Goal: Book appointment/travel/reservation: Book appointment/travel/reservation

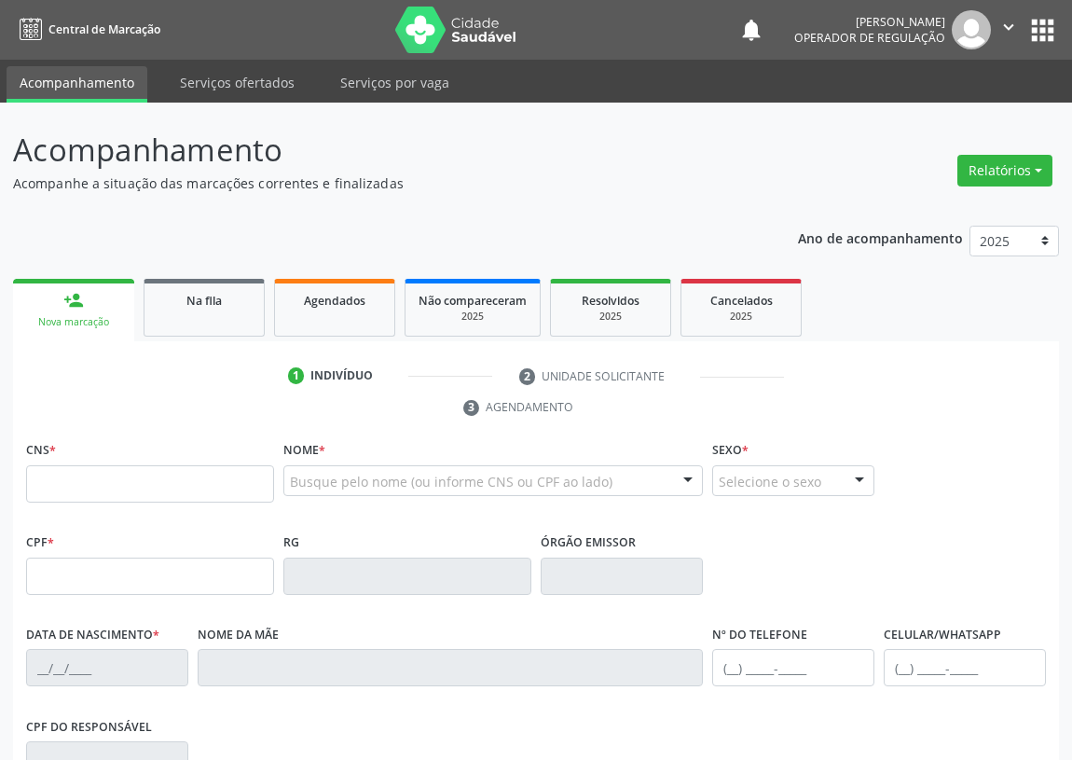
click at [47, 486] on input "text" at bounding box center [150, 483] width 248 height 37
type input "705 2074 1077 8672"
type input "025.314.154-08"
type input "15/07/1953"
type input "Maria das Dores da Conceição"
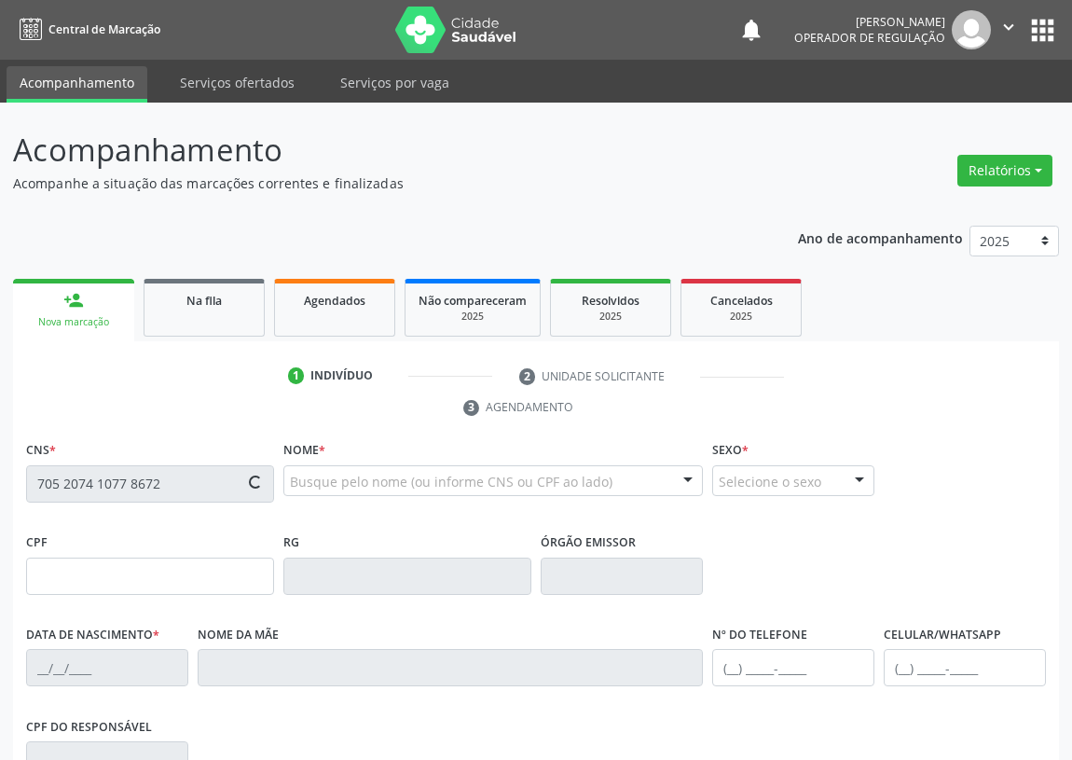
type input "(83) 99410-1647"
type input "S/N"
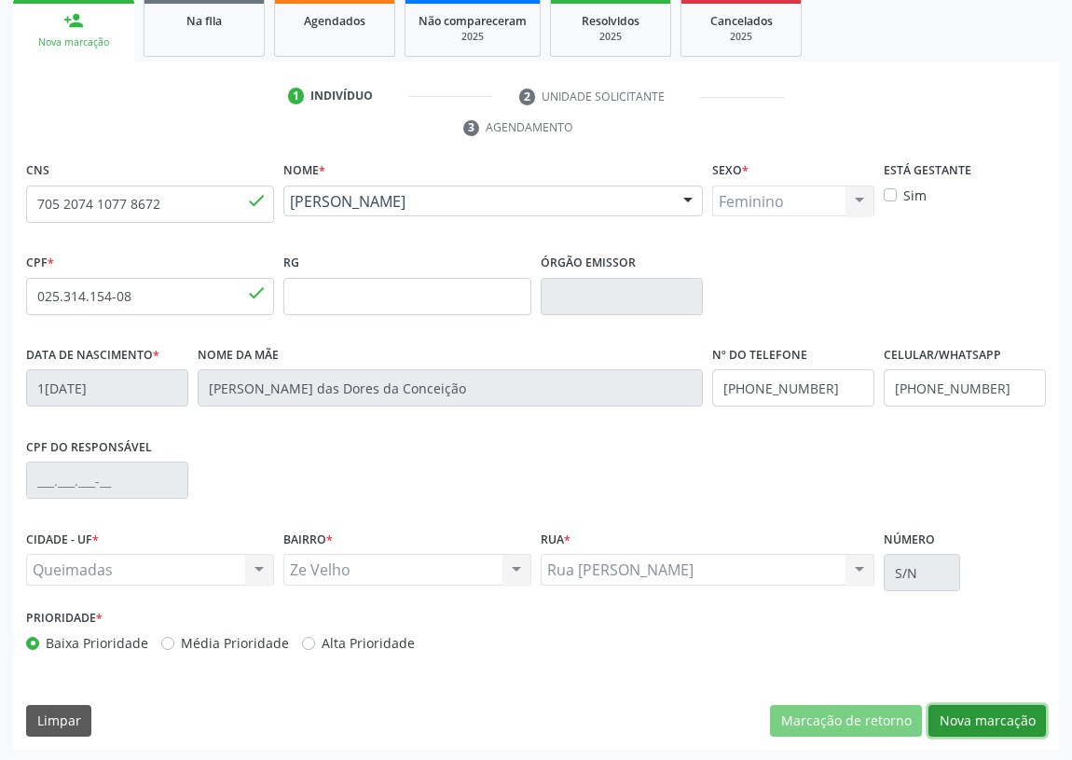
drag, startPoint x: 979, startPoint y: 722, endPoint x: 707, endPoint y: 718, distance: 272.2
click at [979, 721] on button "Nova marcação" at bounding box center [986, 721] width 117 height 32
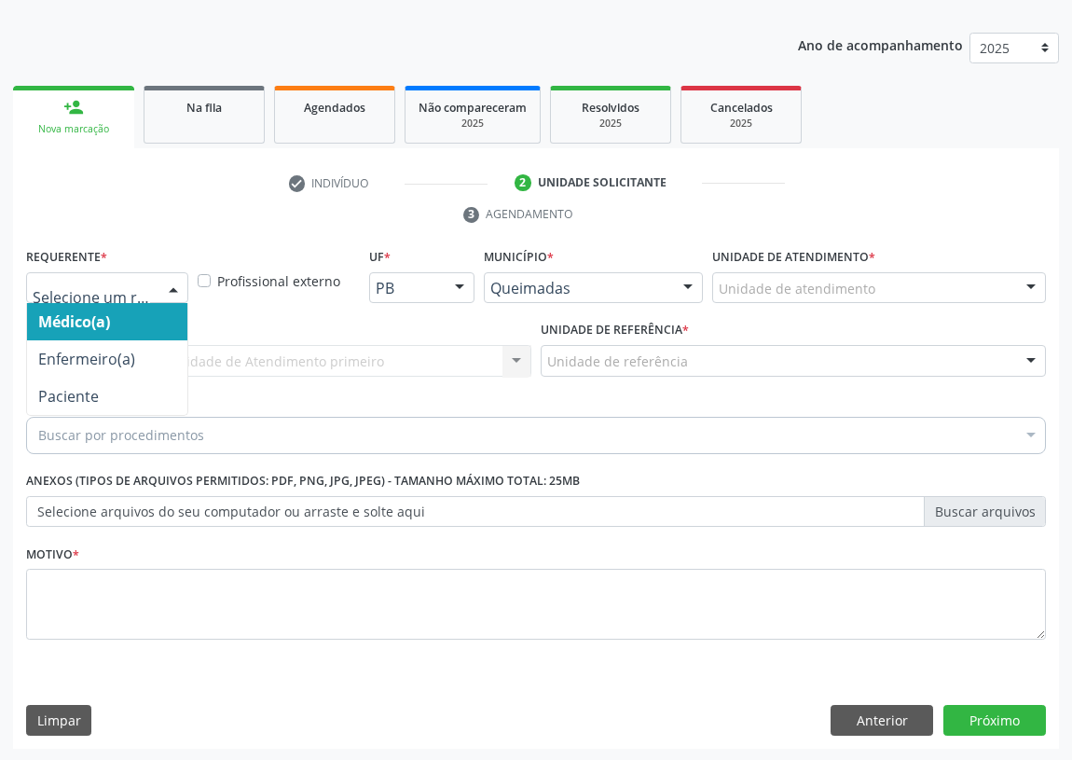
click at [172, 286] on div at bounding box center [173, 289] width 28 height 32
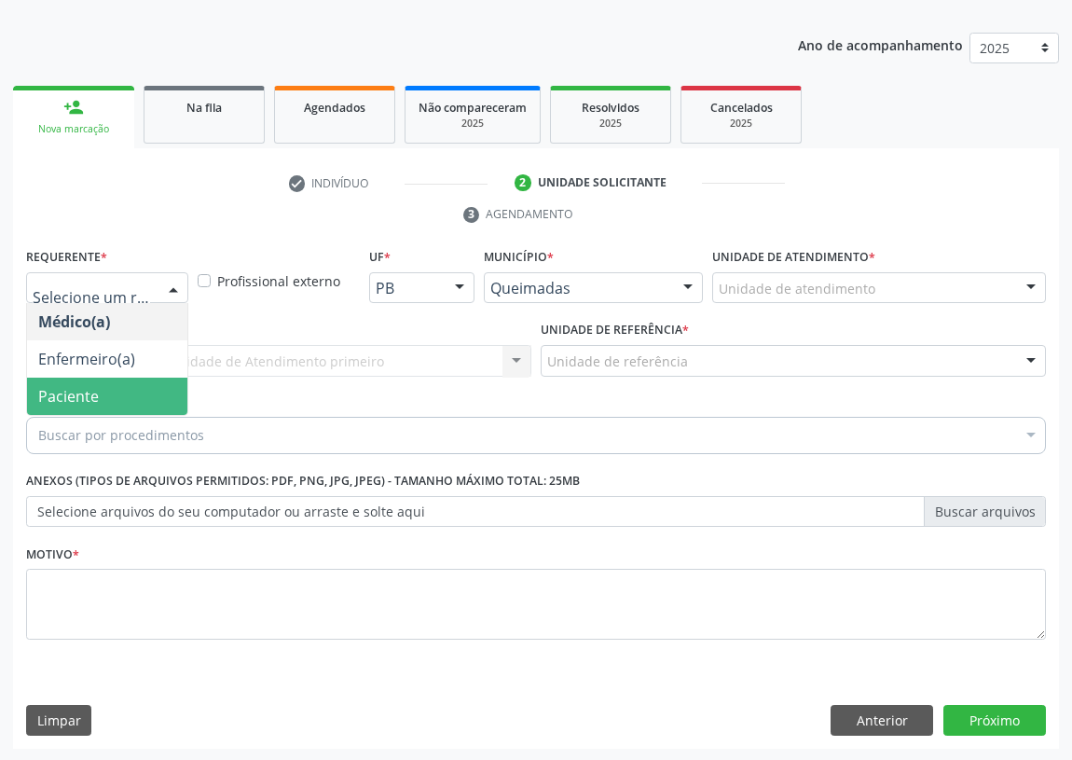
drag, startPoint x: 148, startPoint y: 401, endPoint x: 371, endPoint y: 346, distance: 229.5
click at [151, 400] on span "Paciente" at bounding box center [107, 396] width 160 height 37
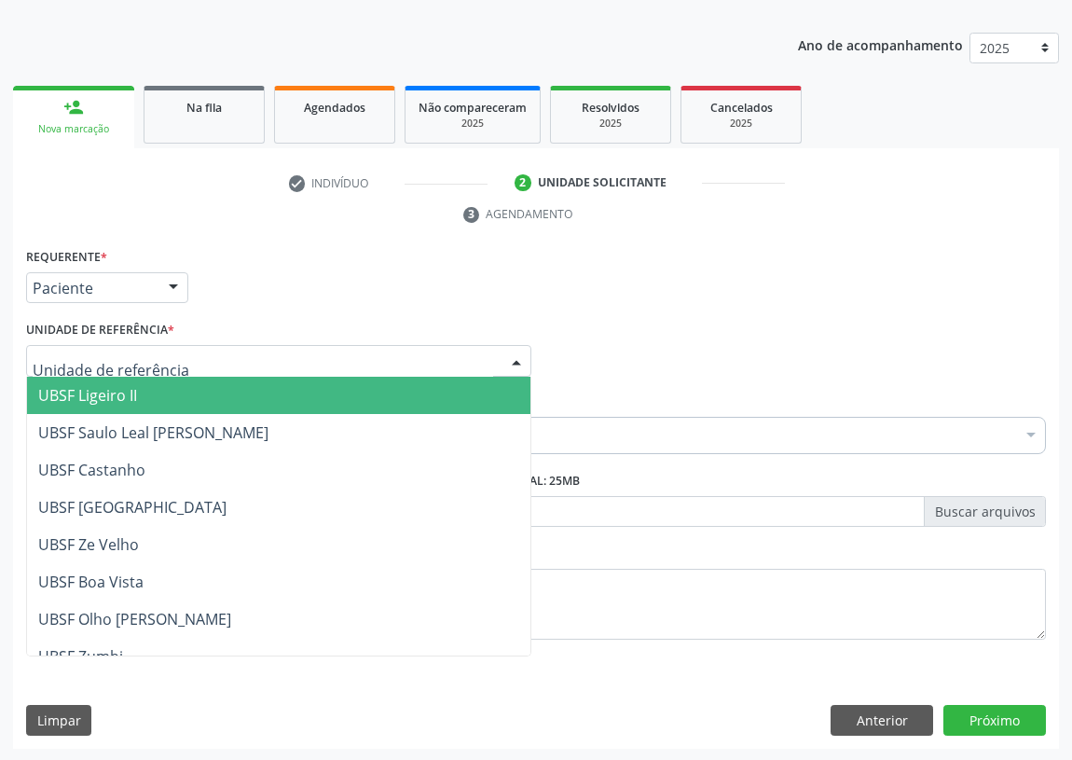
click at [501, 357] on div at bounding box center [278, 361] width 505 height 32
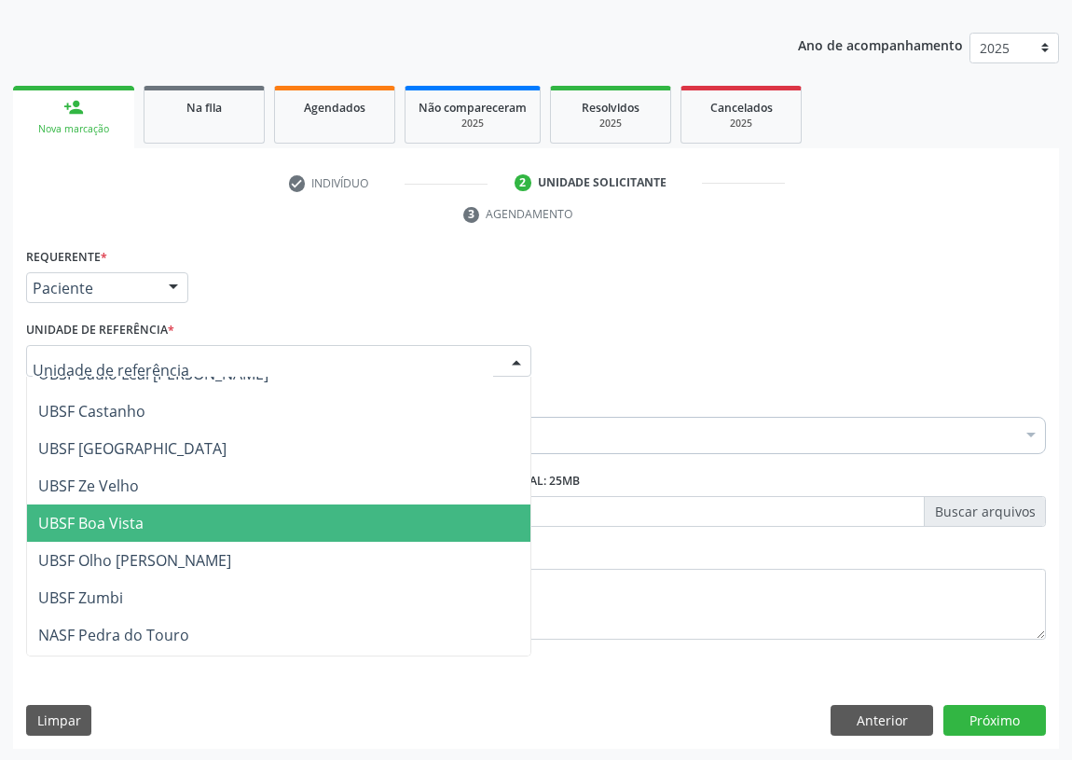
scroll to position [84, 0]
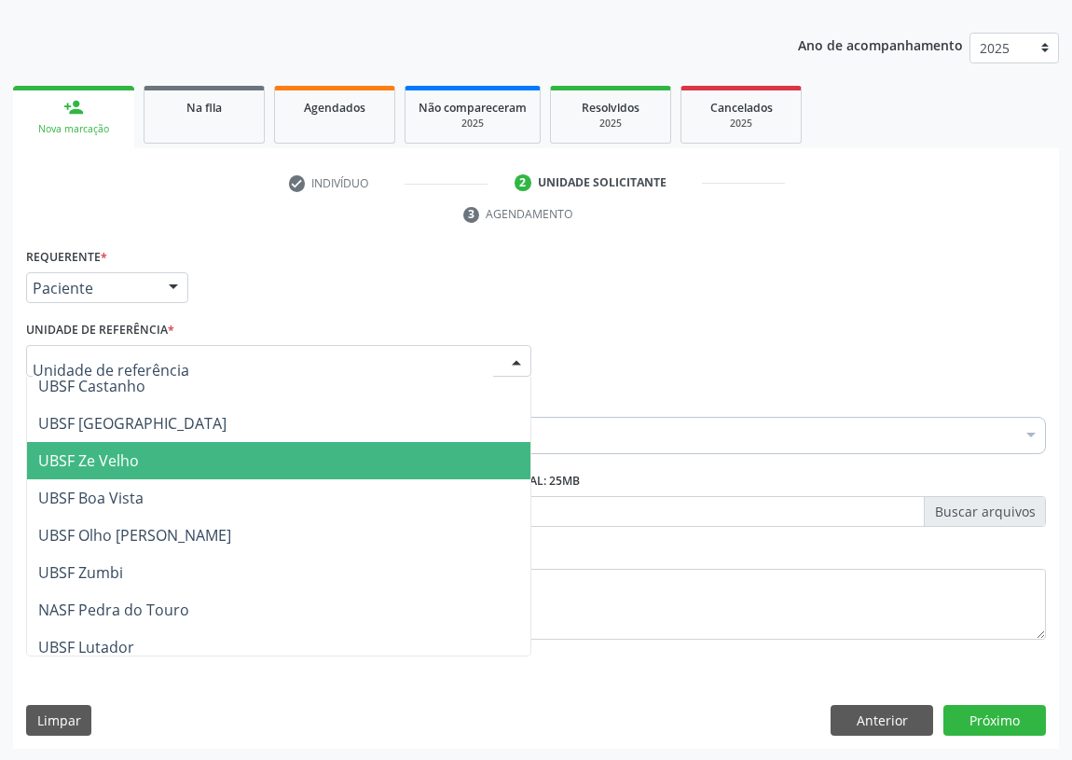
click at [131, 460] on span "UBSF Ze Velho" at bounding box center [88, 460] width 101 height 21
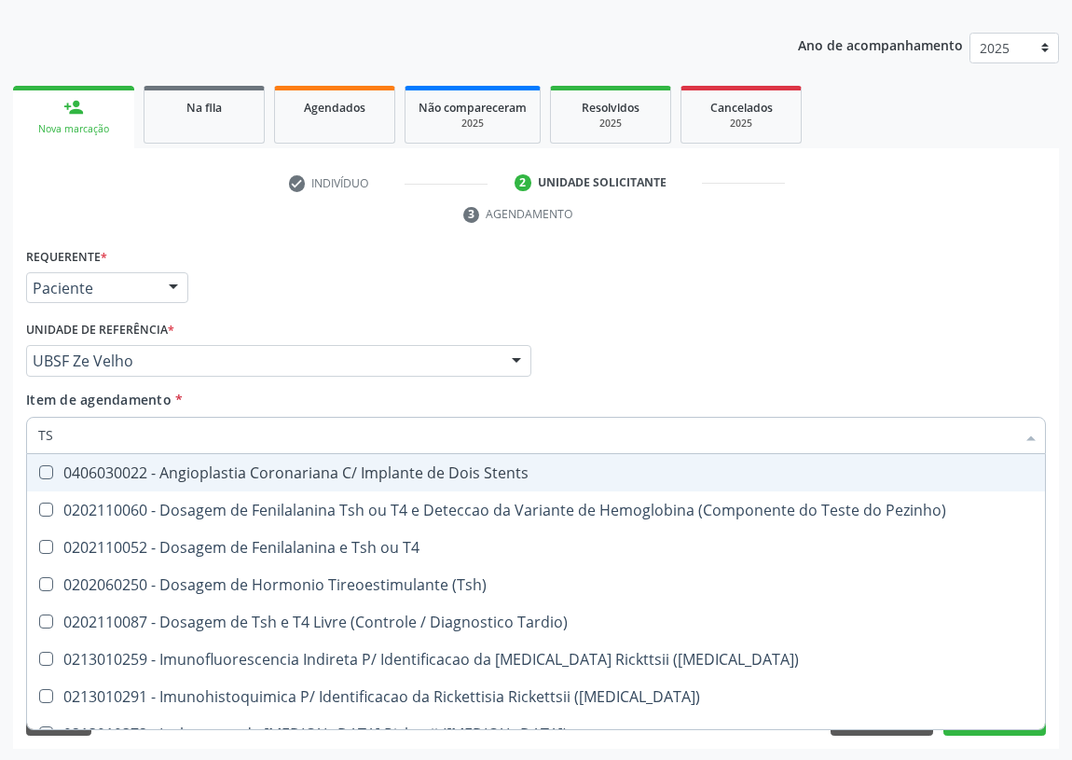
type input "TSH"
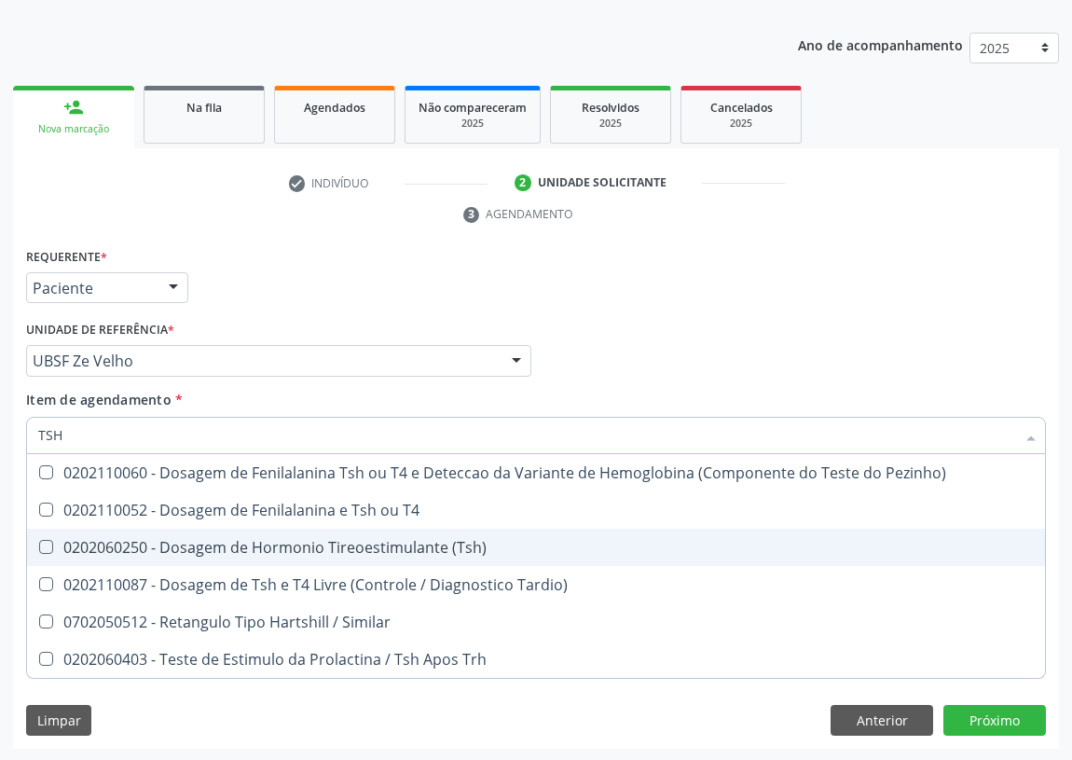
click at [109, 543] on div "0202060250 - Dosagem de Hormonio Tireoestimulante (Tsh)" at bounding box center [536, 547] width 996 height 15
checkbox \(Tsh\) "true"
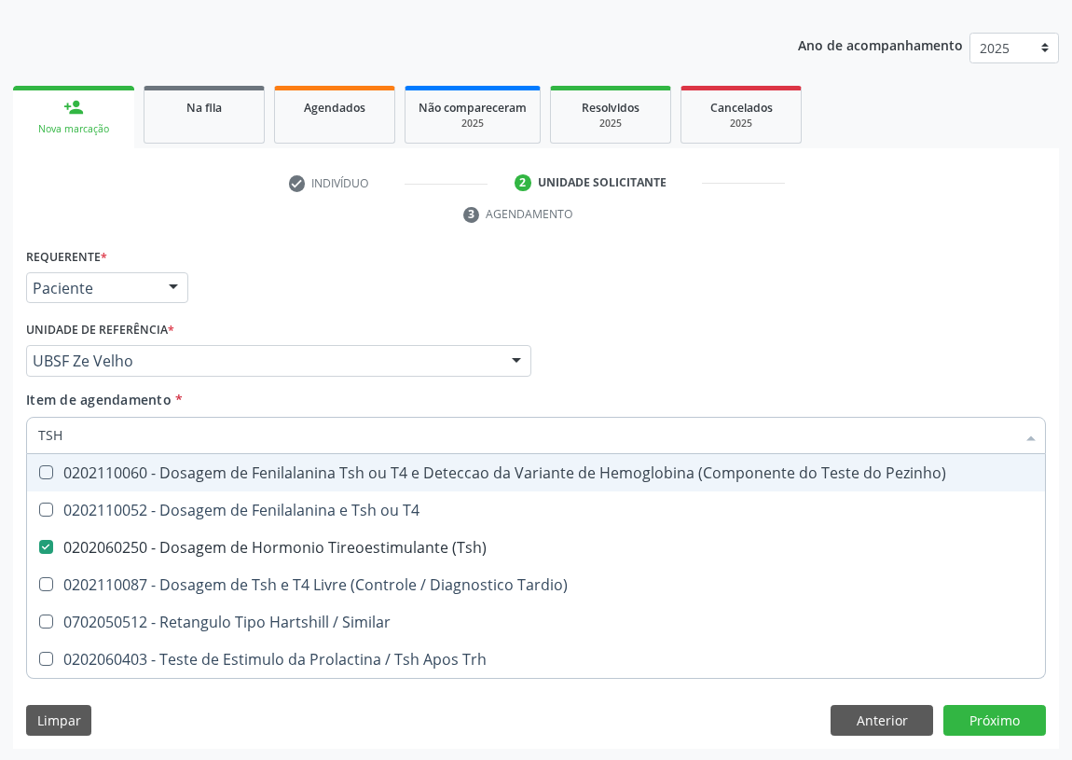
drag, startPoint x: 47, startPoint y: 437, endPoint x: 13, endPoint y: 434, distance: 33.7
click at [13, 434] on div "Requerente * Paciente Médico(a) Enfermeiro(a) Paciente Nenhum resultado encontr…" at bounding box center [536, 496] width 1046 height 506
type input "T"
checkbox \(Tsh\) "false"
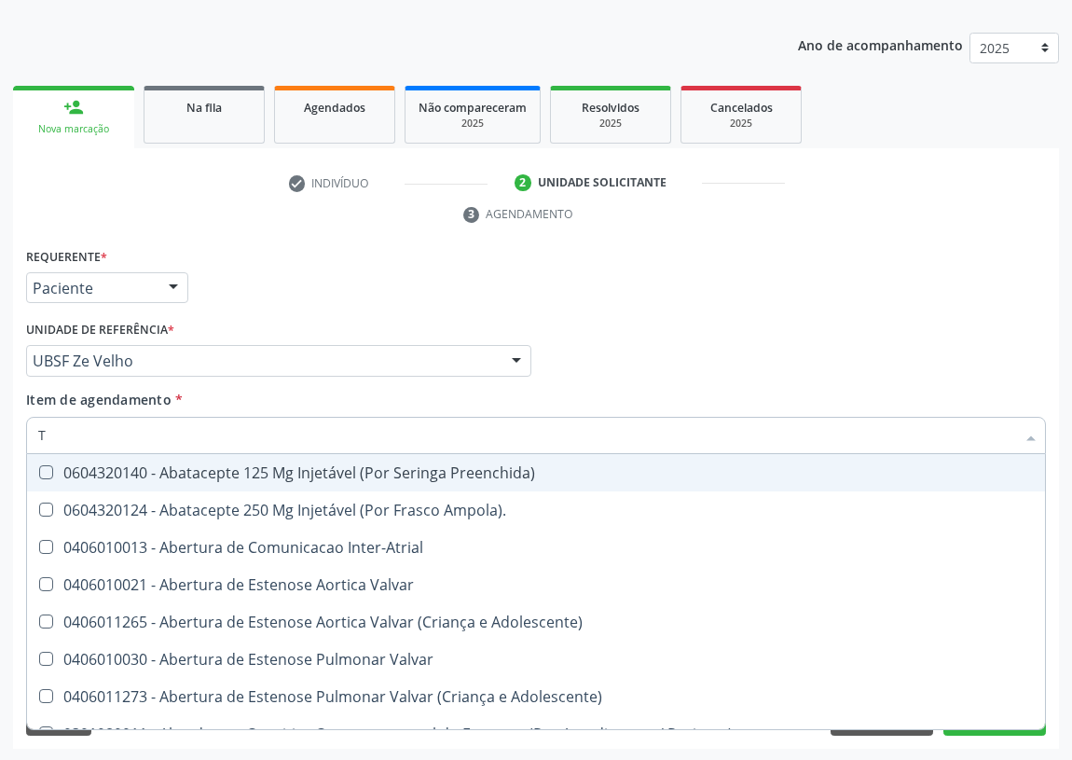
type input "T4"
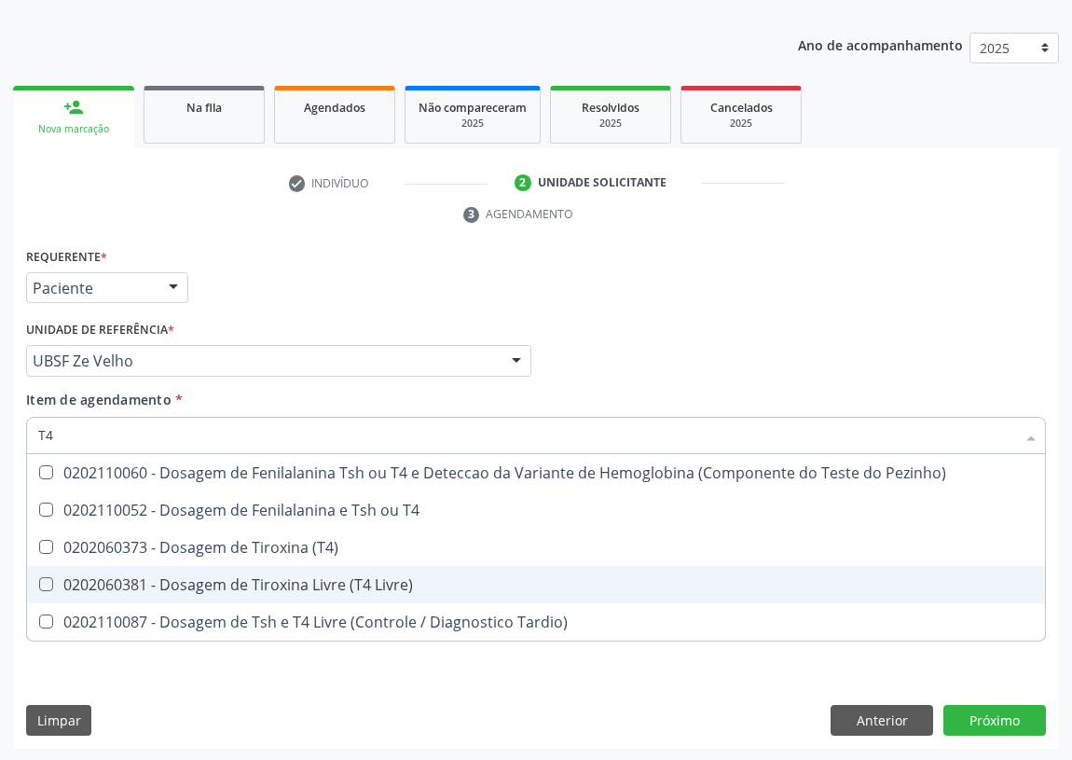
click at [241, 581] on div "0202060381 - Dosagem de Tiroxina Livre (T4 Livre)" at bounding box center [536, 584] width 996 height 15
checkbox Livre\) "true"
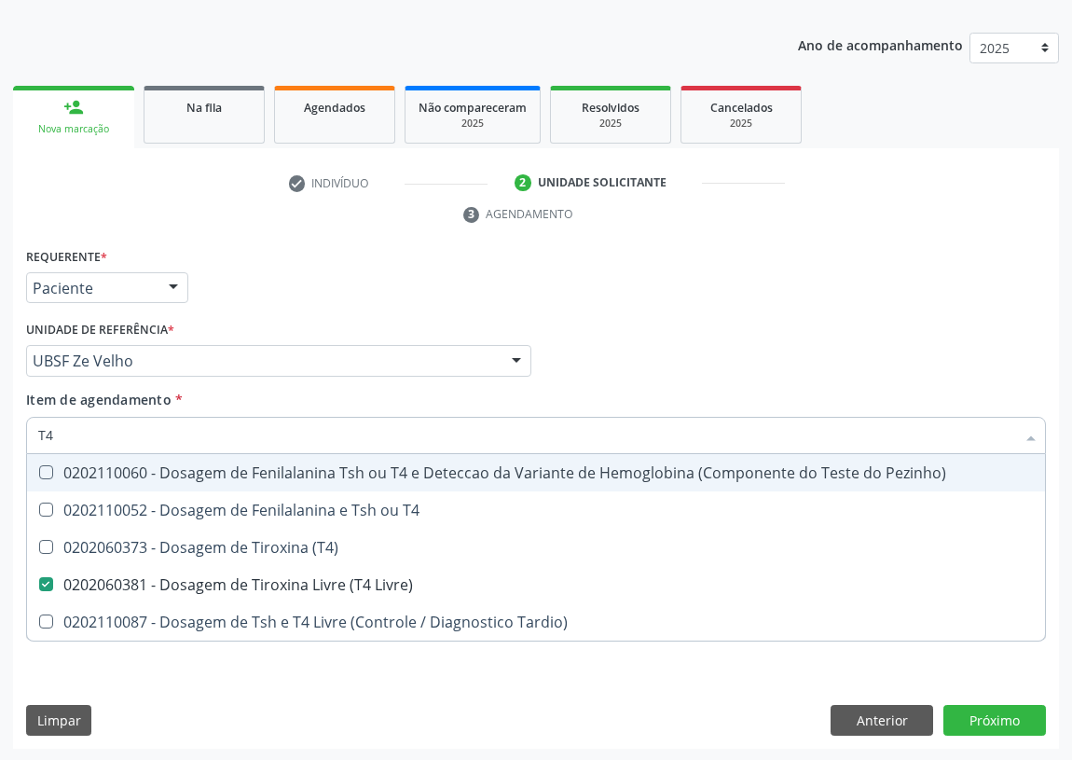
drag, startPoint x: 49, startPoint y: 432, endPoint x: 13, endPoint y: 437, distance: 36.8
click at [13, 437] on div "Requerente * Paciente Médico(a) Enfermeiro(a) Paciente Nenhum resultado encontr…" at bounding box center [536, 496] width 1046 height 506
type input "GL"
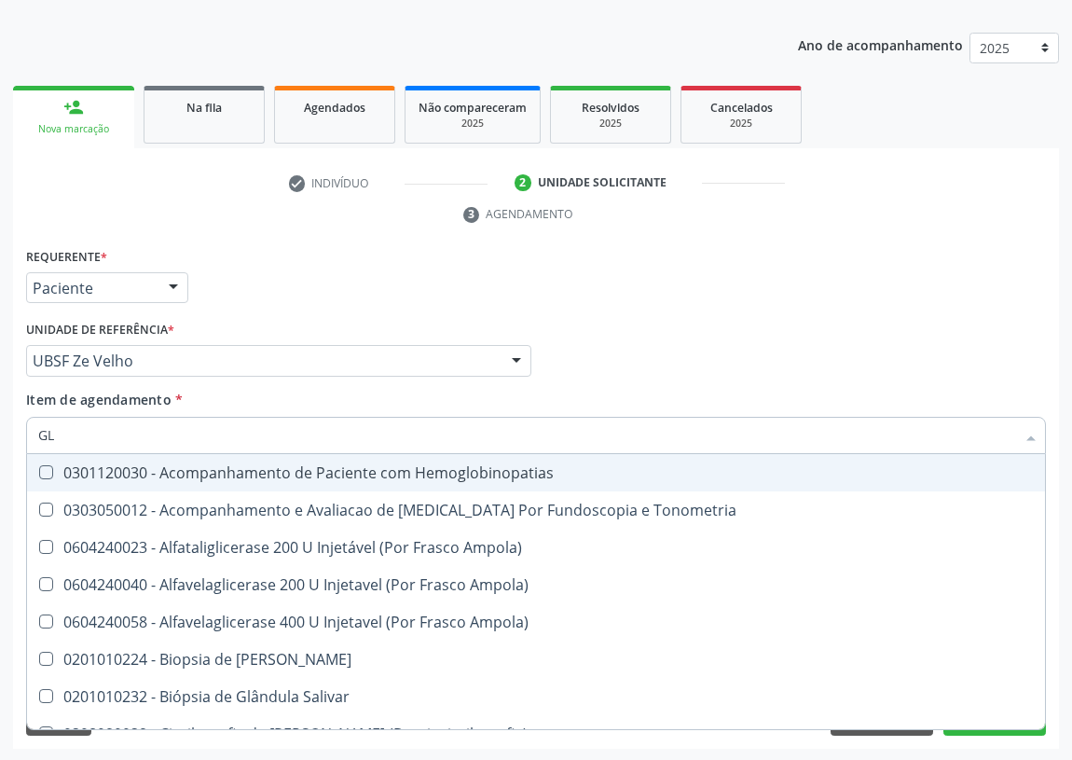
checkbox Ampola\) "false"
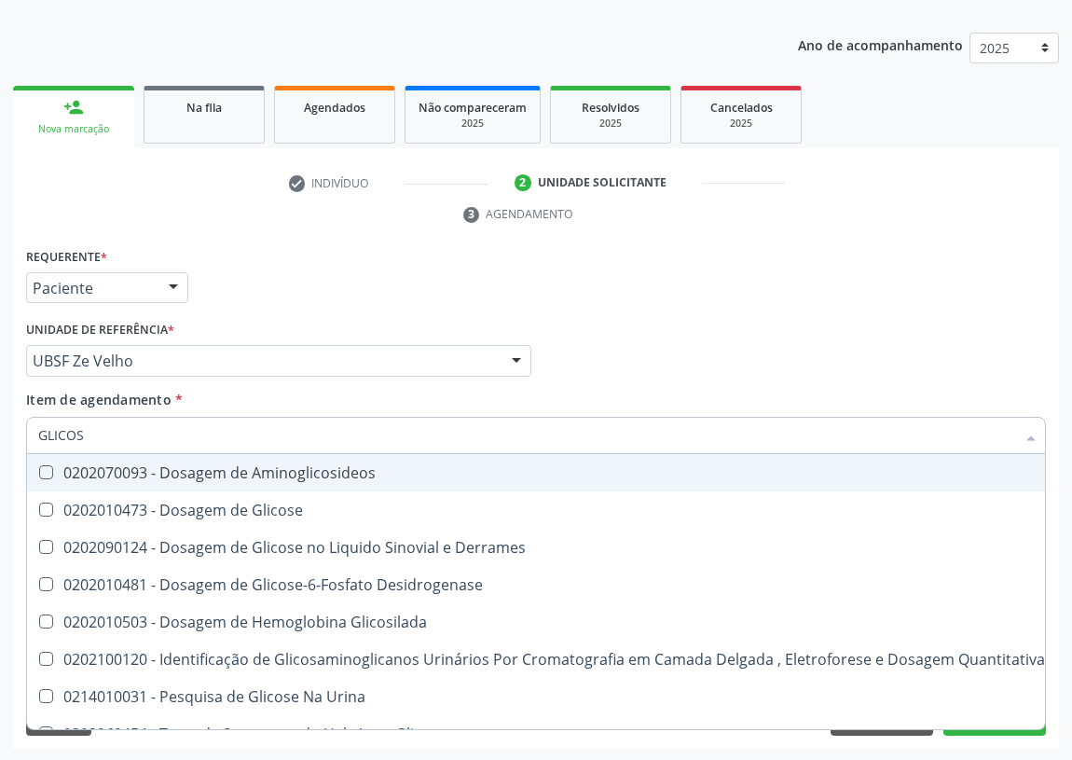
type input "GLICOSE"
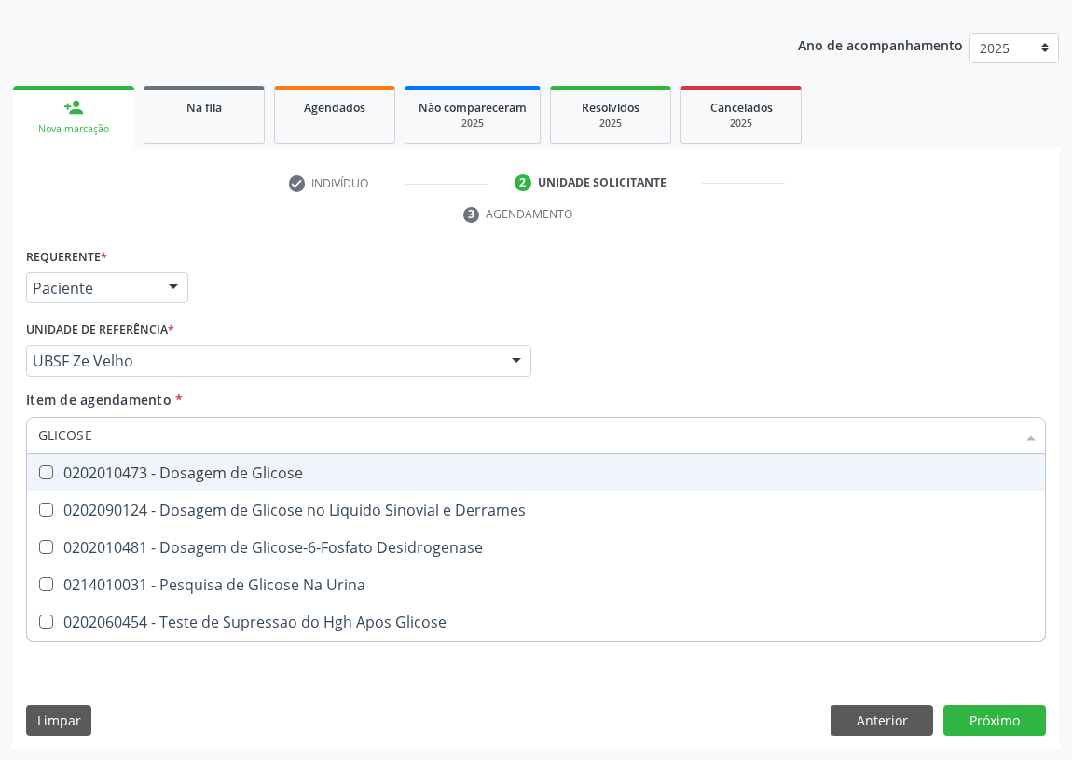
click at [46, 467] on Glicose at bounding box center [46, 472] width 14 height 14
click at [39, 467] on Glicose "checkbox" at bounding box center [33, 472] width 12 height 12
checkbox Glicose "true"
drag, startPoint x: 112, startPoint y: 428, endPoint x: 0, endPoint y: 428, distance: 111.9
click at [0, 430] on div "Acompanhamento Acompanhe a situação das marcações correntes e finalizadas Relat…" at bounding box center [536, 336] width 1072 height 852
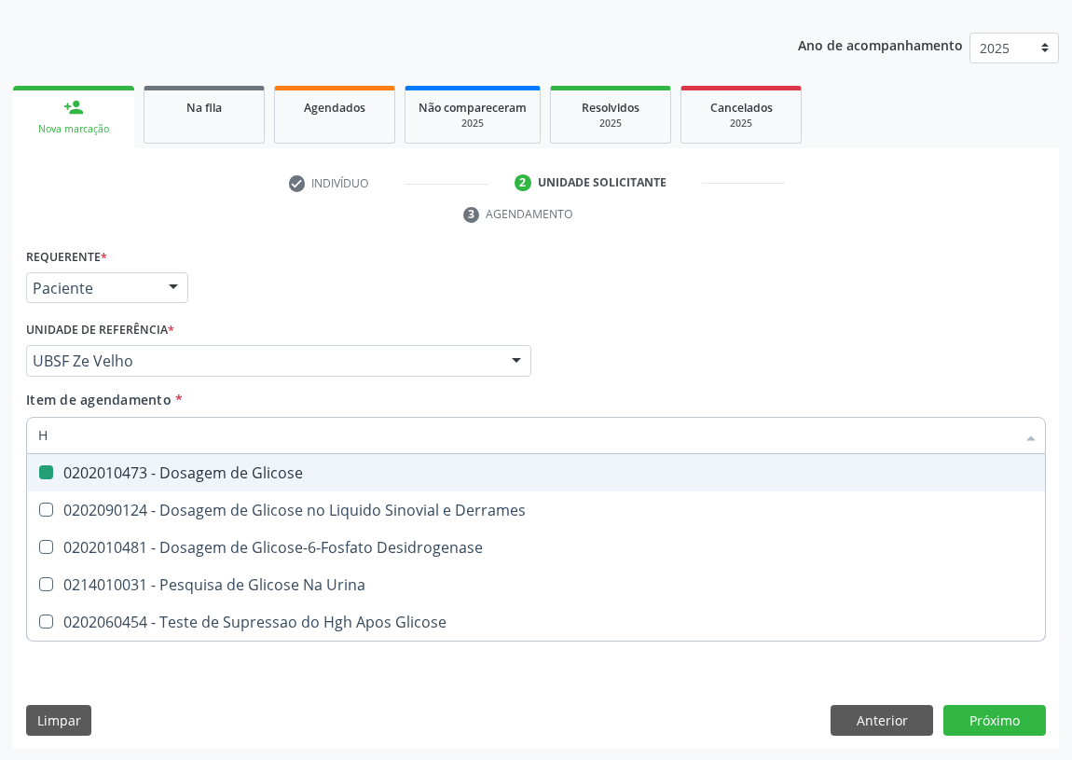
type input "HE"
checkbox Glicose "false"
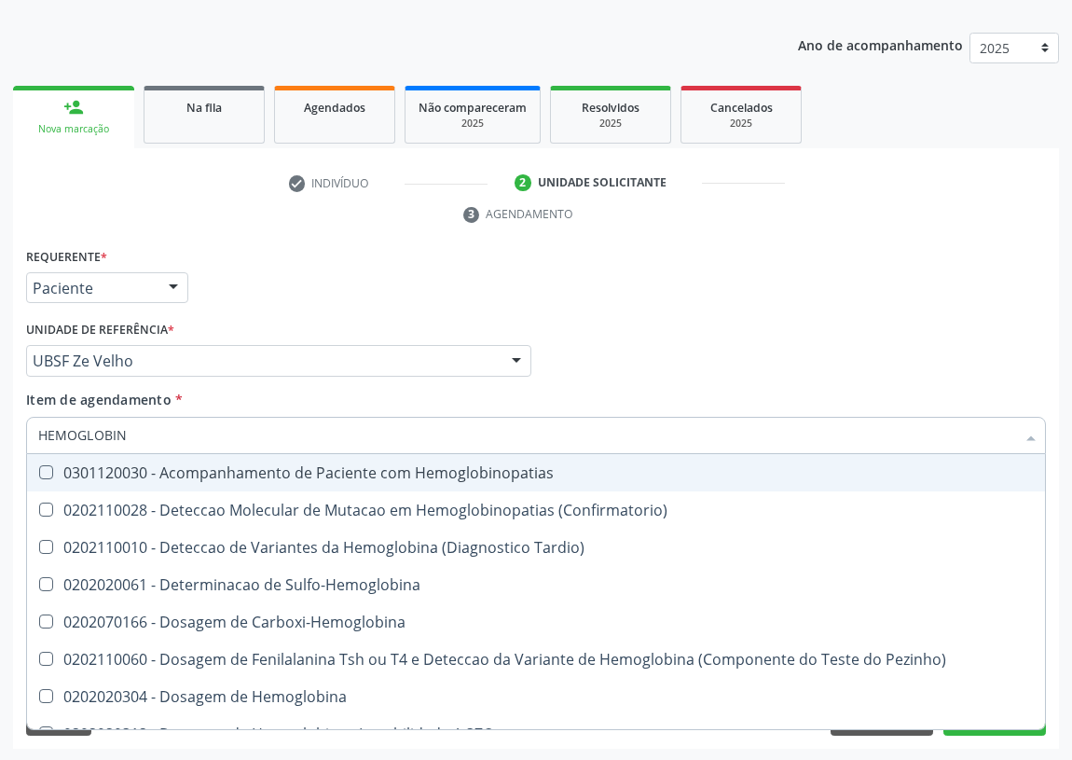
type input "HEMOGLOBINA"
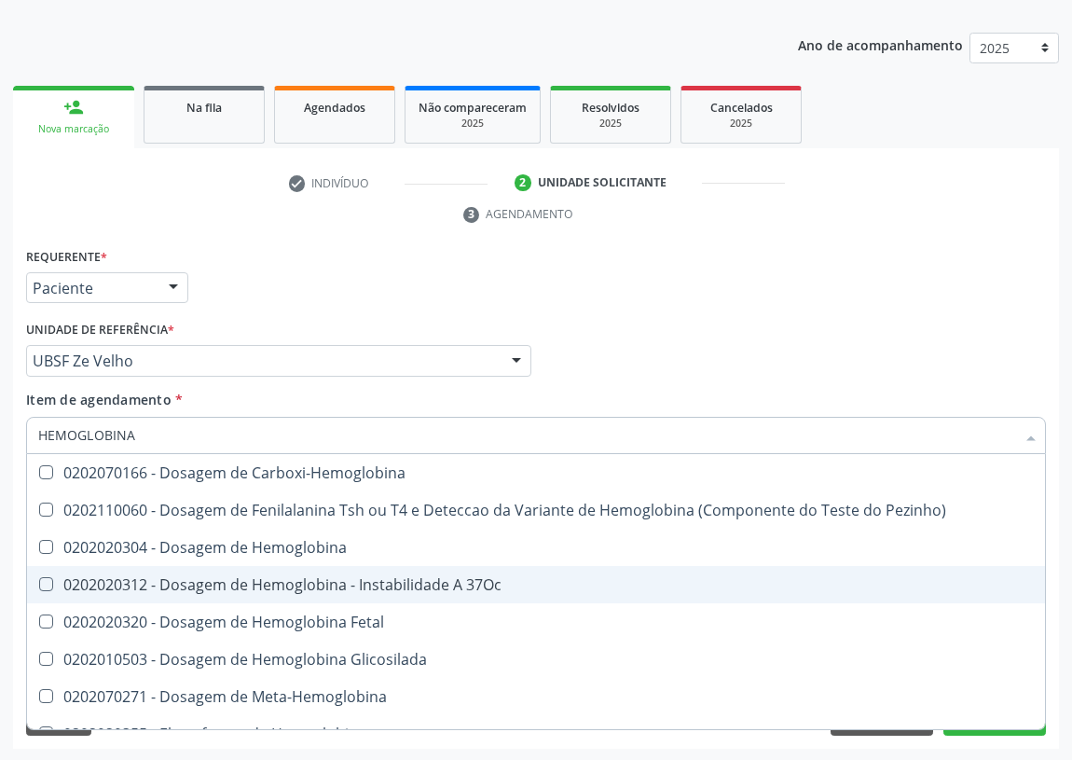
scroll to position [169, 0]
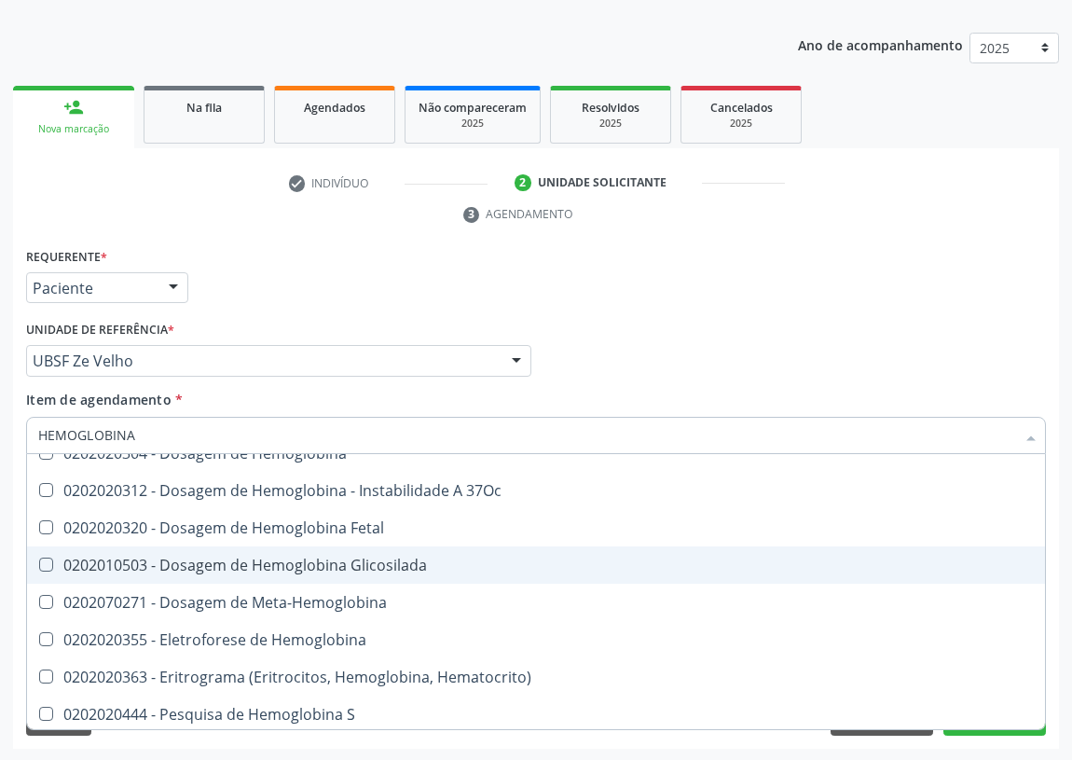
drag, startPoint x: 349, startPoint y: 568, endPoint x: 0, endPoint y: 488, distance: 357.5
click at [341, 564] on div "0202010503 - Dosagem de Hemoglobina Glicosilada" at bounding box center [536, 564] width 996 height 15
checkbox Glicosilada "true"
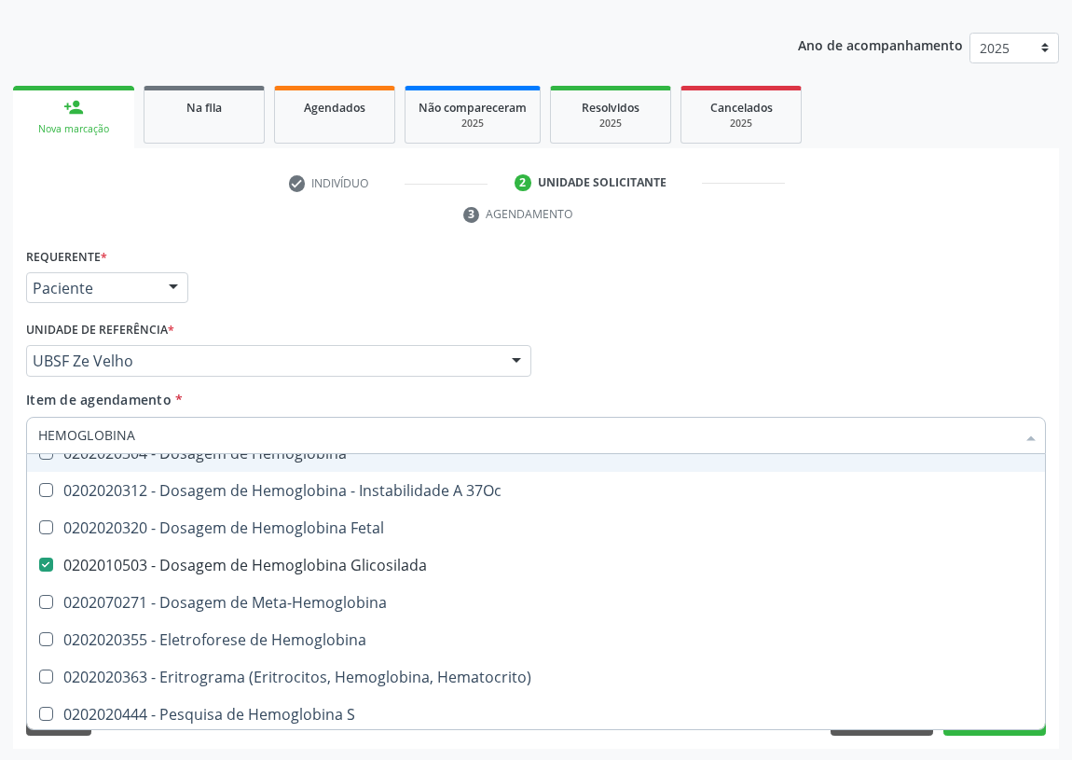
drag, startPoint x: 141, startPoint y: 433, endPoint x: 0, endPoint y: 433, distance: 140.8
click at [0, 433] on div "Acompanhamento Acompanhe a situação das marcações correntes e finalizadas Relat…" at bounding box center [536, 336] width 1072 height 852
type input "P"
checkbox Glicosilada "false"
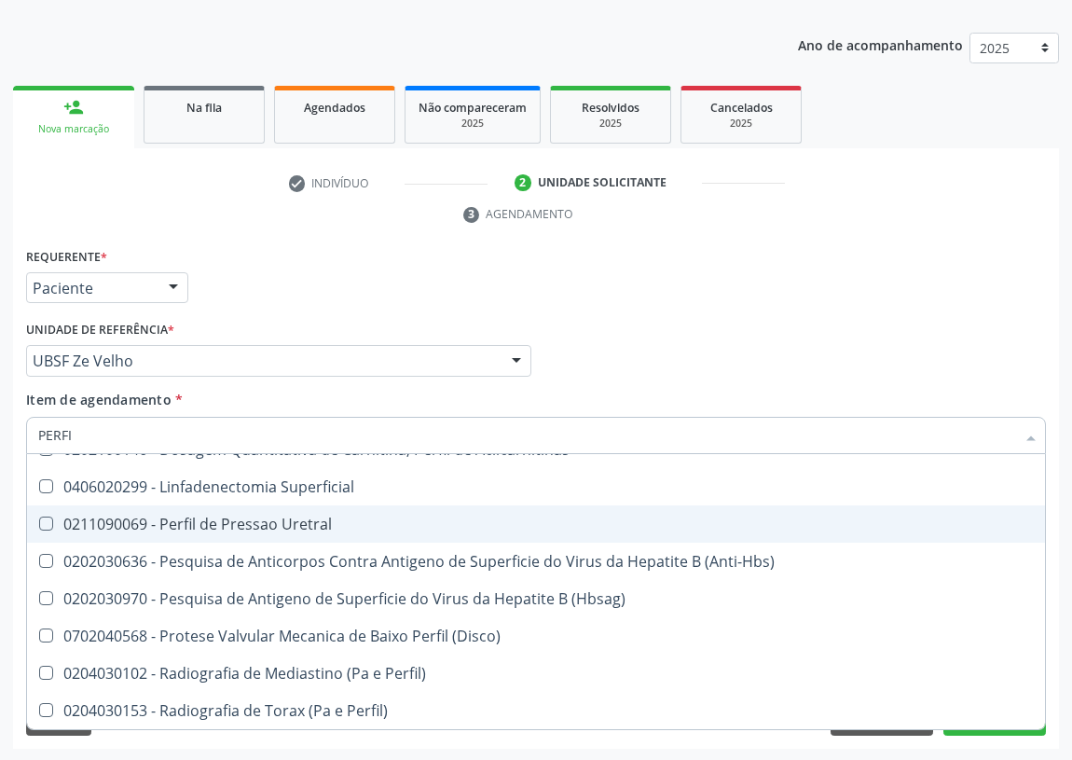
scroll to position [97, 0]
type input "PERFIL"
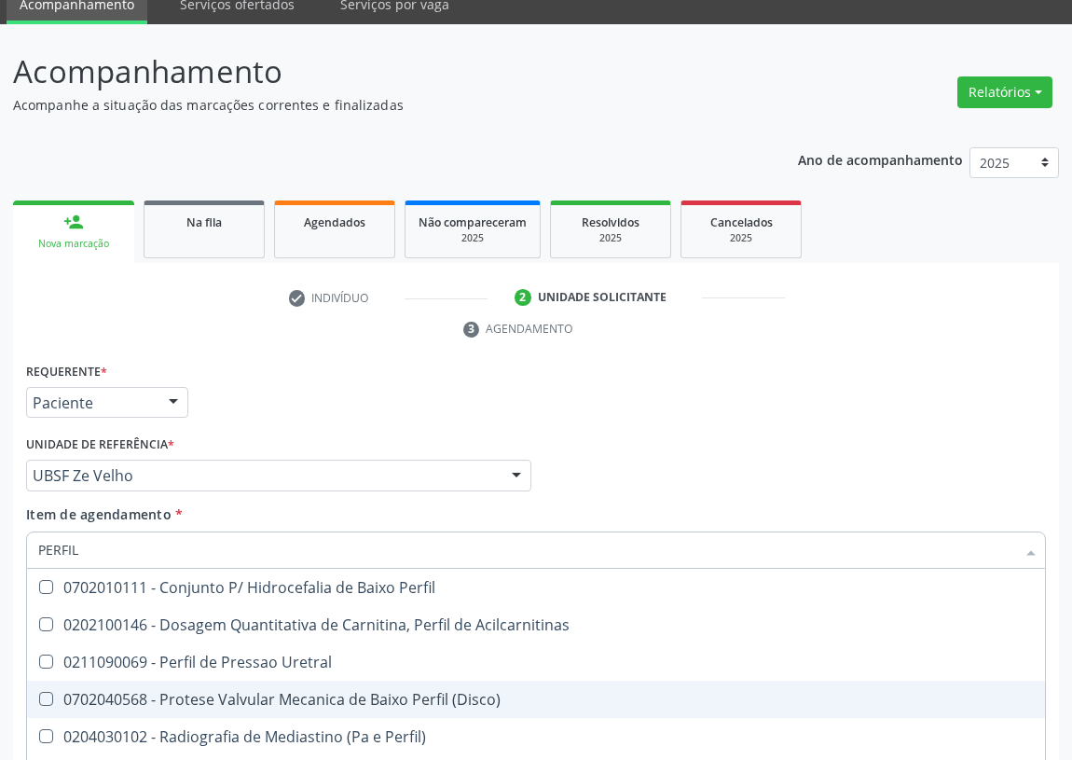
scroll to position [0, 0]
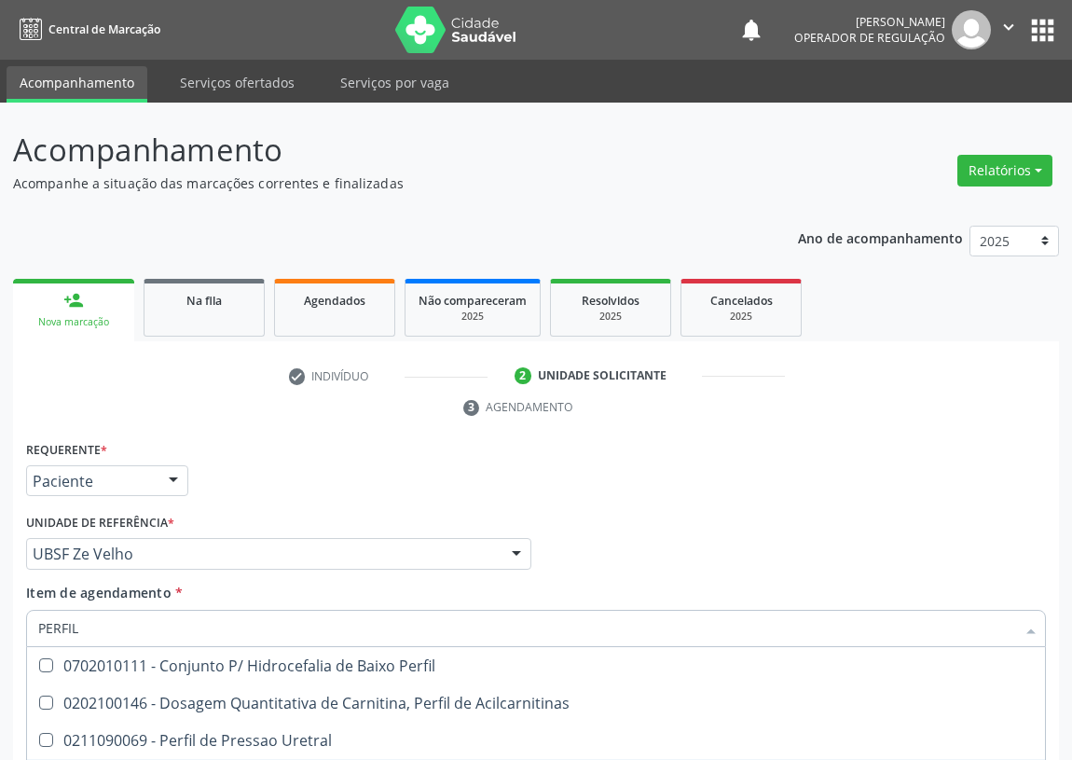
drag, startPoint x: 93, startPoint y: 625, endPoint x: 0, endPoint y: 632, distance: 93.4
click at [0, 632] on div "Acompanhamento Acompanhe a situação das marcações correntes e finalizadas Relat…" at bounding box center [536, 529] width 1072 height 852
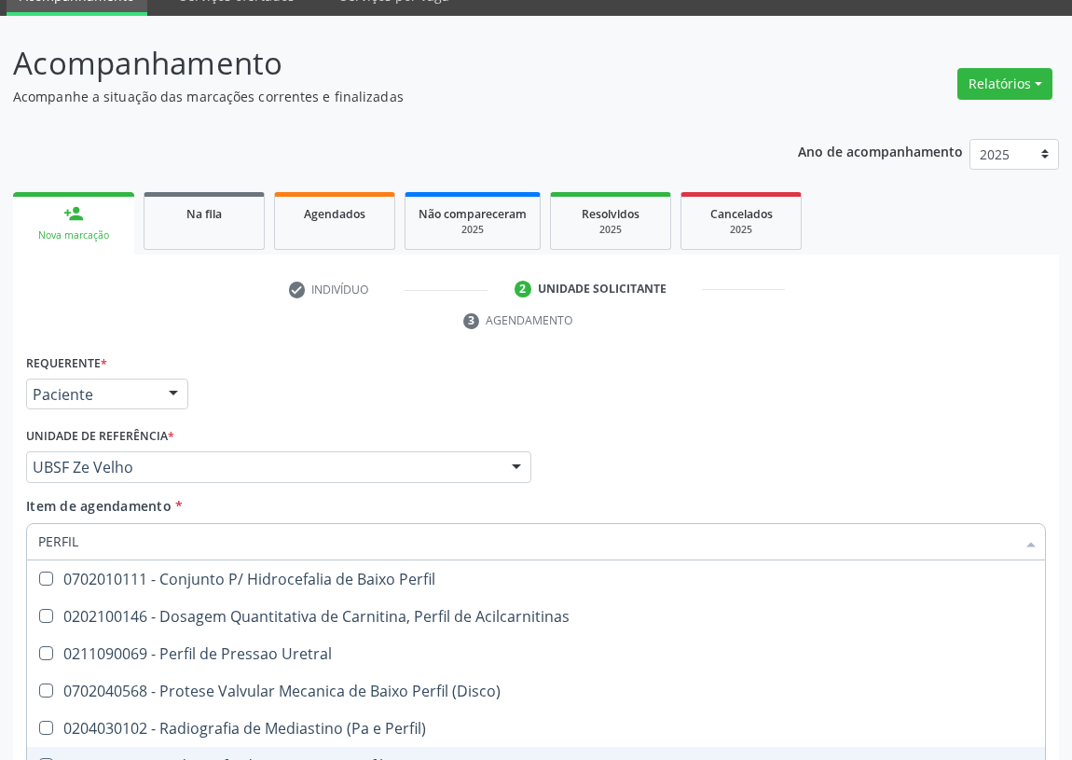
scroll to position [193, 0]
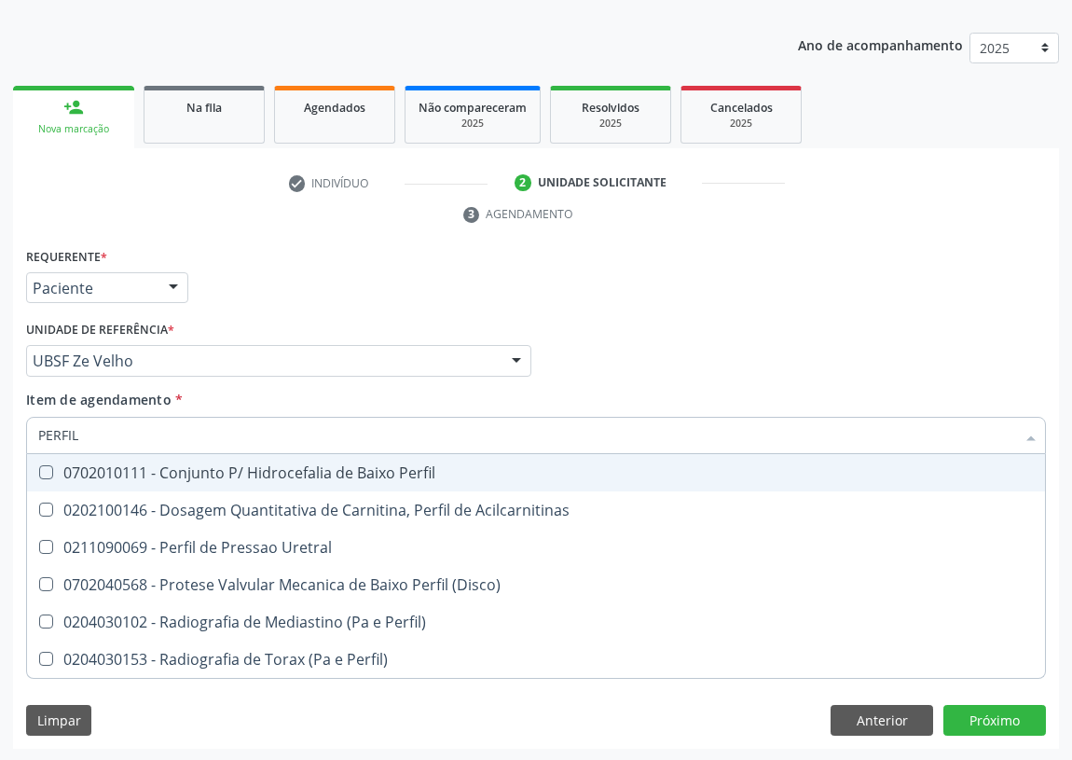
click at [832, 341] on div "Médico Solicitante Por favor, selecione a Unidade de Atendimento primeiro Nenhu…" at bounding box center [535, 352] width 1029 height 73
checkbox Acilcarnitinas "true"
checkbox Uretral "true"
checkbox \(Disco\) "true"
checkbox Perfil\) "true"
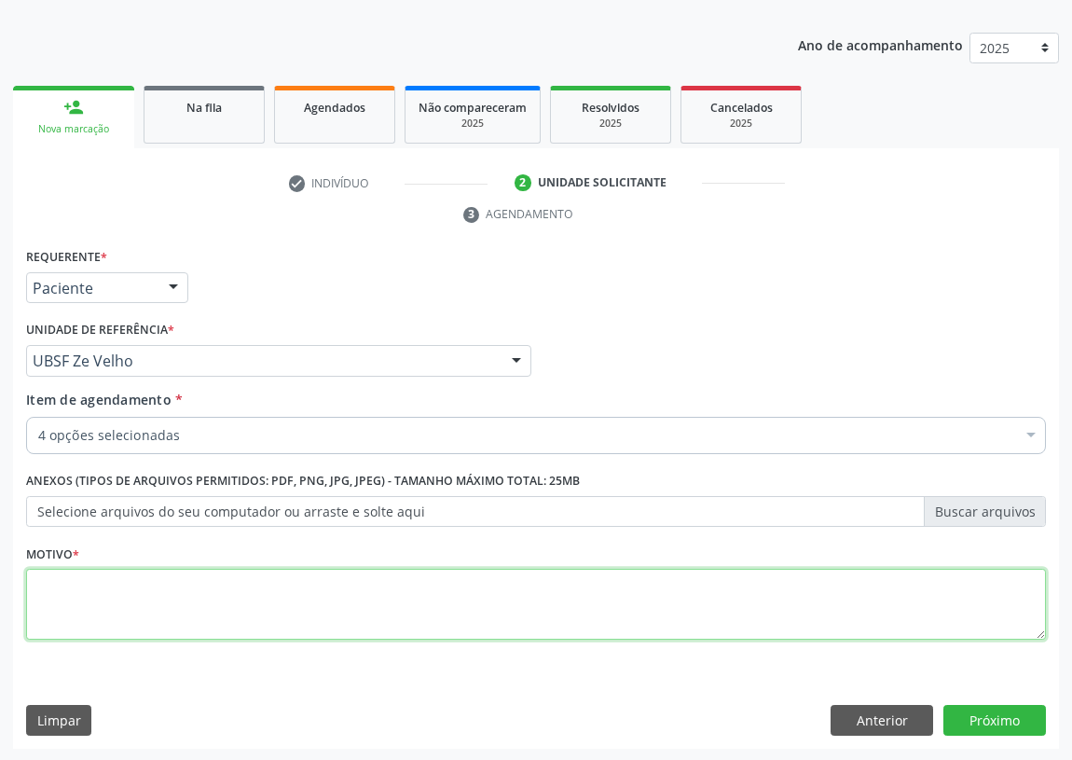
click at [62, 601] on textarea at bounding box center [536, 604] width 1020 height 71
type textarea "AVALIAÇÃO"
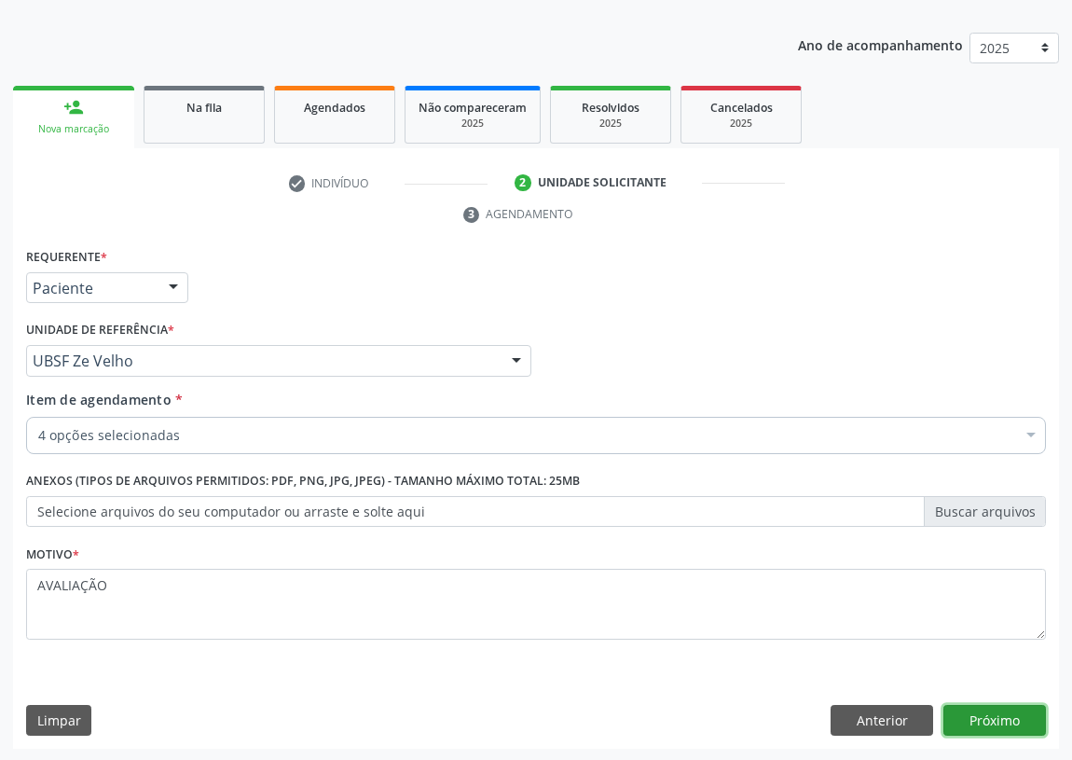
drag, startPoint x: 999, startPoint y: 720, endPoint x: 0, endPoint y: 403, distance: 1048.4
click at [964, 705] on button "Próximo" at bounding box center [994, 721] width 103 height 32
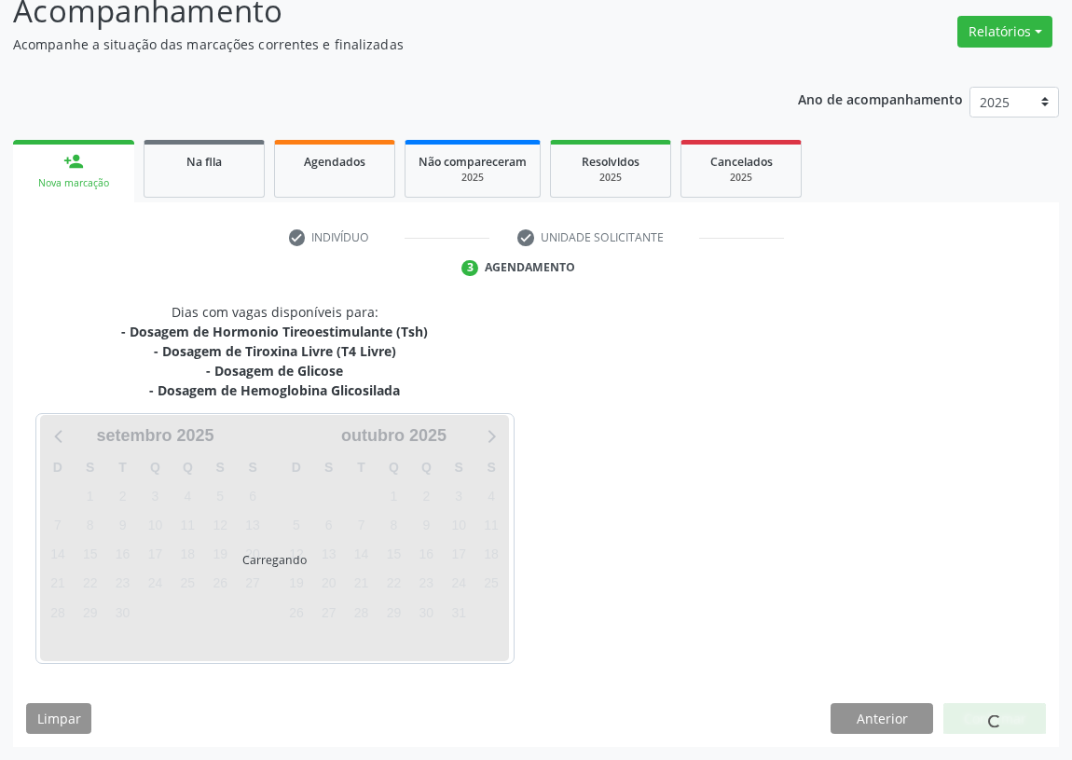
scroll to position [138, 0]
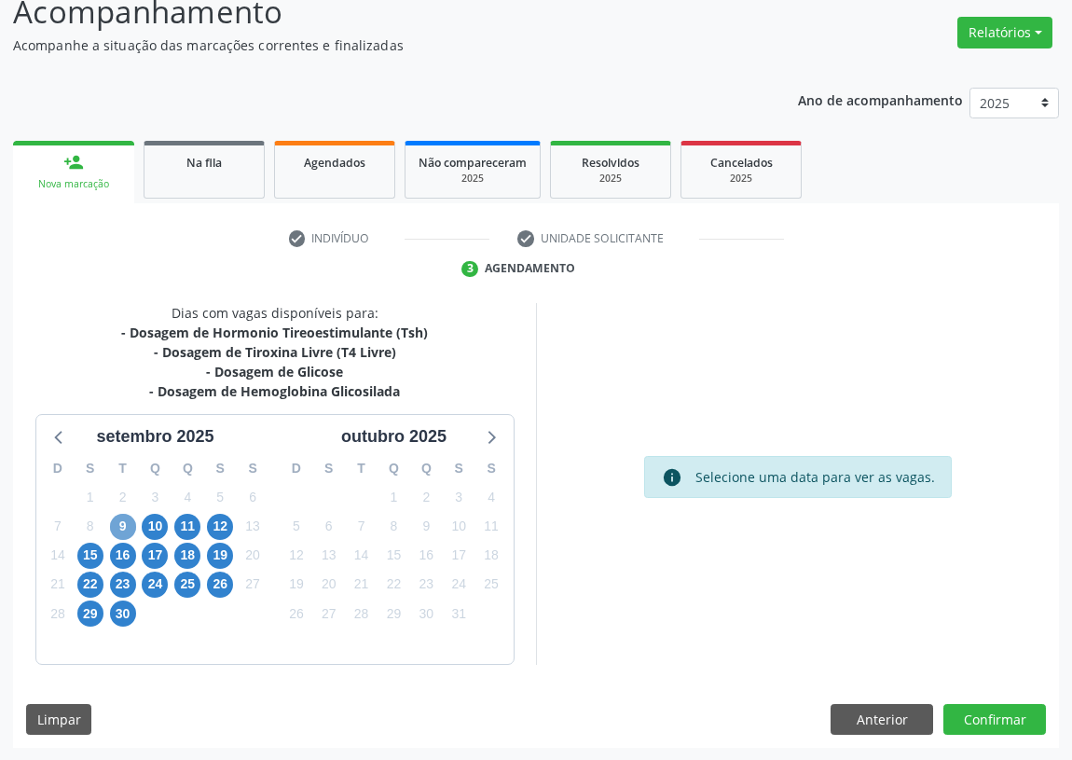
click at [123, 525] on span "9" at bounding box center [123, 527] width 26 height 26
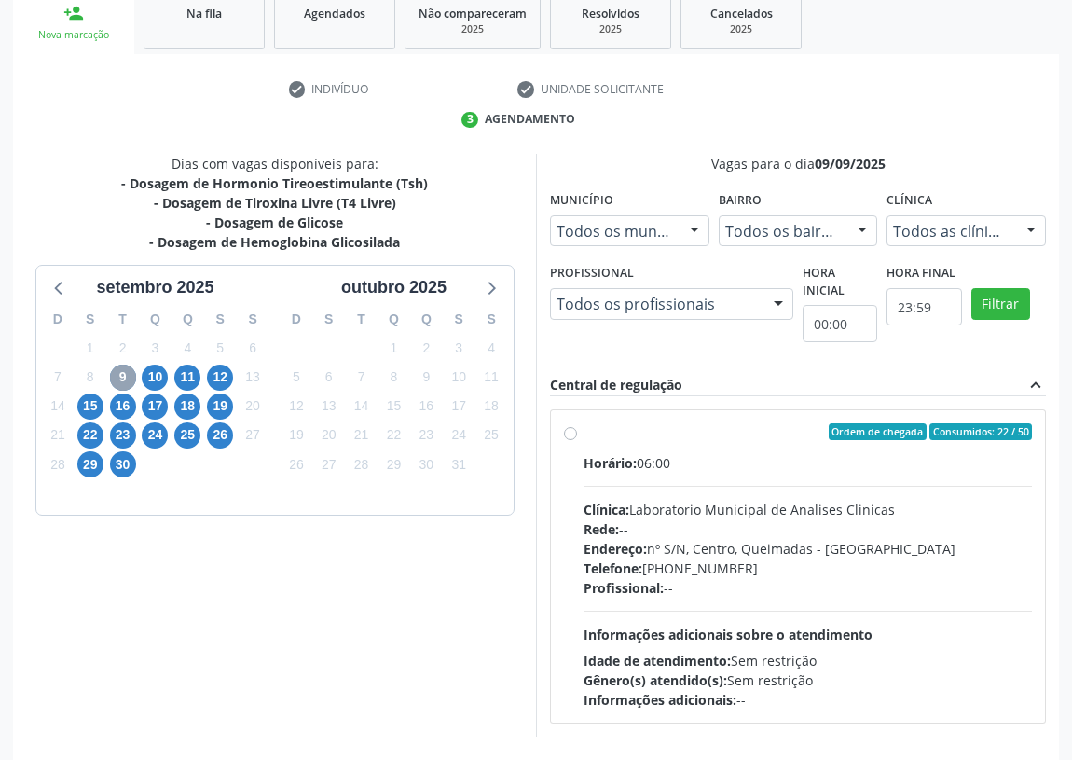
scroll to position [308, 0]
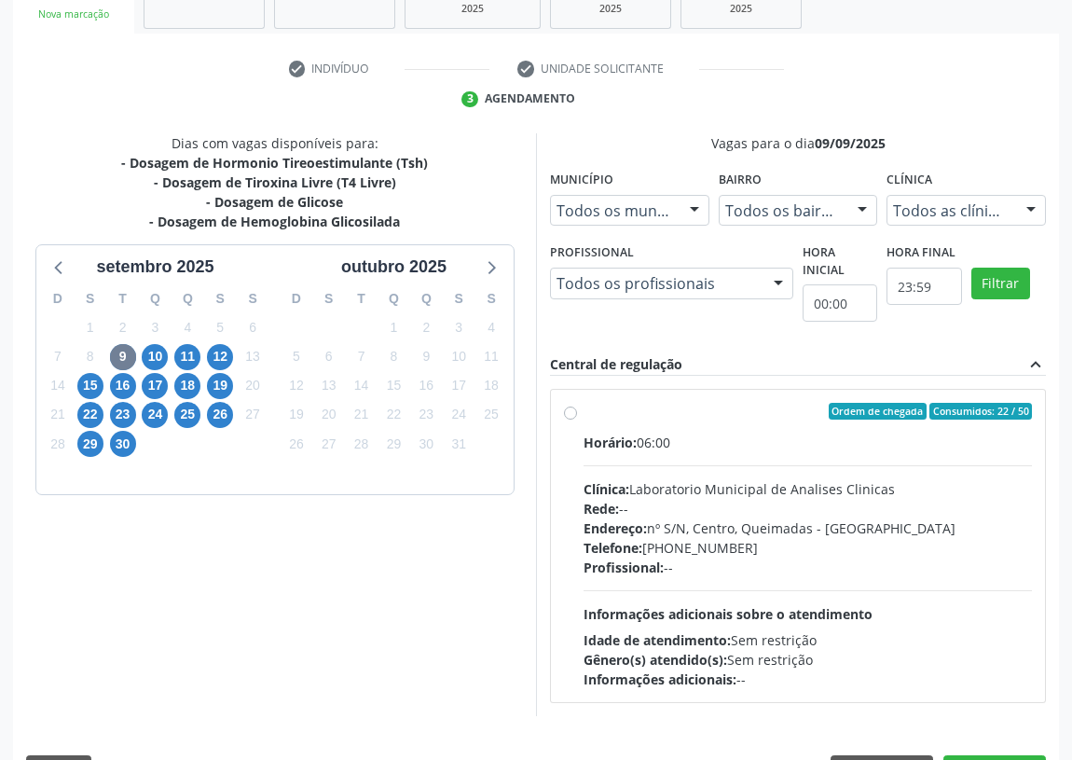
click at [584, 410] on label "Ordem de chegada Consumidos: 22 / 50 Horário: 06:00 Clínica: Laboratorio Munici…" at bounding box center [808, 546] width 448 height 286
click at [573, 410] on input "Ordem de chegada Consumidos: 22 / 50 Horário: 06:00 Clínica: Laboratorio Munici…" at bounding box center [570, 411] width 13 height 17
radio input "true"
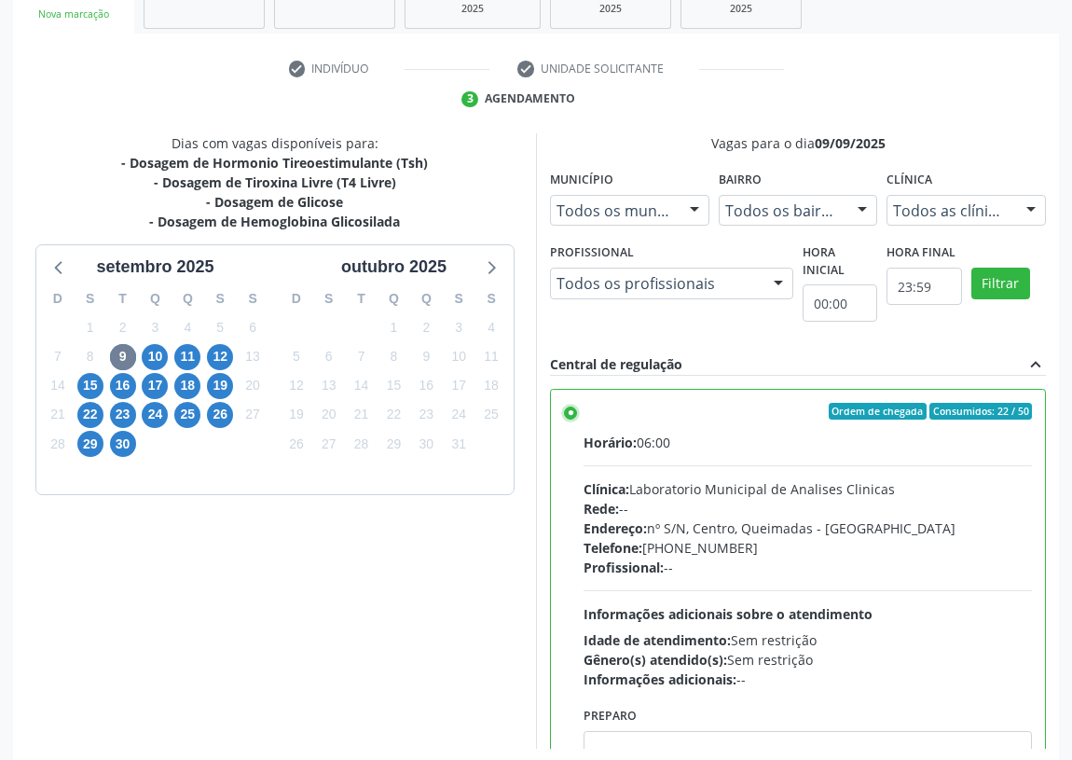
scroll to position [92, 0]
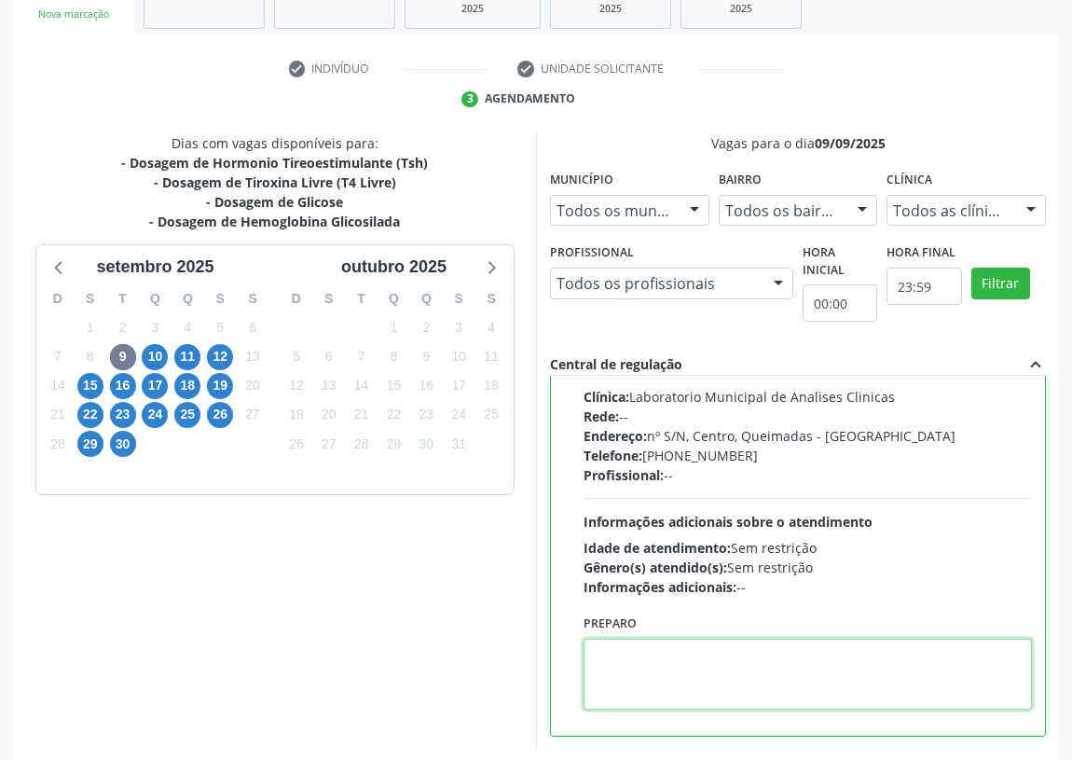
drag, startPoint x: 617, startPoint y: 674, endPoint x: 618, endPoint y: 660, distance: 14.0
click at [618, 665] on textarea at bounding box center [808, 674] width 448 height 71
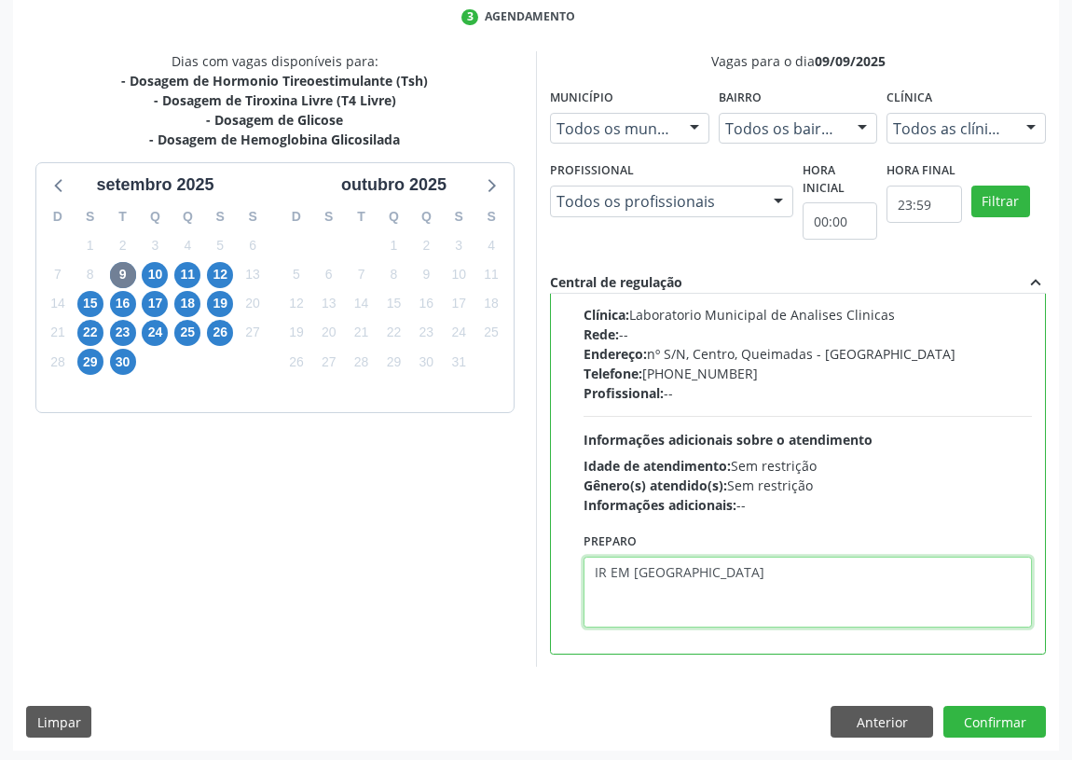
scroll to position [392, 0]
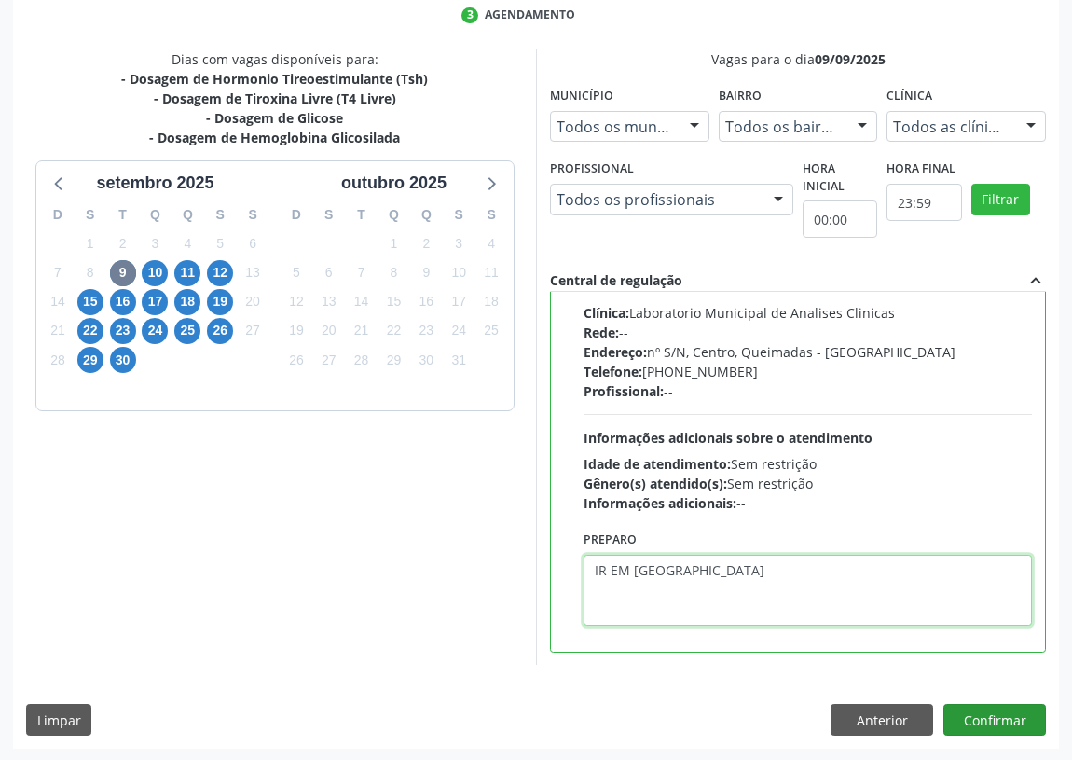
type textarea "IR EM [GEOGRAPHIC_DATA]"
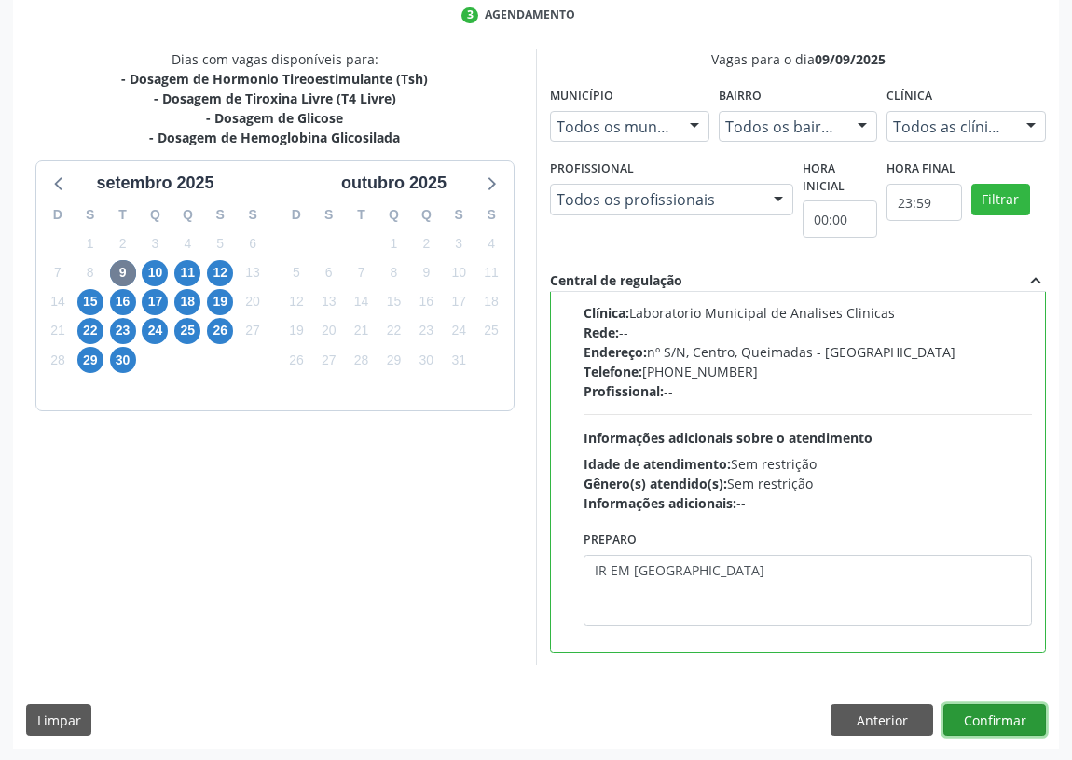
drag, startPoint x: 978, startPoint y: 714, endPoint x: 252, endPoint y: 484, distance: 761.8
click at [974, 713] on button "Confirmar" at bounding box center [994, 720] width 103 height 32
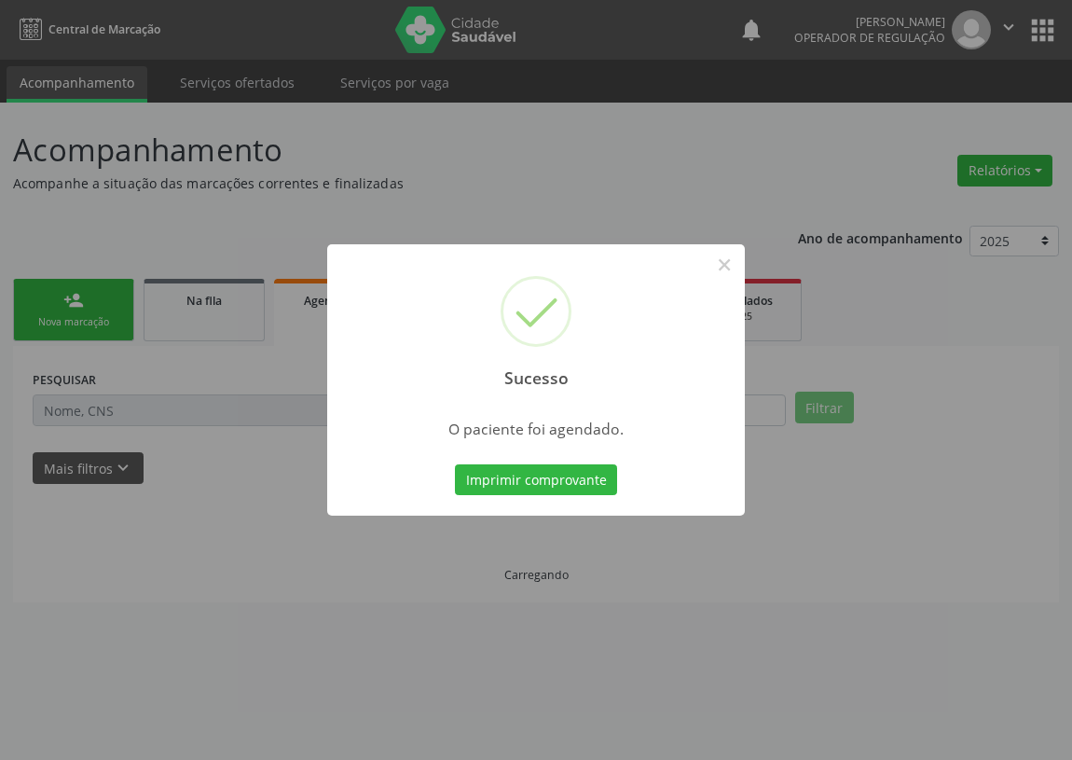
scroll to position [0, 0]
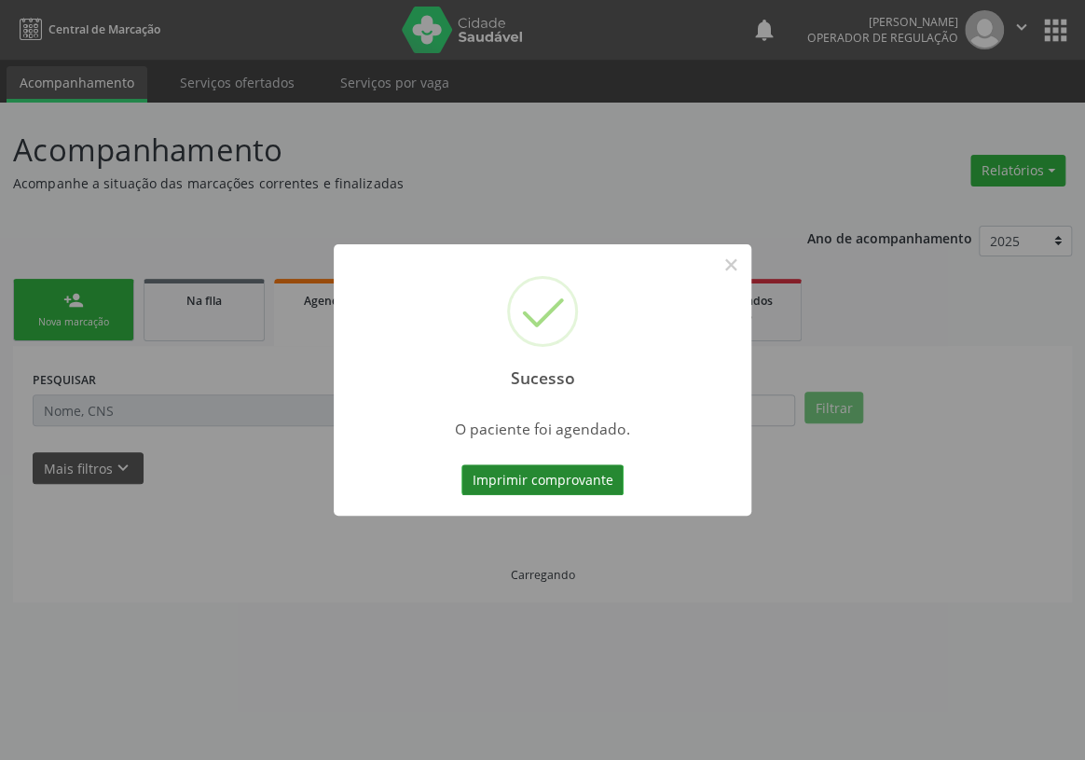
click at [503, 483] on button "Imprimir comprovante" at bounding box center [542, 480] width 162 height 32
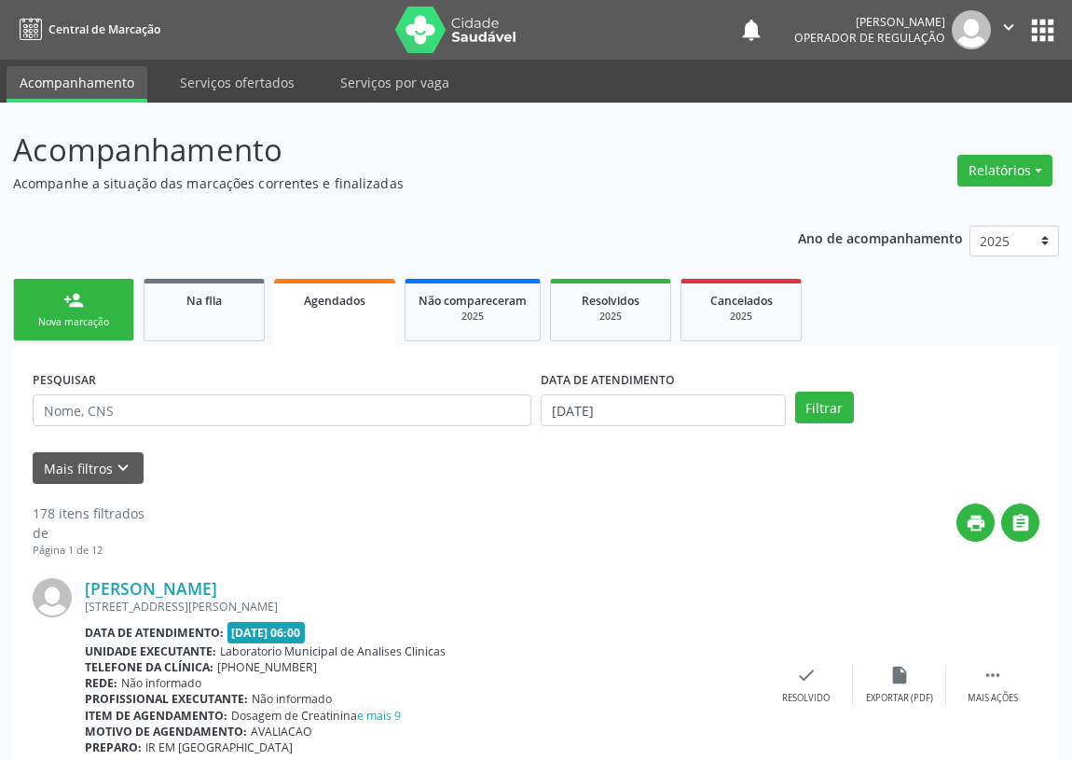
click at [89, 326] on div "Nova marcação" at bounding box center [73, 322] width 93 height 14
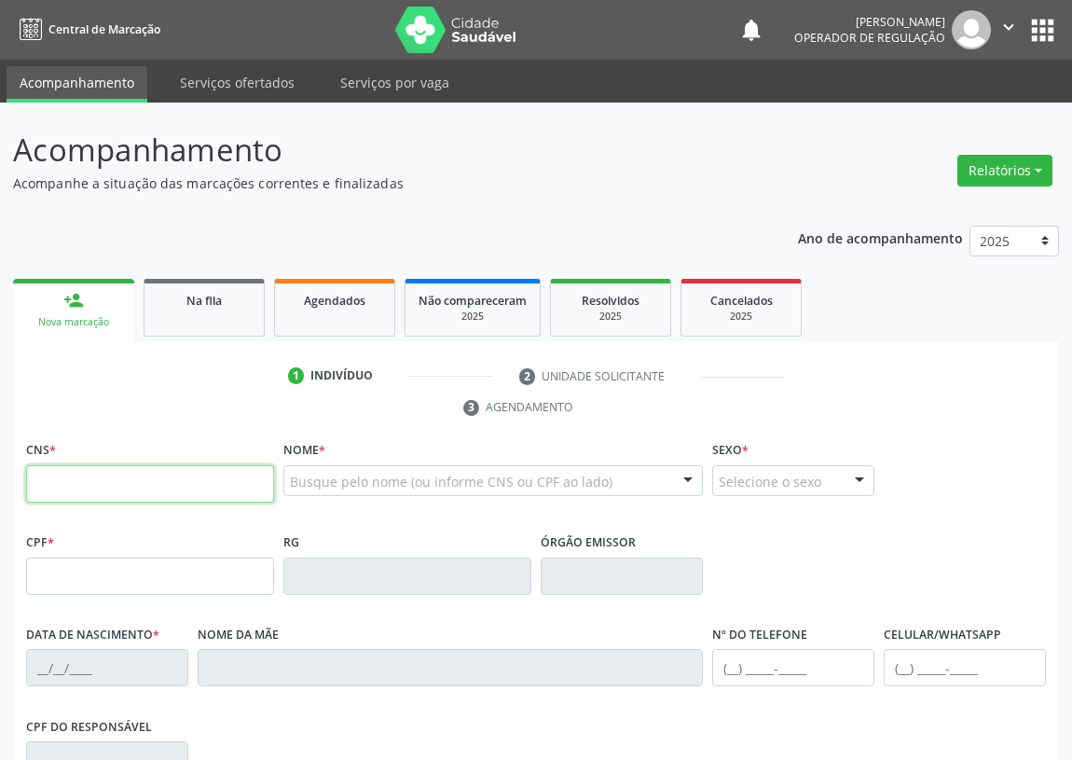
click at [48, 472] on input "text" at bounding box center [150, 483] width 248 height 37
click at [52, 485] on input "text" at bounding box center [150, 483] width 248 height 37
type input "706 4096 5840 5983"
type input "041.958.164-24"
type input "31/05/1983"
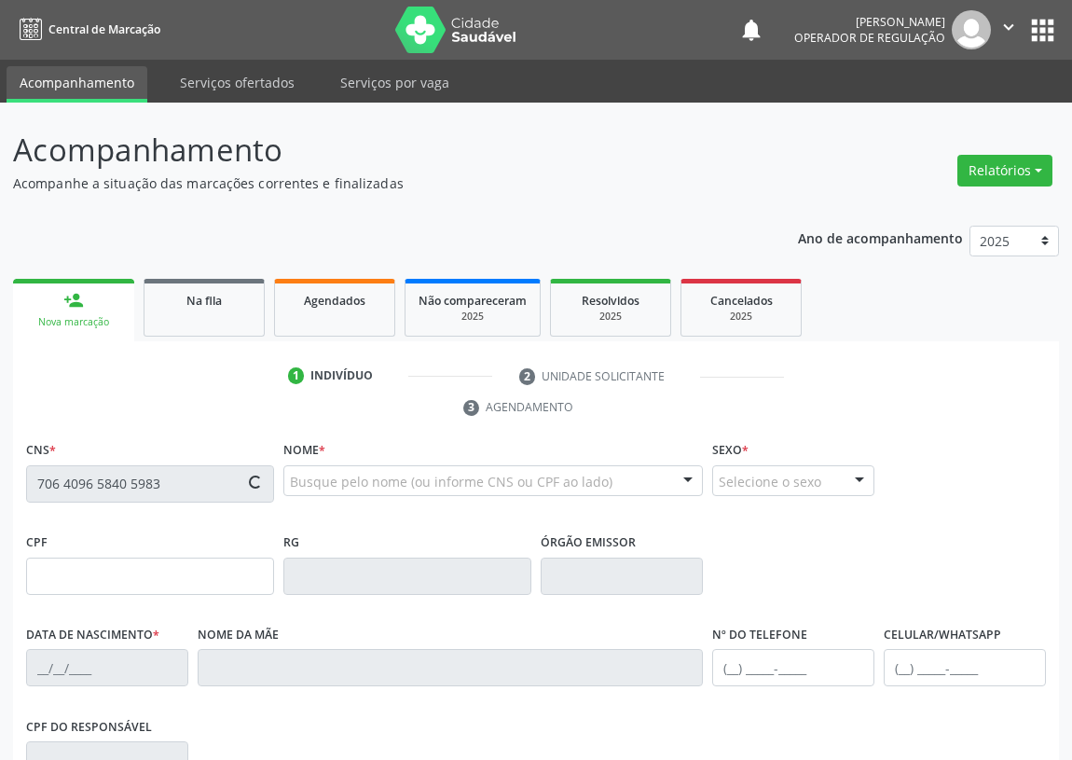
type input "Sebastiana Paz de Souza Silva"
type input "(83) 99178-1784"
type input "081.872.327-06"
type input "S/N"
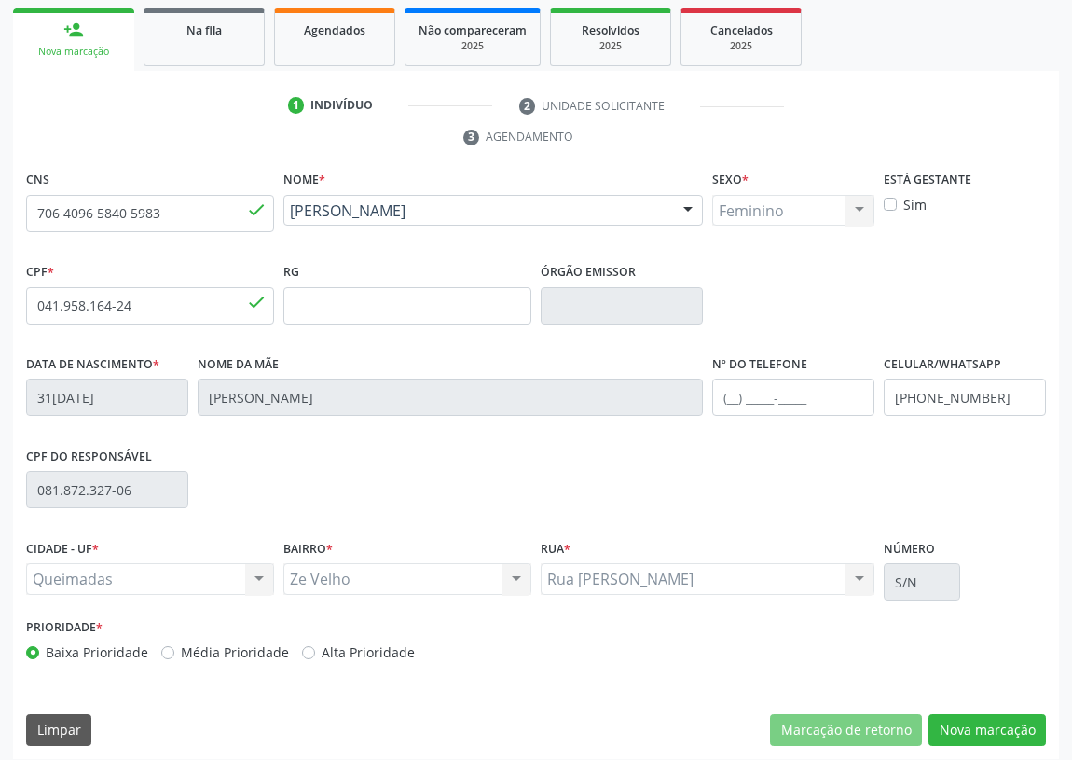
scroll to position [280, 0]
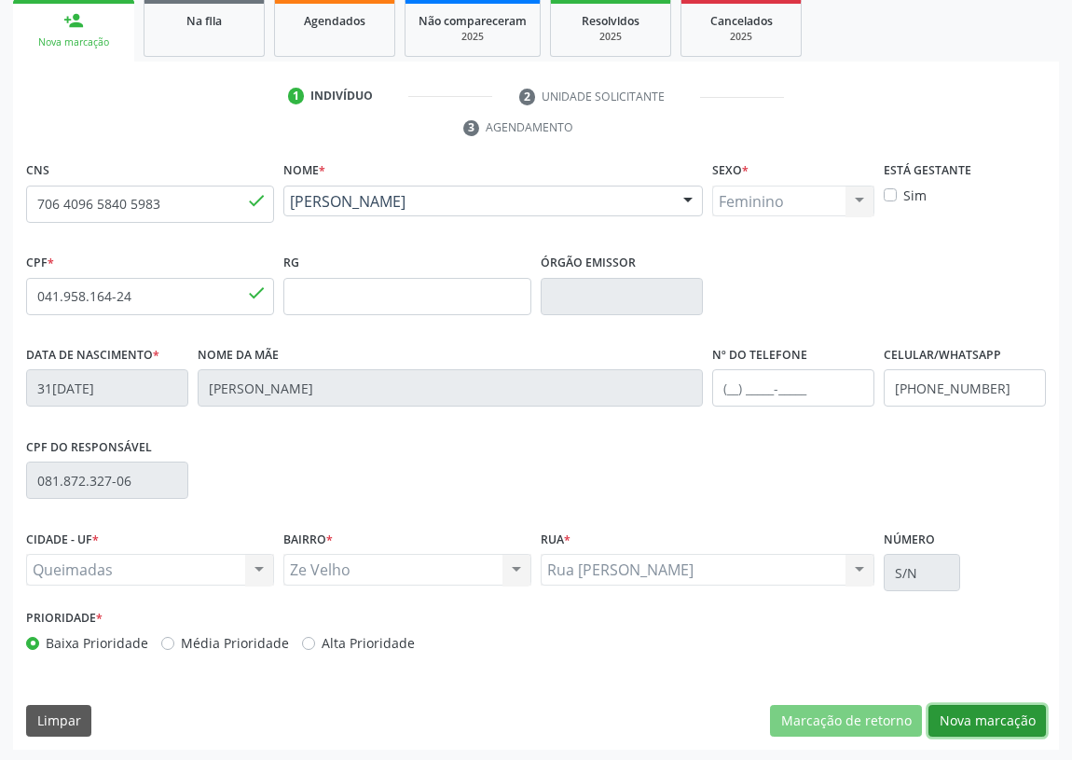
drag, startPoint x: 1006, startPoint y: 712, endPoint x: 494, endPoint y: 696, distance: 512.0
click at [994, 708] on button "Nova marcação" at bounding box center [986, 721] width 117 height 32
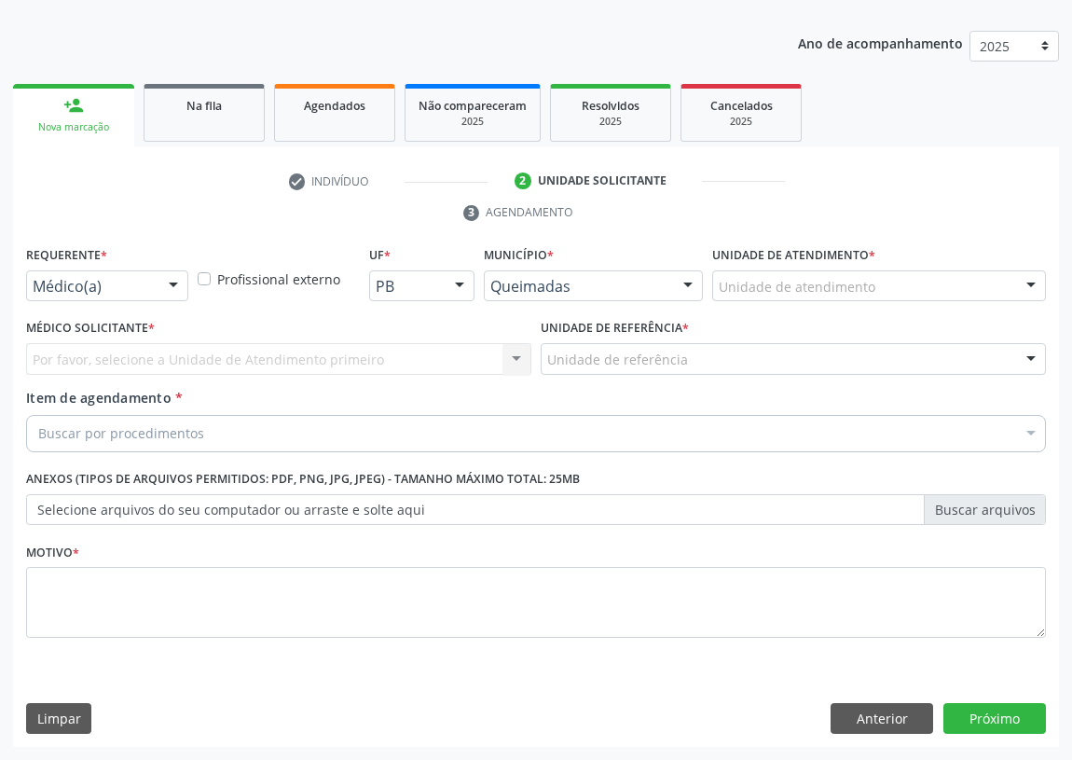
scroll to position [193, 0]
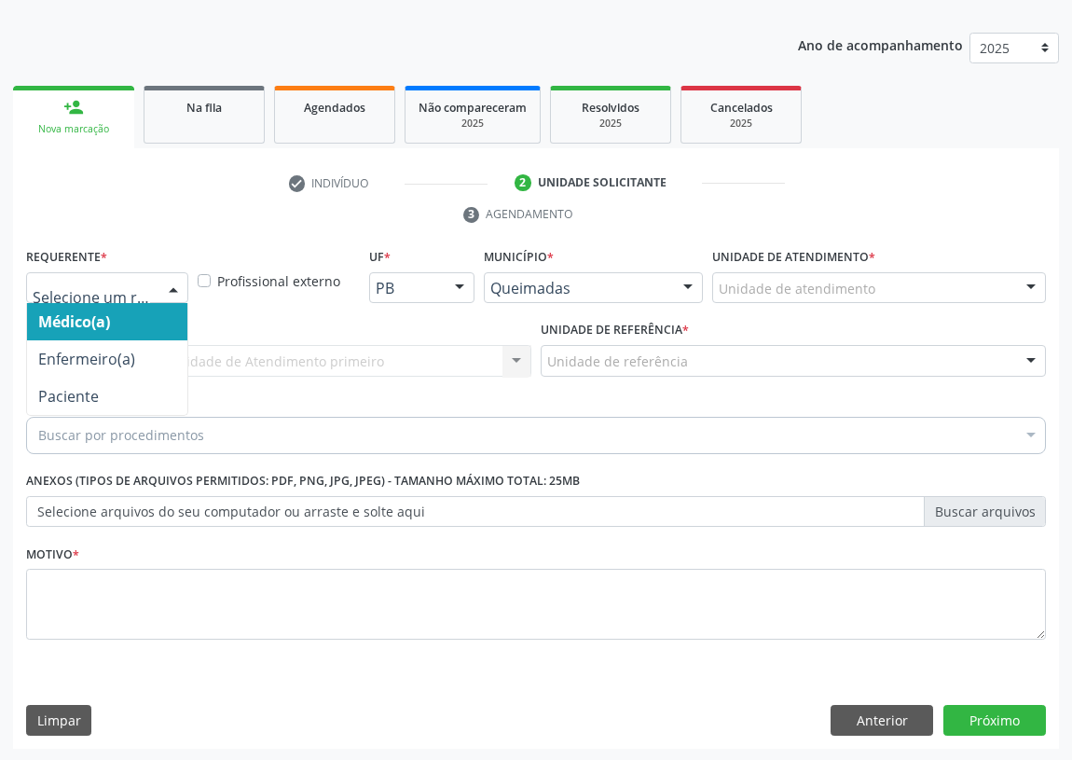
click at [175, 281] on div at bounding box center [173, 289] width 28 height 32
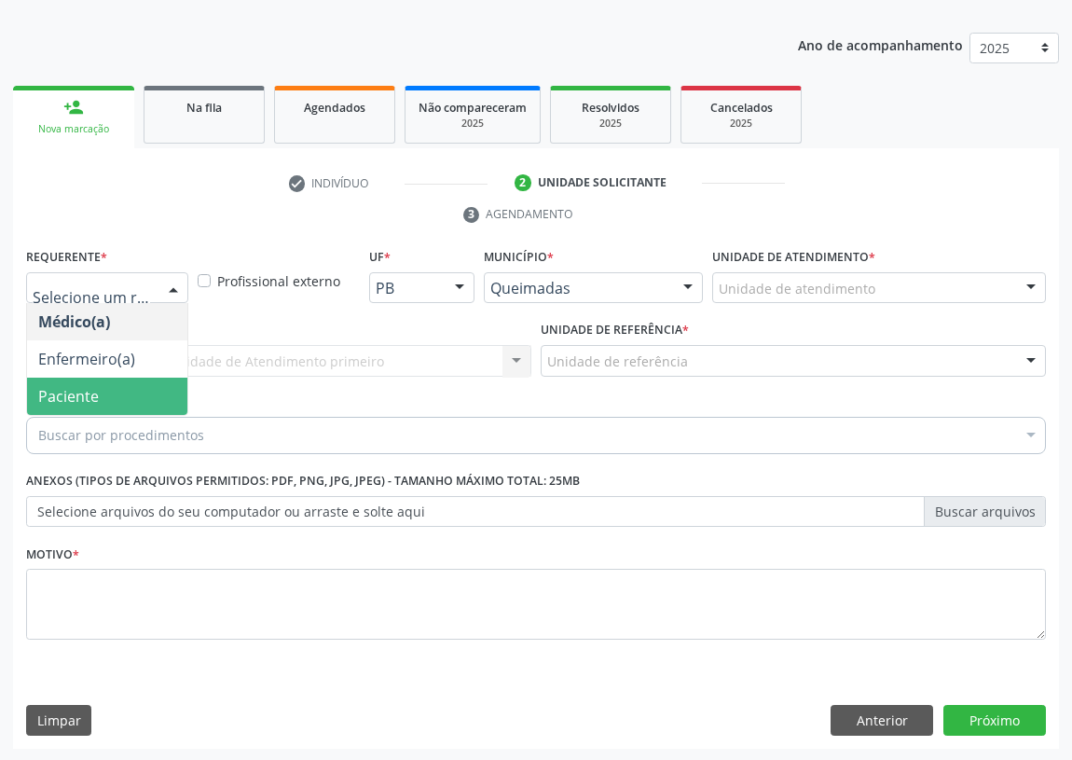
drag, startPoint x: 140, startPoint y: 393, endPoint x: 449, endPoint y: 405, distance: 309.7
click at [158, 394] on span "Paciente" at bounding box center [107, 396] width 160 height 37
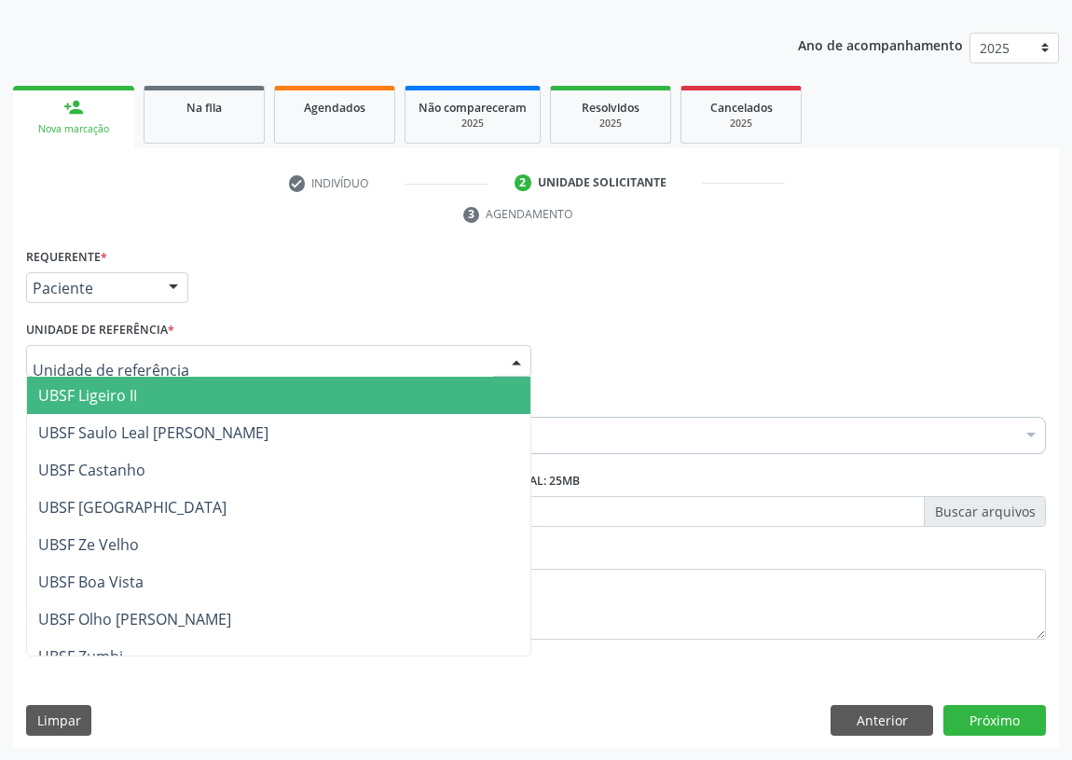
click at [502, 361] on div at bounding box center [516, 362] width 28 height 32
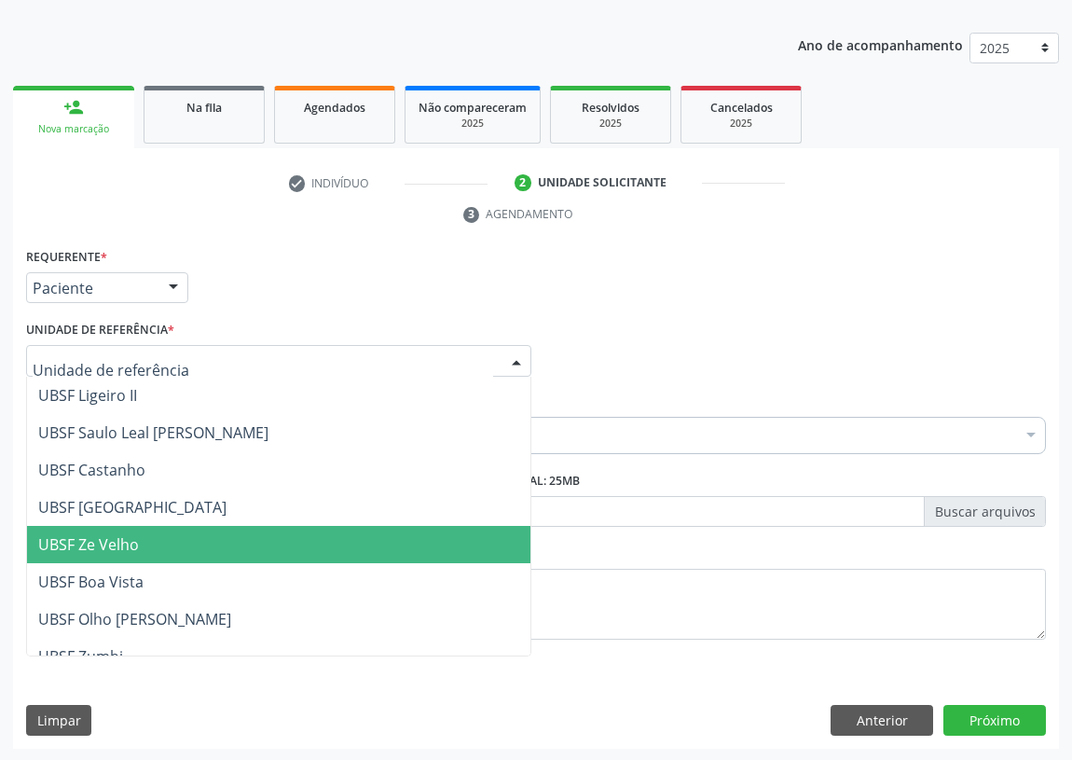
drag, startPoint x: 151, startPoint y: 545, endPoint x: 0, endPoint y: 507, distance: 155.8
click at [151, 544] on span "UBSF Ze Velho" at bounding box center [278, 544] width 503 height 37
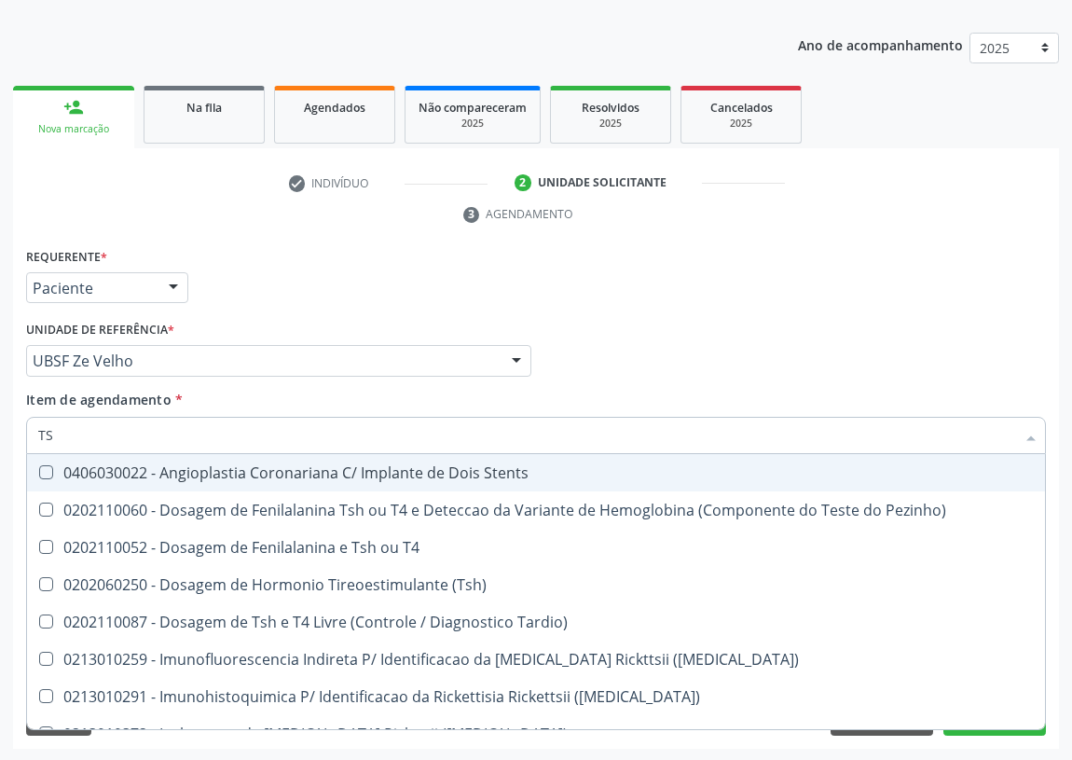
type input "TSH"
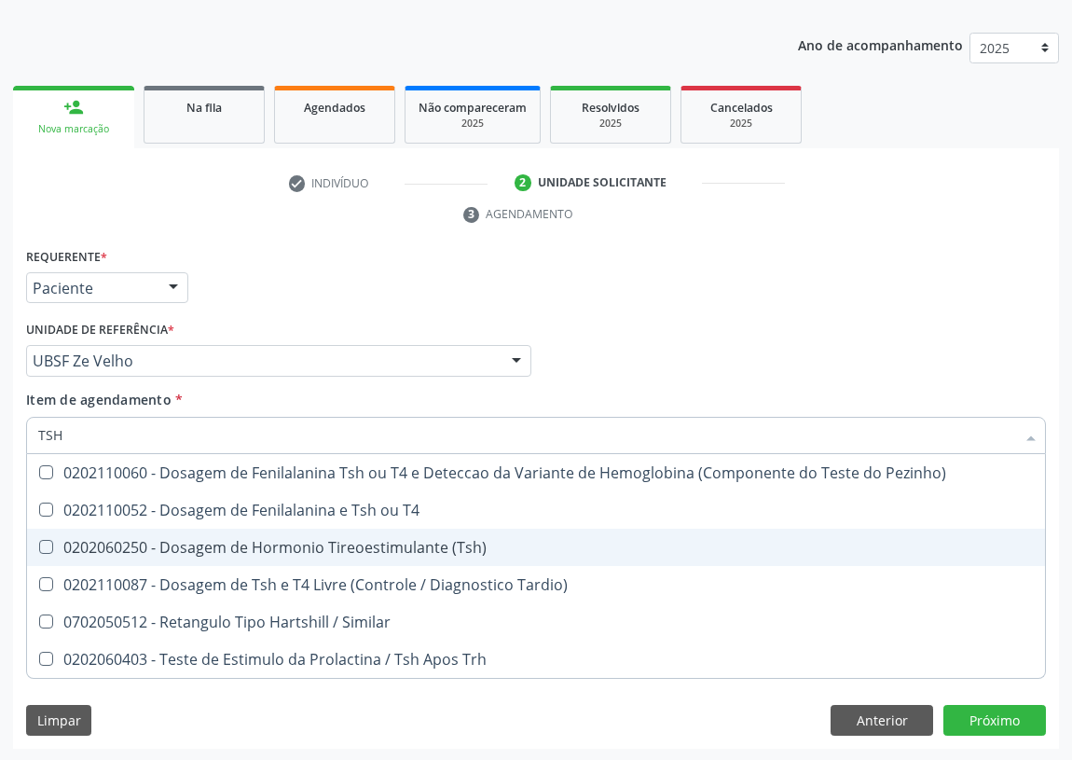
drag, startPoint x: 45, startPoint y: 545, endPoint x: 64, endPoint y: 462, distance: 85.2
click at [47, 542] on \(Tsh\) at bounding box center [46, 547] width 14 height 14
click at [39, 542] on \(Tsh\) "checkbox" at bounding box center [33, 547] width 12 height 12
checkbox \(Tsh\) "true"
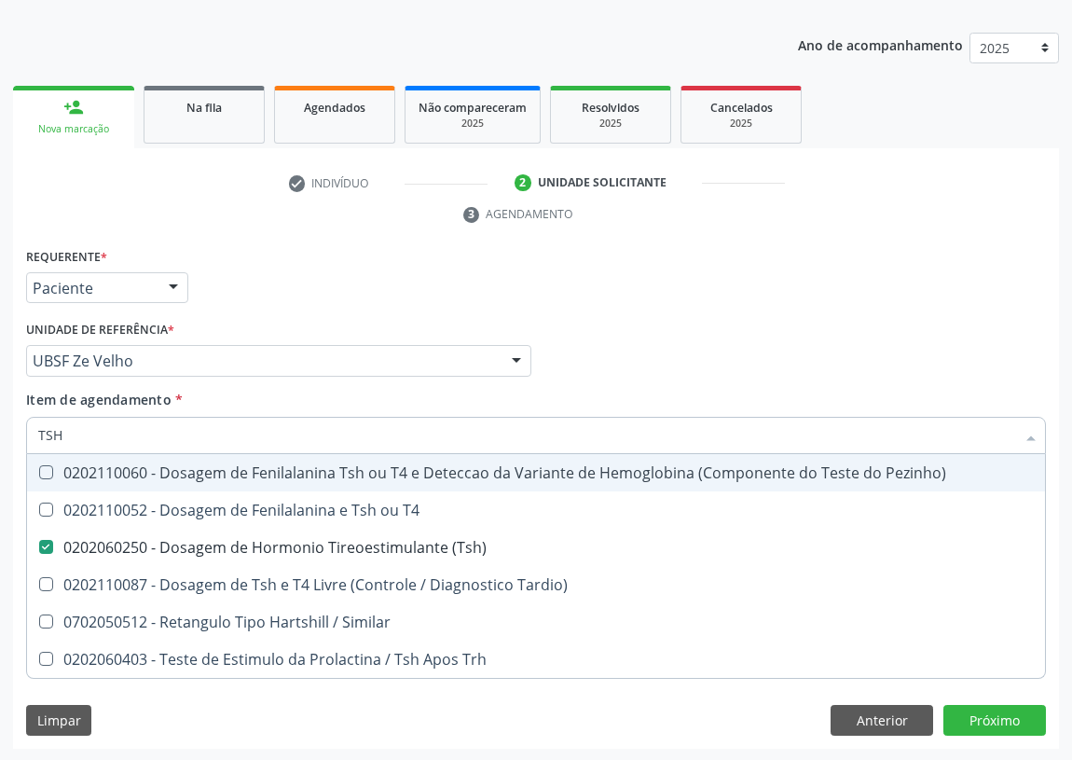
drag, startPoint x: 76, startPoint y: 440, endPoint x: 0, endPoint y: 420, distance: 78.0
click at [0, 420] on div "Acompanhamento Acompanhe a situação das marcações correntes e finalizadas Relat…" at bounding box center [536, 336] width 1072 height 852
type input "T"
checkbox \(Tsh\) "false"
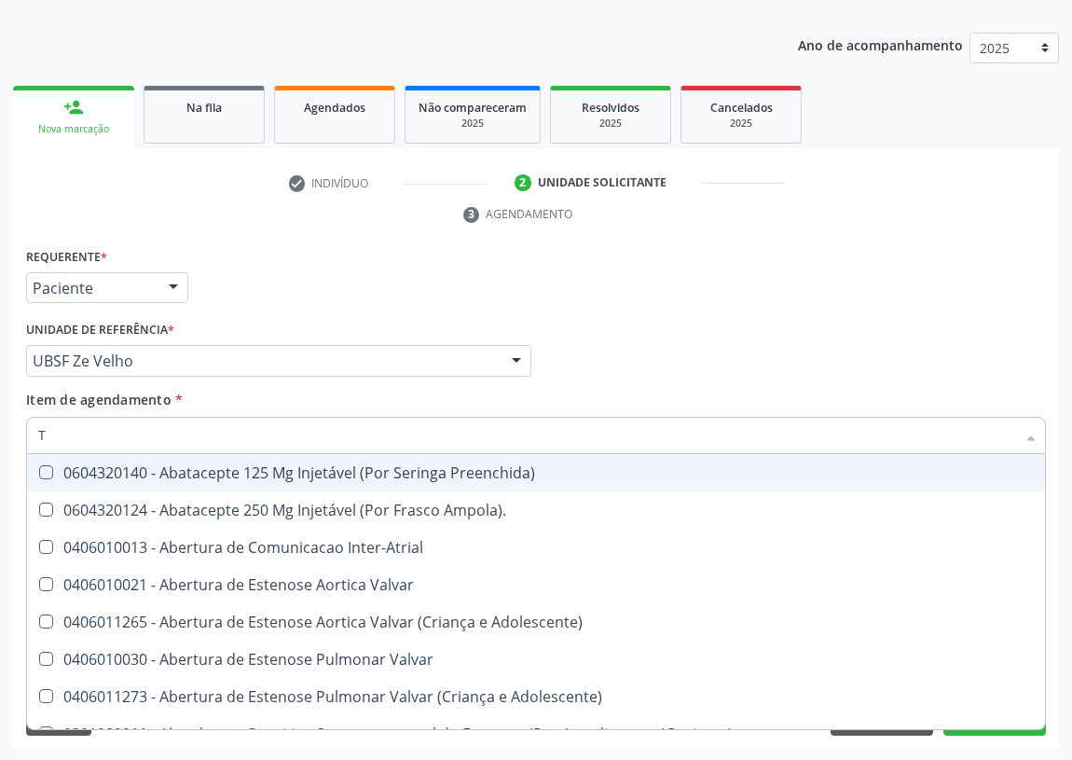
type input "T4"
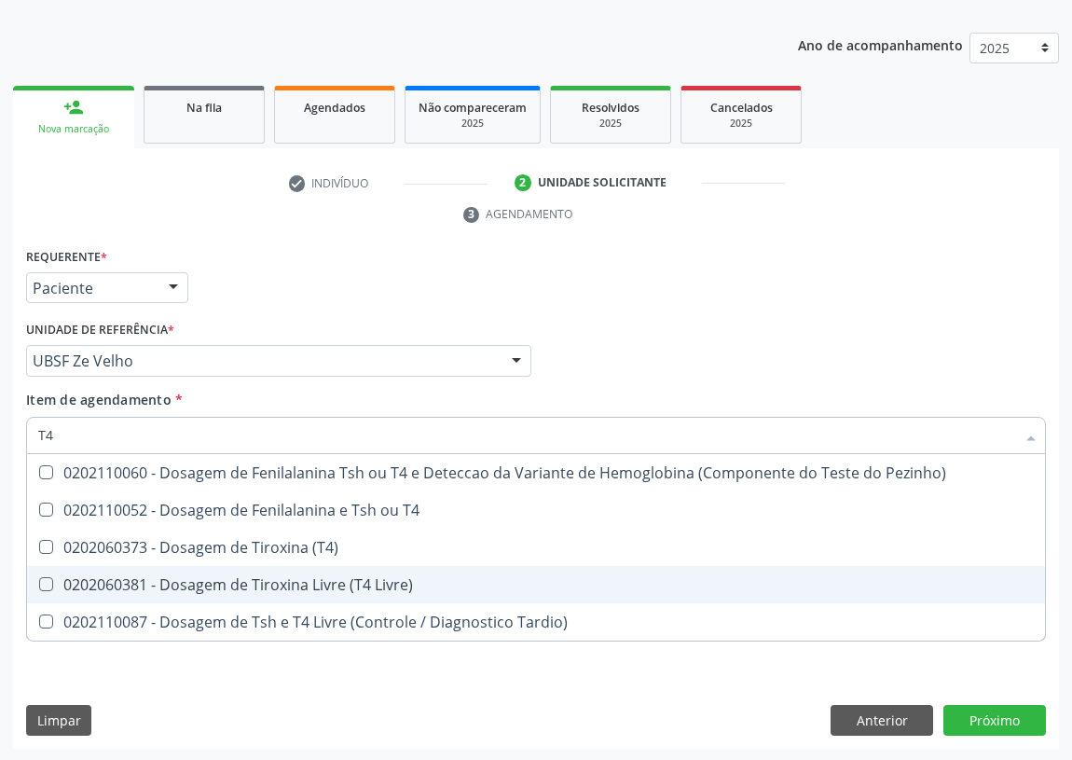
drag, startPoint x: 48, startPoint y: 579, endPoint x: 50, endPoint y: 494, distance: 84.9
click at [48, 577] on Livre\) at bounding box center [46, 584] width 14 height 14
click at [39, 578] on Livre\) "checkbox" at bounding box center [33, 584] width 12 height 12
checkbox Livre\) "true"
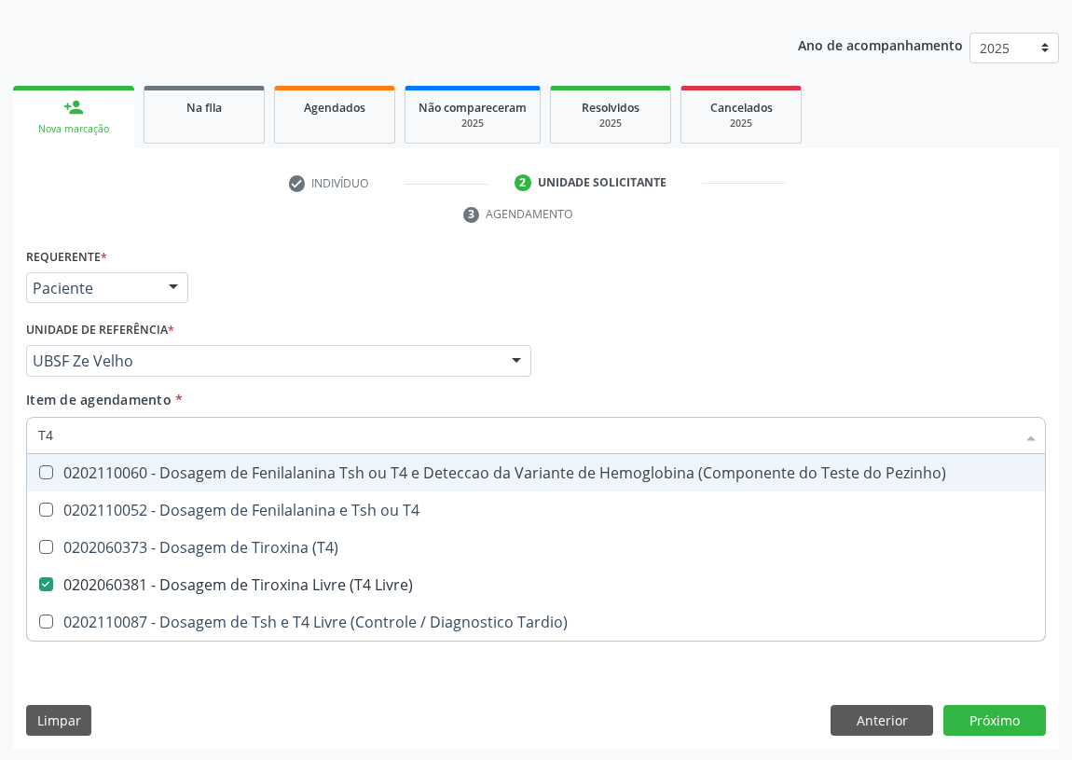
drag, startPoint x: 61, startPoint y: 433, endPoint x: 0, endPoint y: 433, distance: 60.6
click at [0, 433] on div "Acompanhamento Acompanhe a situação das marcações correntes e finalizadas Relat…" at bounding box center [536, 336] width 1072 height 852
type input "P"
checkbox Livre\) "false"
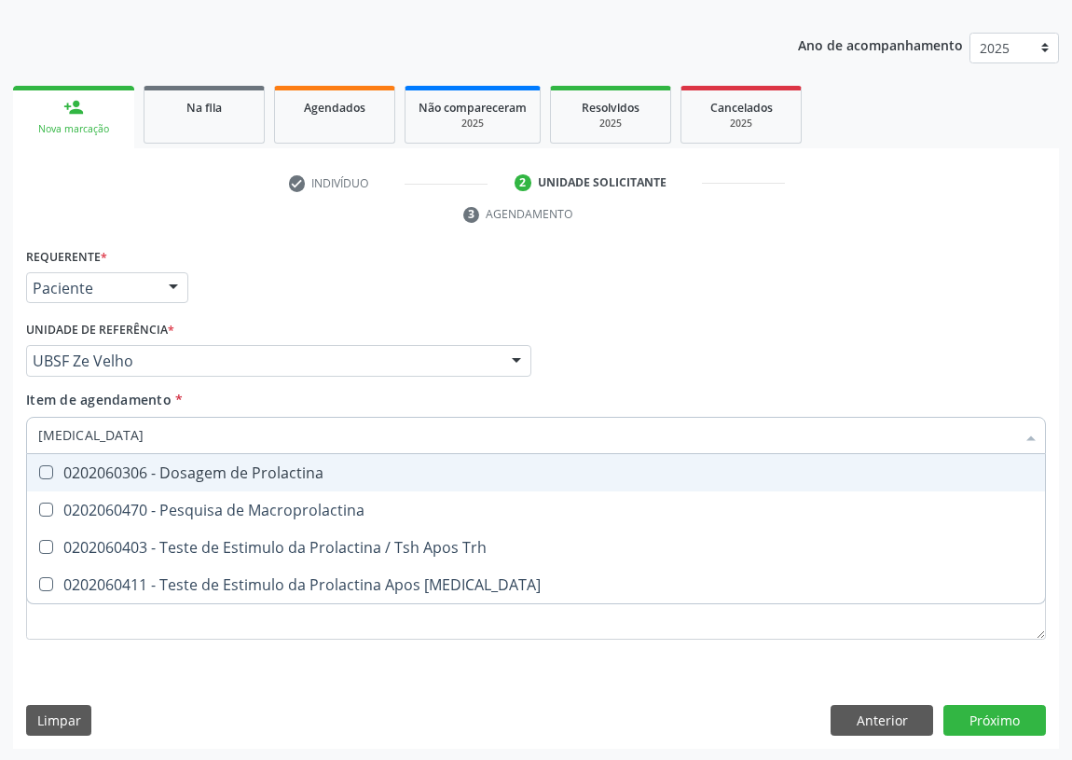
type input "PROLACTINA"
drag, startPoint x: 47, startPoint y: 470, endPoint x: 138, endPoint y: 423, distance: 102.6
click at [47, 471] on Prolactina at bounding box center [46, 472] width 14 height 14
click at [39, 471] on Prolactina "checkbox" at bounding box center [33, 472] width 12 height 12
checkbox Prolactina "true"
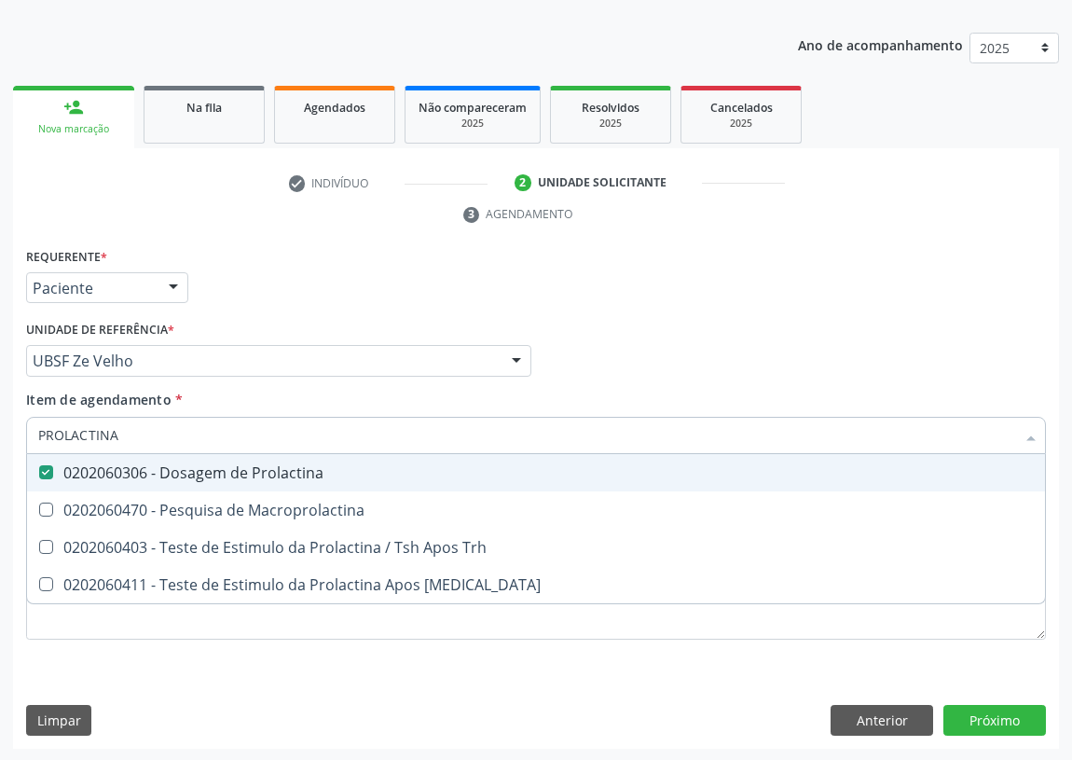
drag, startPoint x: 131, startPoint y: 433, endPoint x: 0, endPoint y: 436, distance: 130.5
click at [0, 436] on div "Acompanhamento Acompanhe a situação das marcações correntes e finalizadas Relat…" at bounding box center [536, 336] width 1072 height 852
type input "C"
checkbox Prolactina "false"
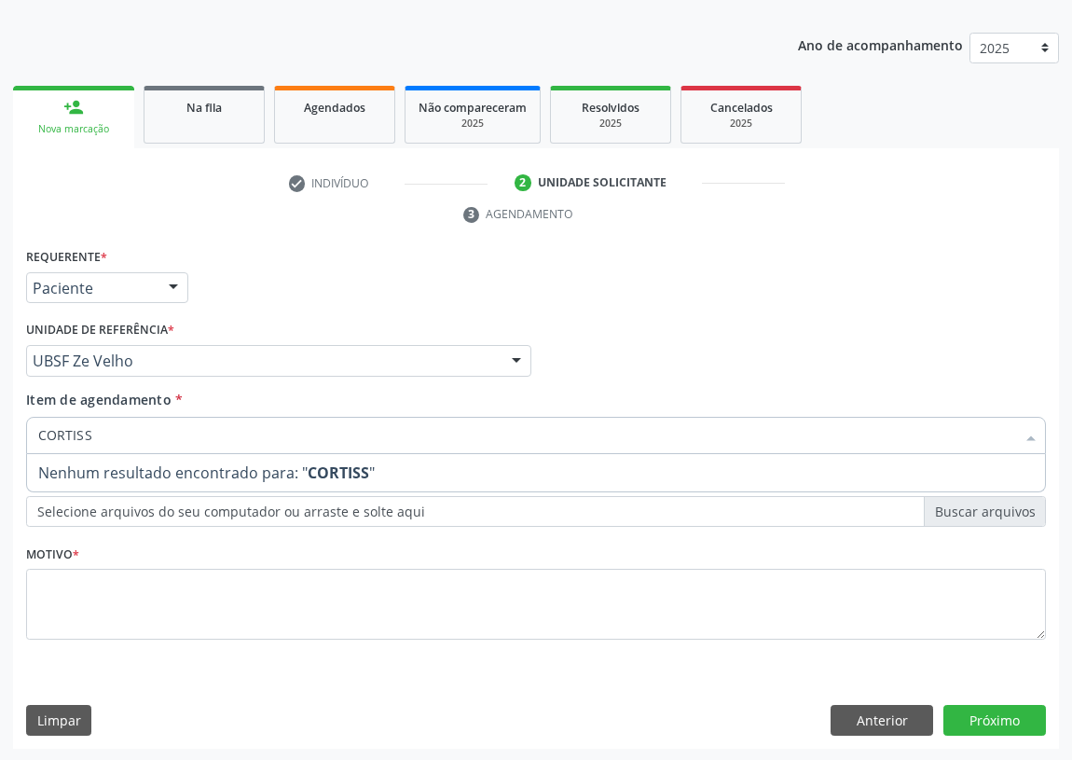
type input "CORTIS"
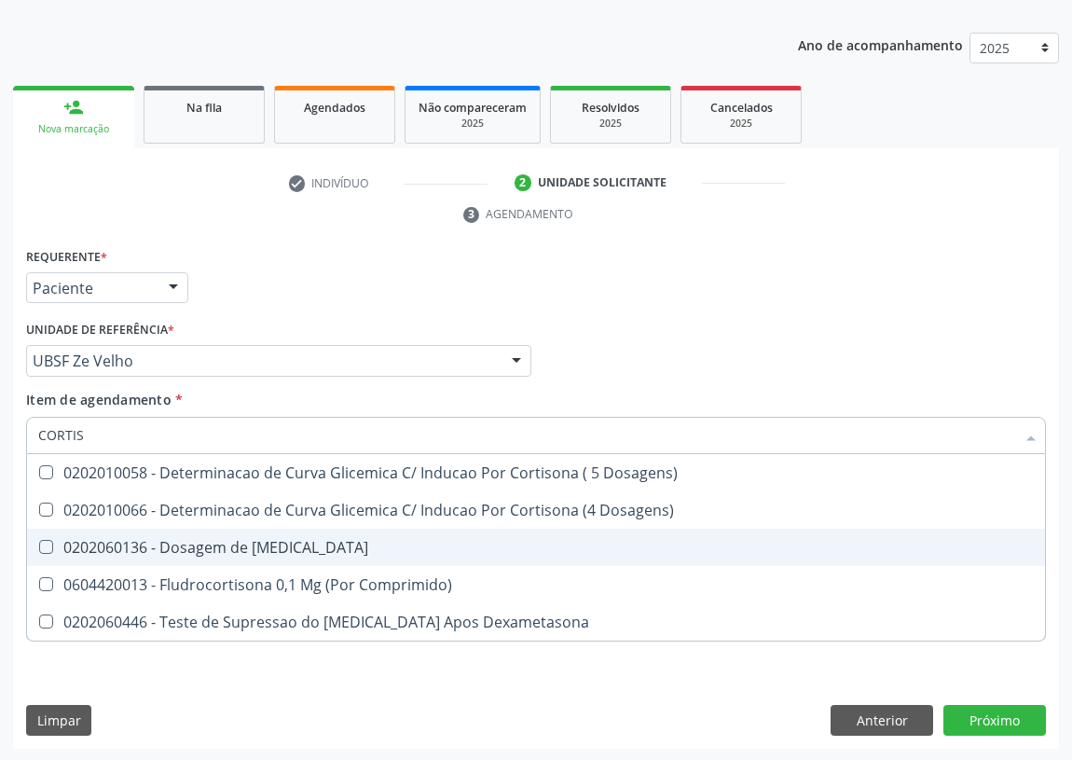
drag, startPoint x: 47, startPoint y: 543, endPoint x: 67, endPoint y: 488, distance: 58.7
click at [44, 541] on Cortisol at bounding box center [46, 547] width 14 height 14
click at [39, 541] on Cortisol "checkbox" at bounding box center [33, 547] width 12 height 12
checkbox Cortisol "true"
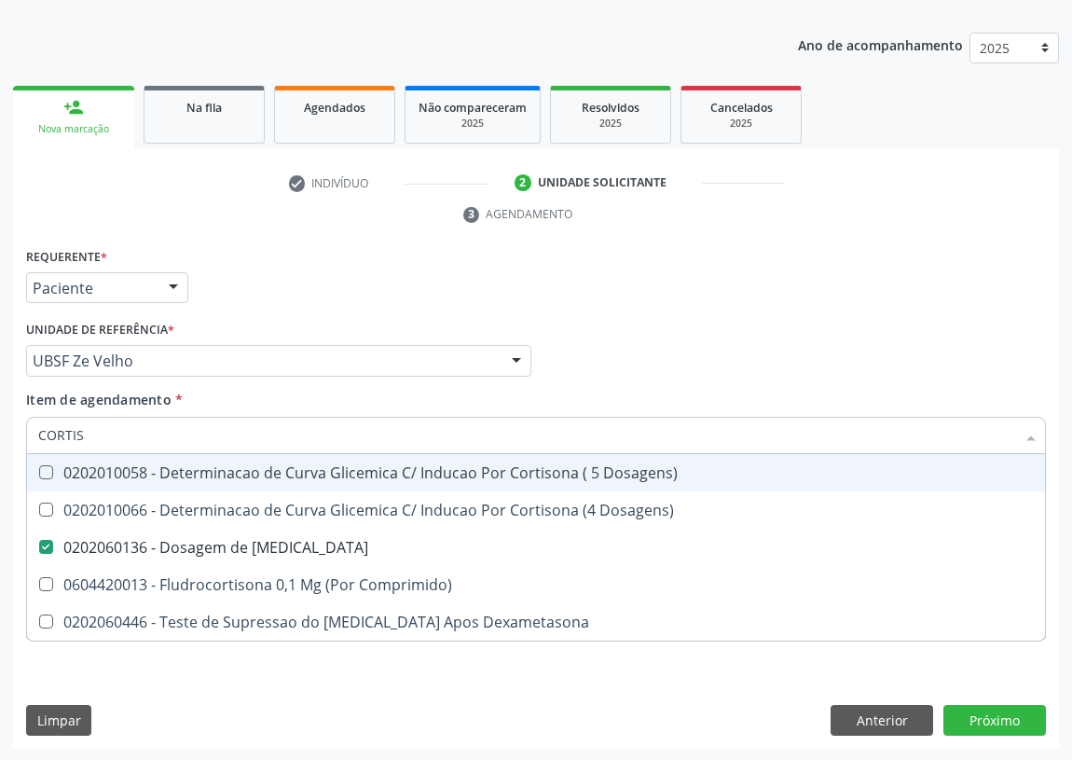
drag, startPoint x: 88, startPoint y: 433, endPoint x: 0, endPoint y: 425, distance: 88.0
click at [0, 425] on div "Acompanhamento Acompanhe a situação das marcações correntes e finalizadas Relat…" at bounding box center [536, 336] width 1072 height 852
type input "BA"
checkbox Cortisol "false"
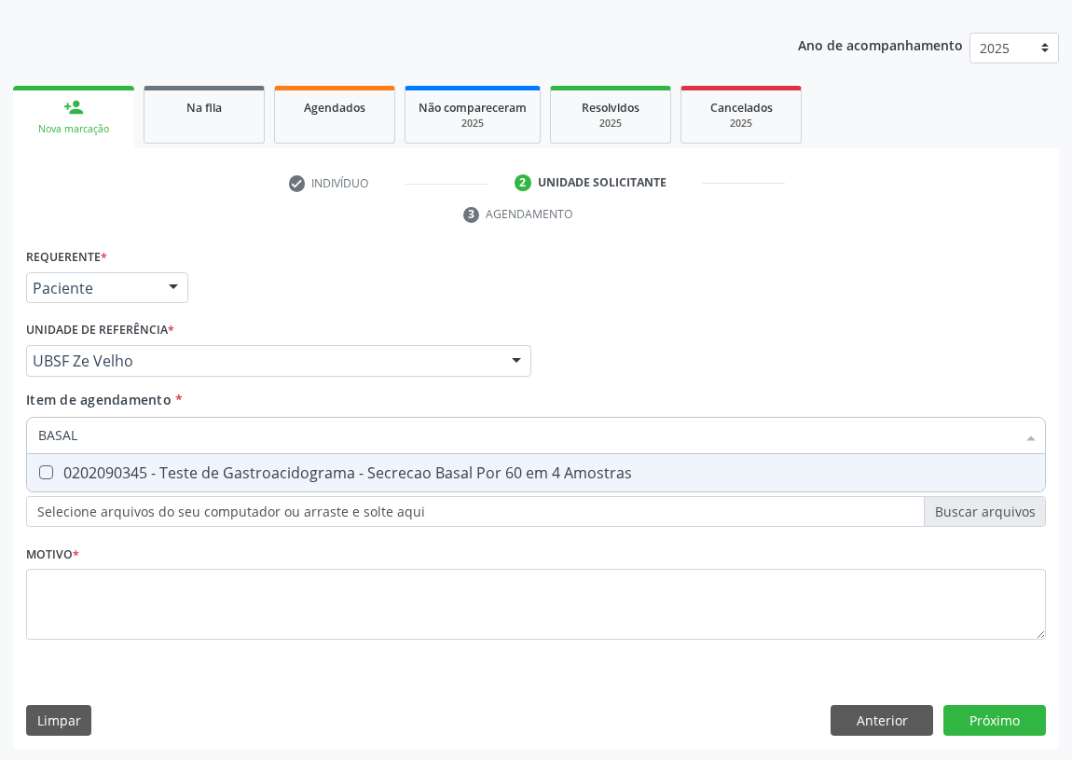
drag, startPoint x: 79, startPoint y: 435, endPoint x: 0, endPoint y: 447, distance: 80.0
click at [0, 447] on div "Acompanhamento Acompanhe a situação das marcações correntes e finalizadas Relat…" at bounding box center [536, 336] width 1072 height 852
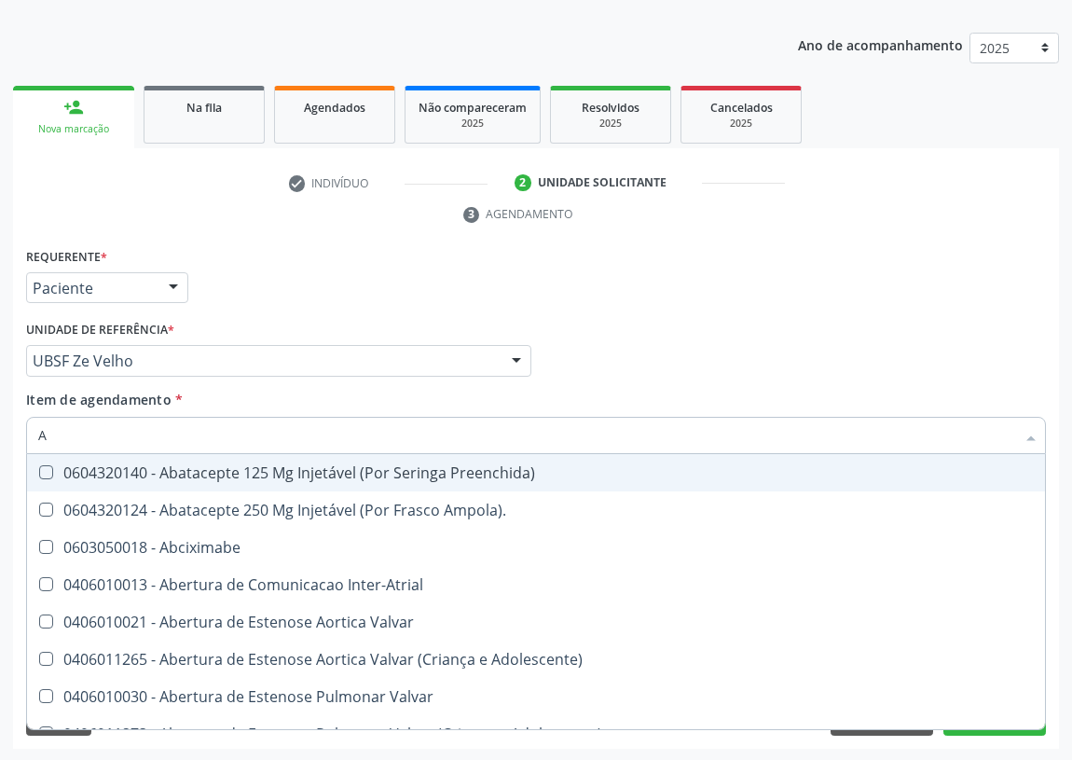
type input "AC"
checkbox Trabalhador "true"
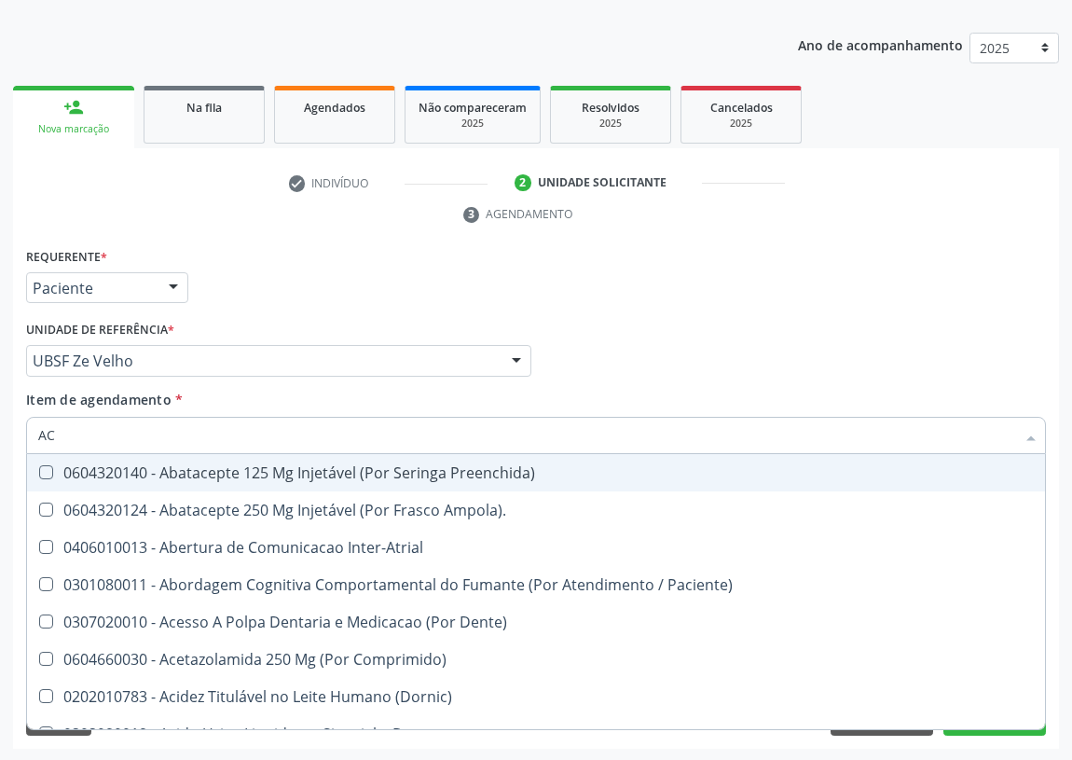
type input "ACT"
checkbox Risco "true"
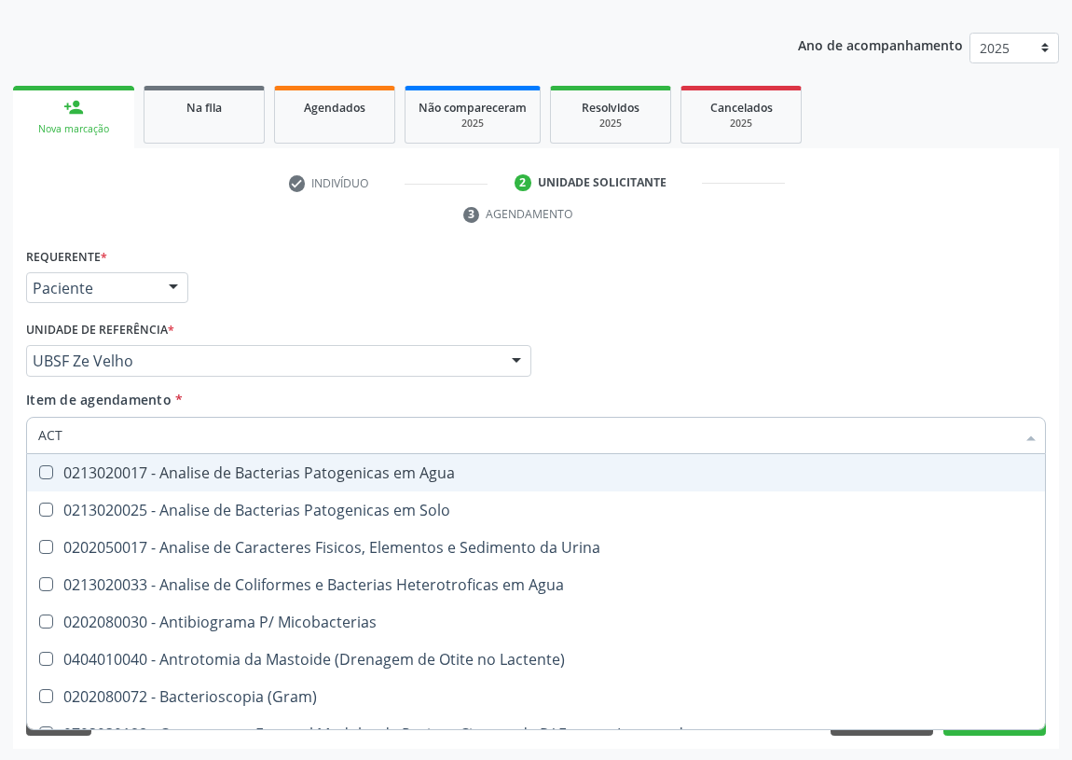
type input "ACTH"
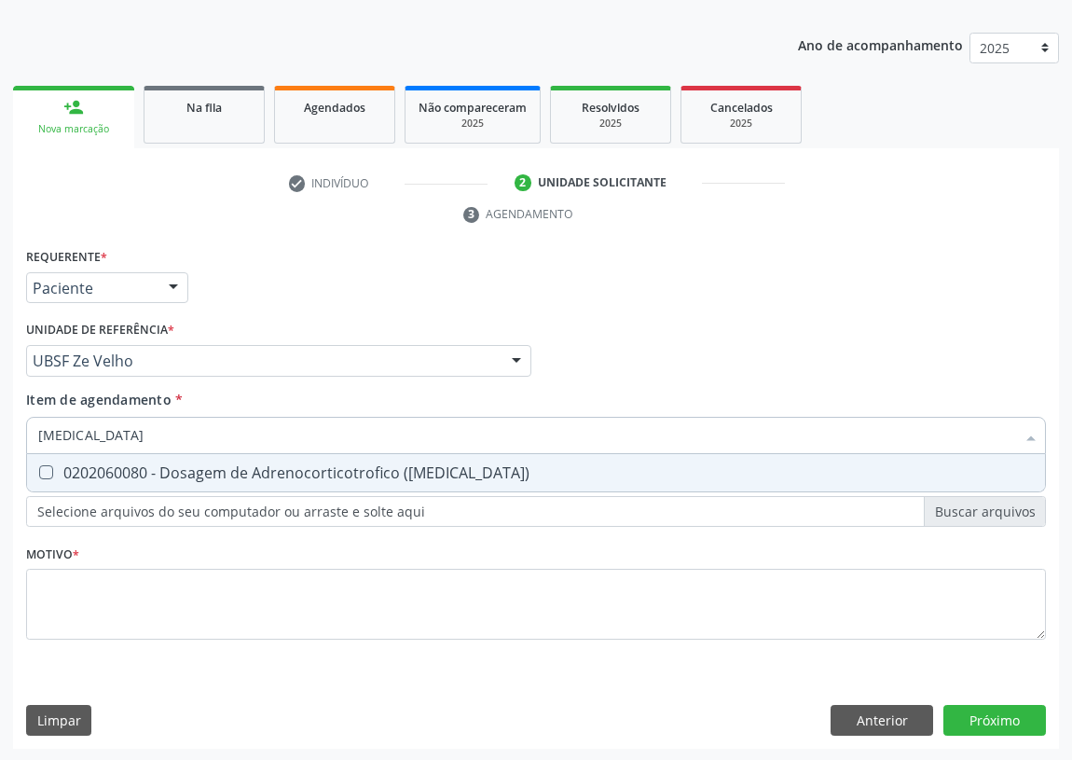
click at [51, 468] on \(Acth\) at bounding box center [46, 472] width 14 height 14
click at [39, 468] on \(Acth\) "checkbox" at bounding box center [33, 472] width 12 height 12
checkbox \(Acth\) "true"
drag, startPoint x: 60, startPoint y: 432, endPoint x: 0, endPoint y: 433, distance: 59.7
click at [0, 433] on div "Acompanhamento Acompanhe a situação das marcações correntes e finalizadas Relat…" at bounding box center [536, 336] width 1072 height 852
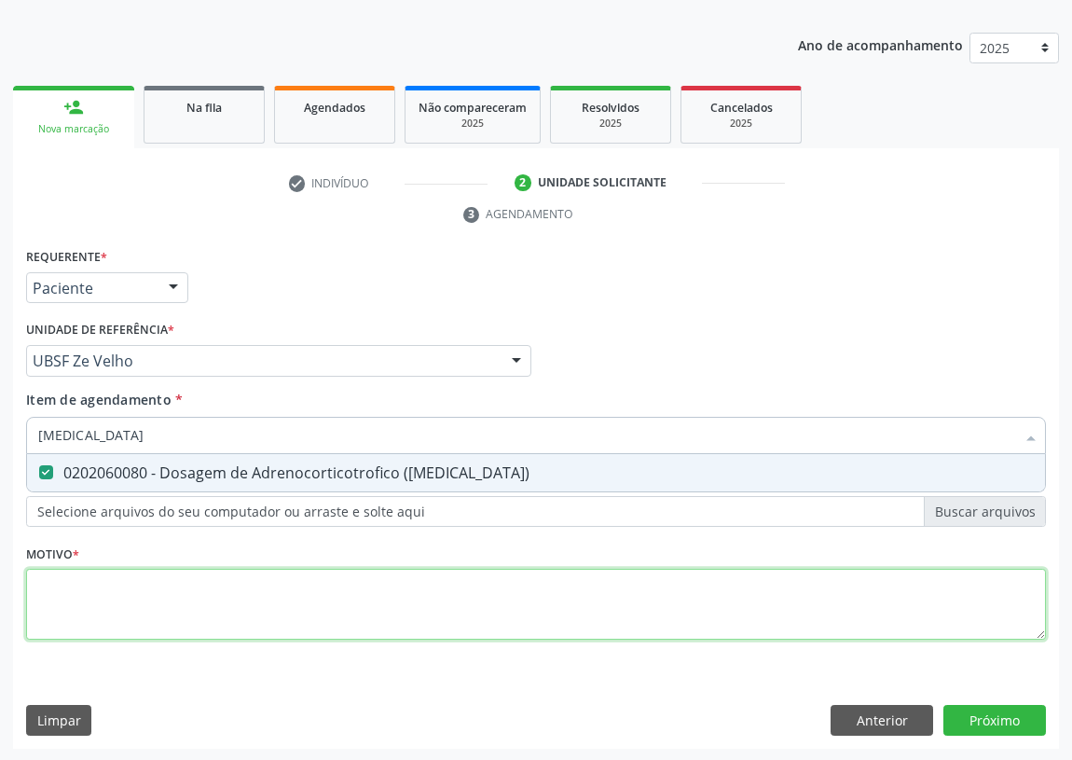
click at [55, 608] on div "Requerente * Paciente Médico(a) Enfermeiro(a) Paciente Nenhum resultado encontr…" at bounding box center [536, 454] width 1020 height 422
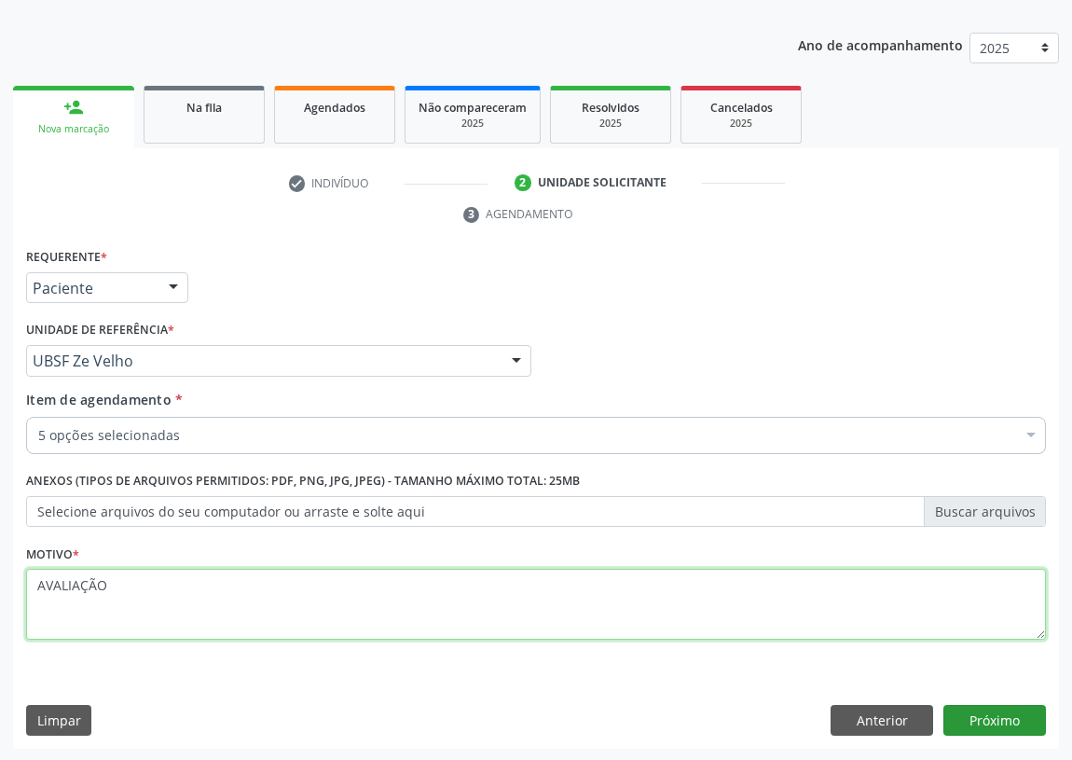
type textarea "AVALIAÇÃO"
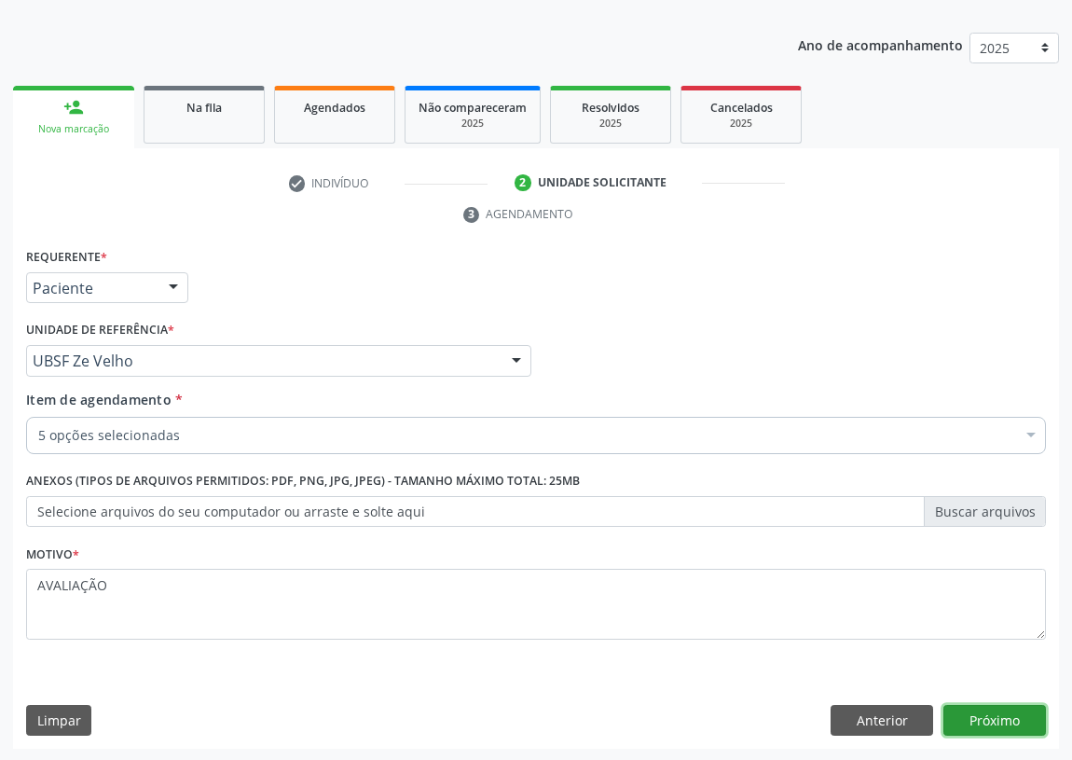
click at [995, 721] on button "Próximo" at bounding box center [994, 721] width 103 height 32
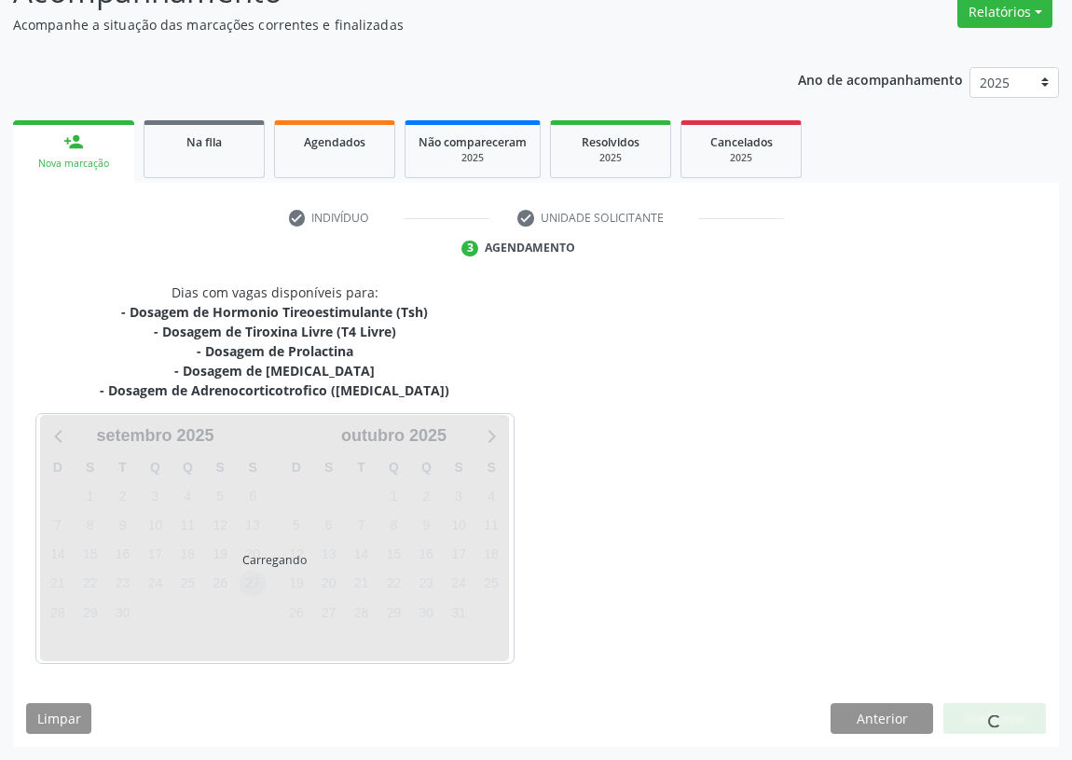
scroll to position [158, 0]
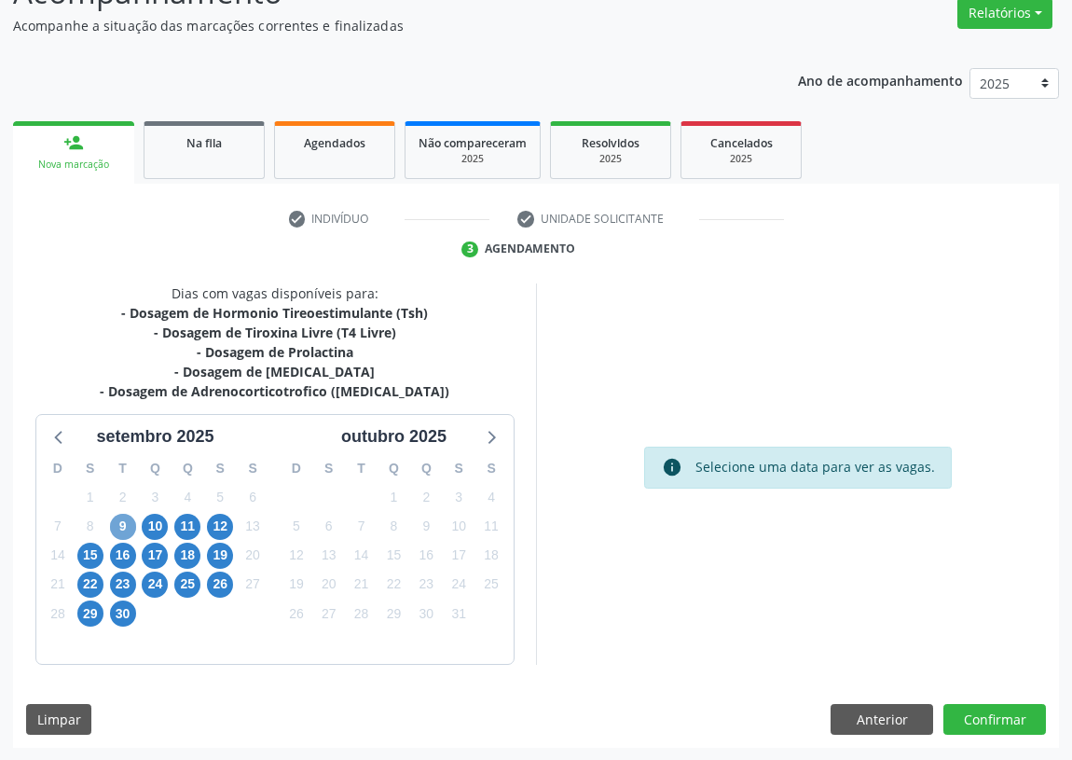
click at [115, 518] on span "9" at bounding box center [123, 527] width 26 height 26
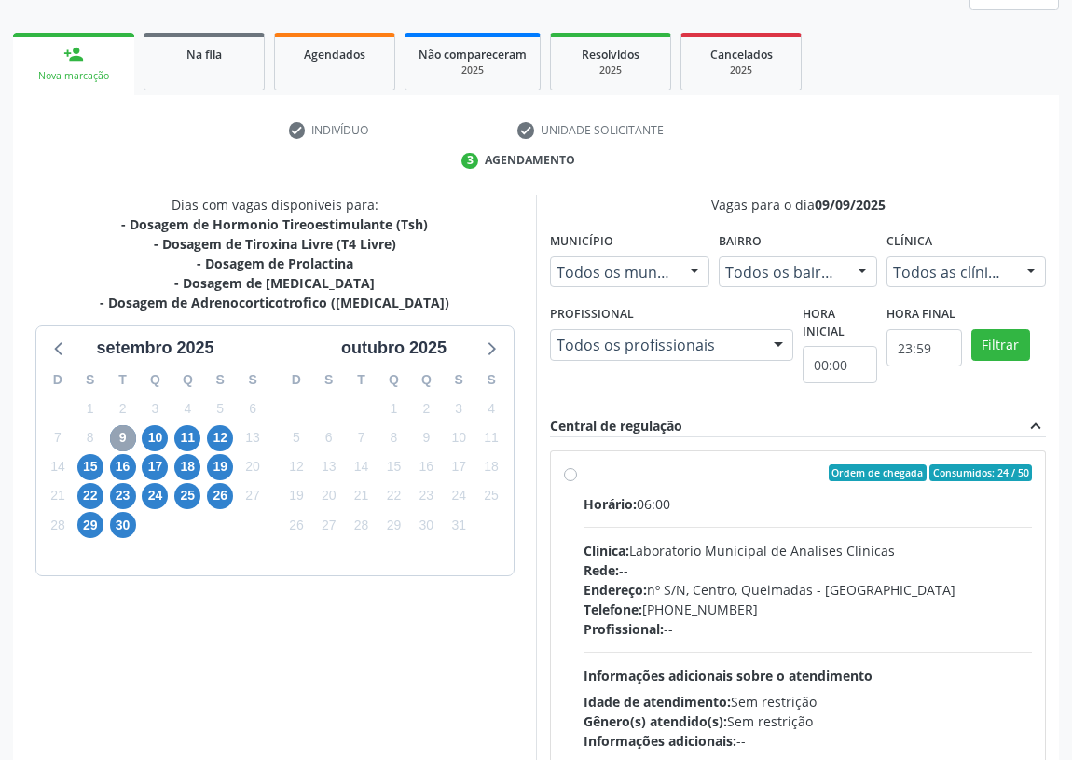
scroll to position [358, 0]
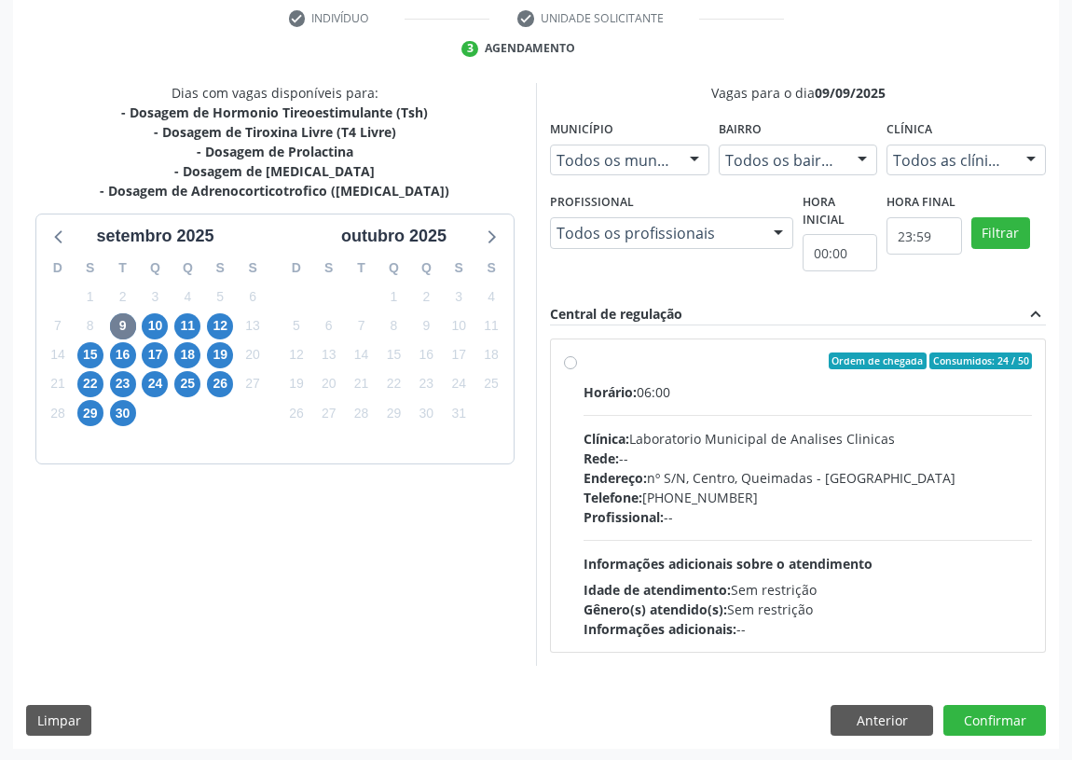
drag, startPoint x: 578, startPoint y: 364, endPoint x: 568, endPoint y: 386, distance: 24.6
click at [574, 364] on div "Ordem de chegada Consumidos: 24 / 50 Horário: 06:00 Clínica: Laboratorio Munici…" at bounding box center [798, 495] width 468 height 286
radio input "true"
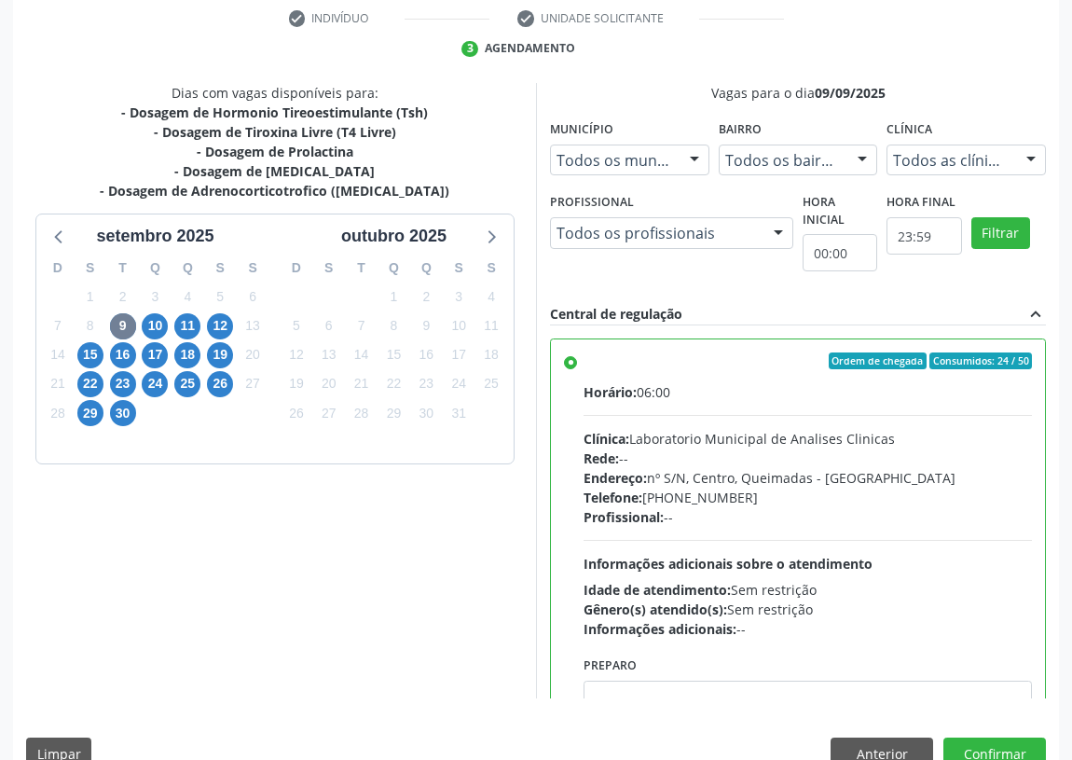
drag, startPoint x: 506, startPoint y: 588, endPoint x: 521, endPoint y: 584, distance: 15.6
click at [508, 588] on div "Dias com vagas disponíveis para: - Dosagem de Hormonio Tireoestimulante (Tsh) -…" at bounding box center [274, 391] width 523 height 616
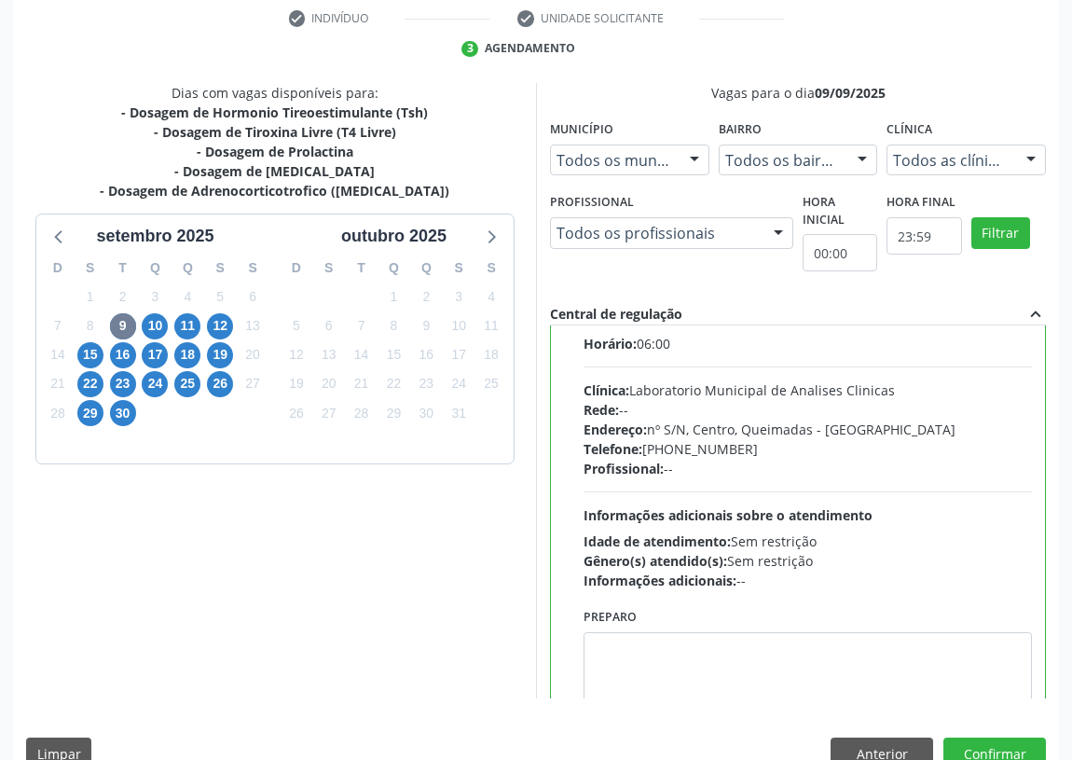
scroll to position [92, 0]
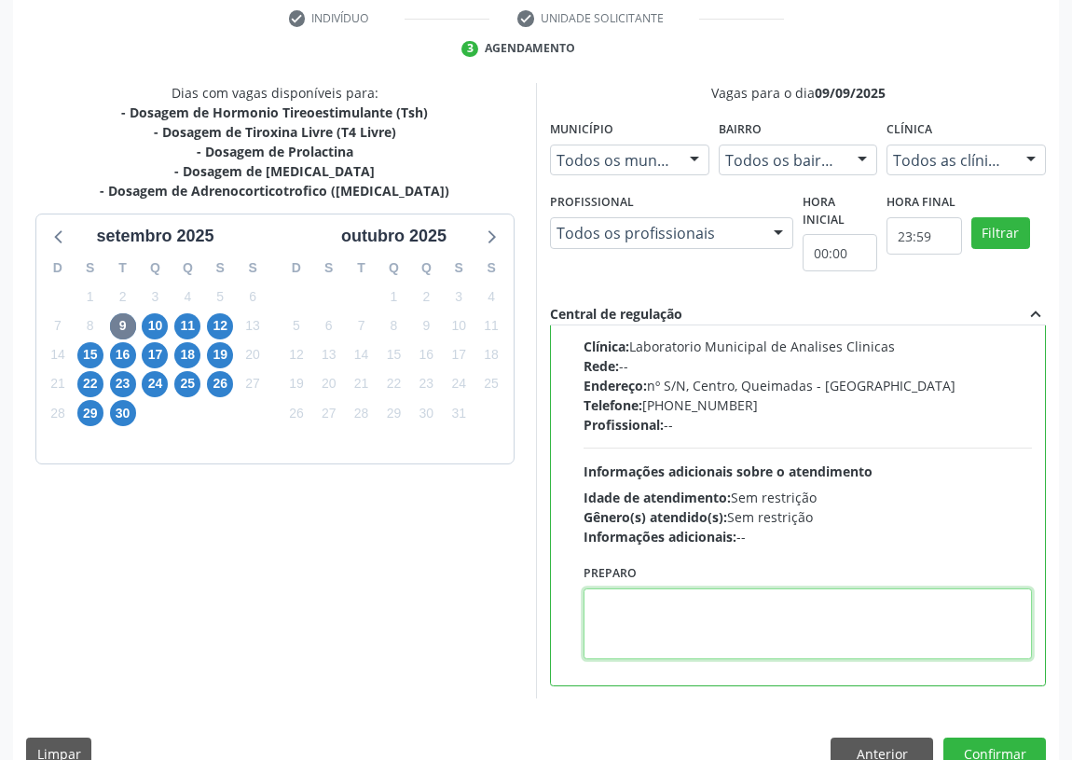
click at [652, 605] on textarea at bounding box center [808, 623] width 448 height 71
type textarea "IR EM JEJUEM"
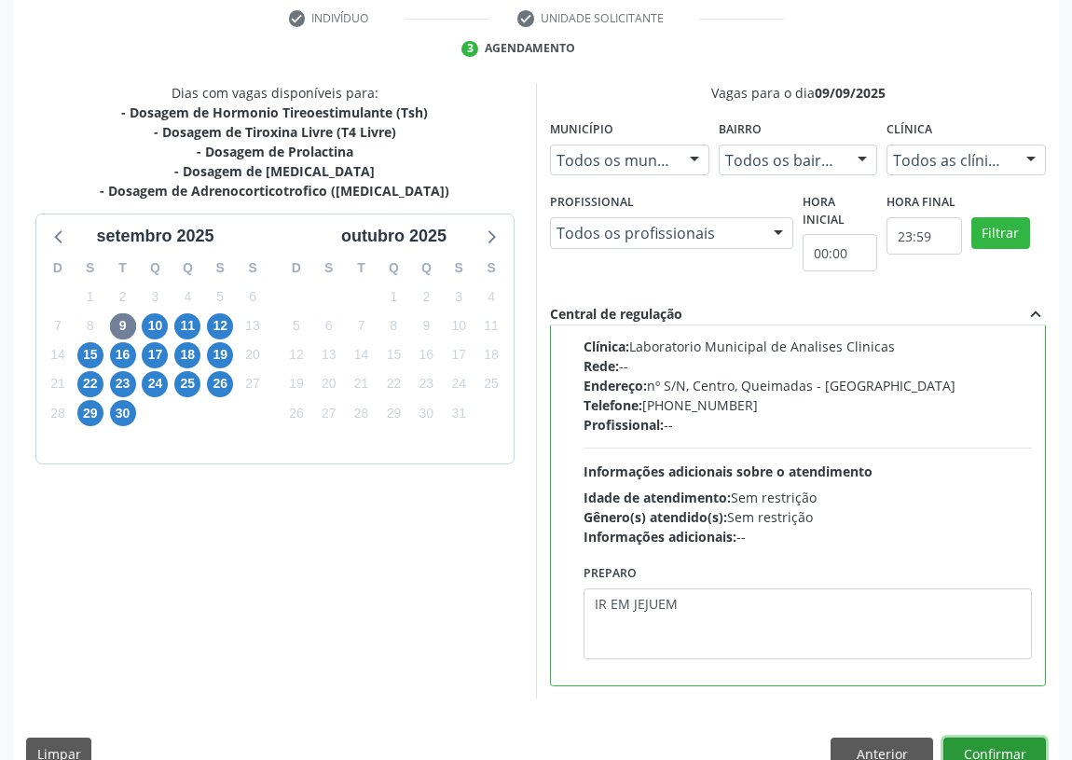
drag, startPoint x: 1007, startPoint y: 738, endPoint x: 992, endPoint y: 735, distance: 15.4
click at [1006, 737] on button "Confirmar" at bounding box center [994, 753] width 103 height 32
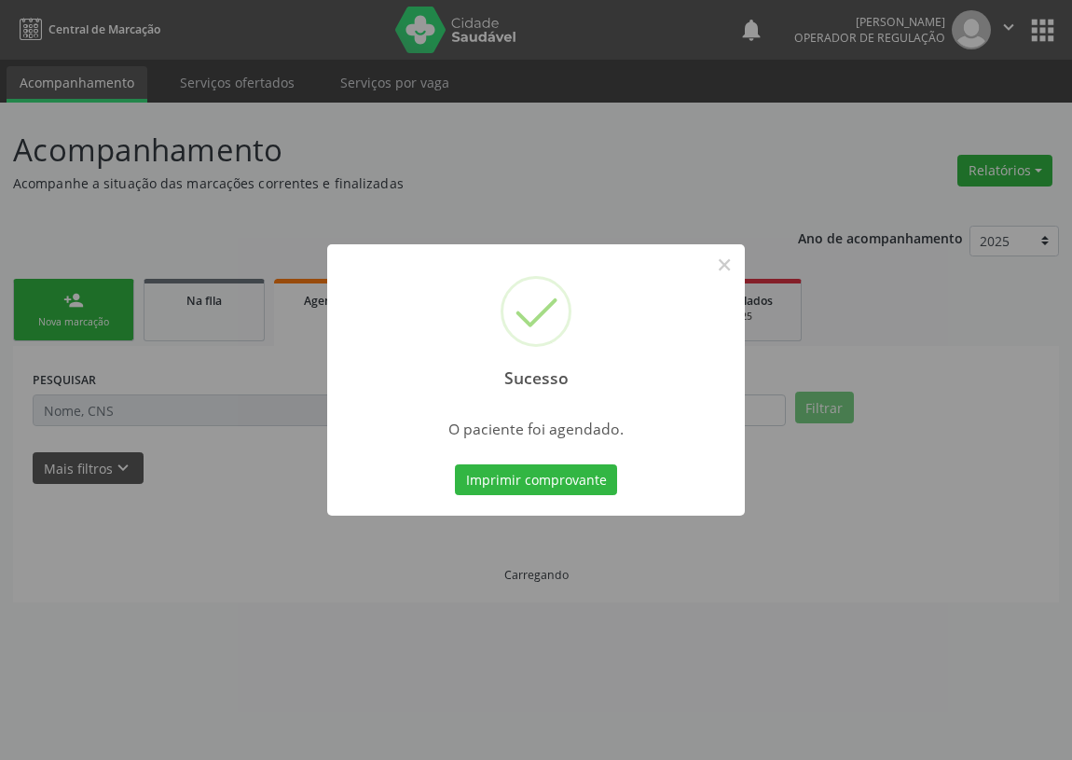
scroll to position [0, 0]
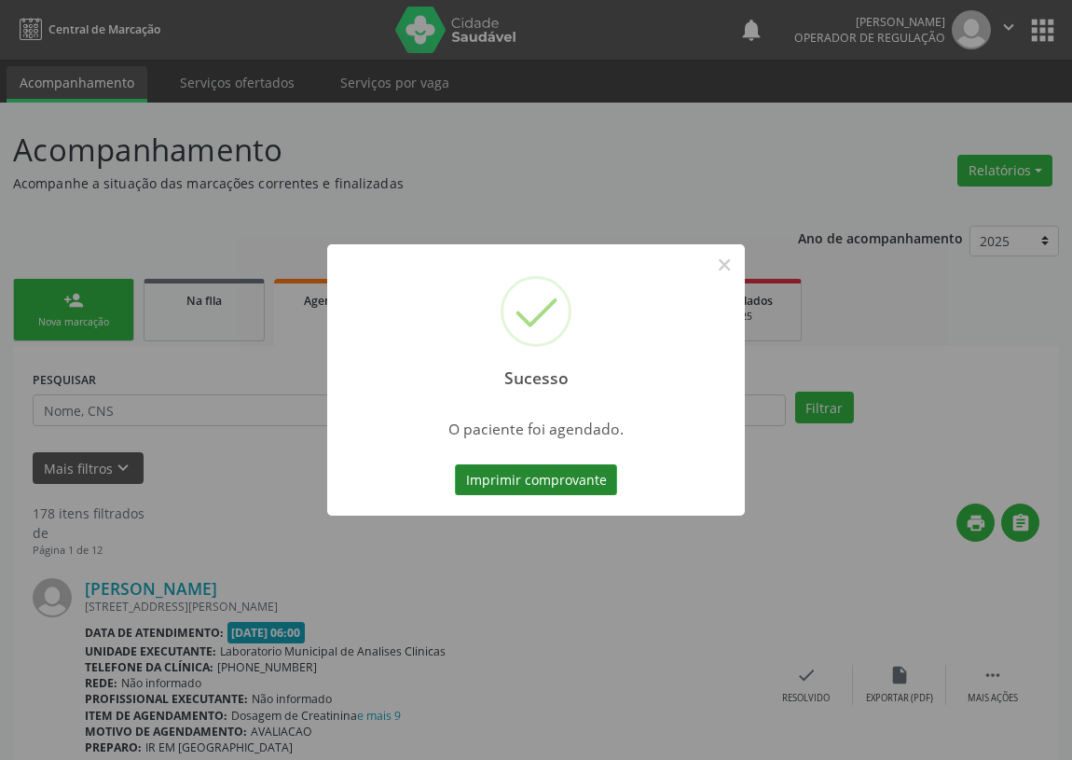
click at [553, 479] on button "Imprimir comprovante" at bounding box center [536, 480] width 162 height 32
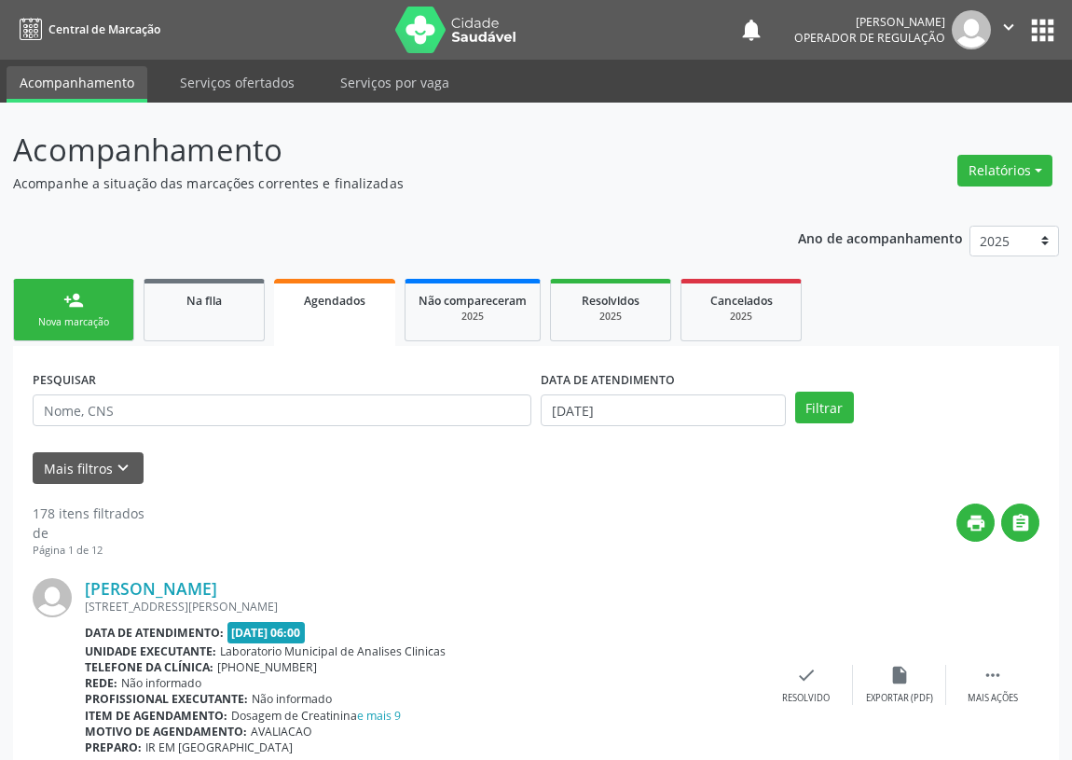
click at [69, 309] on link "person_add Nova marcação" at bounding box center [73, 310] width 121 height 62
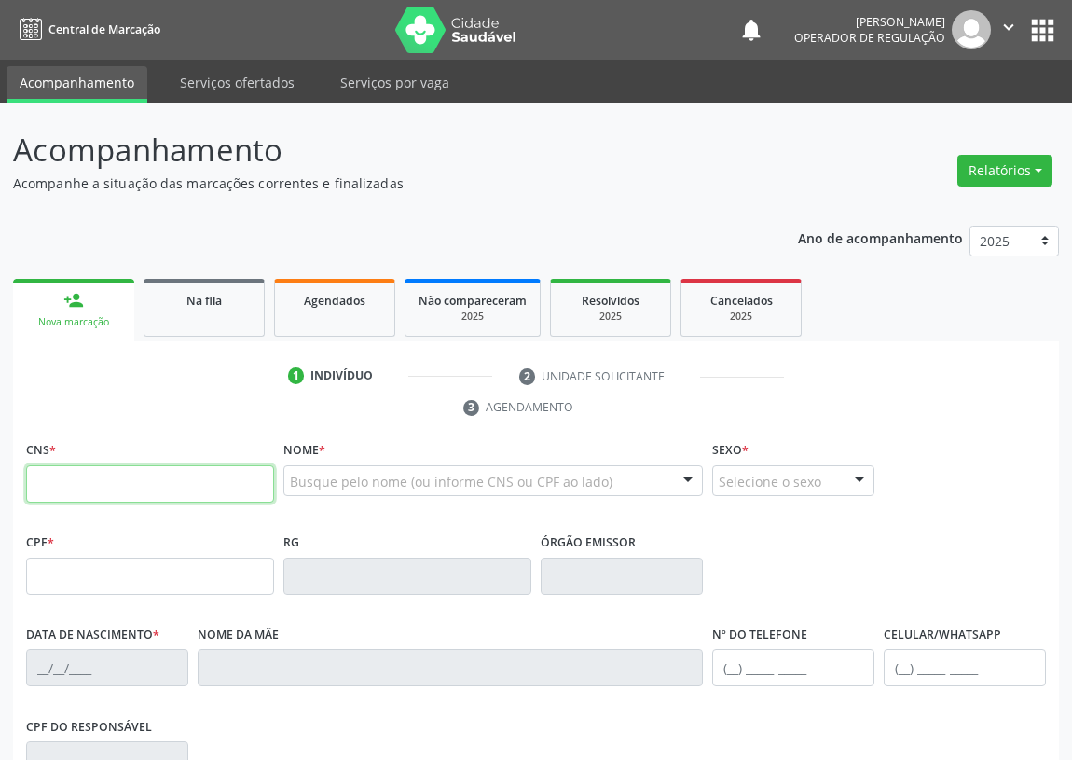
click at [48, 478] on input "text" at bounding box center [150, 483] width 248 height 37
click at [31, 475] on input "text" at bounding box center [150, 483] width 248 height 37
type input "700 5003 4813 1054"
type input "928.744.444-72"
type input "2[DATE]"
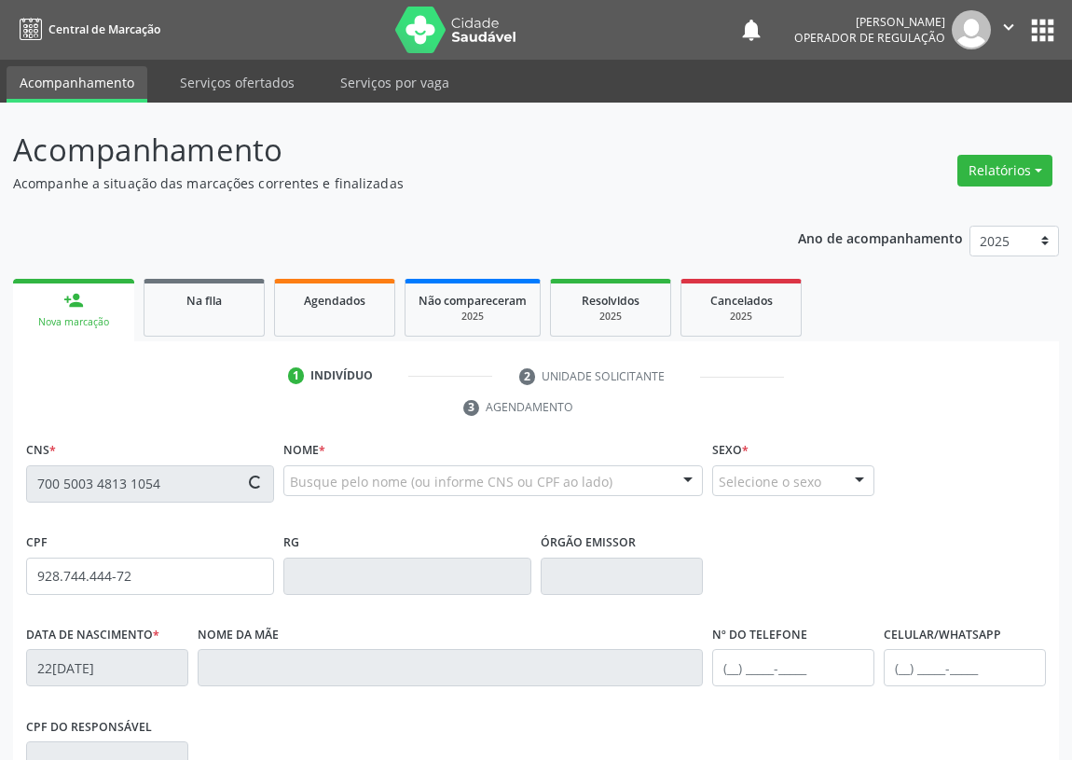
type input "[PERSON_NAME]"
type input "[PHONE_NUMBER]"
type input "315"
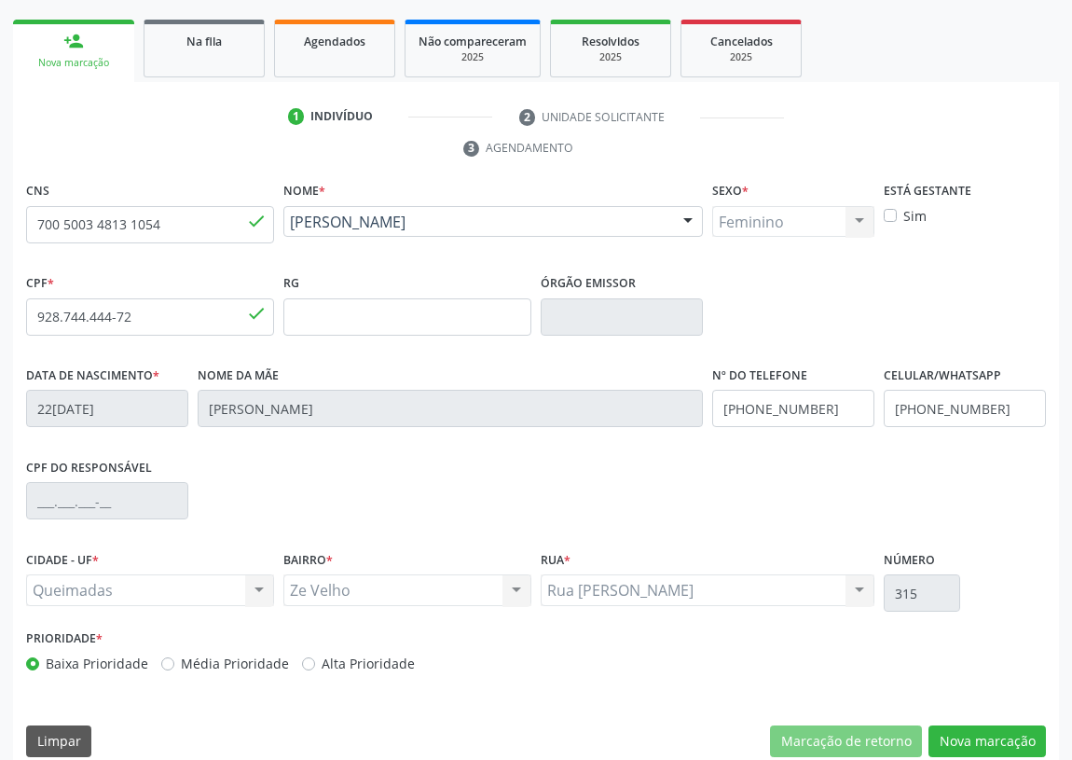
scroll to position [280, 0]
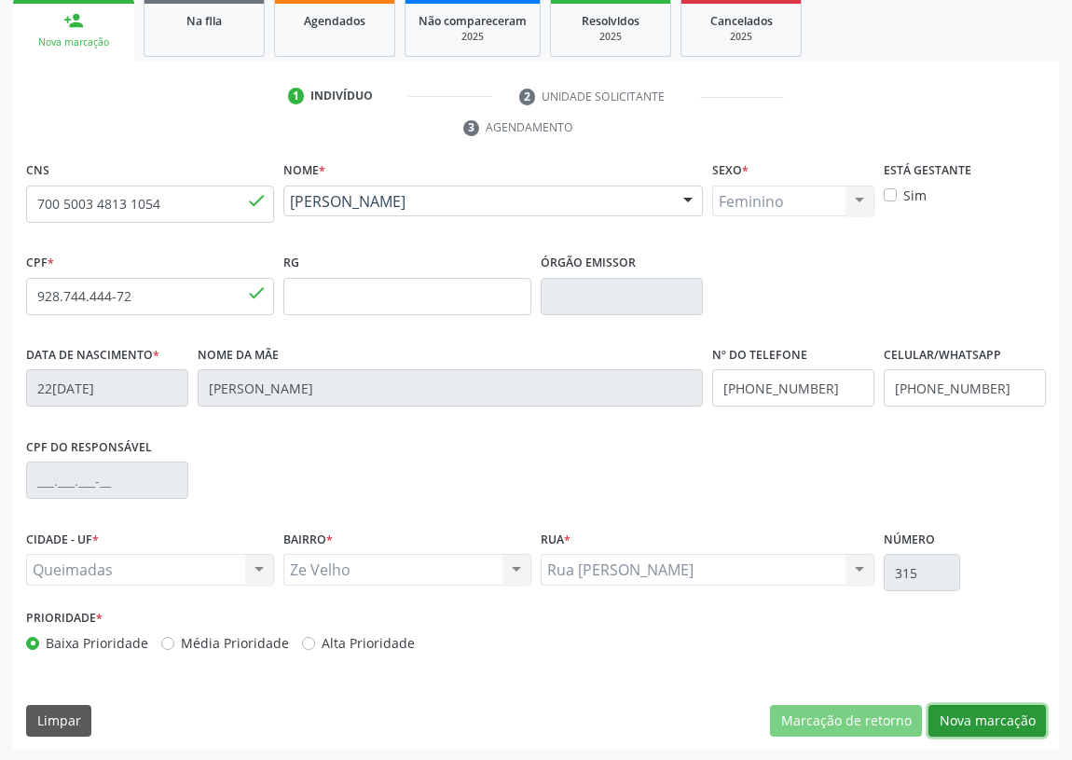
drag, startPoint x: 1005, startPoint y: 722, endPoint x: 583, endPoint y: 653, distance: 427.9
click at [998, 719] on button "Nova marcação" at bounding box center [986, 721] width 117 height 32
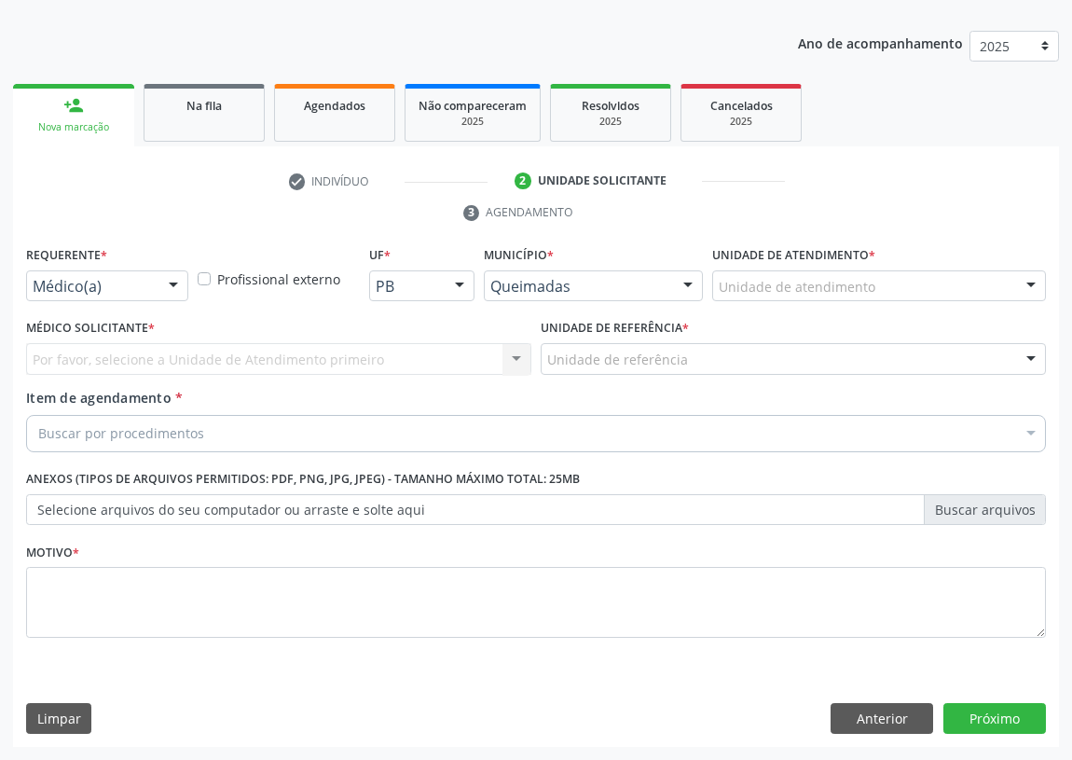
scroll to position [193, 0]
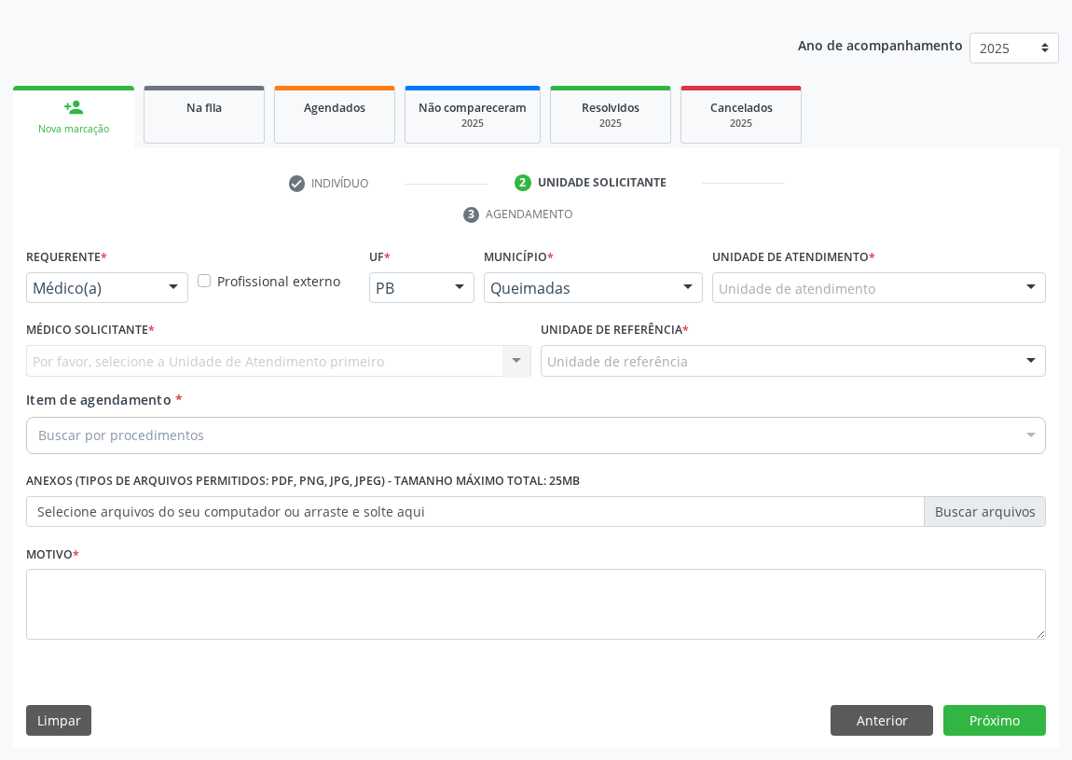
drag, startPoint x: 174, startPoint y: 288, endPoint x: 156, endPoint y: 351, distance: 65.2
click at [171, 298] on div at bounding box center [173, 289] width 28 height 32
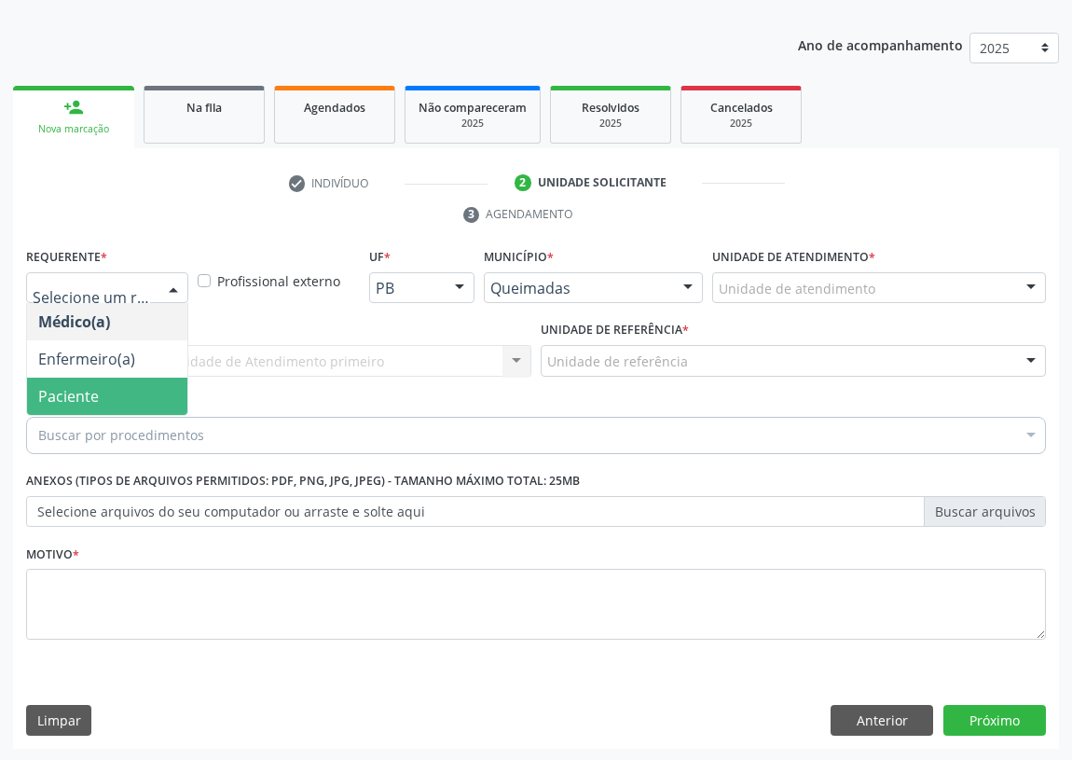
click at [152, 398] on span "Paciente" at bounding box center [107, 396] width 160 height 37
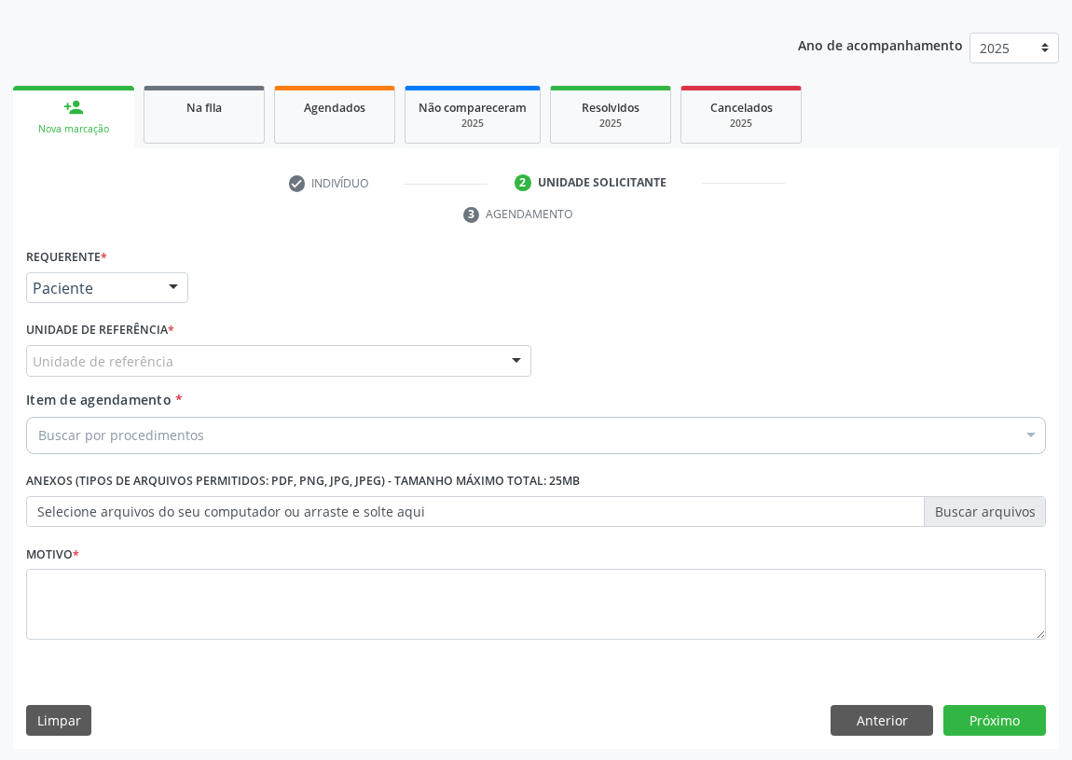
click at [414, 358] on div "Unidade de referência" at bounding box center [278, 361] width 505 height 32
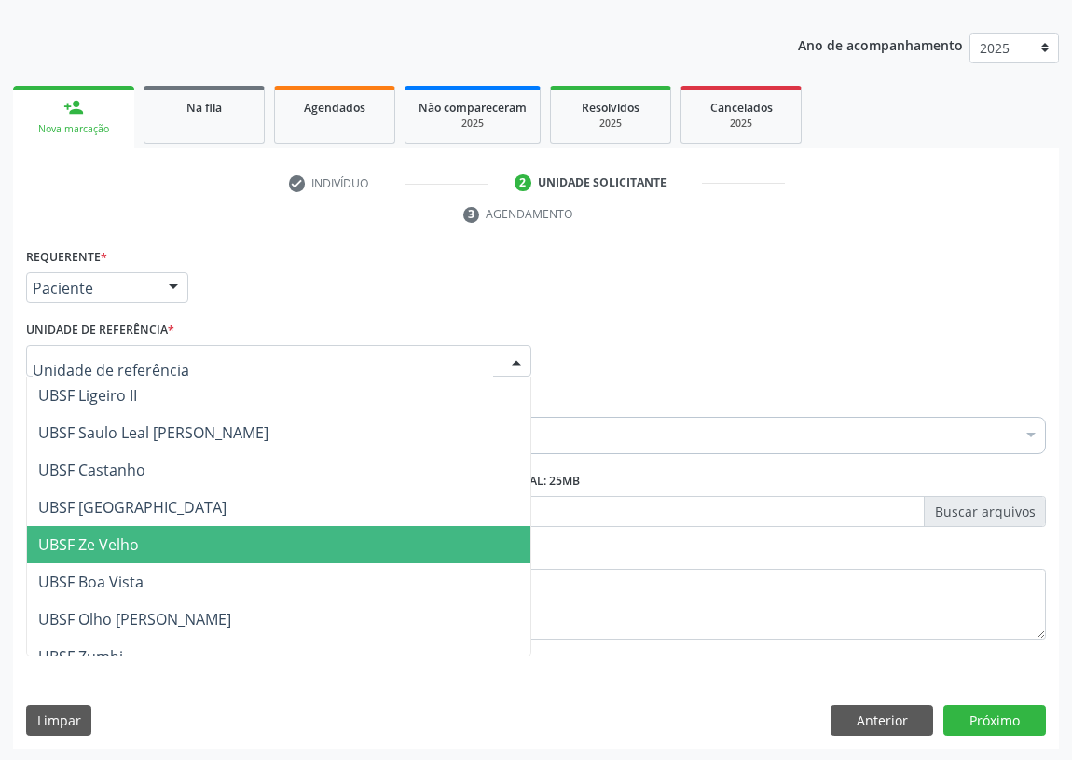
click at [149, 555] on span "UBSF Ze Velho" at bounding box center [278, 544] width 503 height 37
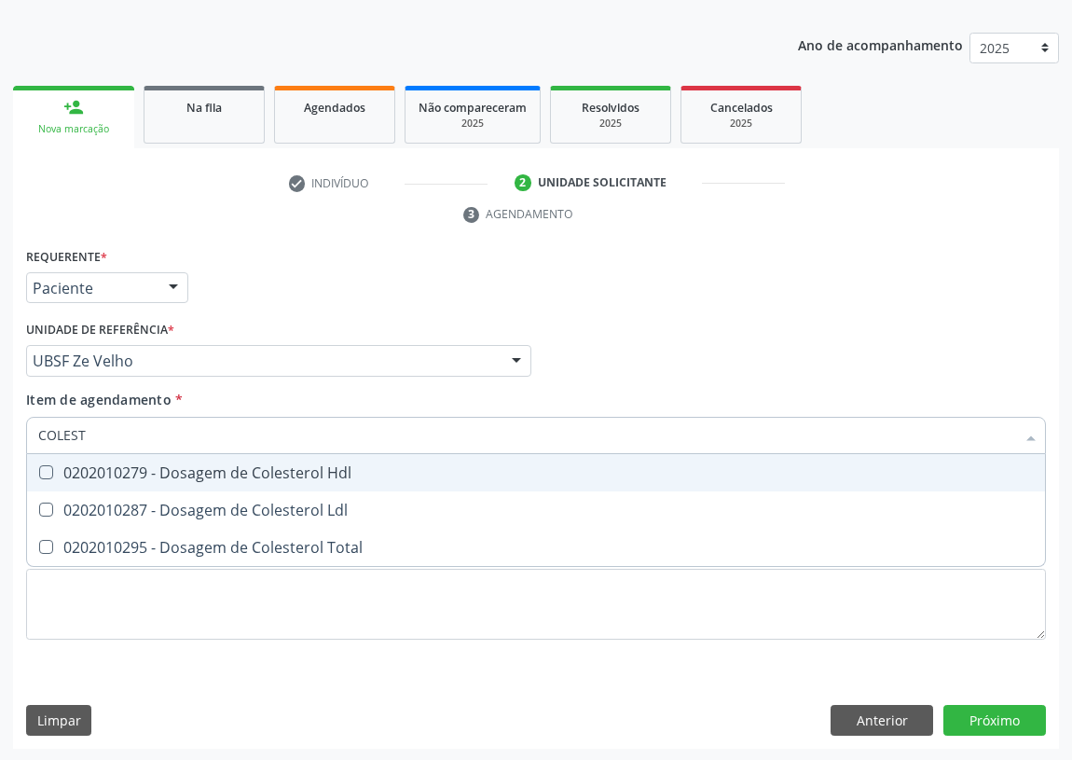
type input "COLESTE"
click at [51, 473] on Hdl at bounding box center [46, 472] width 14 height 14
click at [39, 473] on Hdl "checkbox" at bounding box center [33, 472] width 12 height 12
checkbox Hdl "true"
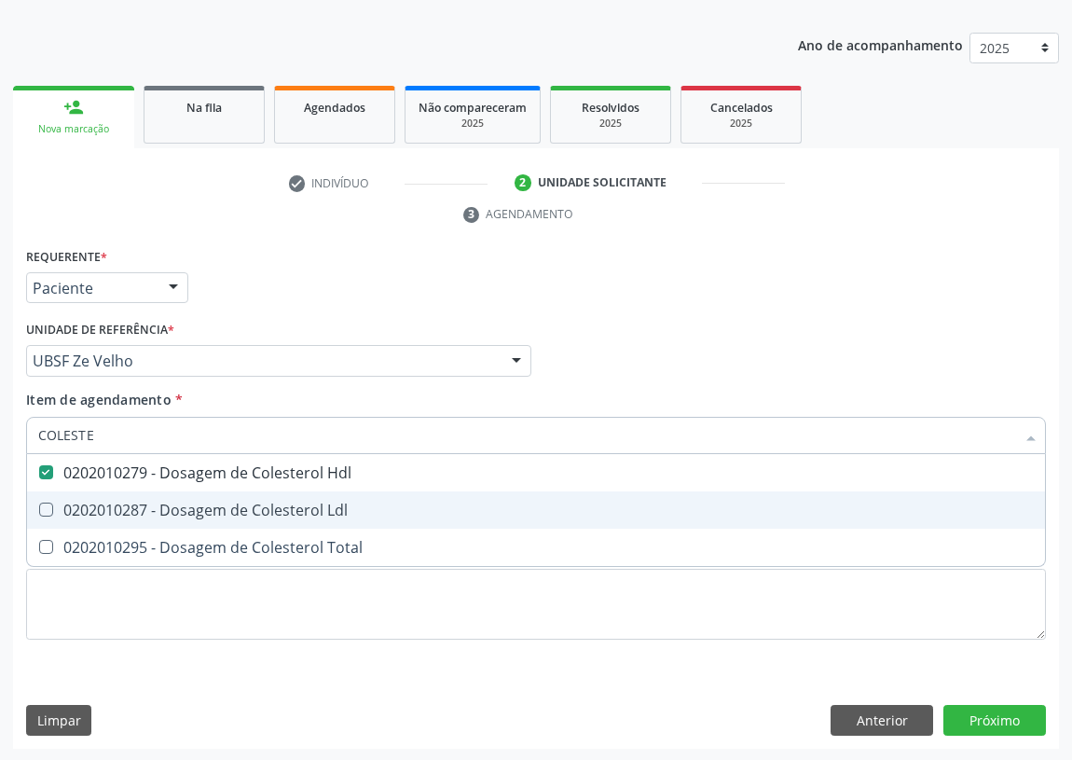
drag, startPoint x: 42, startPoint y: 504, endPoint x: 138, endPoint y: 438, distance: 116.6
click at [49, 502] on Ldl at bounding box center [46, 509] width 14 height 14
click at [39, 503] on Ldl "checkbox" at bounding box center [33, 509] width 12 height 12
checkbox Ldl "true"
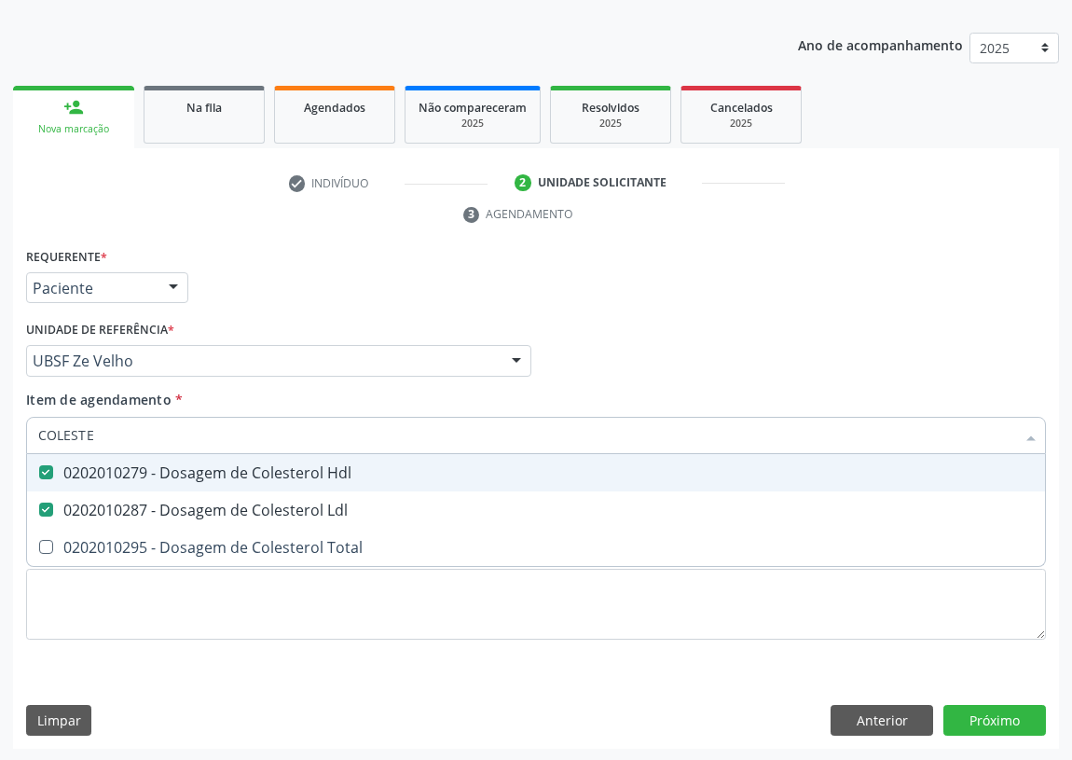
drag, startPoint x: 134, startPoint y: 433, endPoint x: 0, endPoint y: 430, distance: 134.3
click at [0, 430] on div "Acompanhamento Acompanhe a situação das marcações correntes e finalizadas Relat…" at bounding box center [536, 336] width 1072 height 852
type input "CR"
checkbox Hdl "false"
checkbox Ldl "false"
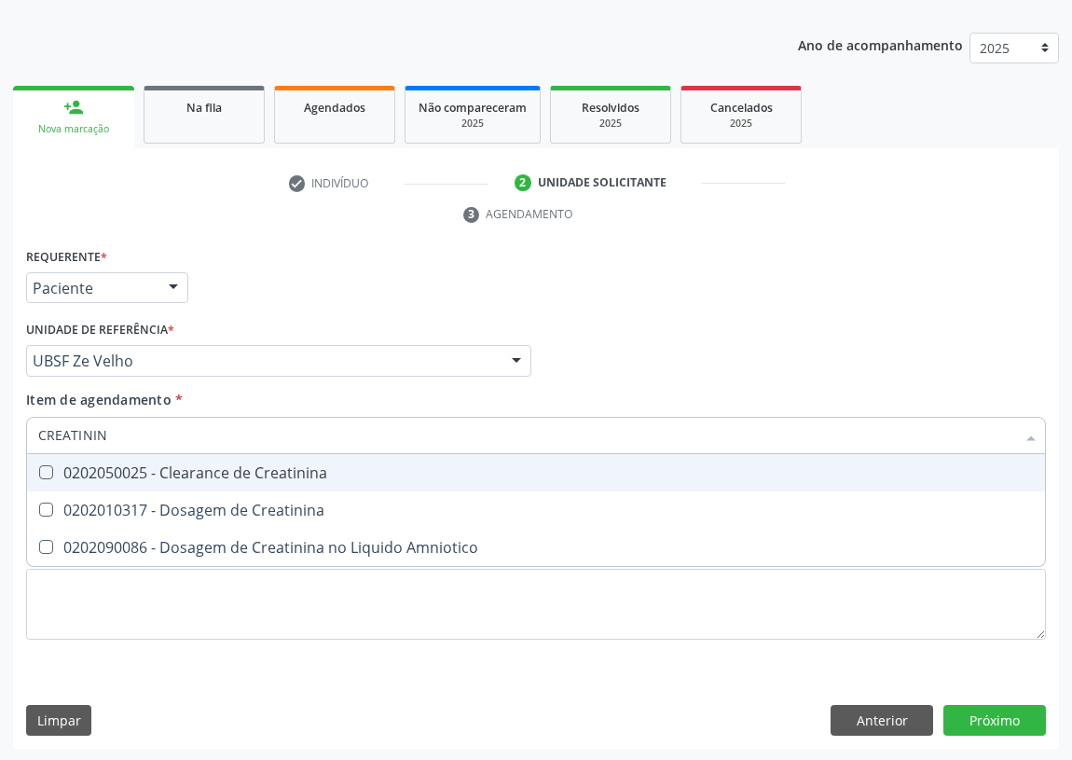
type input "CREATININA"
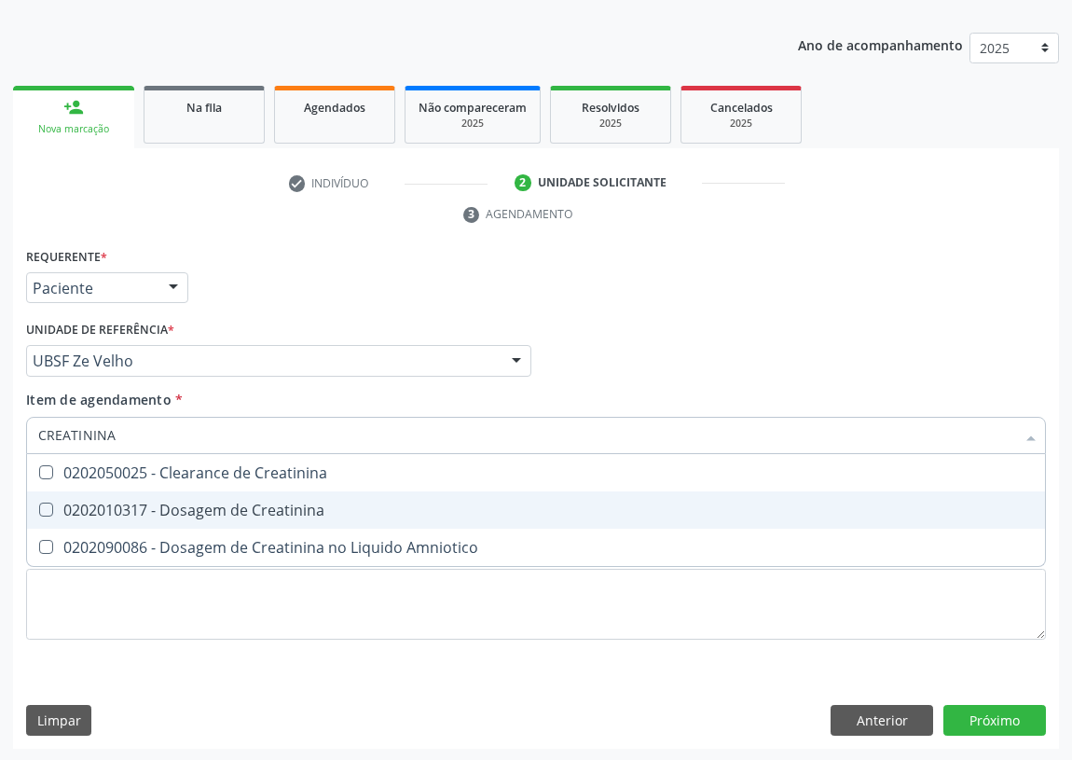
drag, startPoint x: 47, startPoint y: 509, endPoint x: 55, endPoint y: 482, distance: 28.3
click at [45, 506] on Creatinina at bounding box center [46, 509] width 14 height 14
click at [39, 506] on Creatinina "checkbox" at bounding box center [33, 509] width 12 height 12
checkbox Creatinina "true"
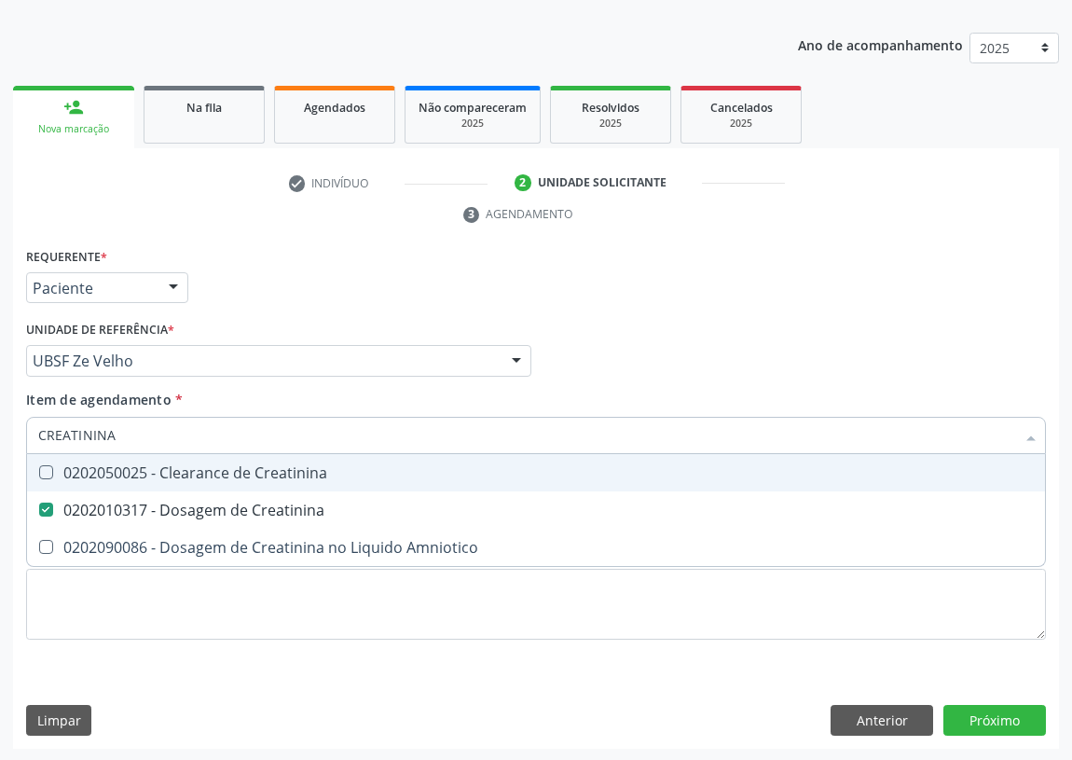
drag, startPoint x: 131, startPoint y: 430, endPoint x: 0, endPoint y: 430, distance: 130.5
click at [0, 430] on div "Acompanhamento Acompanhe a situação das marcações correntes e finalizadas Relat…" at bounding box center [536, 336] width 1072 height 852
type input "VI"
checkbox Creatinina "false"
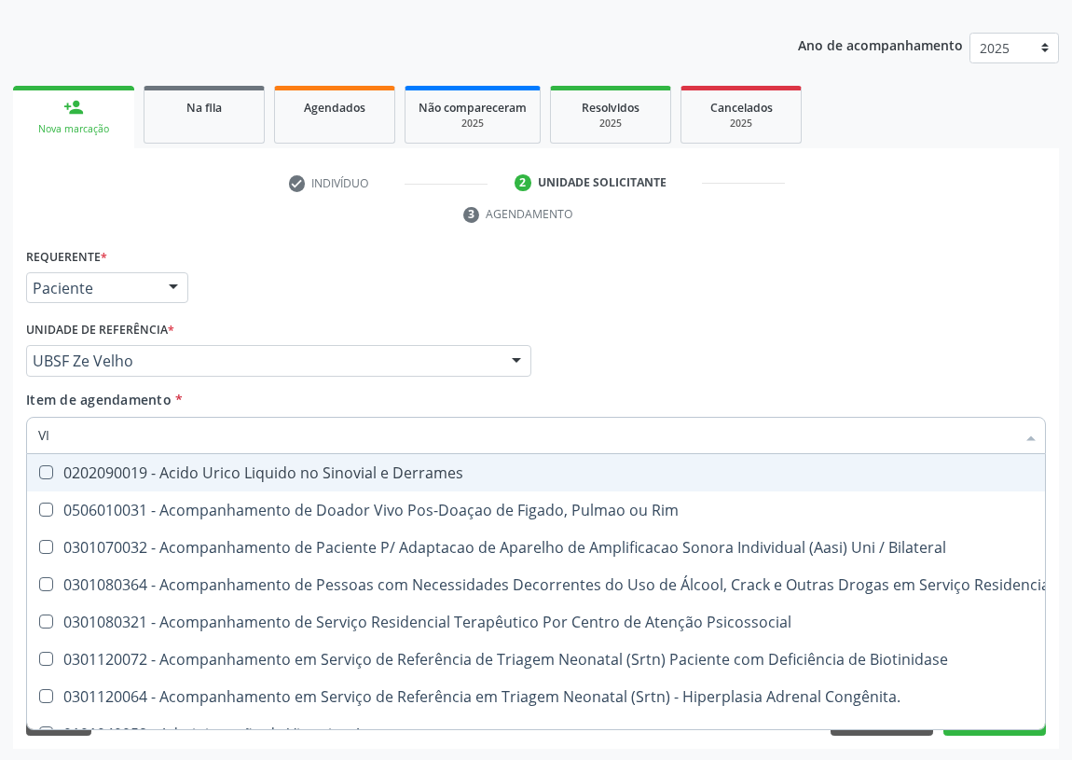
type input "VIT"
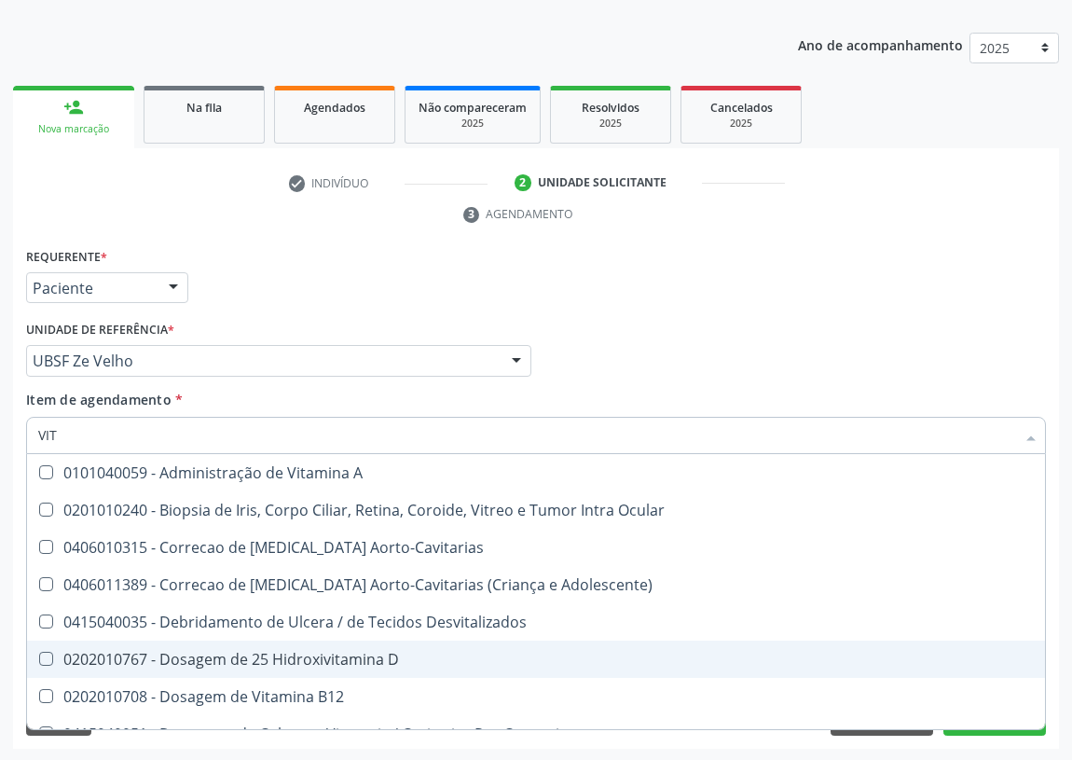
click at [204, 652] on div "0202010767 - Dosagem de 25 Hidroxivitamina D" at bounding box center [536, 659] width 996 height 15
checkbox D "true"
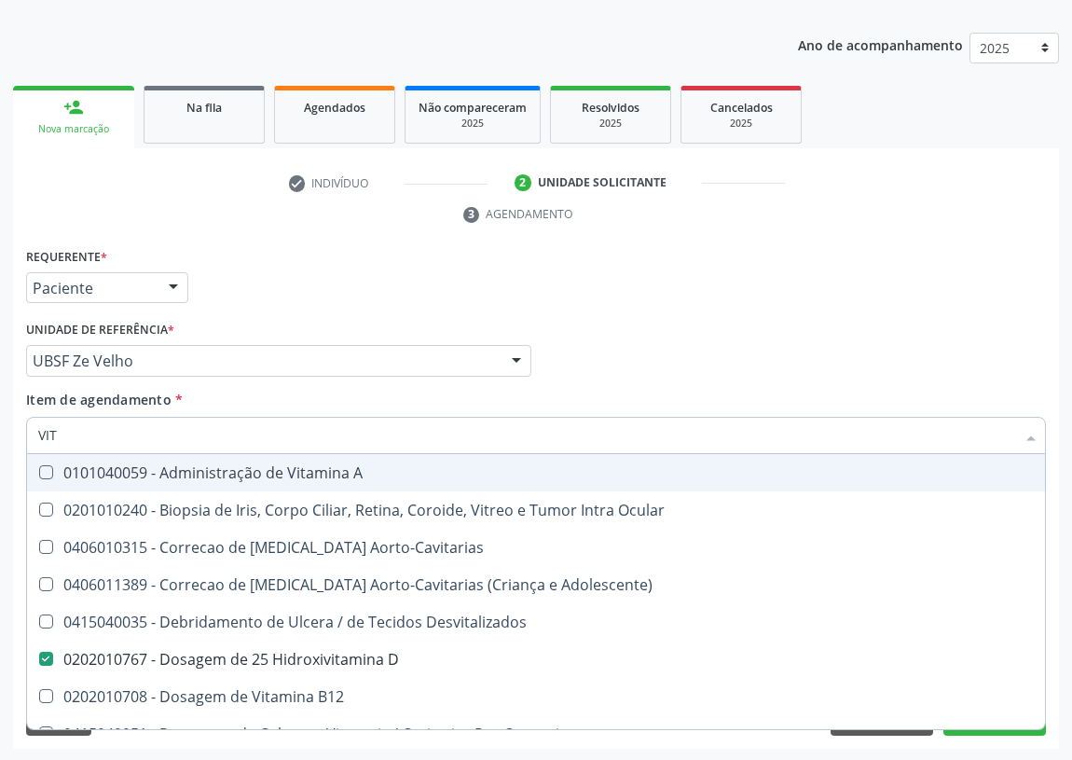
drag, startPoint x: 70, startPoint y: 439, endPoint x: 0, endPoint y: 421, distance: 72.1
click at [0, 421] on div "Acompanhamento Acompanhe a situação das marcações correntes e finalizadas Relat…" at bounding box center [536, 336] width 1072 height 852
type input "T"
checkbox D "false"
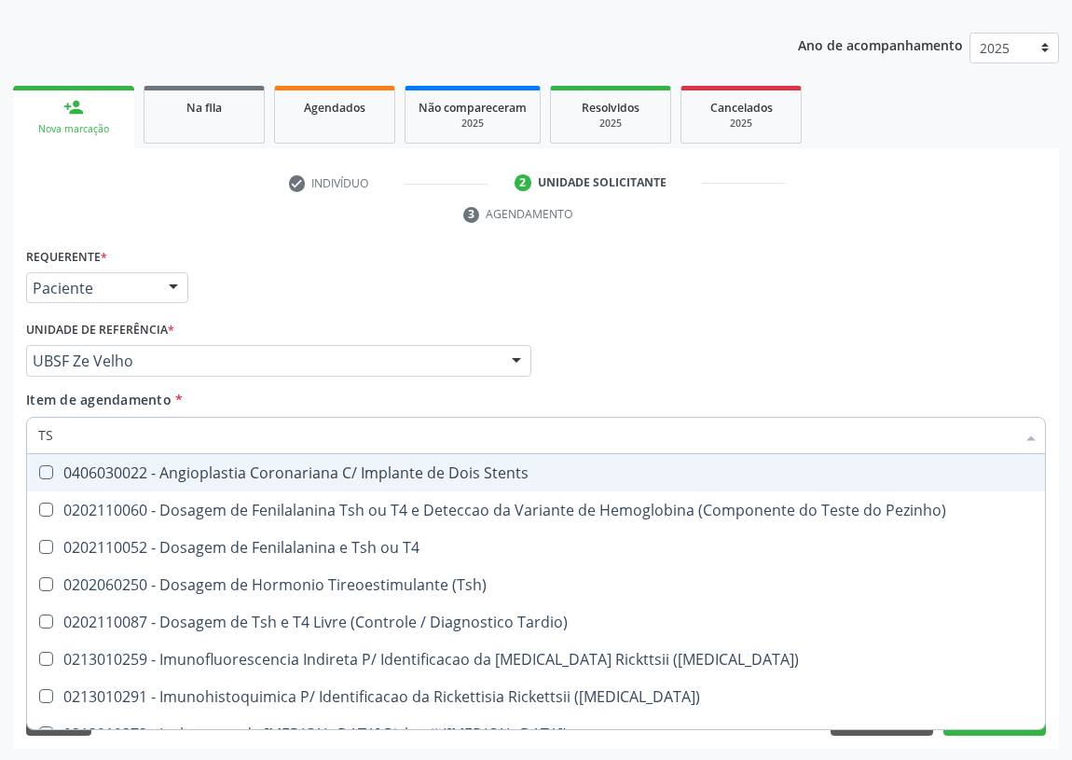
type input "TSH"
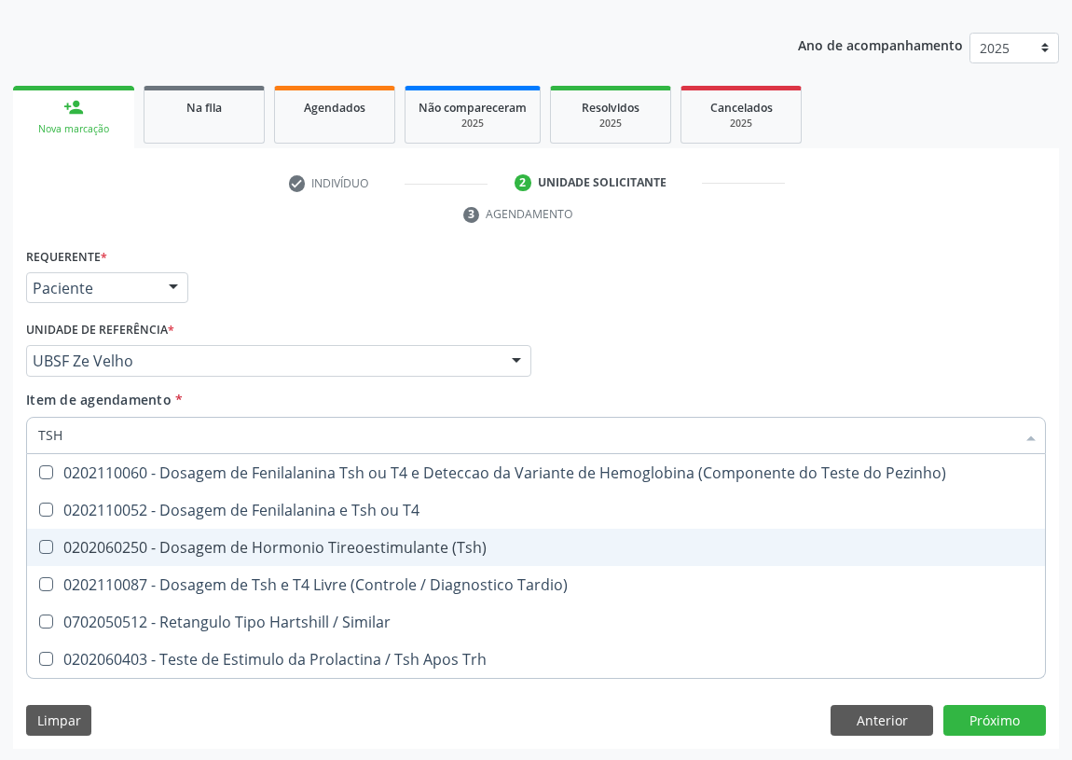
drag, startPoint x: 49, startPoint y: 549, endPoint x: 61, endPoint y: 474, distance: 75.4
click at [48, 531] on span "0202060250 - Dosagem de Hormonio Tireoestimulante (Tsh)" at bounding box center [536, 547] width 1018 height 37
checkbox \(Tsh\) "true"
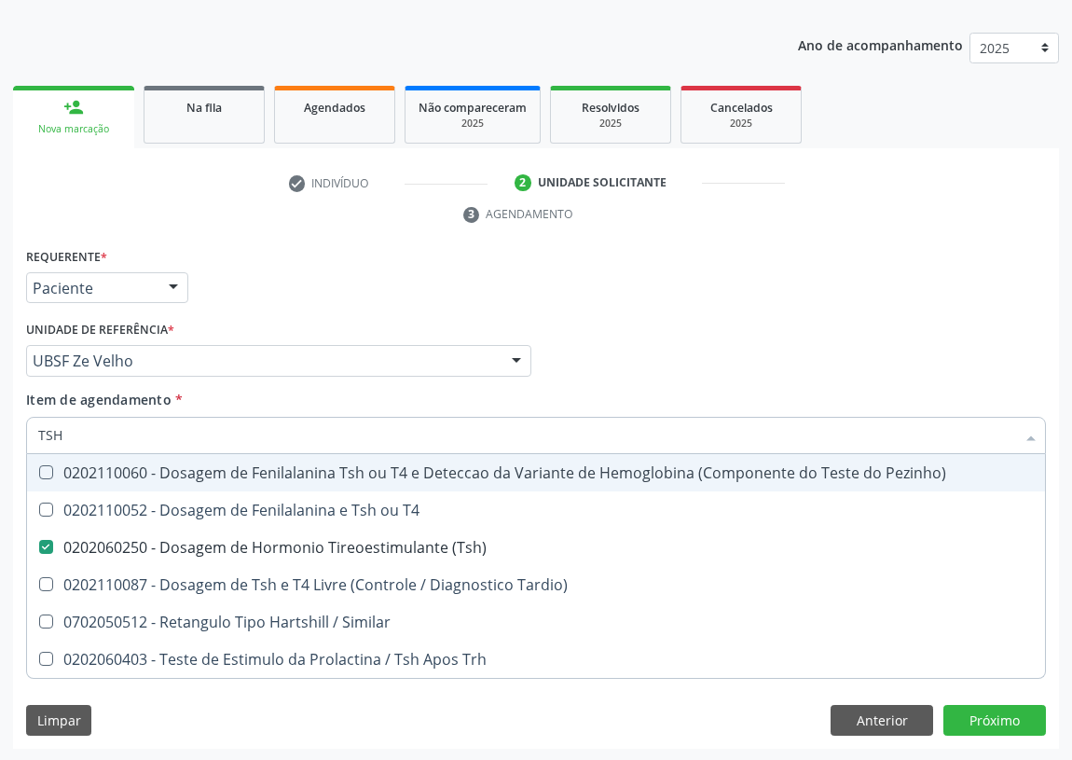
drag, startPoint x: 68, startPoint y: 433, endPoint x: 9, endPoint y: 432, distance: 58.7
click at [9, 432] on div "Acompanhamento Acompanhe a situação das marcações correntes e finalizadas Relat…" at bounding box center [536, 336] width 1072 height 852
type input "PO"
checkbox \(Tsh\) "false"
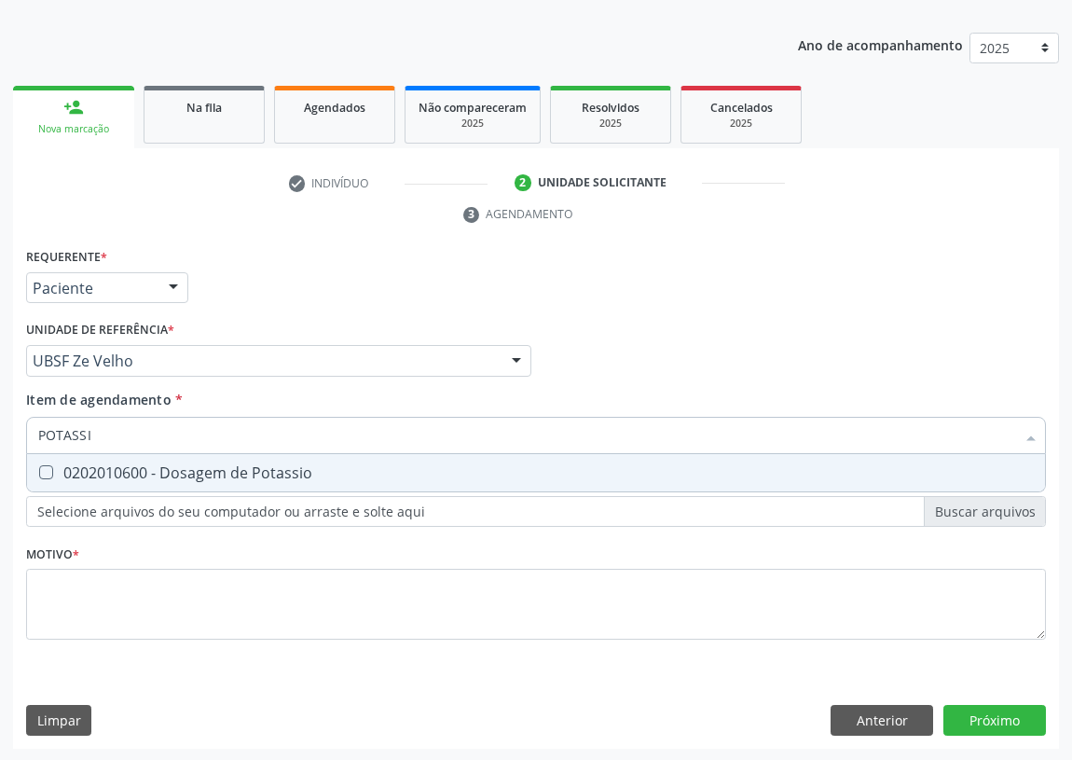
type input "POTASSIO"
drag, startPoint x: 50, startPoint y: 469, endPoint x: 100, endPoint y: 421, distance: 68.6
click at [50, 468] on Potassio at bounding box center [46, 472] width 14 height 14
click at [39, 468] on Potassio "checkbox" at bounding box center [33, 472] width 12 height 12
checkbox Potassio "true"
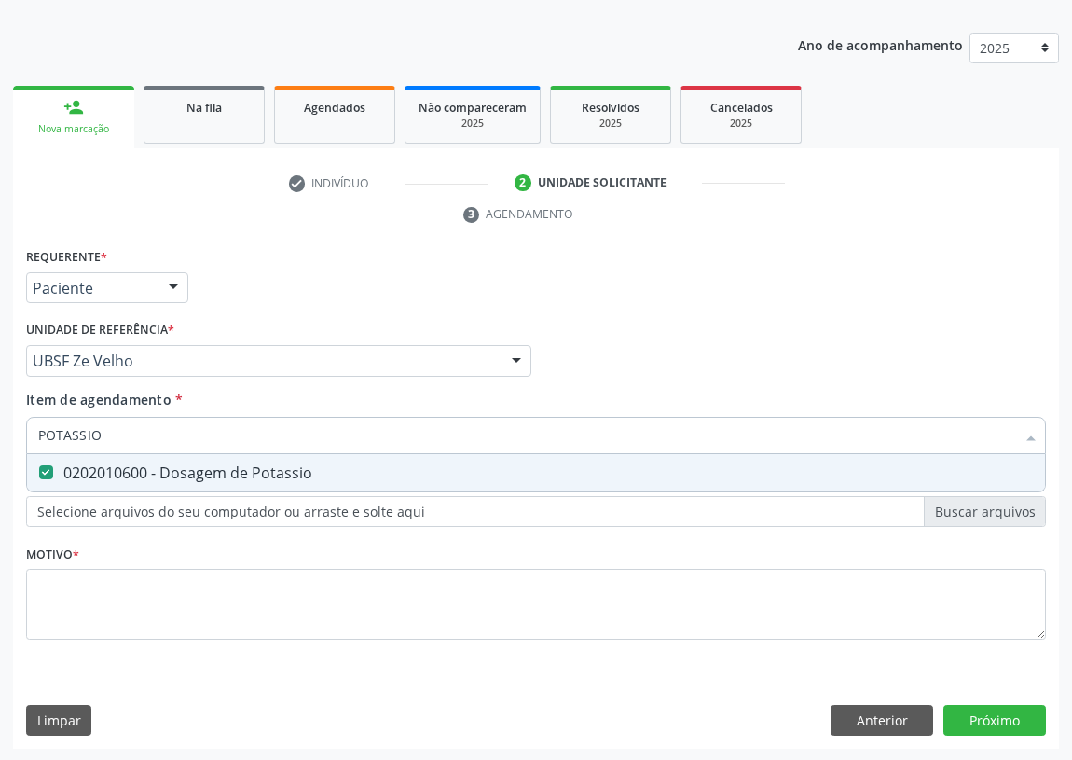
drag, startPoint x: 84, startPoint y: 432, endPoint x: 0, endPoint y: 449, distance: 85.7
click at [0, 449] on div "Acompanhamento Acompanhe a situação das marcações correntes e finalizadas Relat…" at bounding box center [536, 336] width 1072 height 852
type input "T"
checkbox Potassio "false"
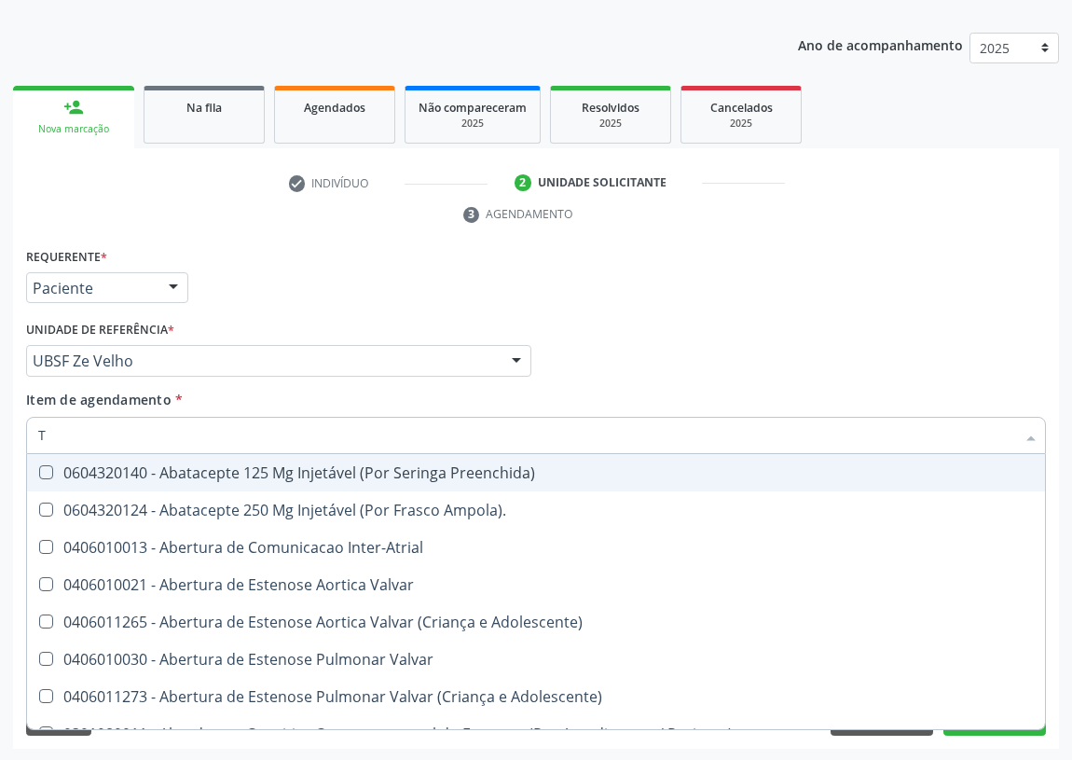
type input "T4"
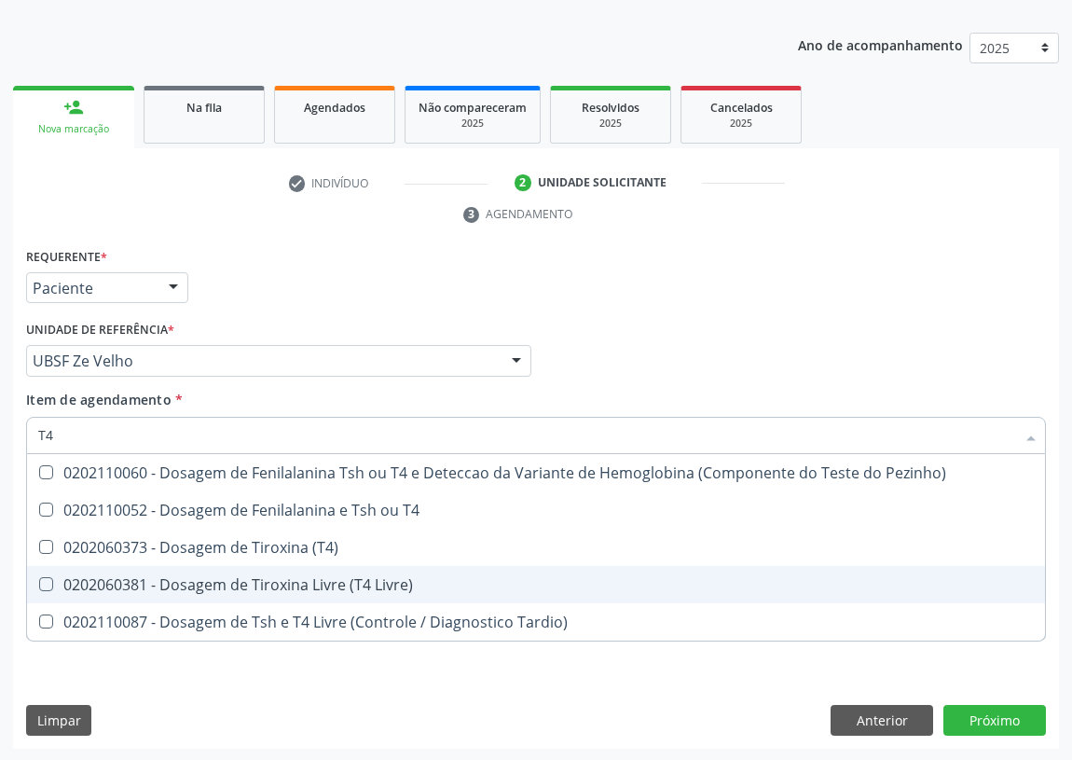
drag, startPoint x: 179, startPoint y: 585, endPoint x: 101, endPoint y: 567, distance: 80.5
click at [172, 583] on div "0202060381 - Dosagem de Tiroxina Livre (T4 Livre)" at bounding box center [536, 584] width 996 height 15
checkbox Livre\) "true"
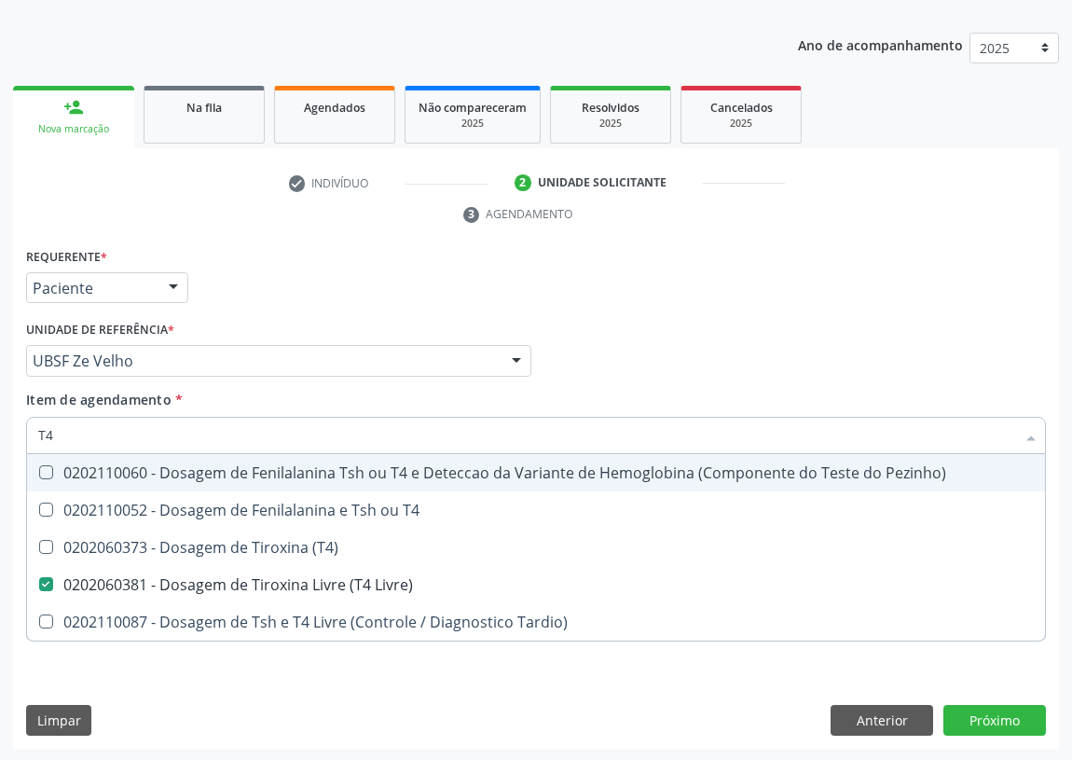
drag, startPoint x: 60, startPoint y: 437, endPoint x: 0, endPoint y: 432, distance: 59.9
click at [0, 436] on div "Acompanhamento Acompanhe a situação das marcações correntes e finalizadas Relat…" at bounding box center [536, 336] width 1072 height 852
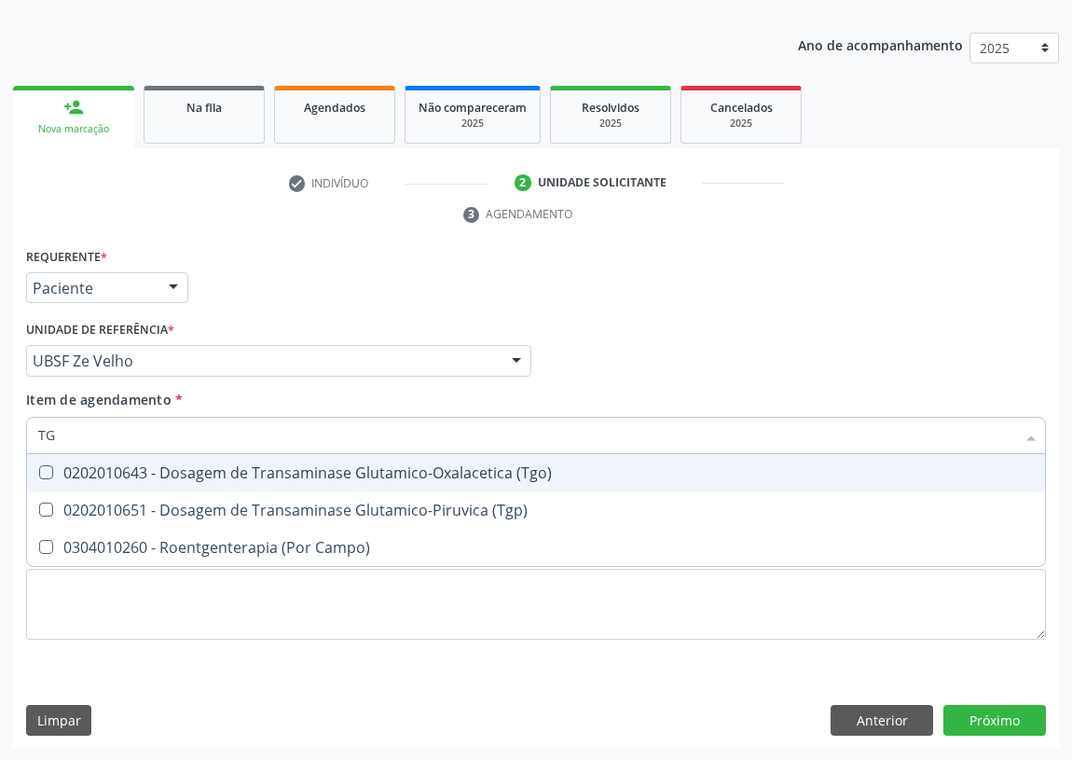
type input "TGO"
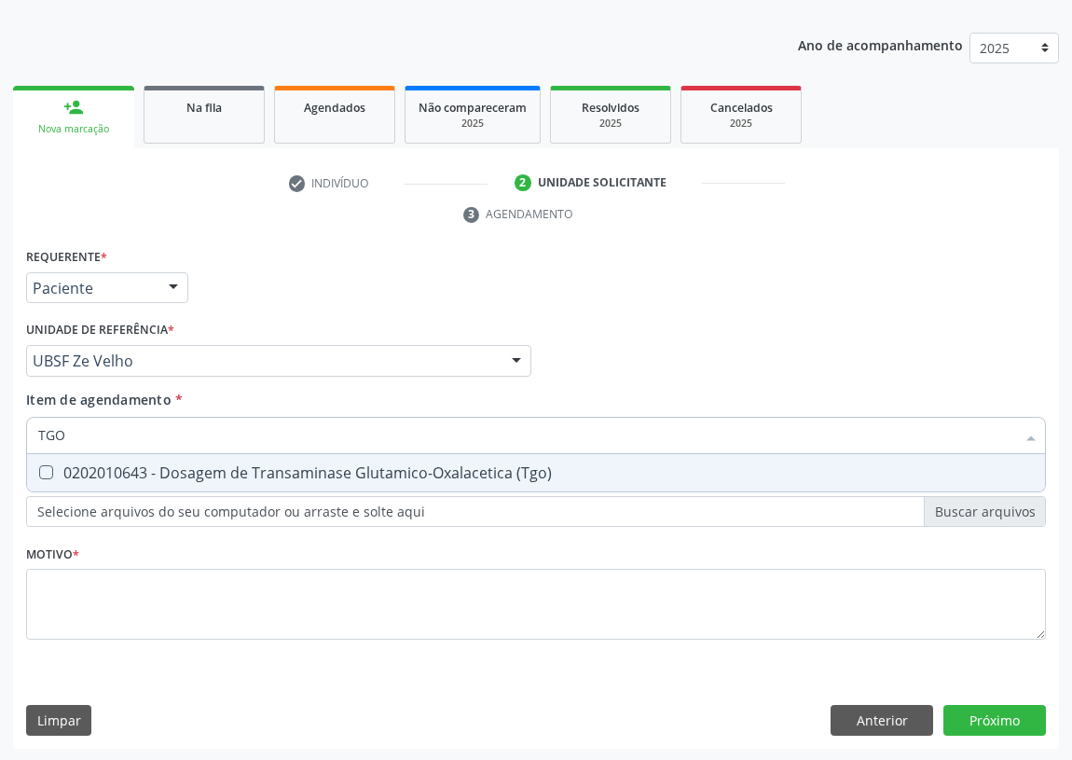
drag, startPoint x: 43, startPoint y: 473, endPoint x: 52, endPoint y: 441, distance: 33.0
click at [46, 465] on \(Tgo\) at bounding box center [46, 472] width 14 height 14
click at [39, 466] on \(Tgo\) "checkbox" at bounding box center [33, 472] width 12 height 12
checkbox \(Tgo\) "true"
drag, startPoint x: 73, startPoint y: 426, endPoint x: 26, endPoint y: 432, distance: 46.9
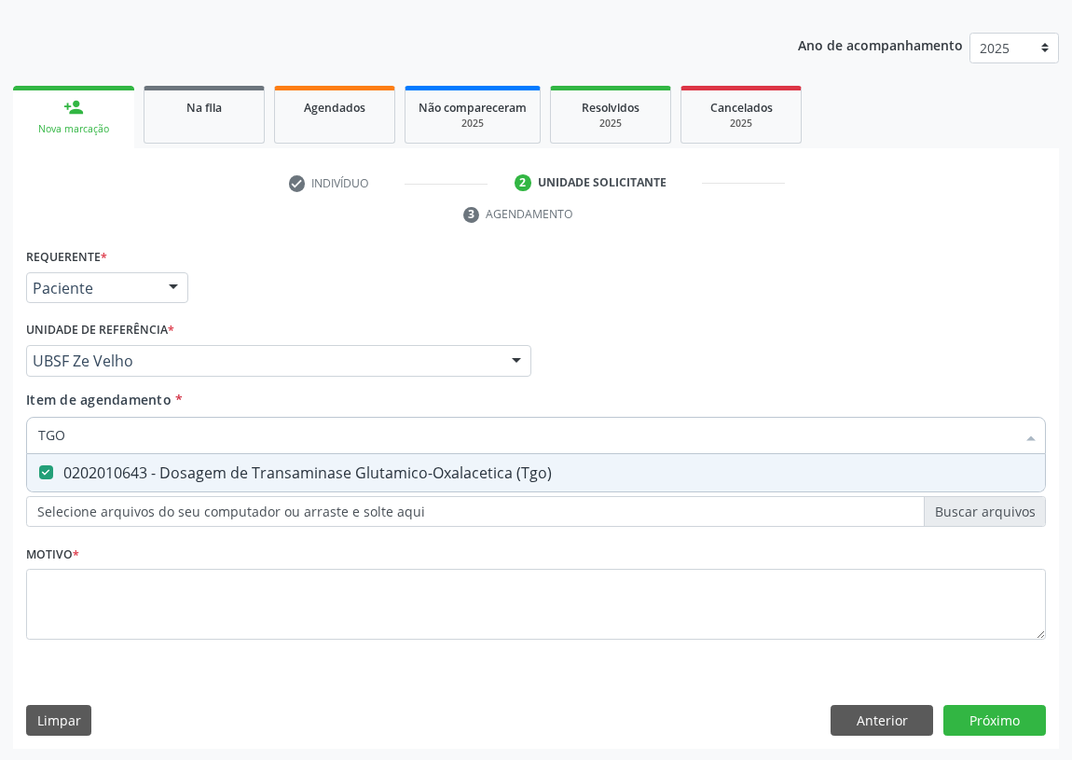
click at [26, 432] on div "TGO" at bounding box center [536, 435] width 1020 height 37
type input "TG"
checkbox \(Tgo\) "true"
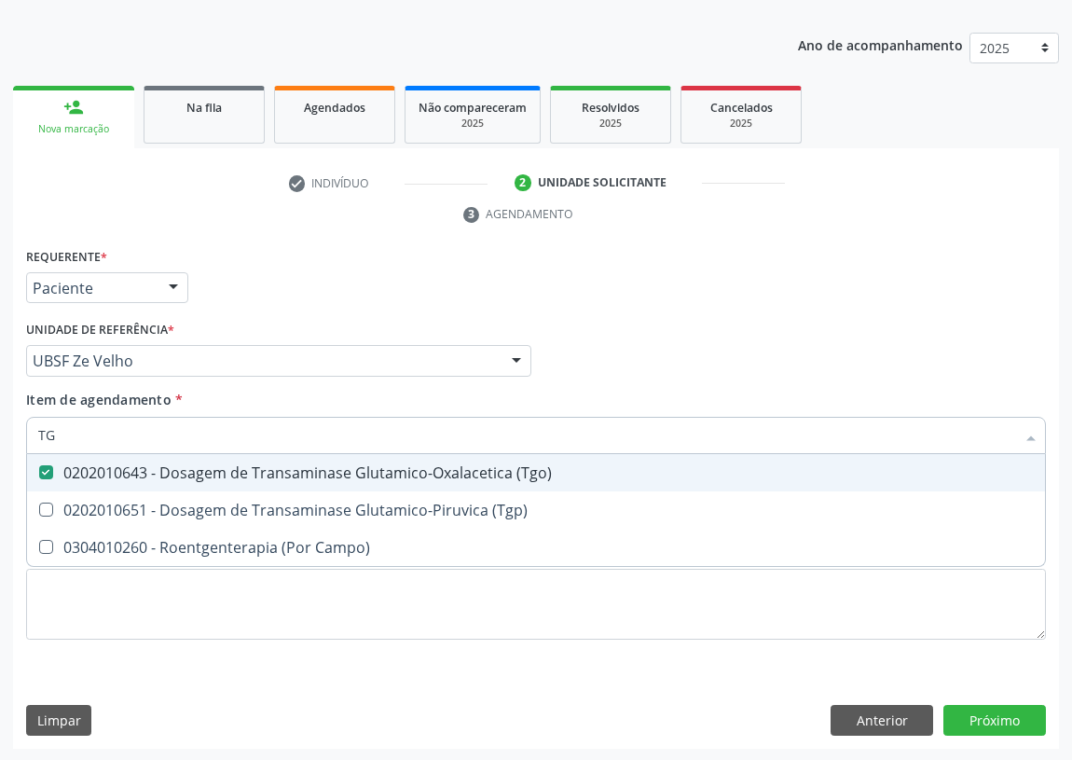
type input "TGP"
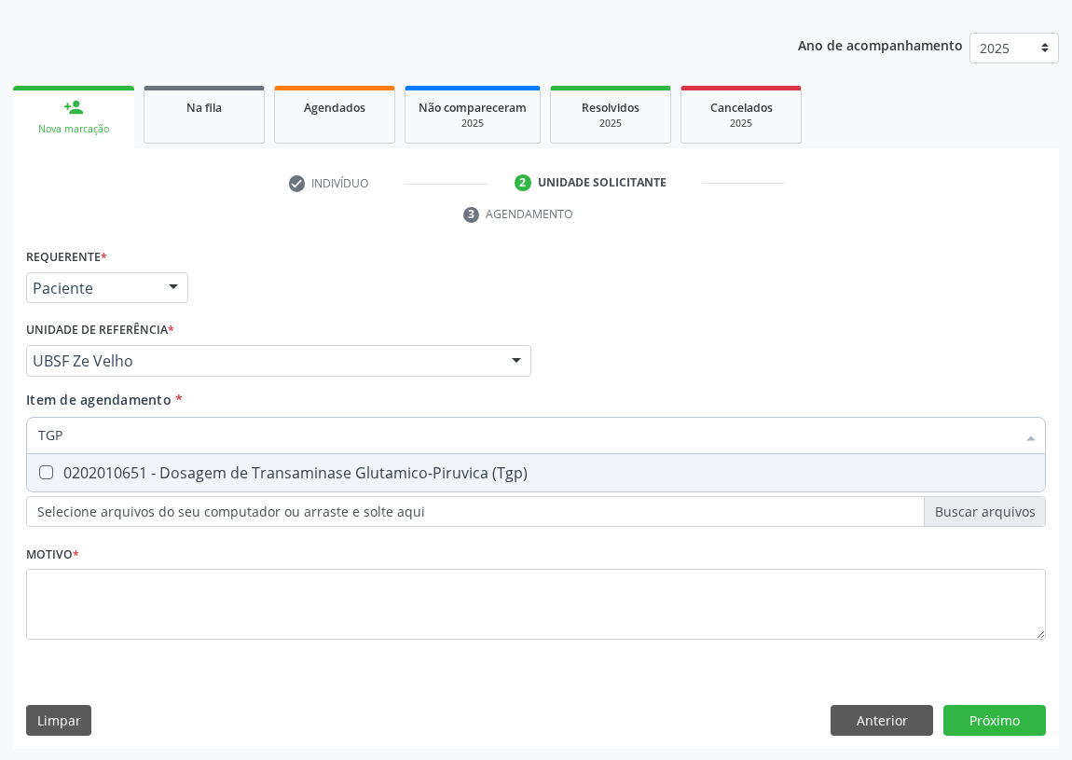
drag, startPoint x: 46, startPoint y: 473, endPoint x: 78, endPoint y: 428, distance: 55.4
click at [55, 462] on span "0202010651 - Dosagem de Transaminase Glutamico-Piruvica (Tgp)" at bounding box center [536, 472] width 1018 height 37
checkbox \(Tgp\) "true"
drag, startPoint x: 83, startPoint y: 425, endPoint x: 0, endPoint y: 433, distance: 83.3
click at [0, 433] on div "Acompanhamento Acompanhe a situação das marcações correntes e finalizadas Relat…" at bounding box center [536, 336] width 1072 height 852
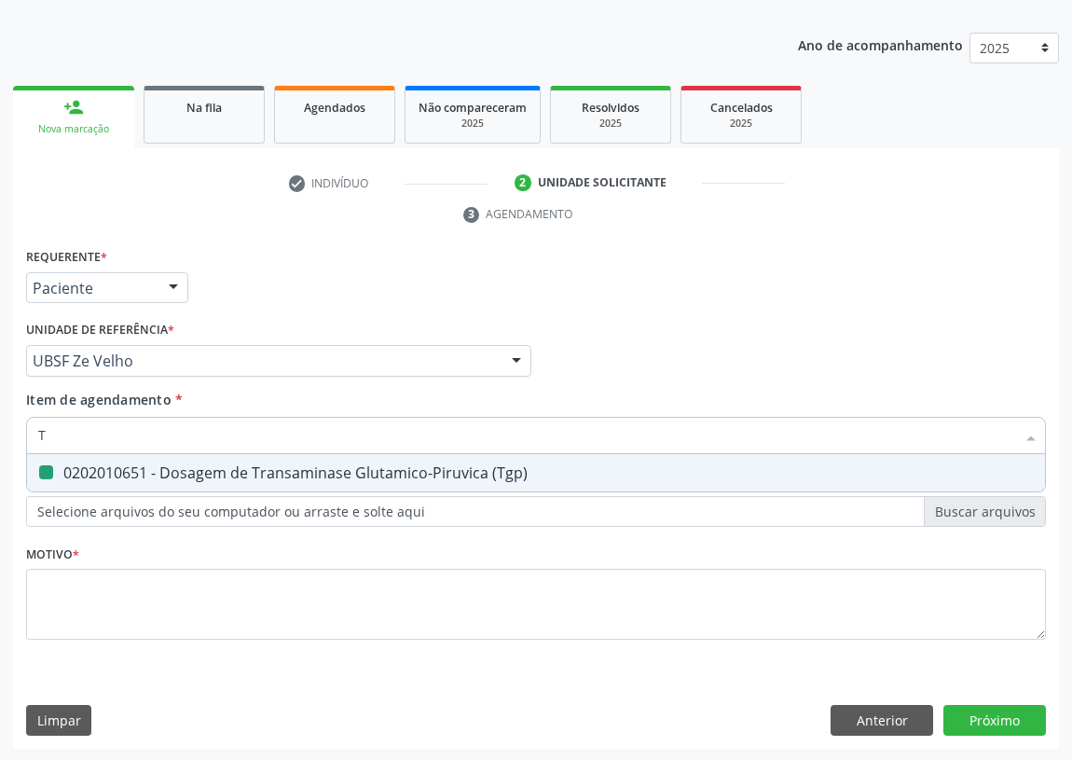
type input "TR"
checkbox \(Tgp\) "false"
type input "TRIGLI"
drag, startPoint x: 46, startPoint y: 472, endPoint x: 66, endPoint y: 447, distance: 32.5
click at [47, 470] on Triglicerideos at bounding box center [46, 472] width 14 height 14
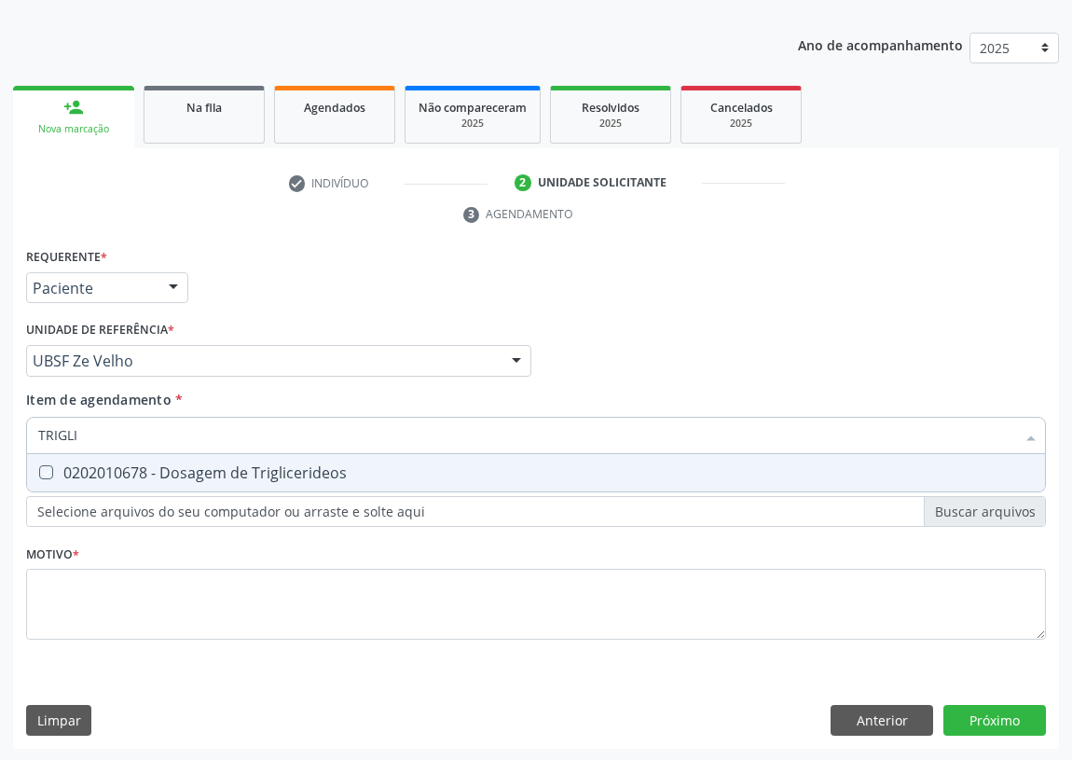
click at [39, 470] on Triglicerideos "checkbox" at bounding box center [33, 472] width 12 height 12
checkbox Triglicerideos "true"
drag, startPoint x: 89, startPoint y: 433, endPoint x: 0, endPoint y: 437, distance: 88.6
click at [0, 437] on div "Acompanhamento Acompanhe a situação das marcações correntes e finalizadas Relat…" at bounding box center [536, 336] width 1072 height 852
type input "U"
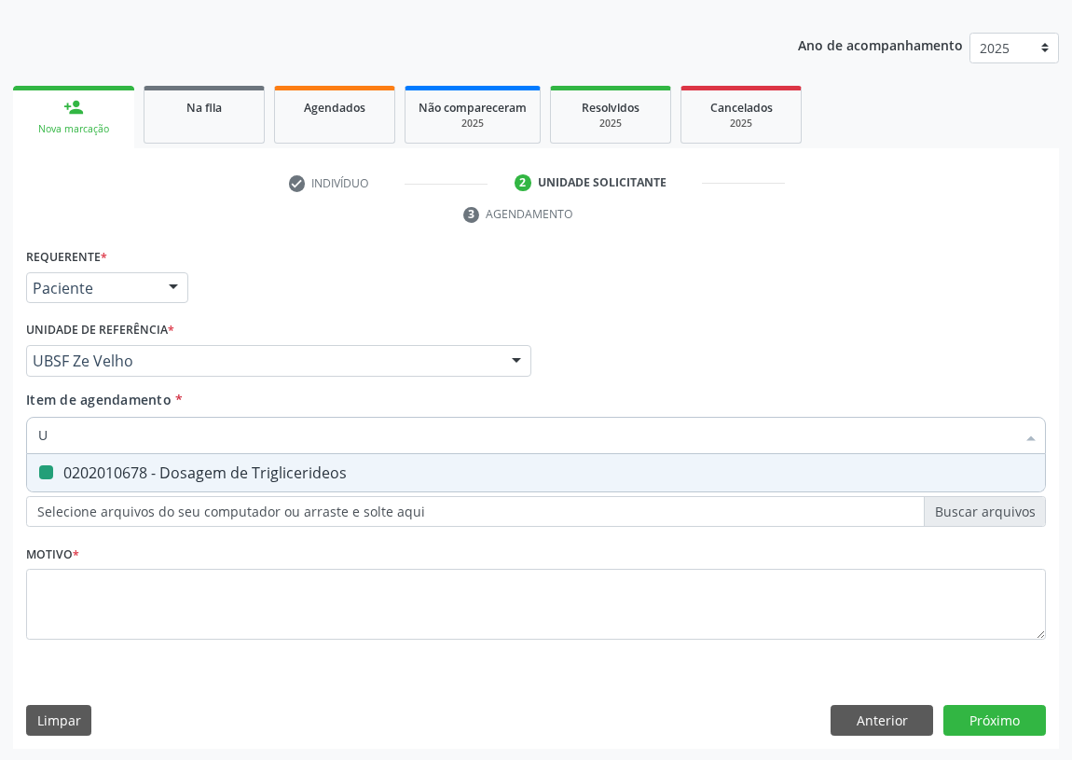
checkbox Triglicerideos "false"
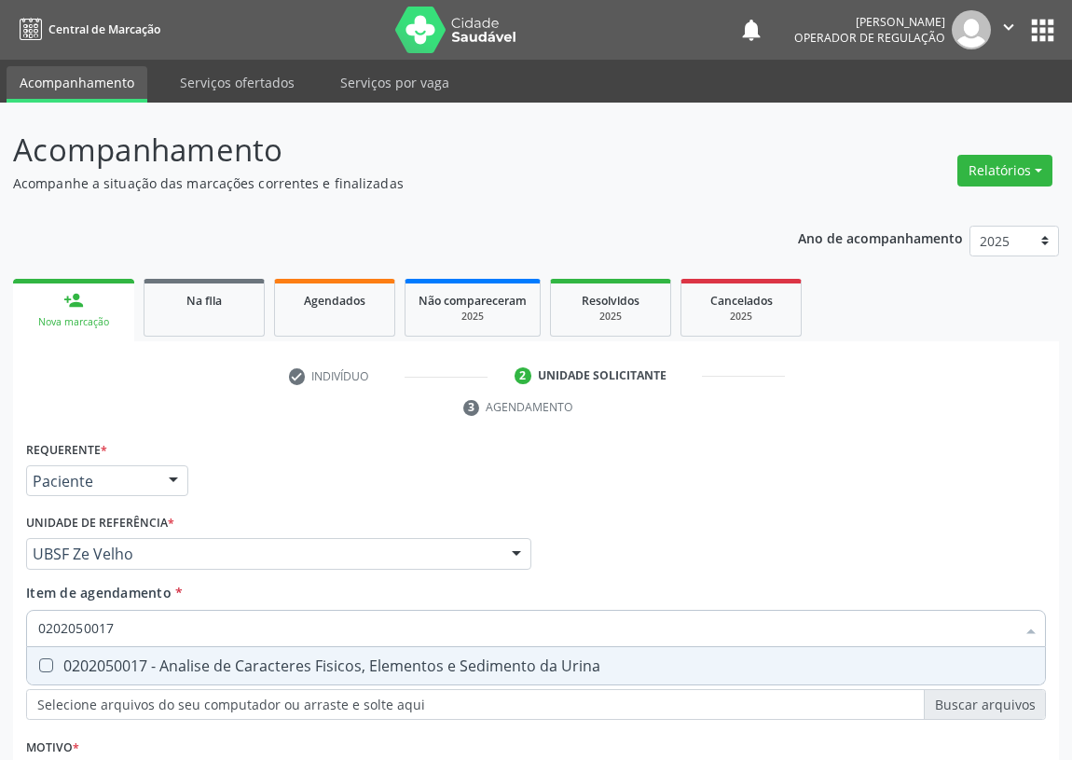
scroll to position [193, 0]
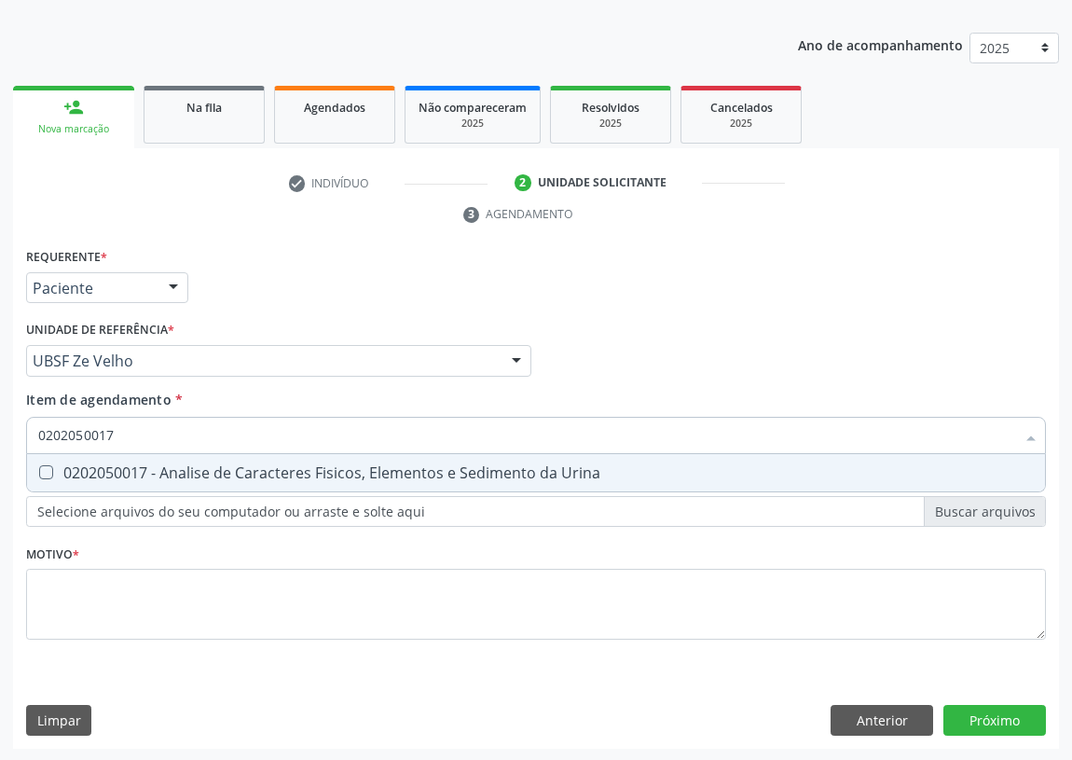
drag, startPoint x: 48, startPoint y: 469, endPoint x: 75, endPoint y: 434, distance: 43.3
click at [48, 467] on Urina at bounding box center [46, 472] width 14 height 14
click at [39, 467] on Urina "checkbox" at bounding box center [33, 472] width 12 height 12
checkbox Urina "true"
drag, startPoint x: 121, startPoint y: 433, endPoint x: 0, endPoint y: 426, distance: 121.4
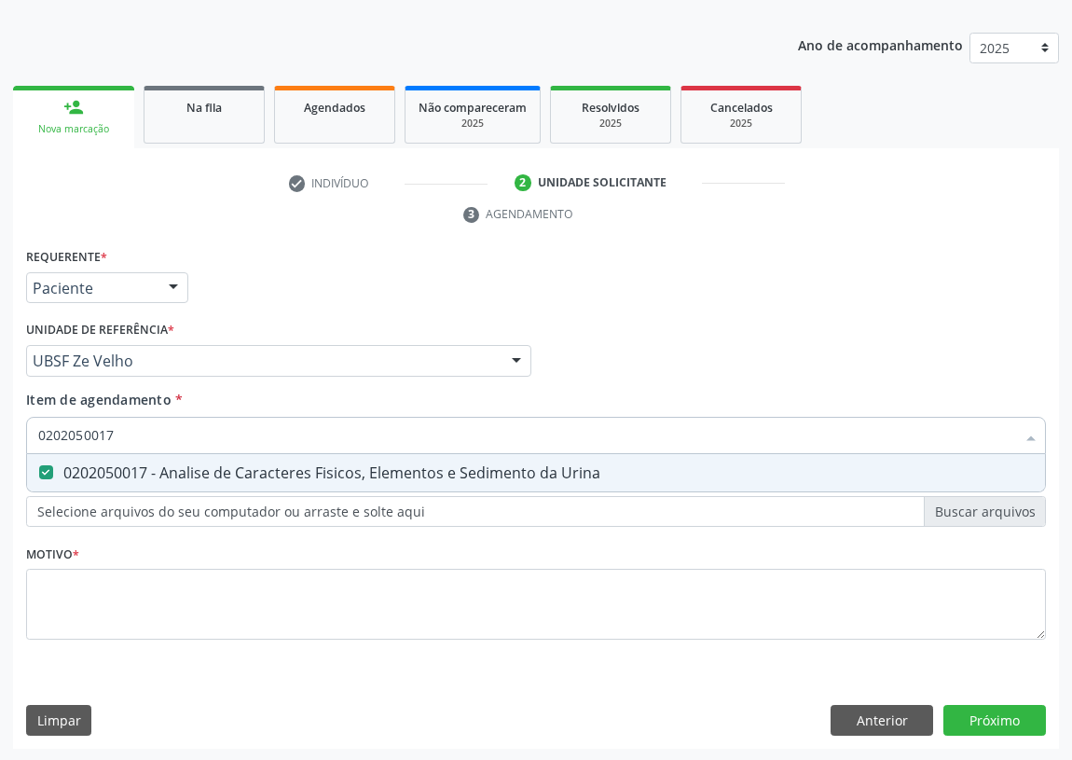
click at [0, 426] on div "Acompanhamento Acompanhe a situação das marcações correntes e finalizadas Relat…" at bounding box center [536, 336] width 1072 height 852
type input "G"
checkbox Urina "false"
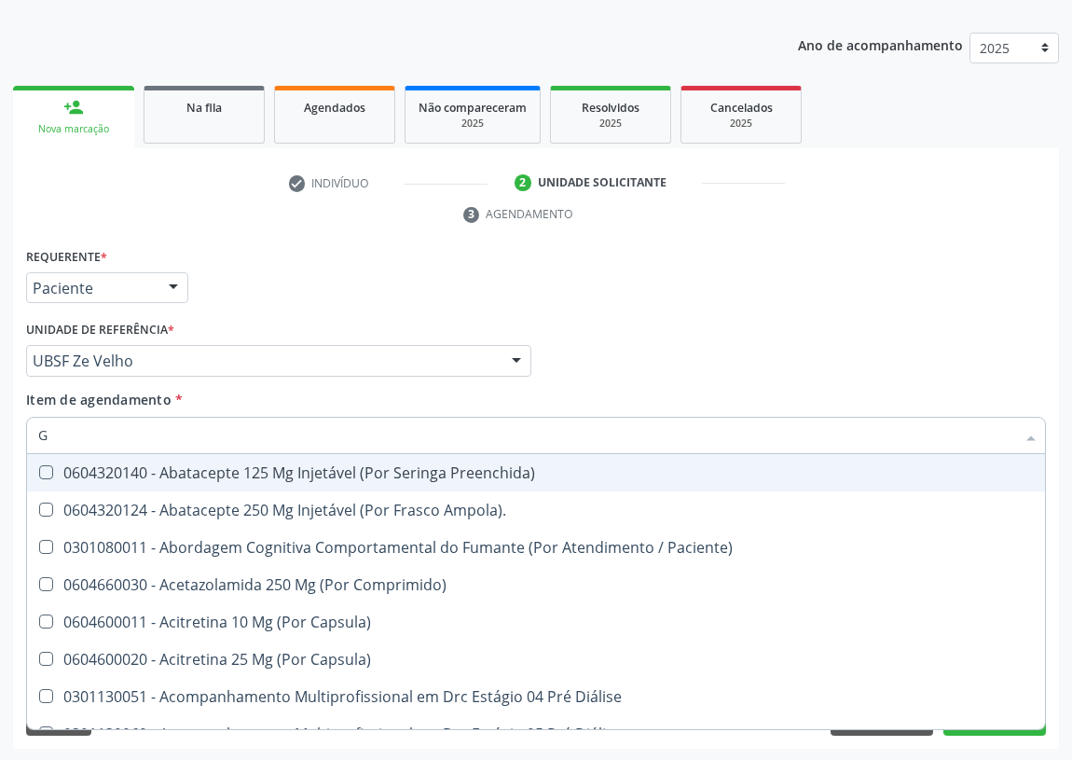
type input "GL"
checkbox Pé\) "true"
checkbox Columela "true"
checkbox Bucomaxilofacial "true"
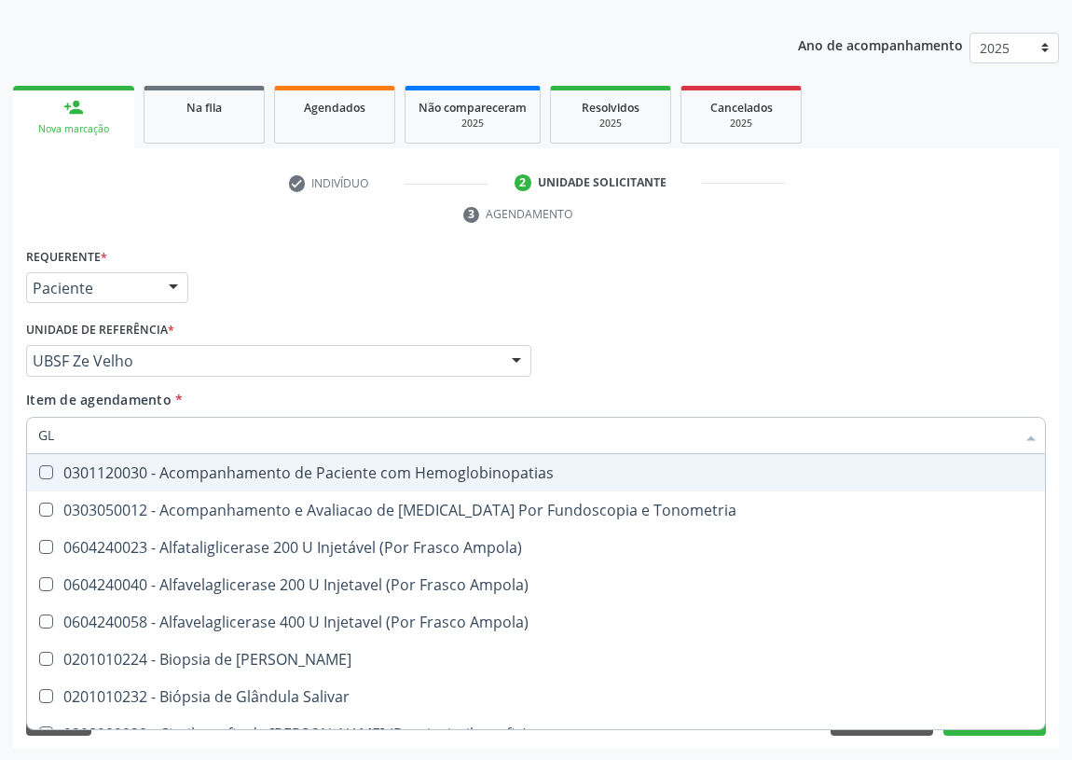
type input "GLI"
checkbox Dosagens\) "true"
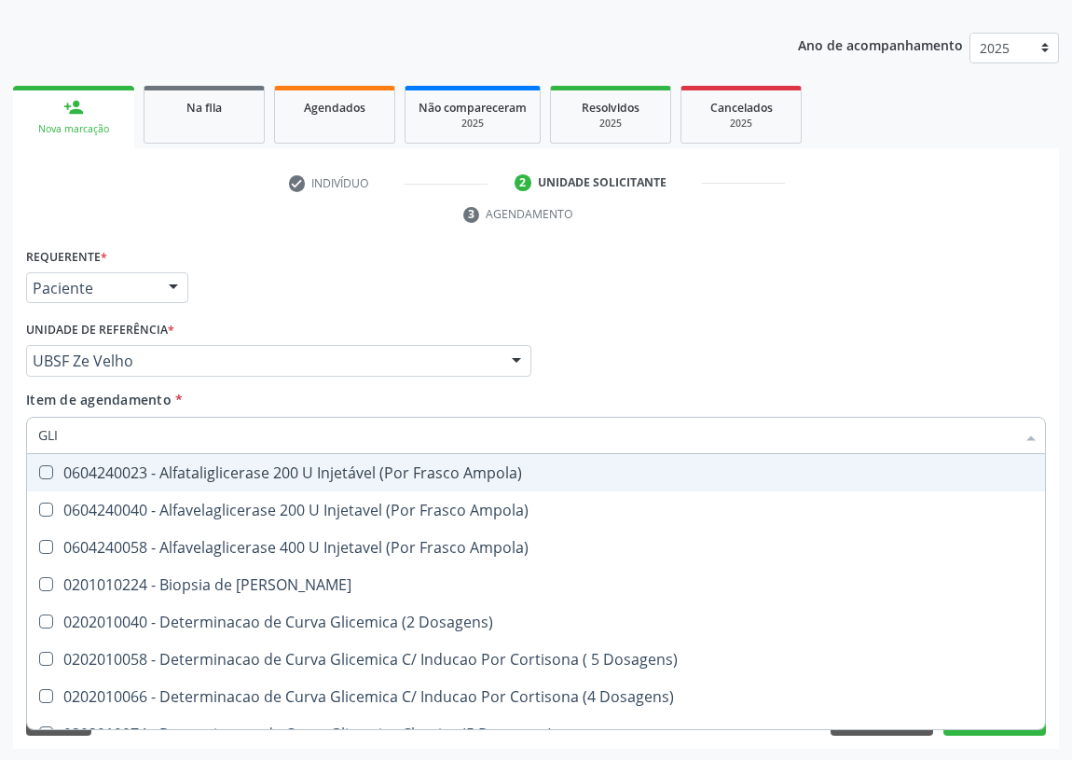
type input "GLIC"
checkbox Glicosilada "true"
checkbox Triglicerideos "false"
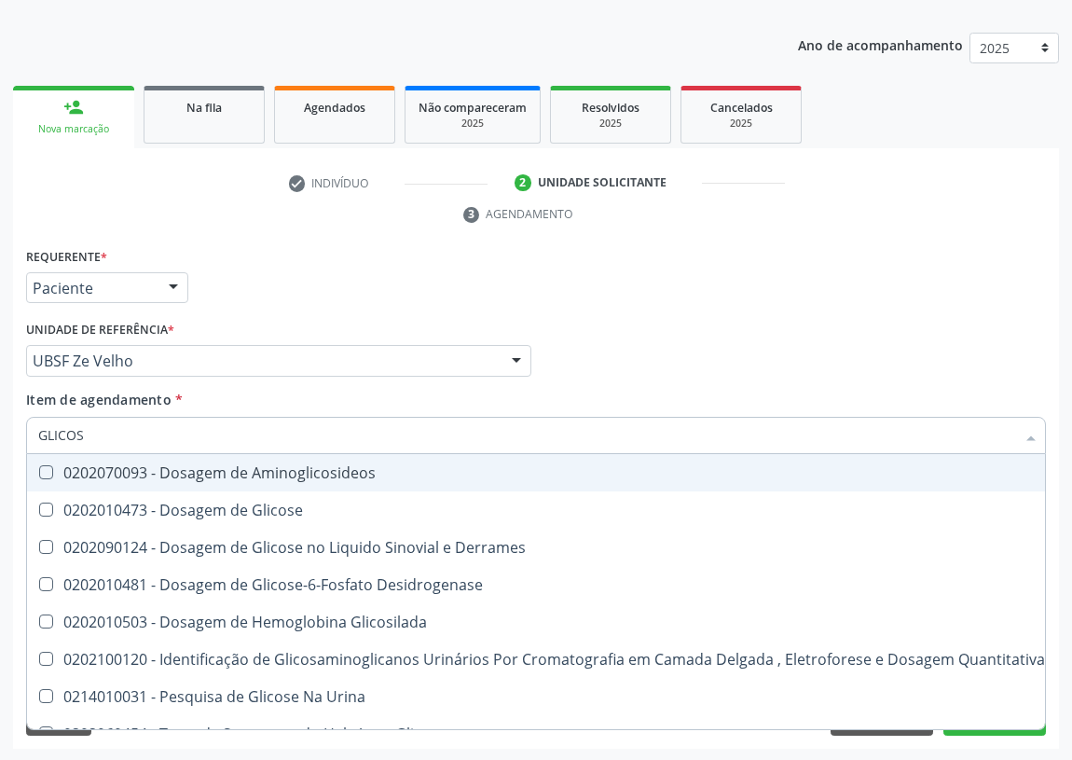
type input "GLICOSE"
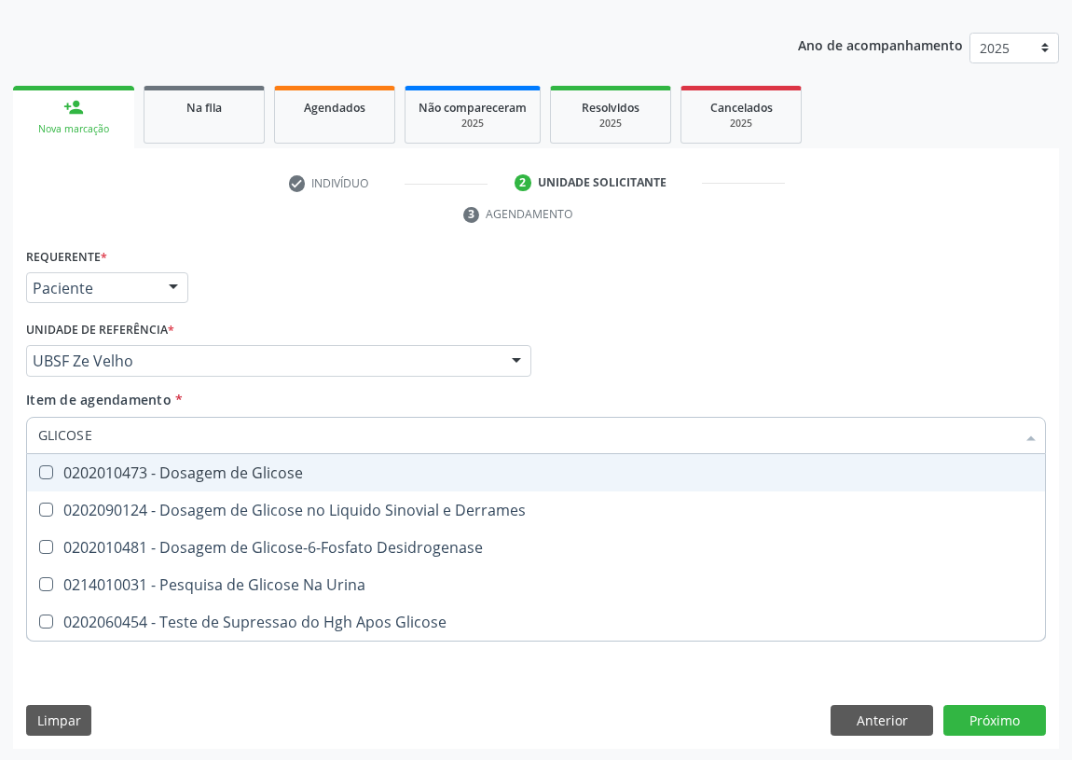
click at [48, 471] on Glicose at bounding box center [46, 472] width 14 height 14
click at [39, 471] on Glicose "checkbox" at bounding box center [33, 472] width 12 height 12
checkbox Glicose "true"
drag, startPoint x: 108, startPoint y: 435, endPoint x: 0, endPoint y: 435, distance: 108.1
click at [0, 435] on div "Acompanhamento Acompanhe a situação das marcações correntes e finalizadas Relat…" at bounding box center [536, 336] width 1072 height 852
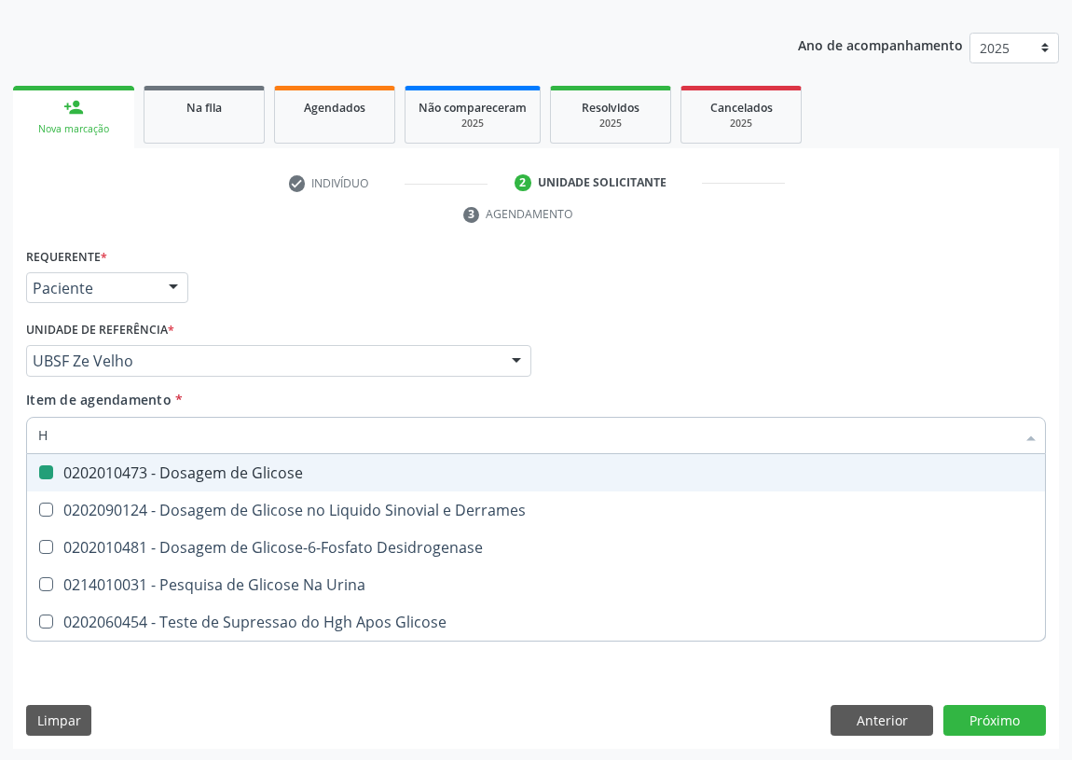
type input "HE"
checkbox Glicose "false"
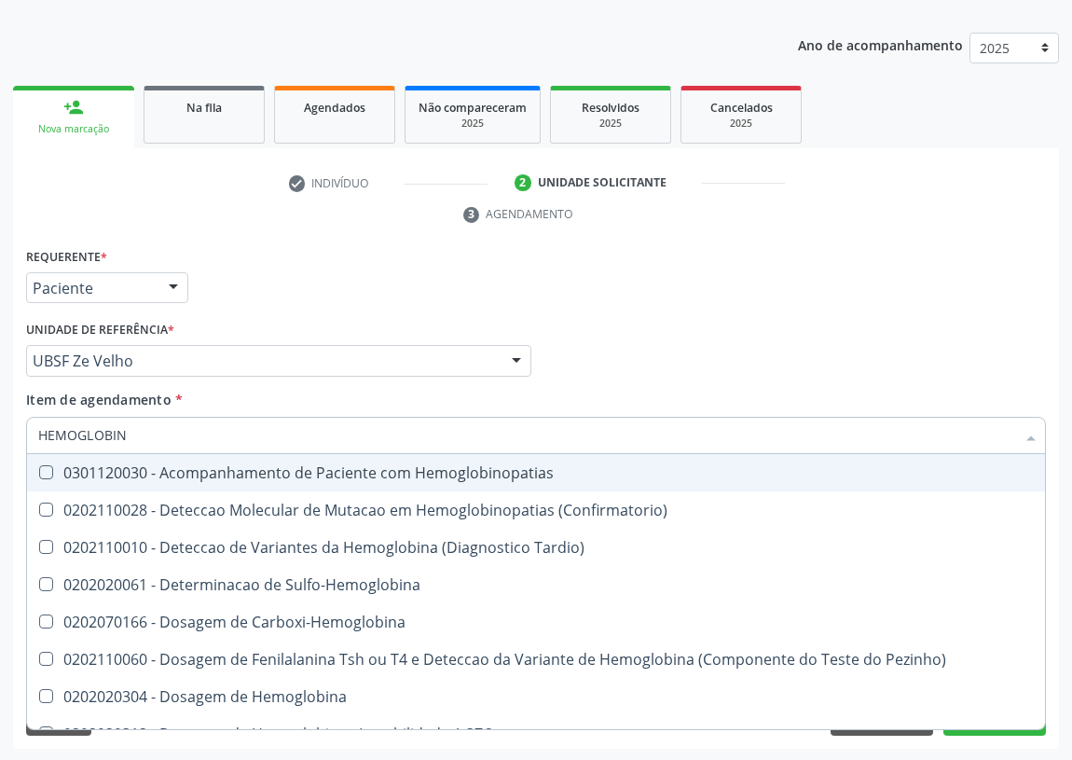
type input "HEMOGLOBINA"
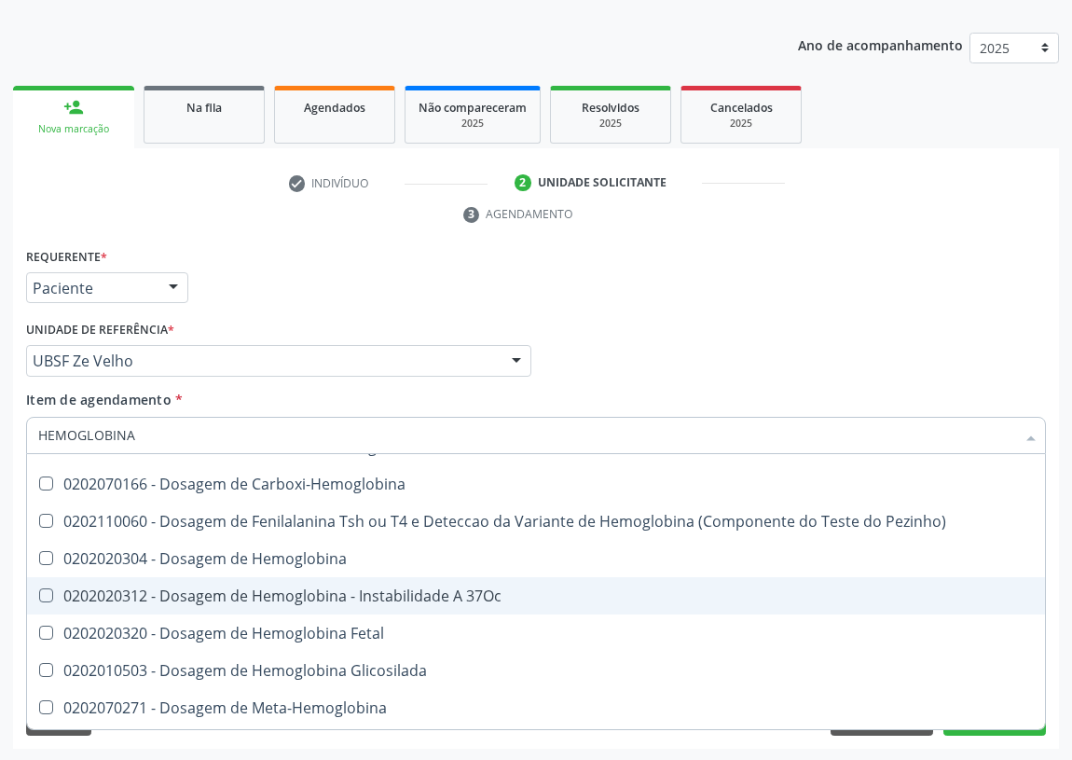
scroll to position [169, 0]
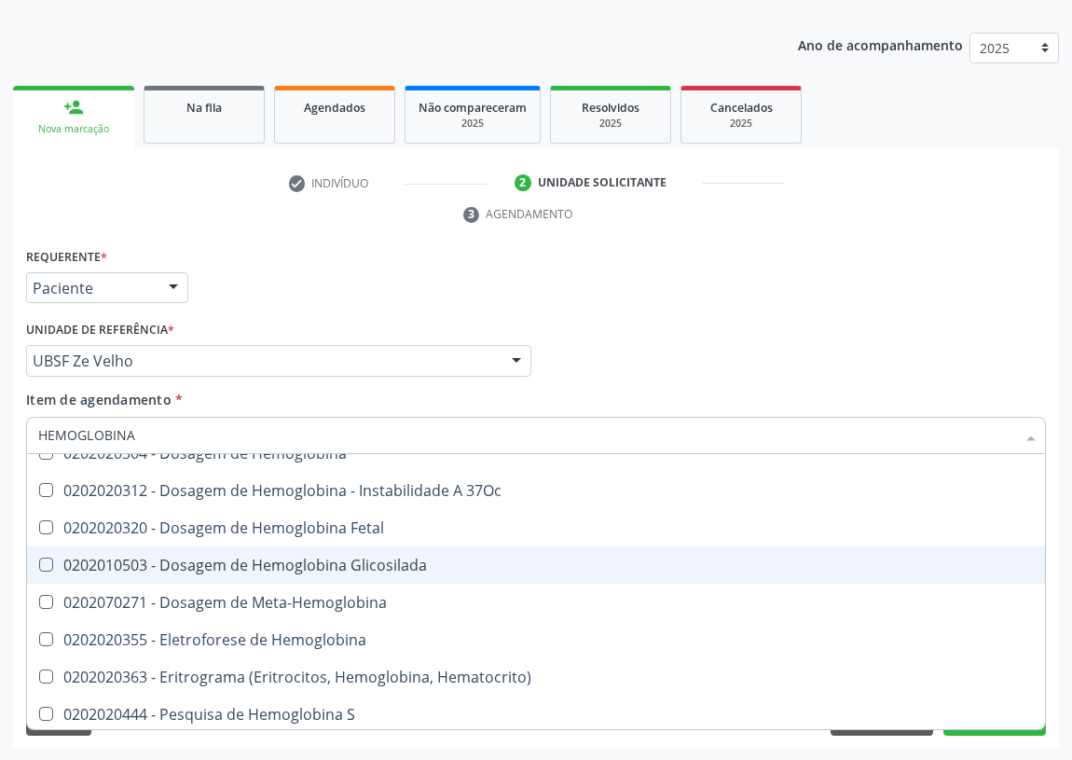
drag, startPoint x: 356, startPoint y: 559, endPoint x: 120, endPoint y: 523, distance: 238.6
click at [343, 558] on div "0202010503 - Dosagem de Hemoglobina Glicosilada" at bounding box center [536, 564] width 996 height 15
checkbox Glicosilada "true"
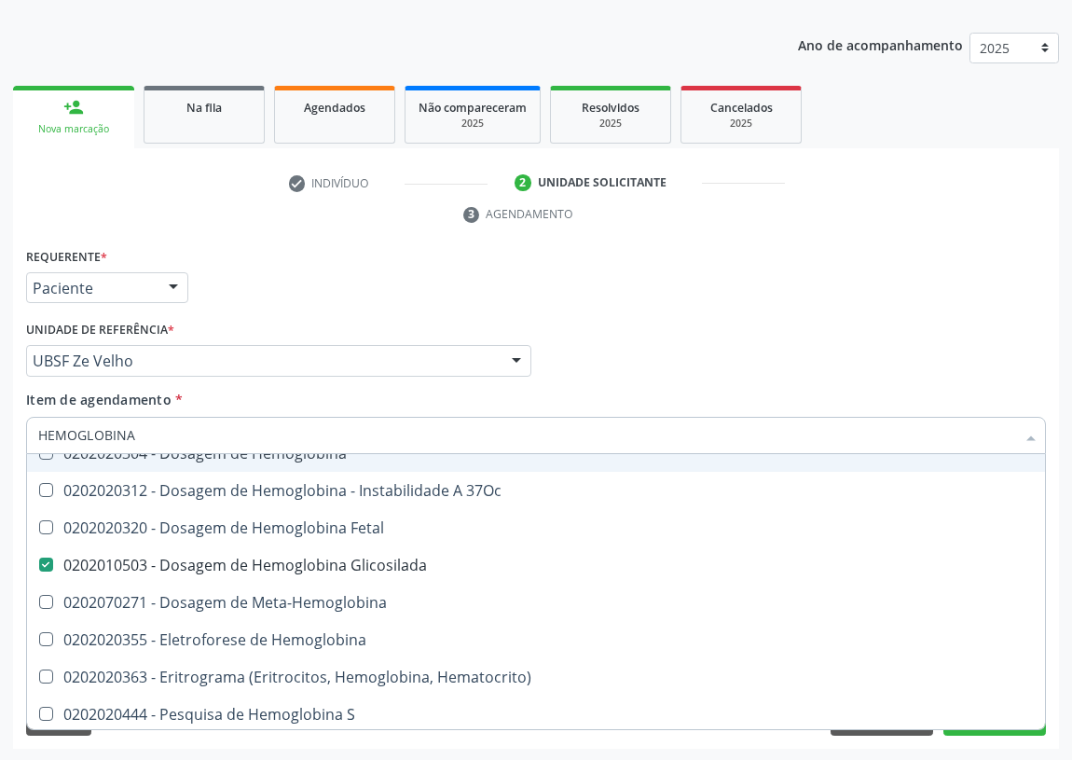
drag, startPoint x: 122, startPoint y: 431, endPoint x: 0, endPoint y: 436, distance: 122.2
click at [0, 440] on div "Acompanhamento Acompanhe a situação das marcações correntes e finalizadas Relat…" at bounding box center [536, 336] width 1072 height 852
type input "HE"
checkbox Glicosilada "false"
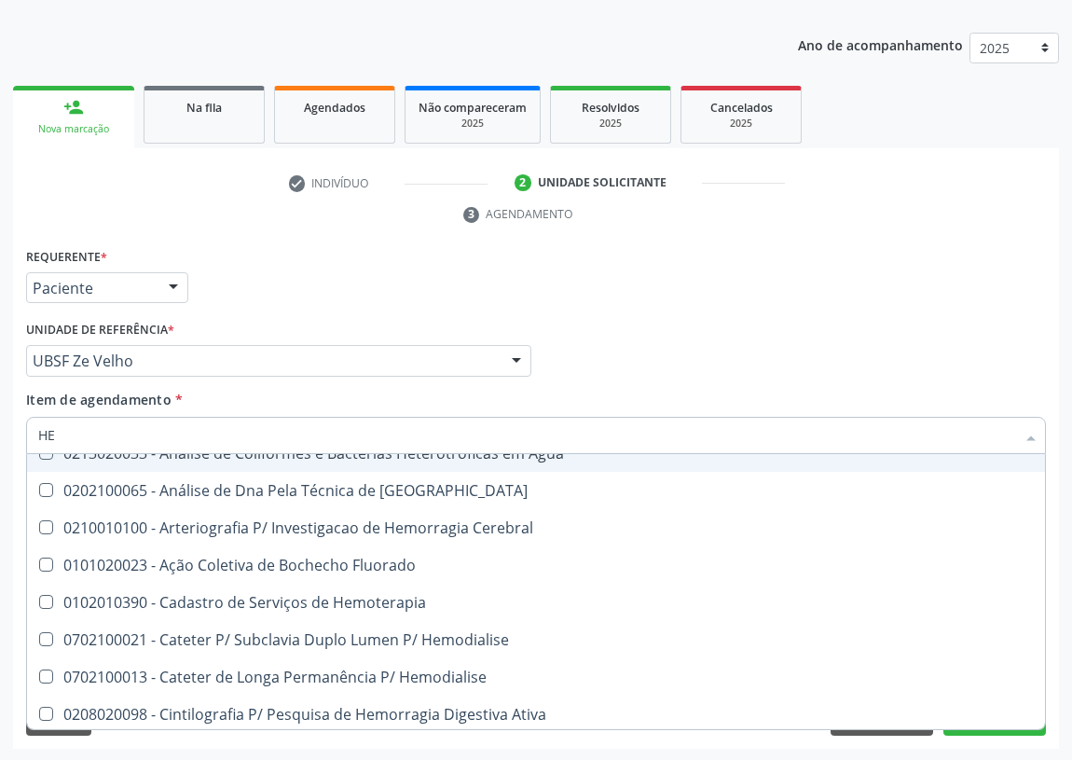
type input "HEM"
checkbox Radiosotopos\) "true"
checkbox Glicosilada "false"
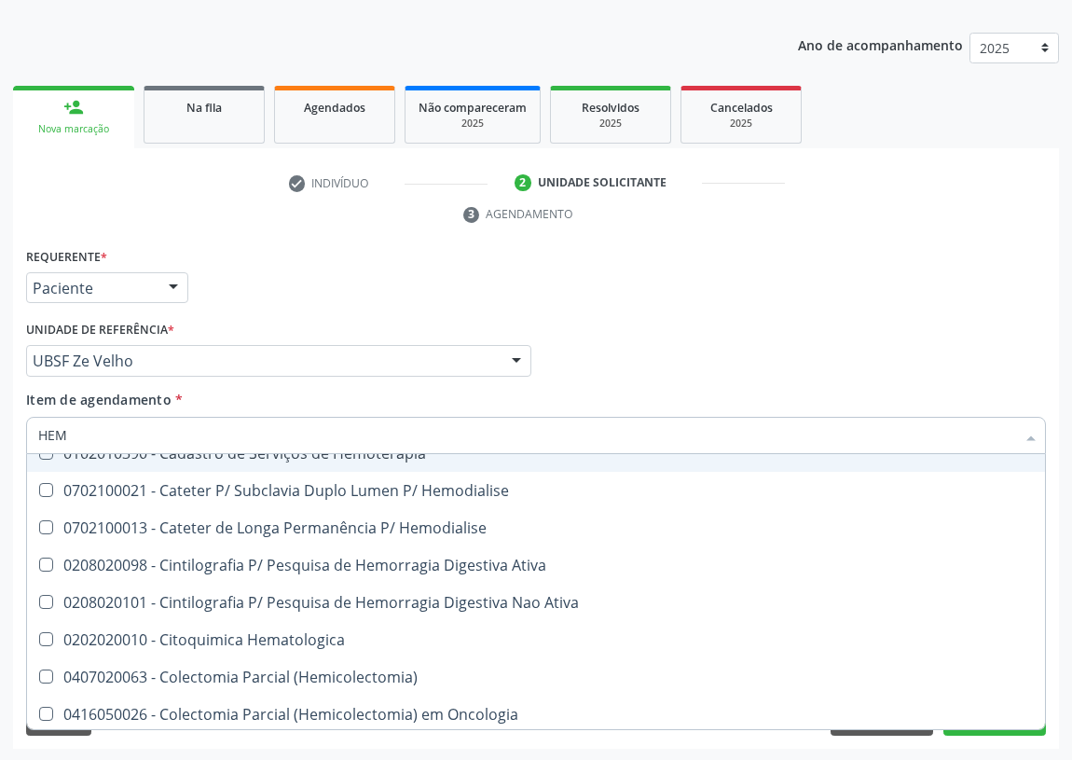
type input "HEMO"
checkbox Fase "true"
checkbox Glicosilada "false"
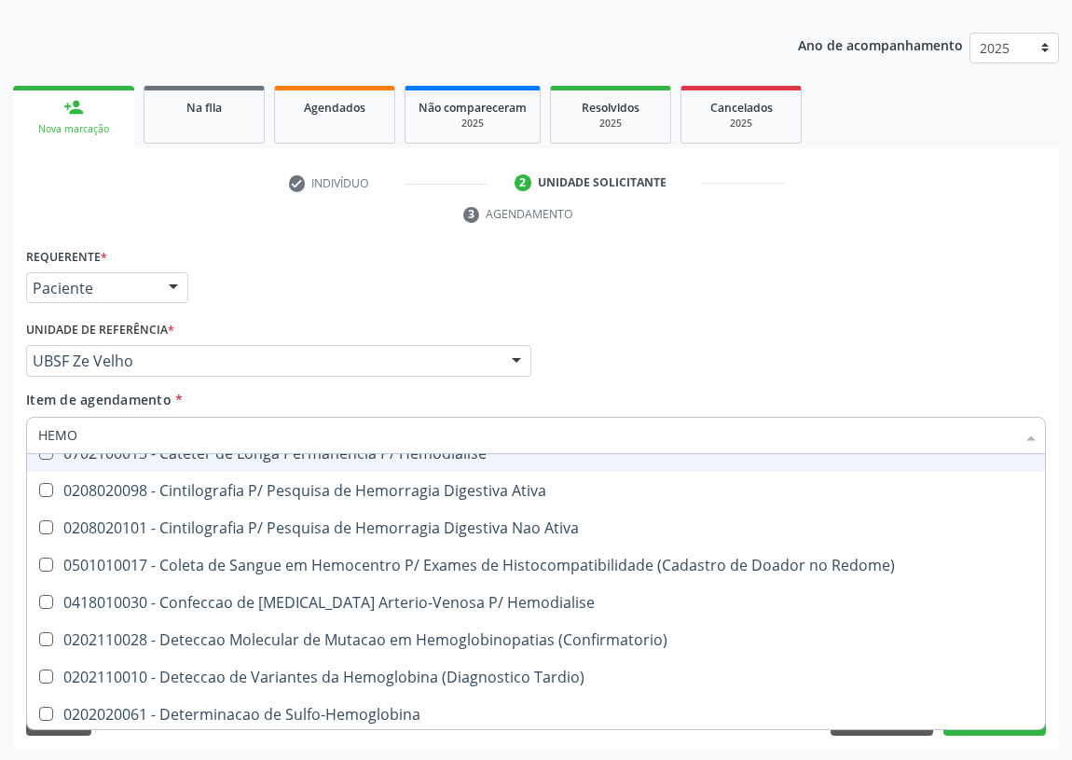
type input "HEMOG"
checkbox \(Confirmatorio\) "true"
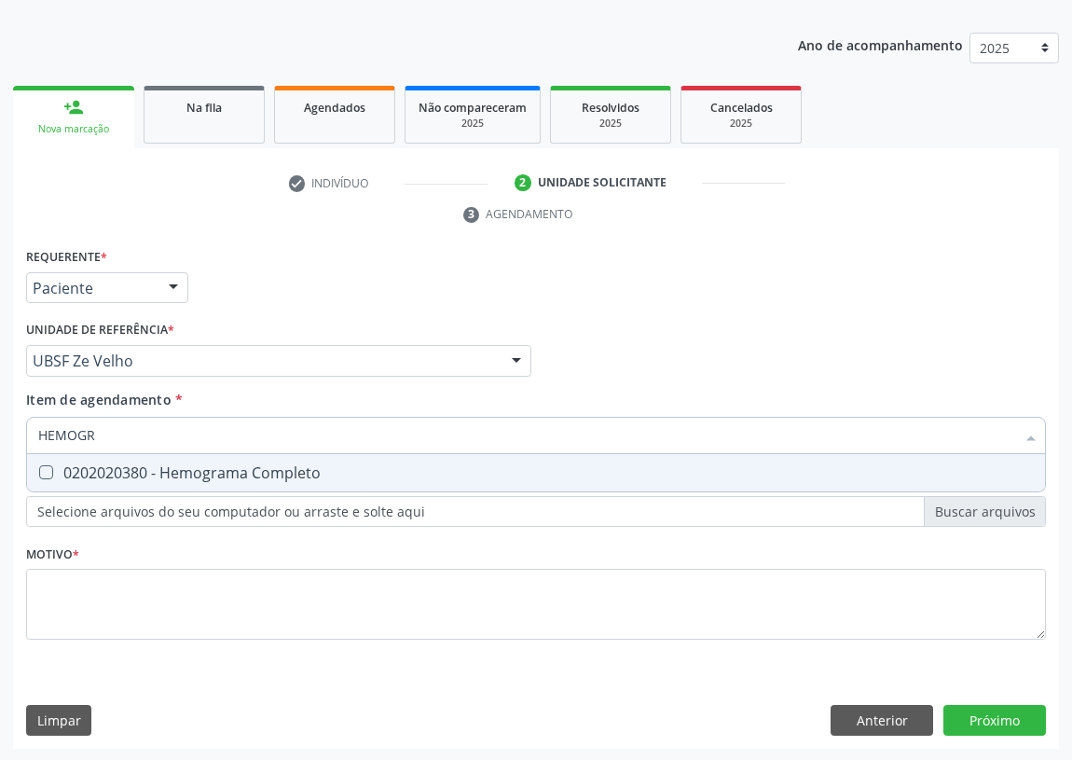
scroll to position [0, 0]
type input "HEMOGRAMA"
drag, startPoint x: 37, startPoint y: 473, endPoint x: 158, endPoint y: 445, distance: 123.5
click at [39, 473] on div at bounding box center [34, 472] width 14 height 15
checkbox Completo "true"
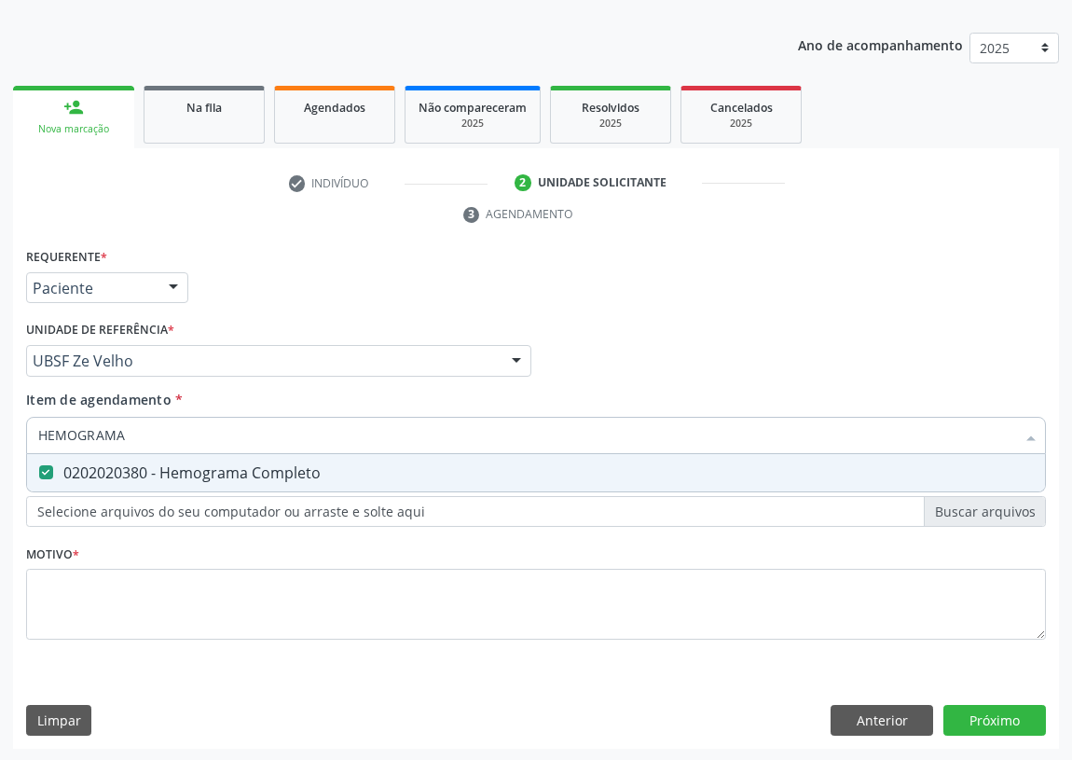
drag, startPoint x: 140, startPoint y: 440, endPoint x: 0, endPoint y: 437, distance: 139.9
click at [0, 437] on div "Acompanhamento Acompanhe a situação das marcações correntes e finalizadas Relat…" at bounding box center [536, 336] width 1072 height 852
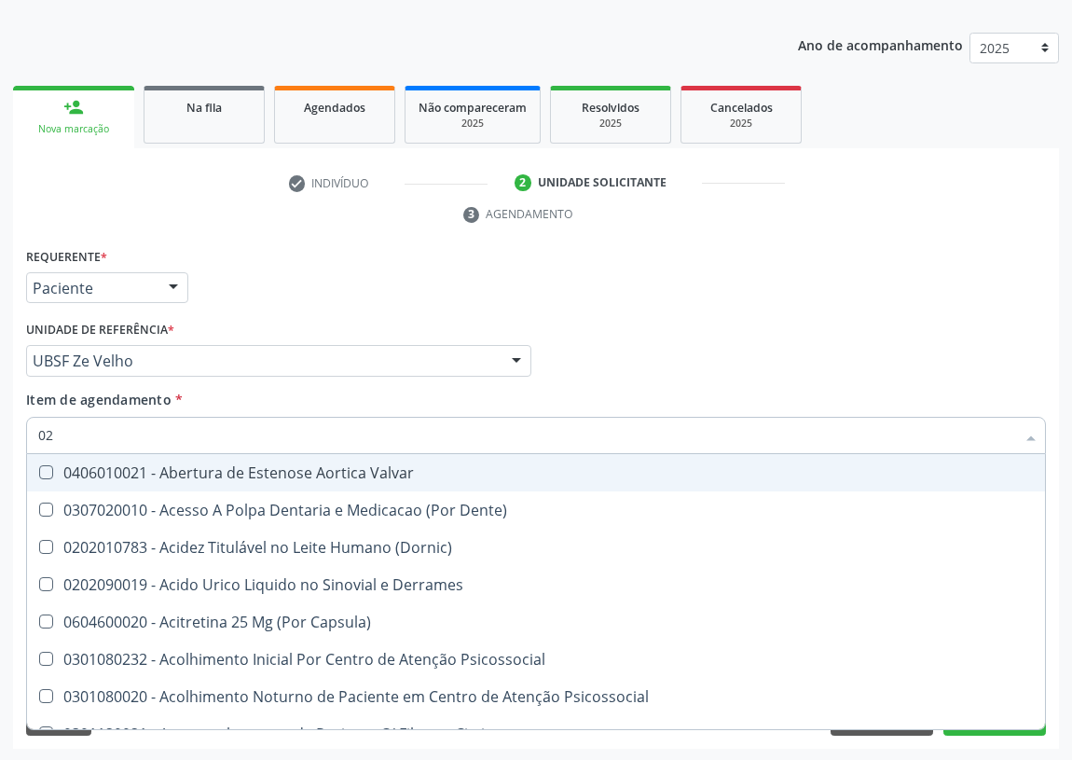
type input "020"
checkbox Valvar "false"
checkbox Frasco-Ampola\) "true"
checkbox Urina "false"
checkbox Cerebral "true"
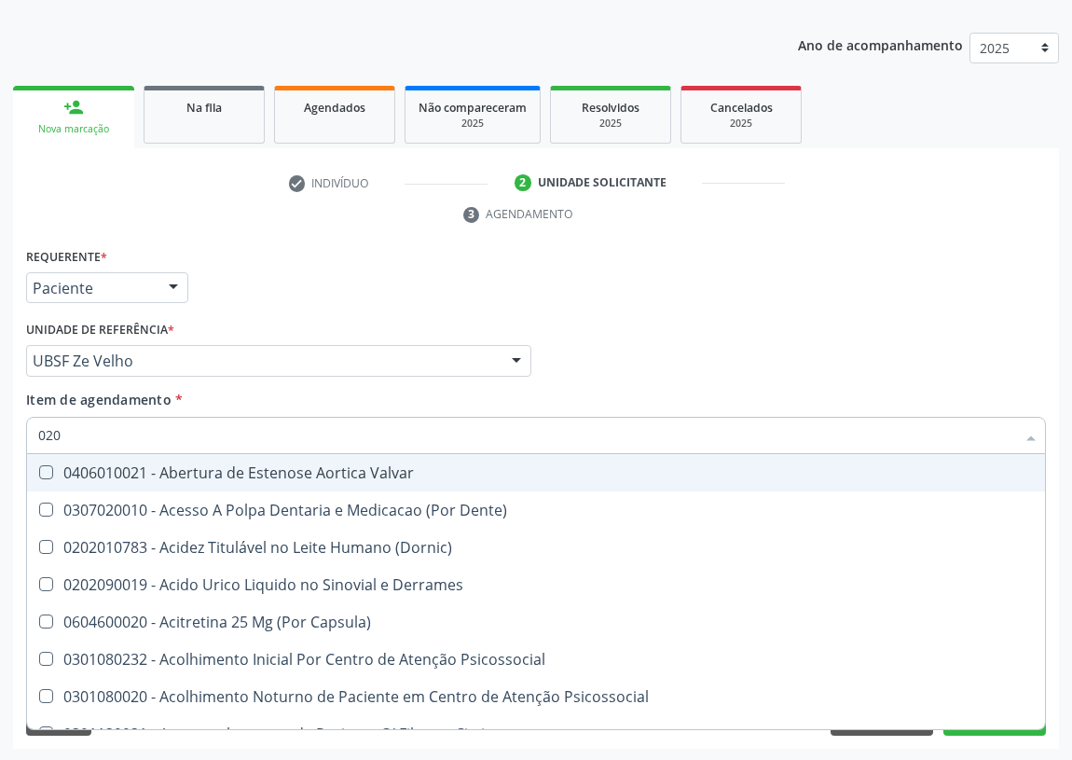
checkbox \(Pos-Pasteurização\) "true"
checkbox Debridamento "true"
checkbox Dacriocistografia "true"
checkbox Osmolaridade "true"
checkbox Ivy "true"
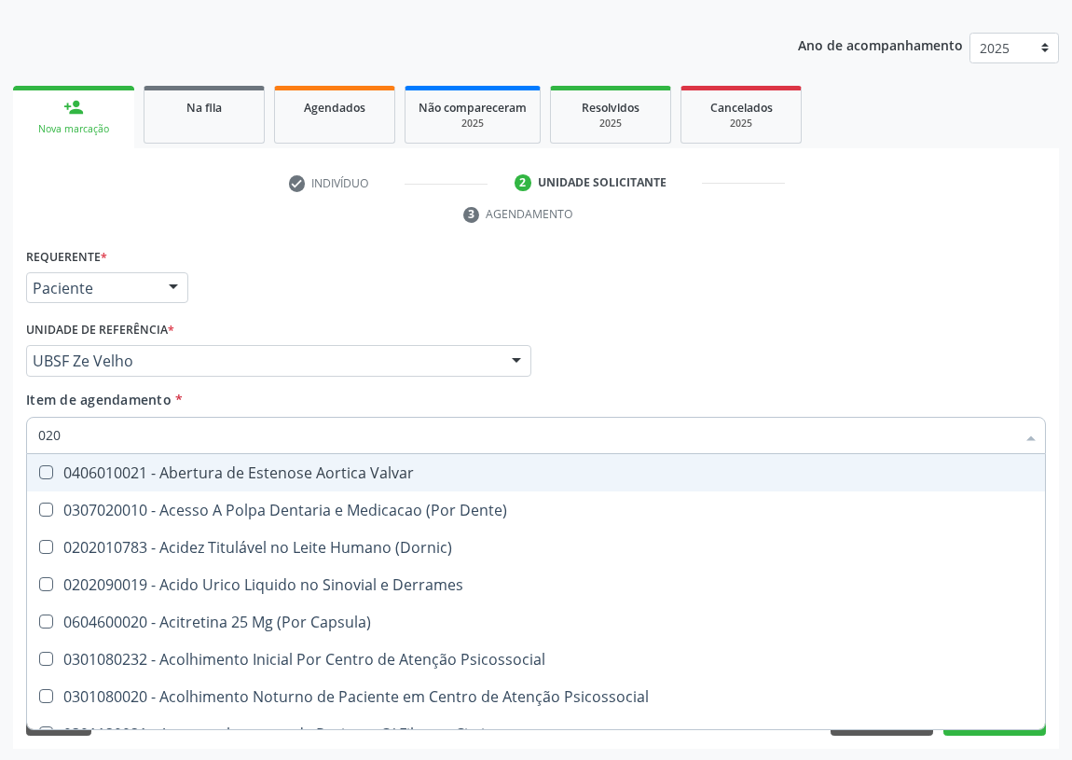
checkbox \(Vhs\) "true"
checkbox Bloqueio "true"
checkbox Totais "true"
checkbox 17-Hidroxicorticosteroides "true"
checkbox Acetona "true"
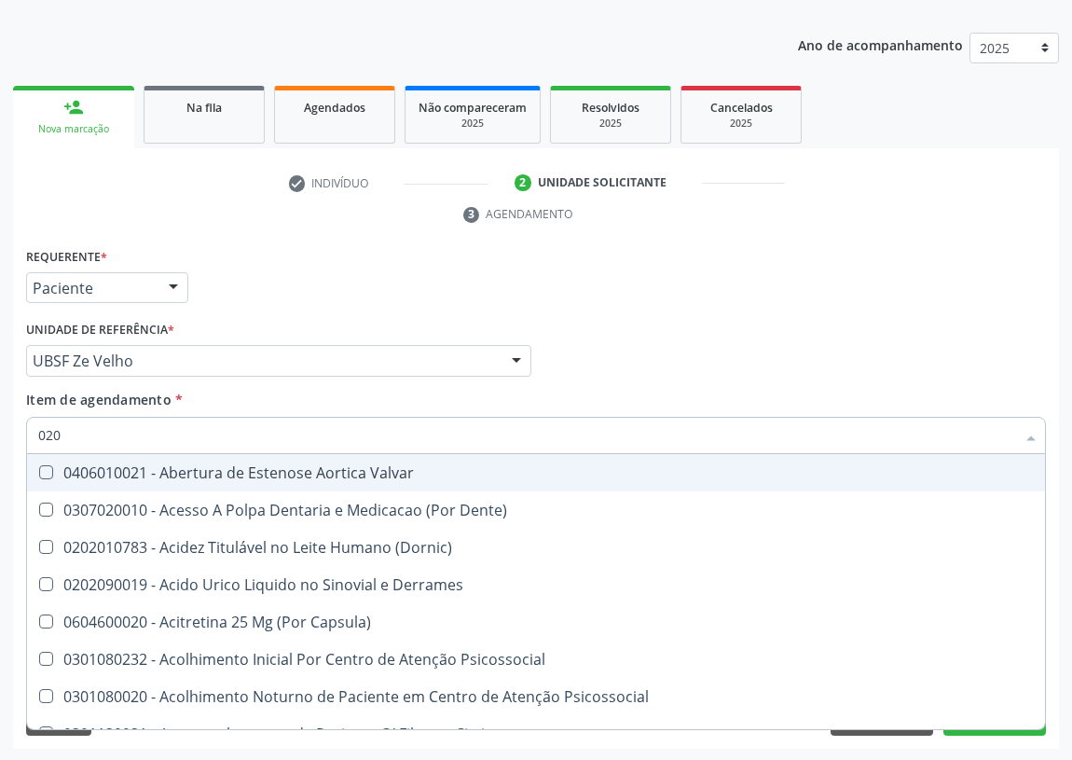
checkbox Metil-Hipurico "true"
checkbox Hdl "false"
checkbox Ldl "false"
checkbox Creatinina "false"
checkbox Glicose "false"
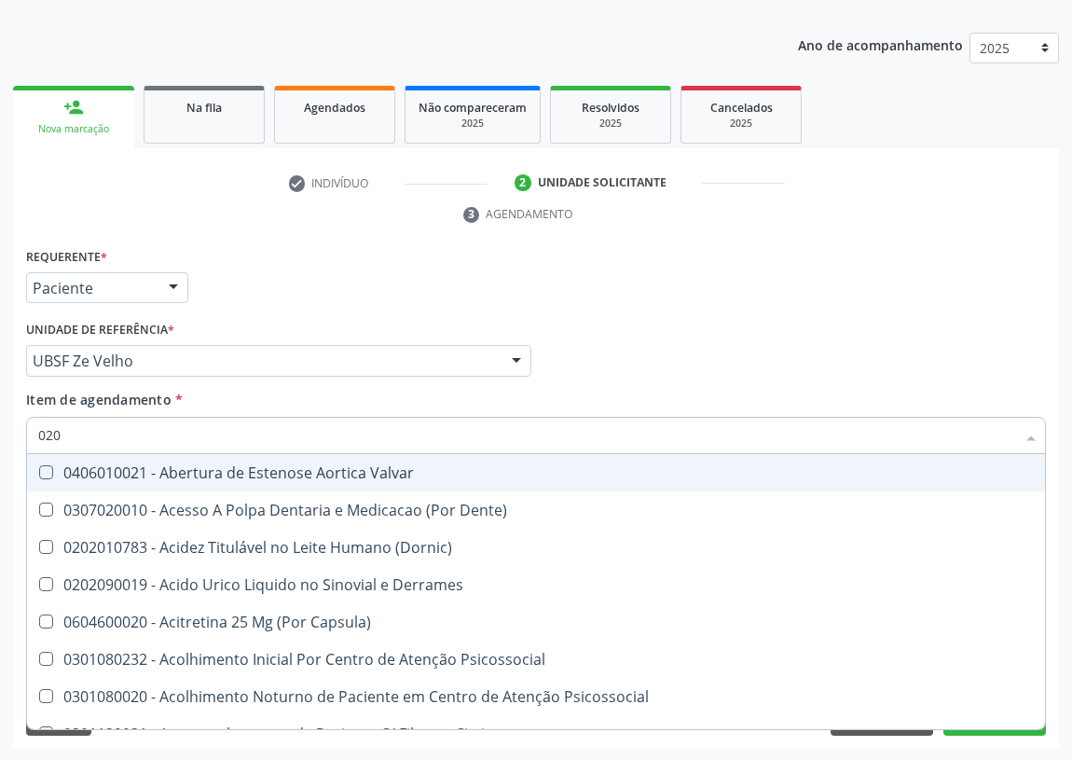
checkbox Glicosilada "false"
checkbox \(Tsh\) "false"
checkbox Potassio "false"
checkbox Livre\) "false"
checkbox \(Tgo\) "false"
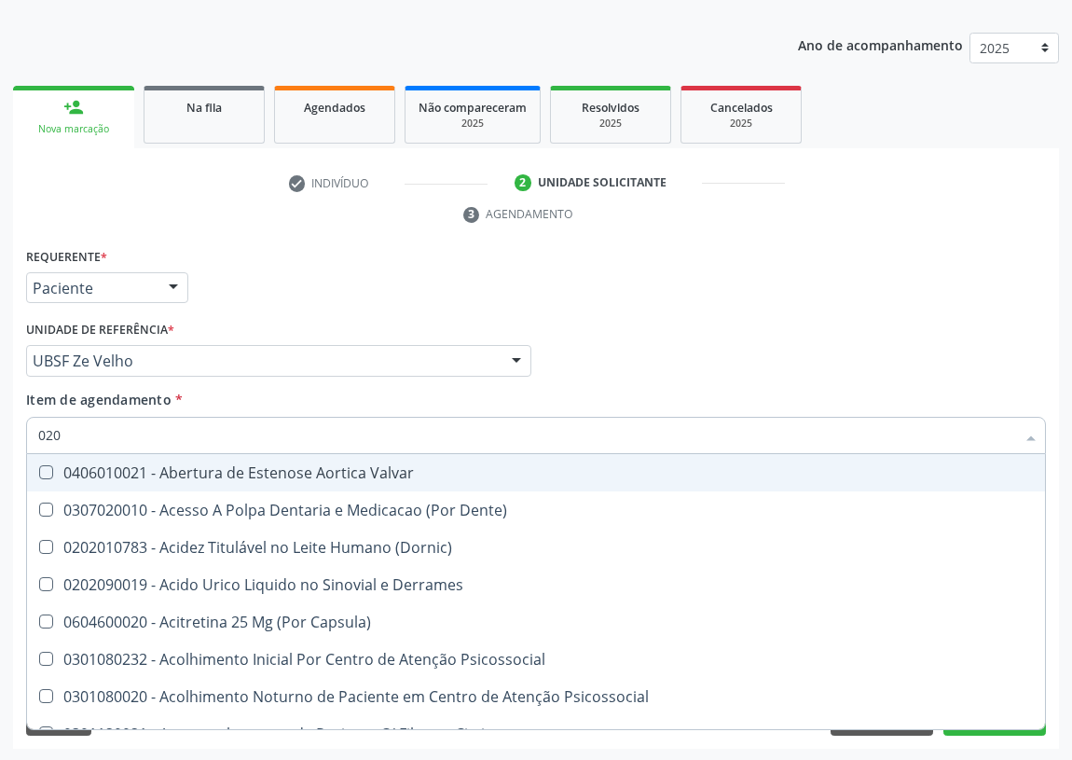
checkbox \(Tgp\) "false"
checkbox Triglicerideos "false"
checkbox Ureia "false"
checkbox Eletro-Oculografia "true"
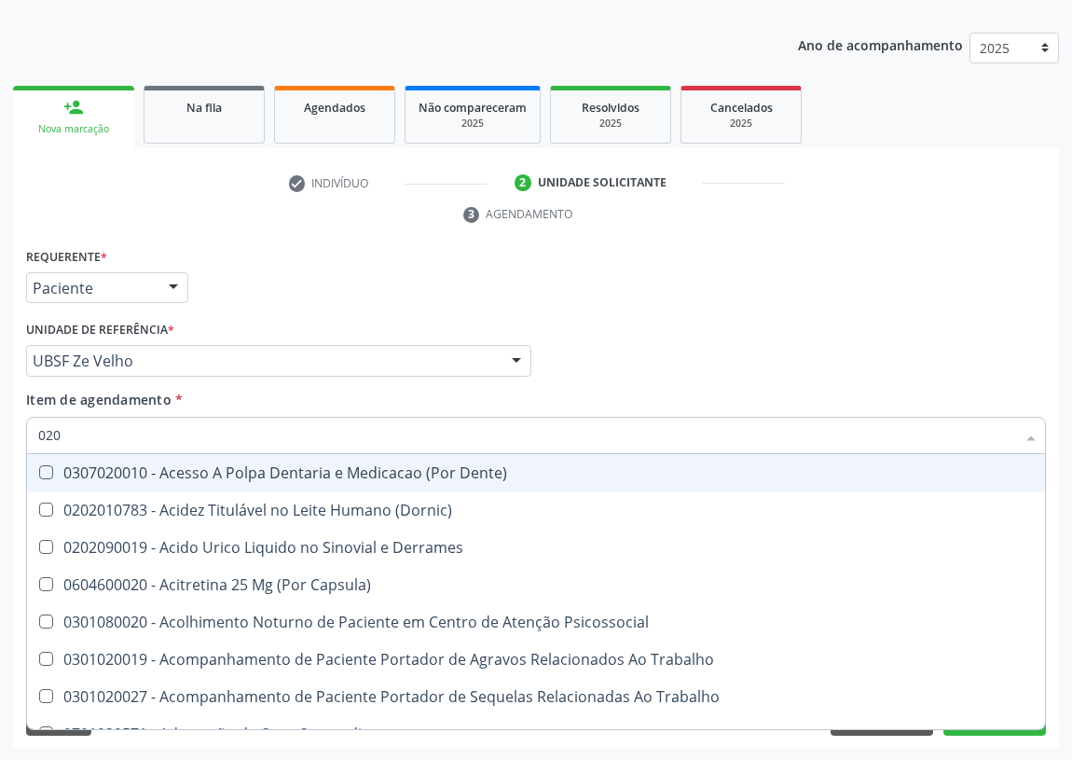
type input "0202"
checkbox Capsula\) "true"
checkbox Urina "false"
checkbox Esqueléticas "true"
checkbox Ocular "true"
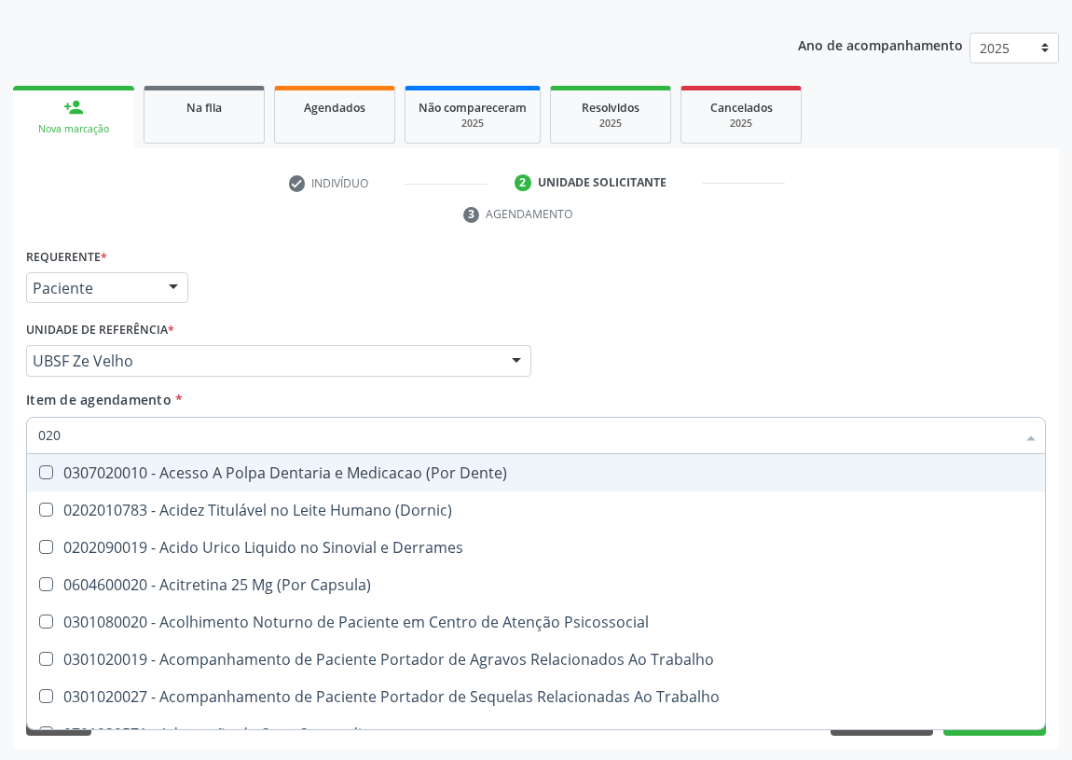
checkbox Aberto\) "true"
checkbox Cortante "true"
checkbox Drogas "true"
checkbox Reservatorio "true"
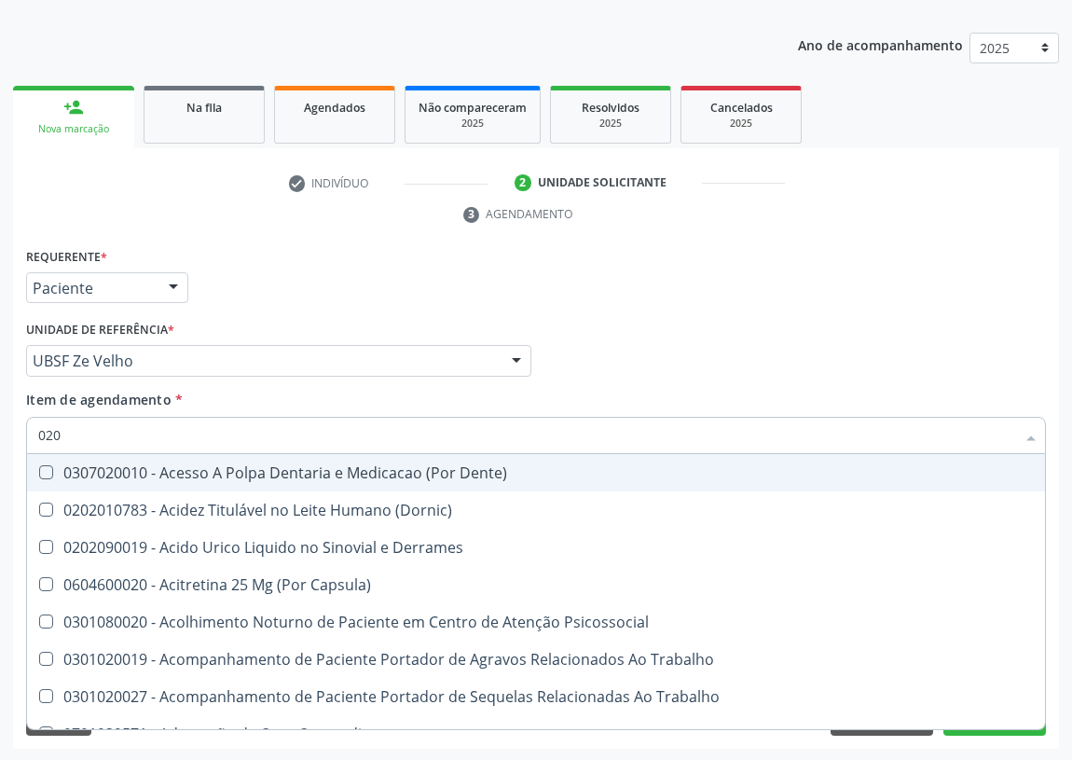
checkbox Gastro-Esofagico "true"
checkbox \(Spcto\) "true"
checkbox 67 "true"
checkbox Aspiracao "true"
checkbox Projecoes\) "true"
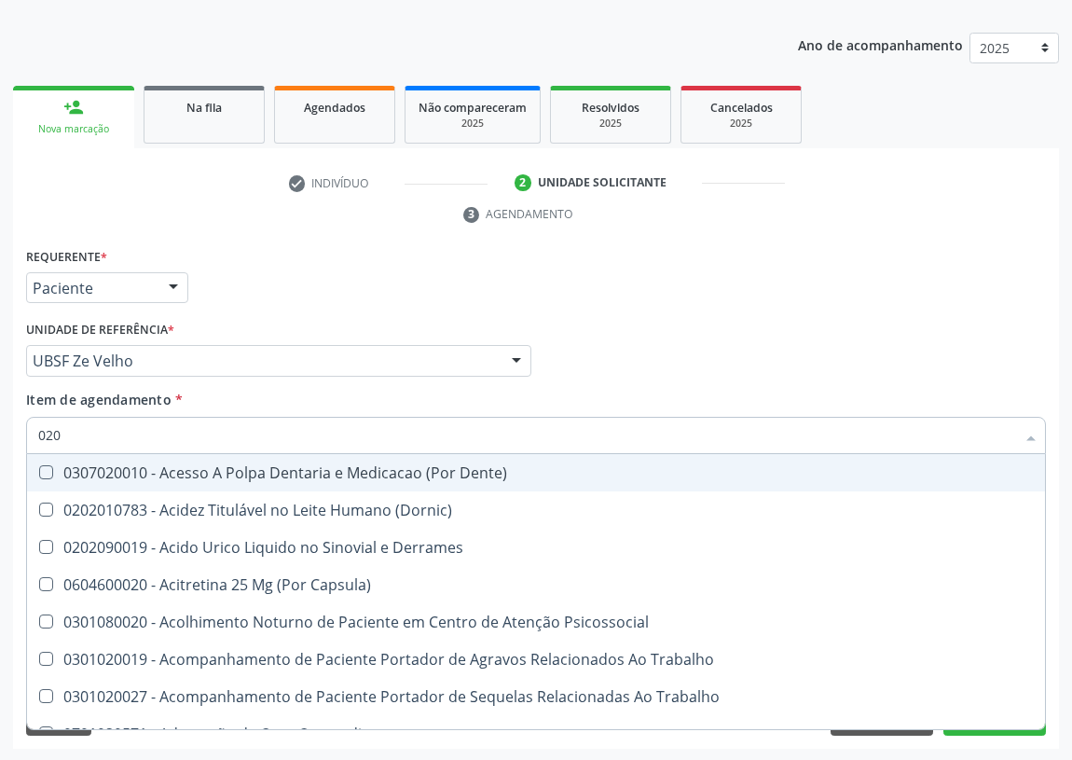
checkbox Captacao "true"
checkbox Revisao "true"
checkbox D "false"
checkbox Hdl "false"
checkbox Ldl "false"
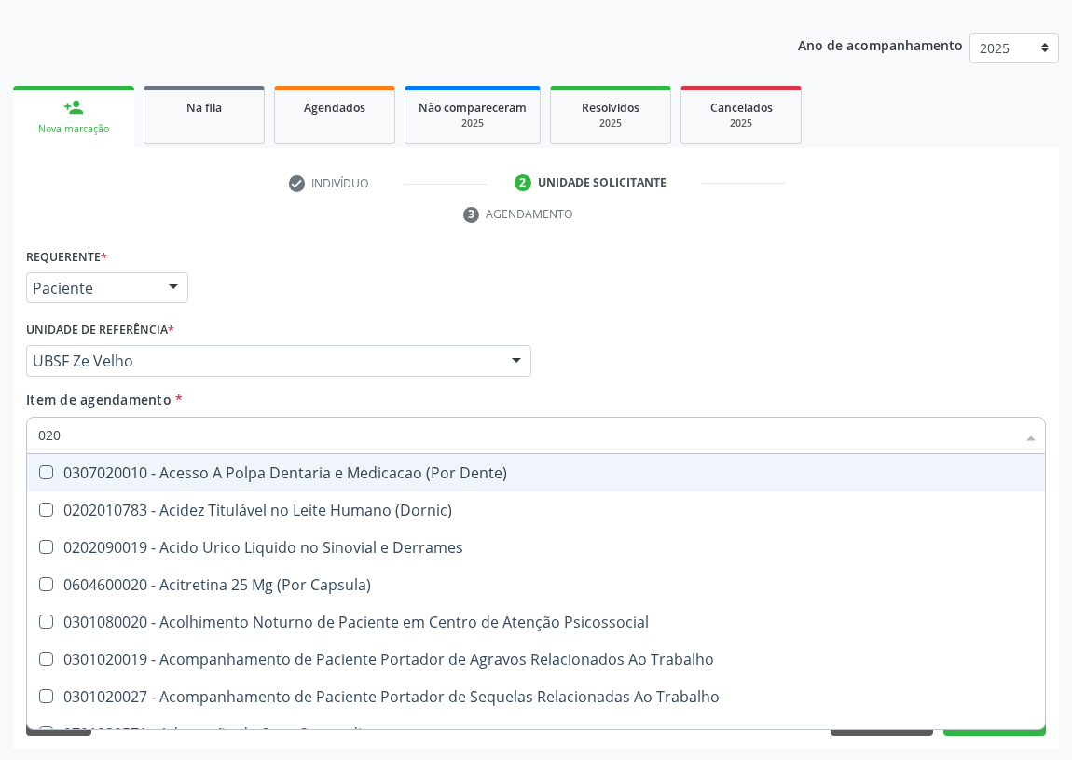
checkbox Creatinina "false"
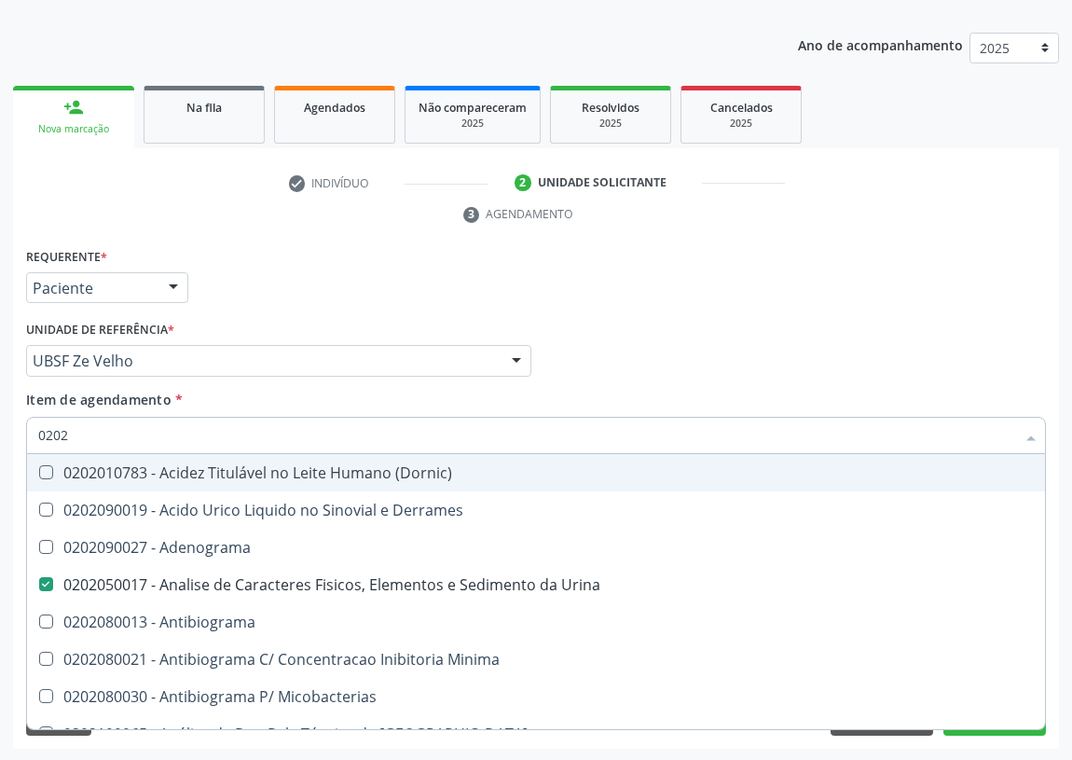
type input "02020"
checkbox Ivy "true"
checkbox D "false"
checkbox Barbituratos "true"
checkbox Benzodiazepinicos "true"
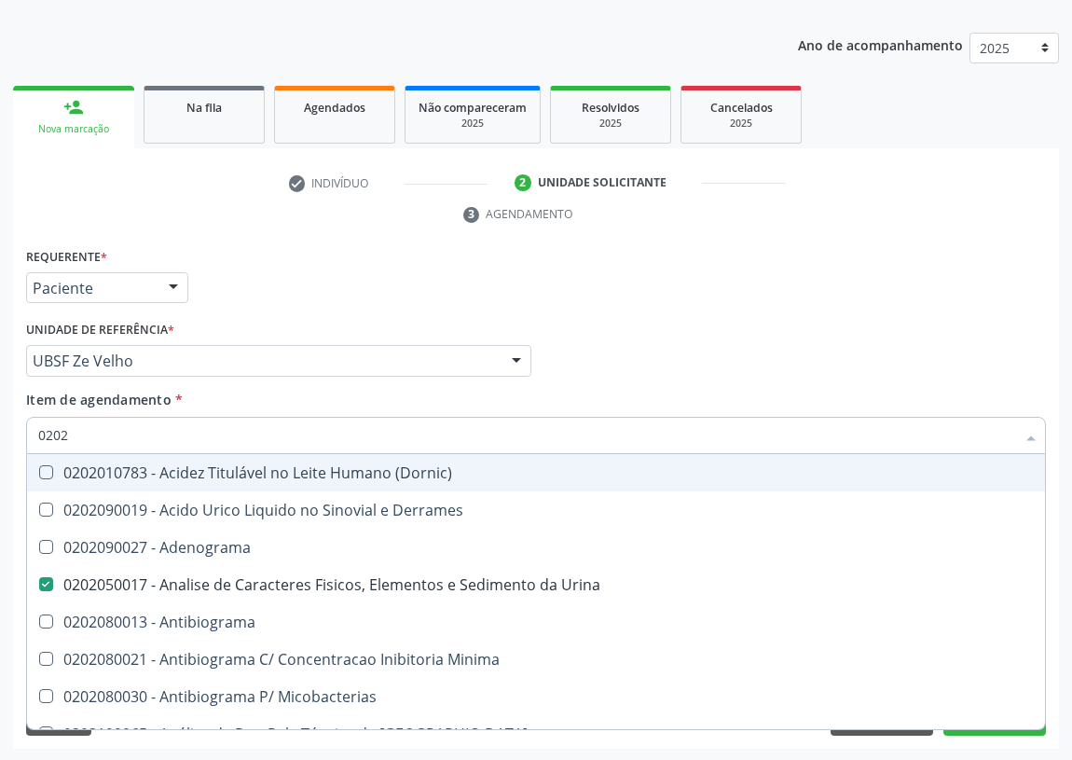
checkbox Calcitonina "true"
checkbox Hdl "false"
checkbox Ldl "false"
checkbox Creatinina "false"
checkbox Xiii "true"
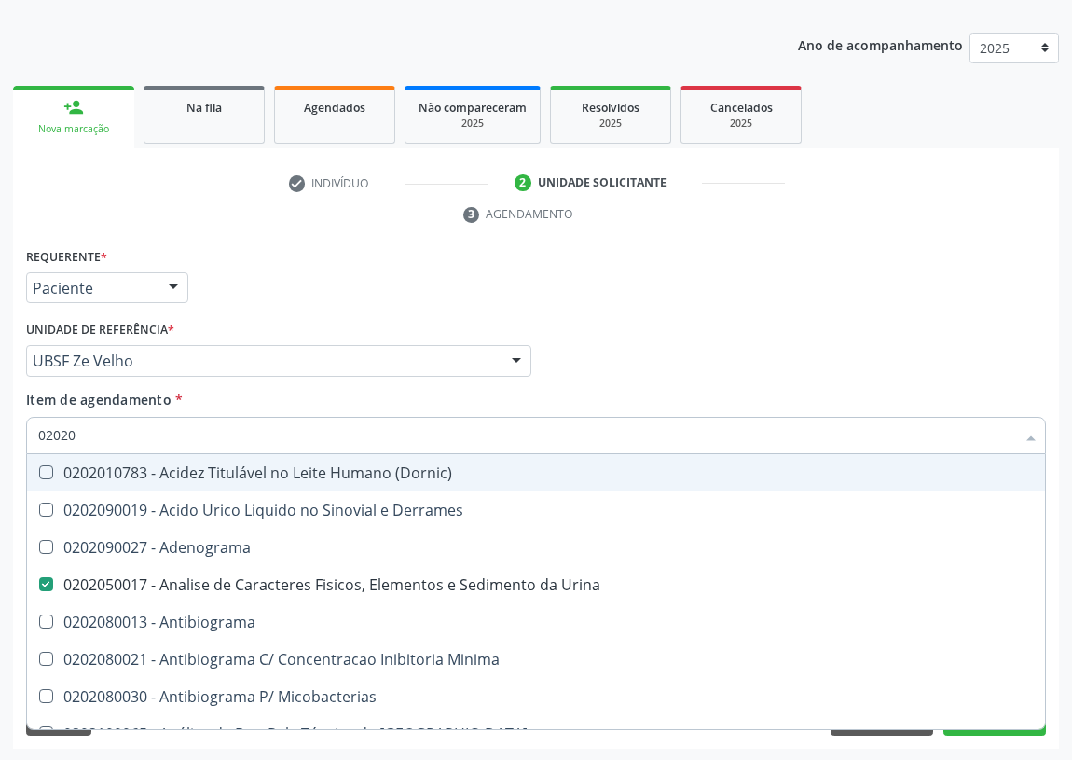
checkbox Formaldeido "true"
checkbox Fosforo "true"
checkbox Glicose "false"
checkbox Glicosilada "false"
checkbox \(Tsh\) "false"
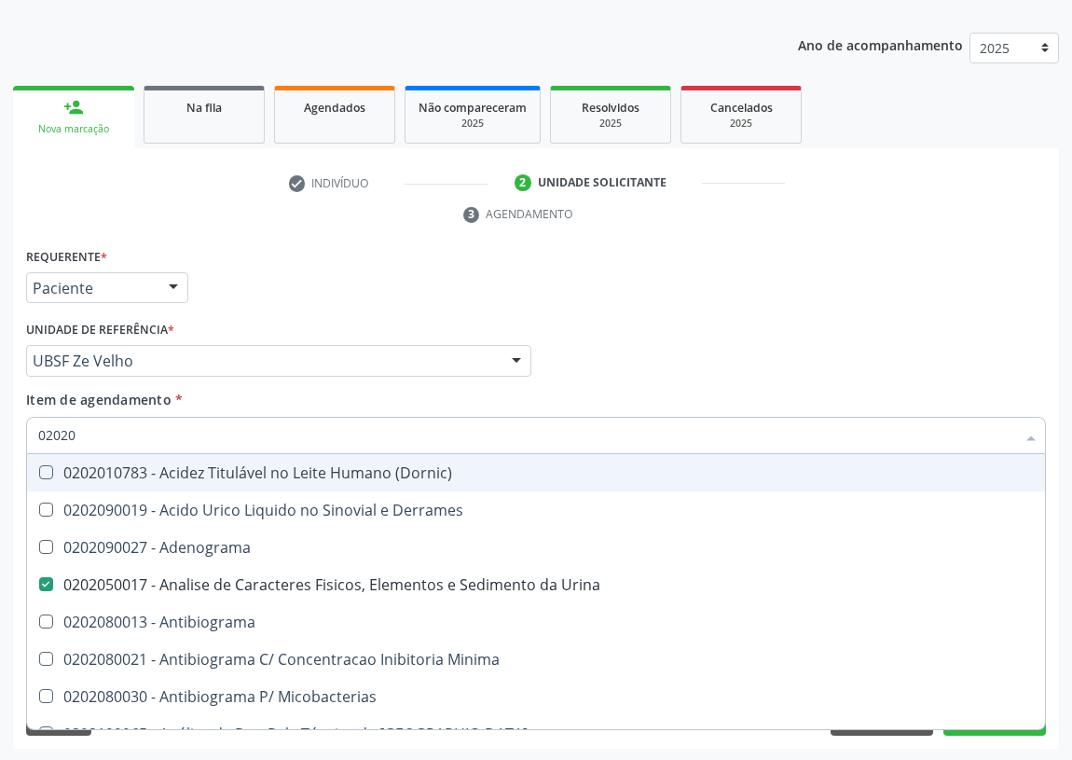
checkbox \(Igm\) "true"
checkbox Progesterona "true"
checkbox Prolactina "true"
checkbox Horas\) "true"
checkbox Quinidina "true"
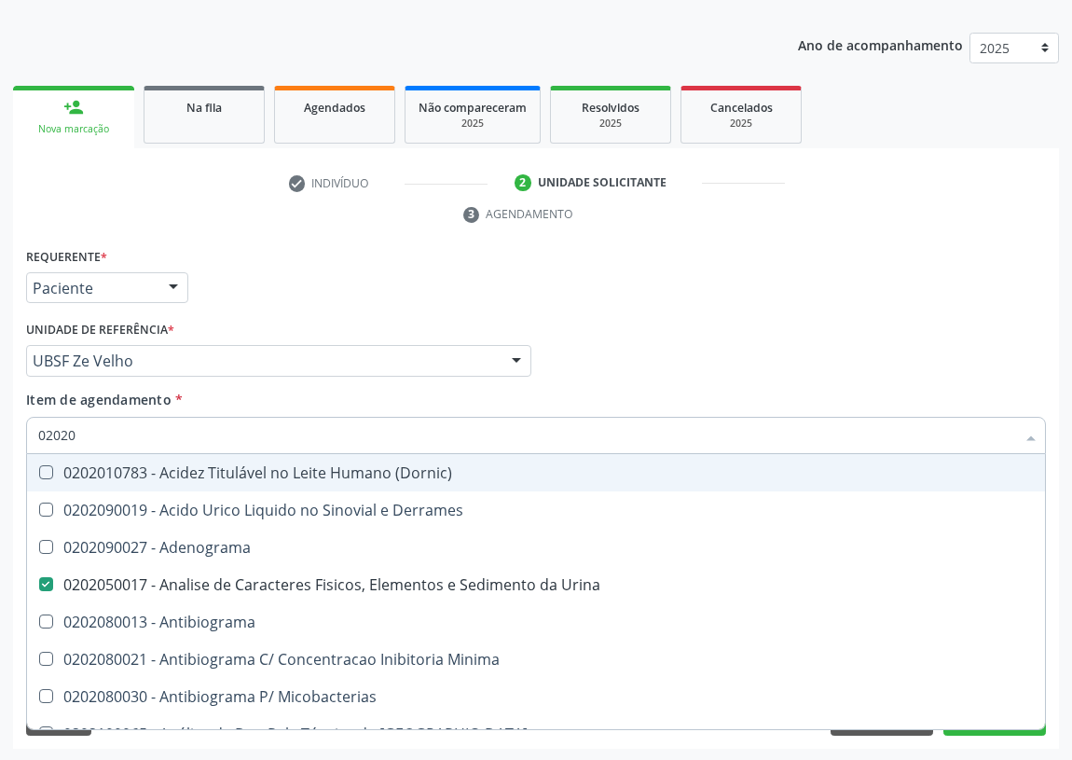
checkbox Livre\) "false"
checkbox \(Tgo\) "false"
checkbox \(Tgp\) "false"
checkbox Triglicerideos "false"
checkbox Ureia "false"
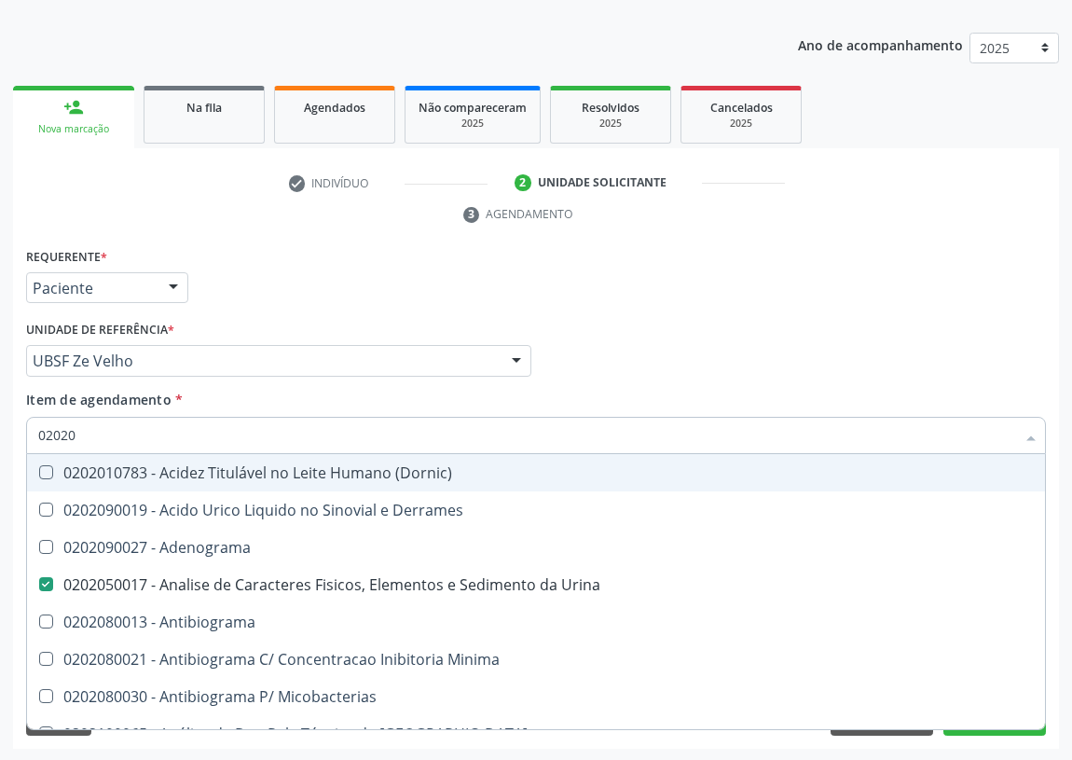
checkbox Zinco "true"
checkbox Completo "false"
type input "020204"
checkbox Urina "false"
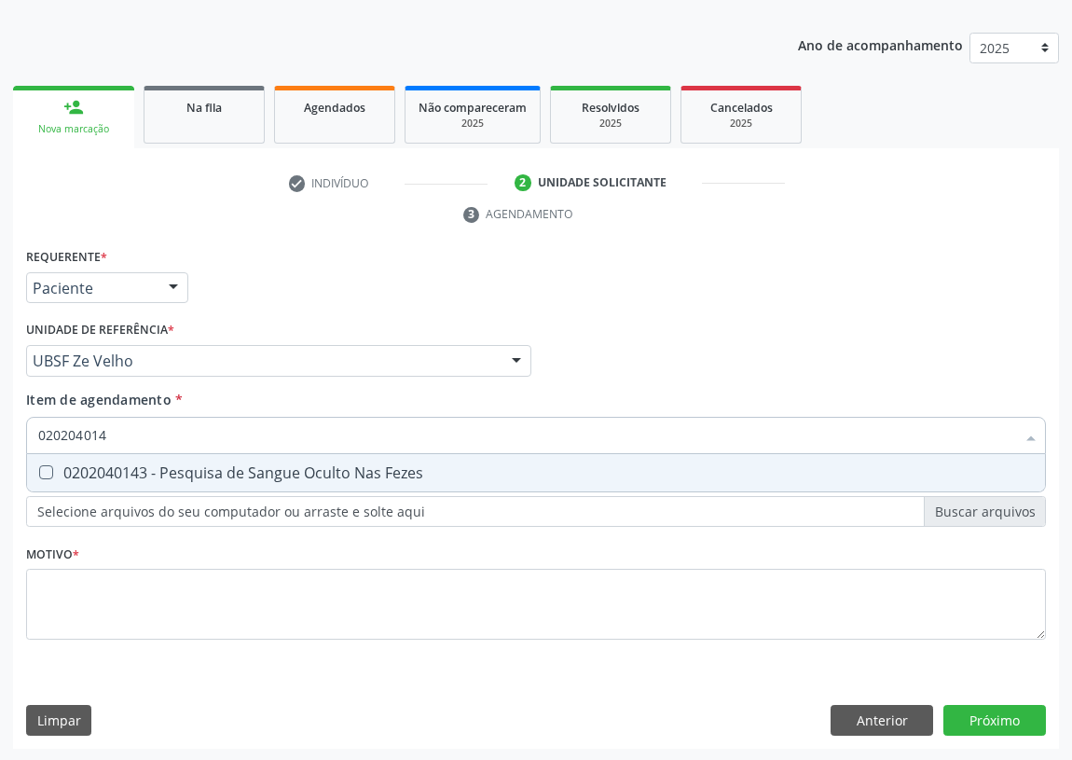
type input "0202040143"
click at [48, 475] on Fezes at bounding box center [46, 472] width 14 height 14
click at [39, 475] on Fezes "checkbox" at bounding box center [33, 472] width 12 height 12
checkbox Fezes "true"
drag, startPoint x: 128, startPoint y: 438, endPoint x: 0, endPoint y: 444, distance: 127.8
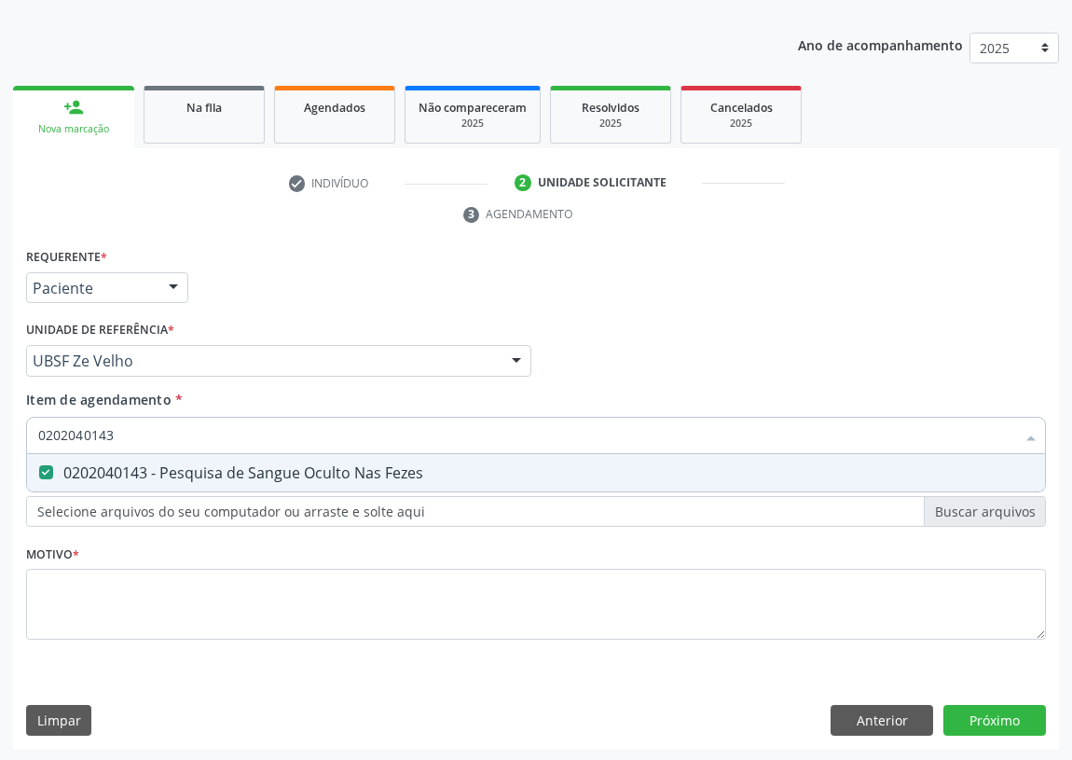
click at [0, 444] on div "Acompanhamento Acompanhe a situação das marcações correntes e finalizadas Relat…" at bounding box center [536, 336] width 1072 height 852
type input "V"
checkbox Fezes "false"
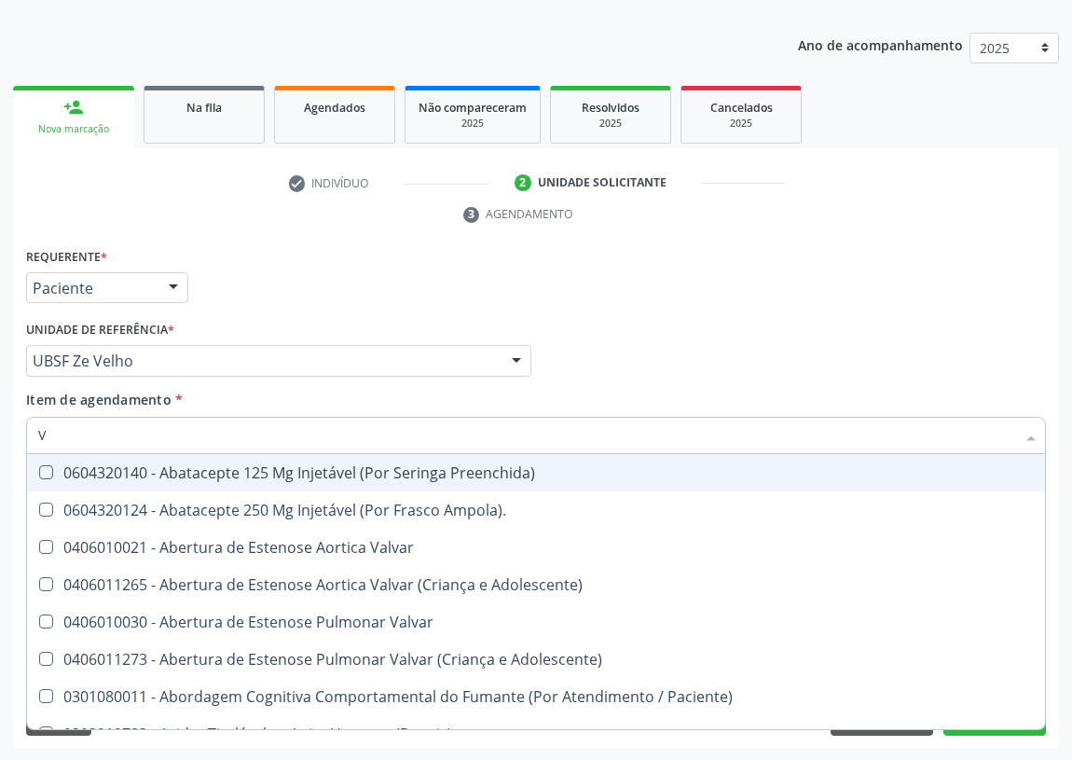
type input "VI"
checkbox Periféricas "true"
checkbox Psicoterapia "true"
checkbox D "false"
checkbox Livre\) "false"
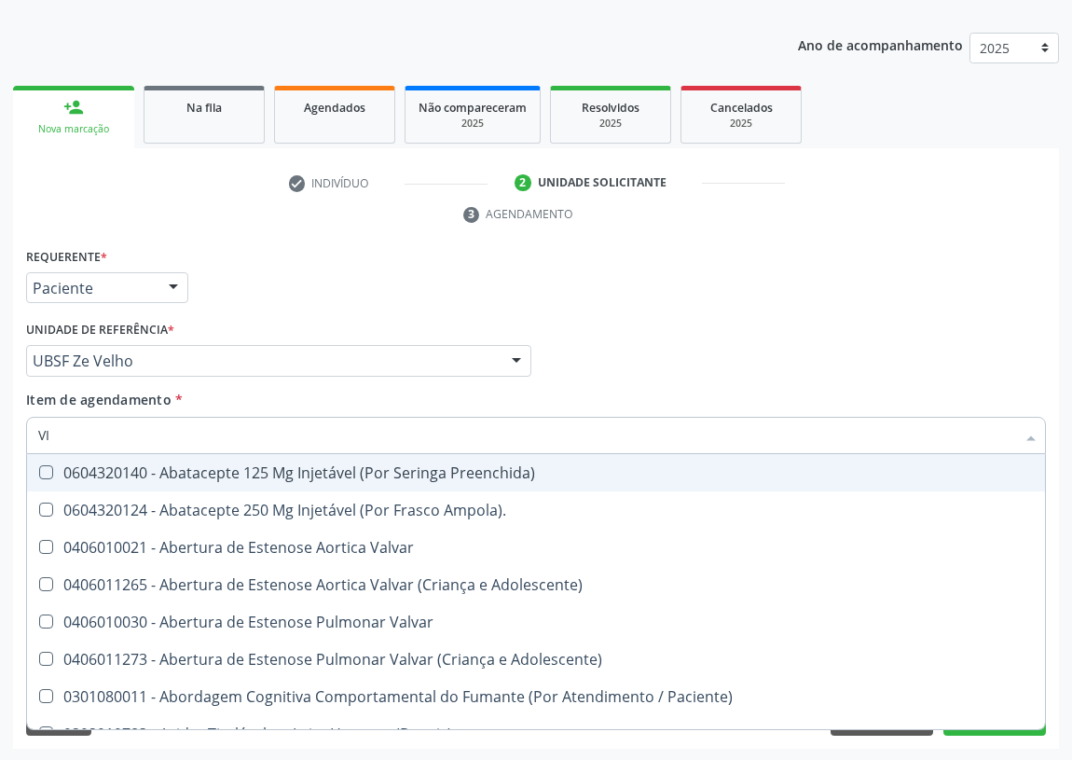
checkbox \(Tgp\) "false"
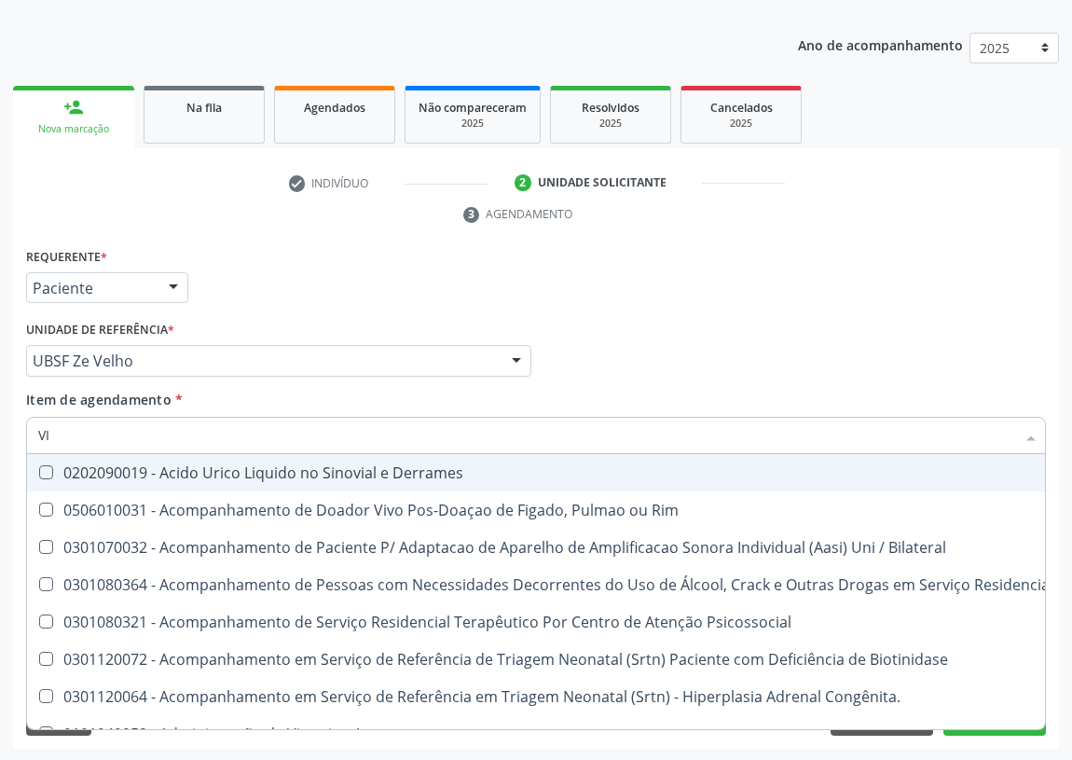
type input "VIT"
checkbox Biotinidase "true"
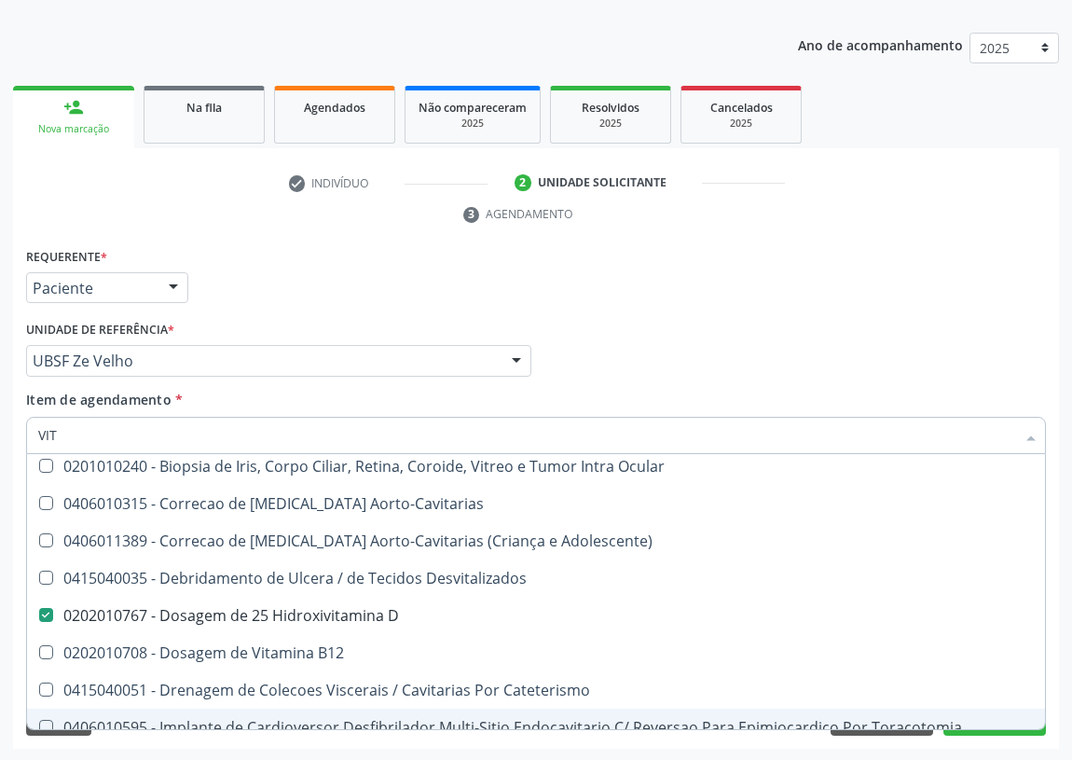
scroll to position [84, 0]
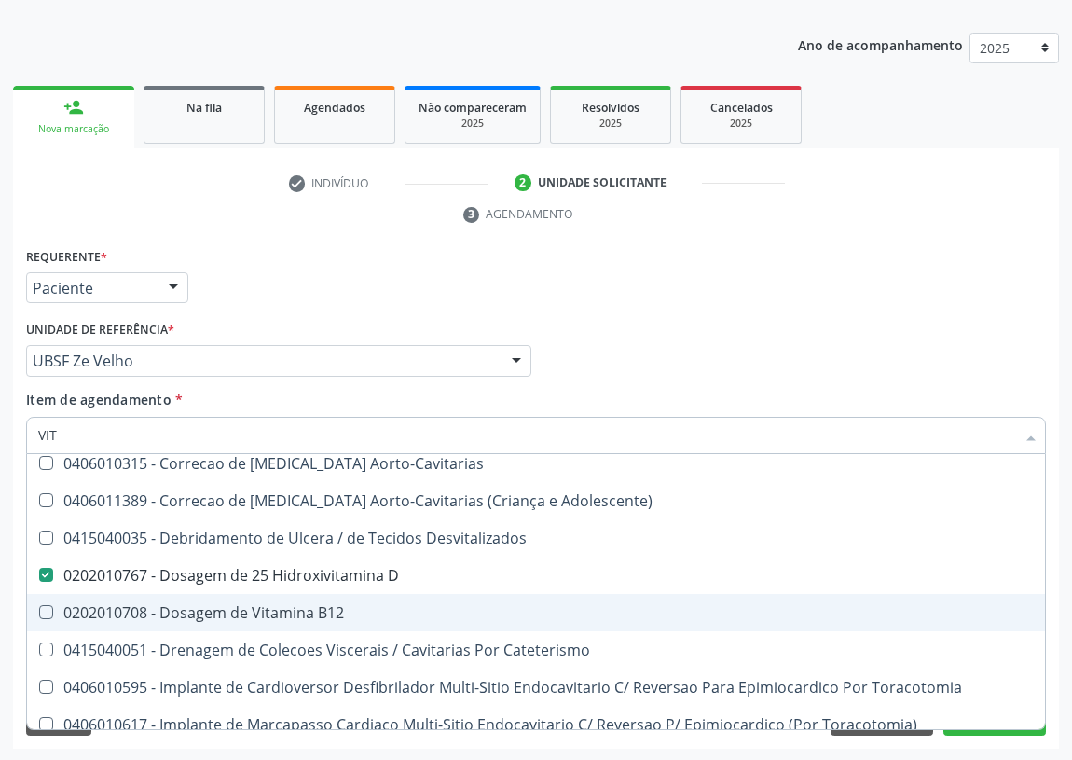
drag, startPoint x: 190, startPoint y: 610, endPoint x: 45, endPoint y: 597, distance: 146.0
click at [189, 611] on div "0202010708 - Dosagem de Vitamina B12" at bounding box center [536, 612] width 996 height 15
checkbox B12 "true"
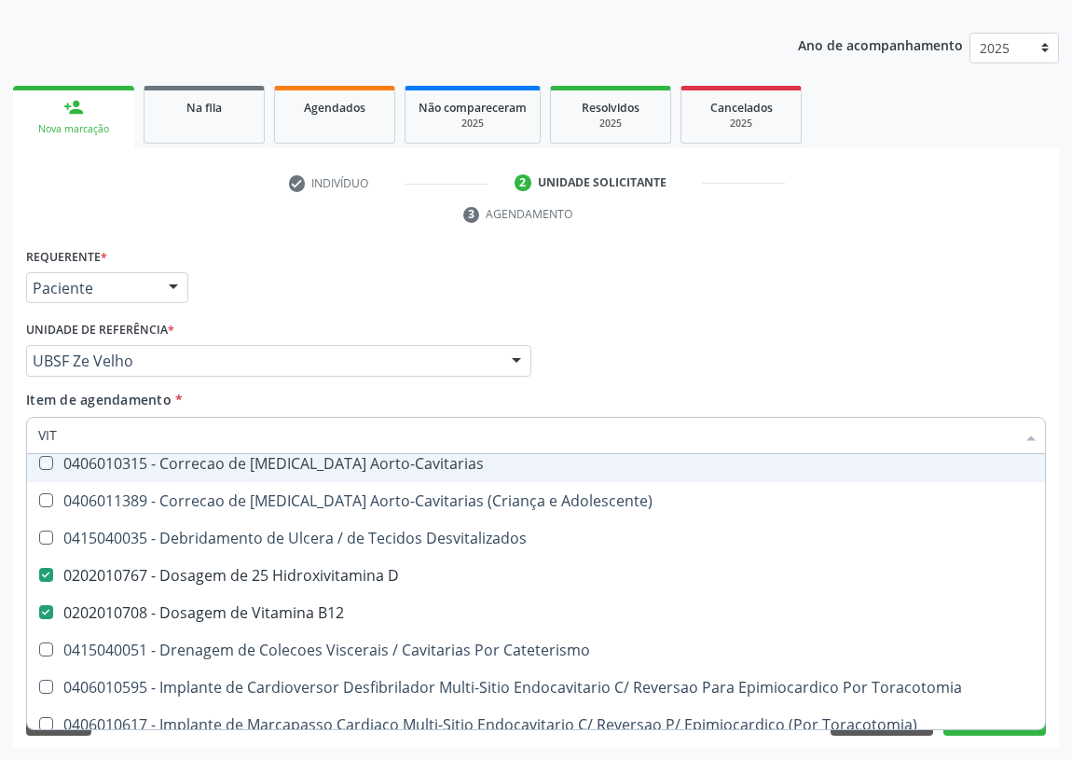
drag, startPoint x: 764, startPoint y: 265, endPoint x: 0, endPoint y: 502, distance: 800.5
click at [758, 267] on div "Requerente * Paciente Médico(a) Enfermeiro(a) Paciente Nenhum resultado encontr…" at bounding box center [535, 279] width 1029 height 73
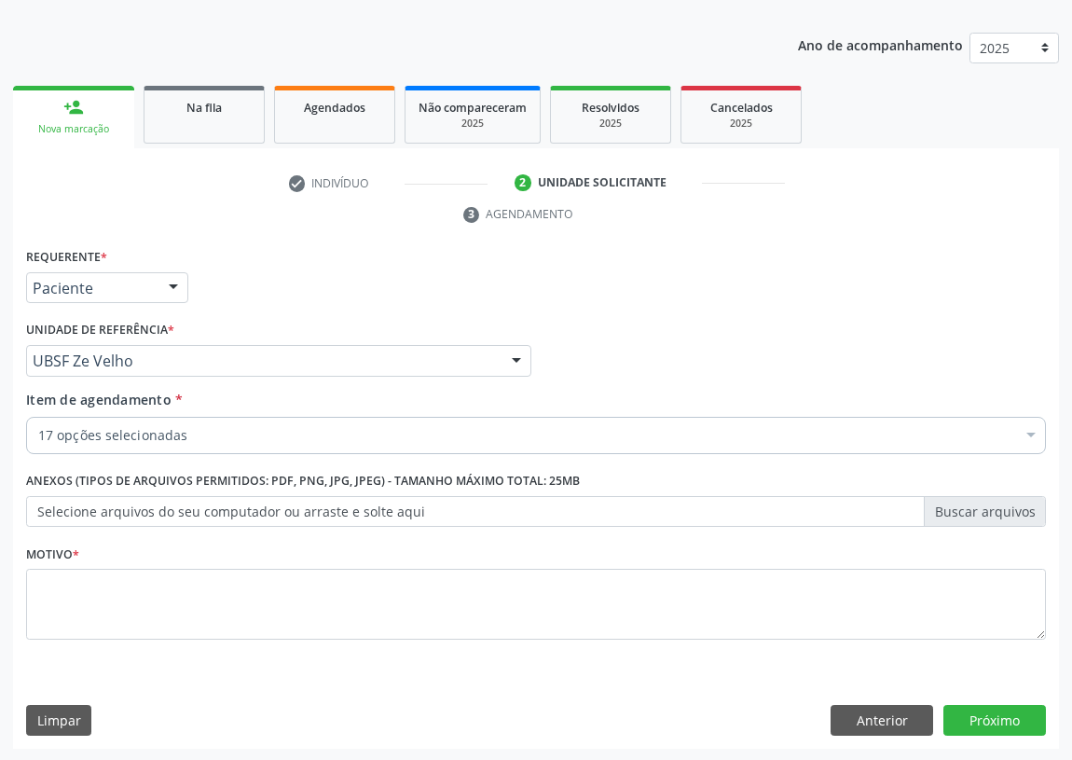
checkbox Hdl "true"
checkbox Ldl "true"
checkbox Creatinina "true"
checkbox D "true"
checkbox Livre\) "true"
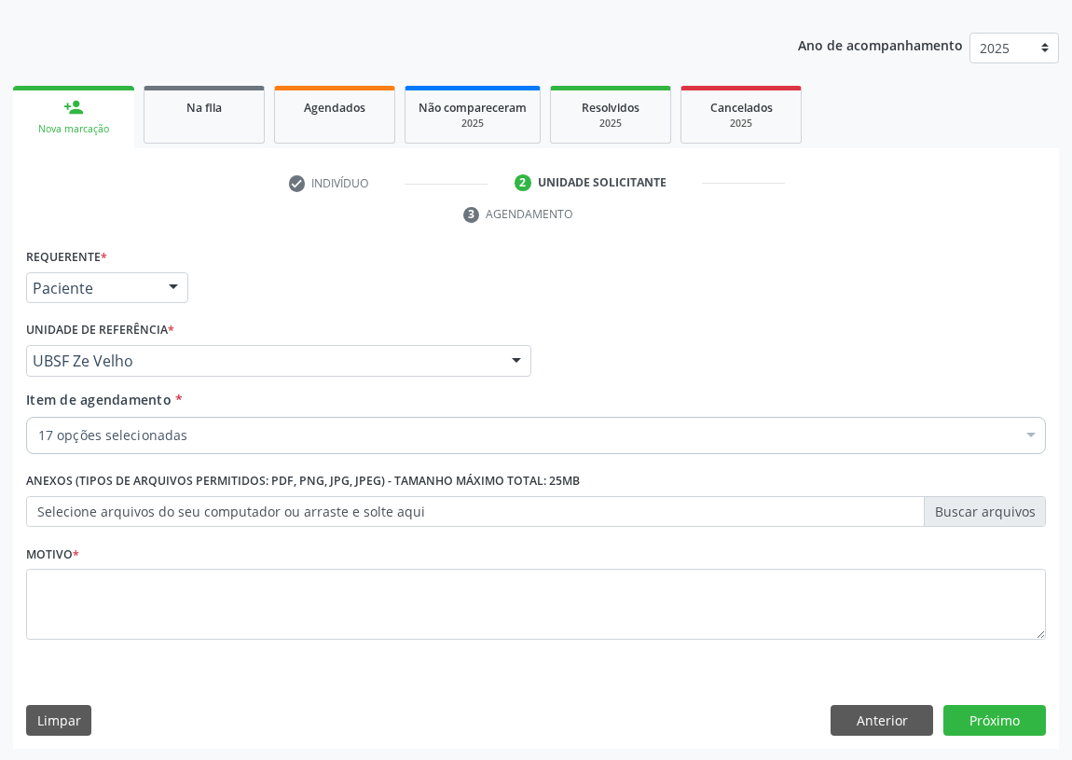
checkbox \(Tgo\) "true"
checkbox \(Tgp\) "true"
checkbox Triglicerideos "true"
checkbox Ureia "true"
checkbox Urina "true"
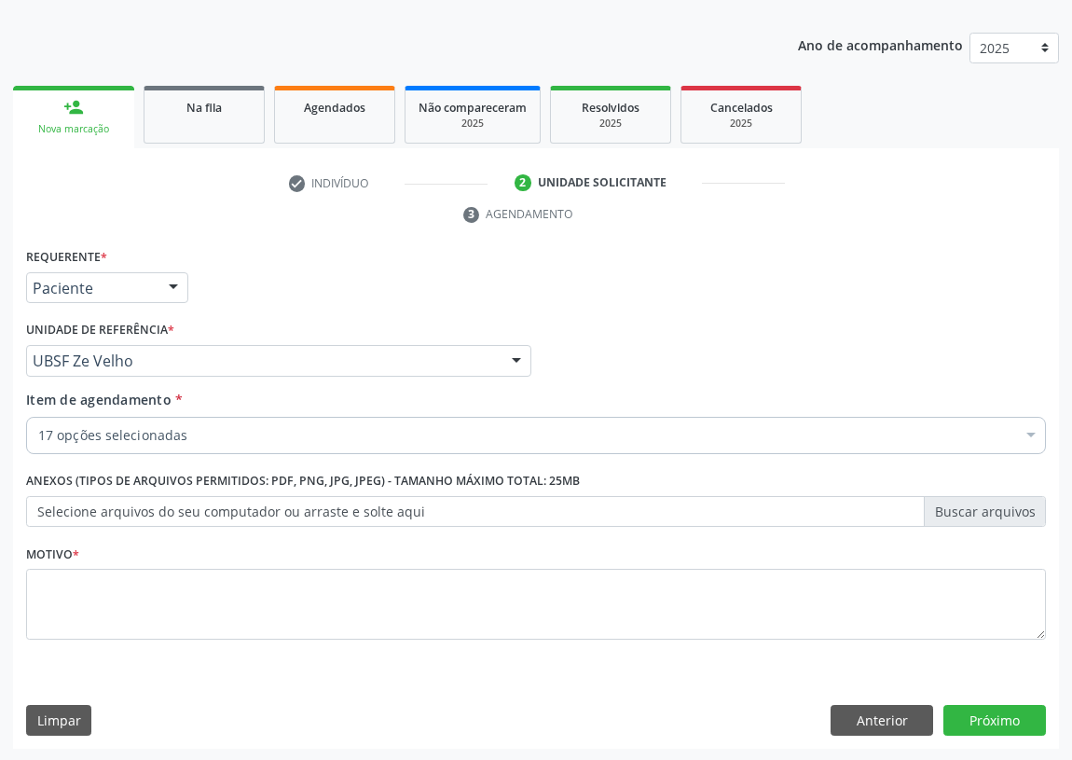
checkbox Glicose "true"
checkbox Glicosilada "true"
checkbox Completo "true"
checkbox Fezes "true"
checkbox B12 "true"
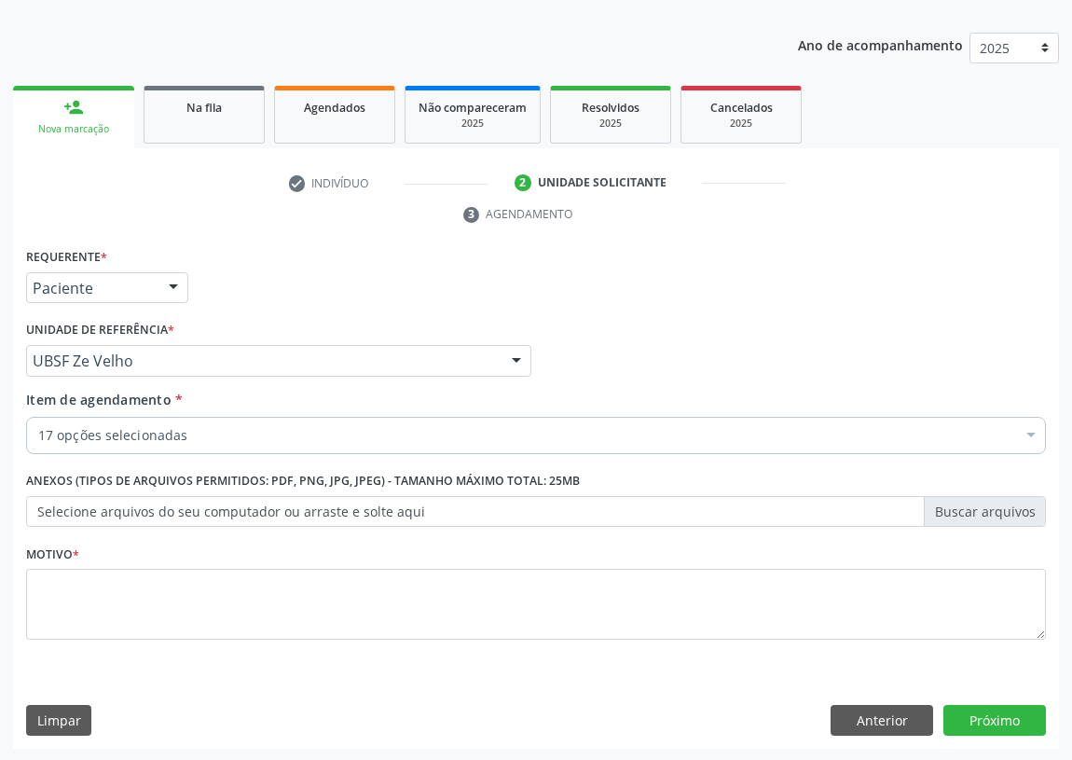
scroll to position [0, 0]
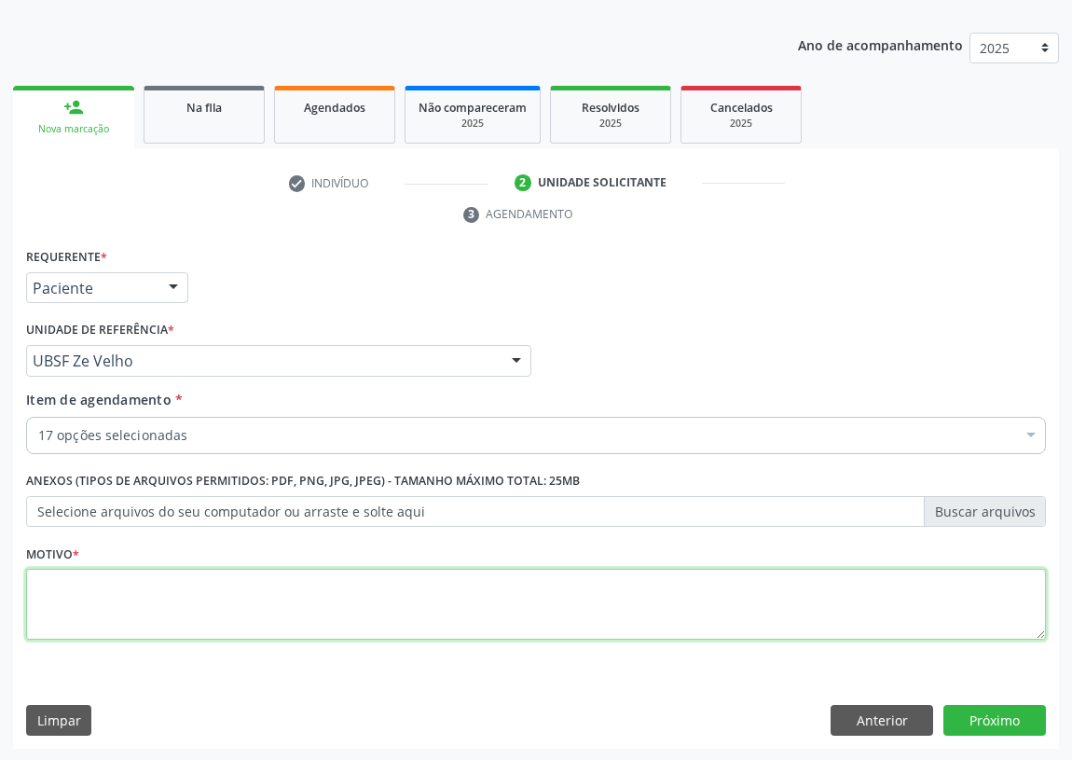
click at [38, 606] on textarea at bounding box center [536, 604] width 1020 height 71
type textarea "AVALIAÇÃO"
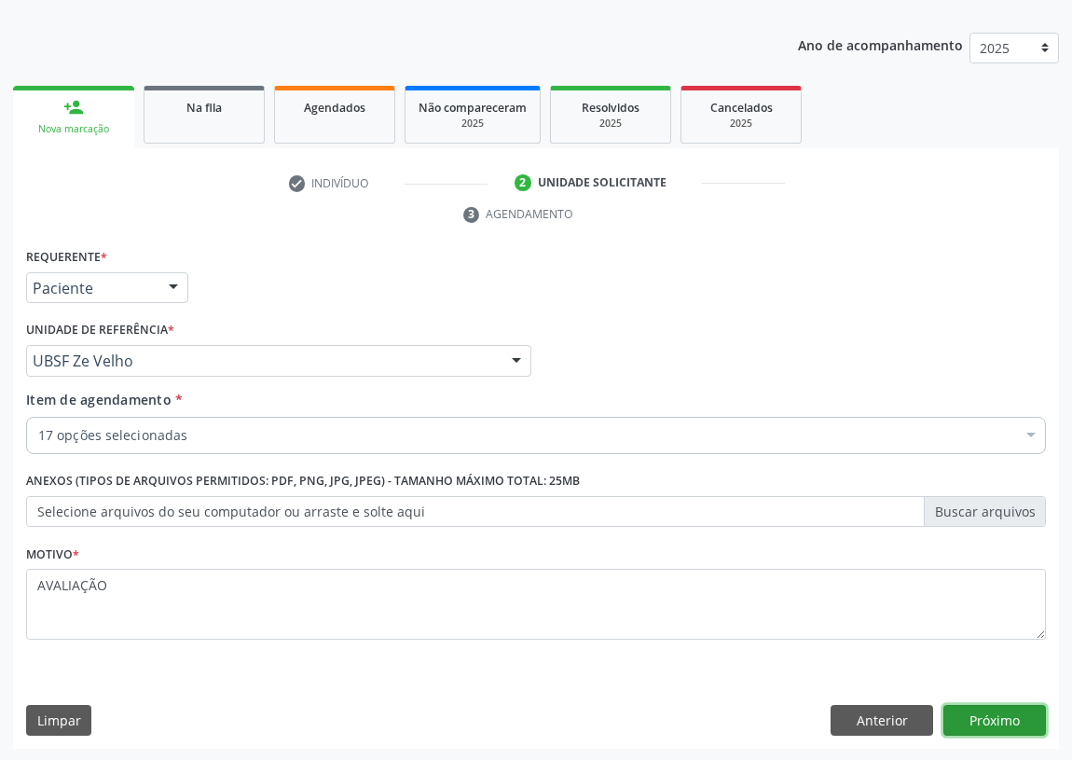
click at [1004, 708] on button "Próximo" at bounding box center [994, 721] width 103 height 32
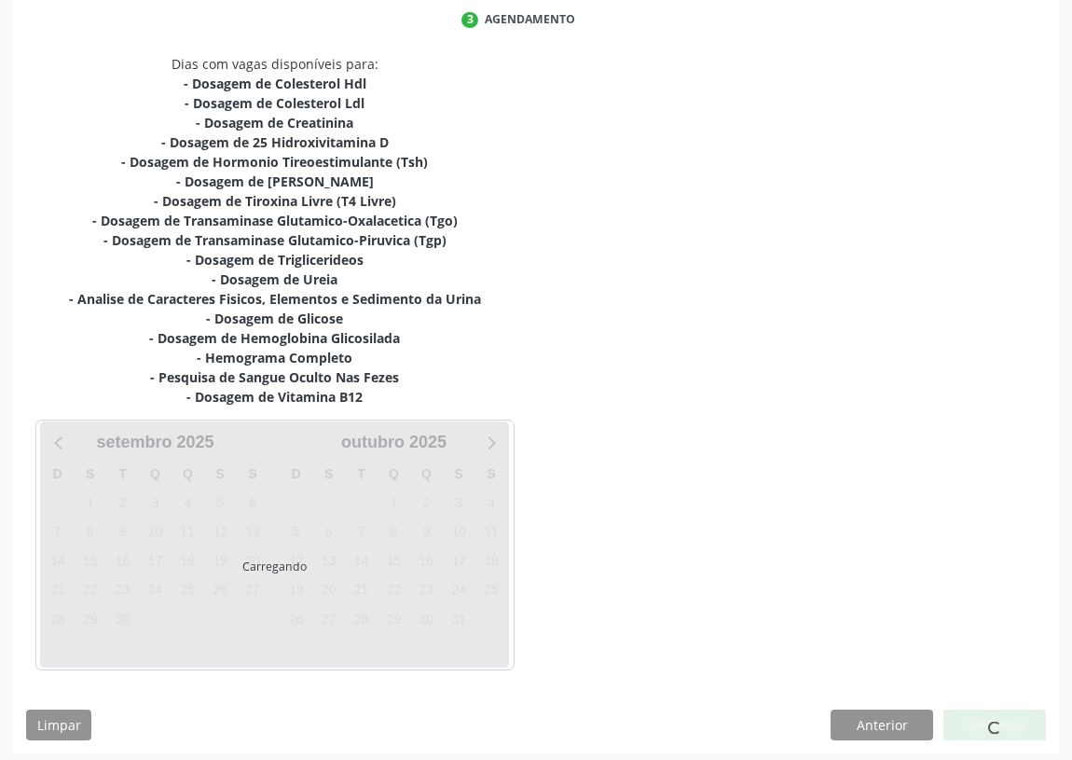
scroll to position [392, 0]
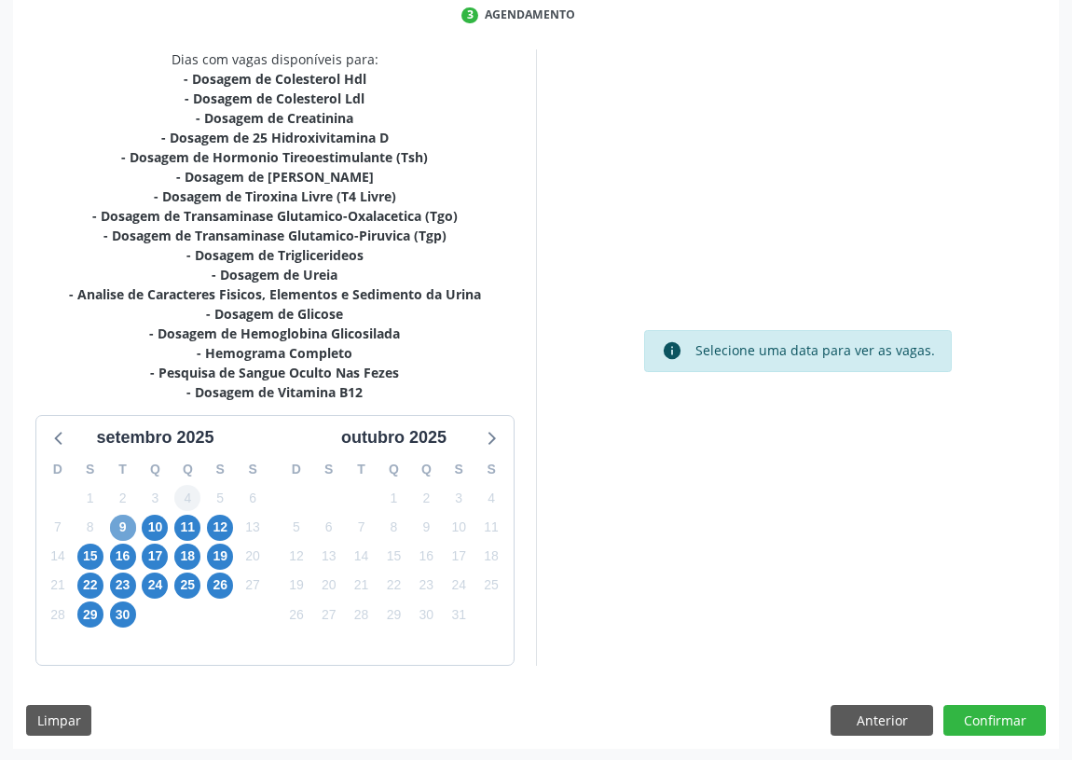
drag, startPoint x: 120, startPoint y: 524, endPoint x: 177, endPoint y: 491, distance: 65.6
click at [123, 522] on span "9" at bounding box center [123, 528] width 26 height 26
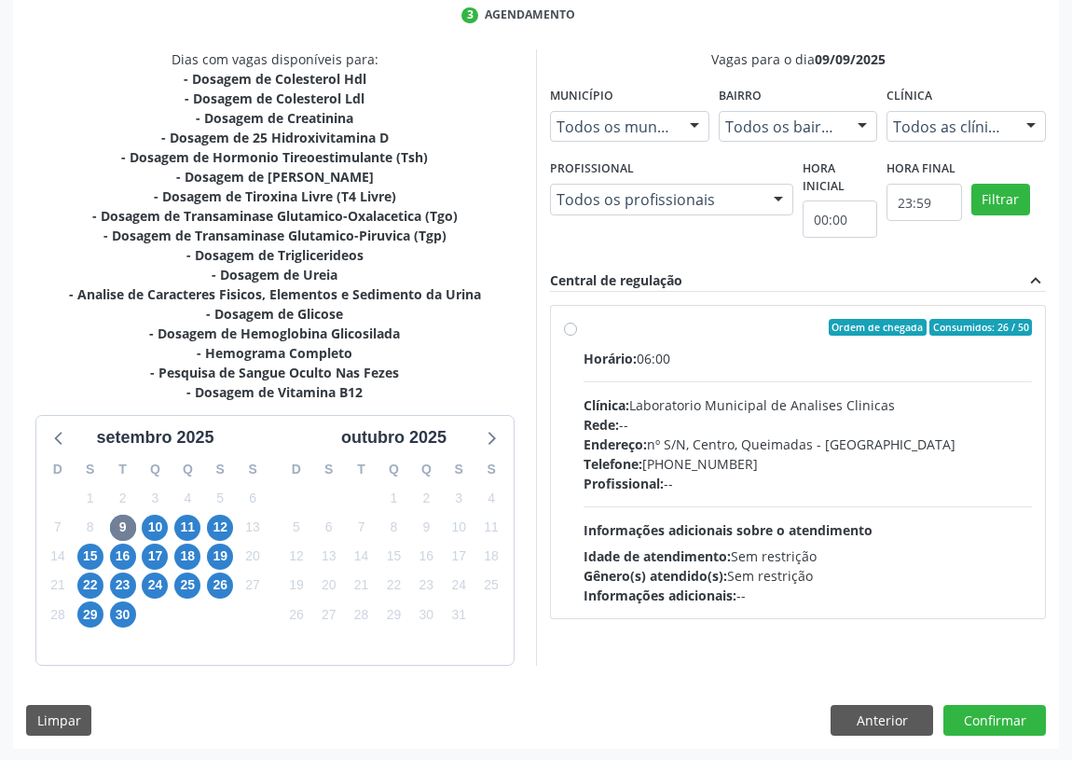
click at [584, 320] on label "Ordem de chegada Consumidos: 26 / 50 Horário: 06:00 Clínica: Laboratorio Munici…" at bounding box center [808, 462] width 448 height 286
click at [567, 320] on input "Ordem de chegada Consumidos: 26 / 50 Horário: 06:00 Clínica: Laboratorio Munici…" at bounding box center [570, 327] width 13 height 17
radio input "true"
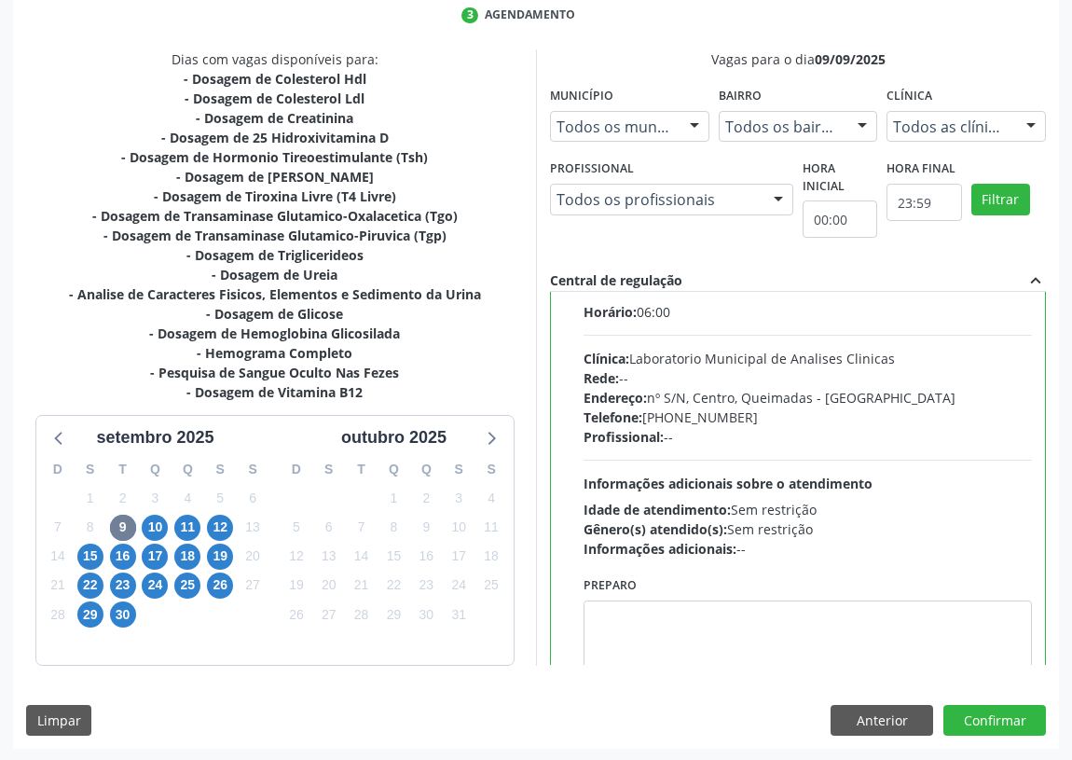
scroll to position [92, 0]
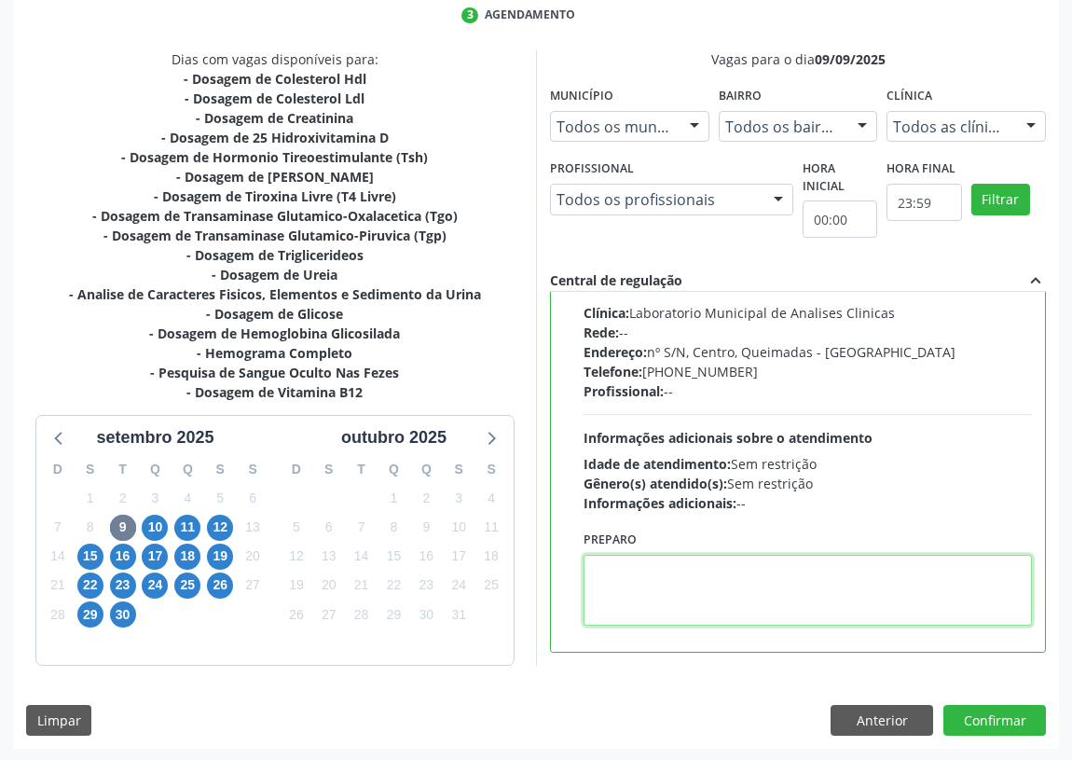
click at [621, 598] on textarea at bounding box center [808, 590] width 448 height 71
type textarea "IR EM [GEOGRAPHIC_DATA]"
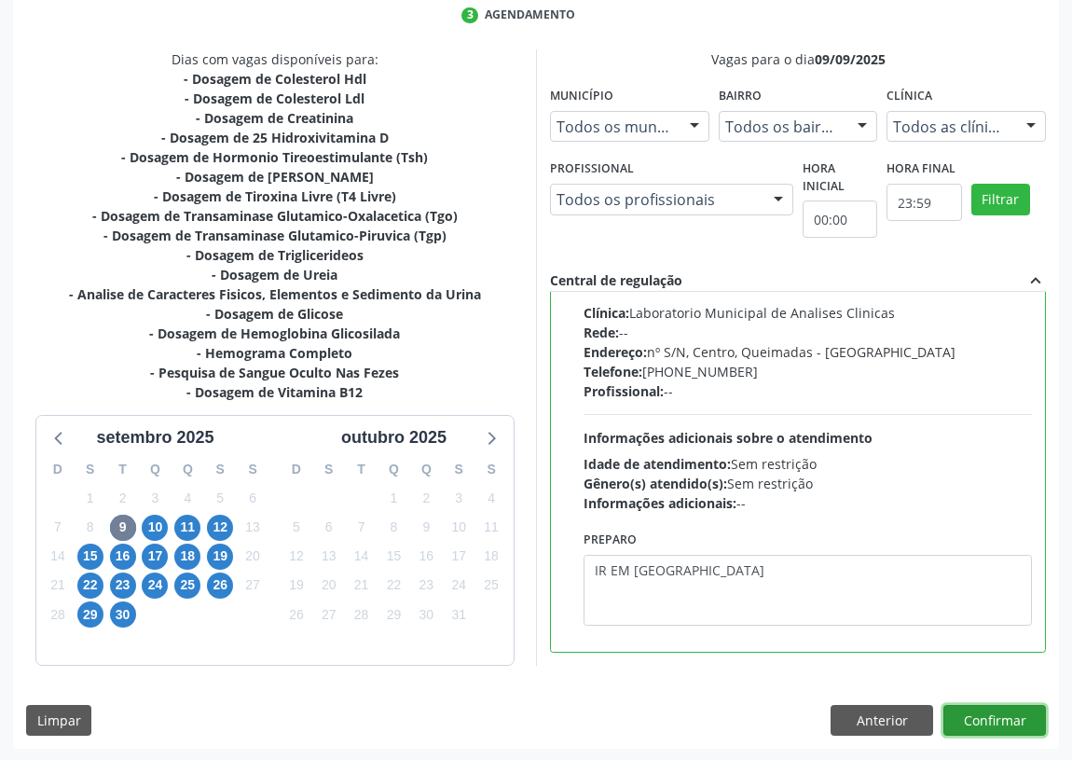
drag, startPoint x: 999, startPoint y: 720, endPoint x: 516, endPoint y: 611, distance: 495.0
click at [995, 718] on button "Confirmar" at bounding box center [994, 721] width 103 height 32
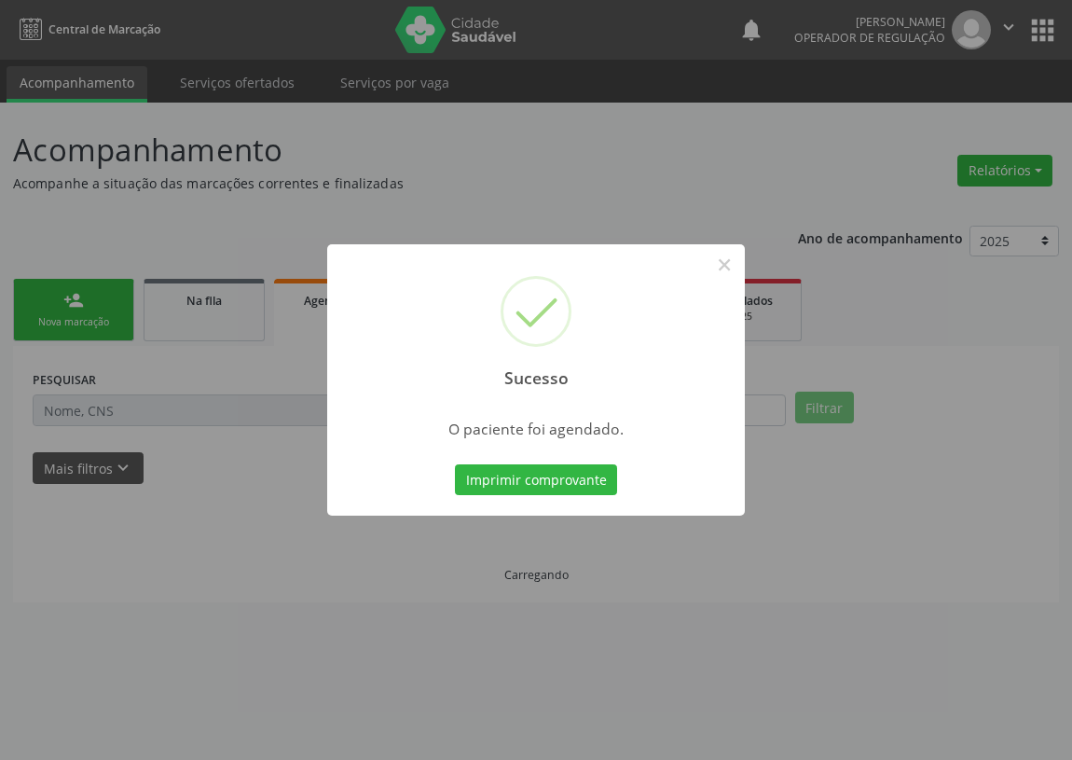
scroll to position [0, 0]
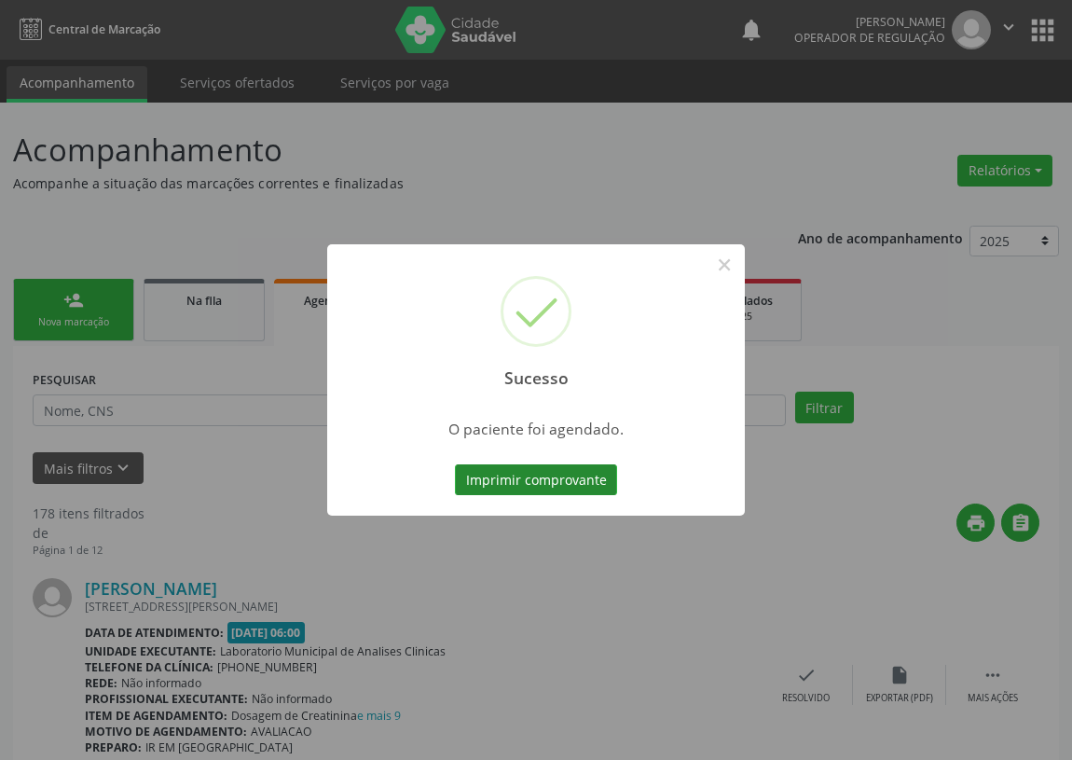
click at [539, 469] on button "Imprimir comprovante" at bounding box center [536, 480] width 162 height 32
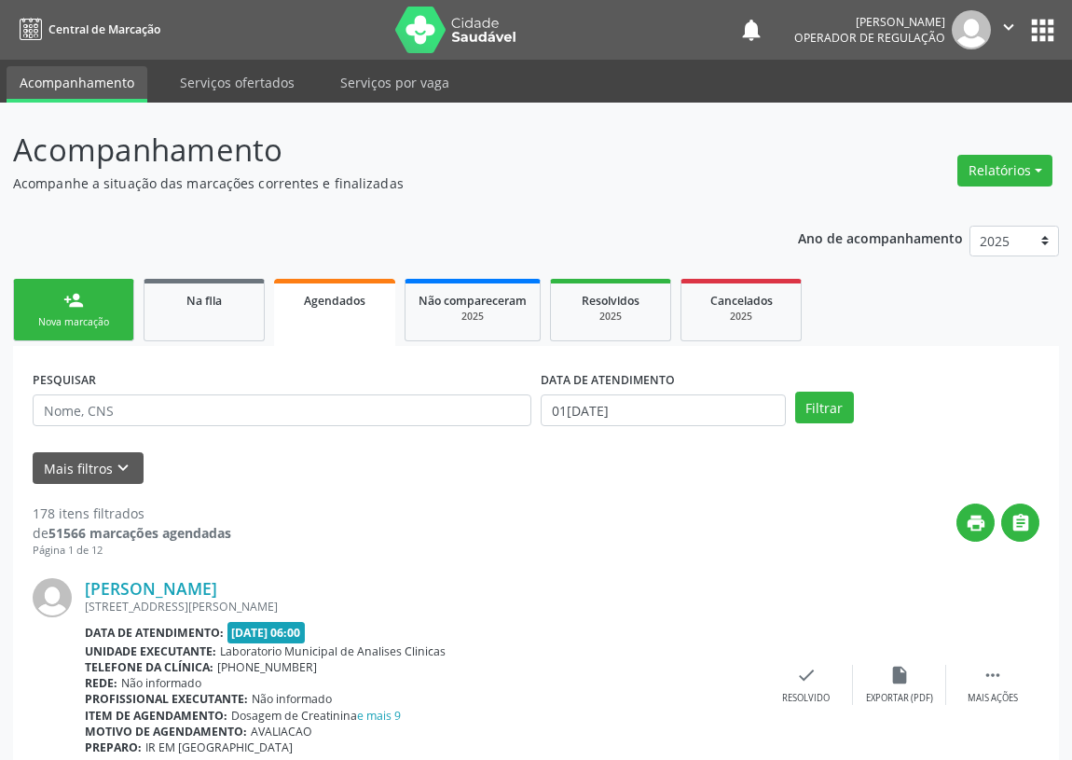
click at [34, 298] on link "person_add Nova marcação" at bounding box center [73, 310] width 121 height 62
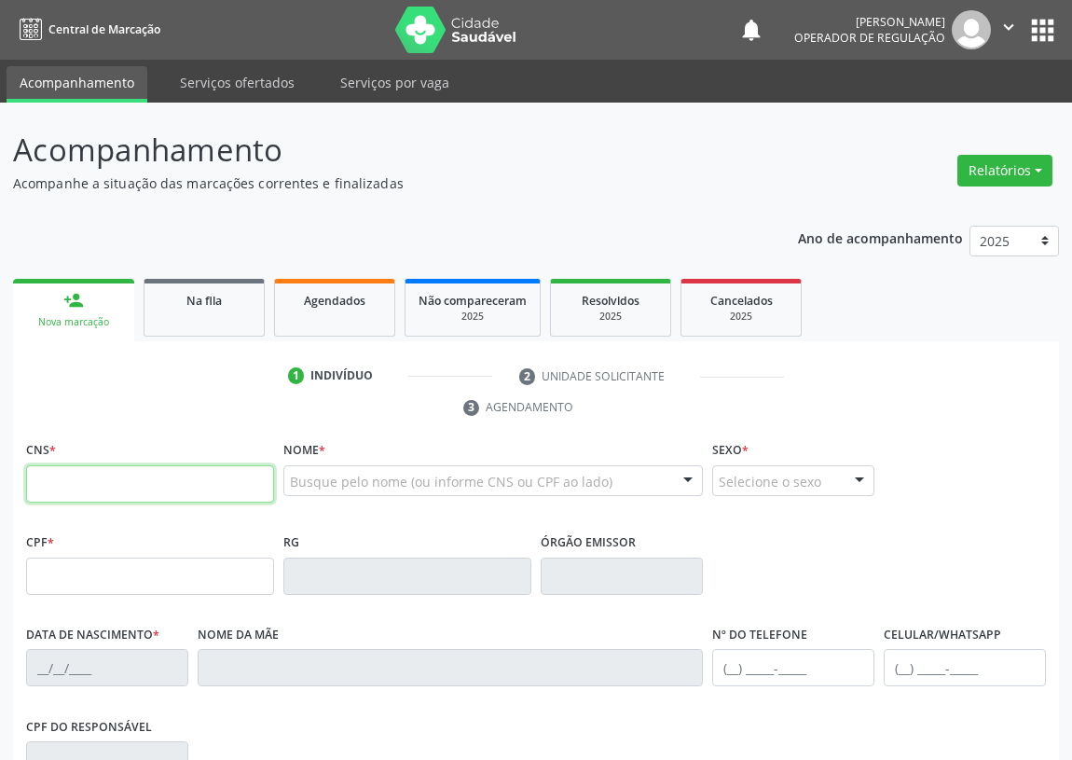
click at [64, 489] on input "text" at bounding box center [150, 483] width 248 height 37
type input "700 0022 3643 3500"
type input "659.399.054-04"
type input "[DATE]"
type input "[PERSON_NAME]"
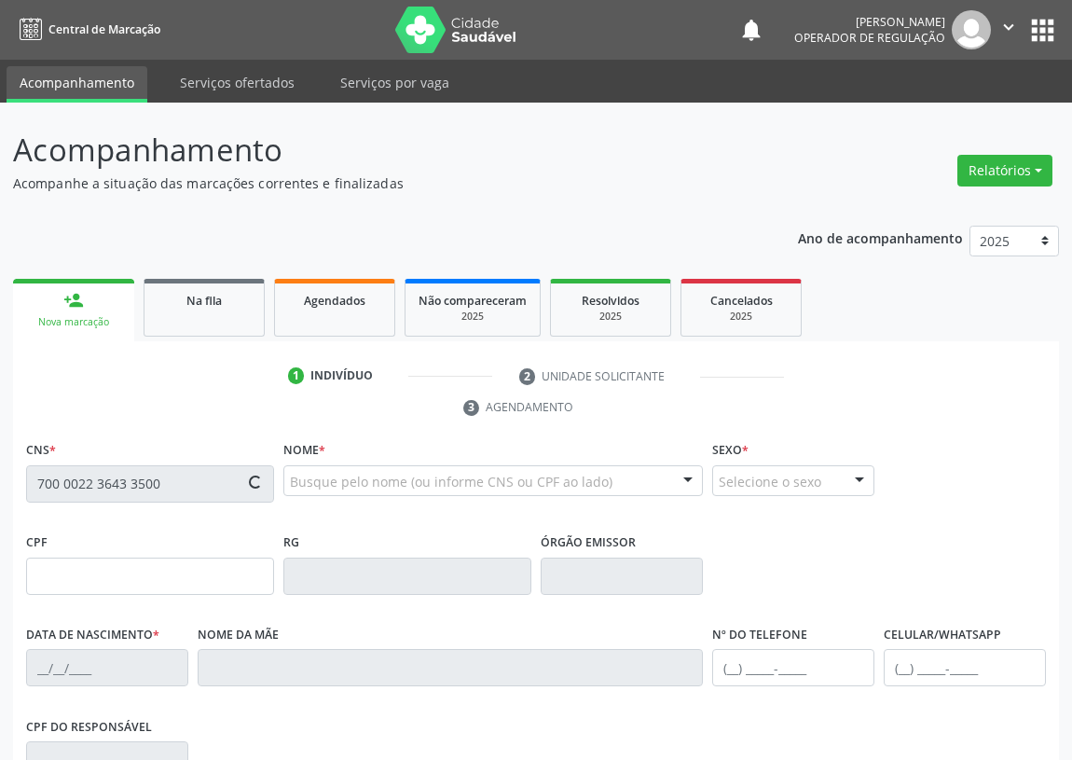
type input "[PHONE_NUMBER]"
type input "2509"
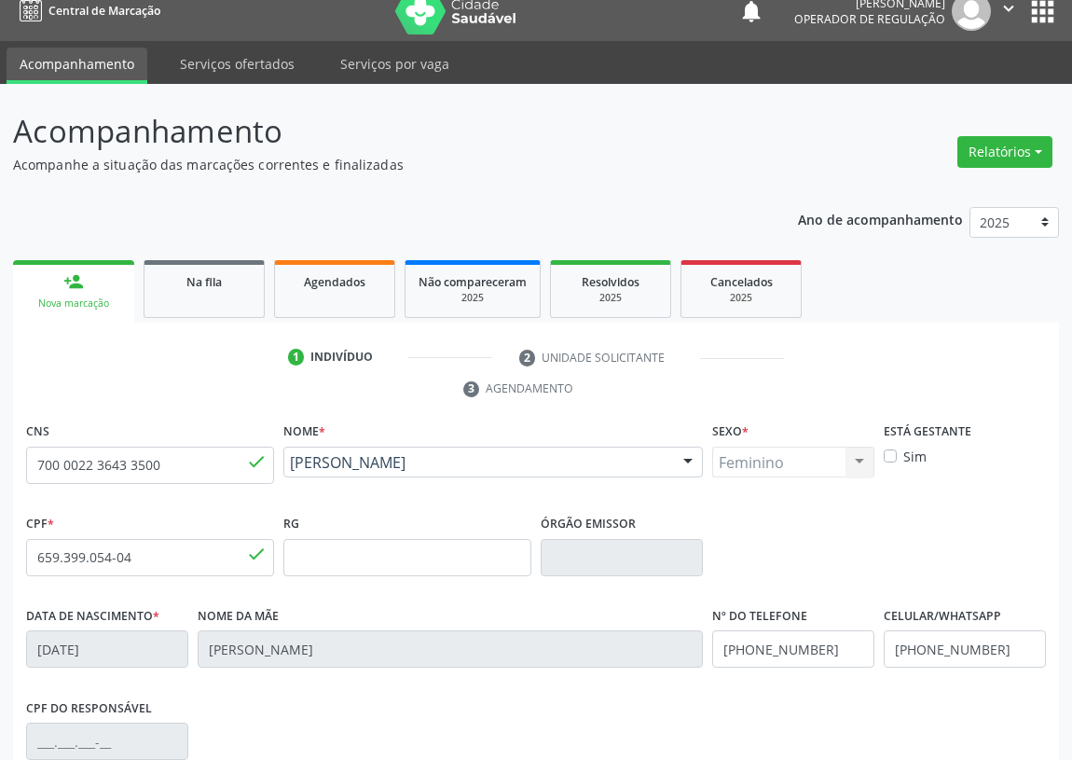
scroll to position [84, 0]
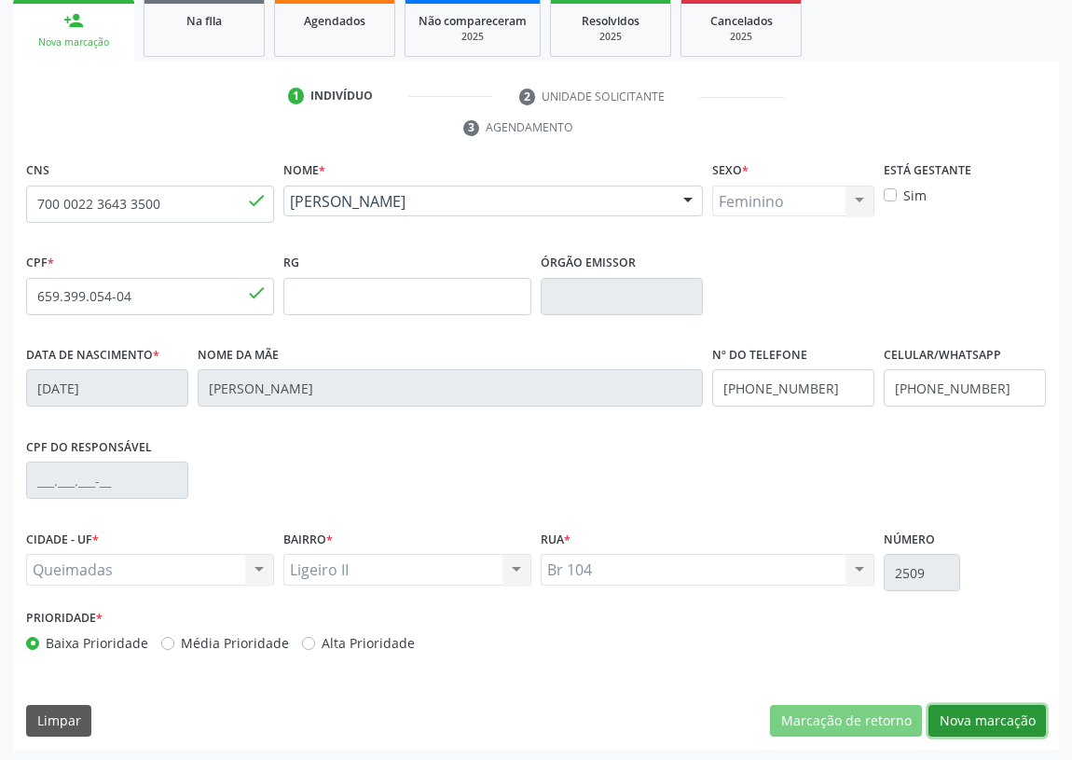
drag, startPoint x: 998, startPoint y: 718, endPoint x: 250, endPoint y: 576, distance: 761.8
click at [993, 718] on button "Nova marcação" at bounding box center [986, 721] width 117 height 32
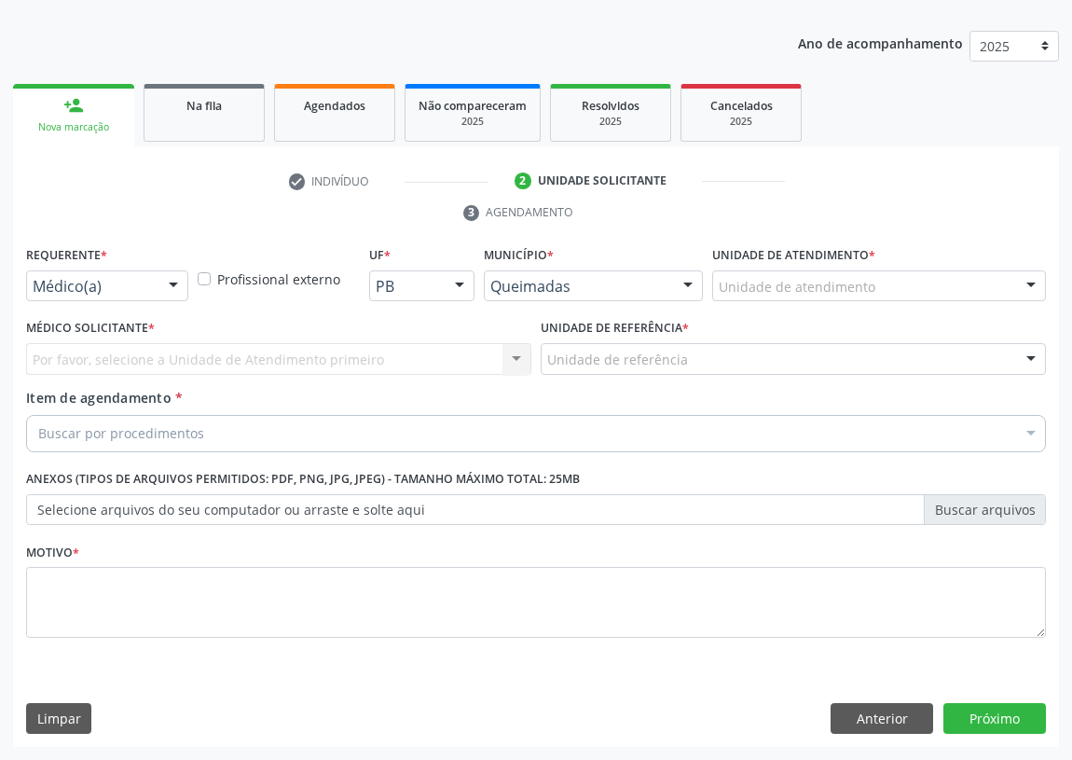
scroll to position [193, 0]
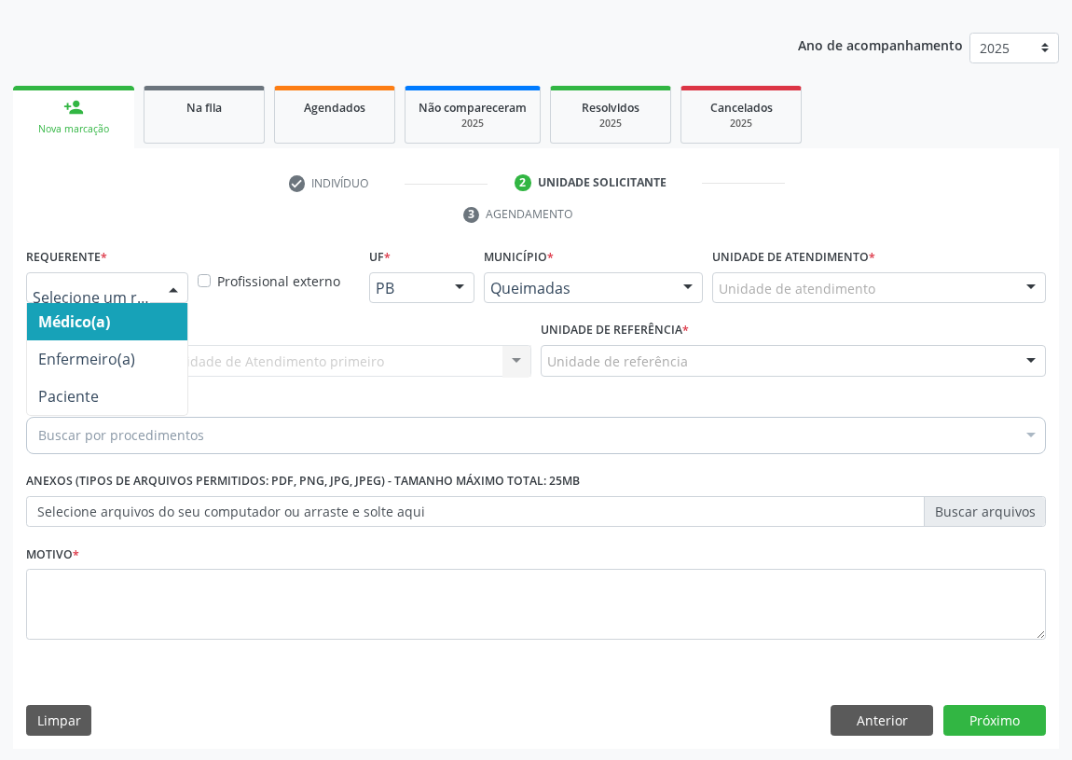
click at [168, 288] on div at bounding box center [173, 289] width 28 height 32
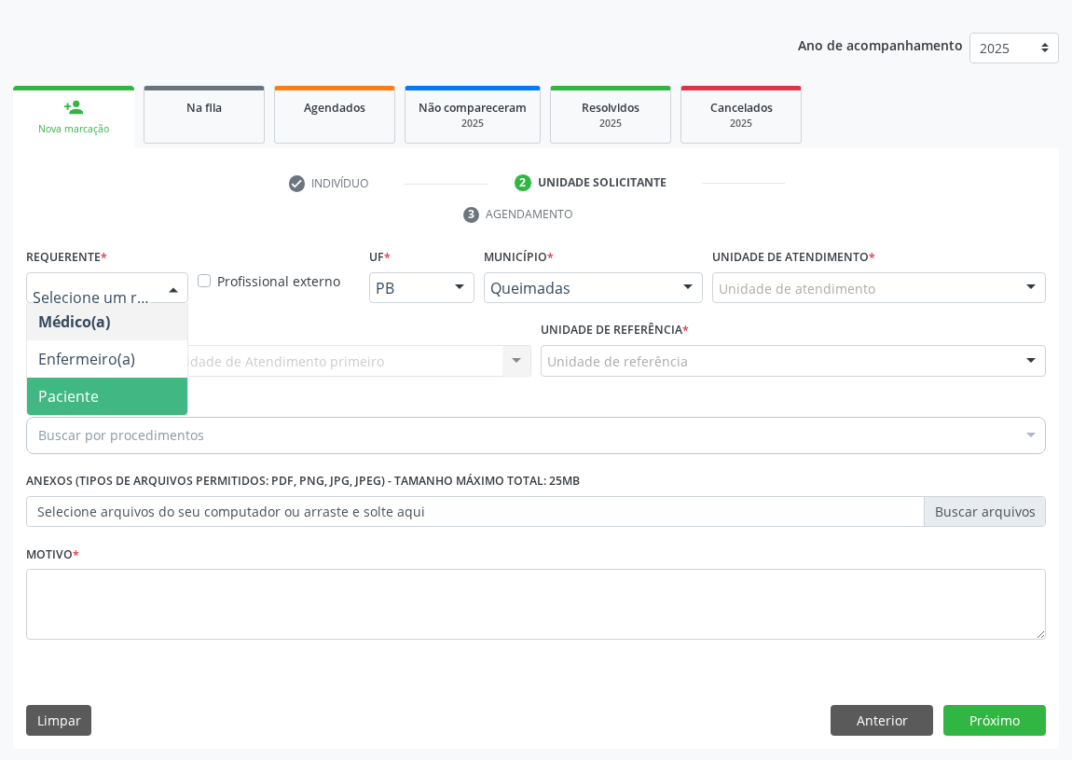
drag, startPoint x: 152, startPoint y: 390, endPoint x: 304, endPoint y: 359, distance: 155.0
click at [153, 389] on span "Paciente" at bounding box center [107, 396] width 160 height 37
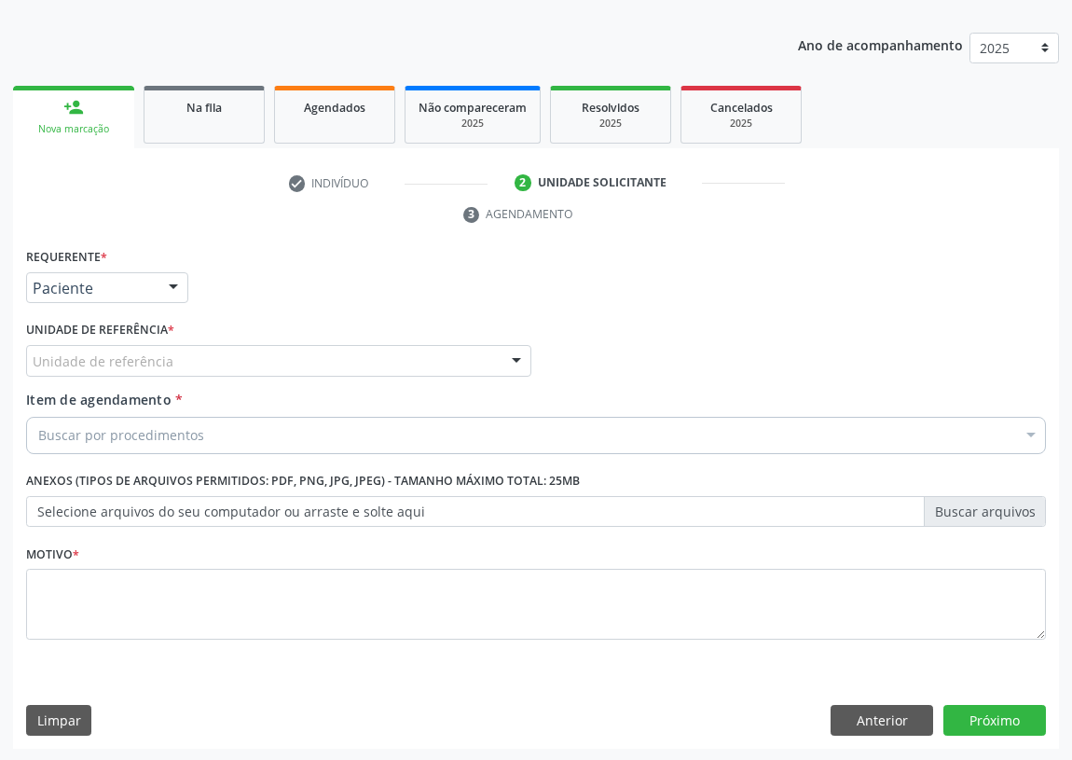
click at [491, 365] on div "Unidade de referência" at bounding box center [278, 361] width 505 height 32
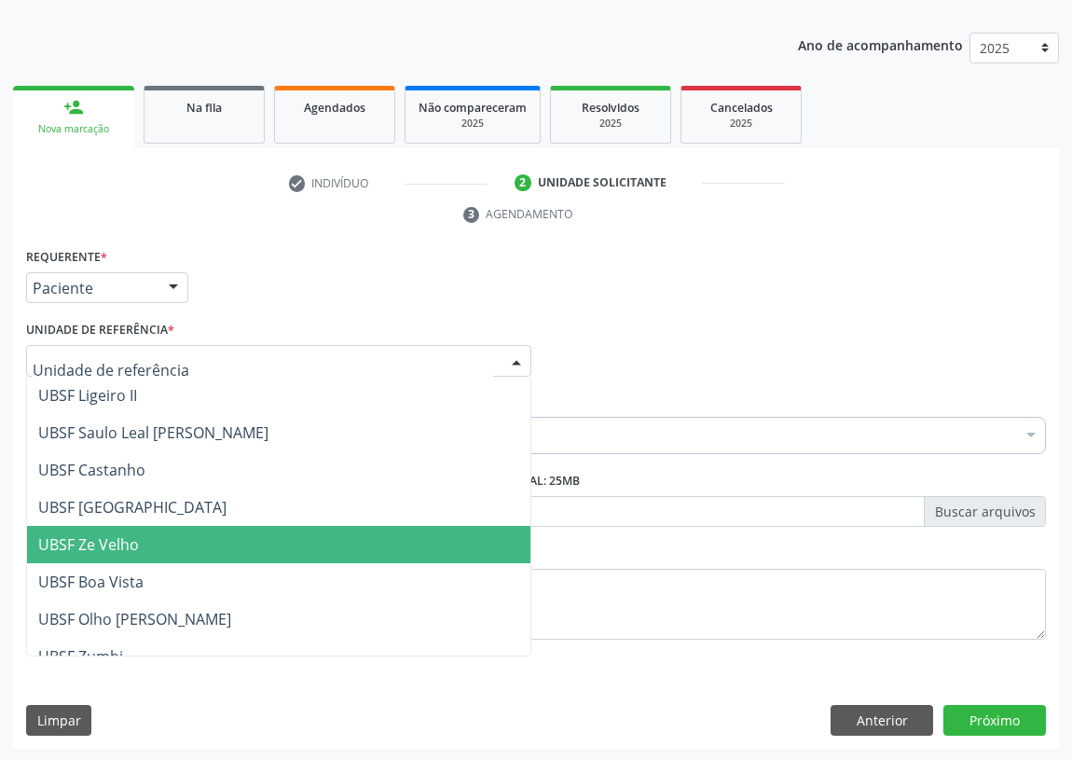
drag, startPoint x: 114, startPoint y: 532, endPoint x: 0, endPoint y: 529, distance: 113.8
click at [93, 543] on span "UBSF Ze Velho" at bounding box center [88, 544] width 101 height 21
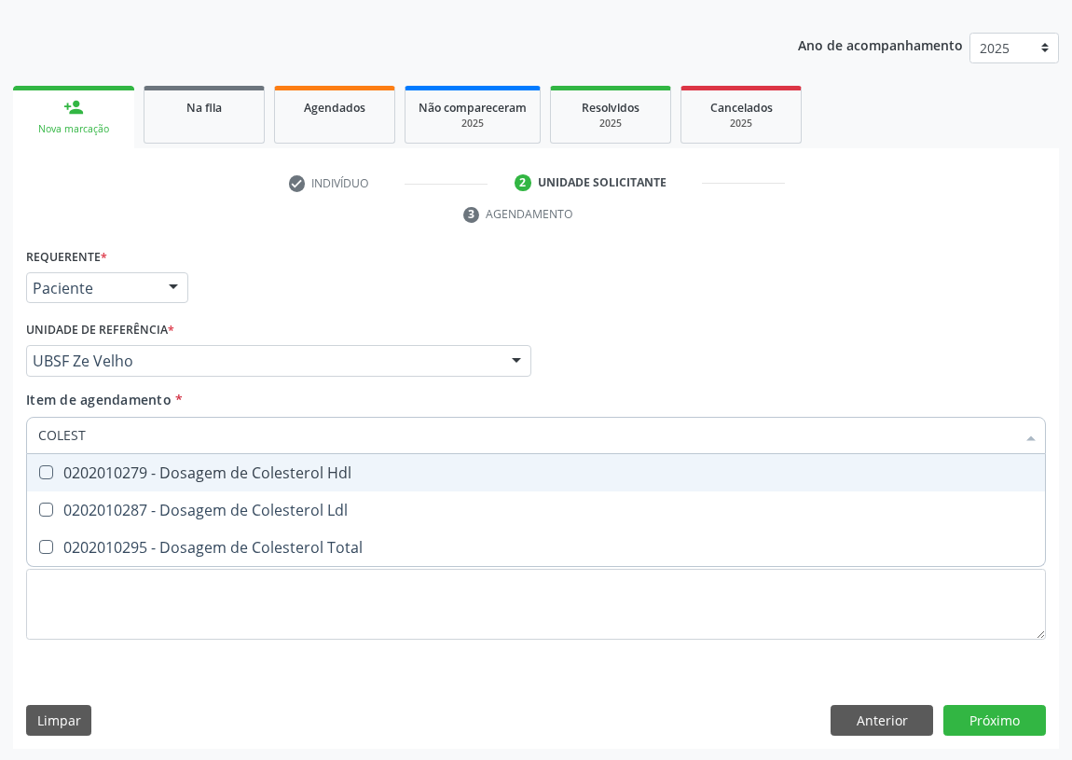
type input "COLESTE"
drag, startPoint x: 50, startPoint y: 470, endPoint x: 37, endPoint y: 517, distance: 49.3
click at [44, 481] on span "0202010279 - Dosagem de Colesterol Hdl" at bounding box center [536, 472] width 1018 height 37
checkbox Hdl "true"
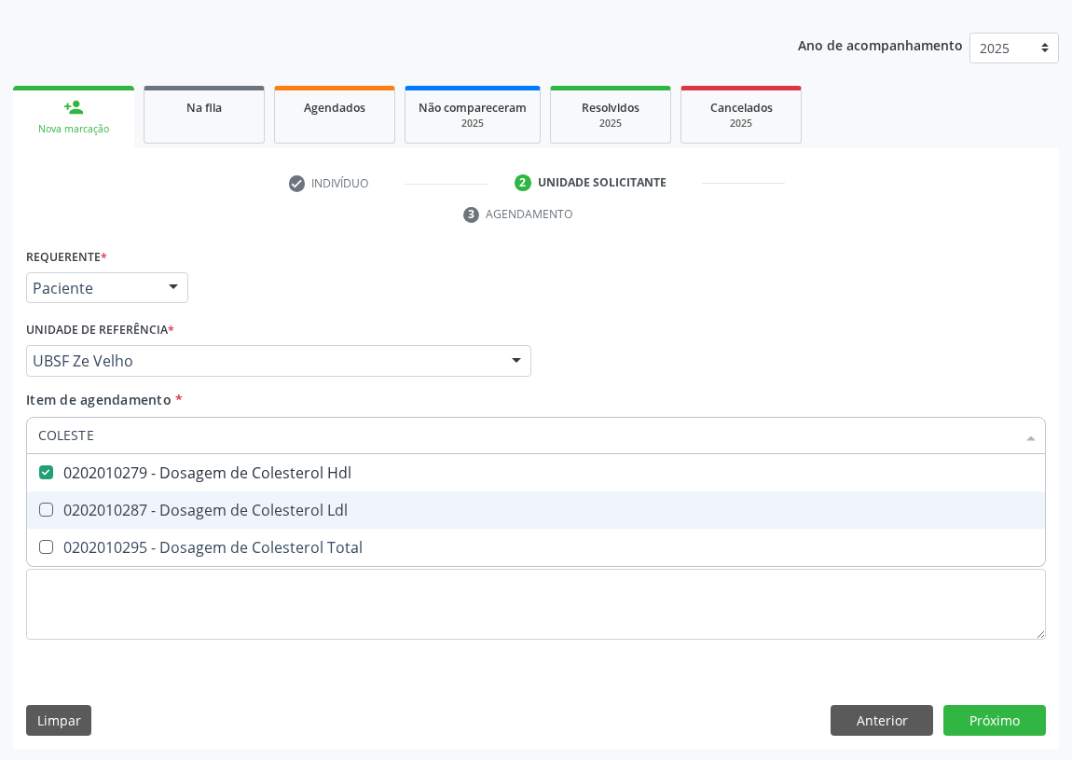
click at [50, 503] on Ldl at bounding box center [46, 509] width 14 height 14
click at [39, 503] on Ldl "checkbox" at bounding box center [33, 509] width 12 height 12
checkbox Ldl "true"
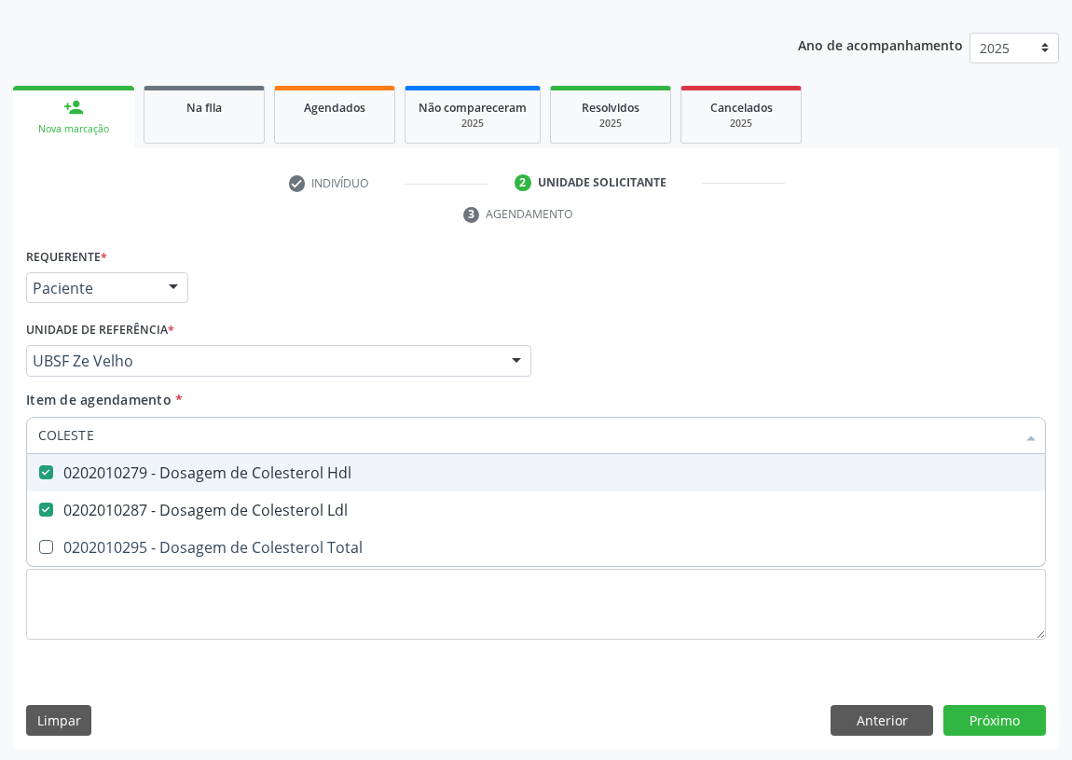
drag, startPoint x: 103, startPoint y: 423, endPoint x: 0, endPoint y: 437, distance: 104.4
click at [0, 437] on div "Acompanhamento Acompanhe a situação das marcações correntes e finalizadas Relat…" at bounding box center [536, 336] width 1072 height 852
type input "CR"
checkbox Hdl "false"
checkbox Ldl "false"
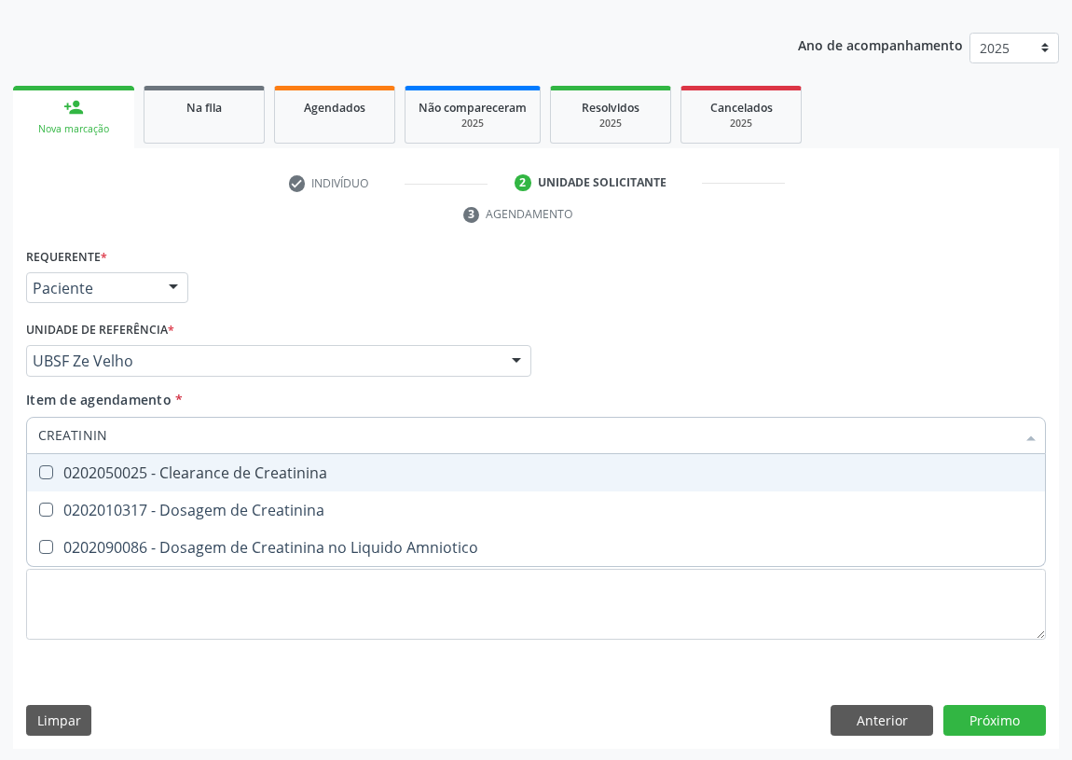
type input "CREATININA"
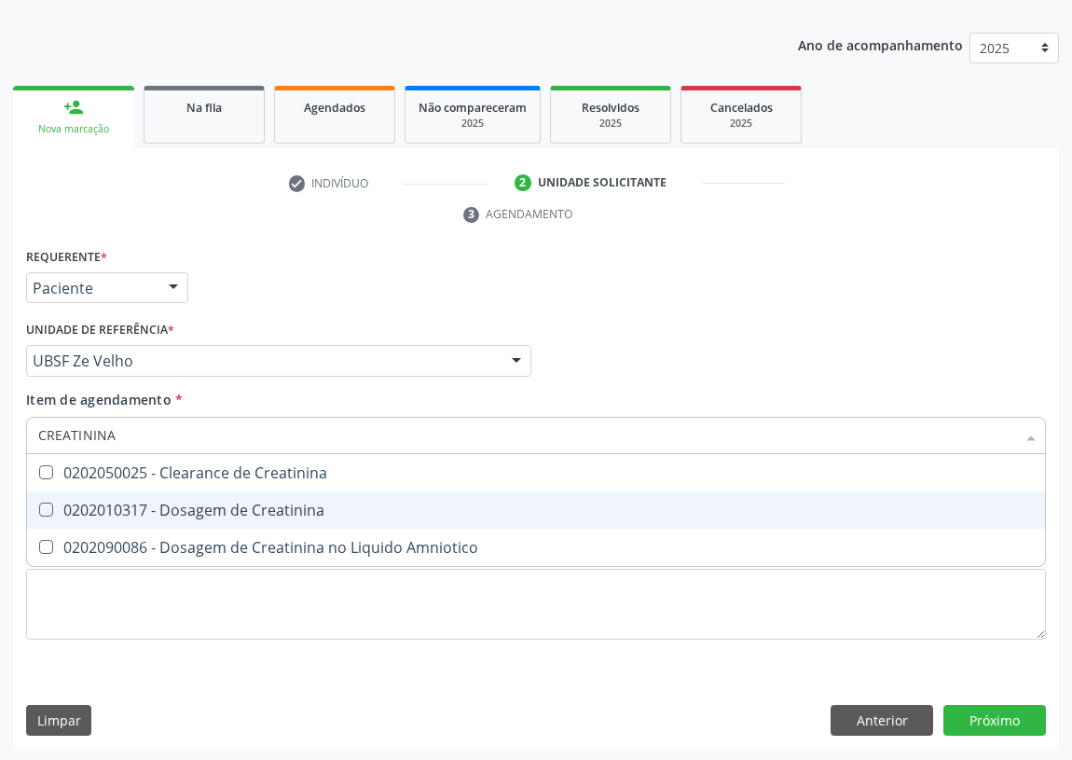
click at [48, 505] on Creatinina at bounding box center [46, 509] width 14 height 14
click at [39, 505] on Creatinina "checkbox" at bounding box center [33, 509] width 12 height 12
checkbox Creatinina "true"
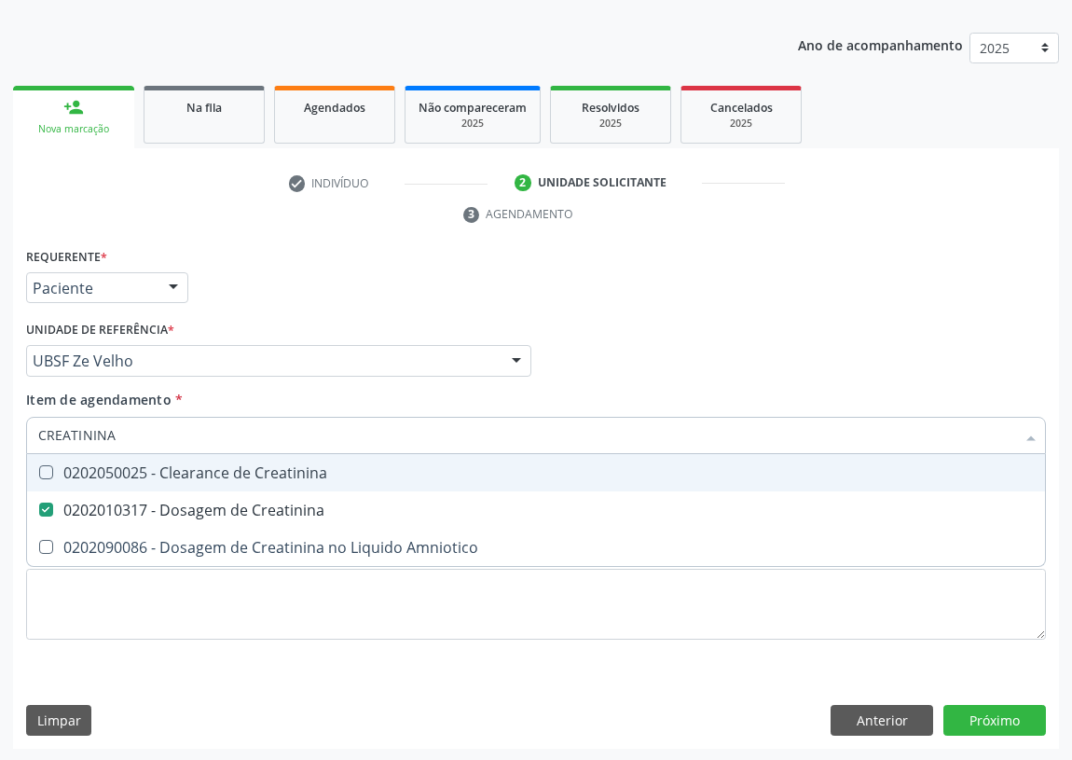
drag, startPoint x: 76, startPoint y: 438, endPoint x: 0, endPoint y: 440, distance: 75.5
click at [0, 440] on div "Acompanhamento Acompanhe a situação das marcações correntes e finalizadas Relat…" at bounding box center [536, 336] width 1072 height 852
type input "FE"
checkbox Creatinina "false"
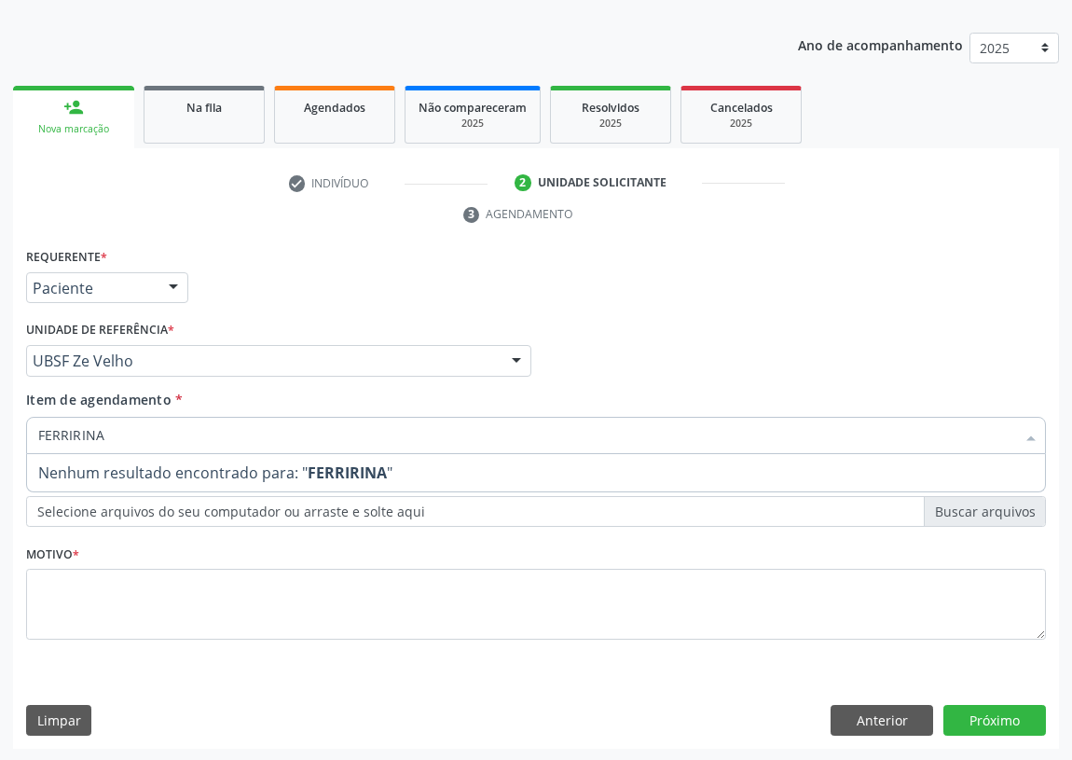
drag, startPoint x: 102, startPoint y: 435, endPoint x: 0, endPoint y: 435, distance: 101.6
click at [0, 435] on div "Acompanhamento Acompanhe a situação das marcações correntes e finalizadas Relat…" at bounding box center [536, 336] width 1072 height 852
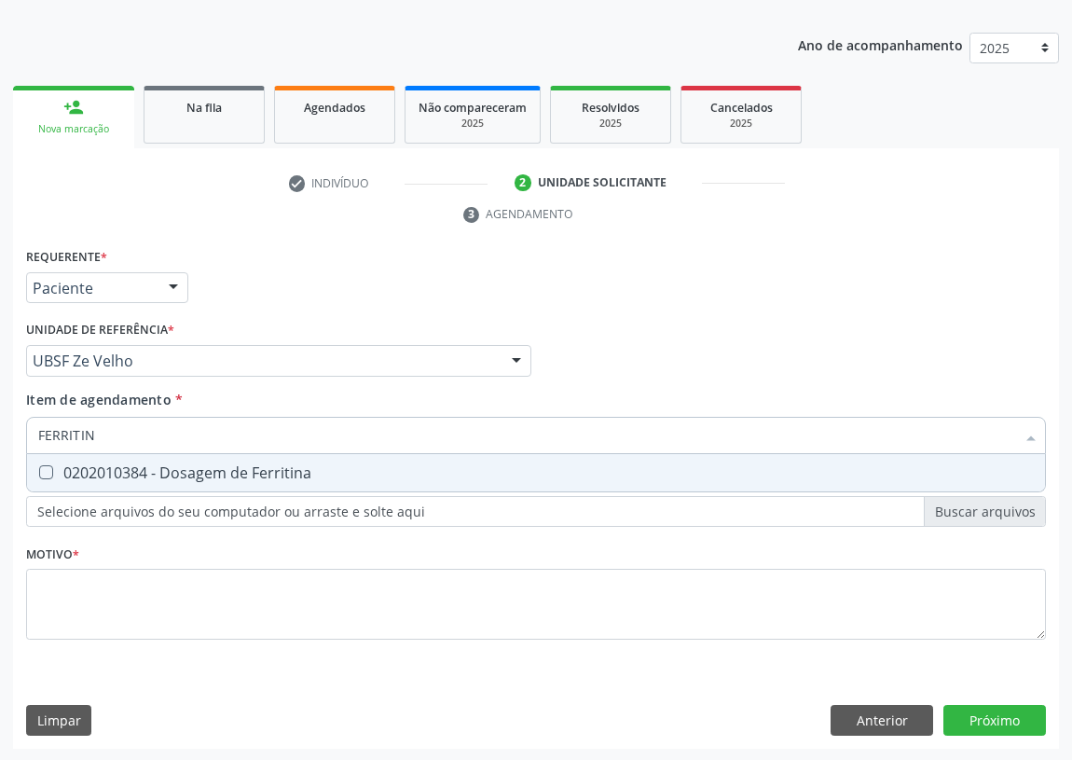
type input "FERRITINA"
click at [47, 465] on Ferritina at bounding box center [46, 472] width 14 height 14
click at [39, 466] on Ferritina "checkbox" at bounding box center [33, 472] width 12 height 12
checkbox Ferritina "true"
drag, startPoint x: 121, startPoint y: 431, endPoint x: 0, endPoint y: 432, distance: 121.2
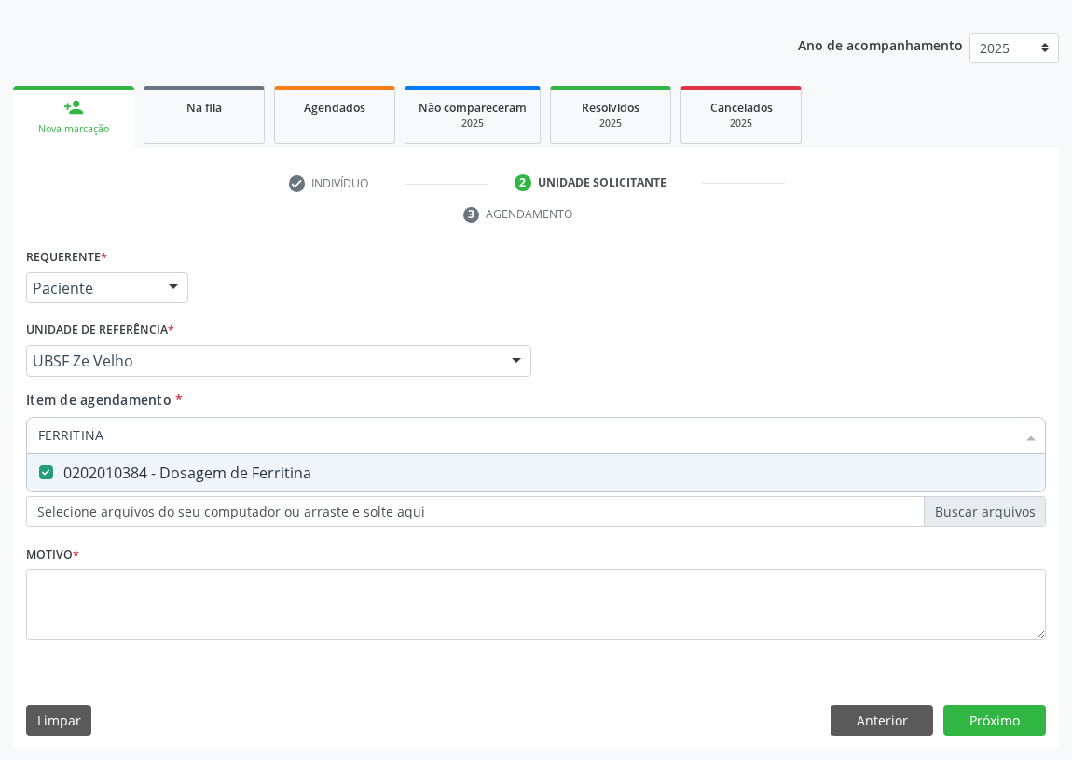
click at [0, 432] on div "Acompanhamento Acompanhe a situação das marcações correntes e finalizadas Relat…" at bounding box center [536, 336] width 1072 height 852
type input "TR"
checkbox Ferritina "false"
type input "TRIGLI"
drag, startPoint x: 45, startPoint y: 465, endPoint x: 86, endPoint y: 428, distance: 55.4
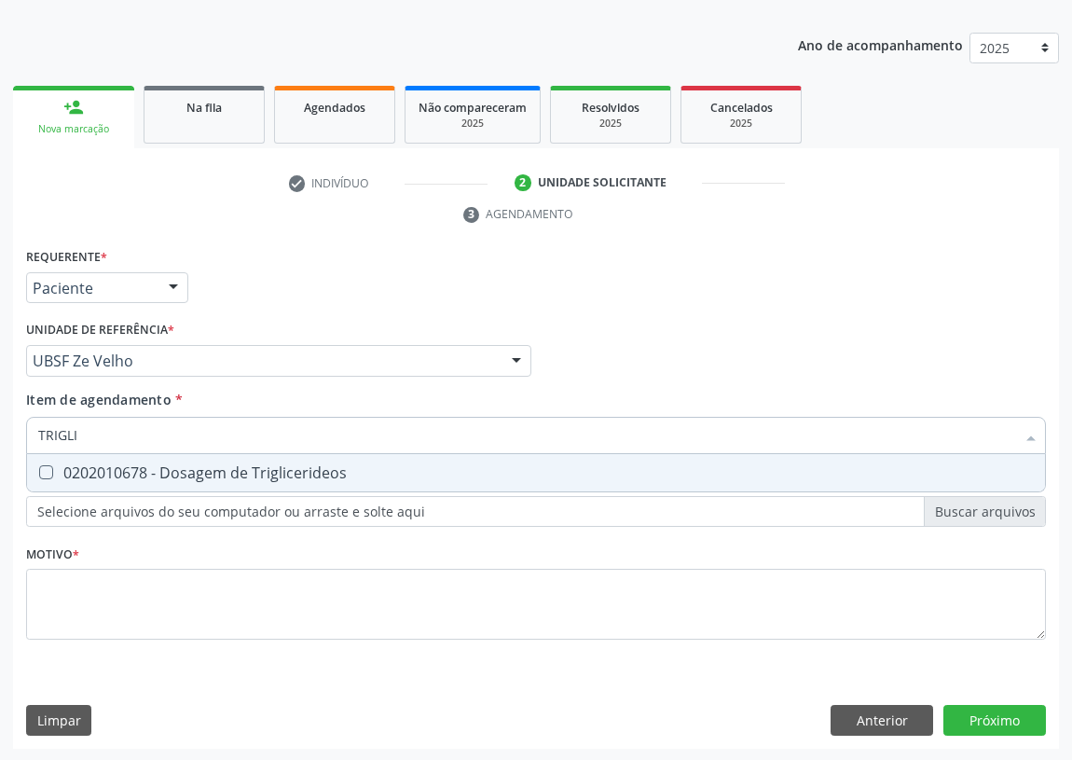
click at [47, 465] on Triglicerideos at bounding box center [46, 472] width 14 height 14
click at [39, 466] on Triglicerideos "checkbox" at bounding box center [33, 472] width 12 height 12
checkbox Triglicerideos "true"
drag, startPoint x: 16, startPoint y: 426, endPoint x: 0, endPoint y: 409, distance: 23.1
click at [0, 411] on div "Acompanhamento Acompanhe a situação das marcações correntes e finalizadas Relat…" at bounding box center [536, 336] width 1072 height 852
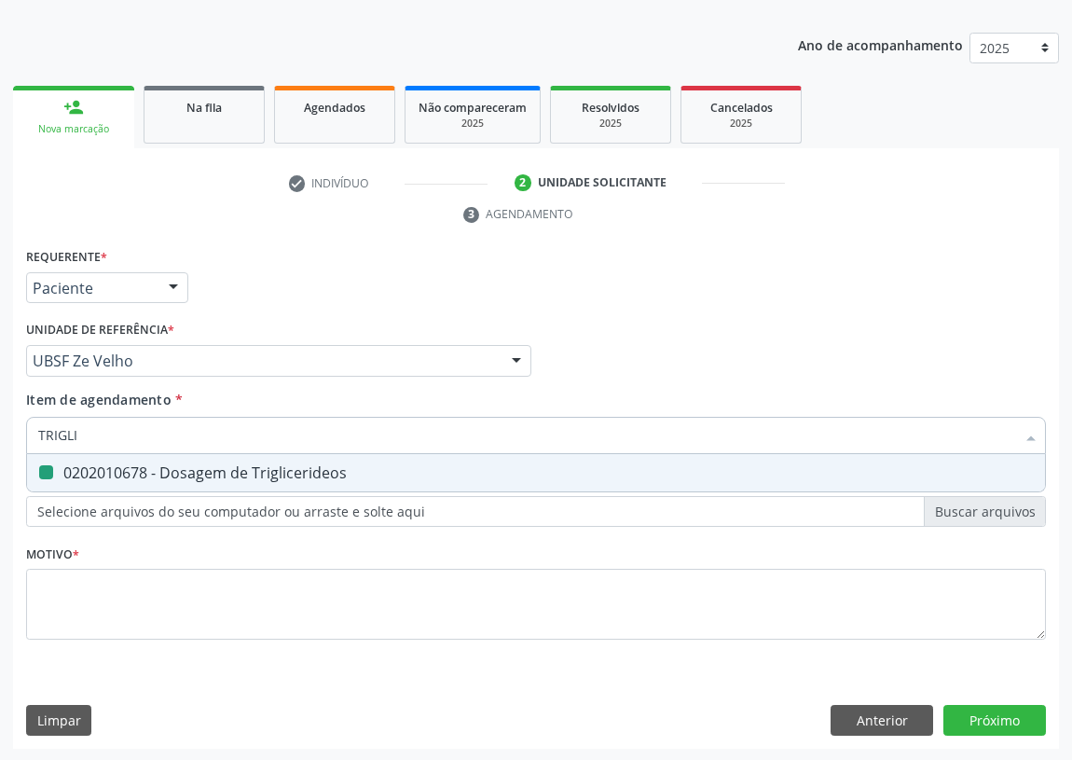
type input "U"
checkbox Triglicerideos "false"
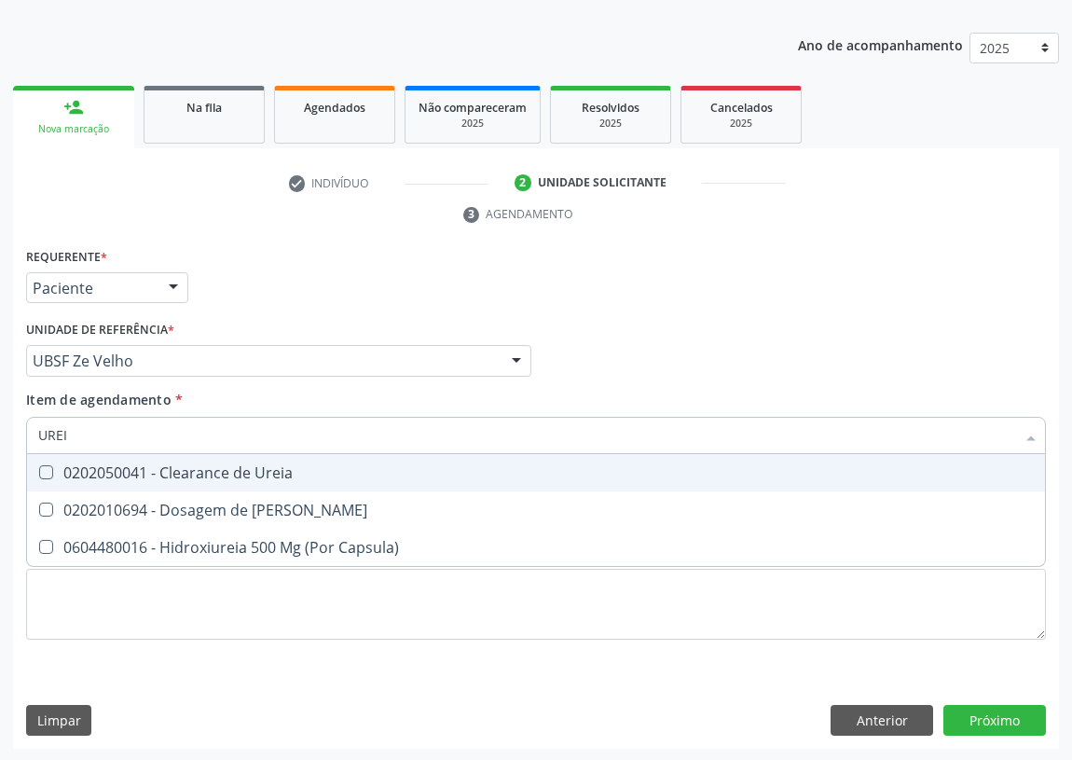
type input "UREIA"
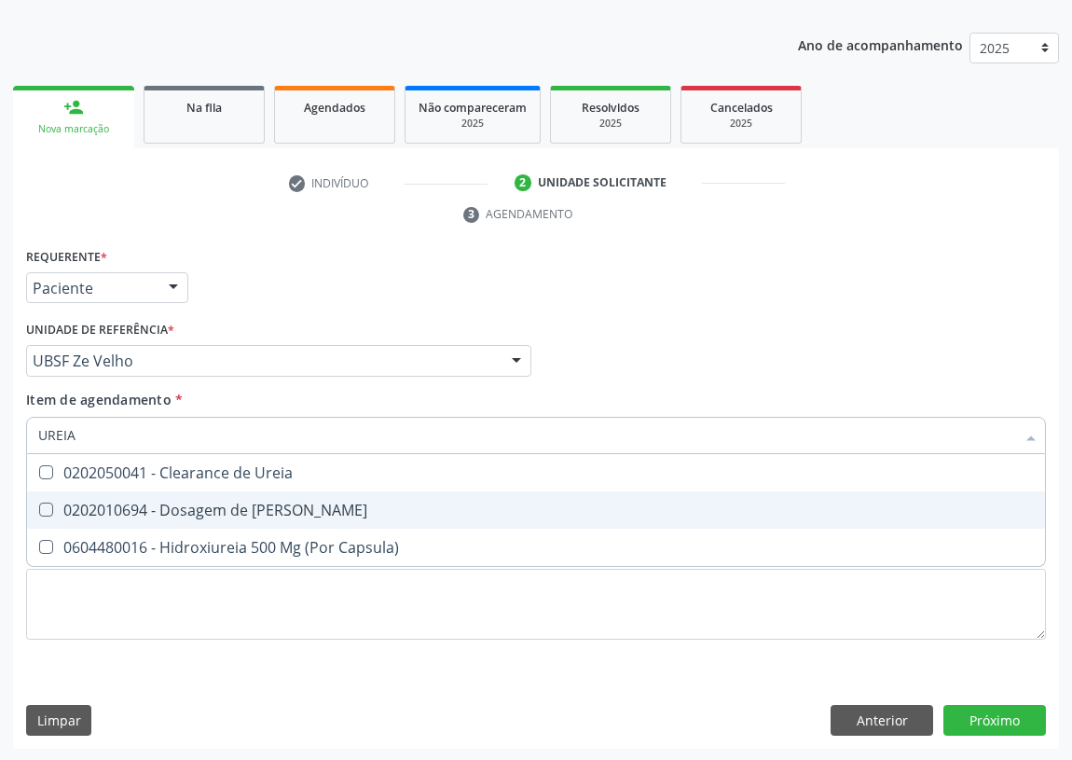
click at [47, 502] on Ureia at bounding box center [46, 509] width 14 height 14
click at [39, 503] on Ureia "checkbox" at bounding box center [33, 509] width 12 height 12
checkbox Ureia "true"
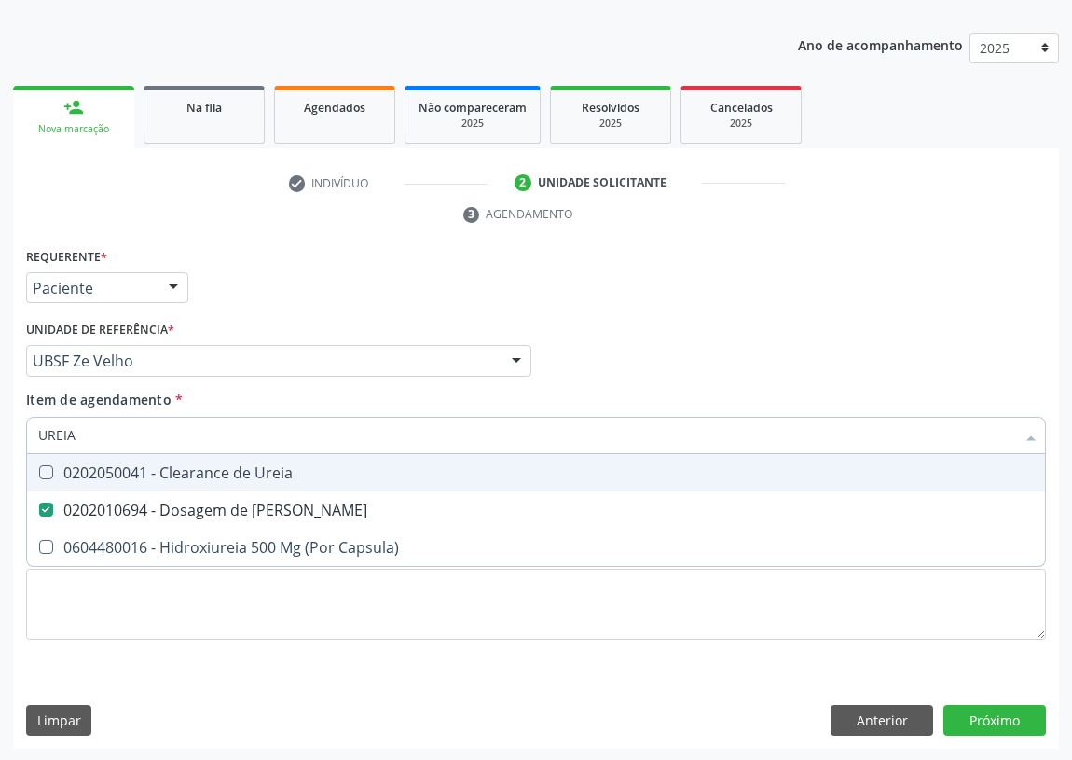
drag, startPoint x: 86, startPoint y: 430, endPoint x: 0, endPoint y: 441, distance: 86.5
click at [0, 441] on div "Acompanhamento Acompanhe a situação das marcações correntes e finalizadas Relat…" at bounding box center [536, 336] width 1072 height 852
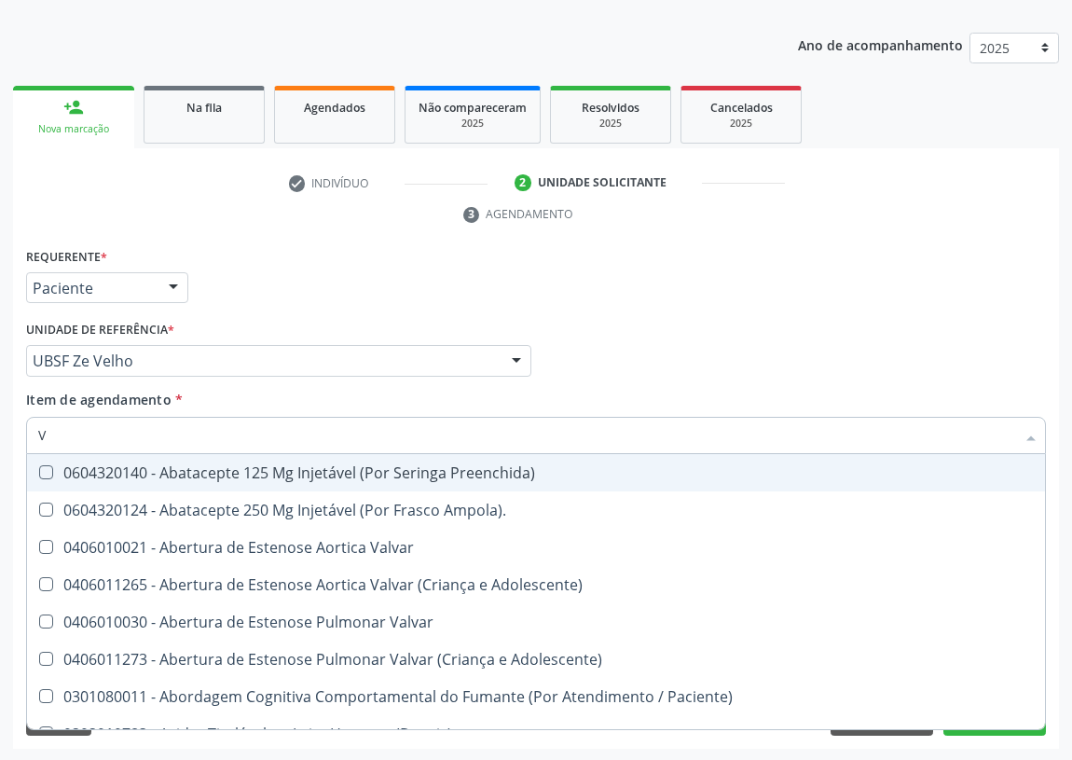
type input "VI"
checkbox Ampola\)\ "false"
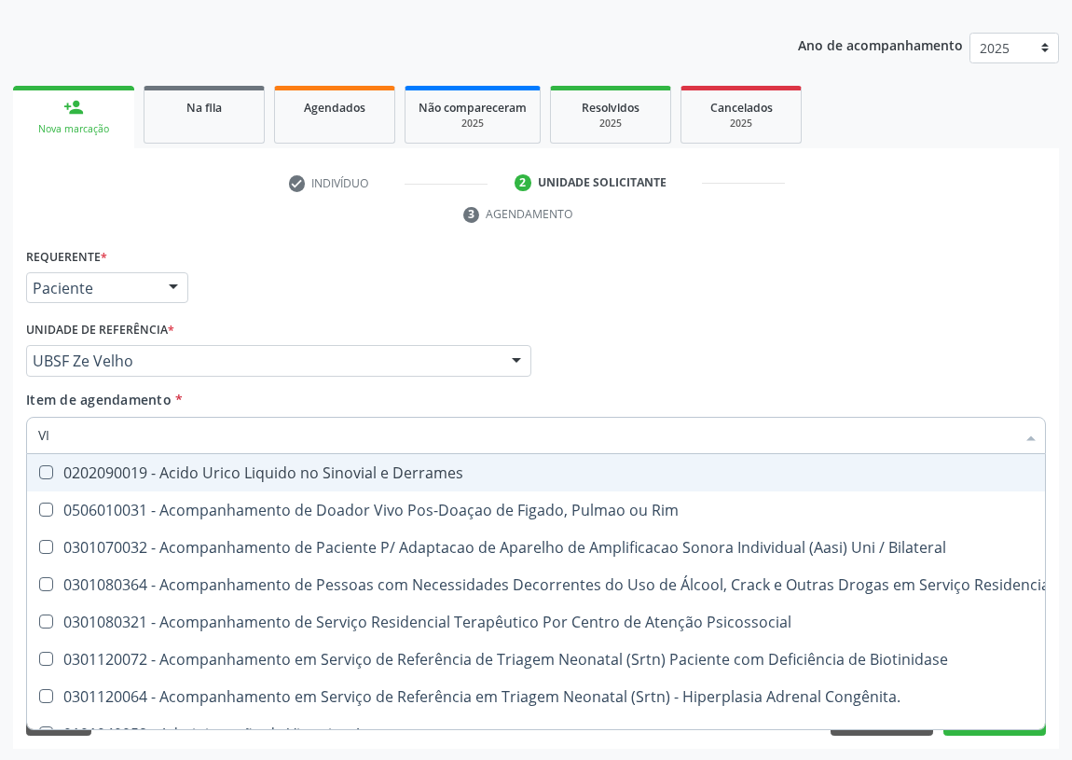
type input "VIT"
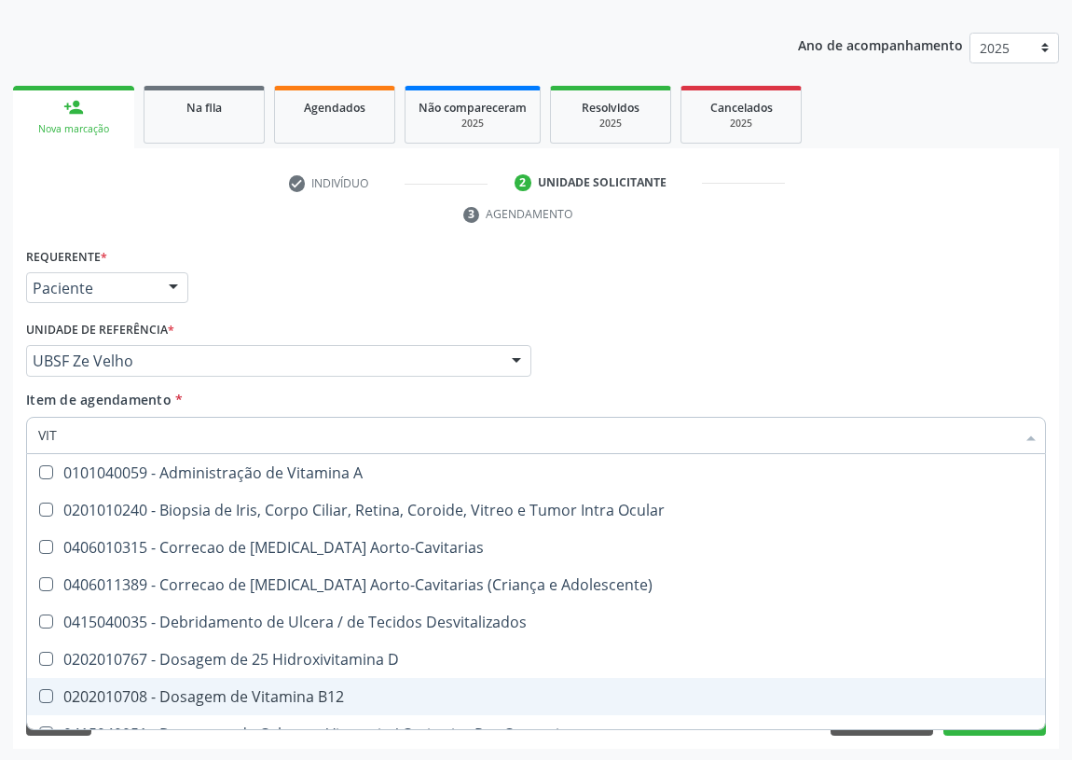
click at [283, 699] on div "0202010708 - Dosagem de Vitamina B12" at bounding box center [536, 696] width 996 height 15
checkbox B12 "true"
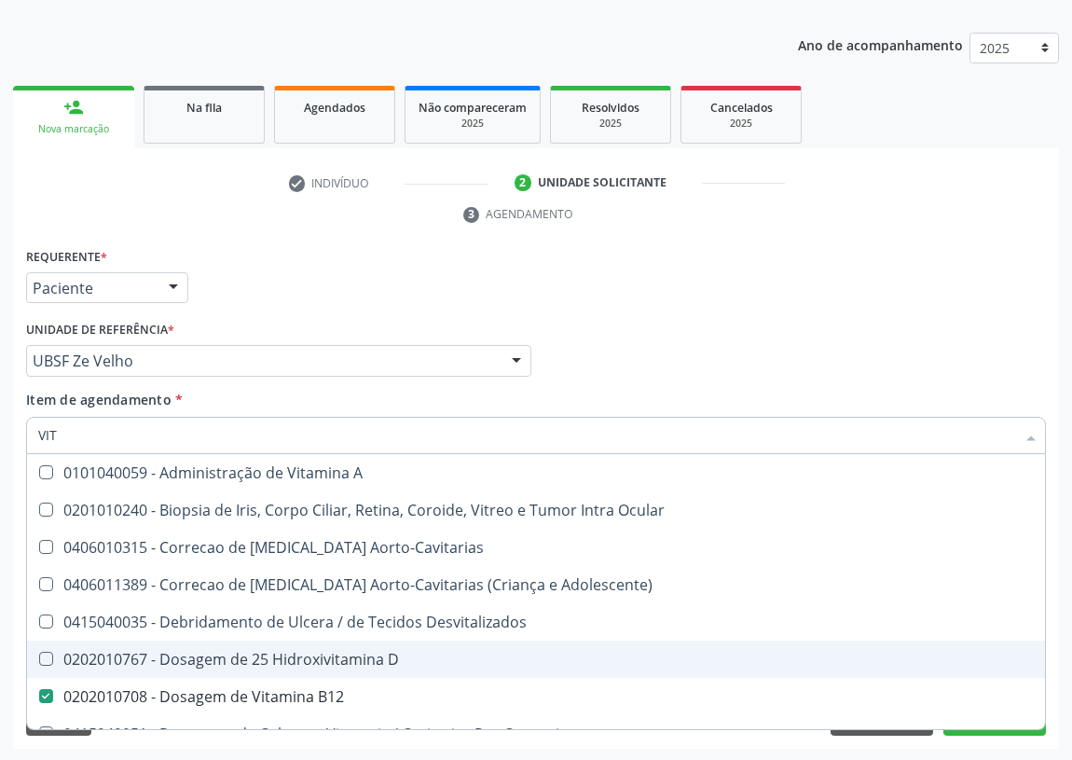
click at [293, 652] on div "0202010767 - Dosagem de 25 Hidroxivitamina D" at bounding box center [536, 659] width 996 height 15
checkbox D "true"
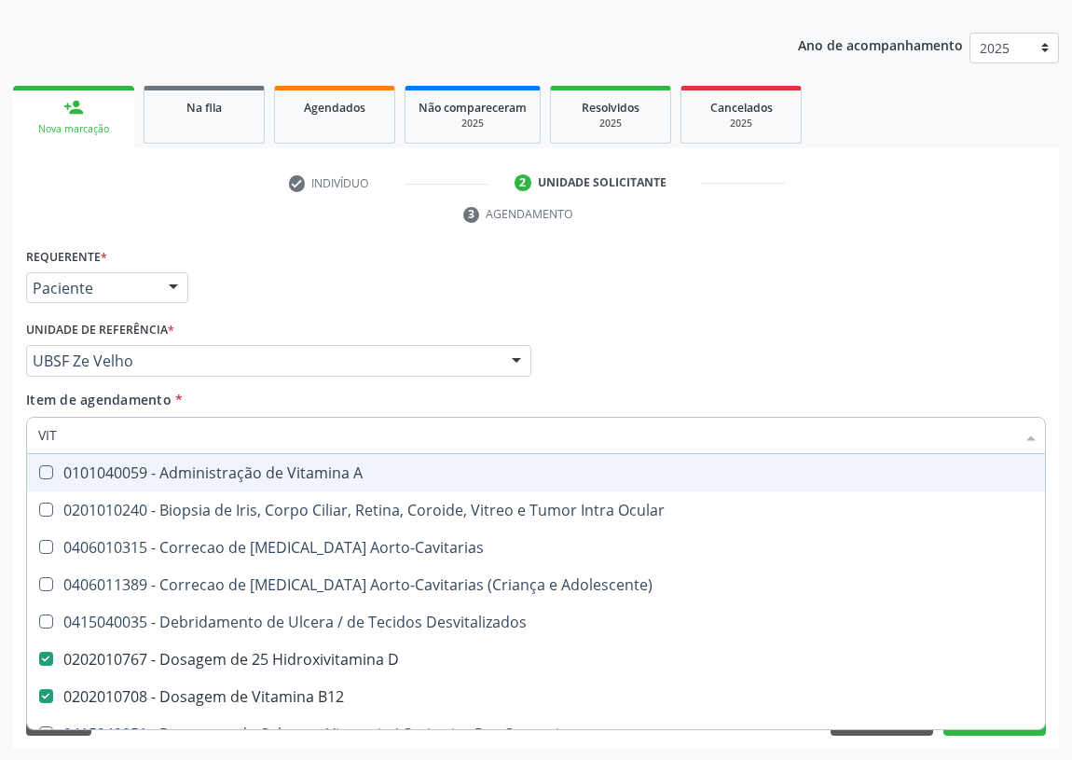
drag, startPoint x: 72, startPoint y: 433, endPoint x: 0, endPoint y: 440, distance: 72.1
click at [0, 440] on div "Acompanhamento Acompanhe a situação das marcações correntes e finalizadas Relat…" at bounding box center [536, 336] width 1072 height 852
type input "G"
checkbox D "false"
checkbox B12 "false"
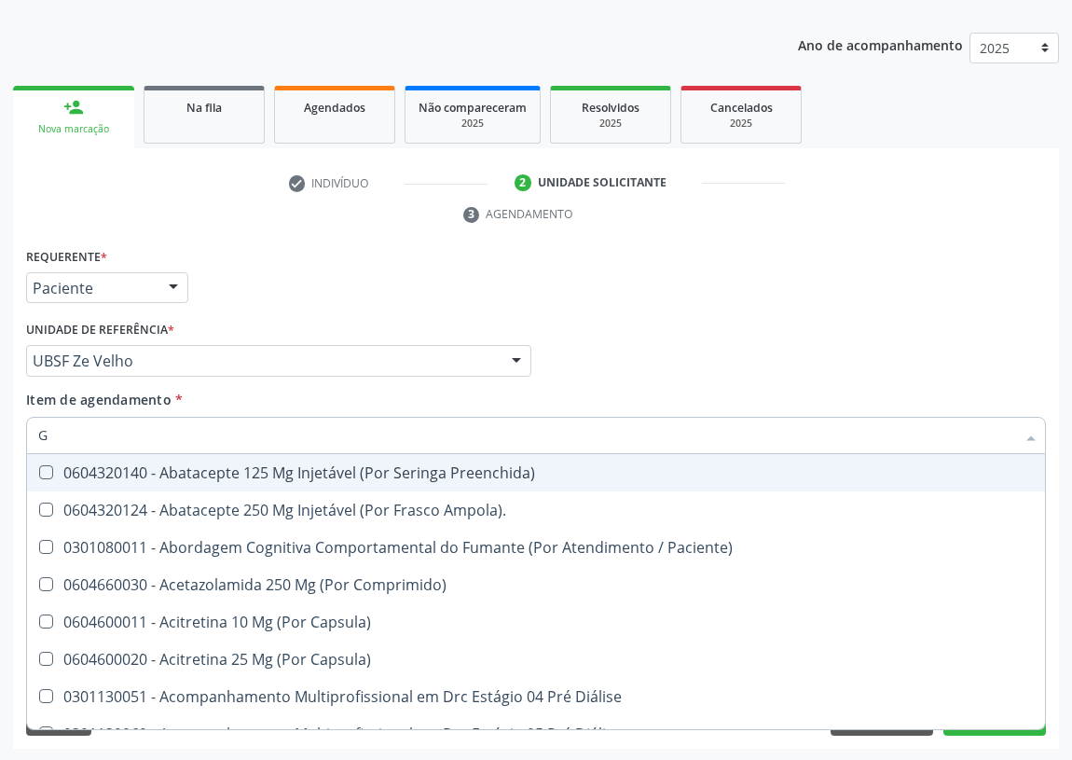
type input "GL"
checkbox Bucomaxilofacial "true"
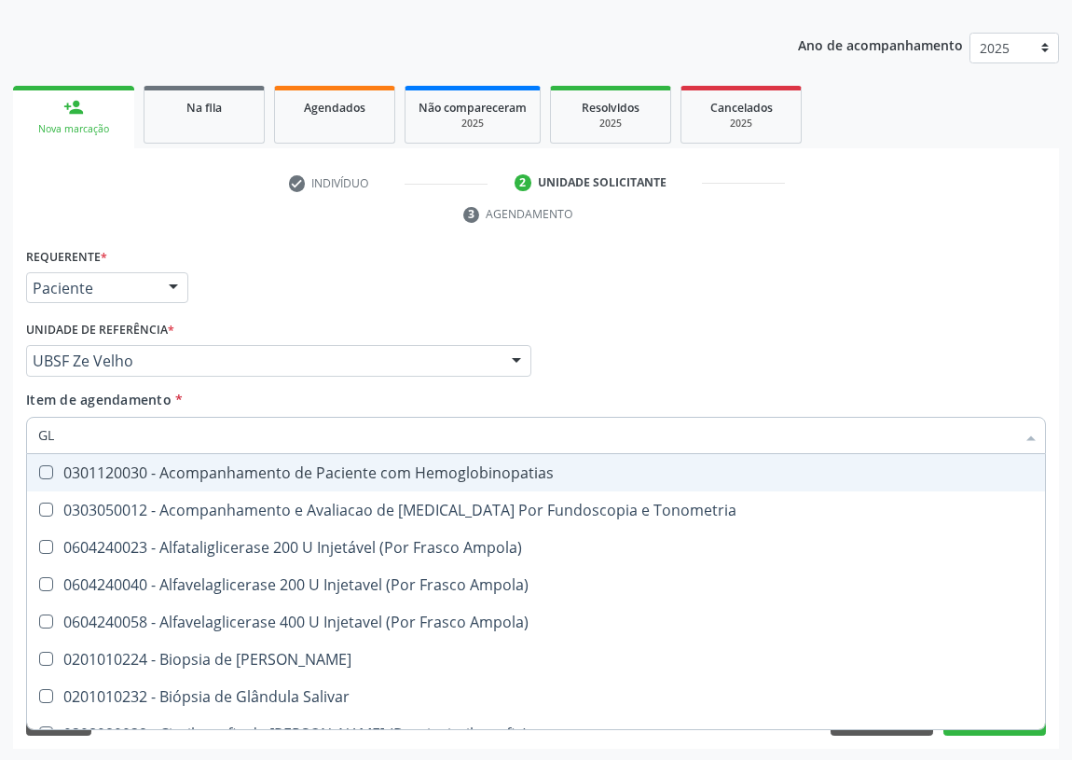
type input "GLI"
checkbox Dosagens\) "true"
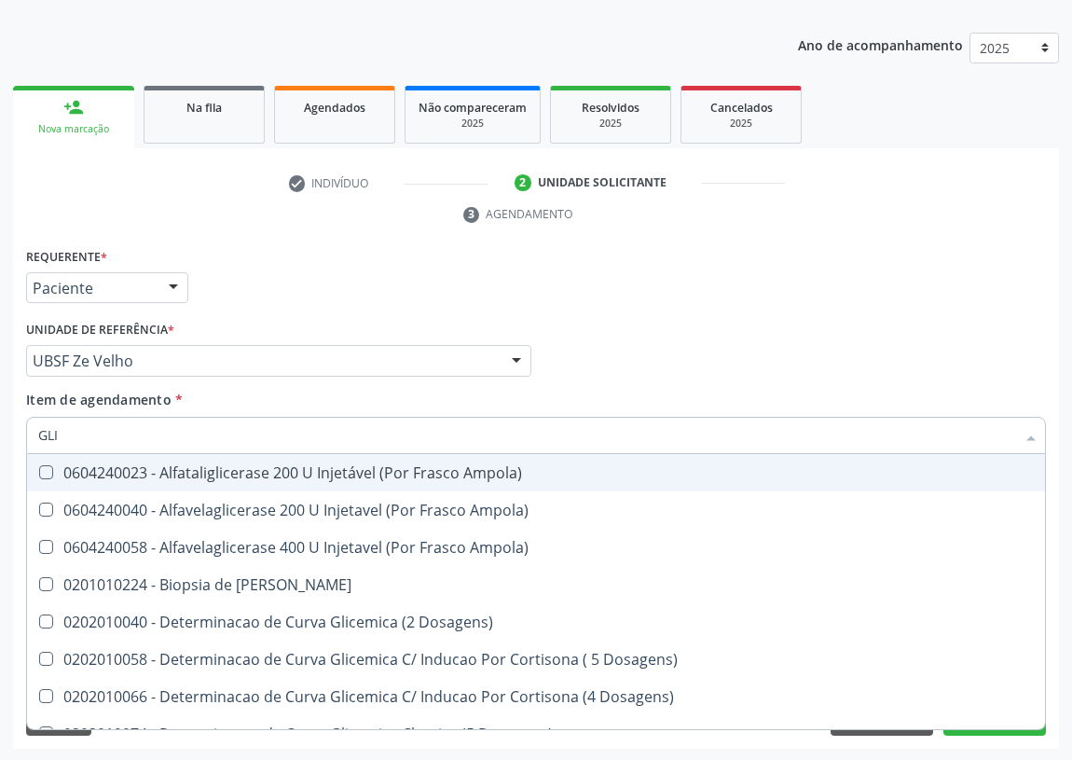
type input "GLIC"
checkbox Glicosilada "true"
checkbox Triglicerideos "false"
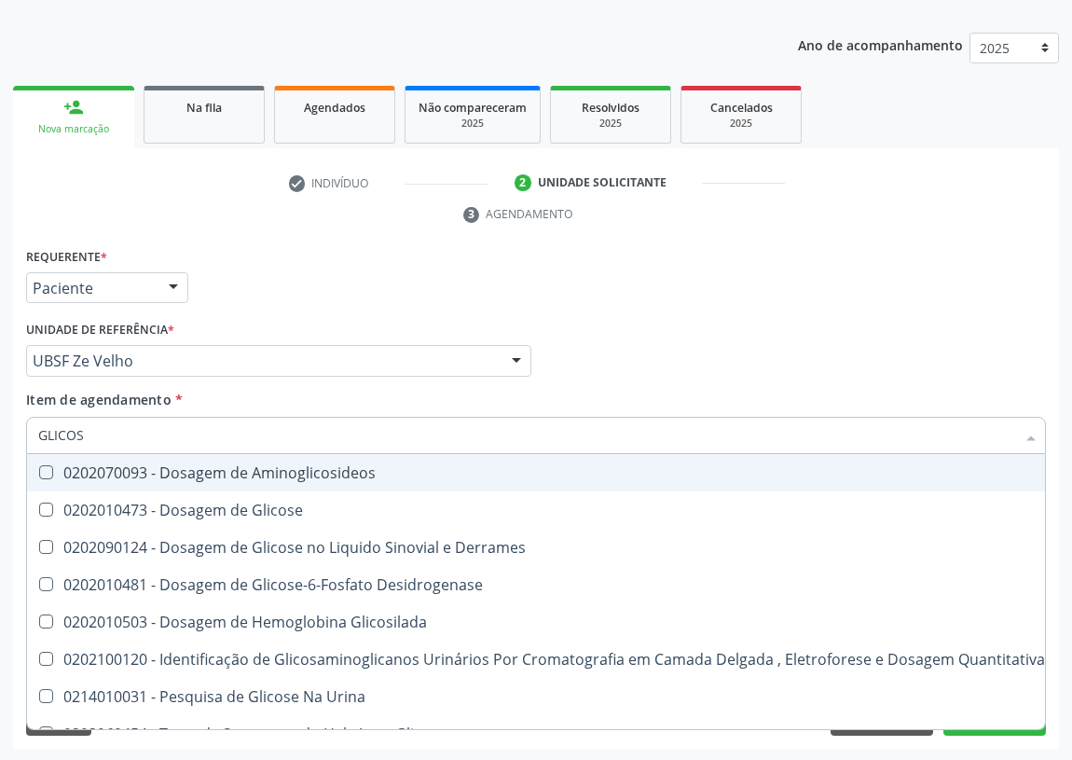
type input "GLICOSE"
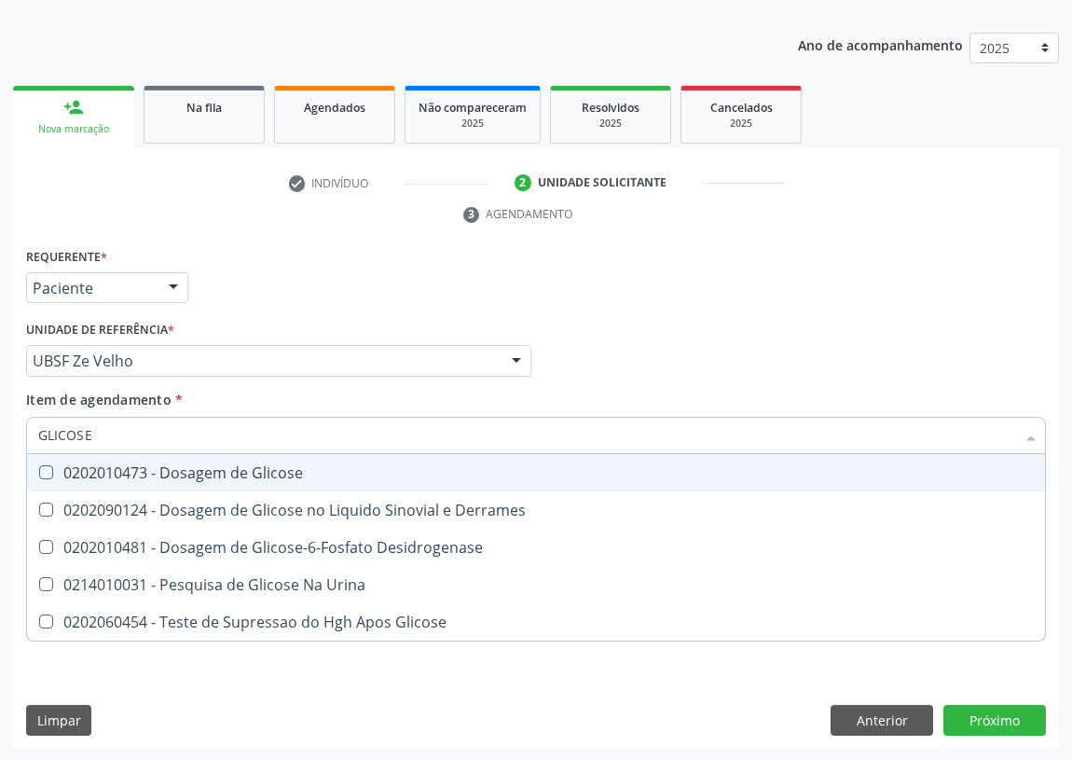
drag, startPoint x: 41, startPoint y: 460, endPoint x: 60, endPoint y: 465, distance: 19.5
click at [43, 465] on span "0202010473 - Dosagem de Glicose" at bounding box center [536, 472] width 1018 height 37
checkbox Glicose "true"
drag, startPoint x: 83, startPoint y: 434, endPoint x: 9, endPoint y: 426, distance: 74.1
click at [11, 428] on div "Acompanhamento Acompanhe a situação das marcações correntes e finalizadas Relat…" at bounding box center [536, 336] width 1072 height 852
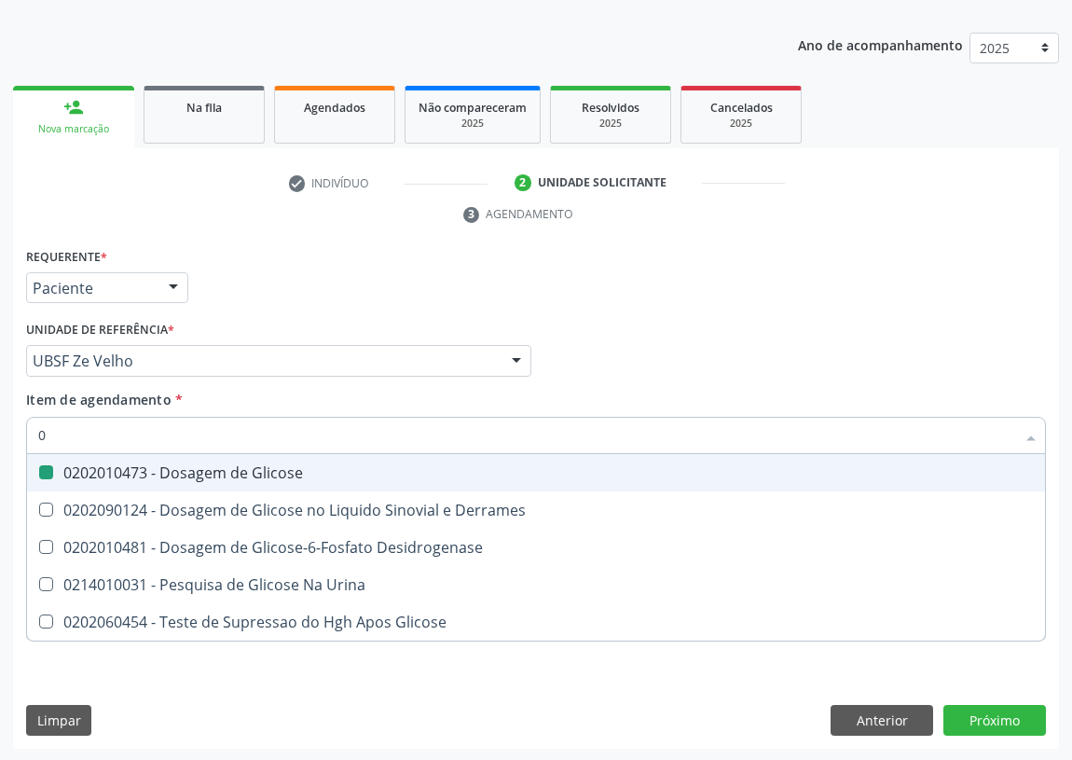
type input "02"
checkbox Glicose "false"
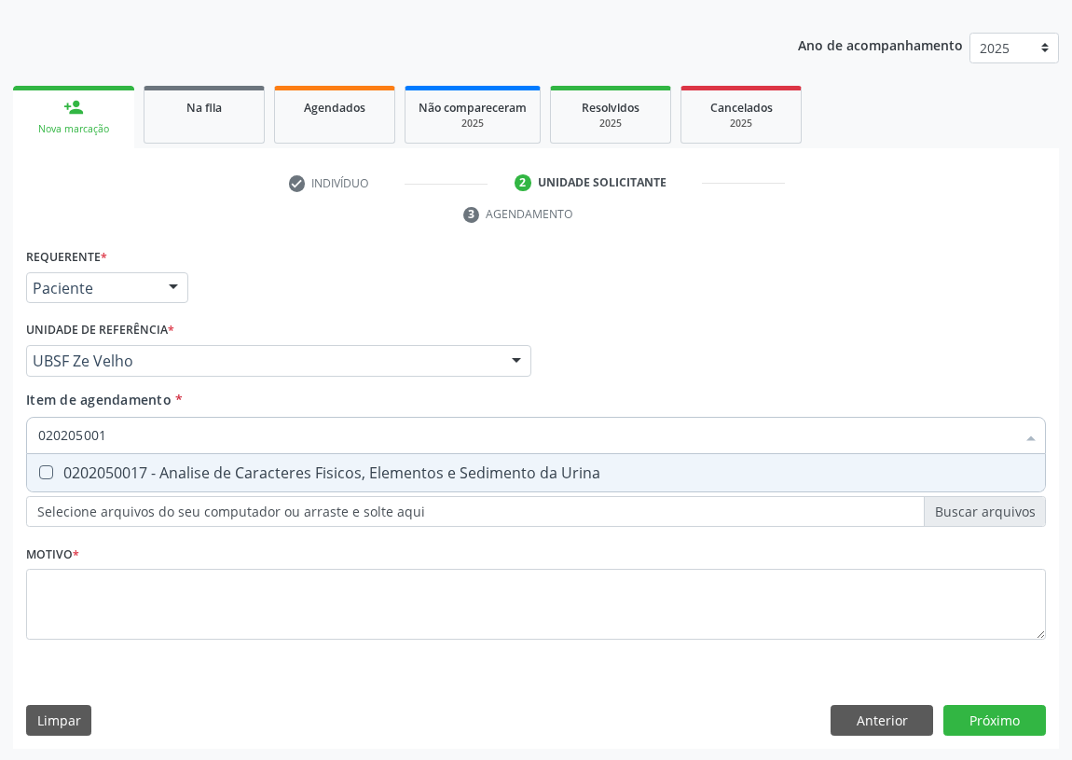
type input "0202050017"
drag, startPoint x: 39, startPoint y: 467, endPoint x: 99, endPoint y: 421, distance: 75.1
click at [46, 465] on Urina at bounding box center [46, 472] width 14 height 14
click at [39, 466] on Urina "checkbox" at bounding box center [33, 472] width 12 height 12
checkbox Urina "true"
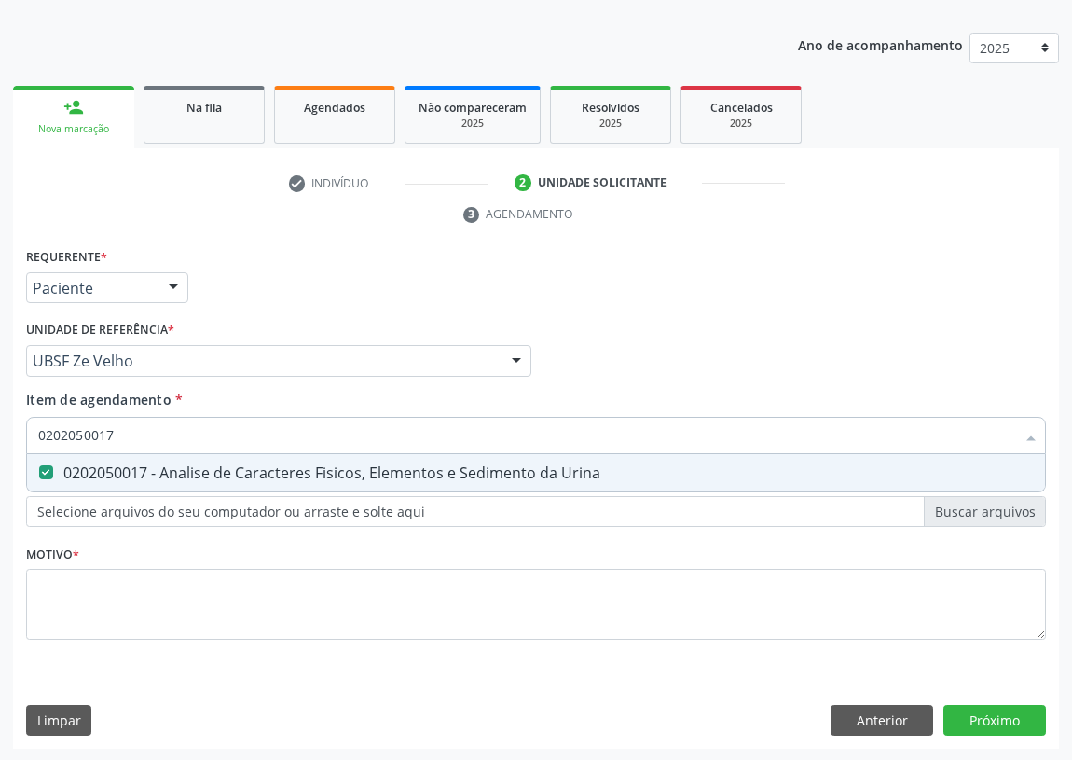
drag, startPoint x: 75, startPoint y: 432, endPoint x: 0, endPoint y: 435, distance: 74.7
click at [0, 435] on div "Acompanhamento Acompanhe a situação das marcações correntes e finalizadas Relat…" at bounding box center [536, 336] width 1072 height 852
type input "H"
checkbox Urina "false"
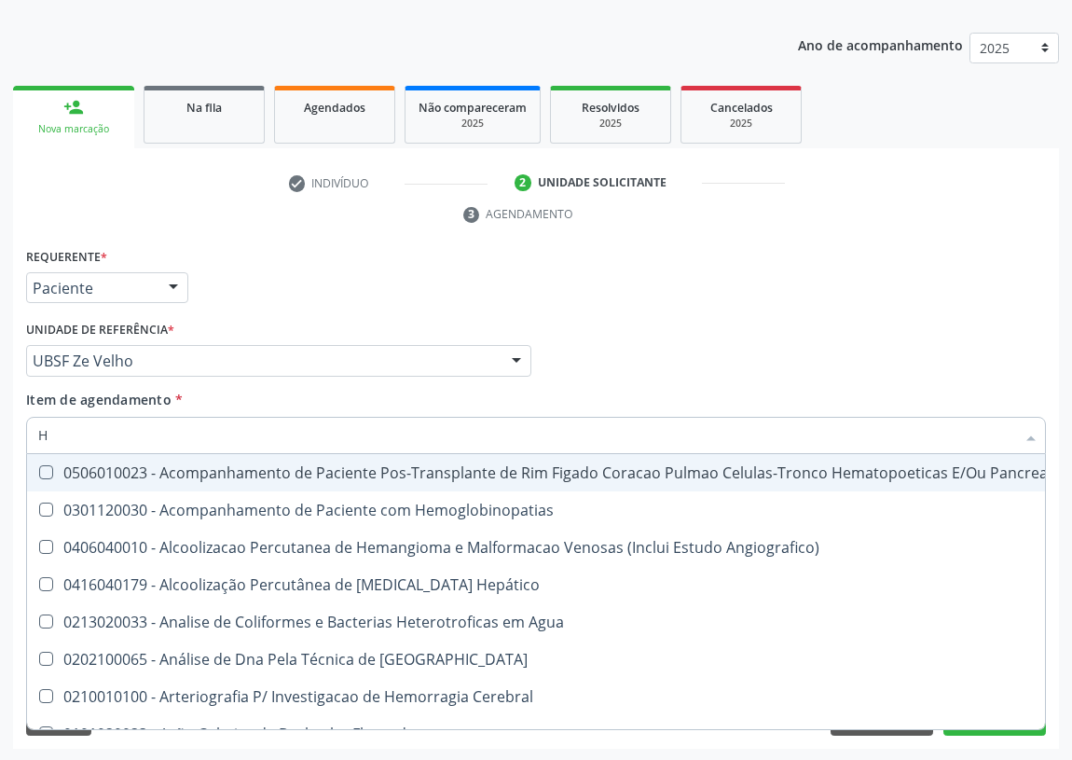
type input "HE"
checkbox Aparentado "false"
checkbox Cronico "false"
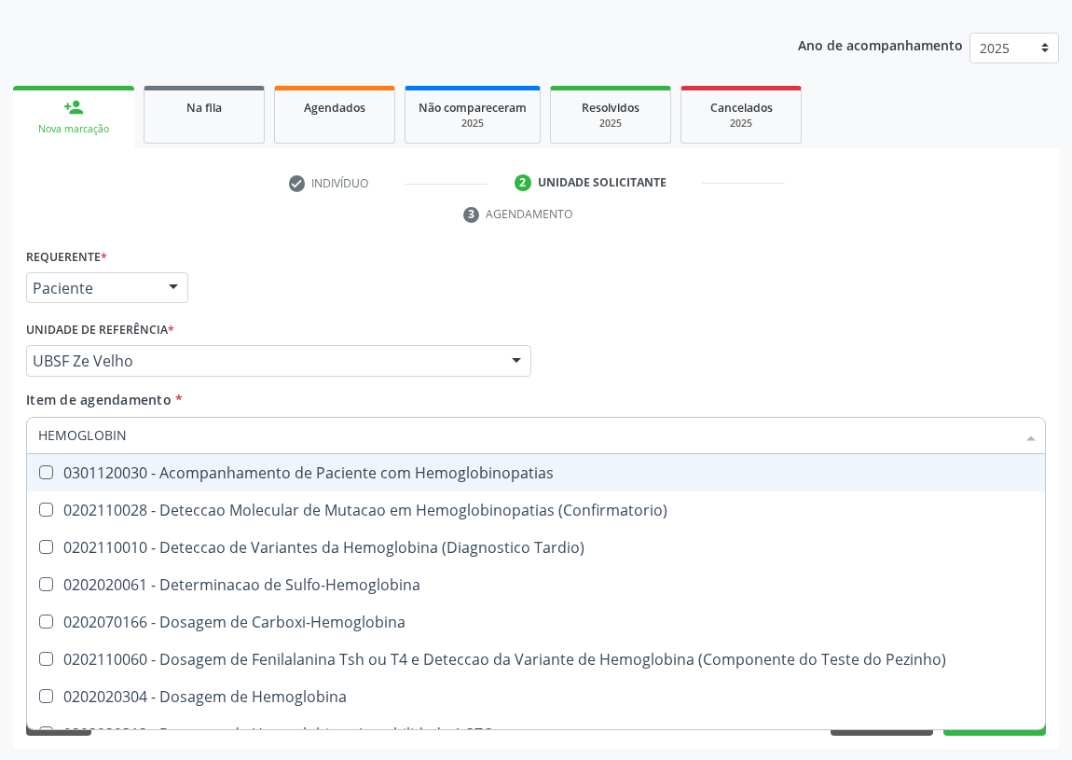
type input "HEMOGLOBINA"
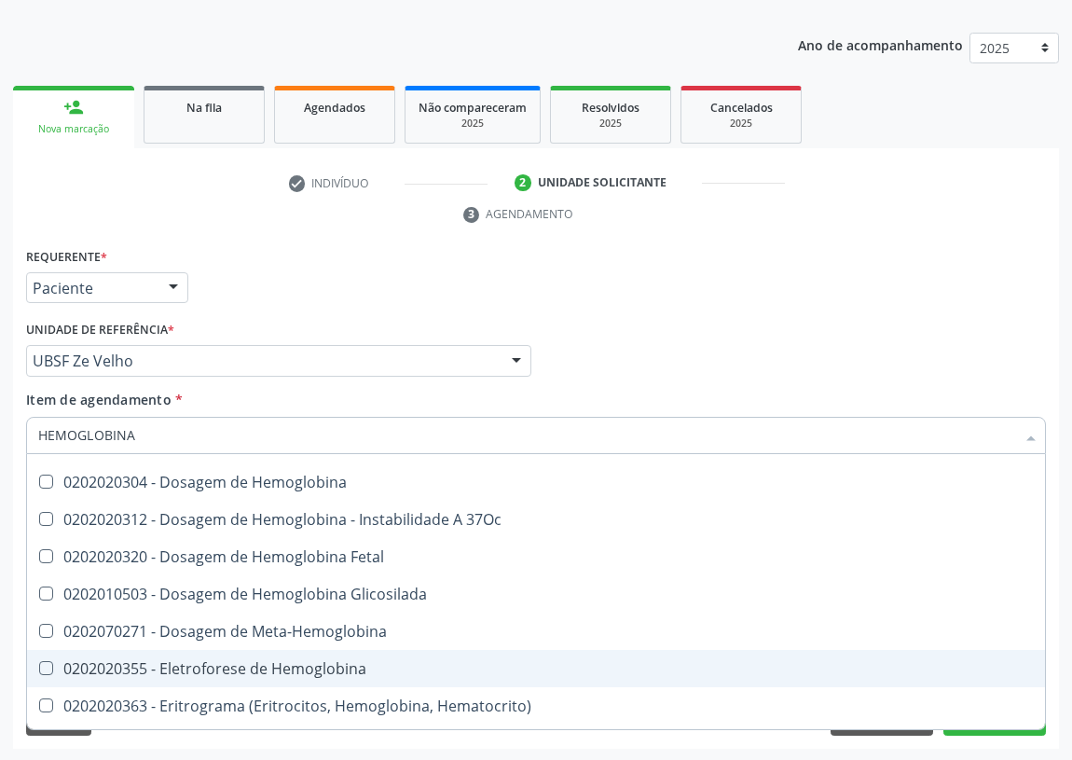
scroll to position [169, 0]
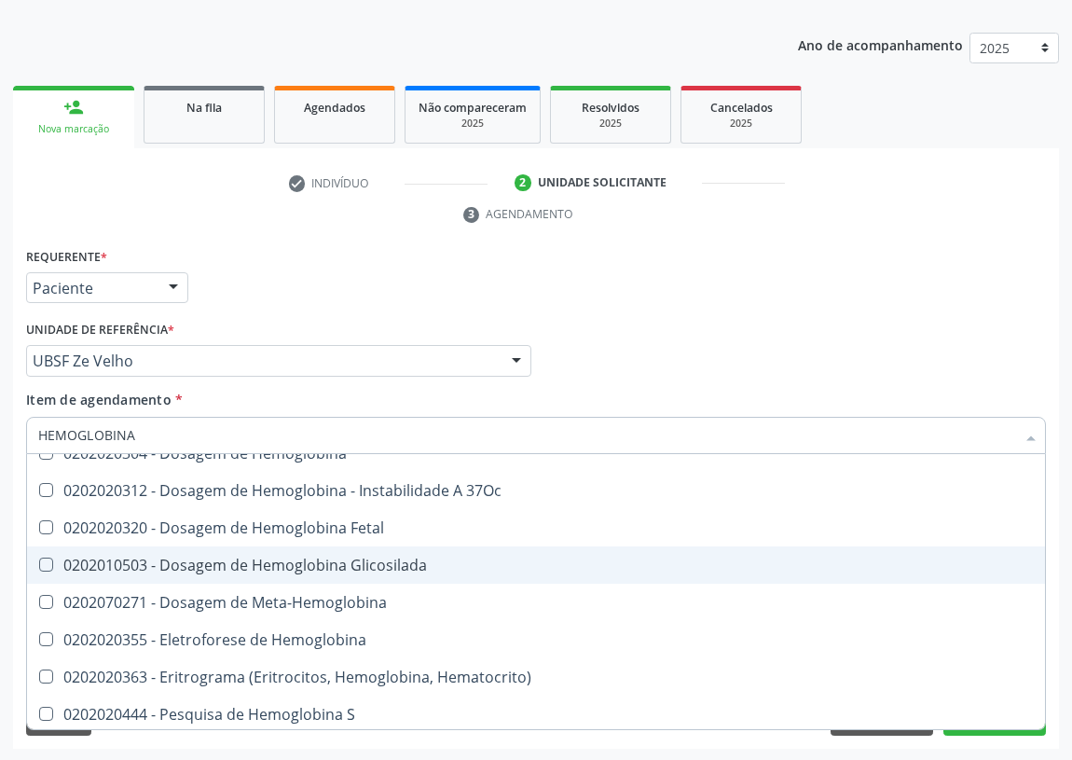
click at [292, 564] on div "0202010503 - Dosagem de Hemoglobina Glicosilada" at bounding box center [536, 564] width 996 height 15
checkbox Glicosilada "true"
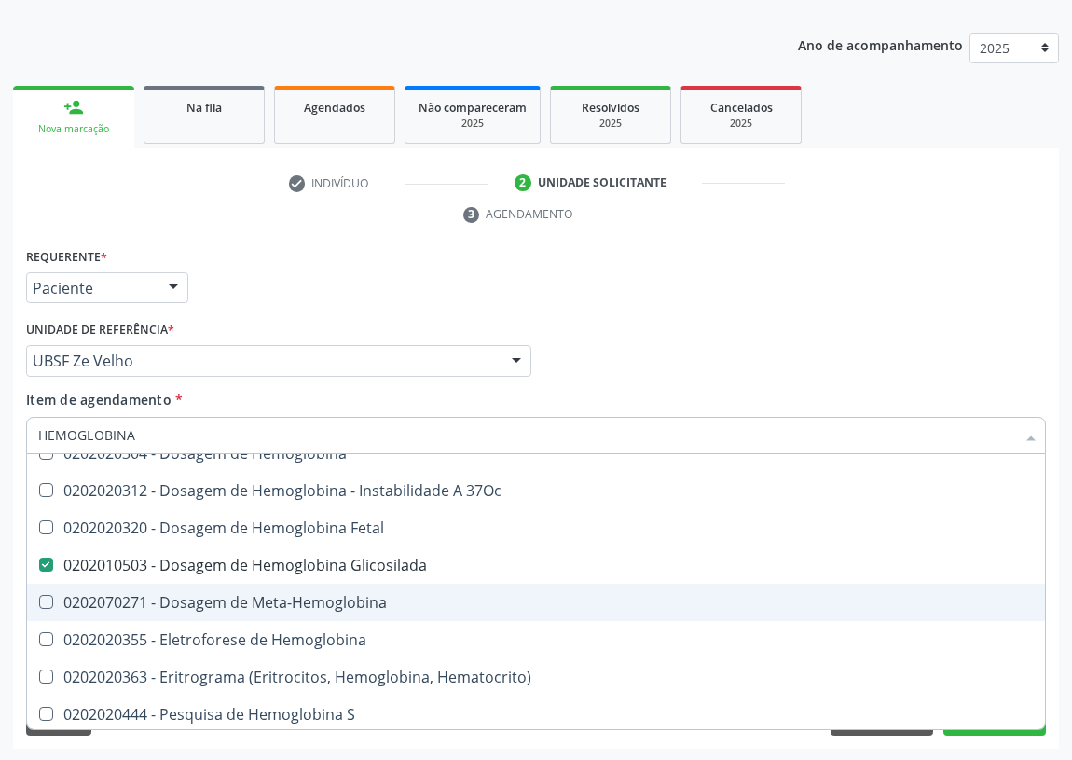
scroll to position [172, 0]
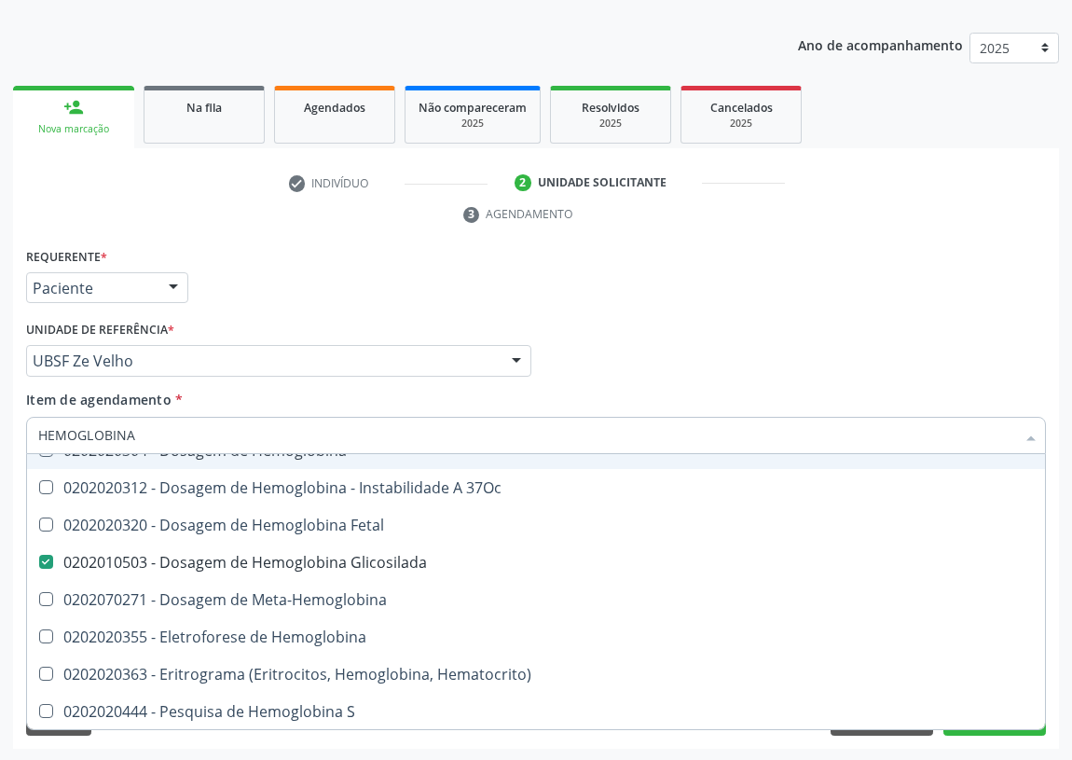
click at [743, 356] on div "Médico Solicitante Por favor, selecione a Unidade de Atendimento primeiro Nenhu…" at bounding box center [535, 352] width 1029 height 73
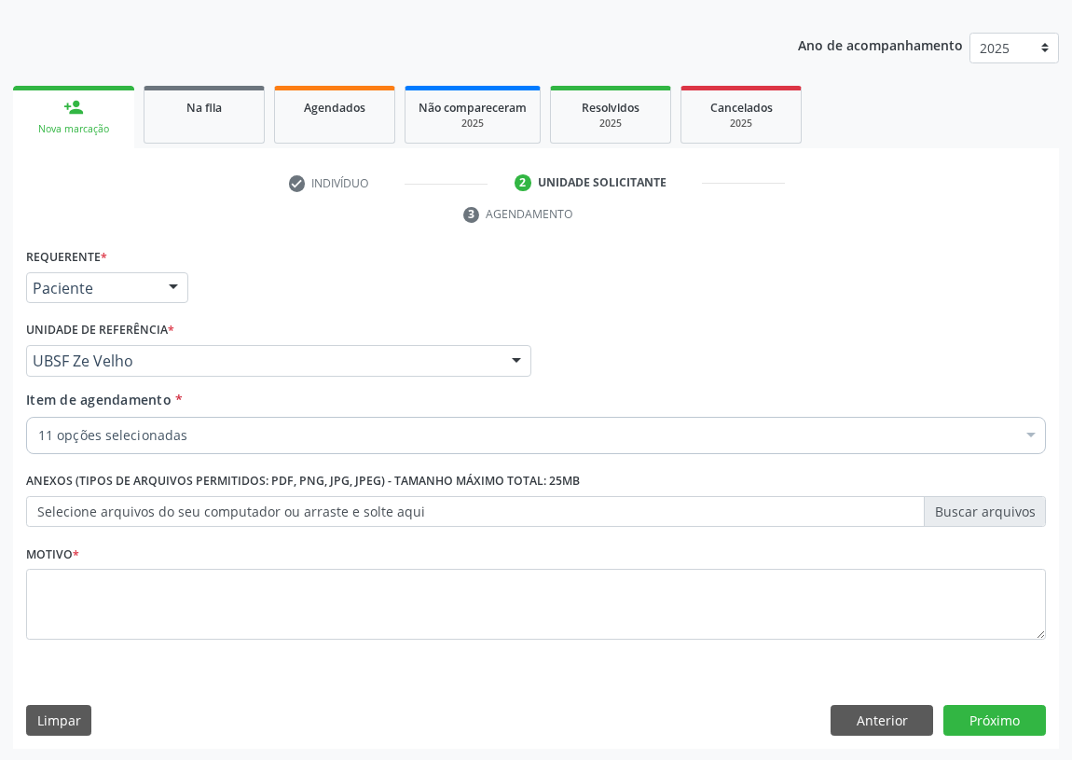
scroll to position [0, 0]
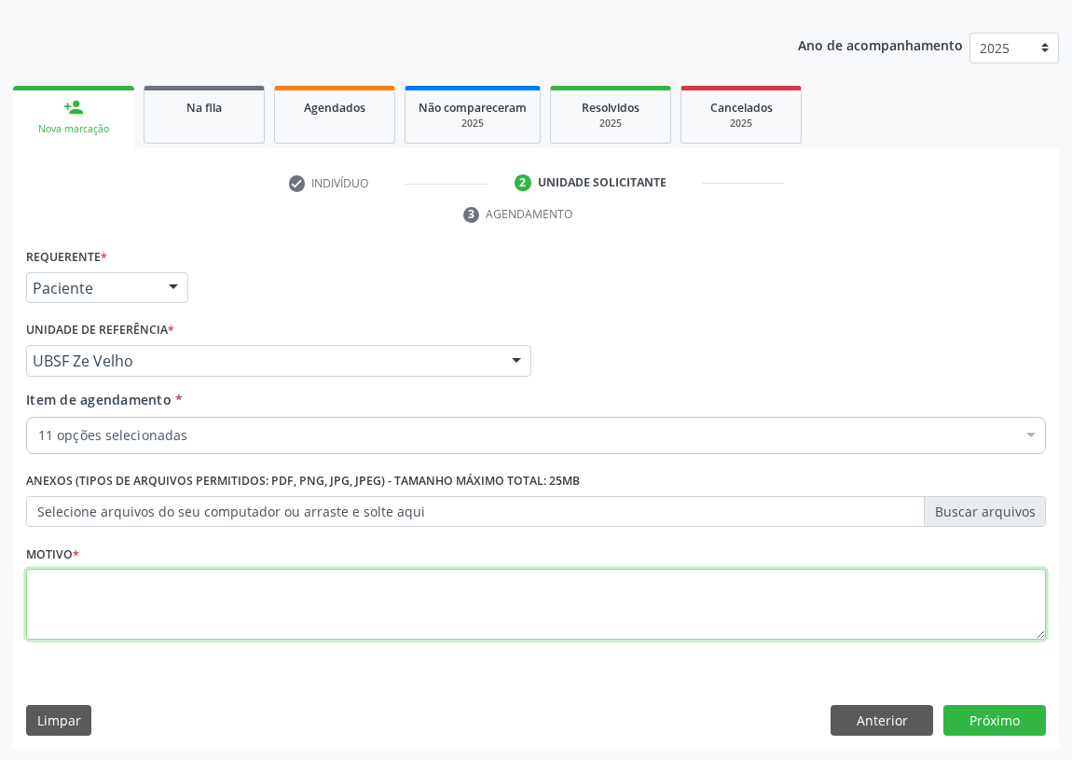
click at [73, 603] on textarea at bounding box center [536, 604] width 1020 height 71
type textarea "AVALIAÇÃO"
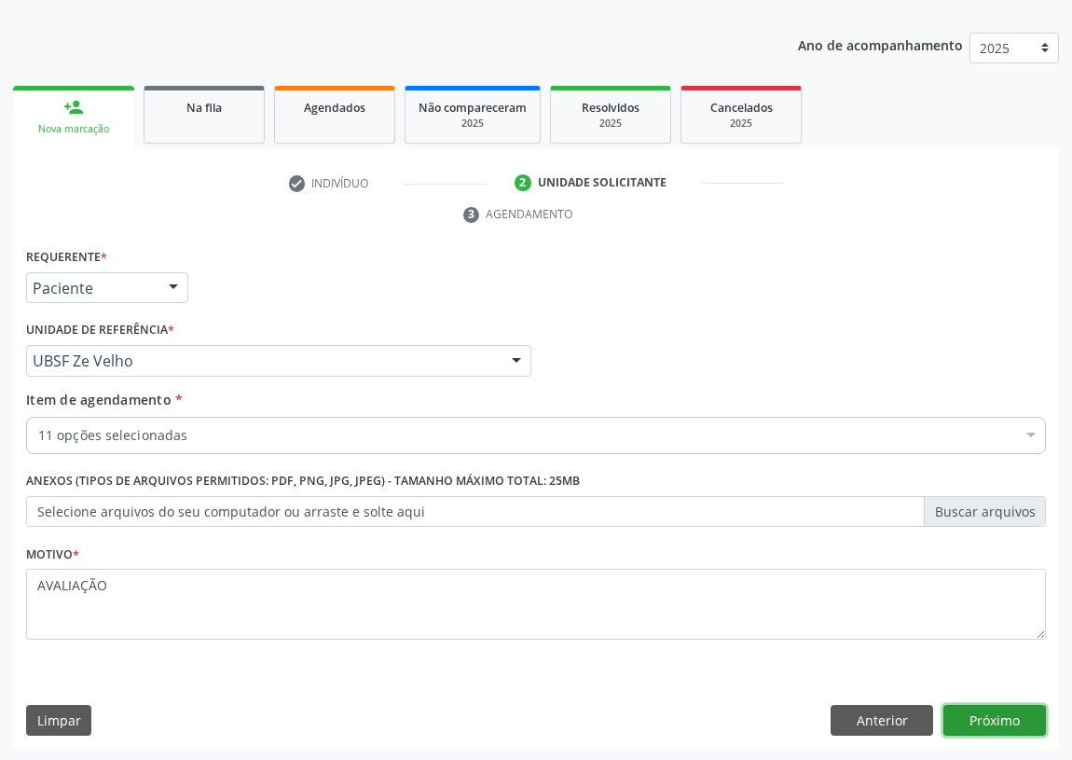
drag, startPoint x: 994, startPoint y: 722, endPoint x: 971, endPoint y: 719, distance: 22.5
click at [971, 719] on button "Próximo" at bounding box center [994, 721] width 103 height 32
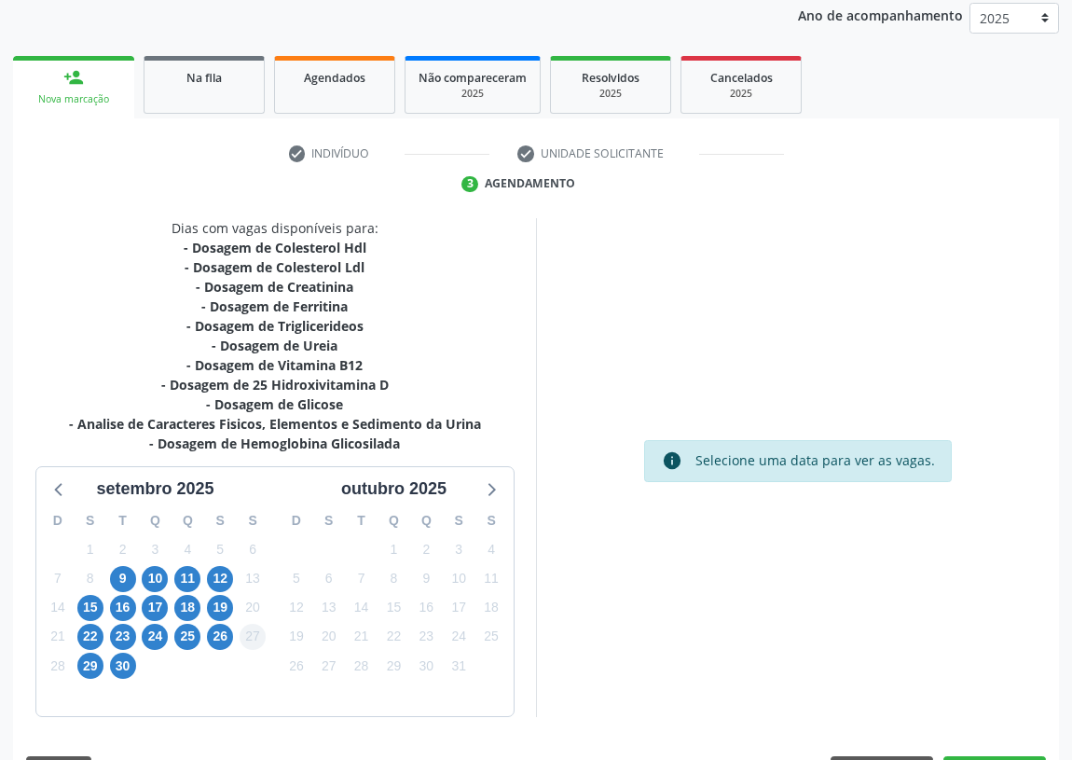
scroll to position [275, 0]
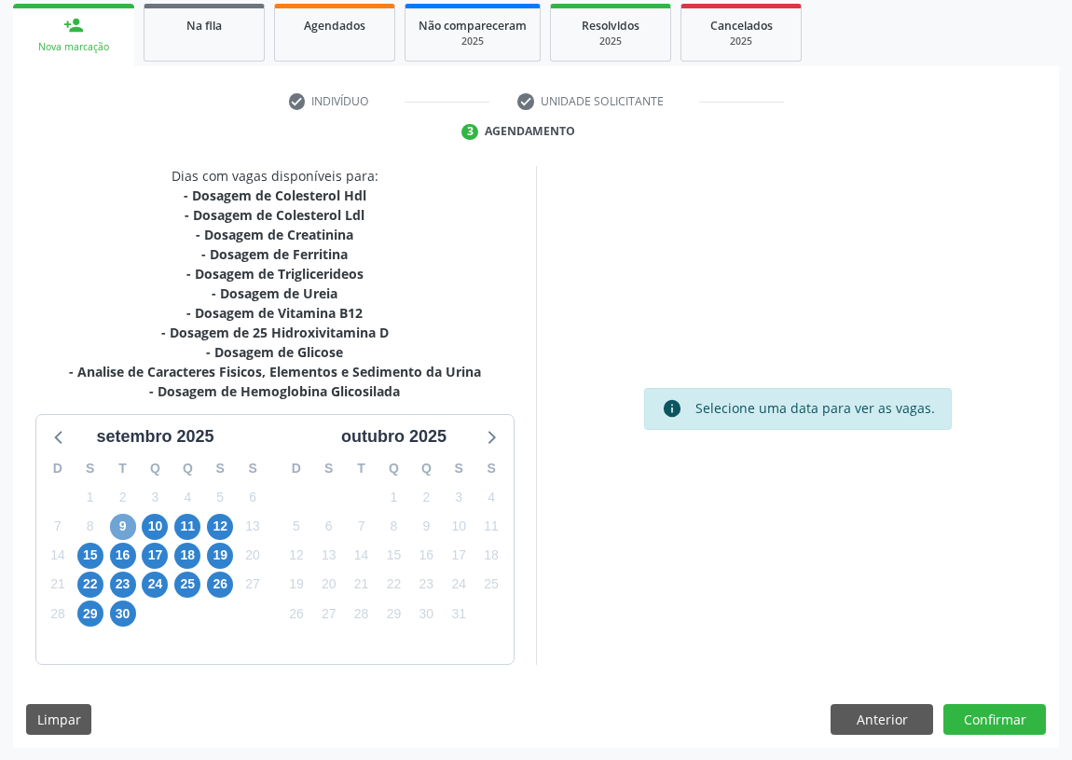
click at [124, 526] on span "9" at bounding box center [123, 527] width 26 height 26
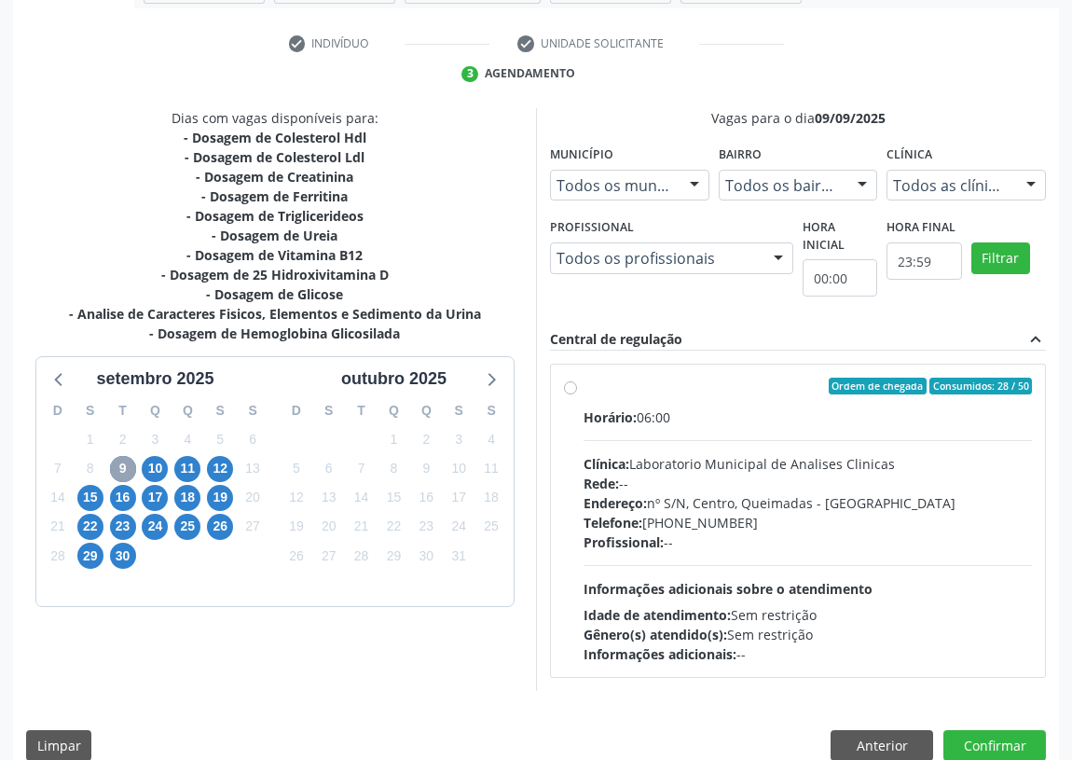
scroll to position [358, 0]
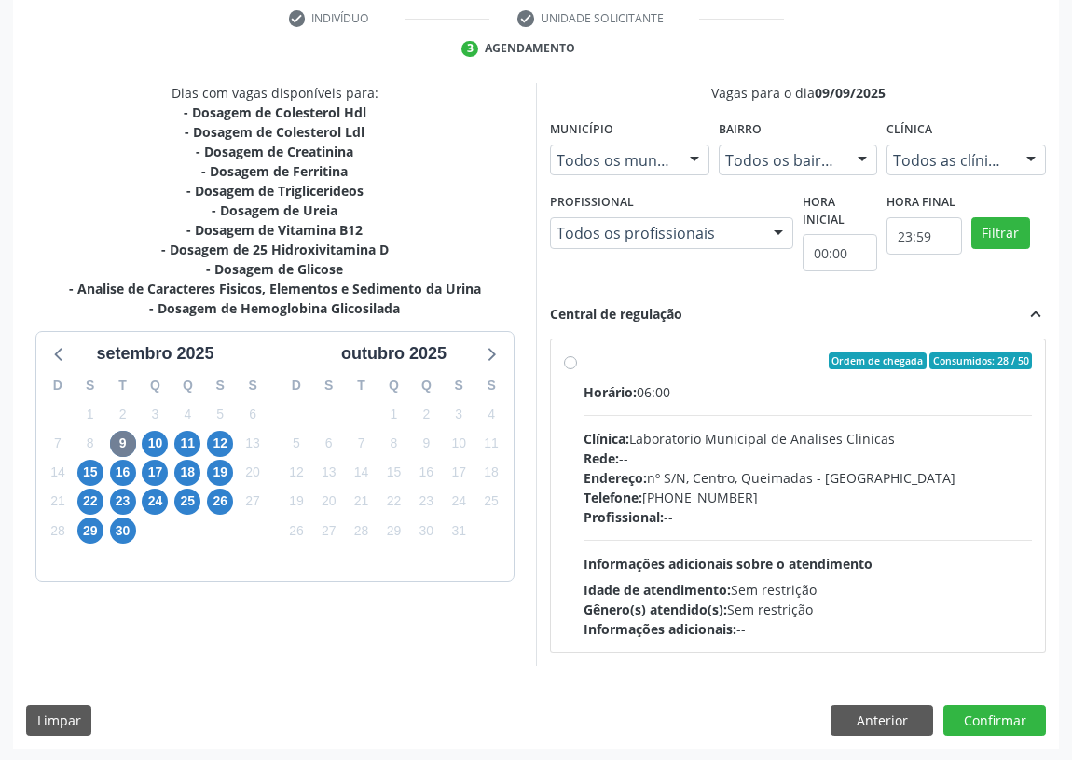
click at [584, 355] on label "Ordem de chegada Consumidos: 28 / 50 Horário: 06:00 Clínica: Laboratorio Munici…" at bounding box center [808, 495] width 448 height 286
click at [569, 355] on input "Ordem de chegada Consumidos: 28 / 50 Horário: 06:00 Clínica: Laboratorio Munici…" at bounding box center [570, 360] width 13 height 17
radio input "true"
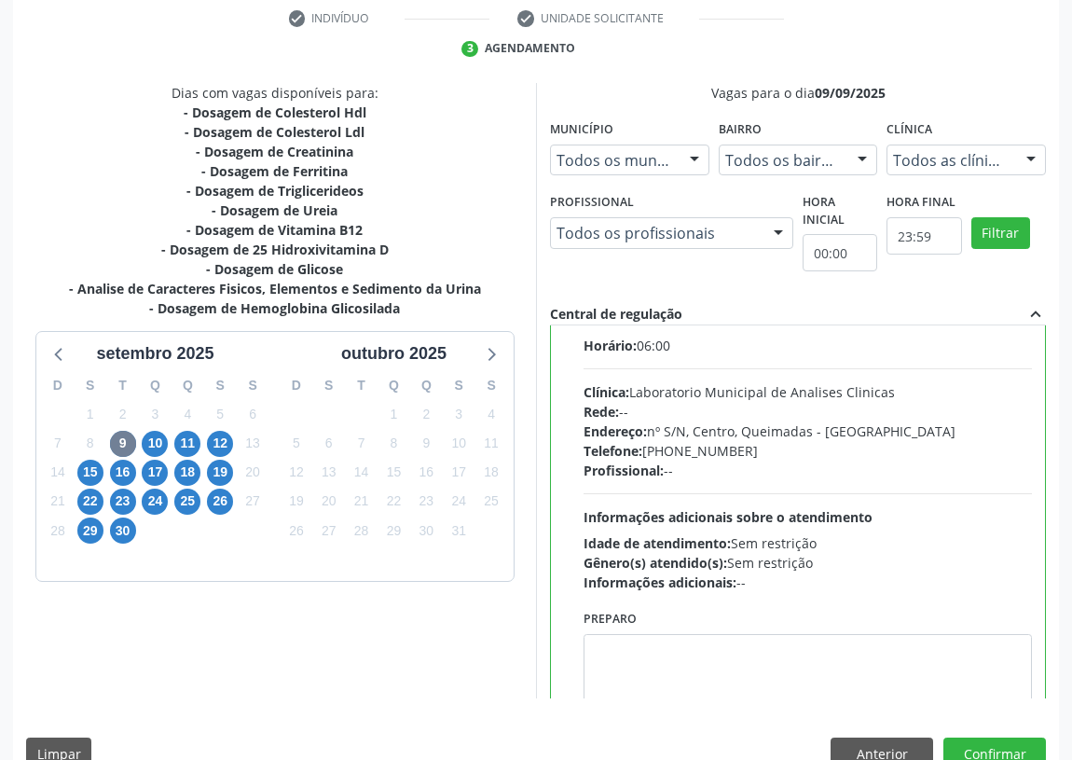
scroll to position [92, 0]
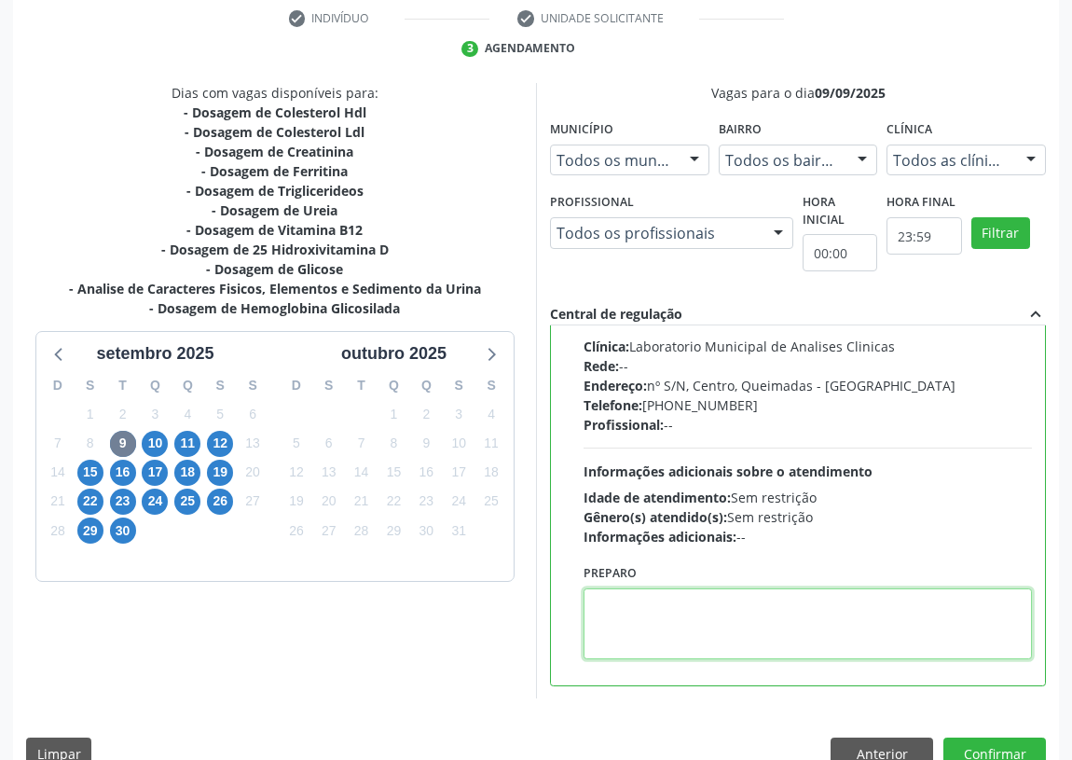
click at [668, 616] on textarea at bounding box center [808, 623] width 448 height 71
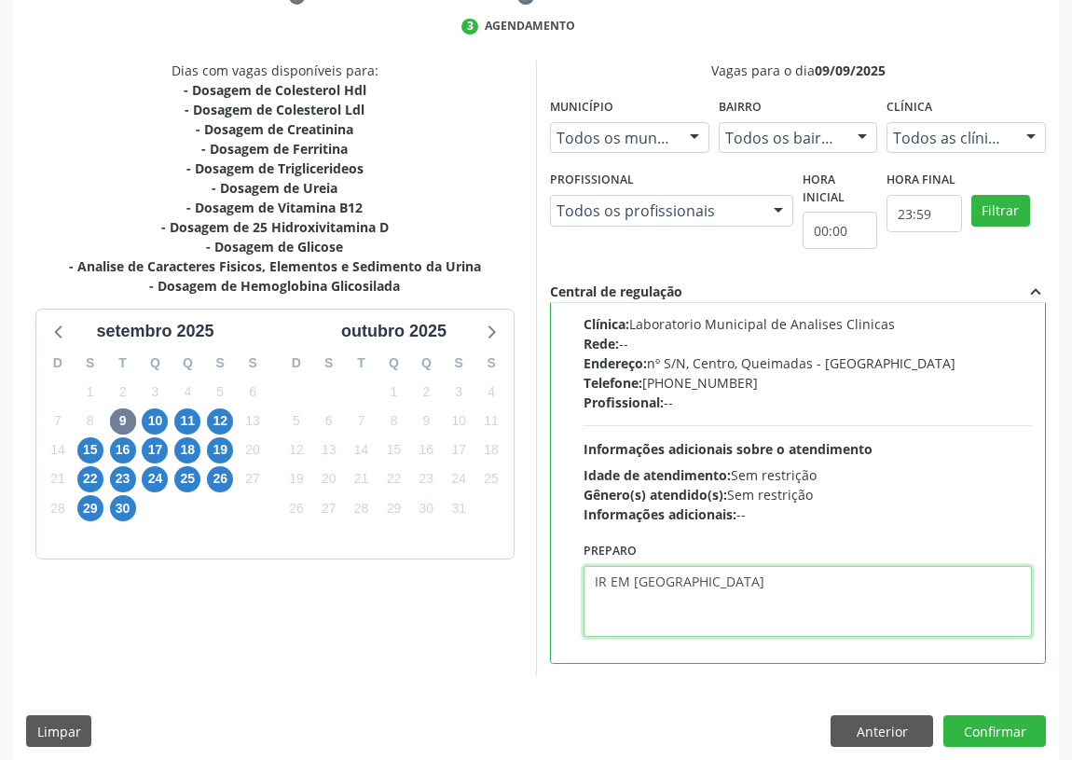
scroll to position [392, 0]
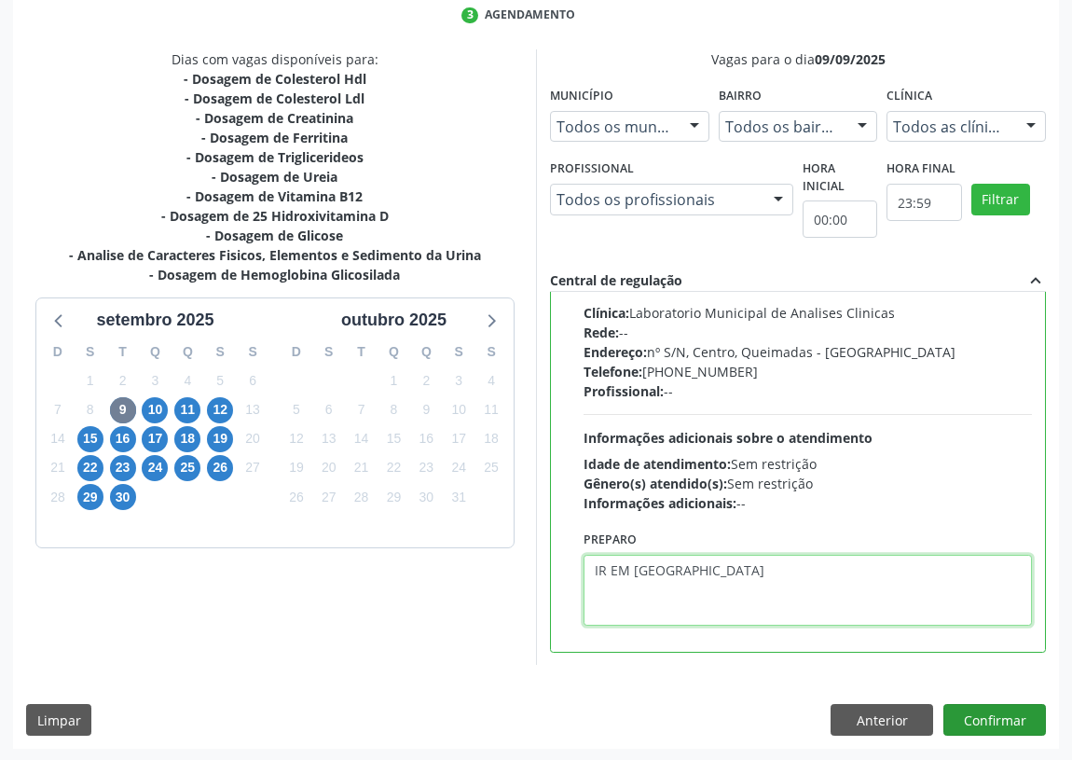
type textarea "IR EM [GEOGRAPHIC_DATA]"
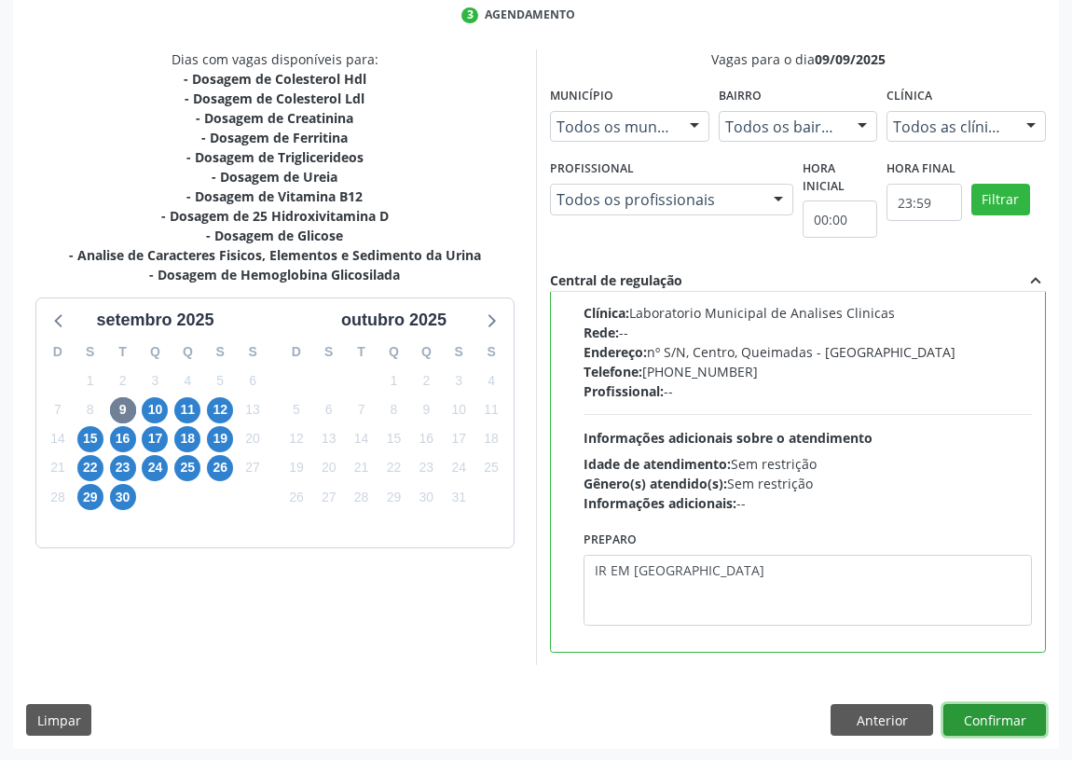
click at [1001, 713] on button "Confirmar" at bounding box center [994, 720] width 103 height 32
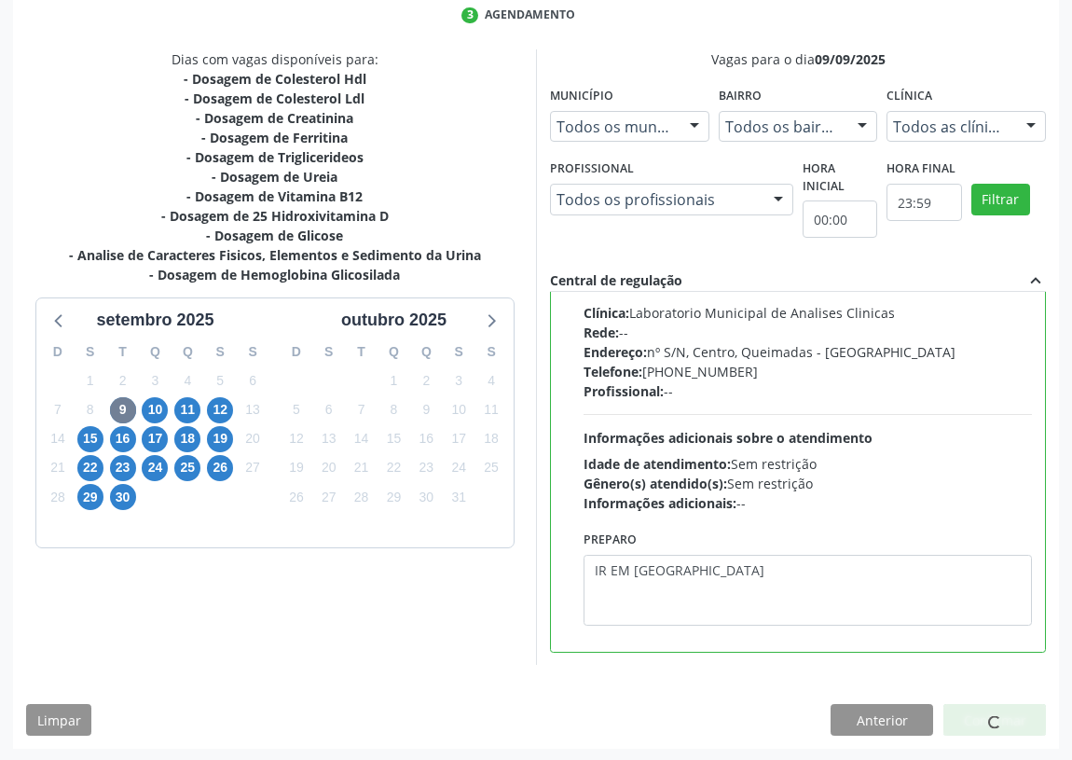
scroll to position [0, 0]
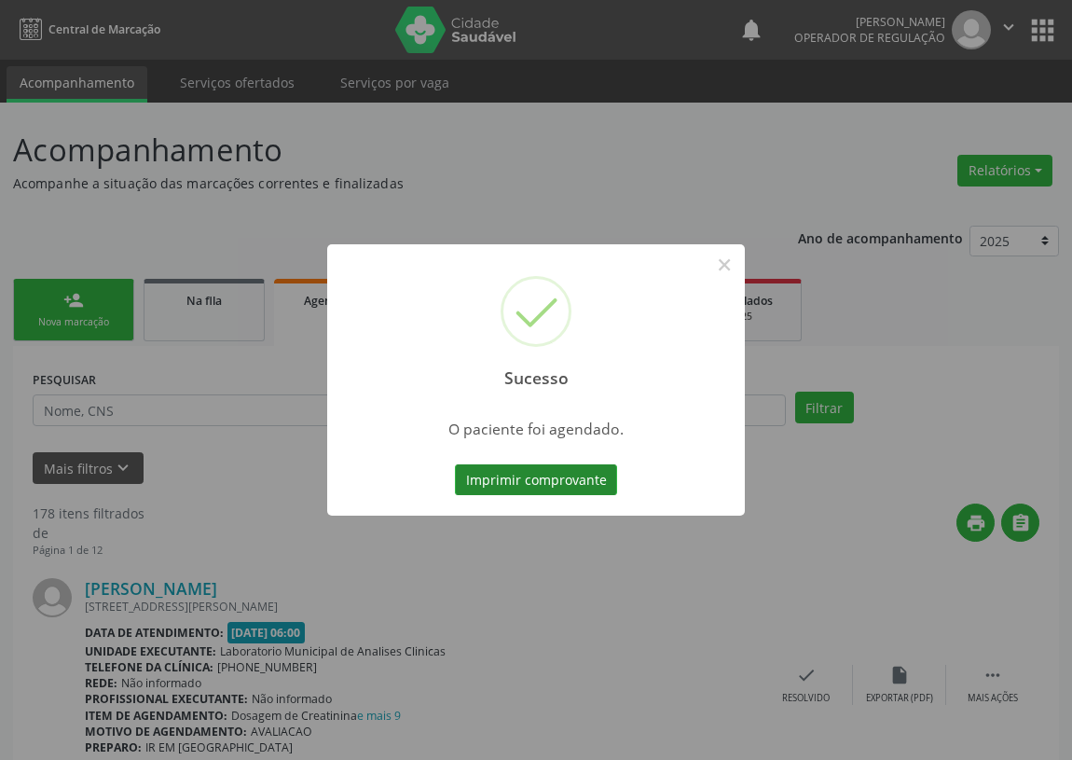
click at [537, 468] on button "Imprimir comprovante" at bounding box center [536, 480] width 162 height 32
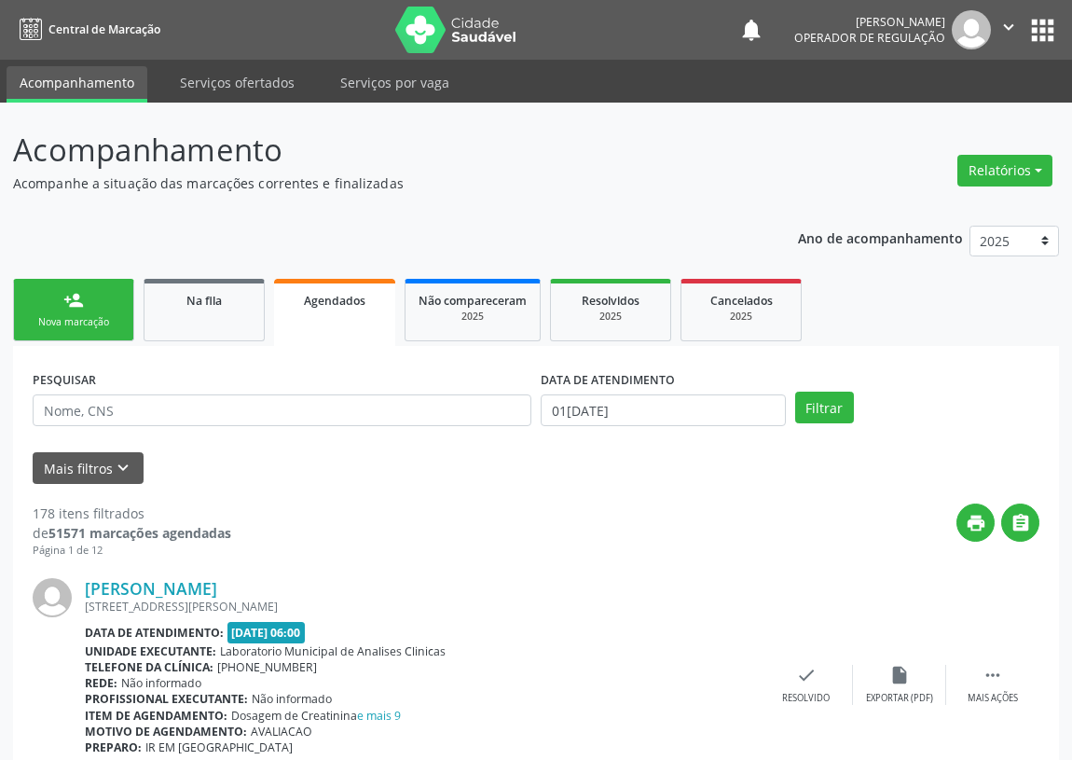
click at [65, 311] on link "person_add Nova marcação" at bounding box center [73, 310] width 121 height 62
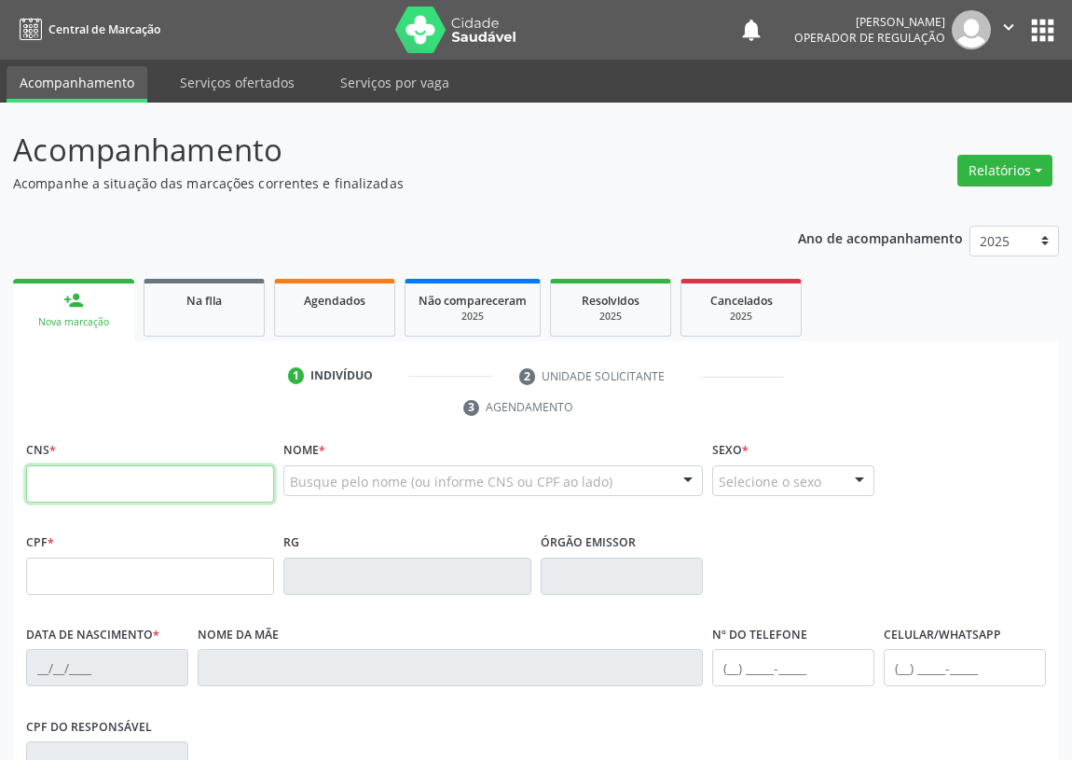
click at [52, 476] on input "text" at bounding box center [150, 483] width 248 height 37
click at [50, 482] on input "text" at bounding box center [150, 483] width 248 height 37
type input "701 0038 0671 7195"
type input "176.486.614-20"
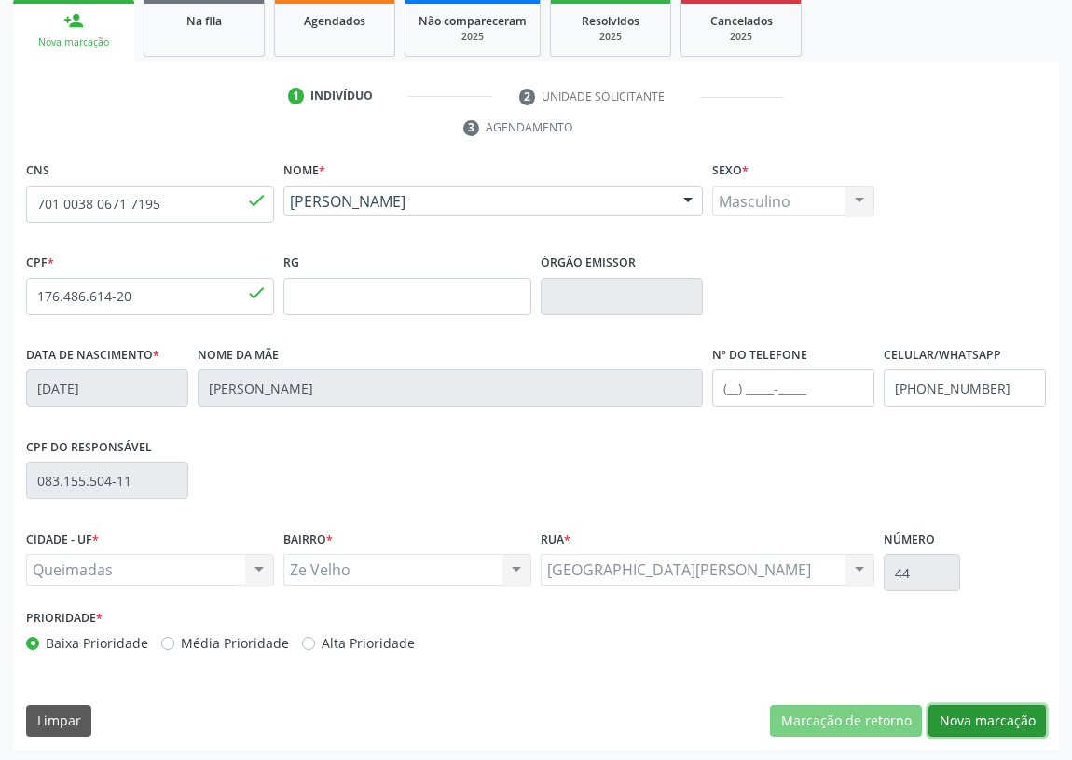
drag, startPoint x: 1014, startPoint y: 715, endPoint x: 607, endPoint y: 612, distance: 420.1
click at [993, 708] on button "Nova marcação" at bounding box center [986, 721] width 117 height 32
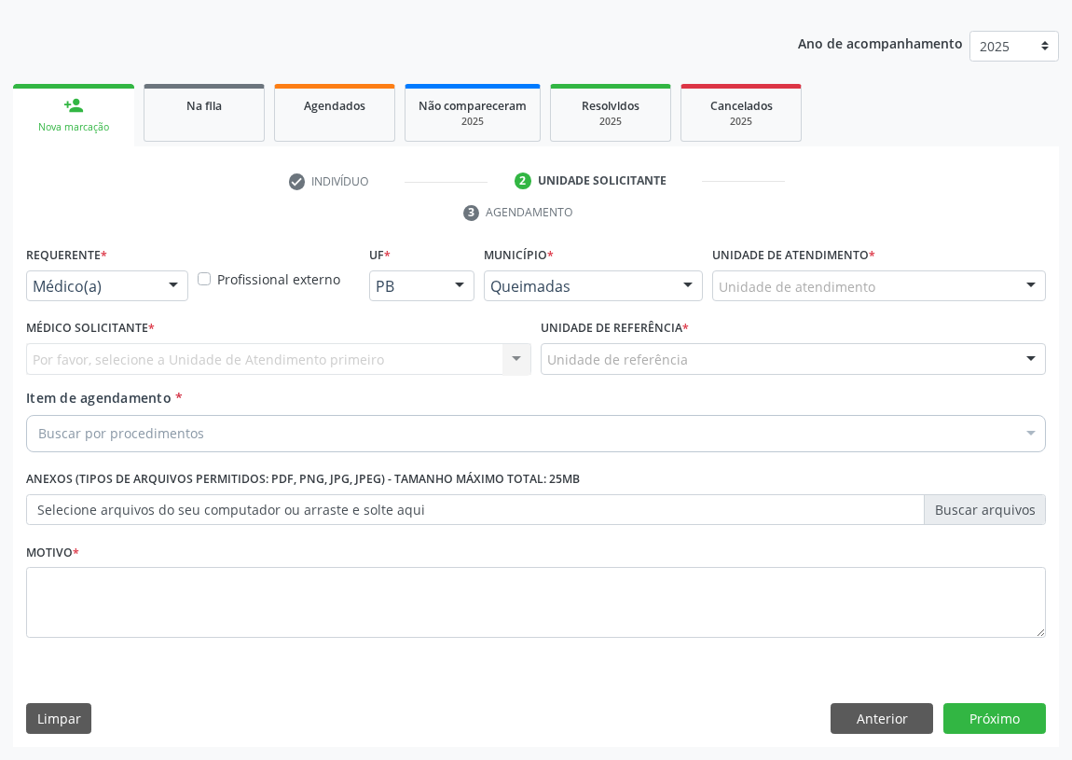
scroll to position [193, 0]
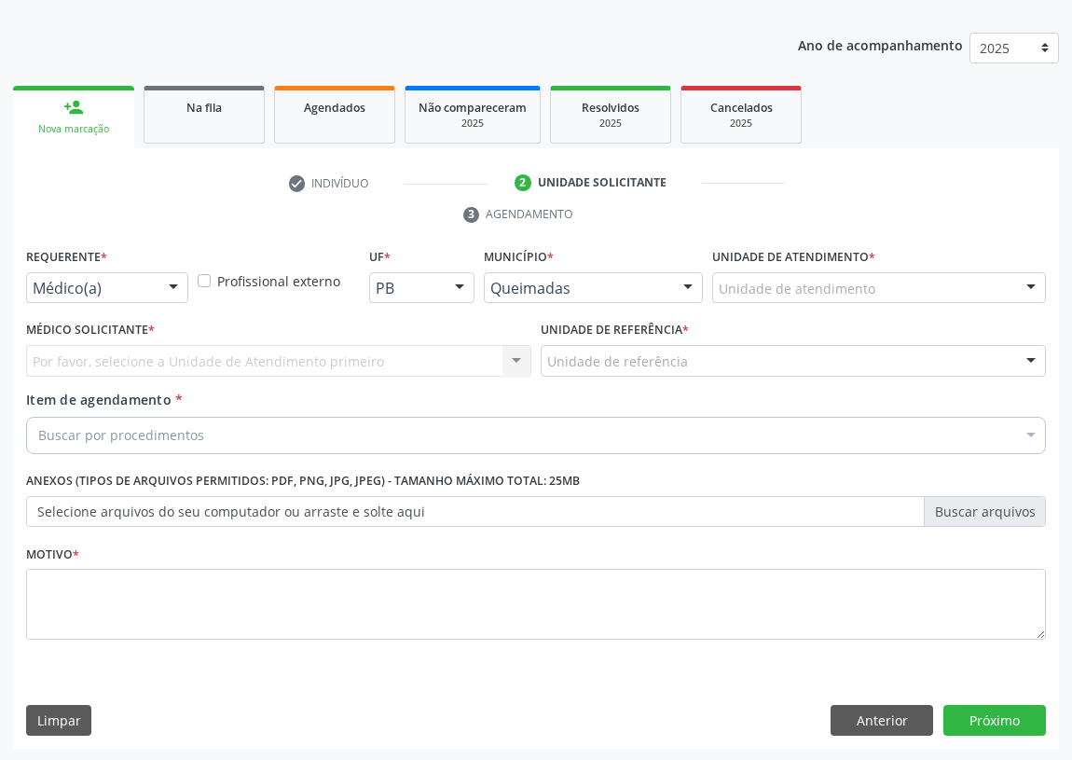
drag, startPoint x: 175, startPoint y: 286, endPoint x: 158, endPoint y: 345, distance: 61.1
click at [172, 295] on div at bounding box center [173, 289] width 28 height 32
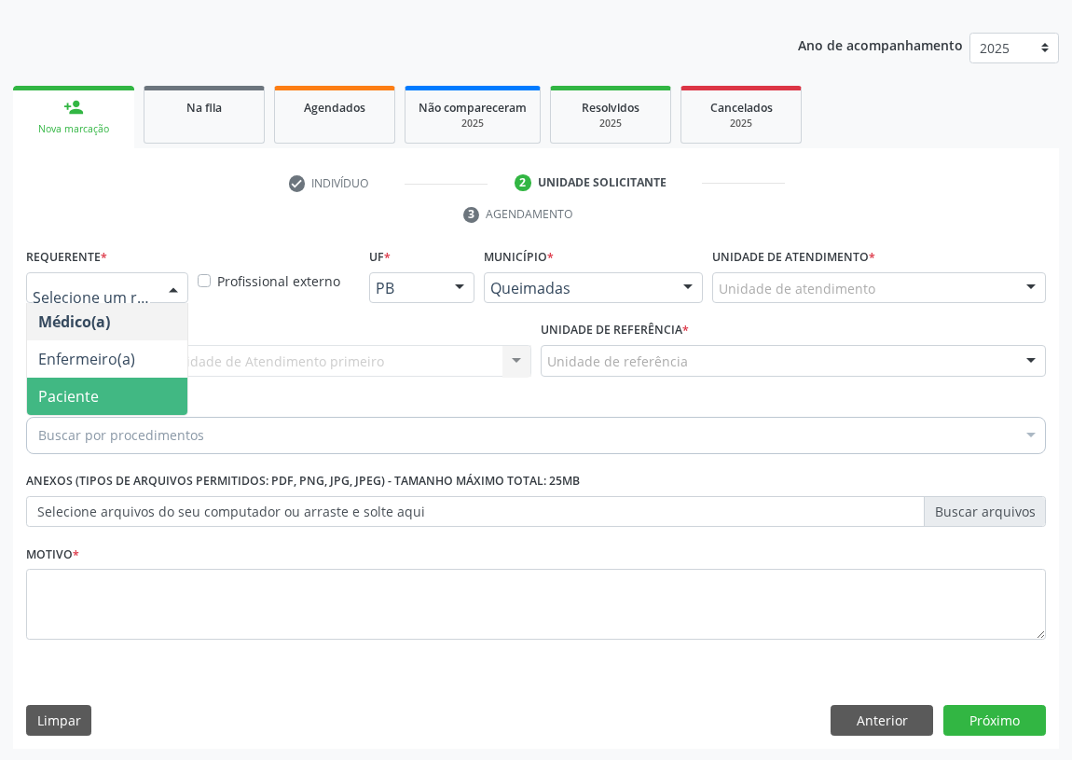
drag, startPoint x: 156, startPoint y: 396, endPoint x: 317, endPoint y: 366, distance: 164.0
click at [170, 390] on span "Paciente" at bounding box center [107, 396] width 160 height 37
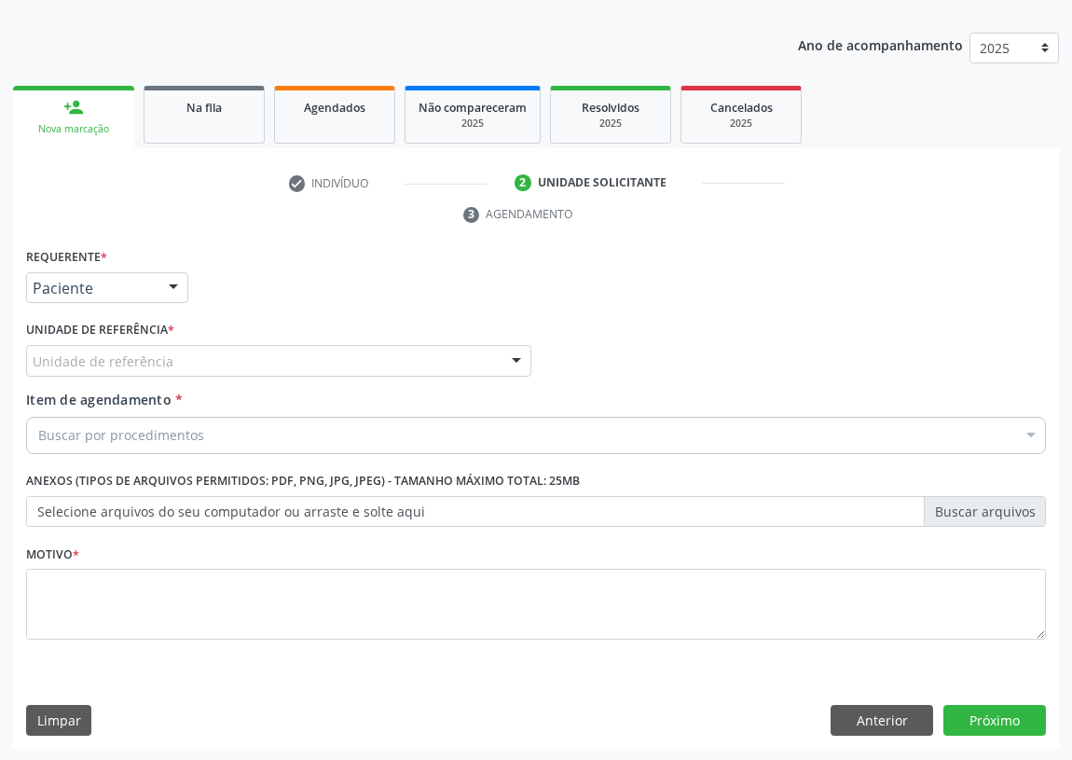
drag, startPoint x: 476, startPoint y: 356, endPoint x: 345, endPoint y: 409, distance: 141.8
click at [474, 356] on div "Unidade de referência" at bounding box center [278, 361] width 505 height 32
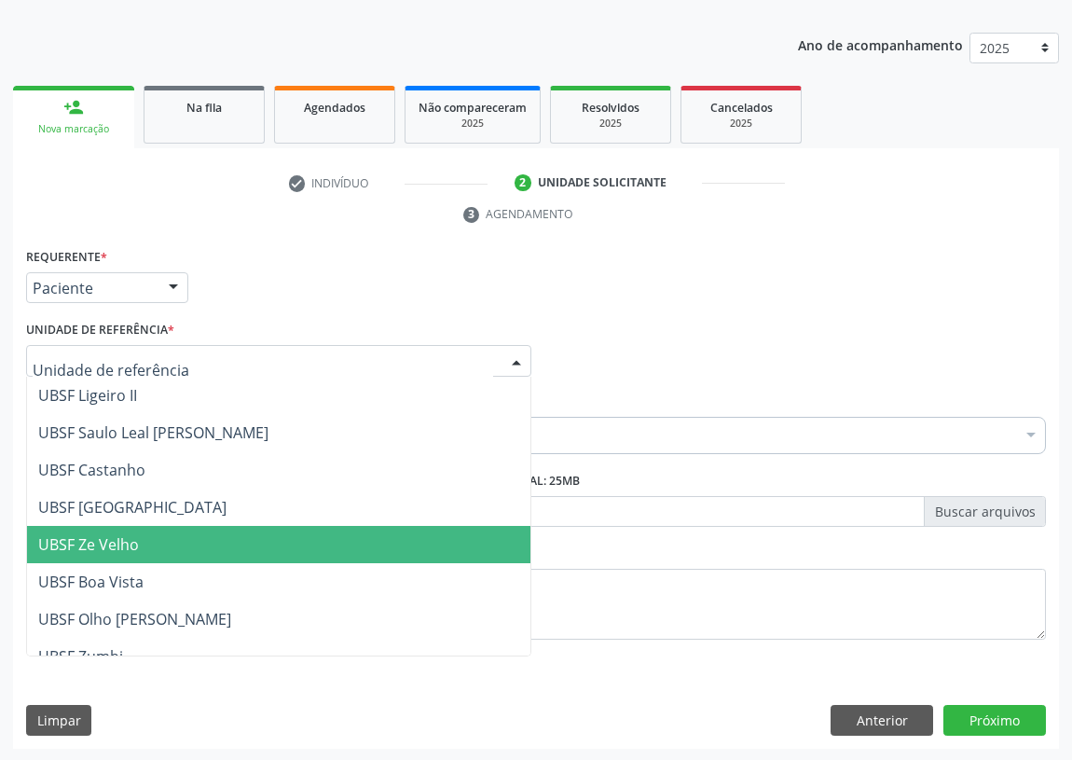
drag, startPoint x: 110, startPoint y: 540, endPoint x: 0, endPoint y: 509, distance: 114.2
click at [108, 540] on span "UBSF Ze Velho" at bounding box center [88, 544] width 101 height 21
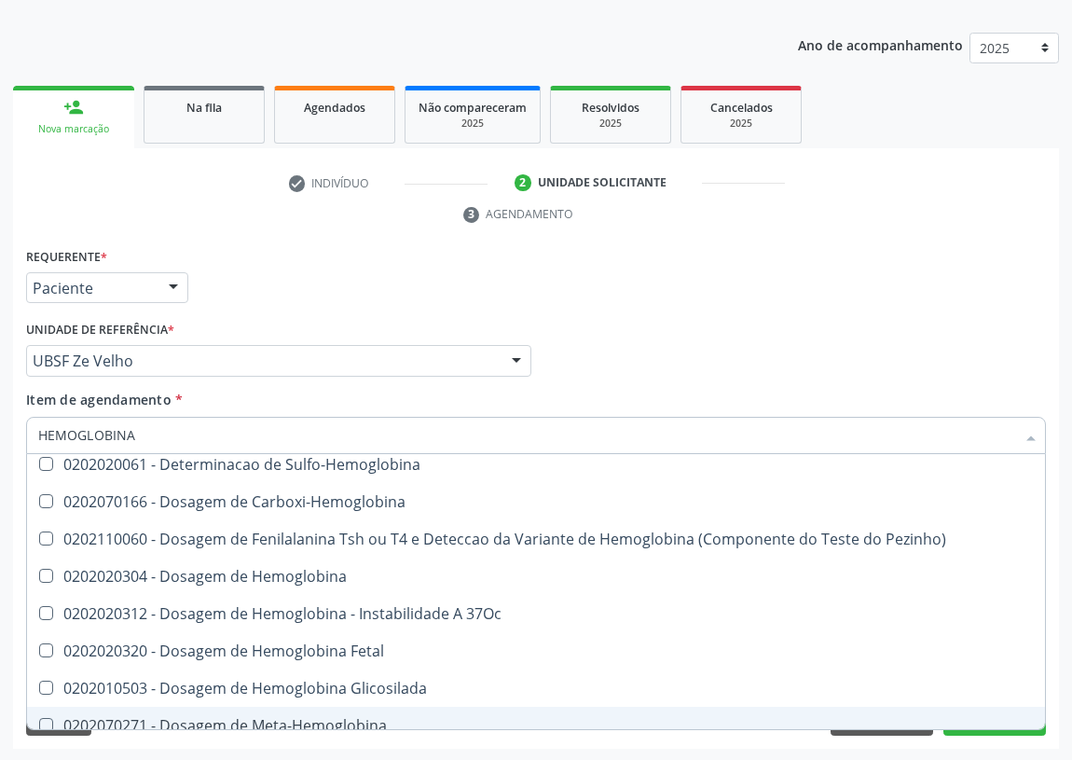
scroll to position [84, 0]
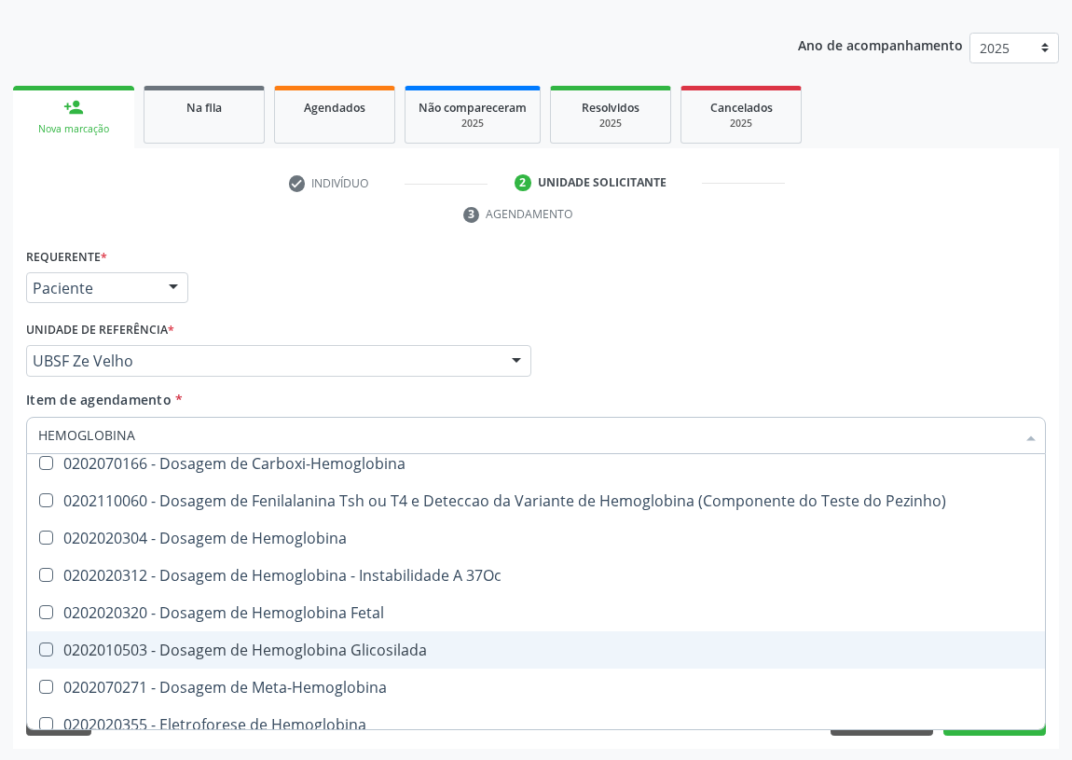
drag, startPoint x: 301, startPoint y: 650, endPoint x: 168, endPoint y: 626, distance: 135.3
click at [300, 651] on div "0202010503 - Dosagem de Hemoglobina Glicosilada" at bounding box center [536, 649] width 996 height 15
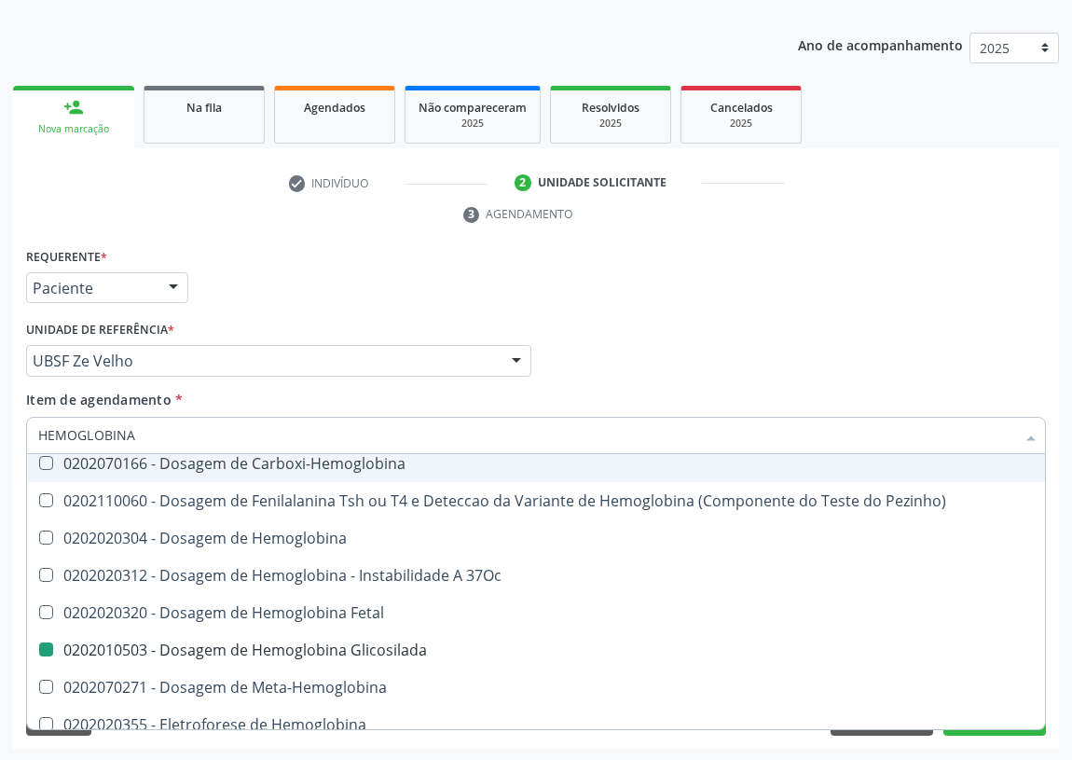
click at [811, 353] on div "Médico Solicitante Por favor, selecione a Unidade de Atendimento primeiro Nenhu…" at bounding box center [535, 352] width 1029 height 73
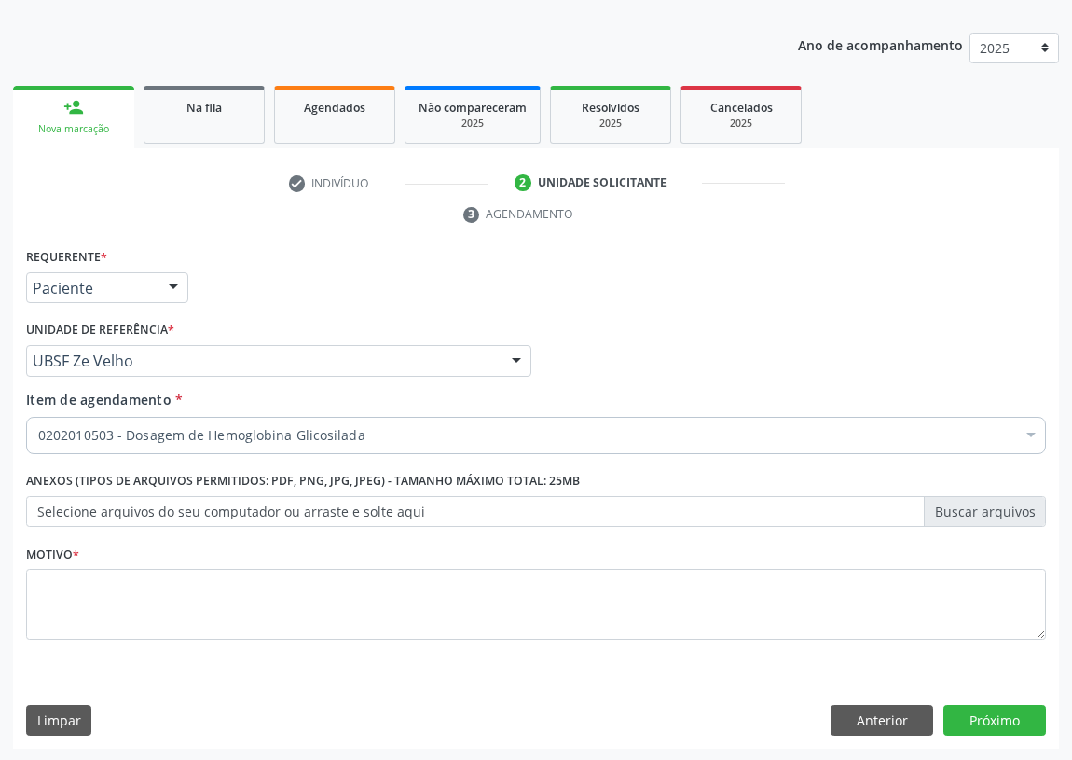
scroll to position [0, 0]
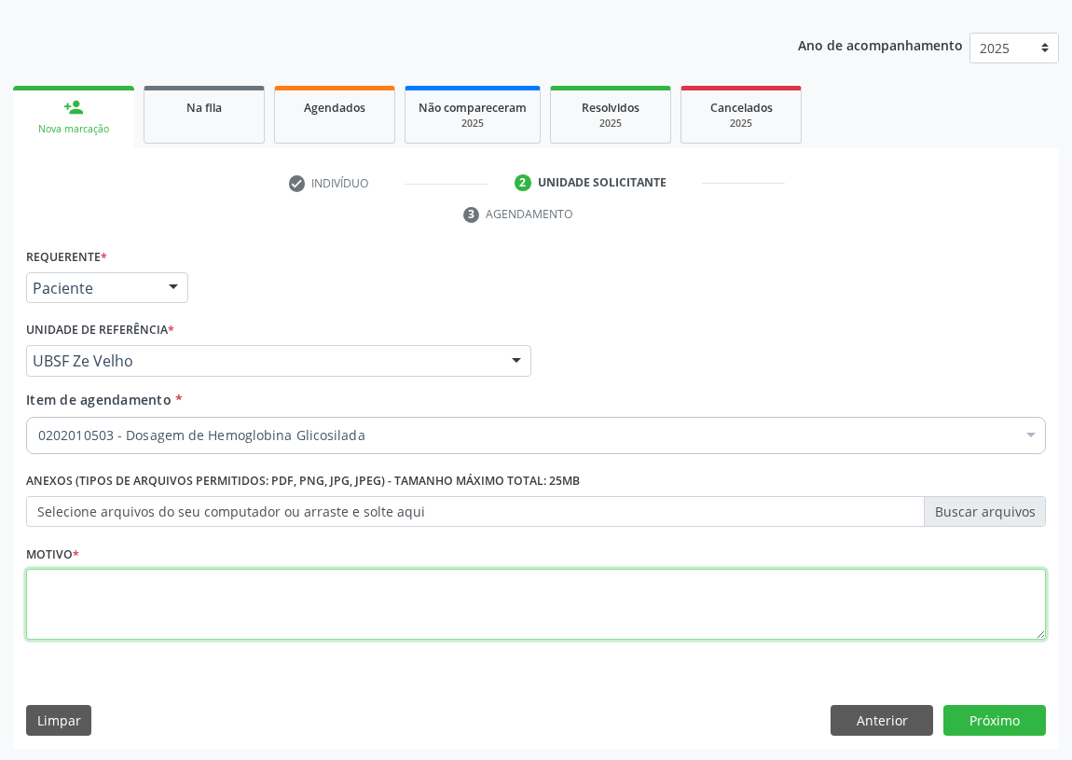
click at [83, 613] on textarea at bounding box center [536, 604] width 1020 height 71
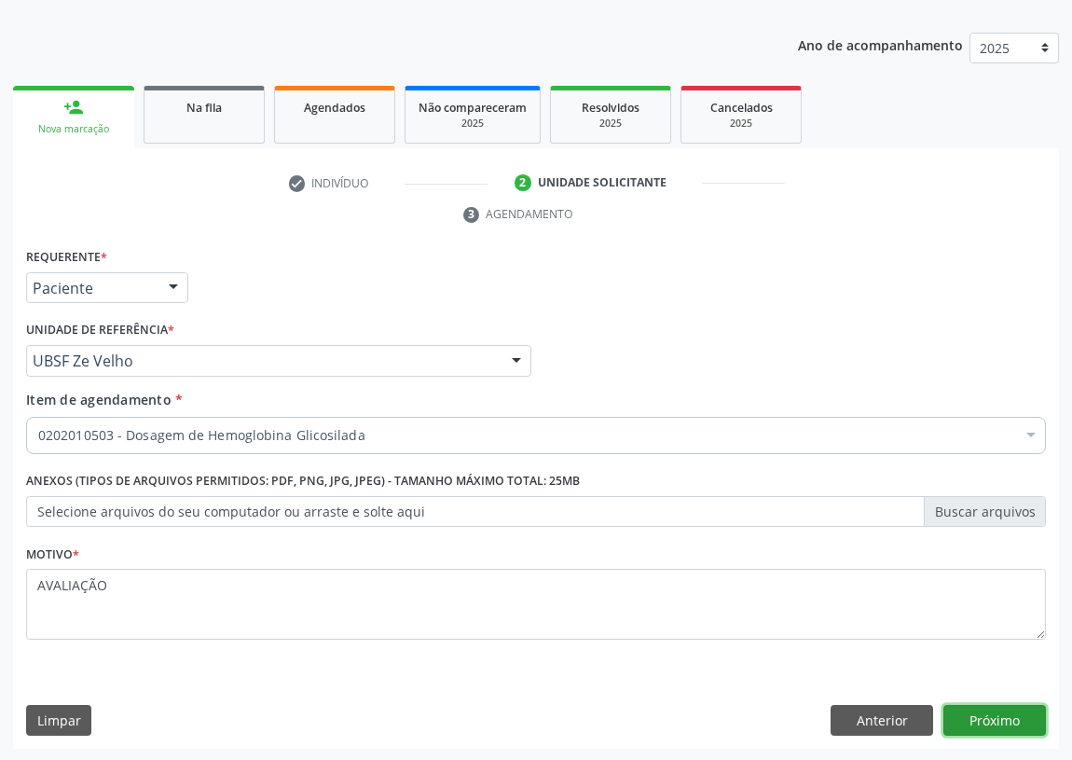
drag, startPoint x: 997, startPoint y: 710, endPoint x: 984, endPoint y: 709, distance: 12.2
click at [984, 709] on button "Próximo" at bounding box center [994, 721] width 103 height 32
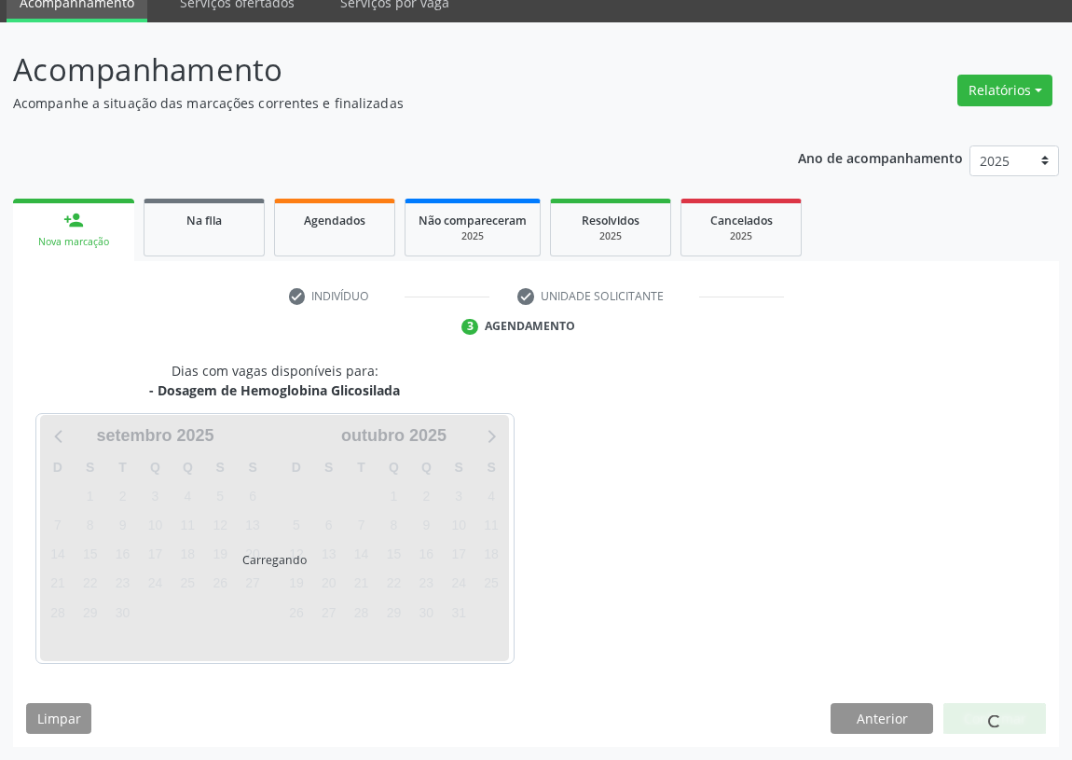
scroll to position [78, 0]
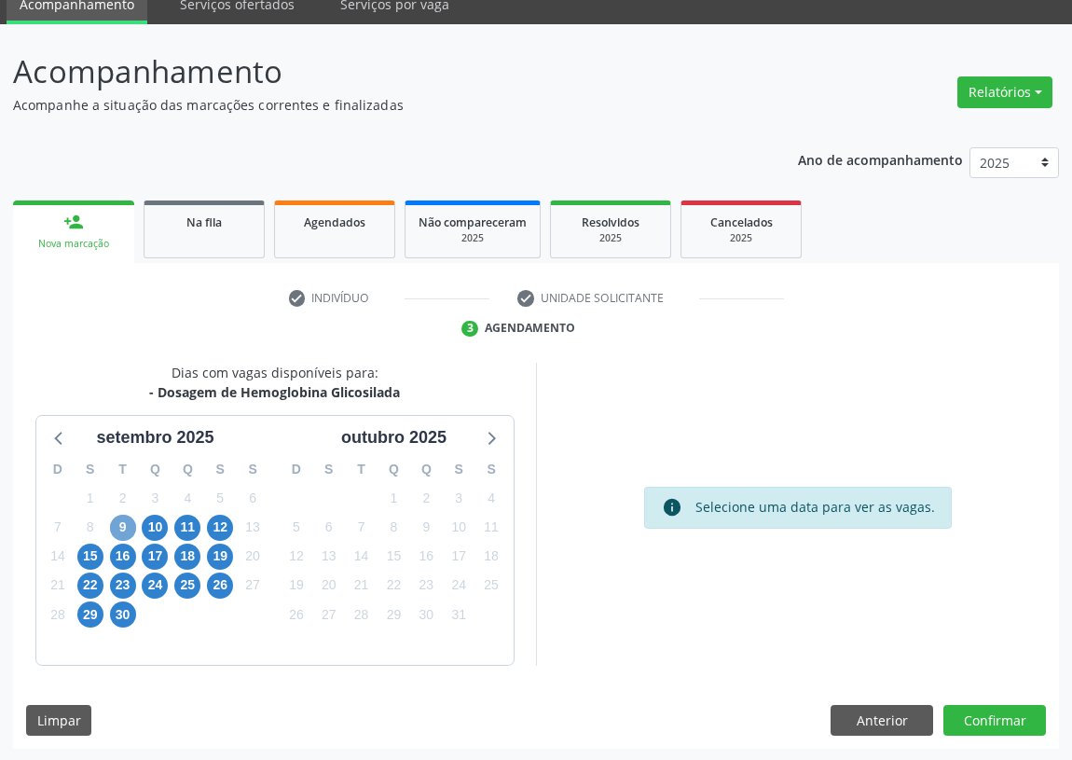
click at [121, 521] on span "9" at bounding box center [123, 528] width 26 height 26
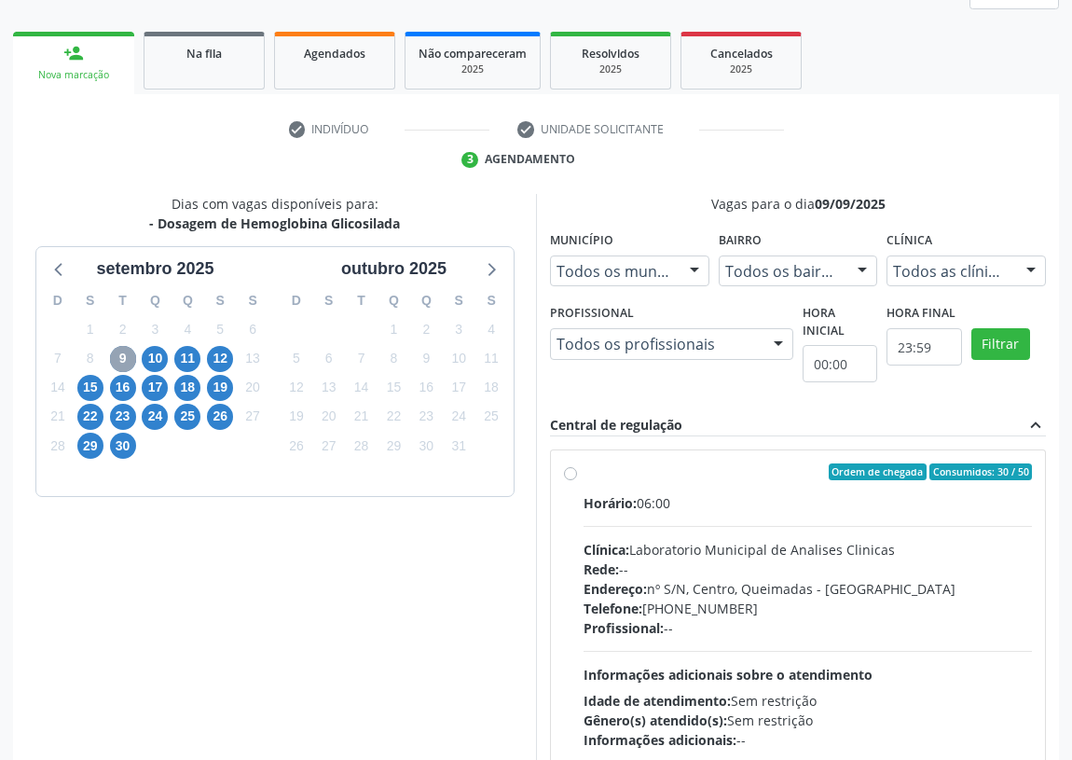
scroll to position [248, 0]
click at [584, 465] on label "Ordem de chegada Consumidos: 30 / 50 Horário: 06:00 Clínica: Laboratorio Munici…" at bounding box center [808, 605] width 448 height 286
click at [569, 465] on input "Ordem de chegada Consumidos: 30 / 50 Horário: 06:00 Clínica: Laboratorio Munici…" at bounding box center [570, 470] width 13 height 17
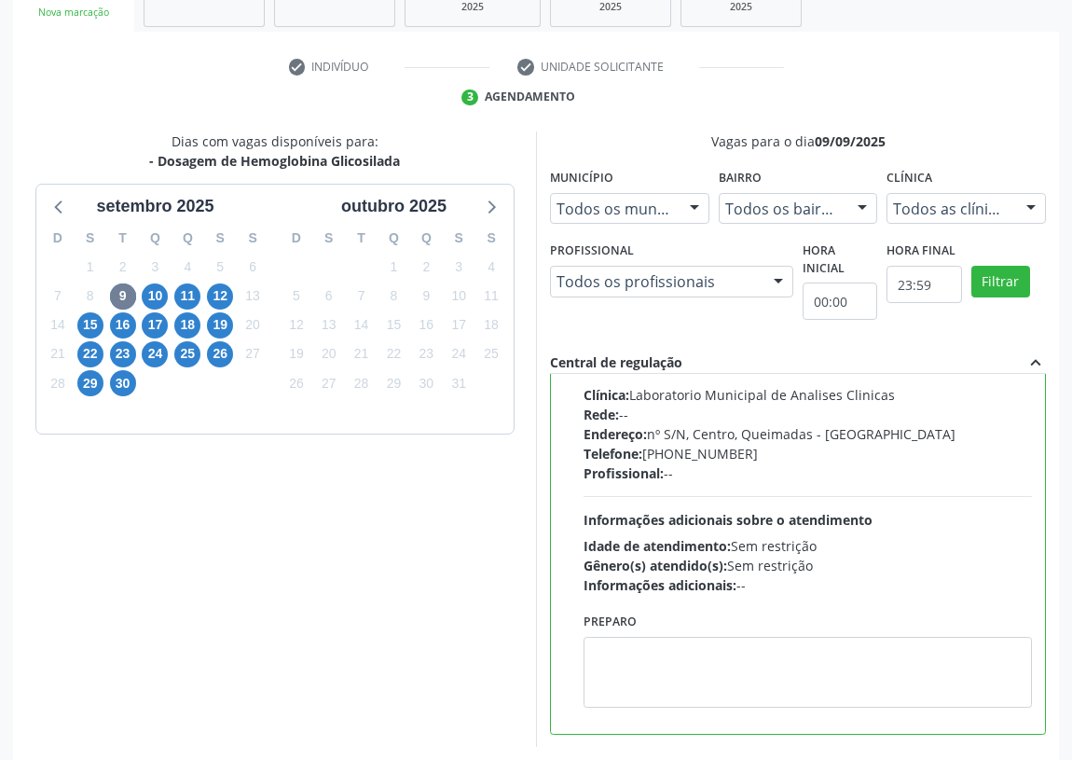
scroll to position [392, 0]
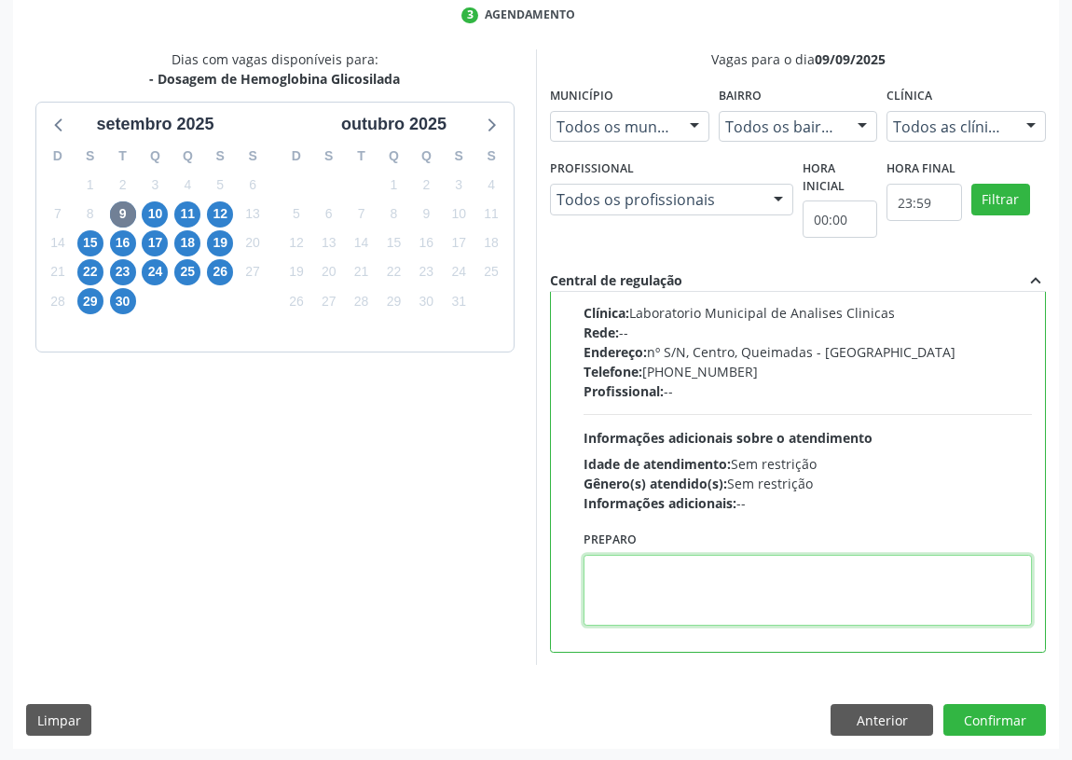
click at [686, 597] on textarea at bounding box center [808, 590] width 448 height 71
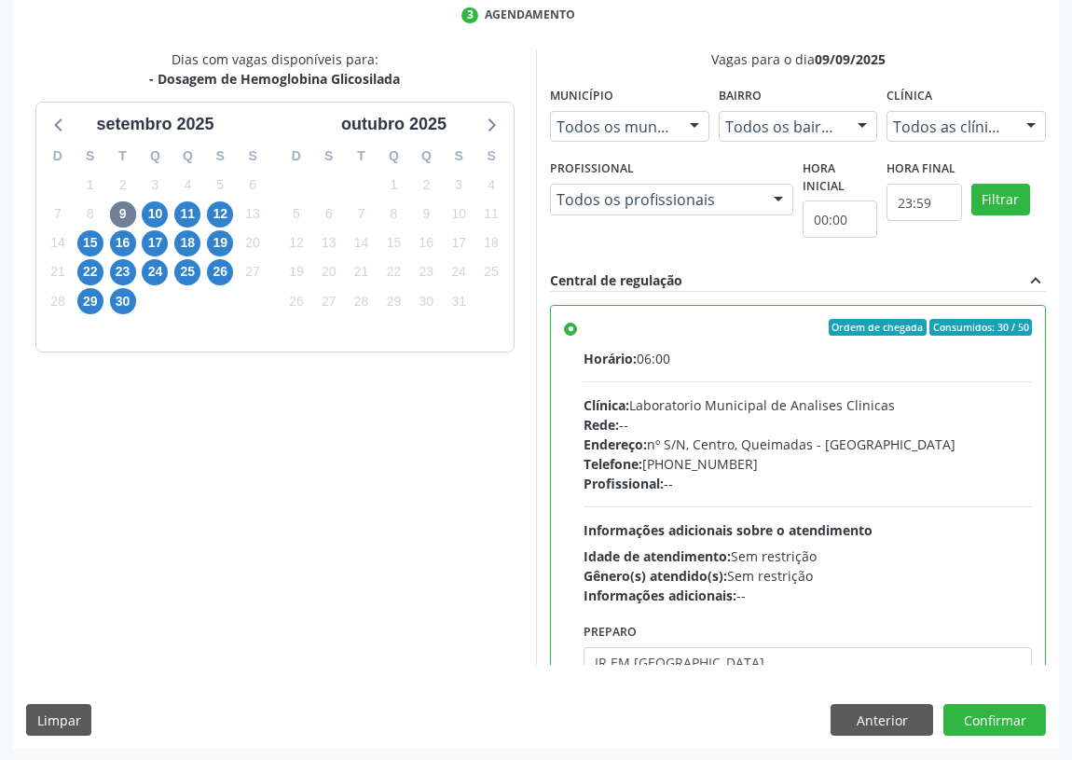
scroll to position [92, 0]
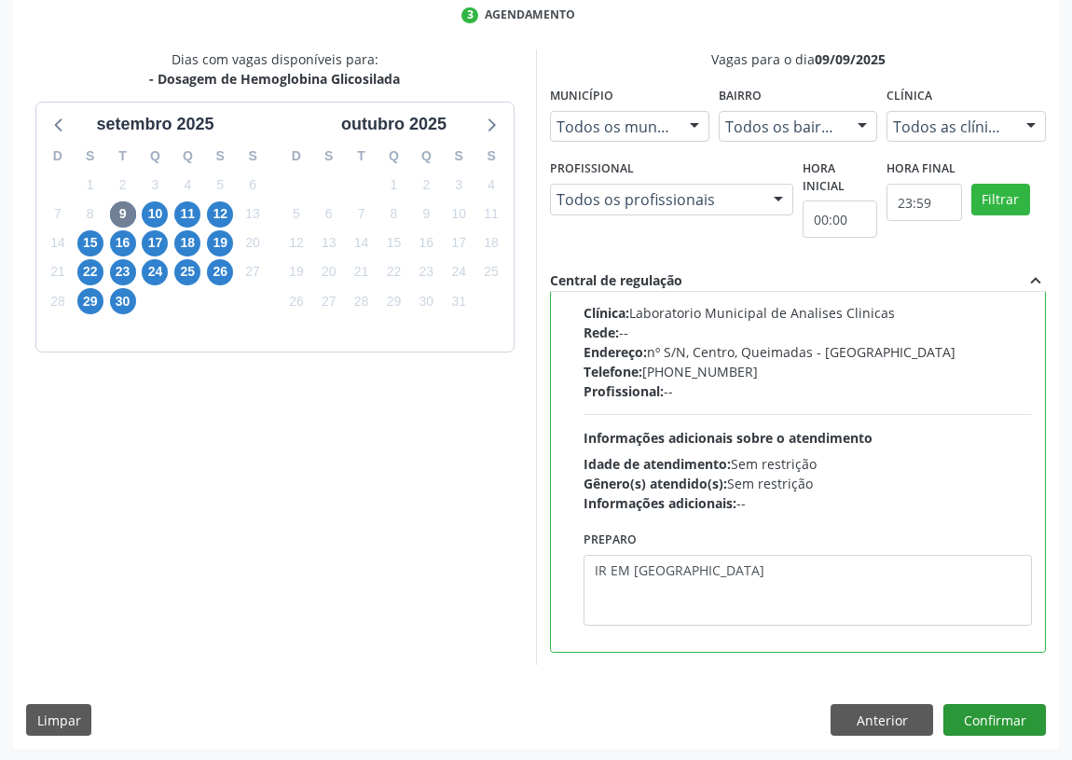
type textarea "IR EM [GEOGRAPHIC_DATA]"
drag, startPoint x: 965, startPoint y: 708, endPoint x: 793, endPoint y: 703, distance: 171.6
click at [961, 705] on button "Confirmar" at bounding box center [994, 720] width 103 height 32
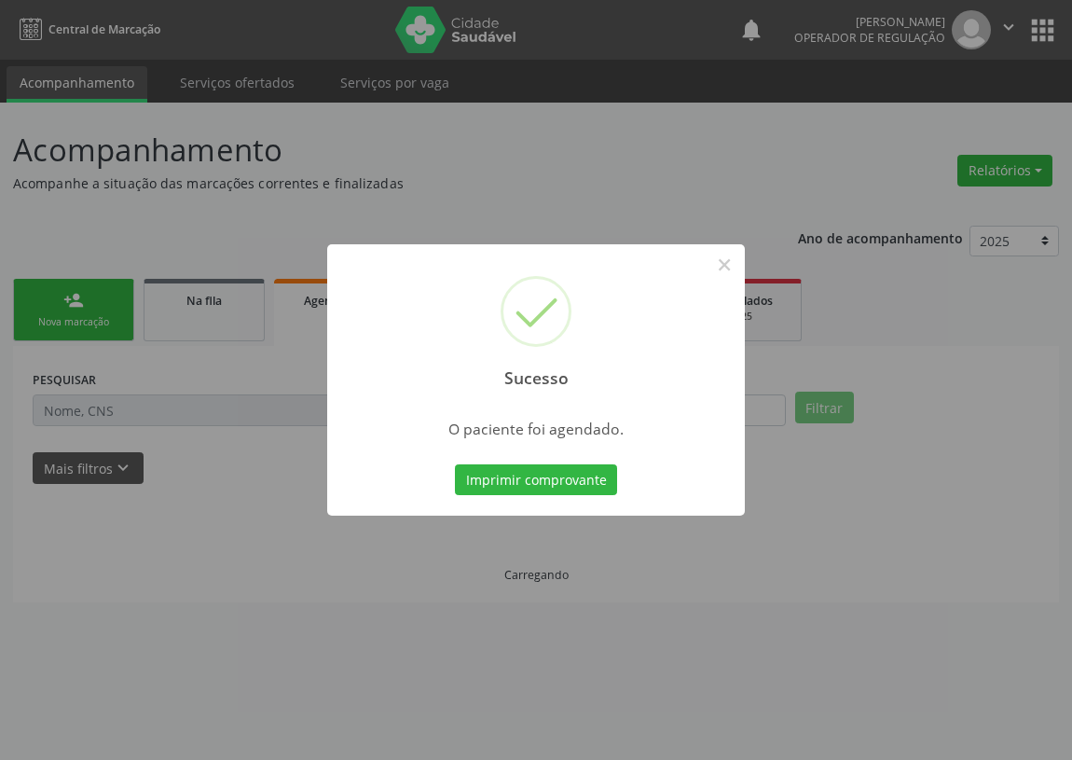
scroll to position [0, 0]
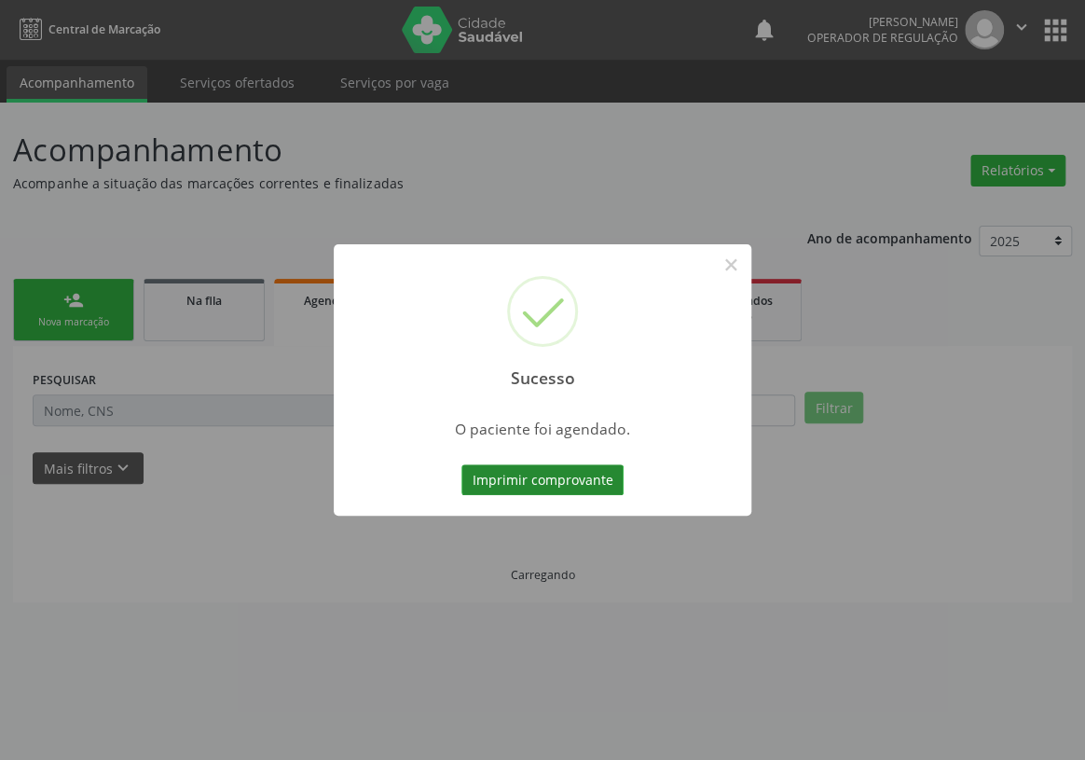
click at [530, 472] on button "Imprimir comprovante" at bounding box center [542, 480] width 162 height 32
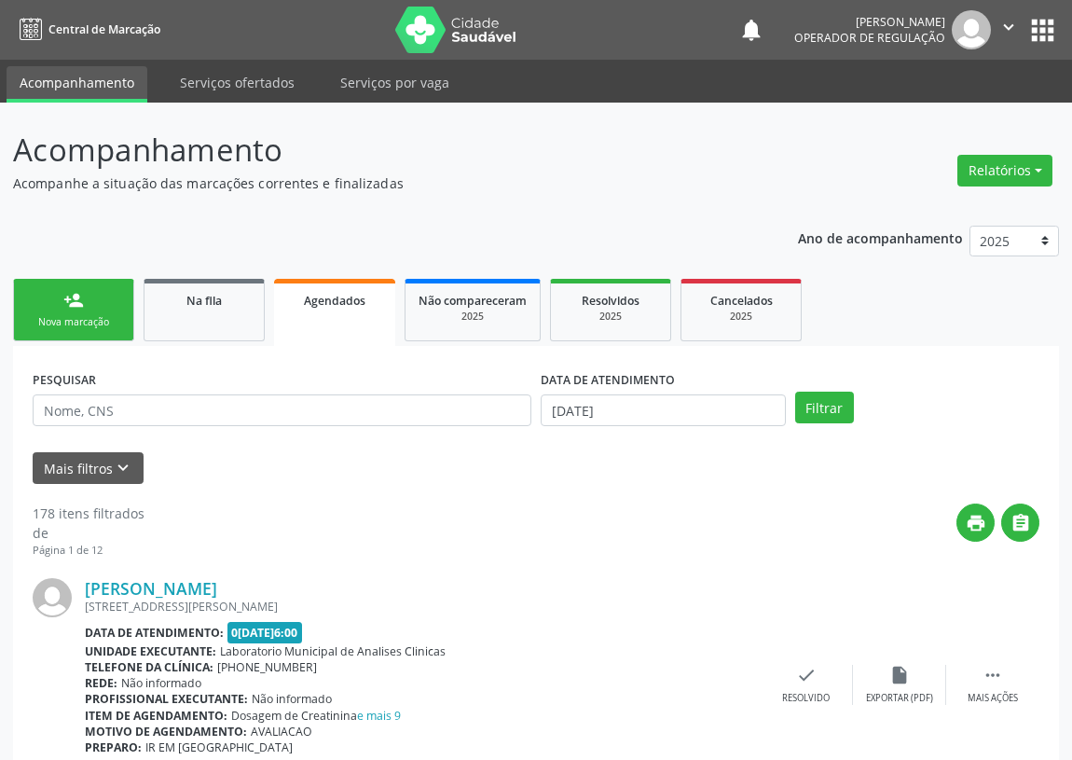
click at [67, 323] on div "Nova marcação" at bounding box center [73, 322] width 93 height 14
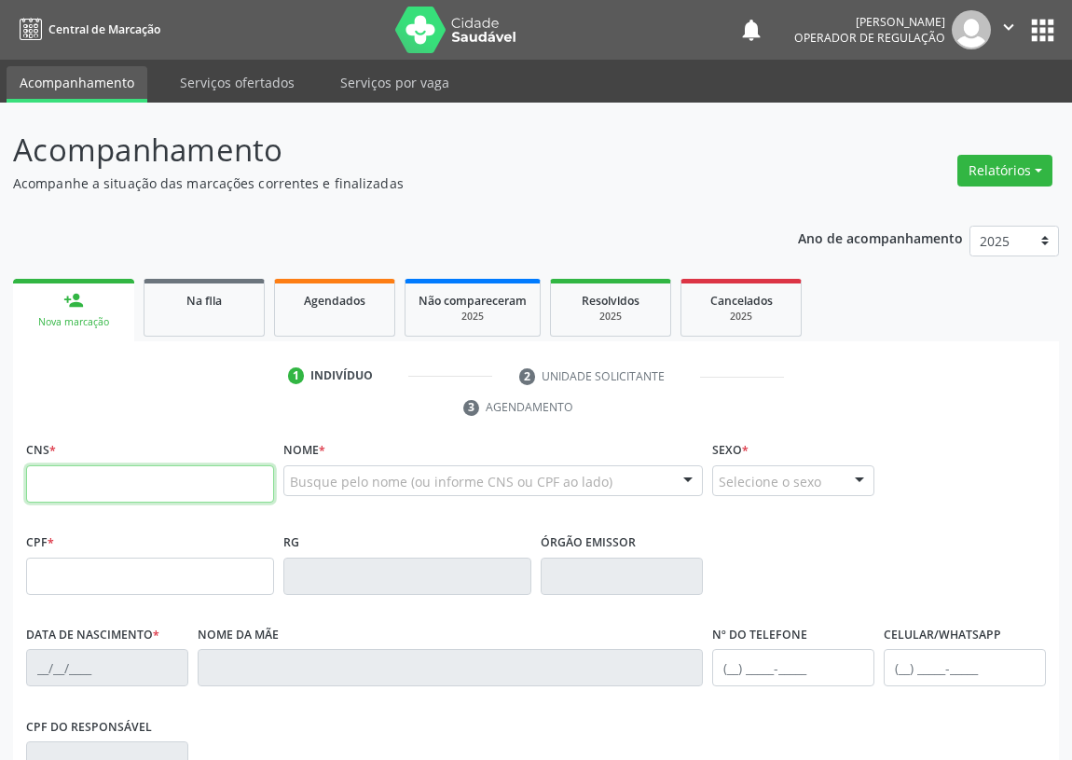
click at [34, 486] on input "text" at bounding box center [150, 483] width 248 height 37
click at [61, 488] on input "text" at bounding box center [150, 483] width 248 height 37
type input "708 2021 9828 7542"
type input "041.257.214-16"
type input "27/10/1981"
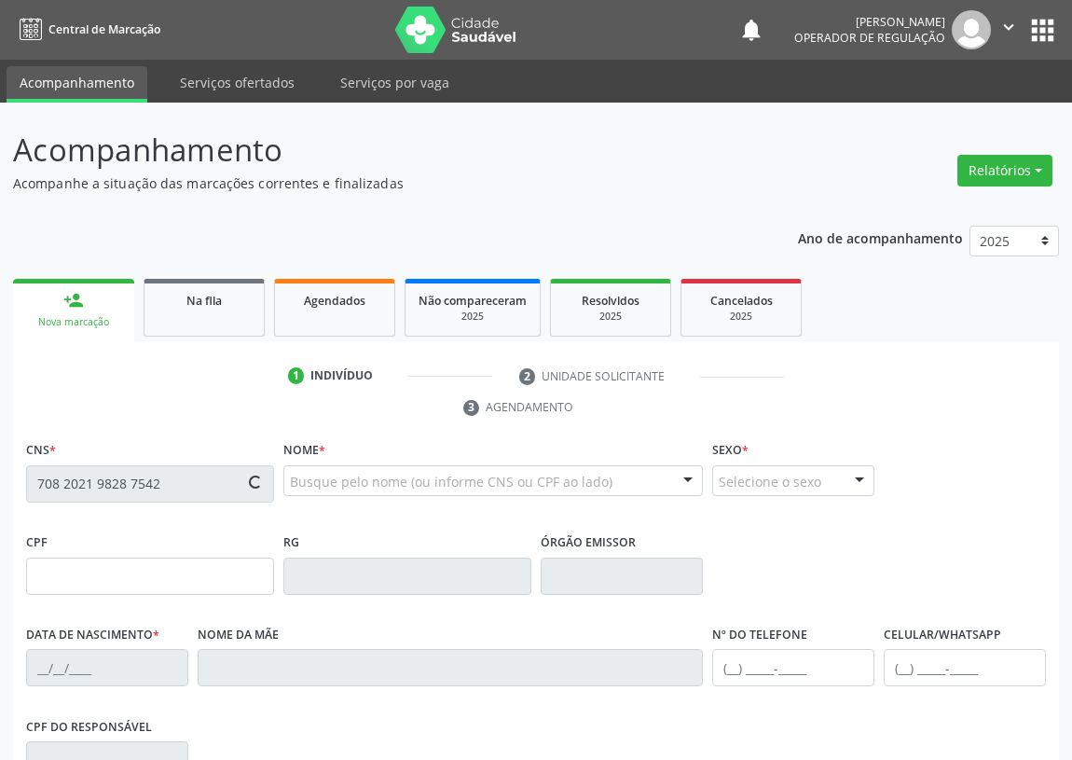
type input "Cicera Tavares da Silva"
type input "(83) 99354-2265"
type input "074.643.564-97"
type input "95"
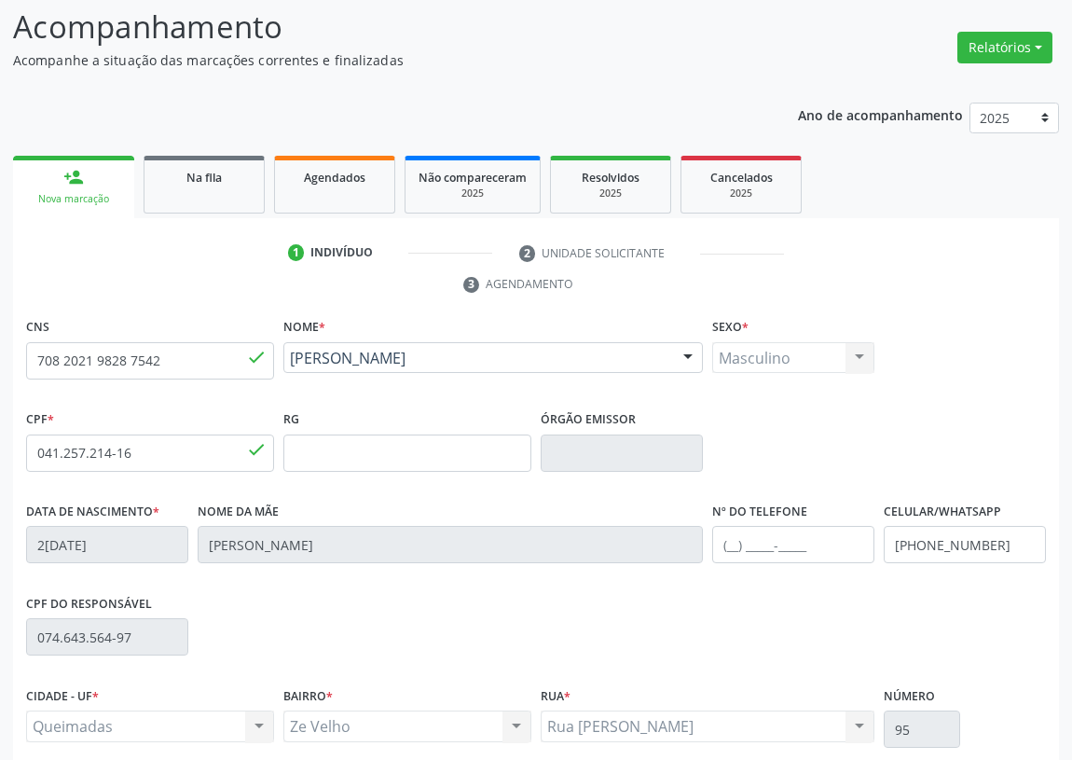
scroll to position [280, 0]
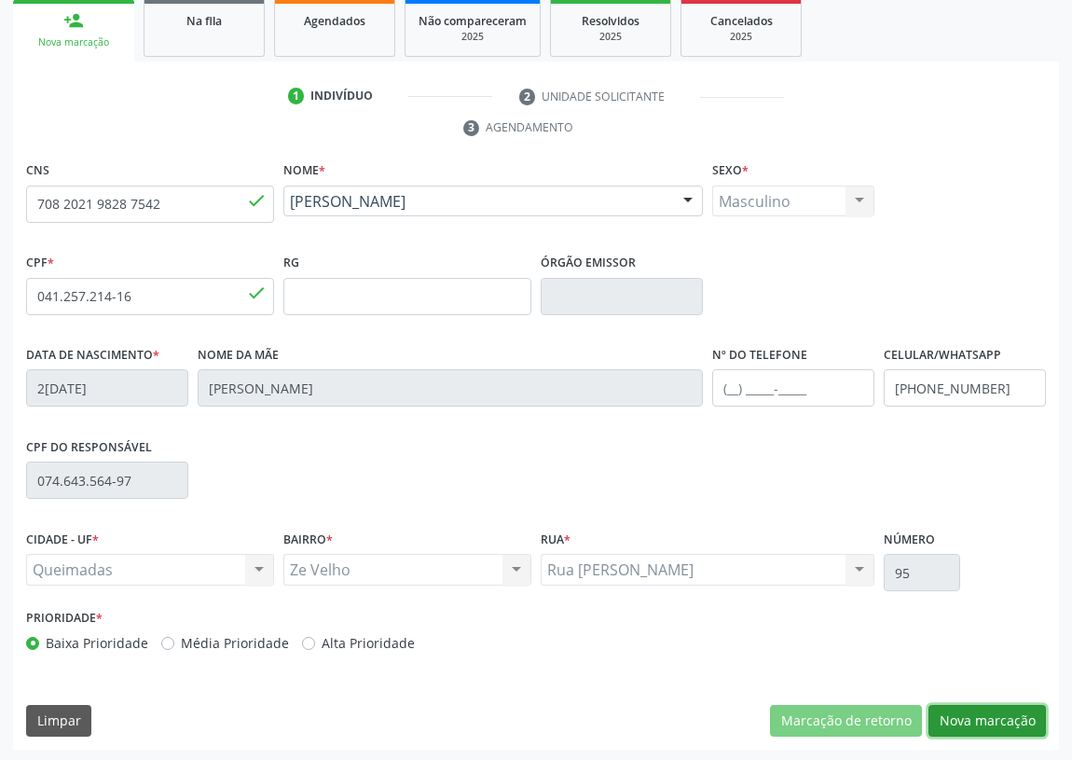
drag, startPoint x: 1007, startPoint y: 723, endPoint x: 742, endPoint y: 639, distance: 277.7
click at [1003, 721] on button "Nova marcação" at bounding box center [986, 721] width 117 height 32
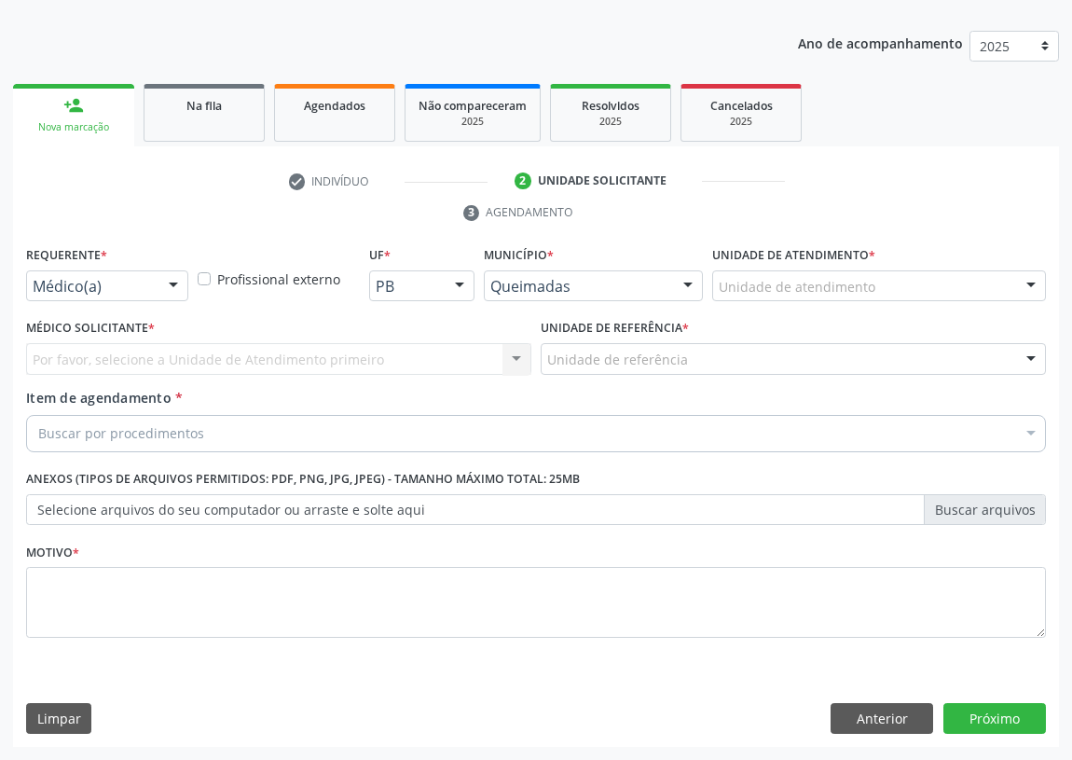
scroll to position [193, 0]
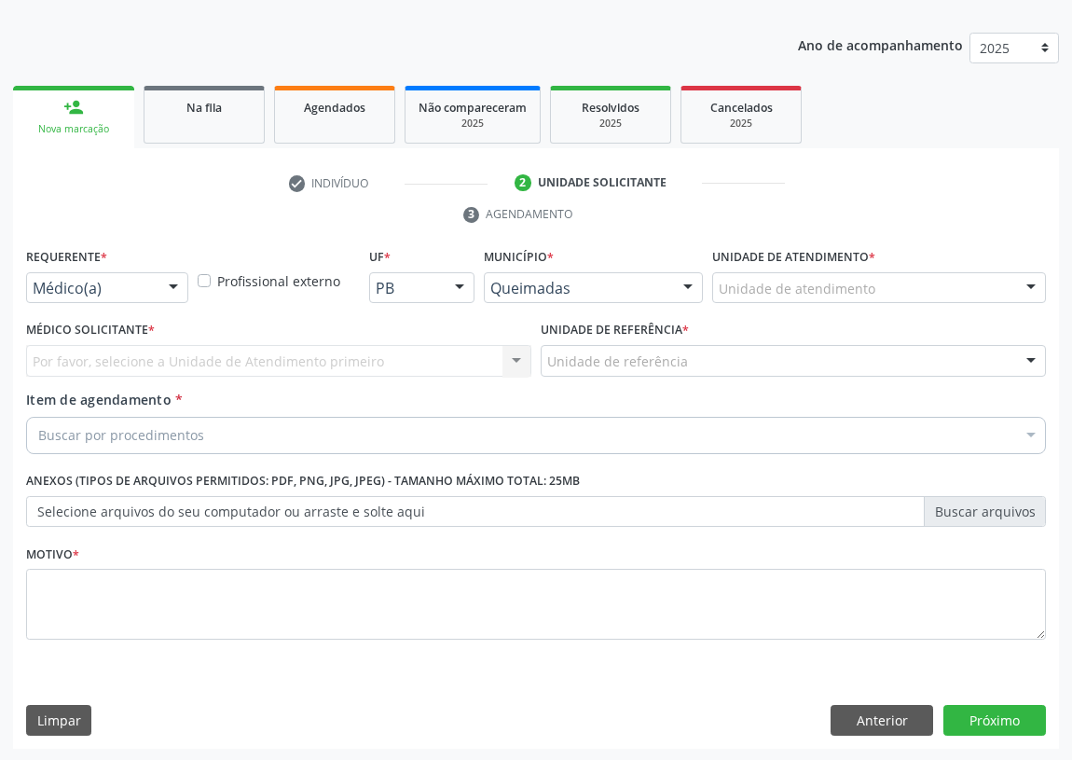
drag, startPoint x: 176, startPoint y: 291, endPoint x: 150, endPoint y: 338, distance: 54.2
click at [176, 292] on div at bounding box center [173, 289] width 28 height 32
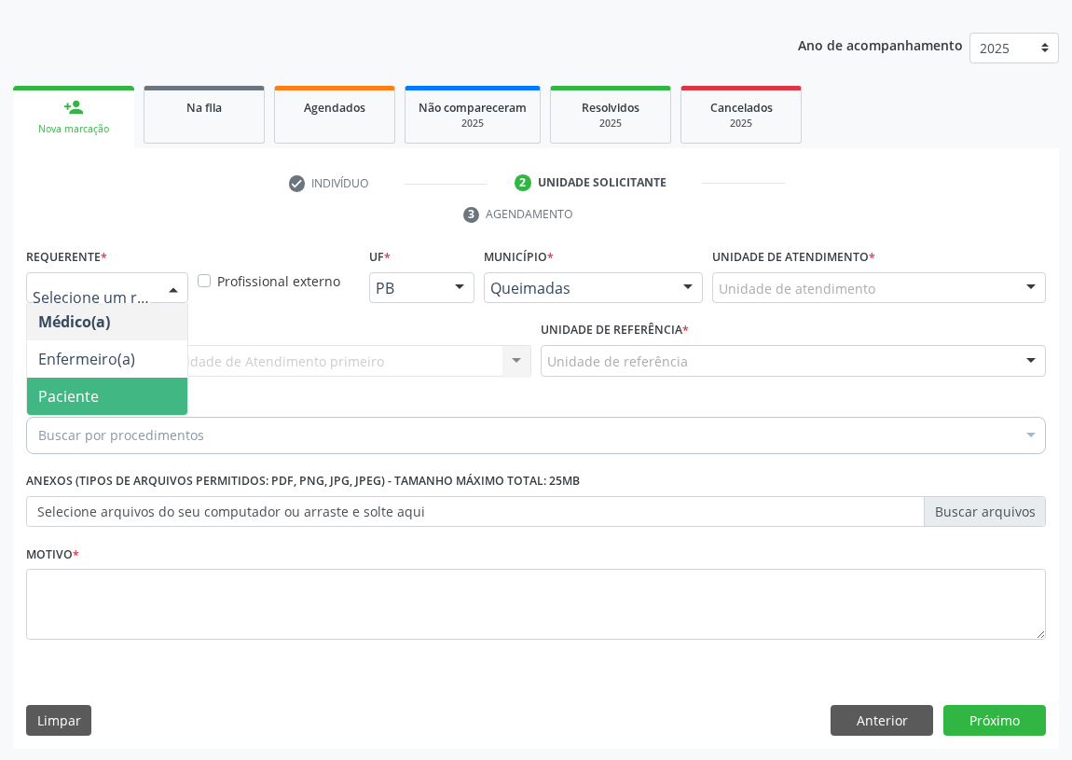
drag, startPoint x: 153, startPoint y: 389, endPoint x: 378, endPoint y: 386, distance: 224.7
click at [167, 387] on span "Paciente" at bounding box center [107, 396] width 160 height 37
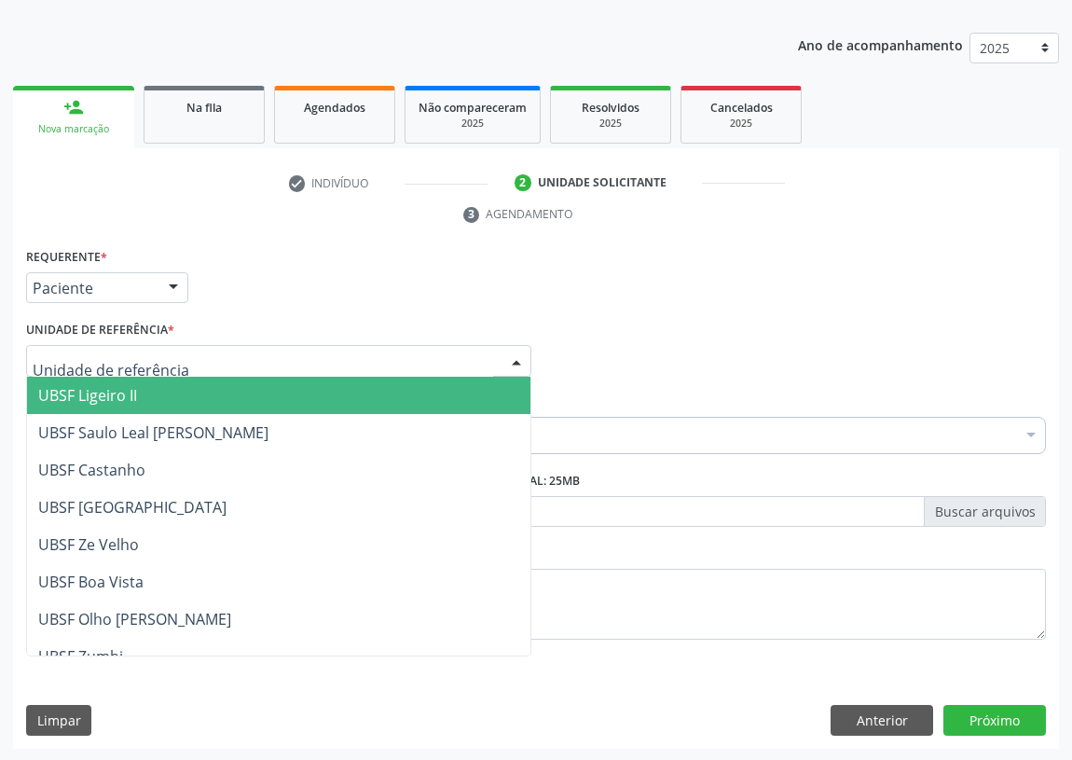
click at [485, 363] on div at bounding box center [278, 361] width 505 height 32
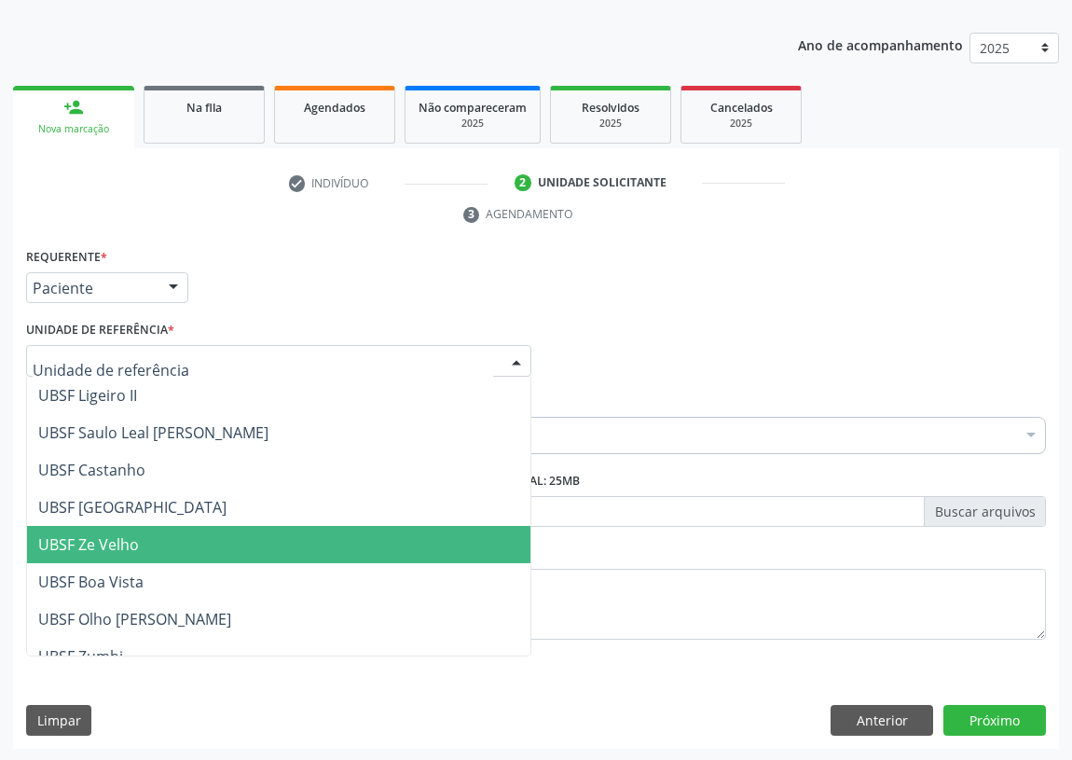
click at [172, 545] on span "UBSF Ze Velho" at bounding box center [278, 544] width 503 height 37
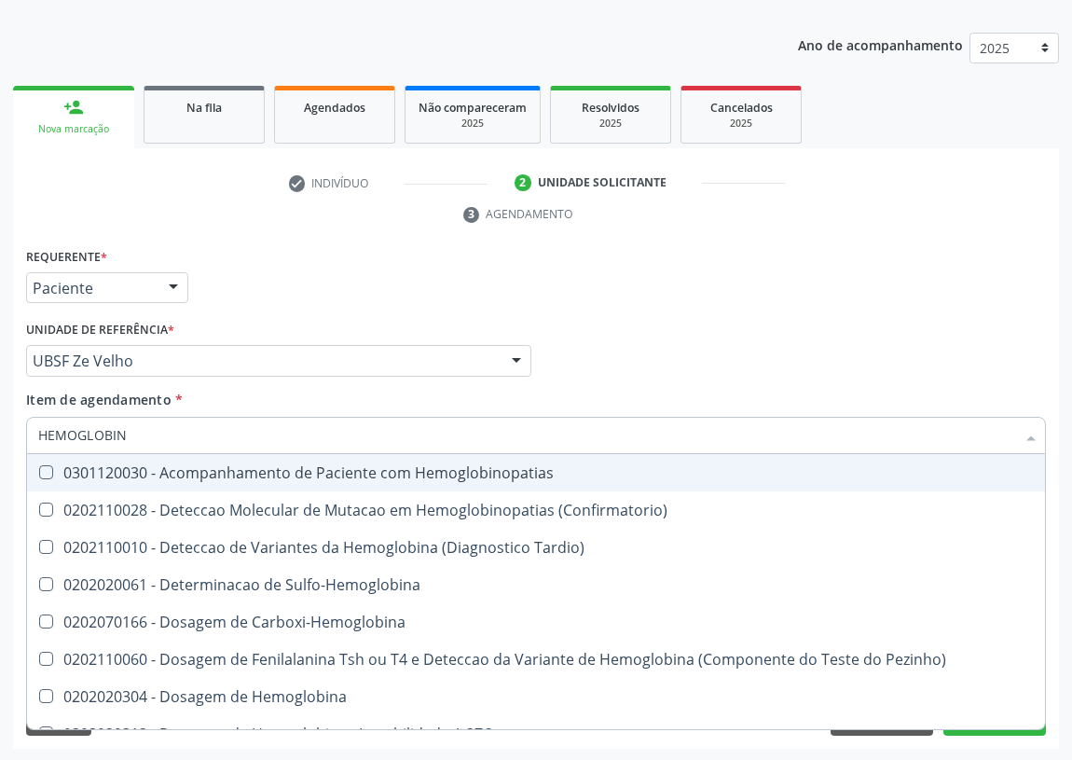
type input "HEMOGLOBINA"
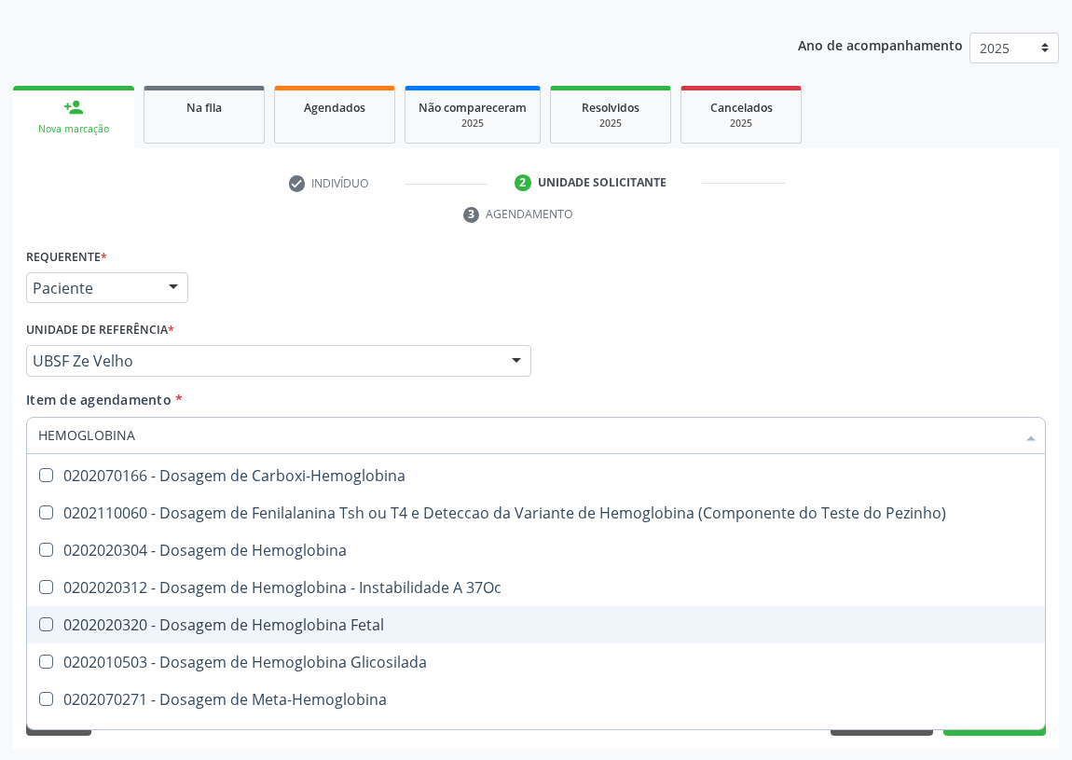
scroll to position [169, 0]
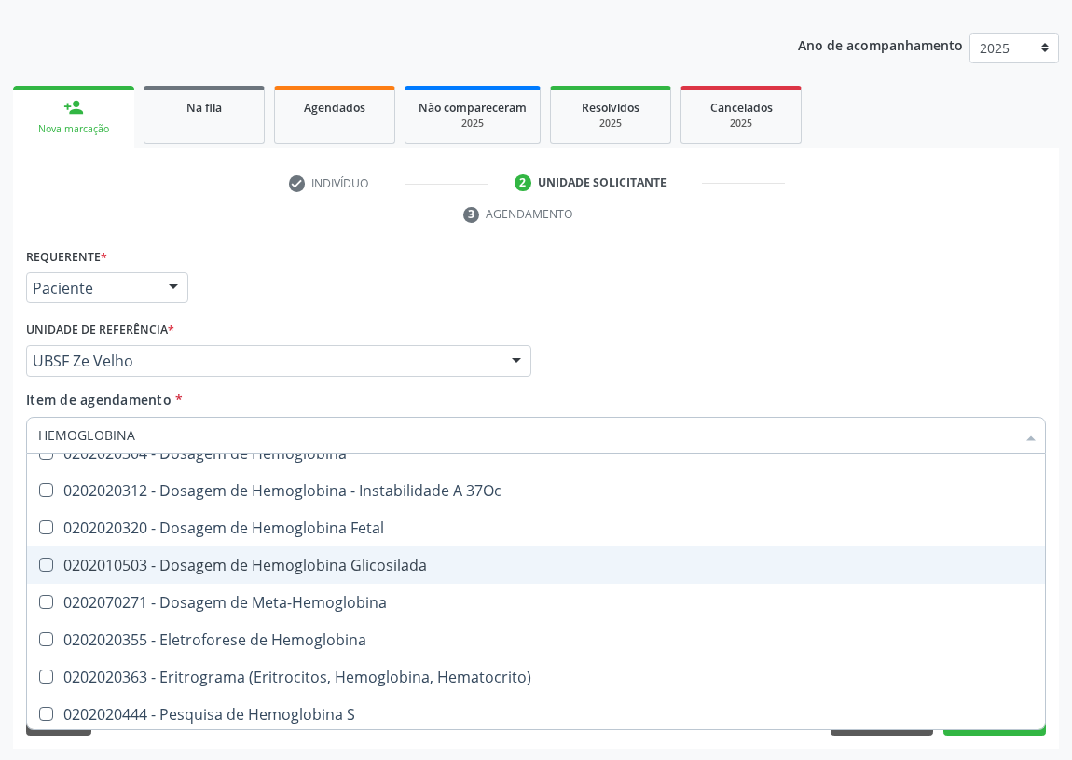
drag, startPoint x: 340, startPoint y: 559, endPoint x: 308, endPoint y: 562, distance: 32.7
click at [328, 562] on div "0202010503 - Dosagem de Hemoglobina Glicosilada" at bounding box center [536, 564] width 996 height 15
checkbox Glicosilada "true"
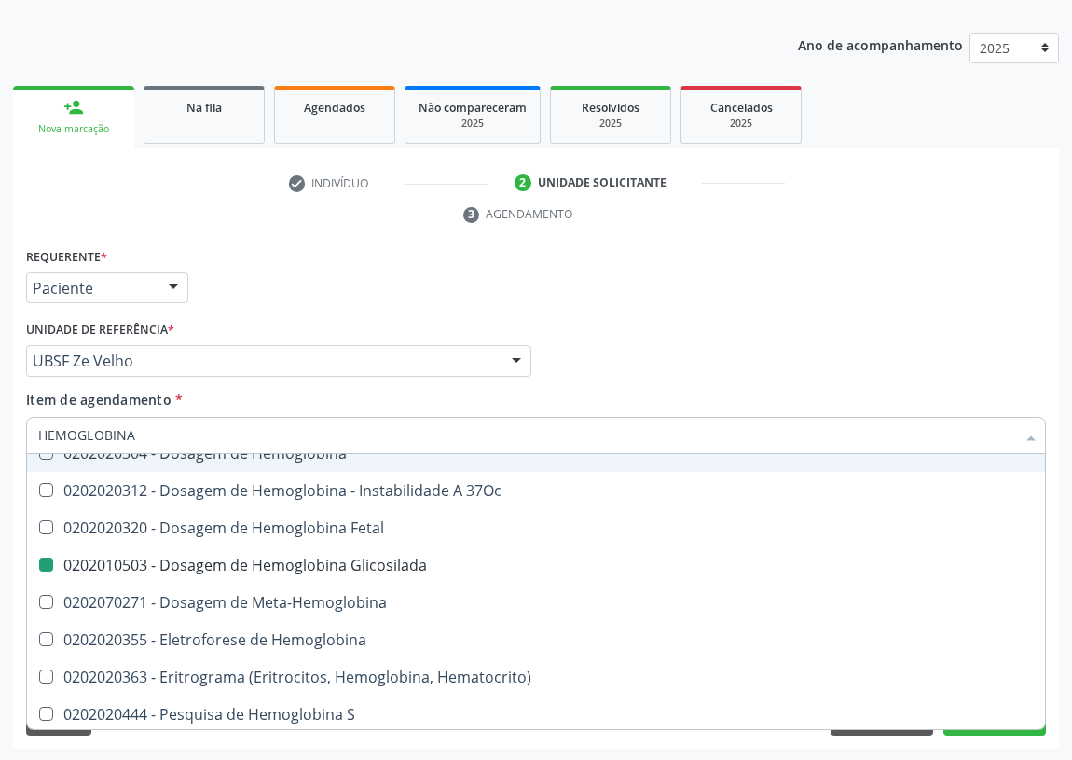
click at [321, 249] on div "Requerente * Paciente Médico(a) Enfermeiro(a) Paciente Nenhum resultado encontr…" at bounding box center [535, 279] width 1029 height 73
checkbox Sulfo-Hemoglobina "true"
checkbox Glicosilada "false"
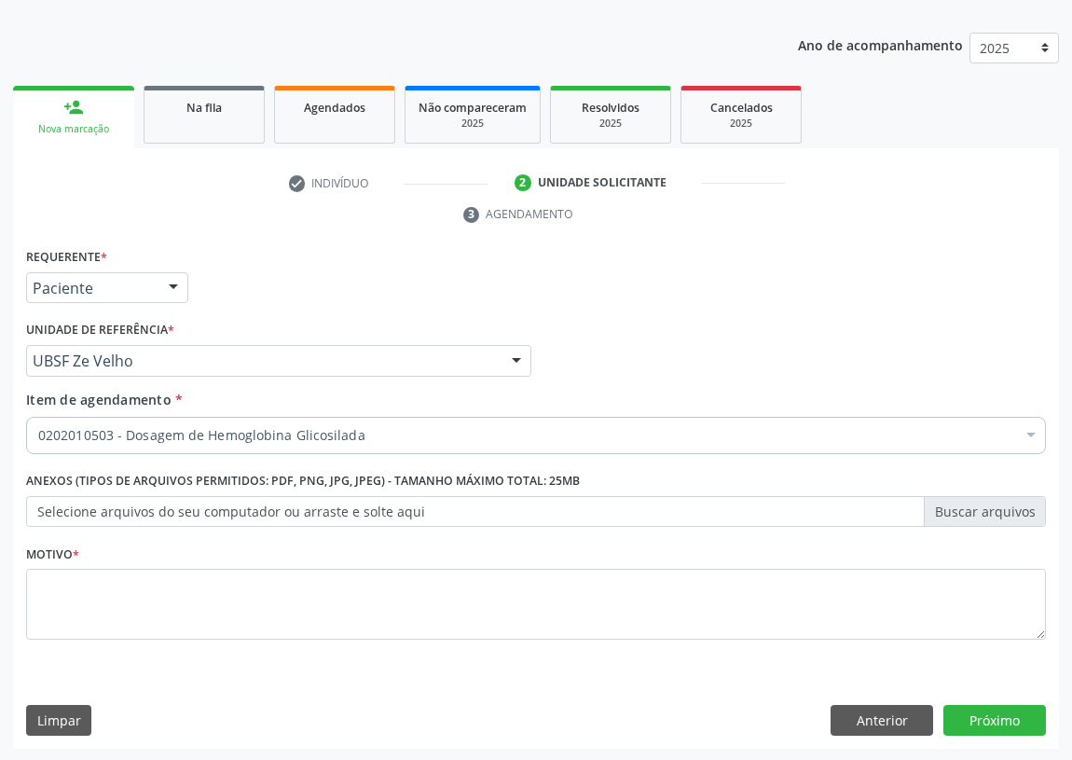
scroll to position [0, 0]
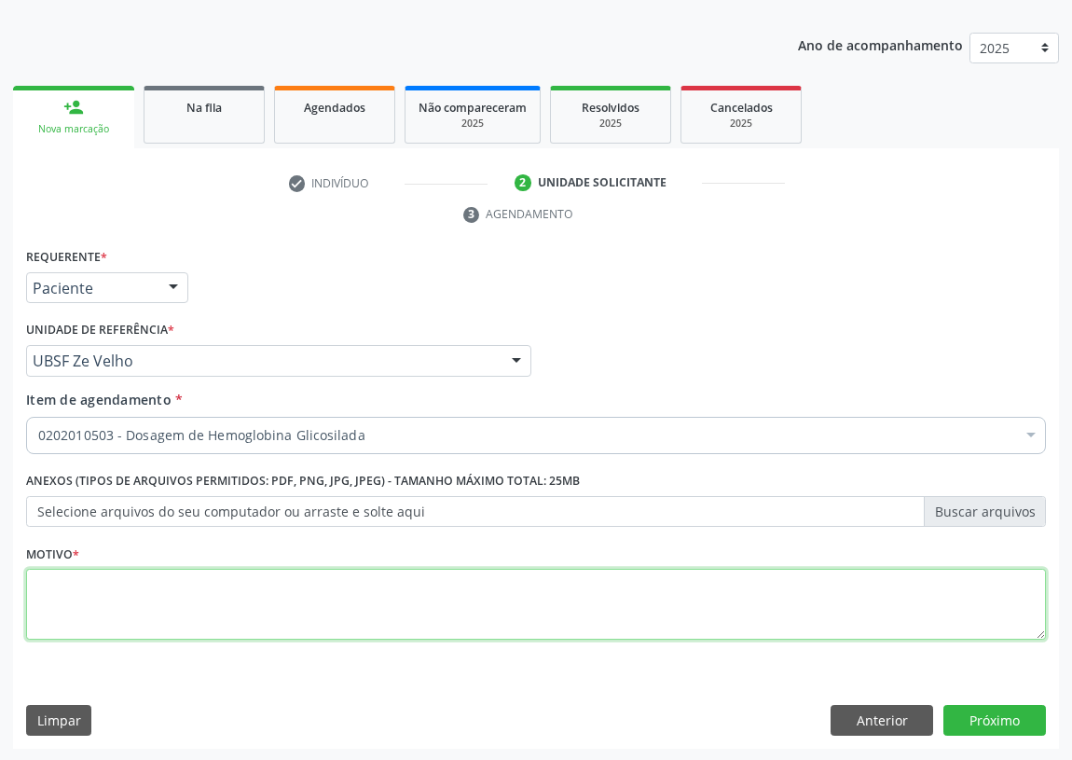
click at [34, 628] on textarea at bounding box center [536, 604] width 1020 height 71
type textarea "AVALIAÇÃO"
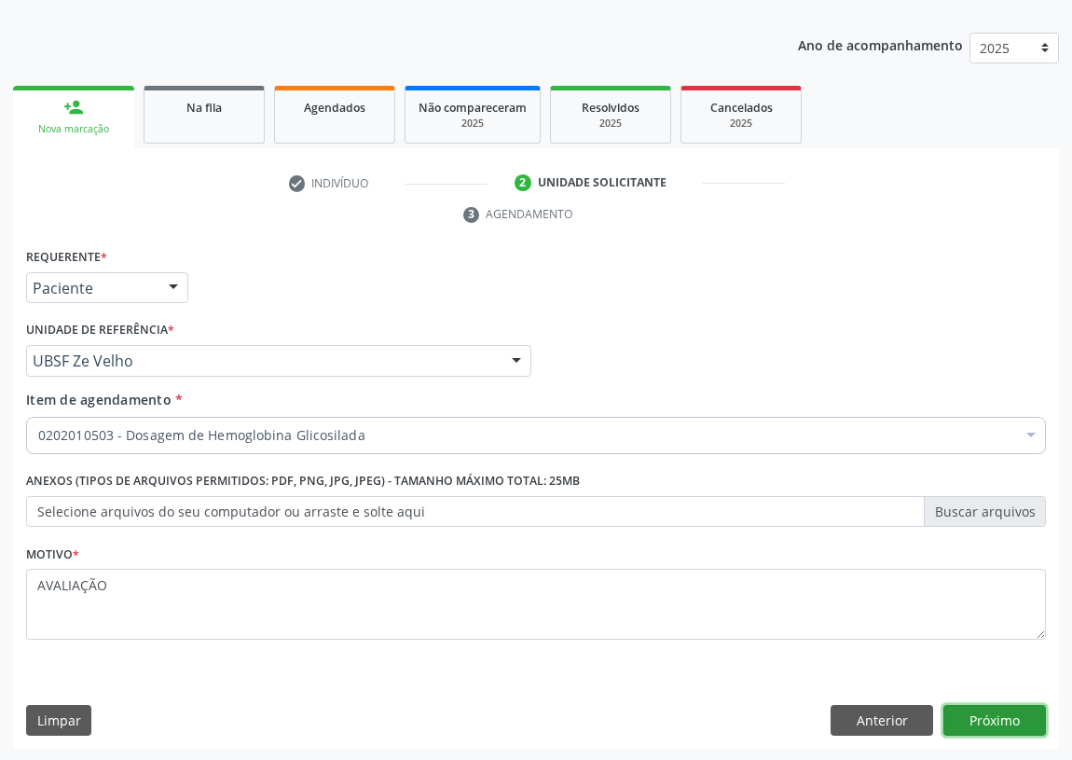
click at [1016, 717] on button "Próximo" at bounding box center [994, 721] width 103 height 32
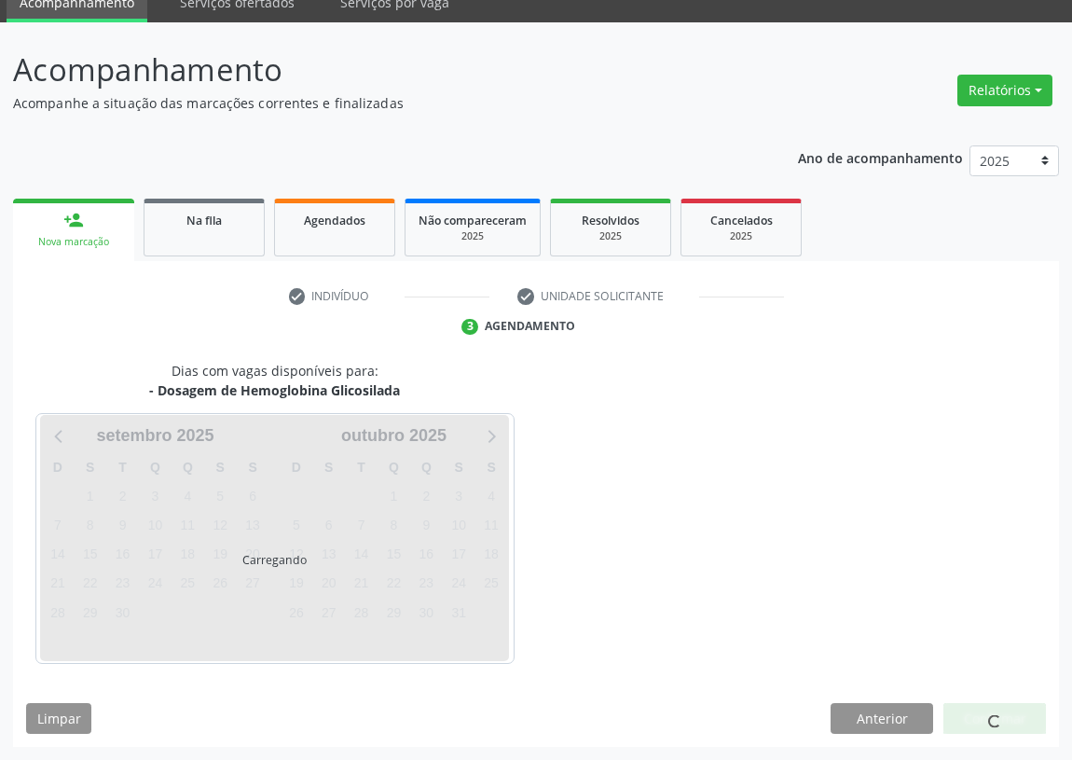
scroll to position [78, 0]
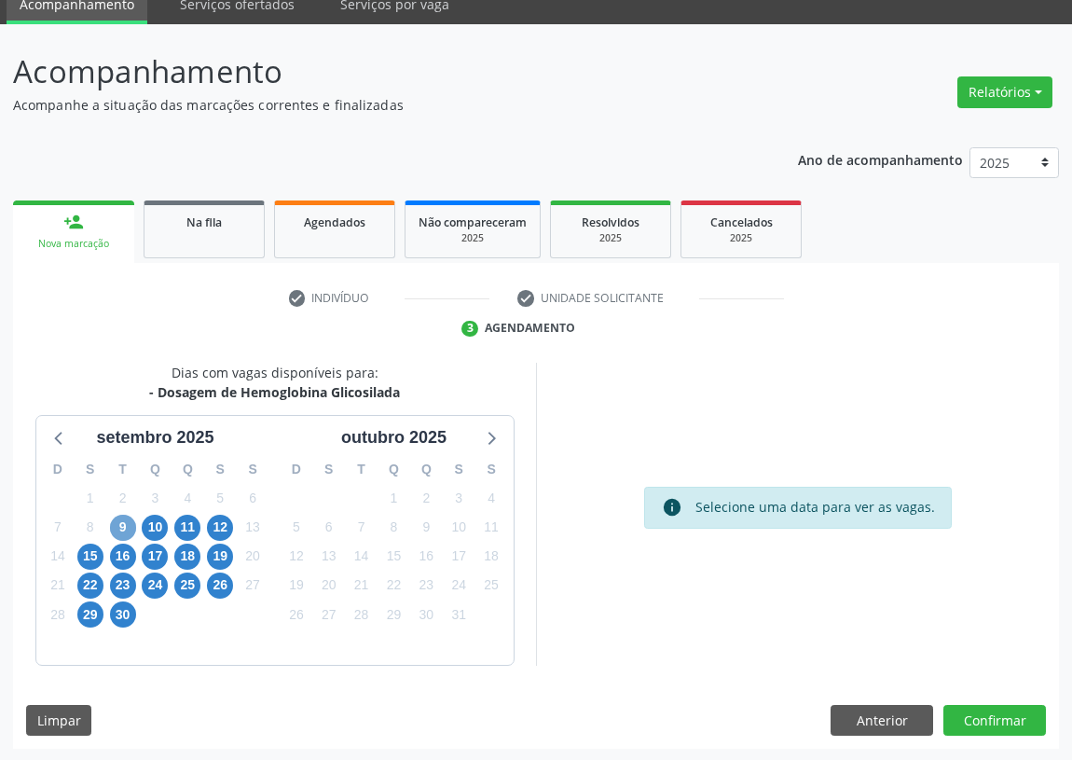
click at [118, 521] on span "9" at bounding box center [123, 528] width 26 height 26
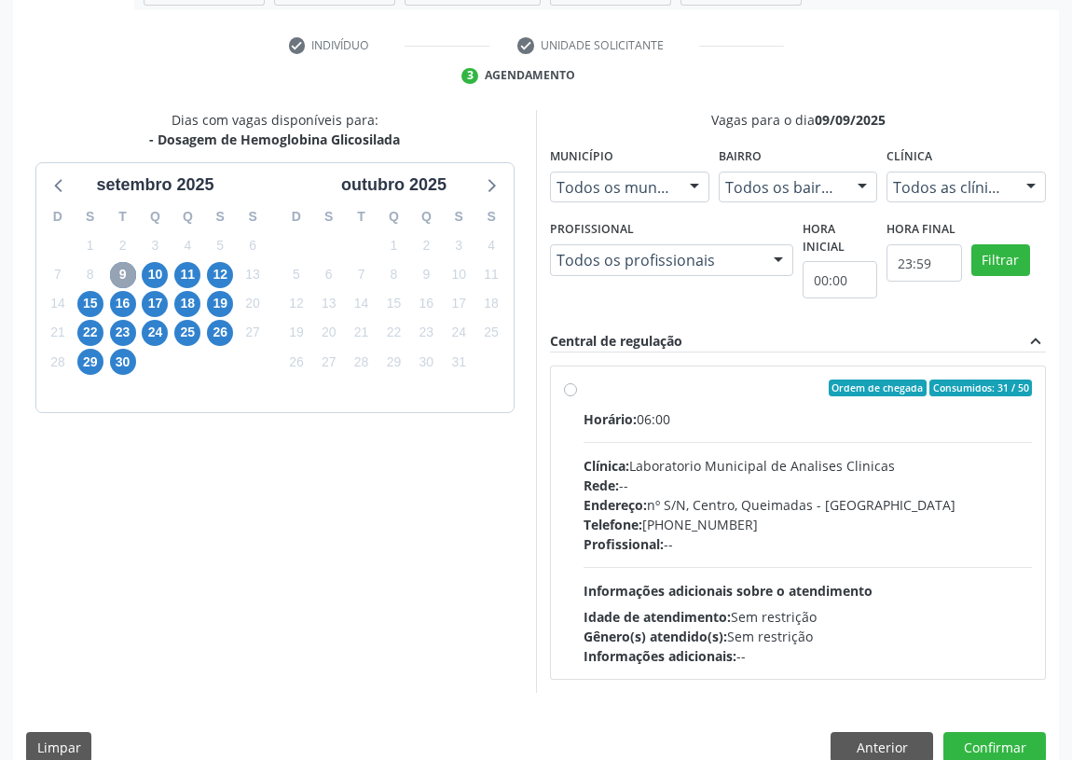
scroll to position [333, 0]
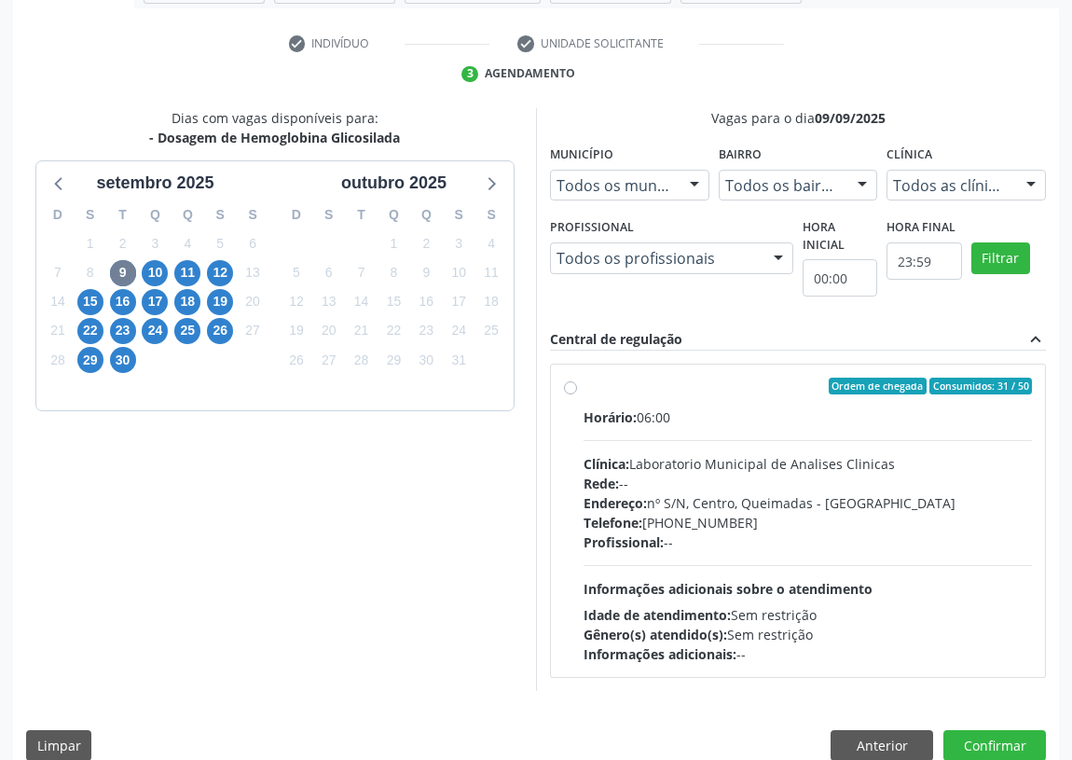
click at [584, 385] on label "Ordem de chegada Consumidos: 31 / 50 Horário: 06:00 Clínica: Laboratorio Munici…" at bounding box center [808, 521] width 448 height 286
click at [566, 385] on input "Ordem de chegada Consumidos: 31 / 50 Horário: 06:00 Clínica: Laboratorio Munici…" at bounding box center [570, 386] width 13 height 17
radio input "true"
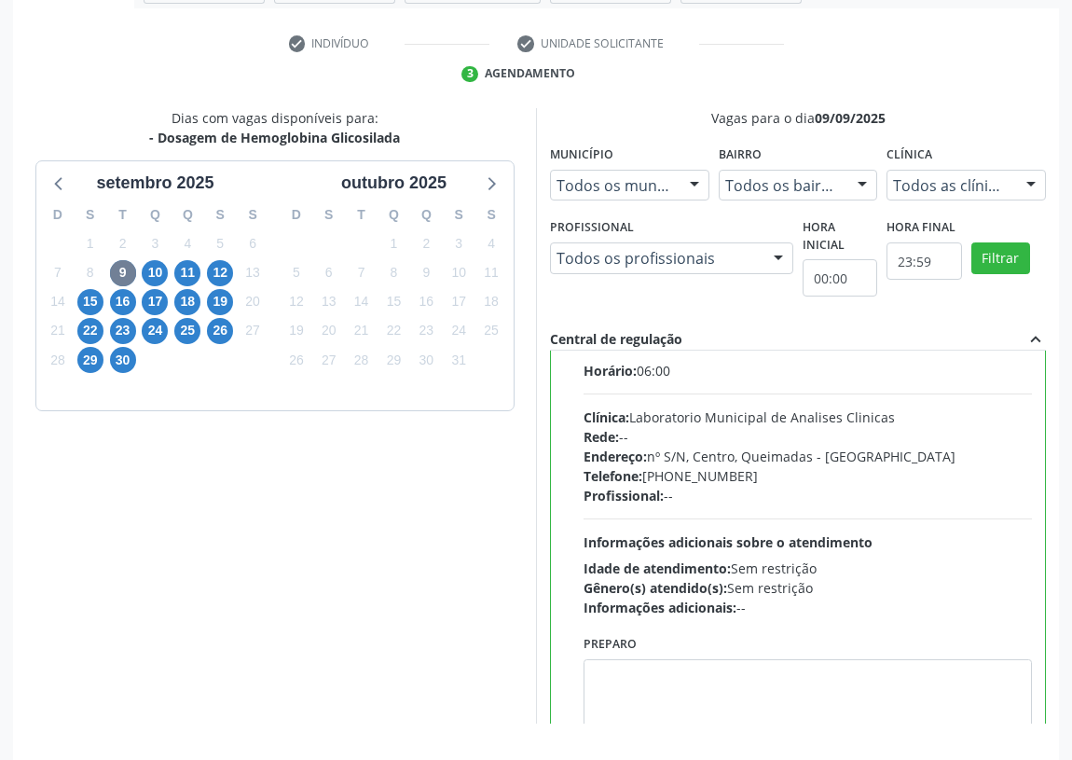
scroll to position [92, 0]
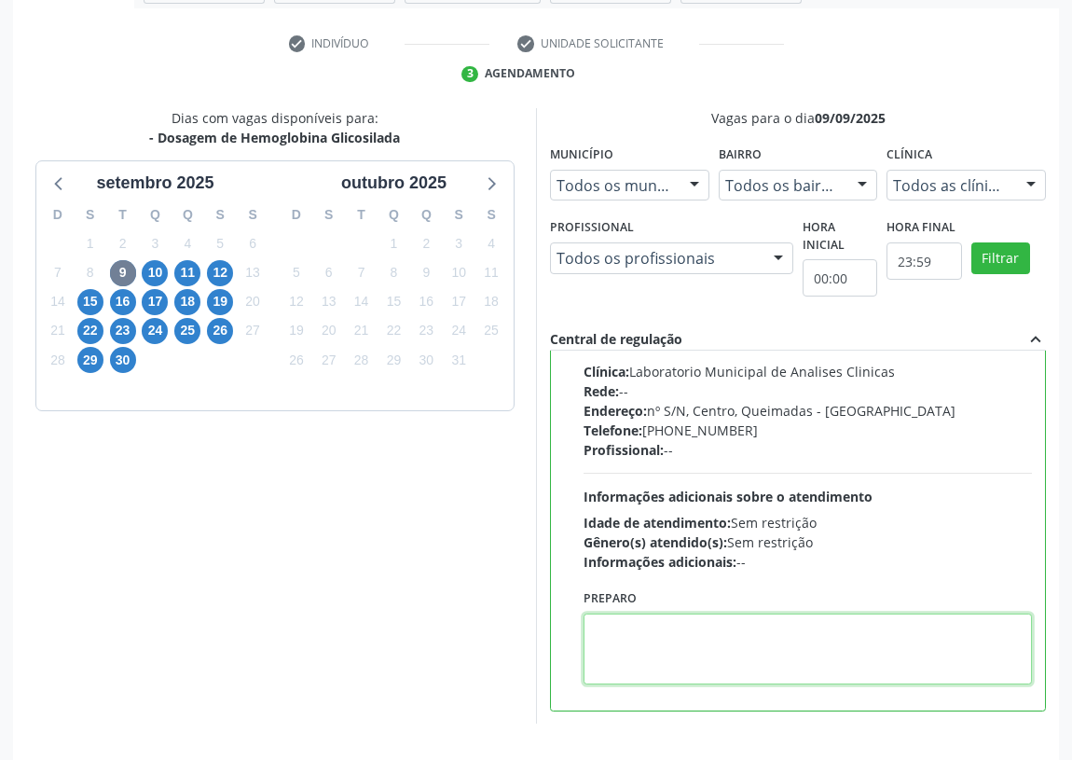
drag, startPoint x: 620, startPoint y: 625, endPoint x: 620, endPoint y: 610, distance: 15.8
click at [620, 619] on textarea at bounding box center [808, 648] width 448 height 71
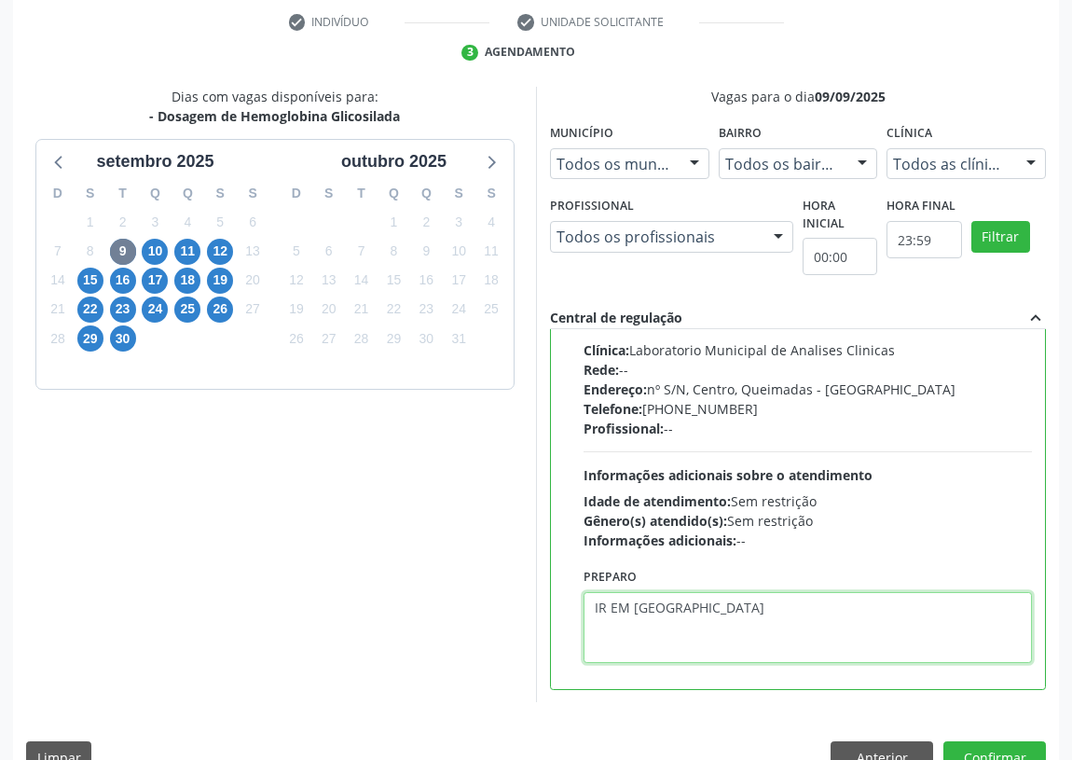
scroll to position [392, 0]
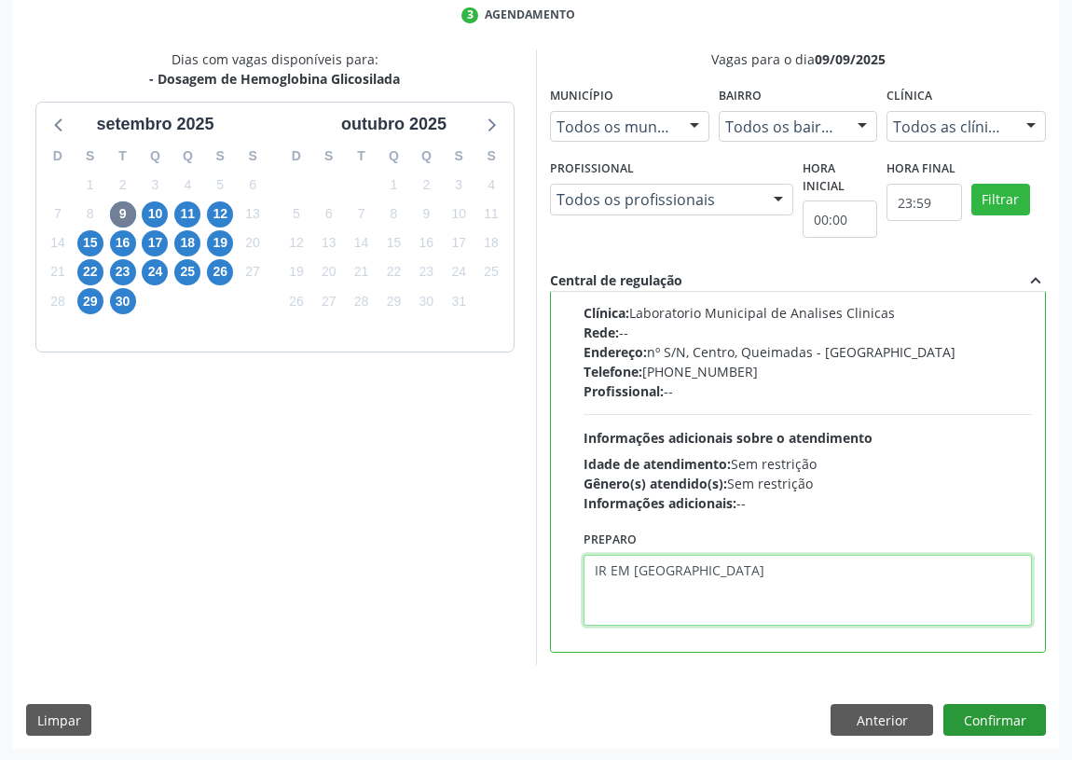
type textarea "IR EM [GEOGRAPHIC_DATA]"
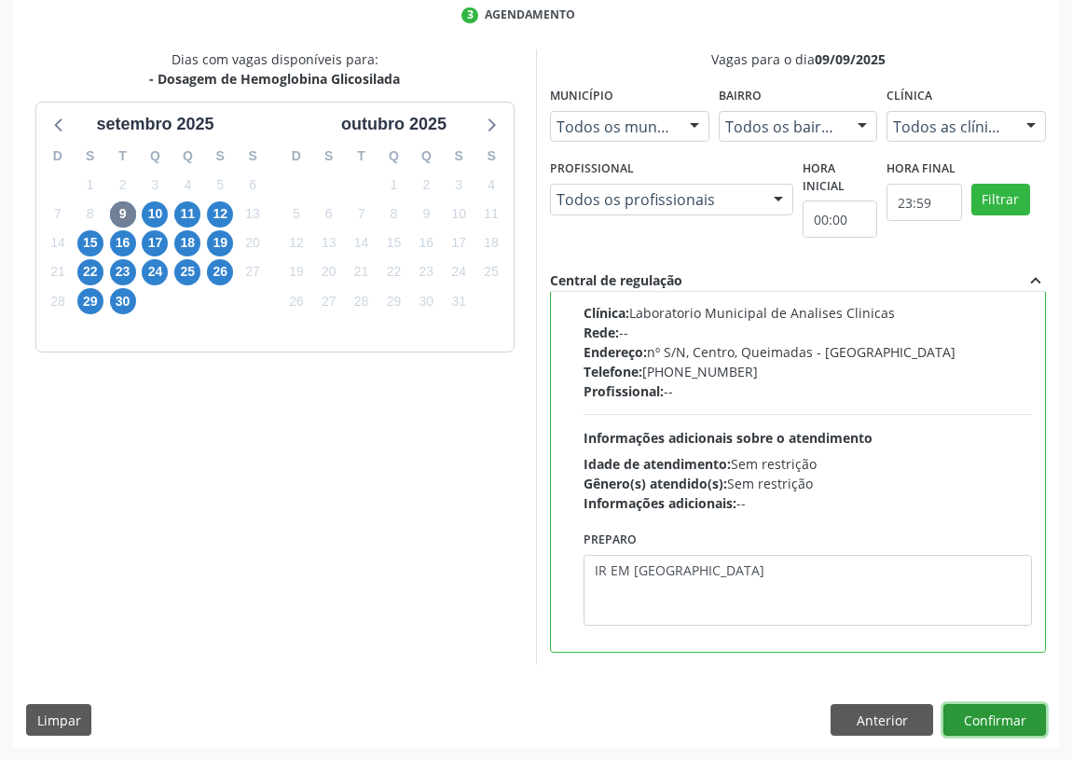
drag, startPoint x: 986, startPoint y: 714, endPoint x: 658, endPoint y: 718, distance: 328.1
click at [986, 713] on button "Confirmar" at bounding box center [994, 720] width 103 height 32
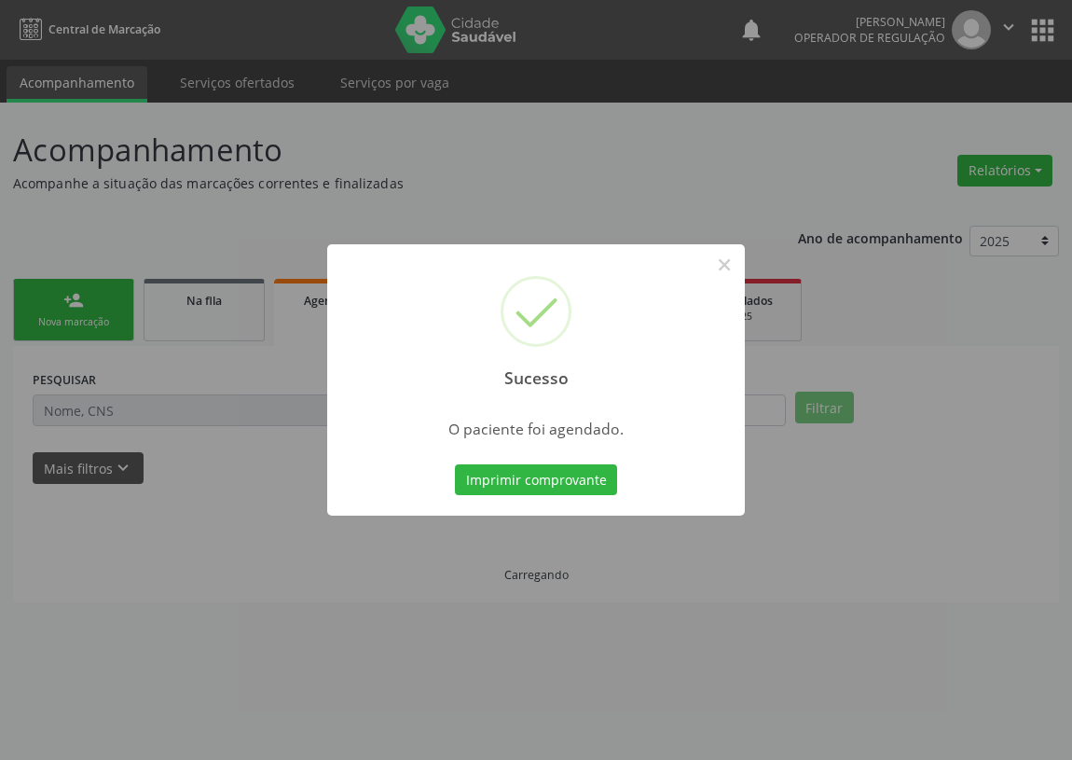
scroll to position [0, 0]
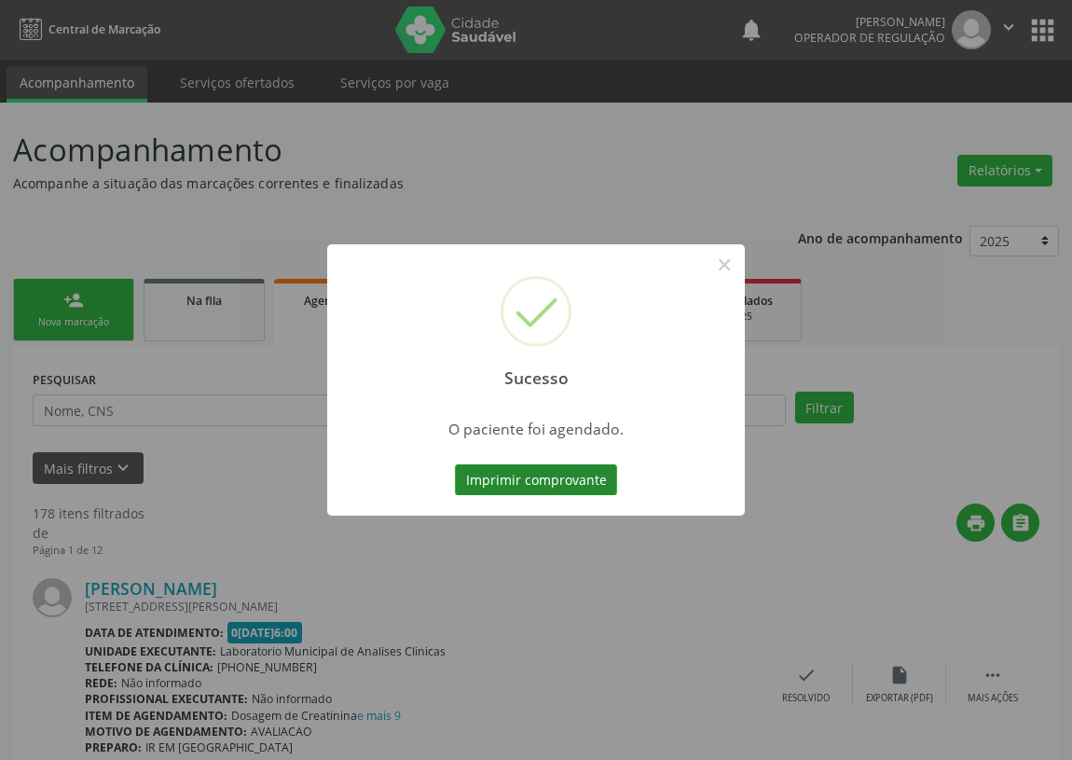
click at [566, 476] on button "Imprimir comprovante" at bounding box center [536, 480] width 162 height 32
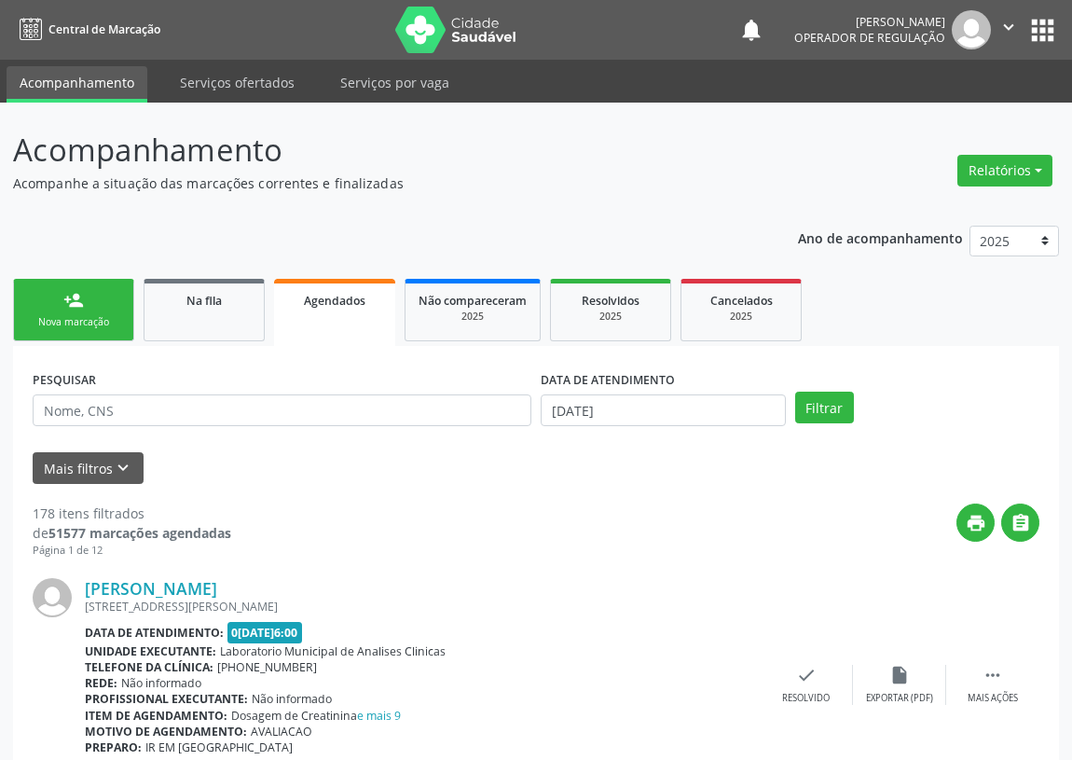
click at [57, 289] on link "person_add Nova marcação" at bounding box center [73, 310] width 121 height 62
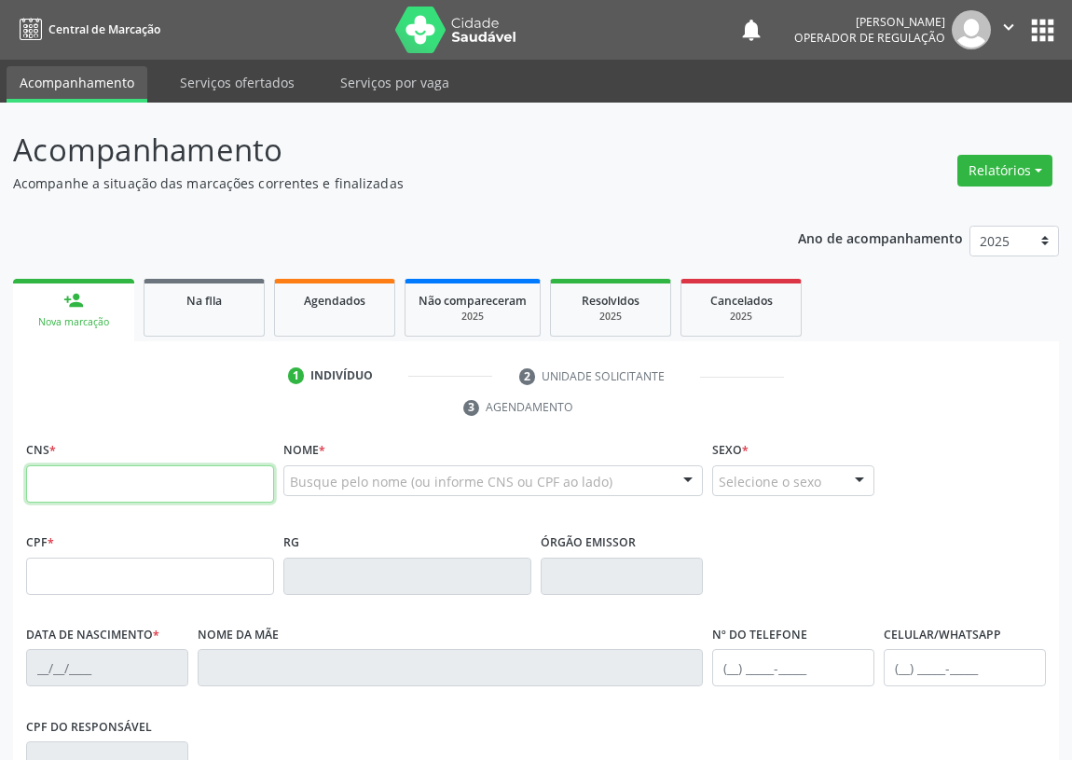
click at [62, 489] on input "text" at bounding box center [150, 483] width 248 height 37
type input "702 4055 0285 9824"
type input "060.247.704-21"
type input "23/02/1983"
type input "Cicera Tavares da Silva"
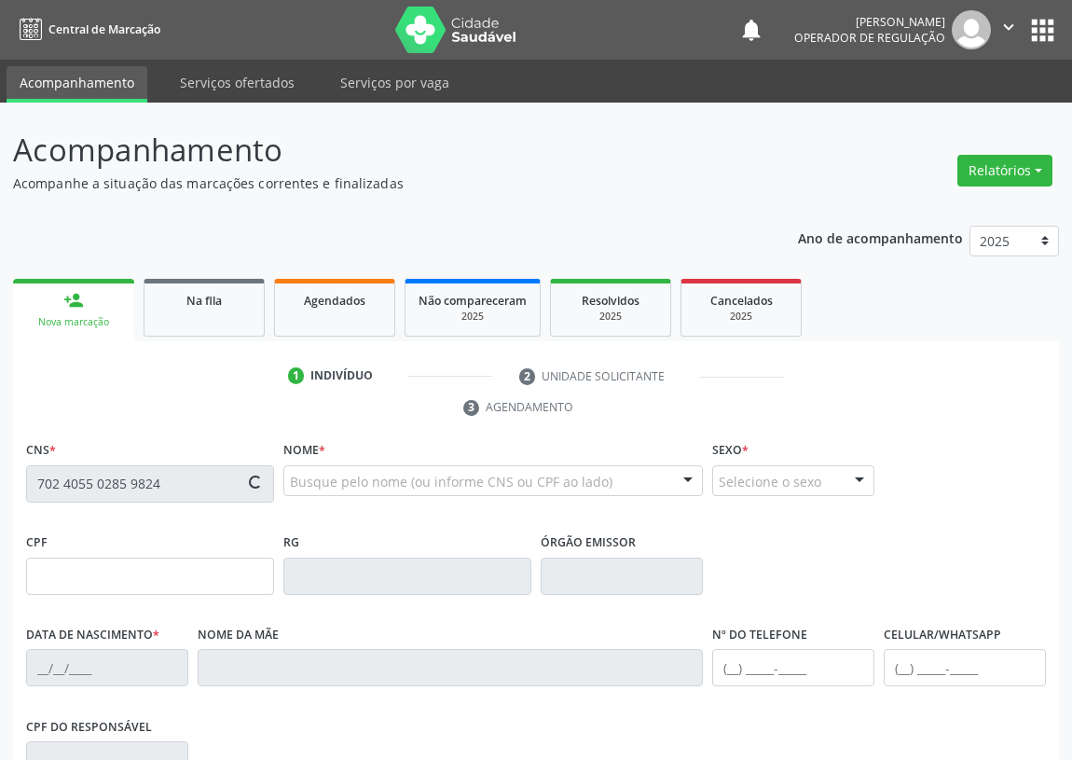
type input "(83) 99904-5586"
type input "068.608.514-06"
type input "S/N"
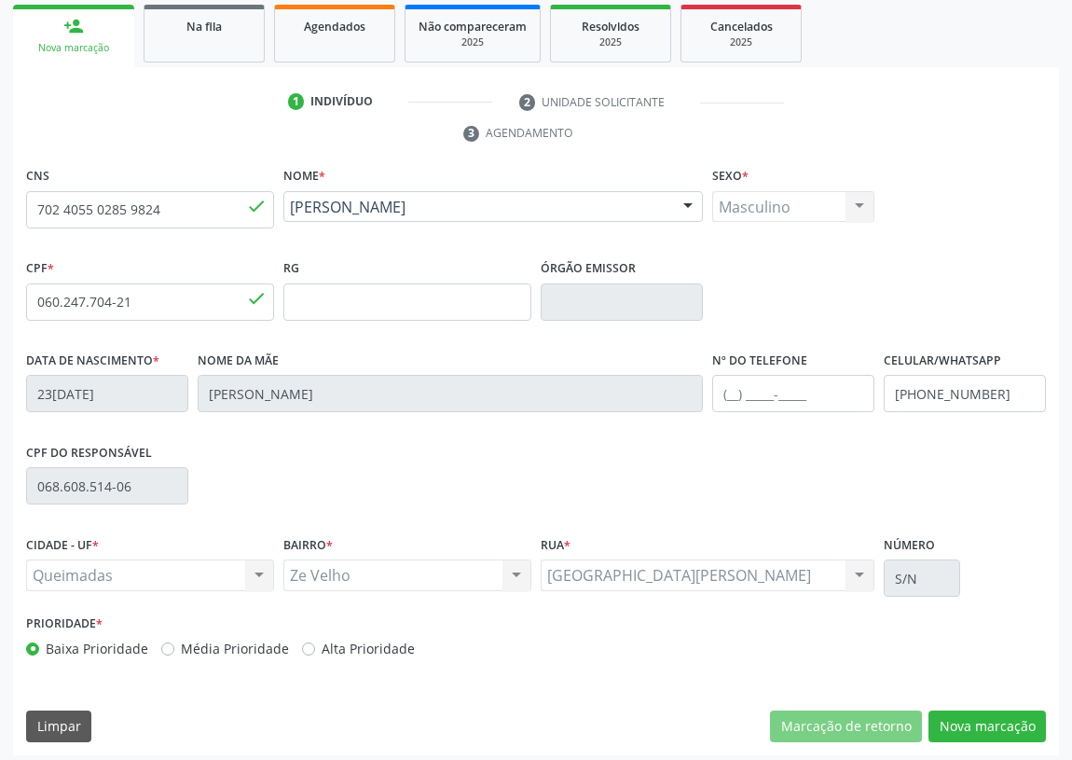
scroll to position [280, 0]
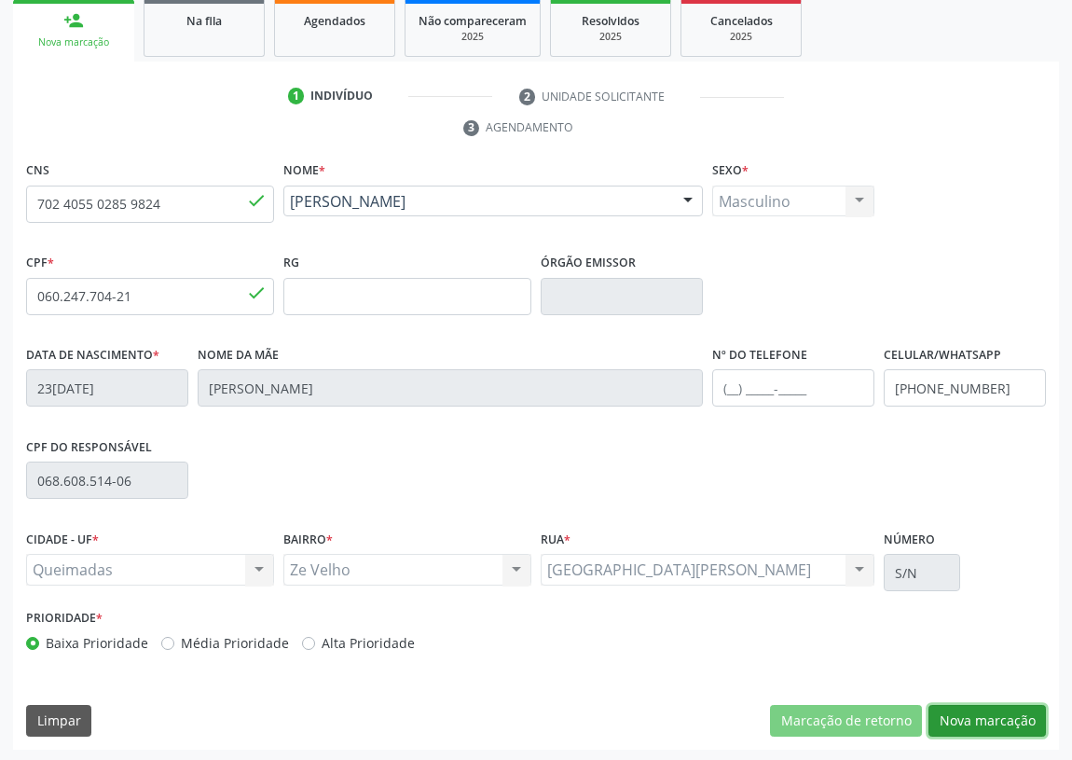
click at [975, 712] on button "Nova marcação" at bounding box center [986, 721] width 117 height 32
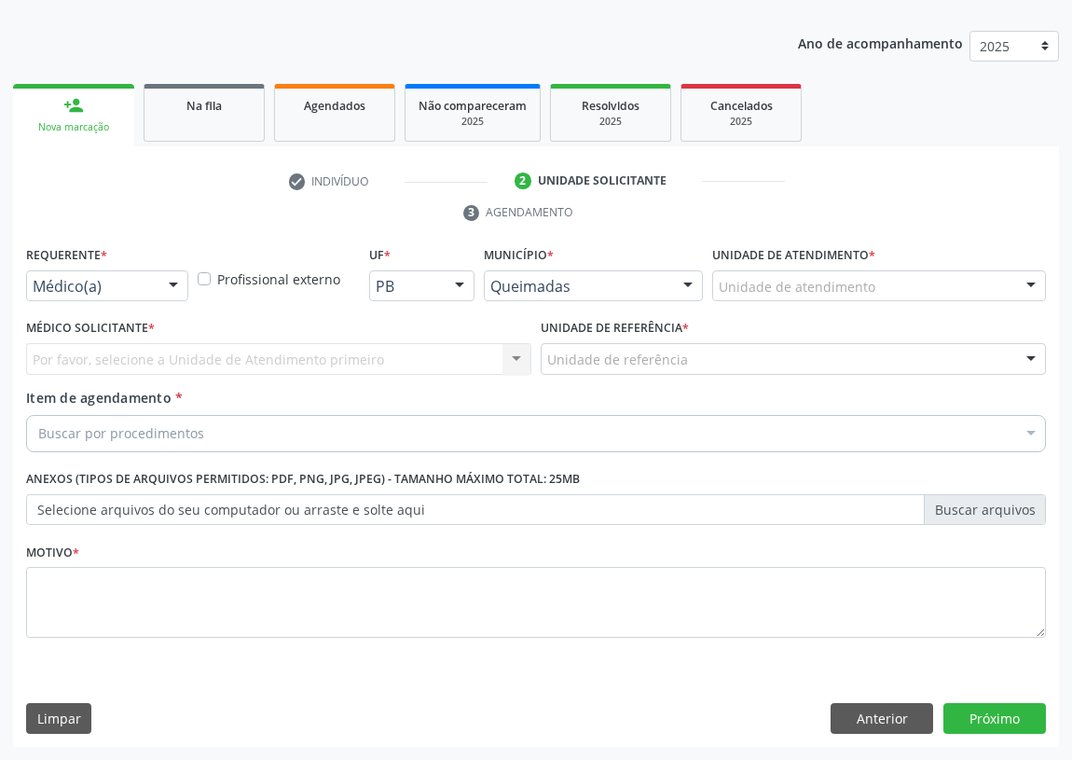
scroll to position [193, 0]
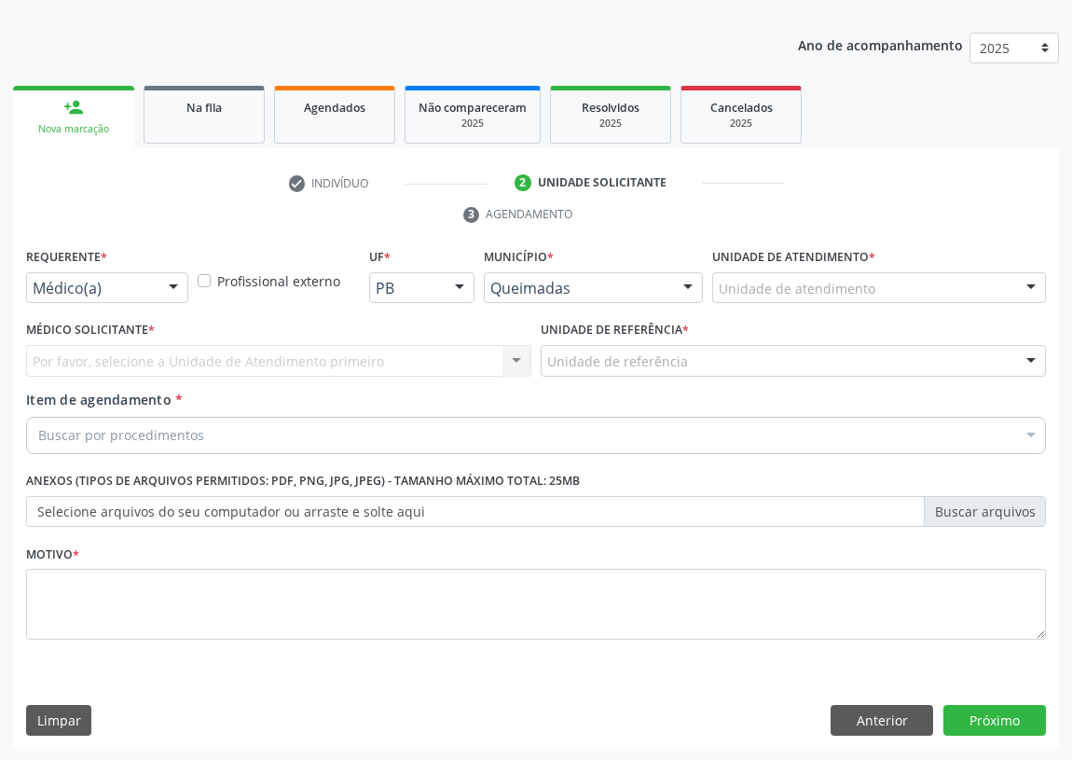
drag, startPoint x: 174, startPoint y: 282, endPoint x: 115, endPoint y: 337, distance: 81.1
click at [170, 282] on div at bounding box center [173, 289] width 28 height 32
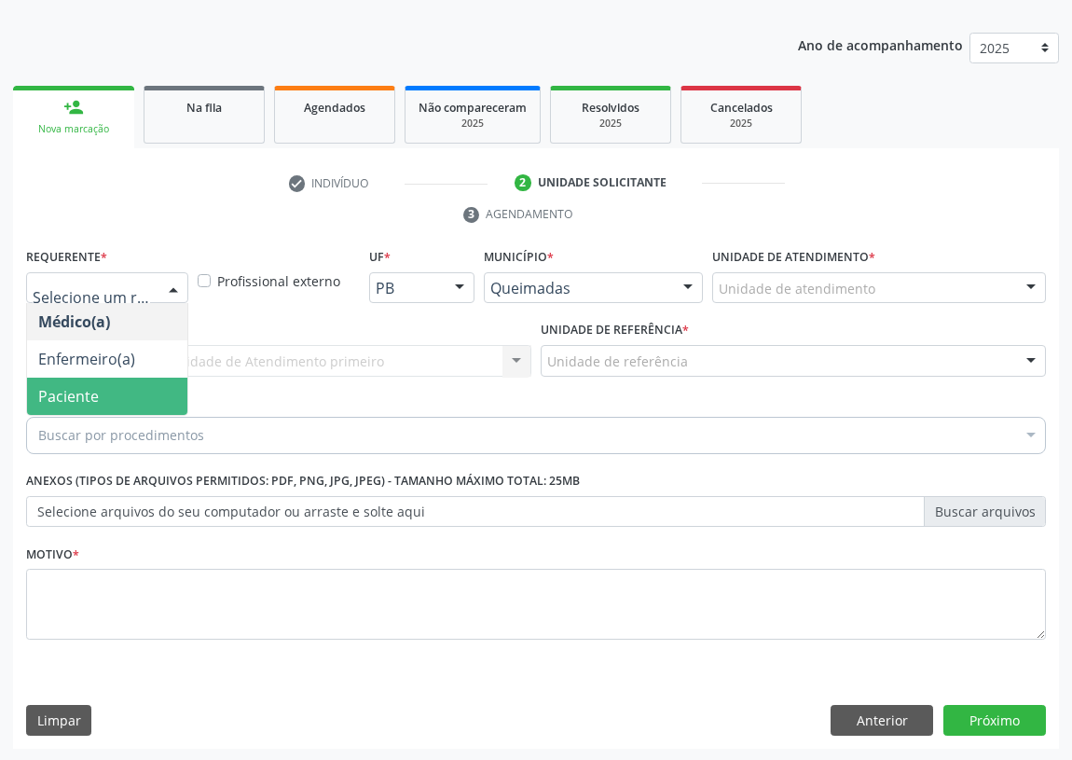
drag, startPoint x: 131, startPoint y: 384, endPoint x: 412, endPoint y: 395, distance: 280.8
click at [132, 384] on span "Paciente" at bounding box center [107, 396] width 160 height 37
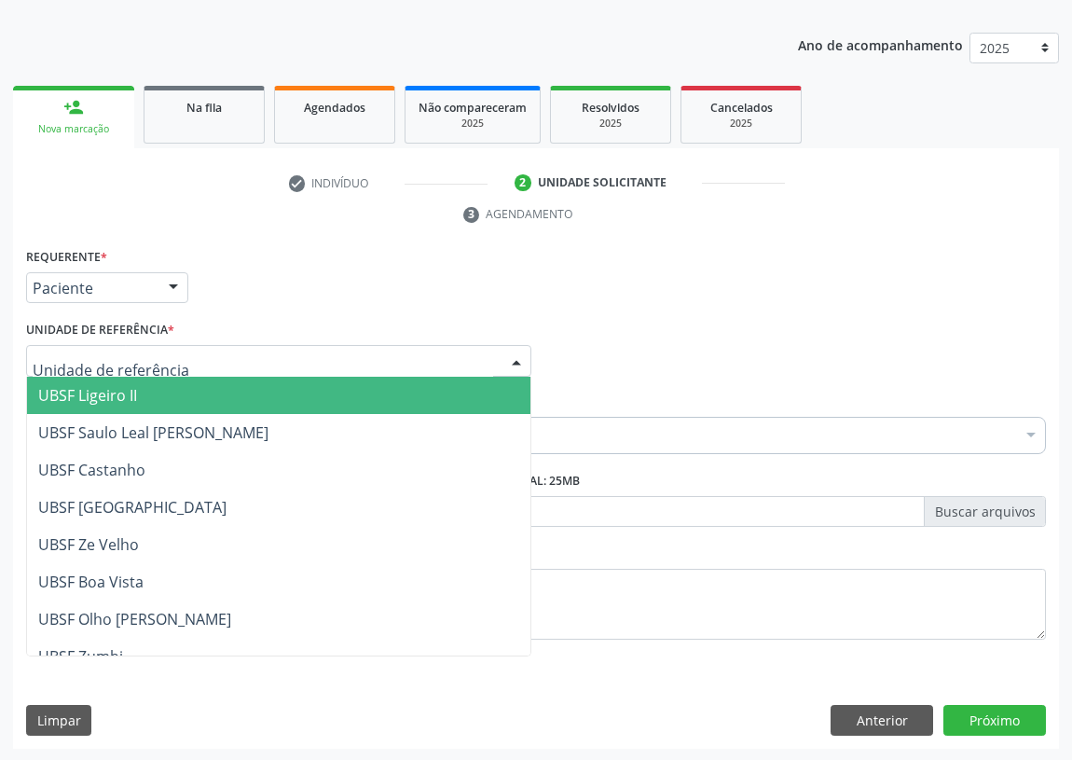
click at [520, 363] on div at bounding box center [516, 362] width 28 height 32
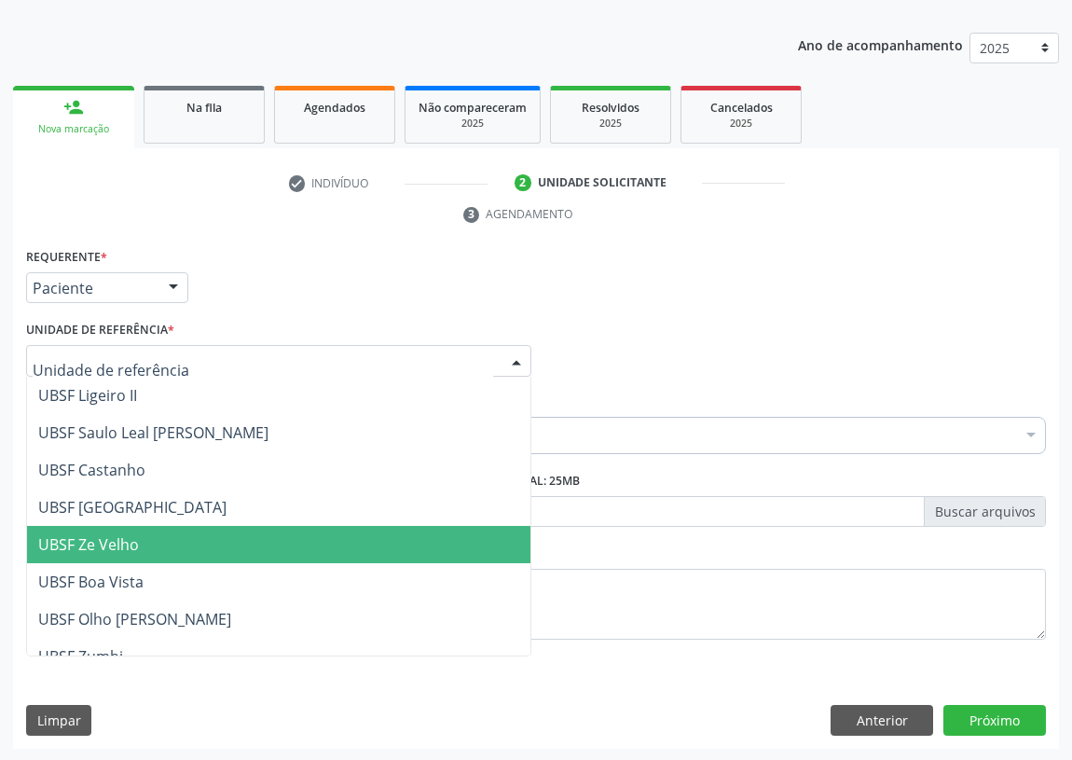
drag, startPoint x: 129, startPoint y: 531, endPoint x: 0, endPoint y: 503, distance: 131.6
click at [124, 534] on span "UBSF Ze Velho" at bounding box center [88, 544] width 101 height 21
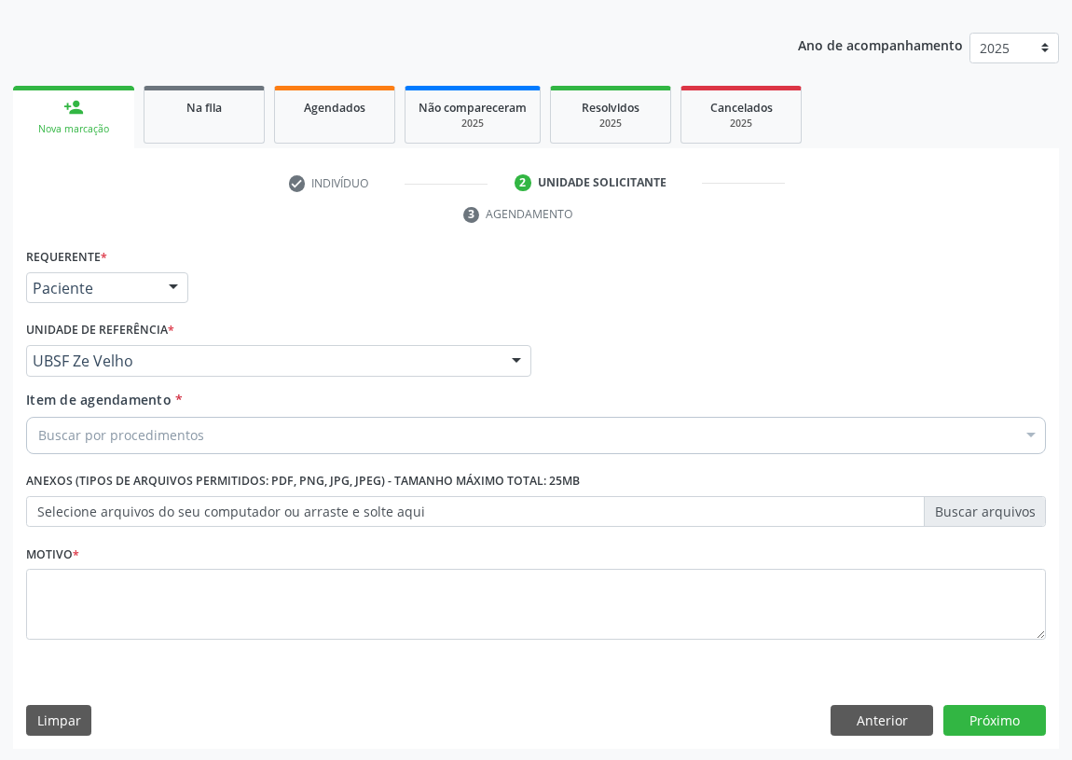
drag, startPoint x: 89, startPoint y: 433, endPoint x: 92, endPoint y: 422, distance: 11.8
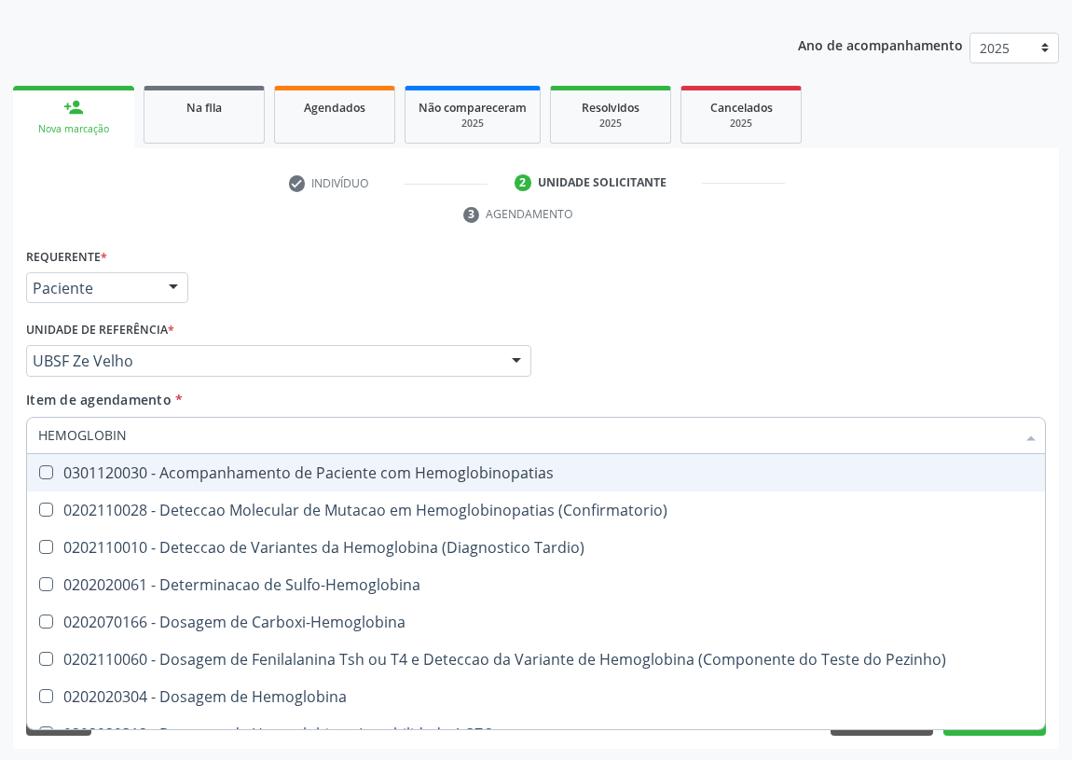
type input "HEMOGLOBINA"
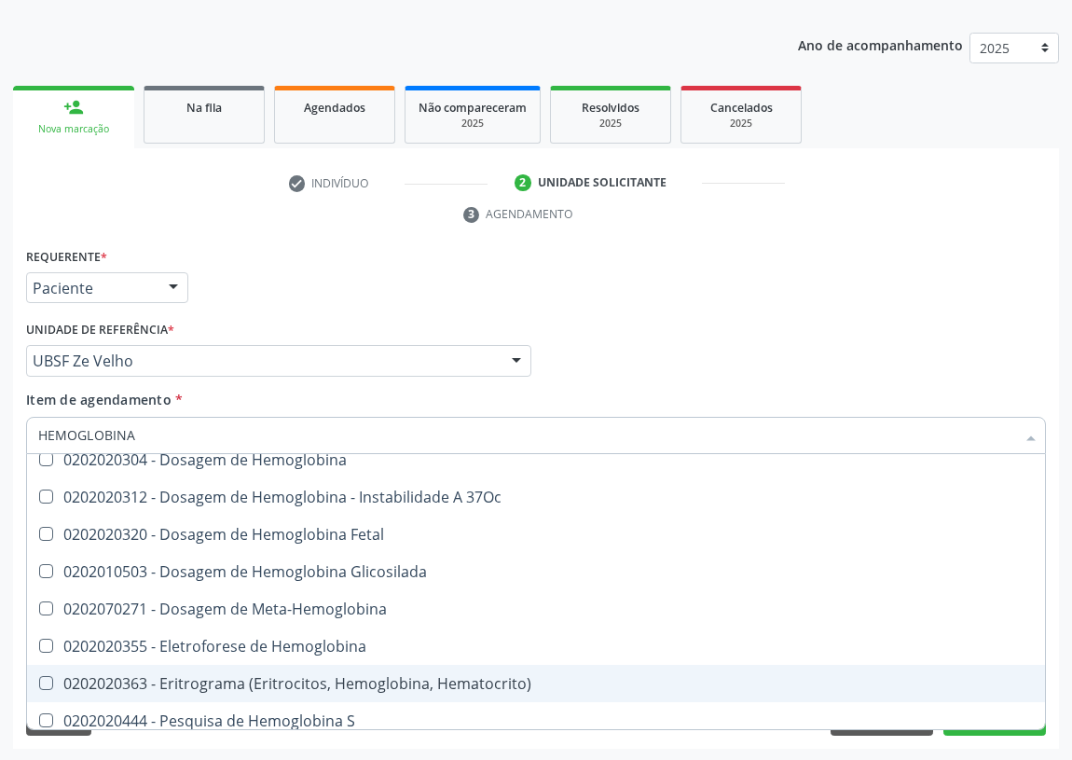
scroll to position [169, 0]
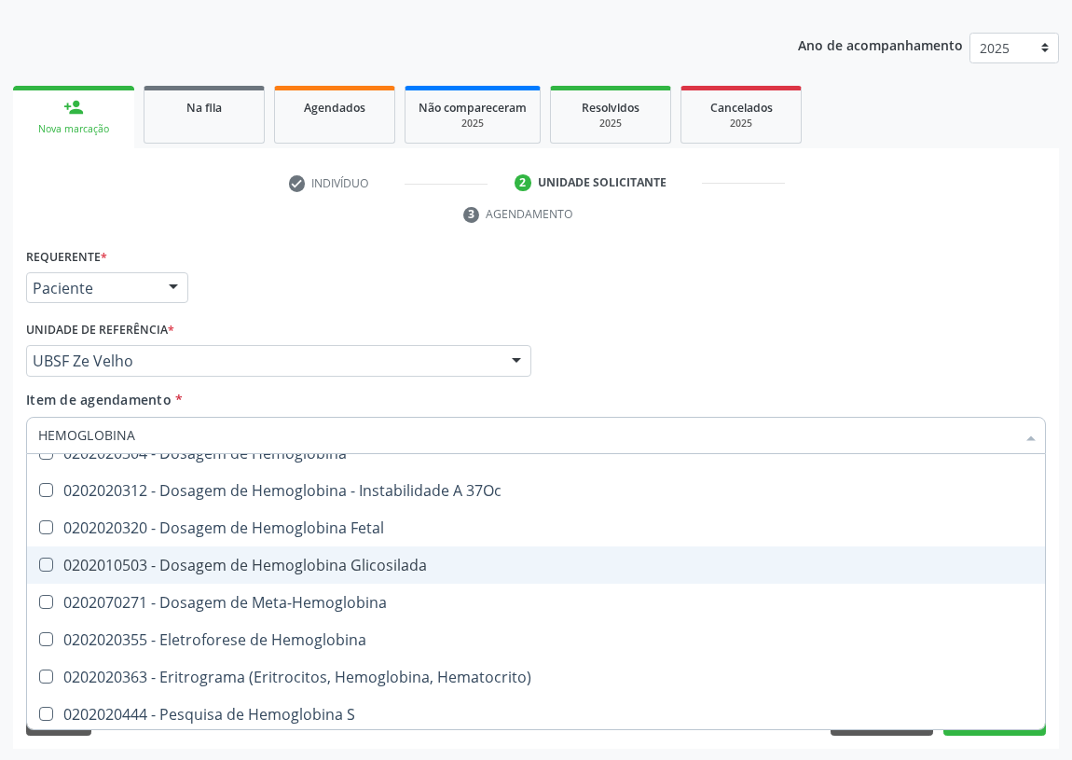
click at [379, 557] on div "0202010503 - Dosagem de Hemoglobina Glicosilada" at bounding box center [536, 564] width 996 height 15
checkbox Glicosilada "true"
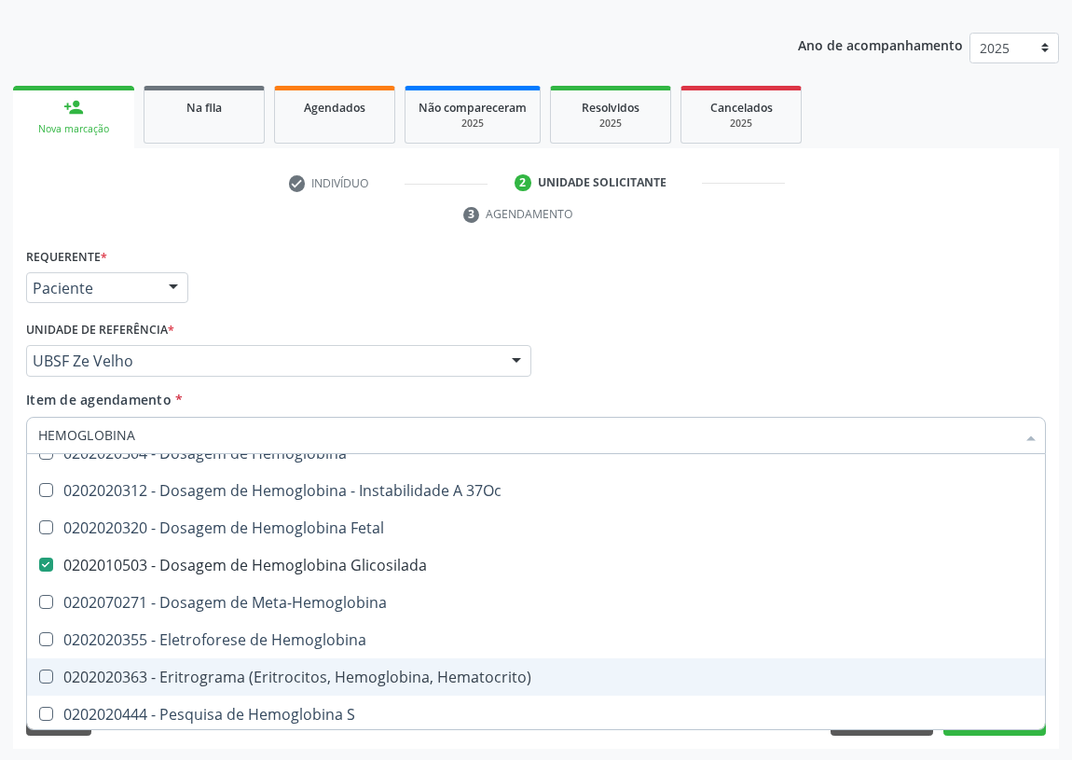
scroll to position [172, 0]
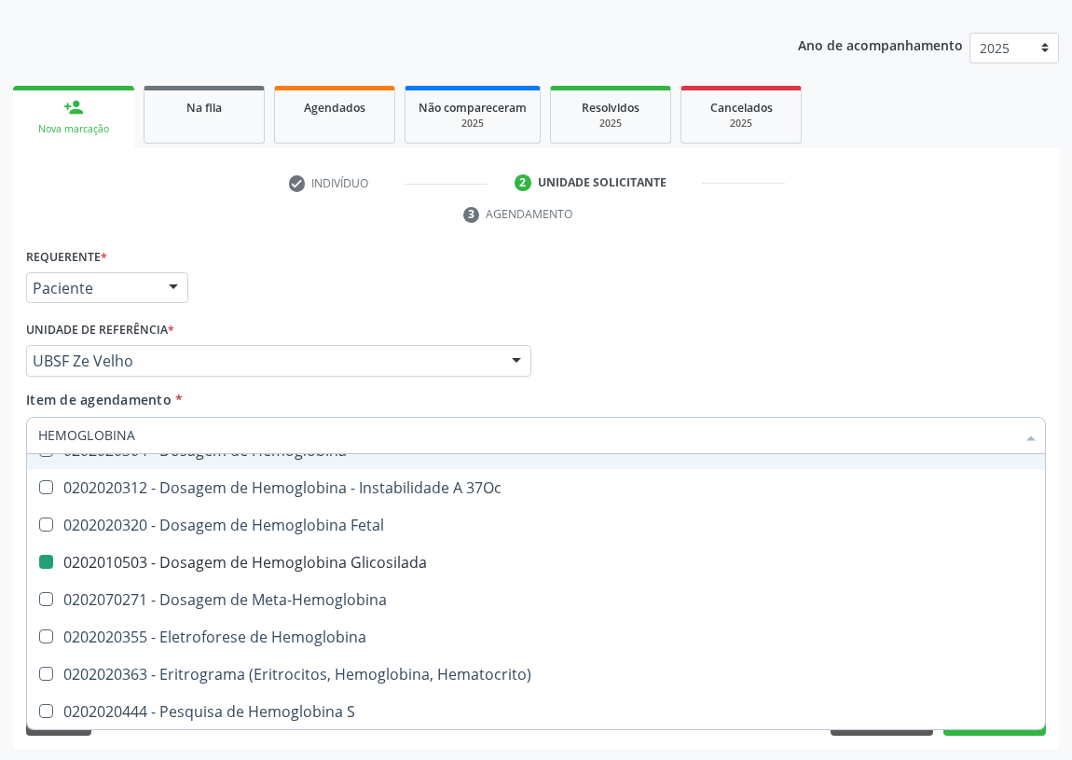
drag, startPoint x: 744, startPoint y: 292, endPoint x: 261, endPoint y: 345, distance: 485.8
click at [741, 292] on div "Requerente * Paciente Médico(a) Enfermeiro(a) Paciente Nenhum resultado encontr…" at bounding box center [535, 279] width 1029 height 73
checkbox Sulfo-Hemoglobina "true"
checkbox Glicosilada "false"
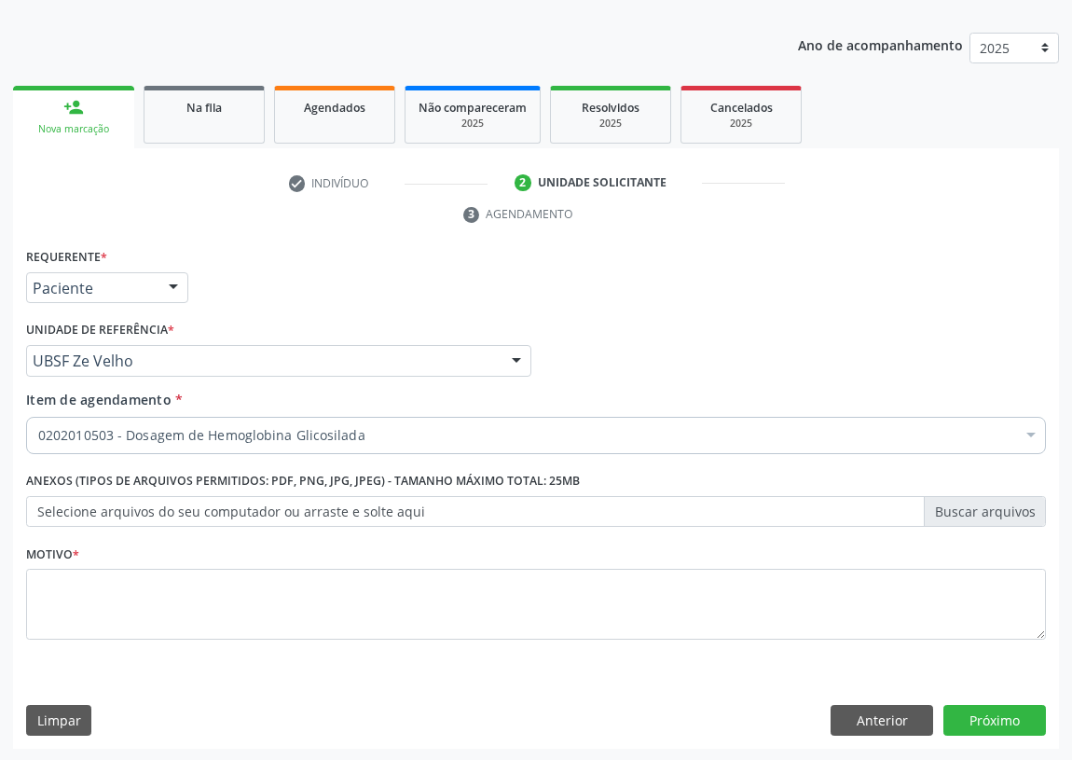
scroll to position [0, 0]
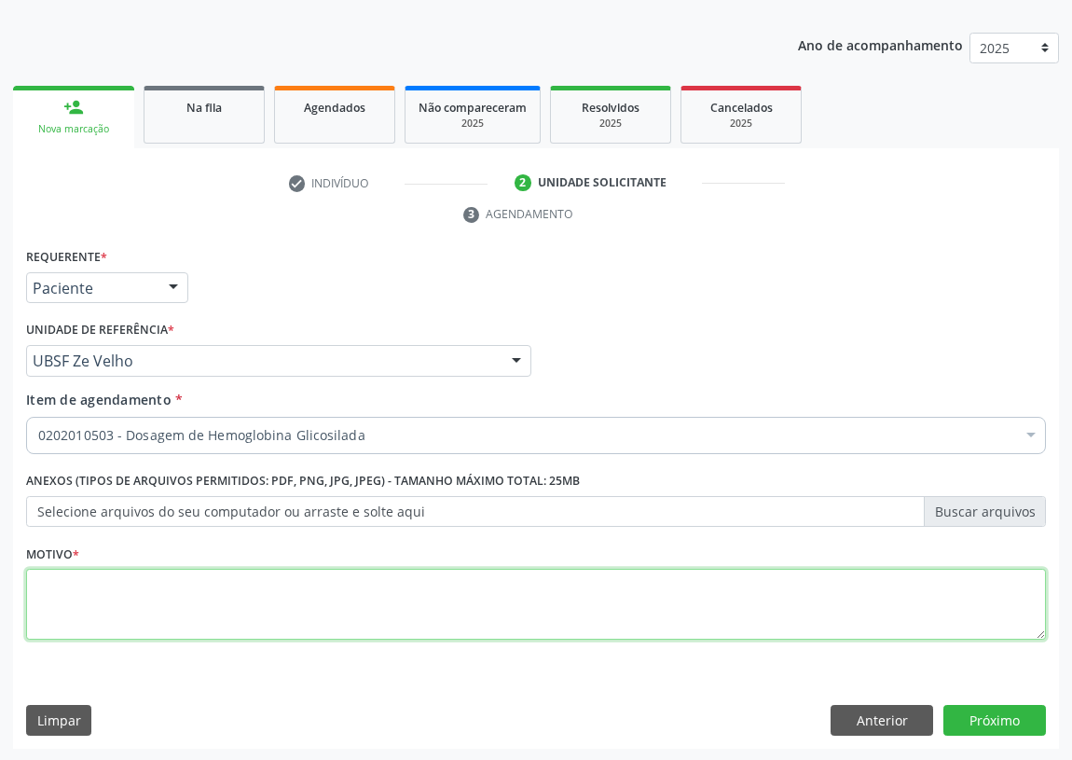
click at [62, 594] on textarea at bounding box center [536, 604] width 1020 height 71
type textarea "AVALIAÇÃO"
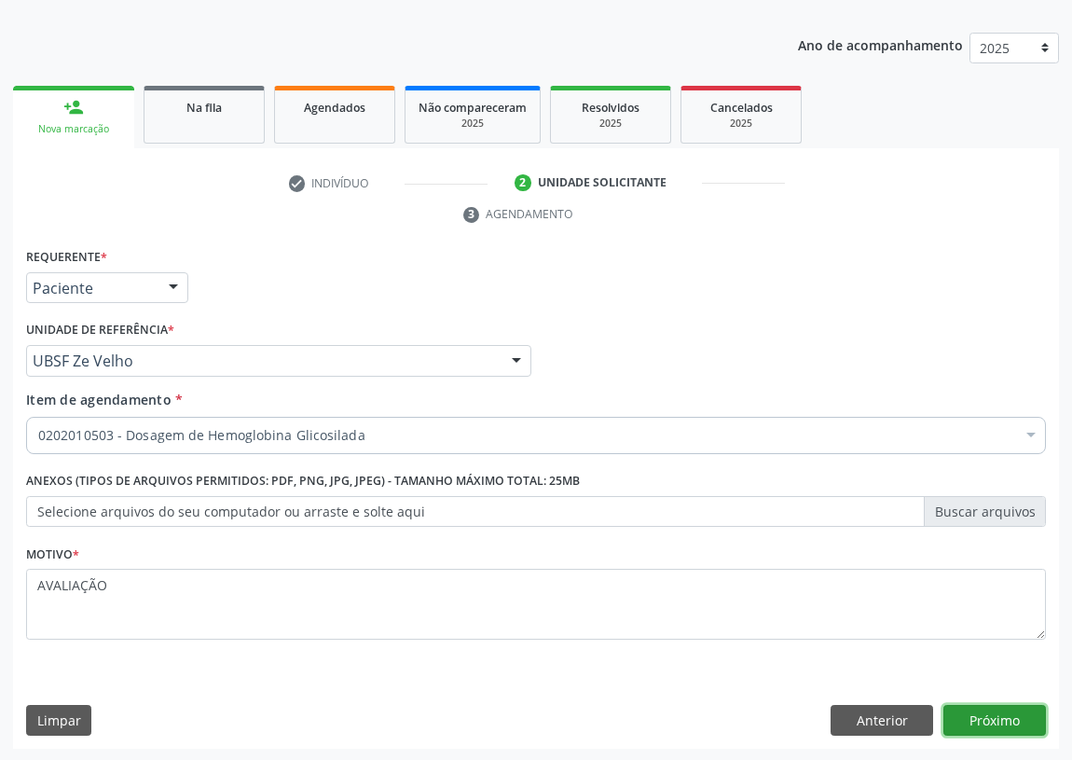
drag, startPoint x: 1010, startPoint y: 713, endPoint x: 0, endPoint y: 482, distance: 1035.7
click at [1006, 711] on button "Próximo" at bounding box center [994, 721] width 103 height 32
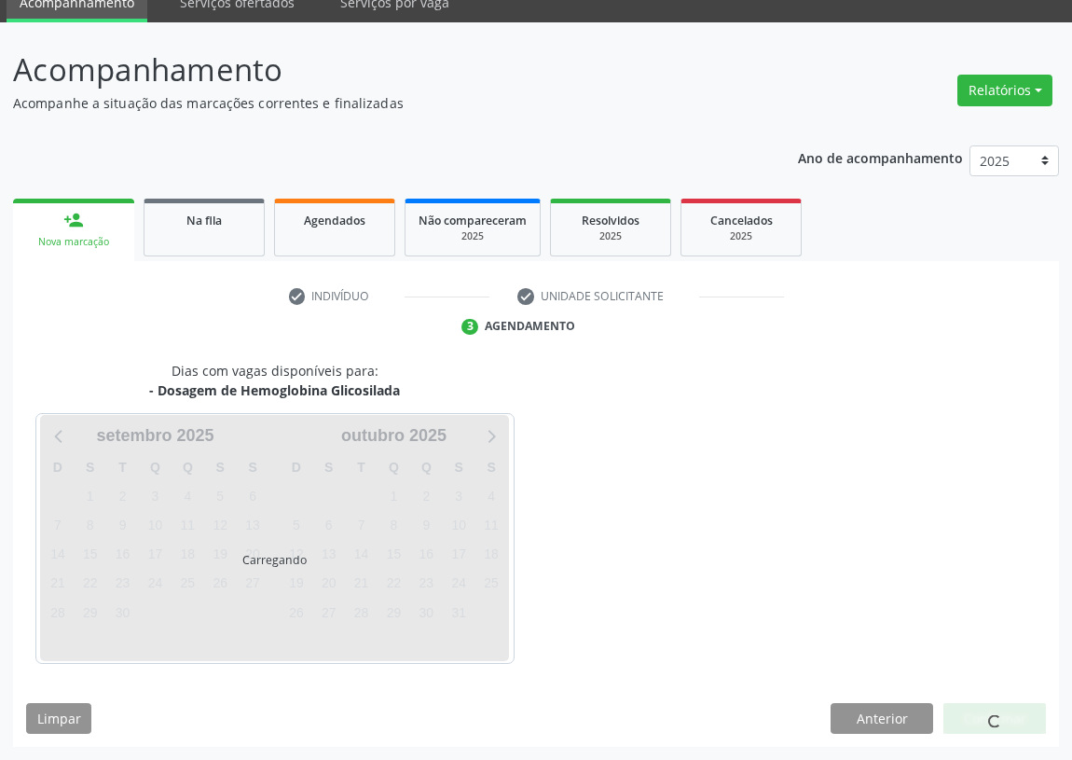
scroll to position [78, 0]
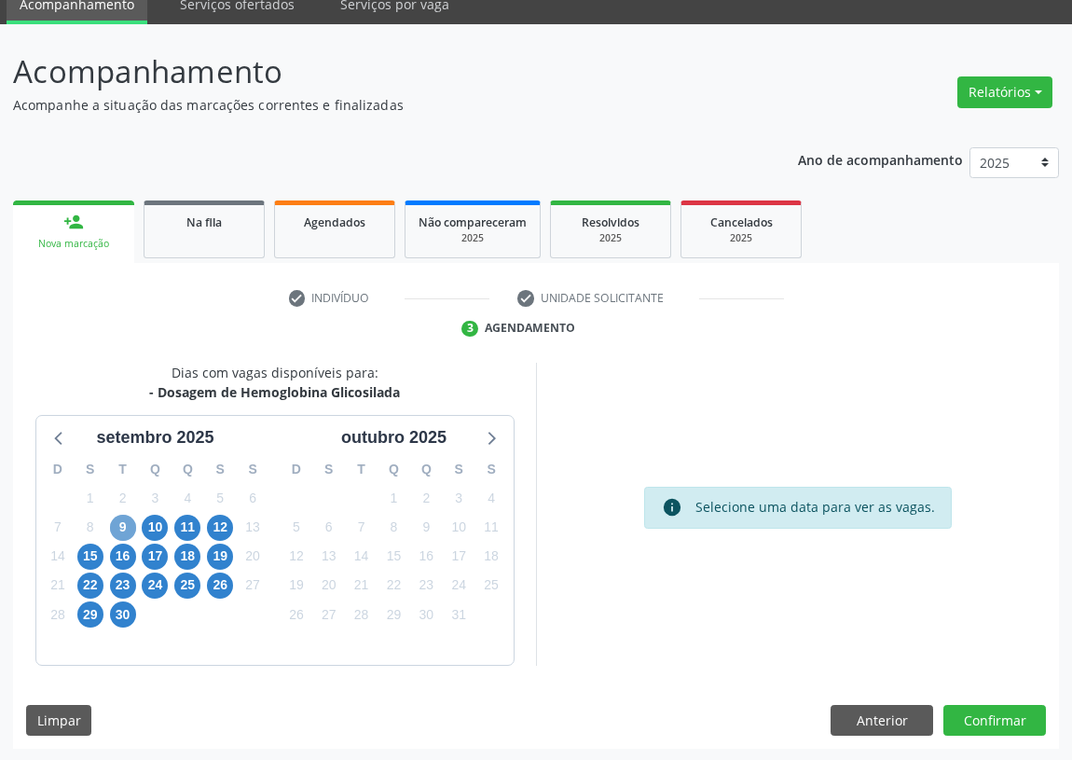
drag, startPoint x: 120, startPoint y: 521, endPoint x: 402, endPoint y: 448, distance: 290.8
click at [120, 520] on span "9" at bounding box center [123, 528] width 26 height 26
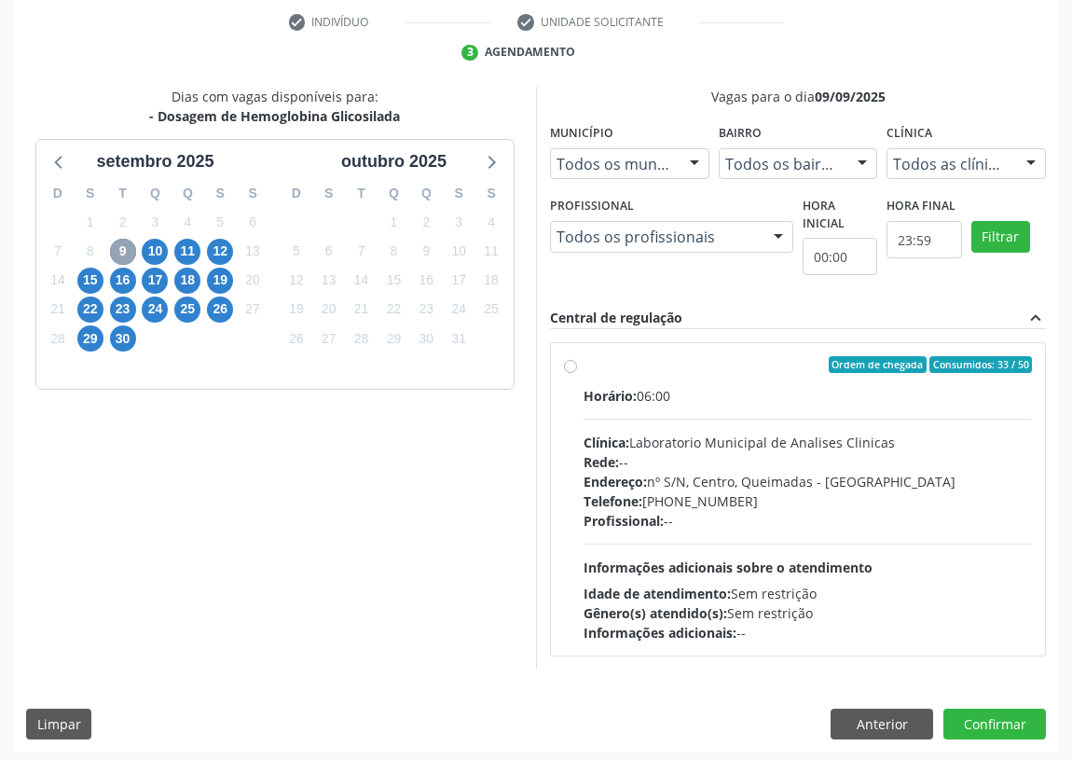
scroll to position [358, 0]
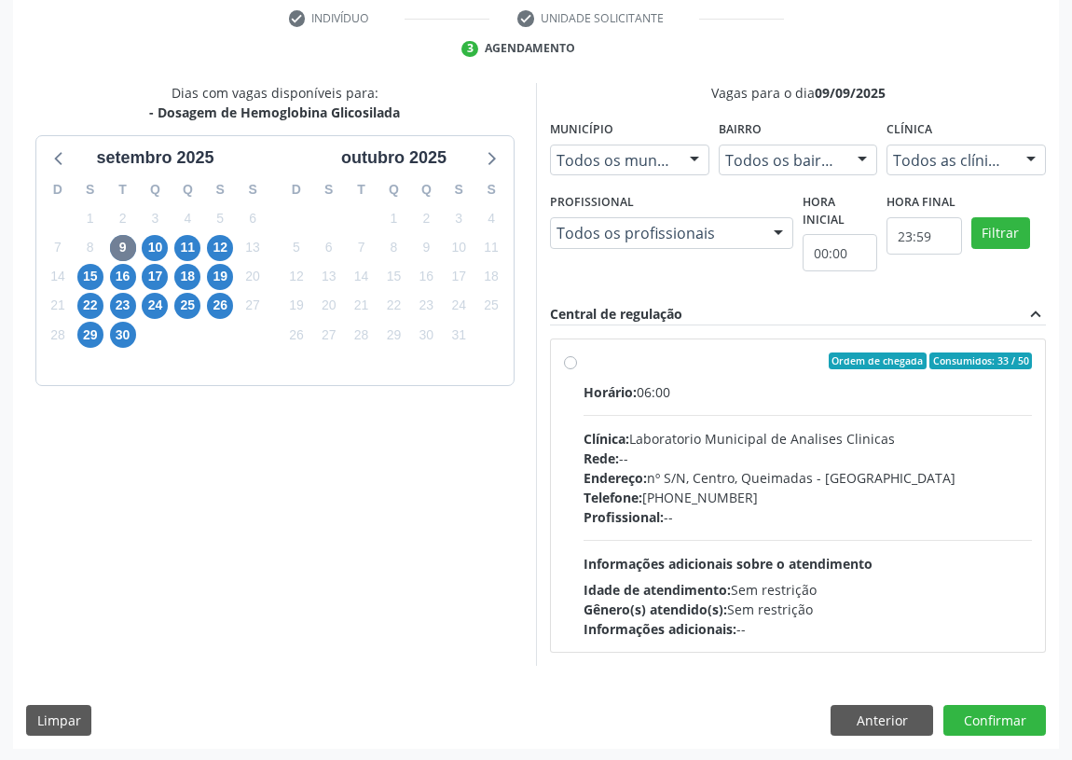
click at [584, 361] on label "Ordem de chegada Consumidos: 33 / 50 Horário: 06:00 Clínica: Laboratorio Munici…" at bounding box center [808, 495] width 448 height 286
click at [566, 361] on input "Ordem de chegada Consumidos: 33 / 50 Horário: 06:00 Clínica: Laboratorio Munici…" at bounding box center [570, 360] width 13 height 17
radio input "true"
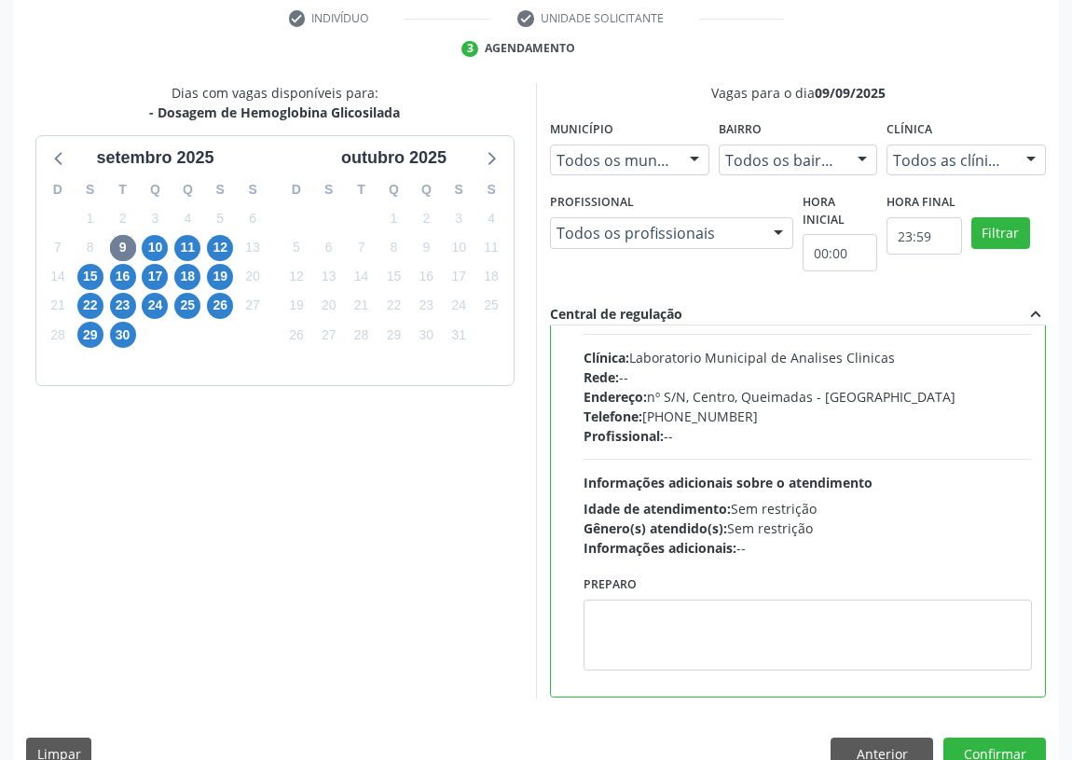
scroll to position [92, 0]
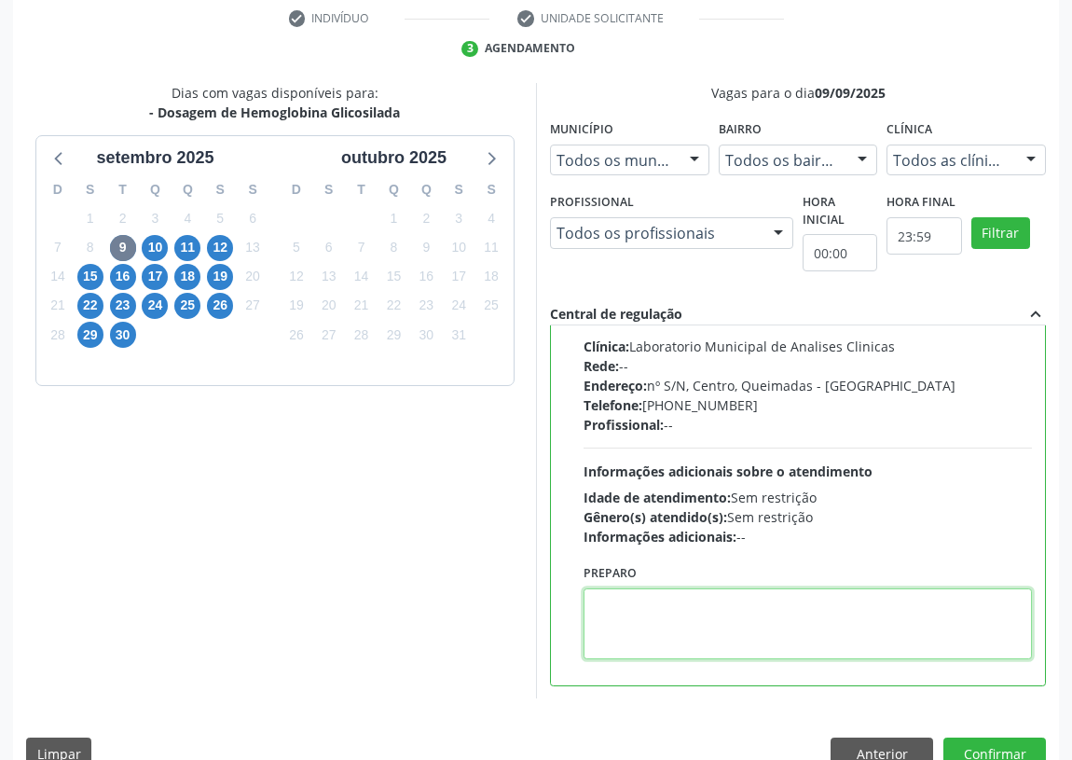
click at [638, 624] on textarea at bounding box center [808, 623] width 448 height 71
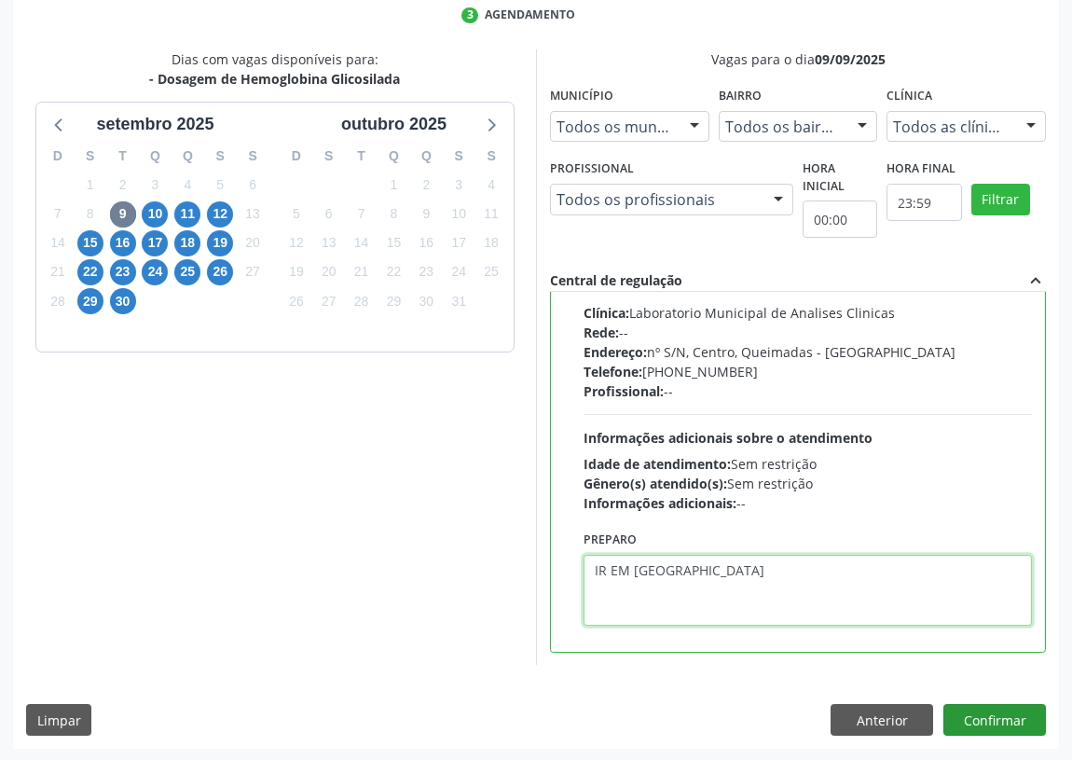
type textarea "IR EM [GEOGRAPHIC_DATA]"
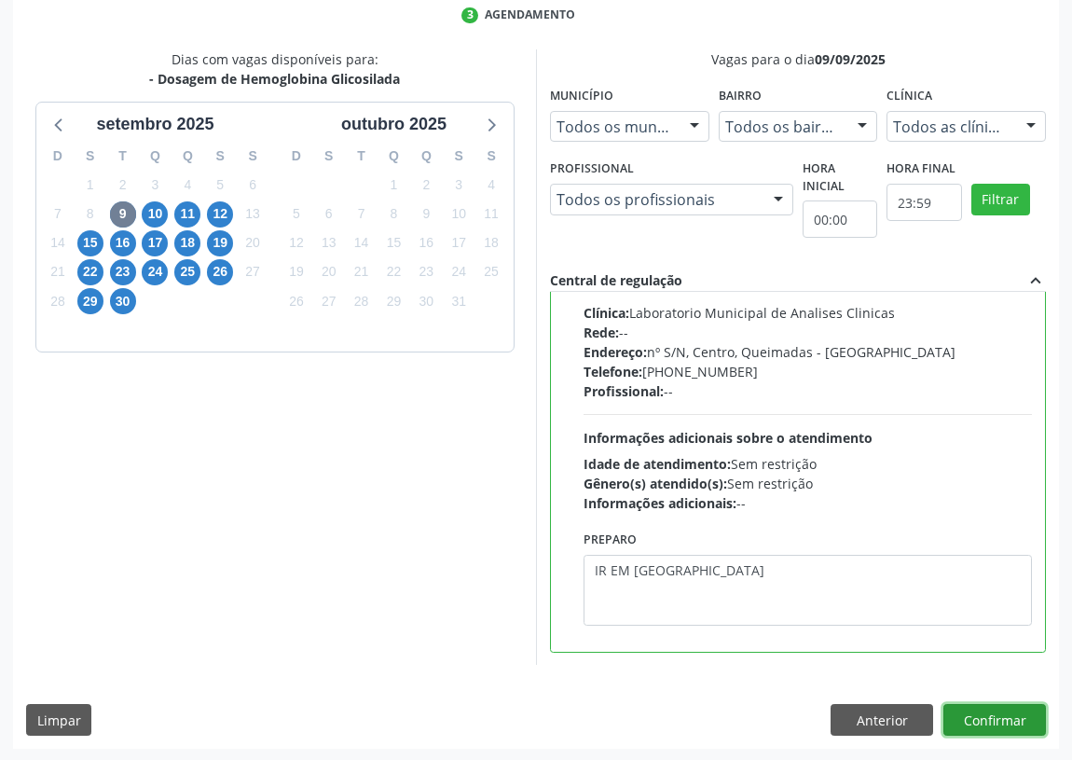
drag, startPoint x: 1007, startPoint y: 720, endPoint x: 381, endPoint y: 559, distance: 645.7
click at [938, 707] on div "Anterior Confirmar" at bounding box center [938, 720] width 215 height 32
click at [972, 707] on button "Confirmar" at bounding box center [994, 720] width 103 height 32
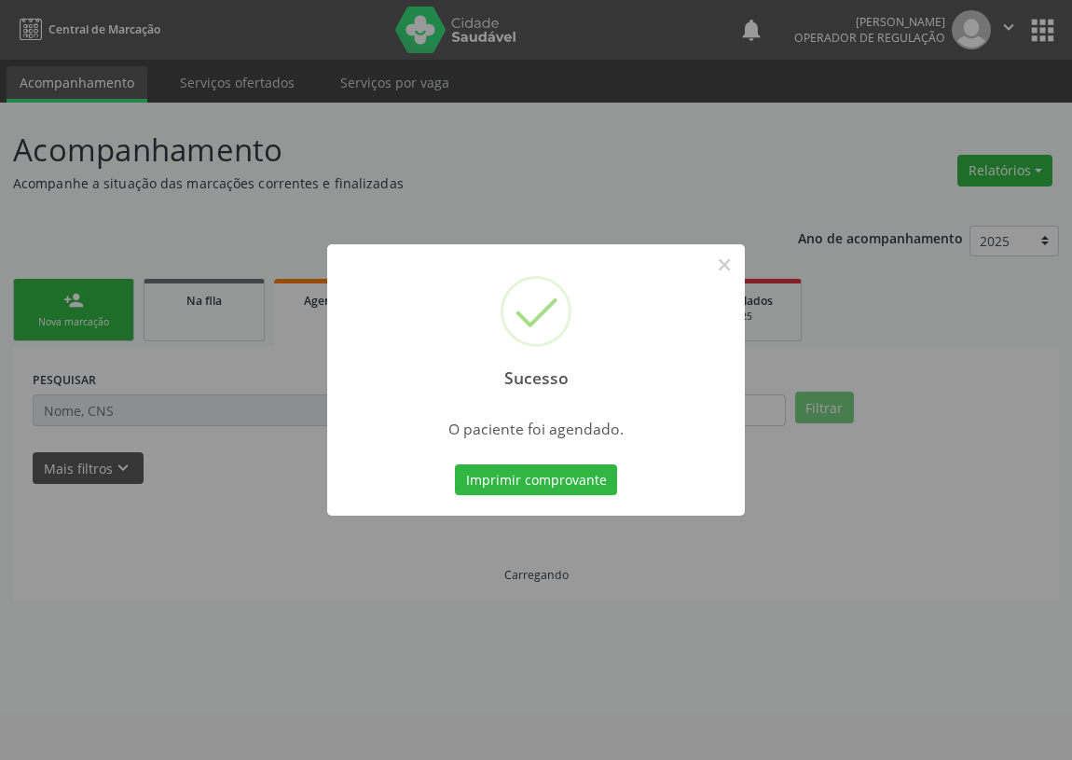
scroll to position [0, 0]
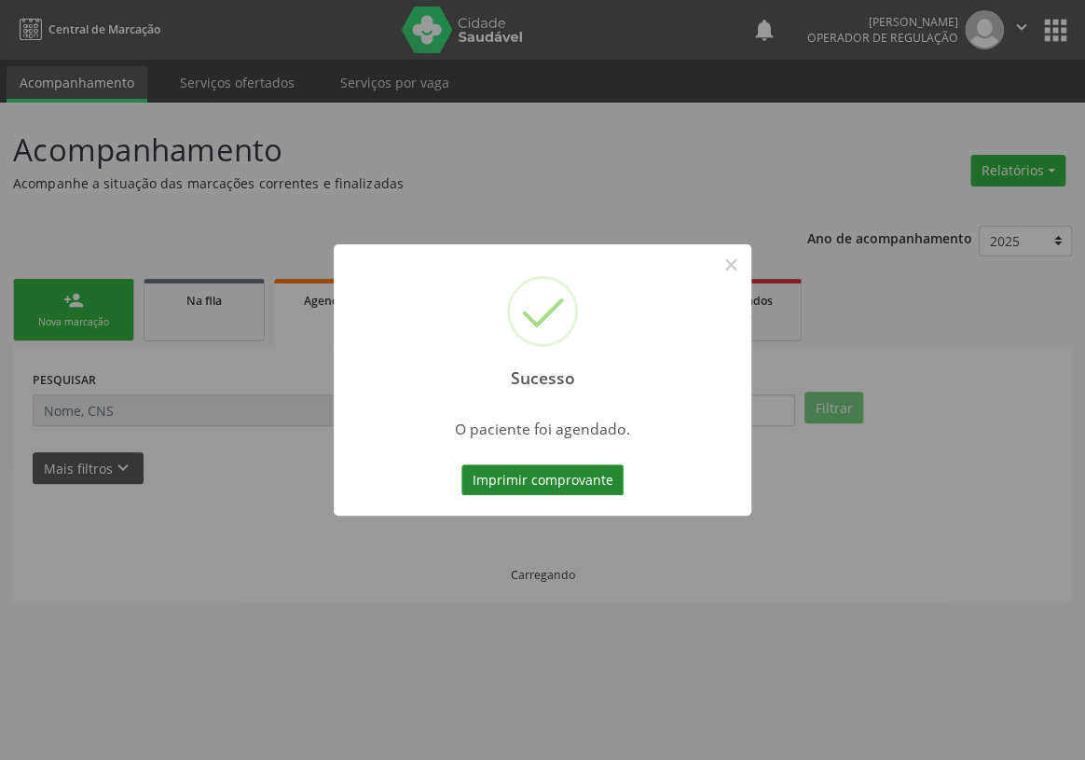
click at [512, 478] on button "Imprimir comprovante" at bounding box center [542, 480] width 162 height 32
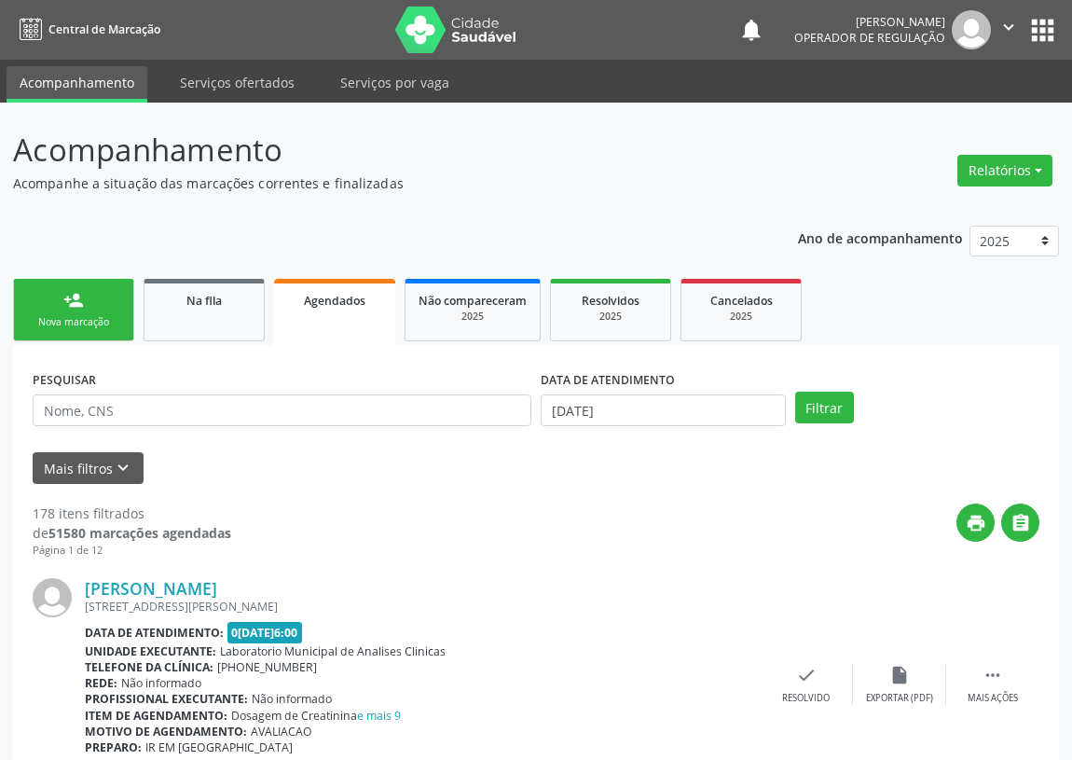
click at [81, 311] on link "person_add Nova marcação" at bounding box center [73, 310] width 121 height 62
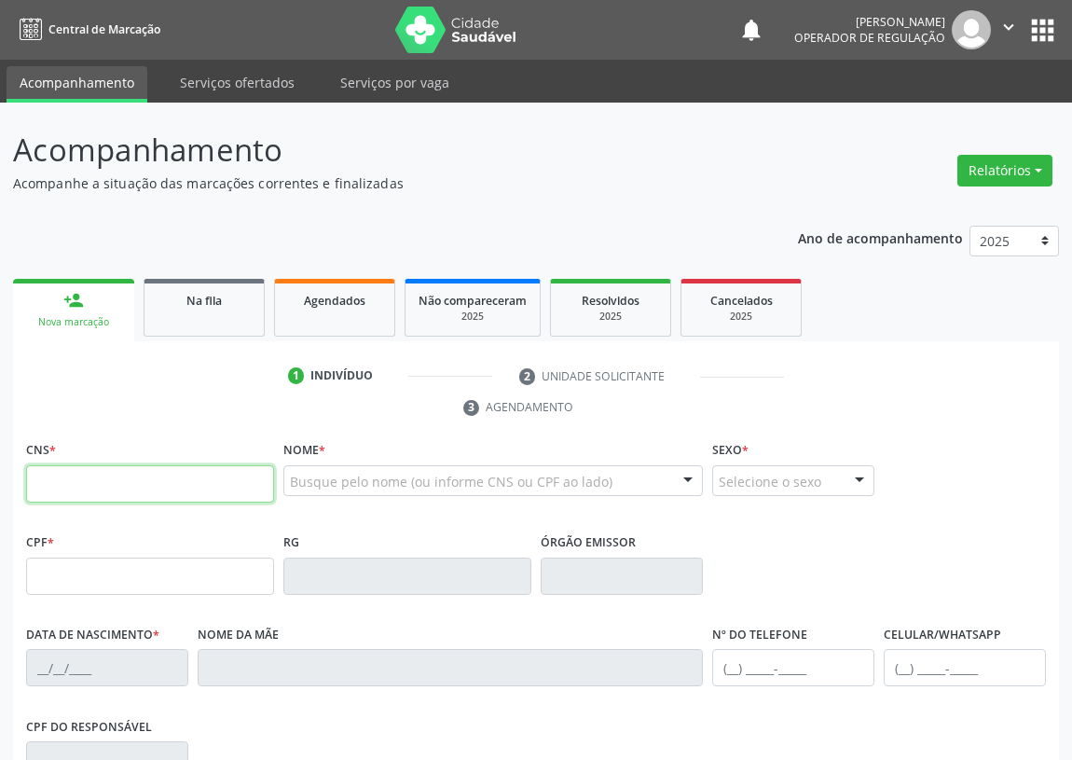
click at [48, 494] on input "text" at bounding box center [150, 483] width 248 height 37
click at [48, 496] on input "text" at bounding box center [150, 483] width 248 height 37
click at [31, 474] on input "text" at bounding box center [150, 483] width 248 height 37
type input "700 8034 7772 0080"
type input "026.619.644-60"
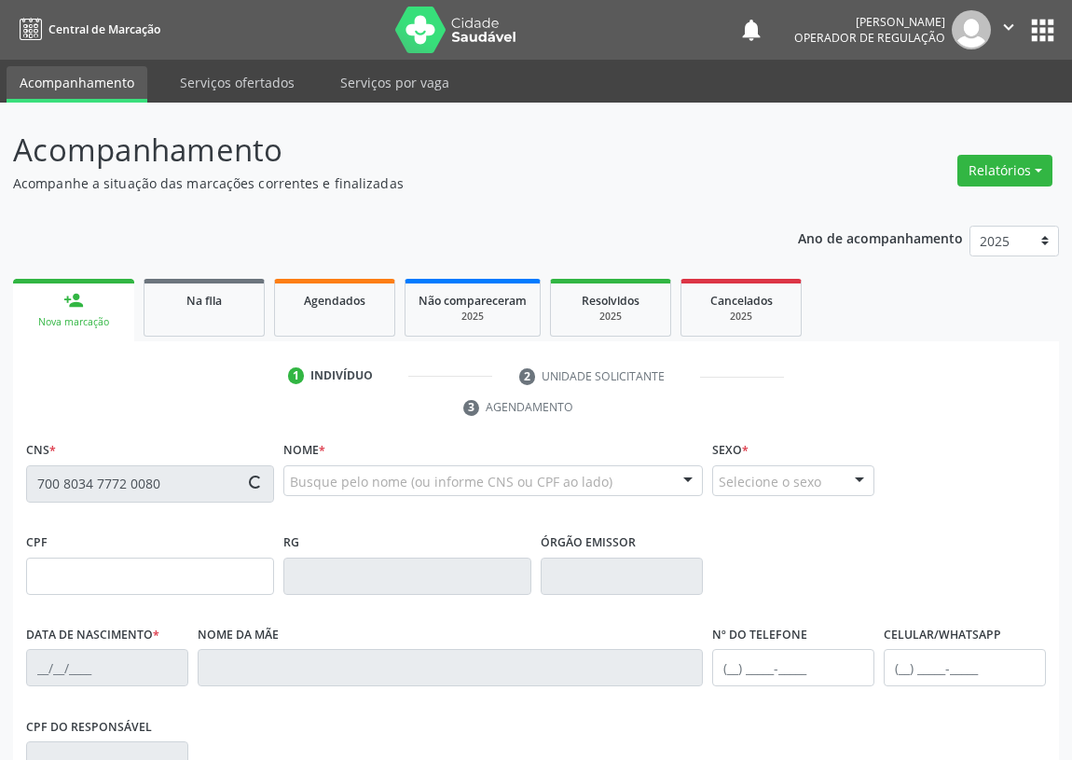
type input "21/08/1965"
type input "Maria Francisca da Conceição"
type input "(83) 98687-5918"
type input "S/N"
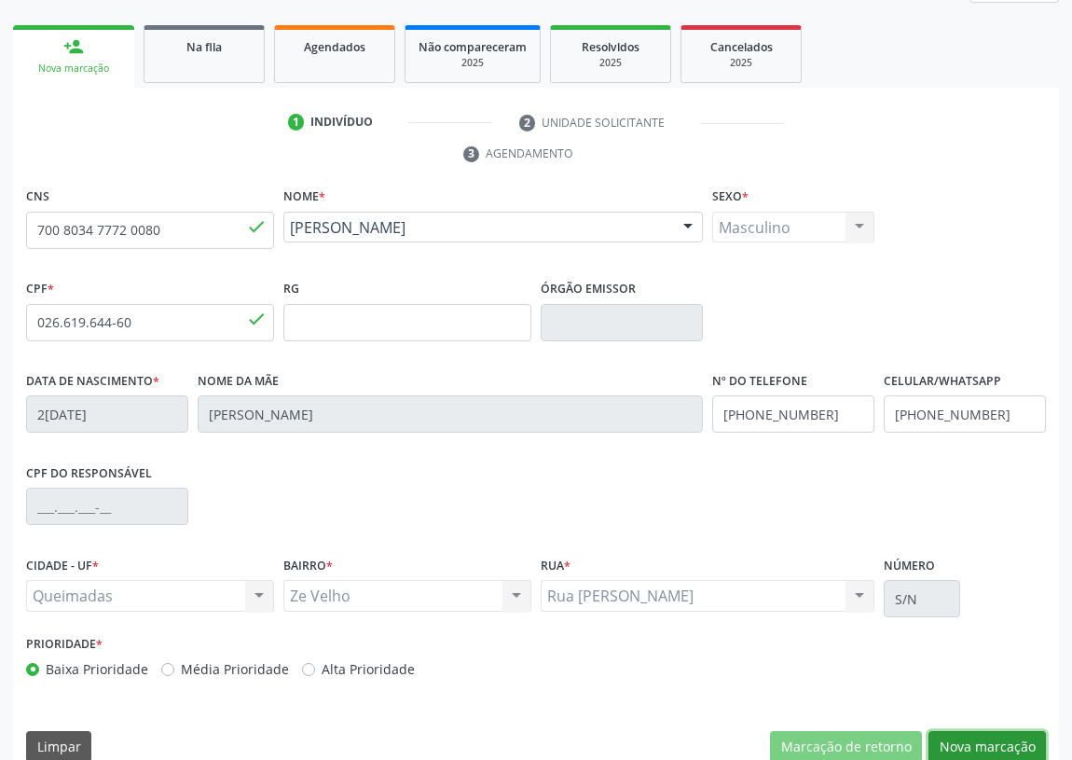
drag, startPoint x: 1012, startPoint y: 742, endPoint x: 77, endPoint y: 439, distance: 982.8
click at [993, 740] on button "Nova marcação" at bounding box center [986, 747] width 117 height 32
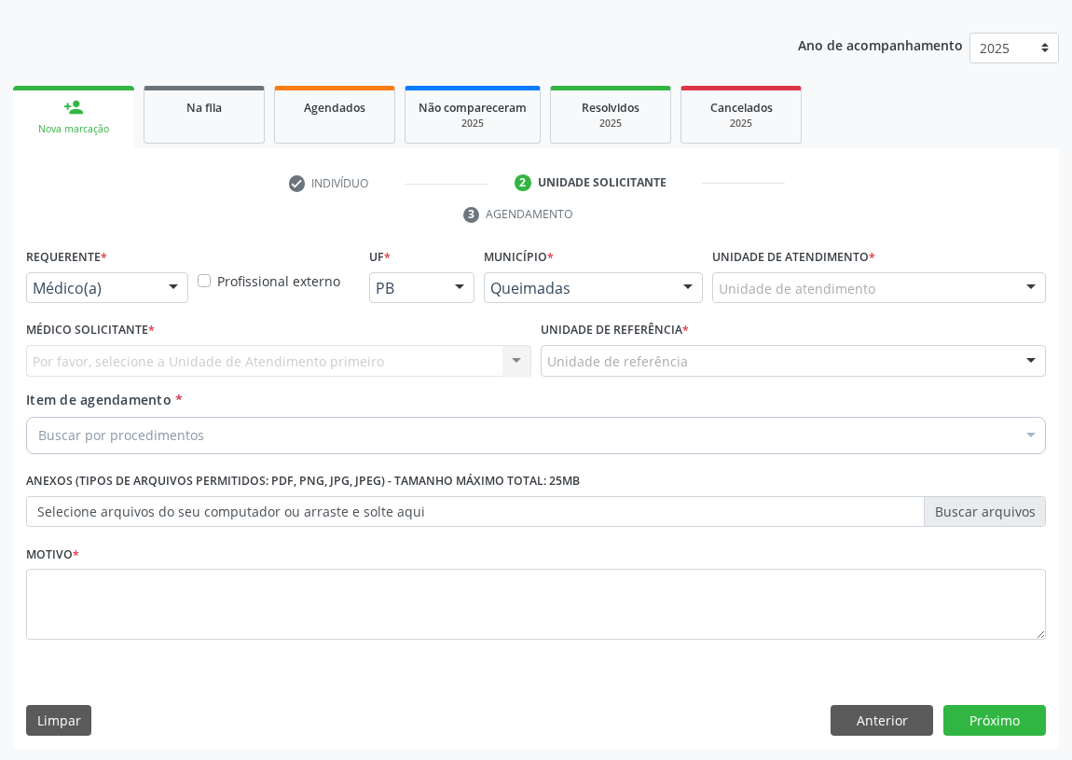
drag, startPoint x: 175, startPoint y: 280, endPoint x: 164, endPoint y: 296, distance: 19.4
click at [169, 289] on div at bounding box center [173, 289] width 28 height 32
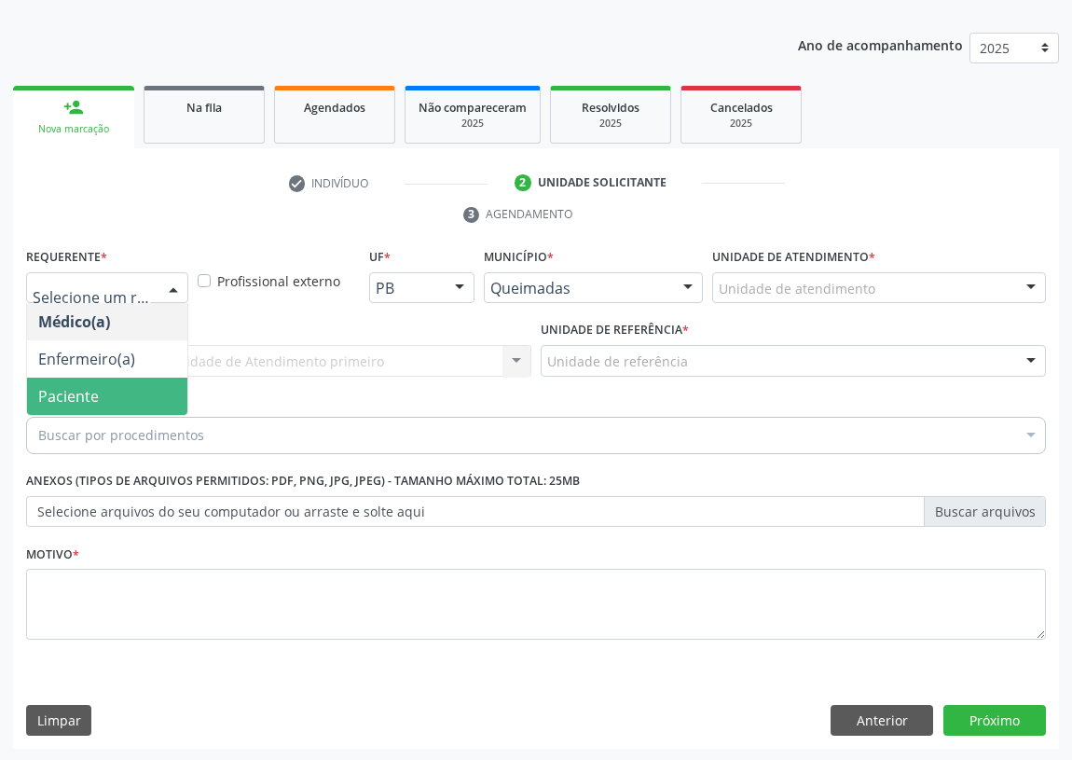
click at [137, 390] on span "Paciente" at bounding box center [107, 396] width 160 height 37
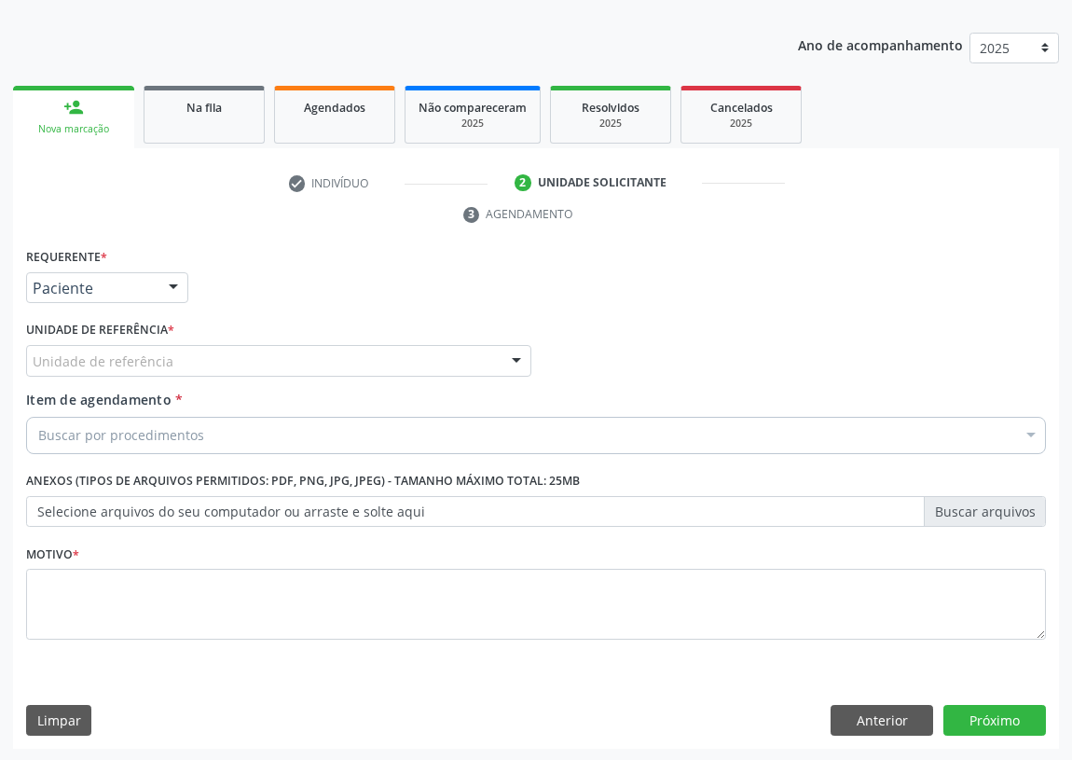
drag, startPoint x: 502, startPoint y: 353, endPoint x: 413, endPoint y: 398, distance: 99.2
click at [502, 353] on div at bounding box center [516, 362] width 28 height 32
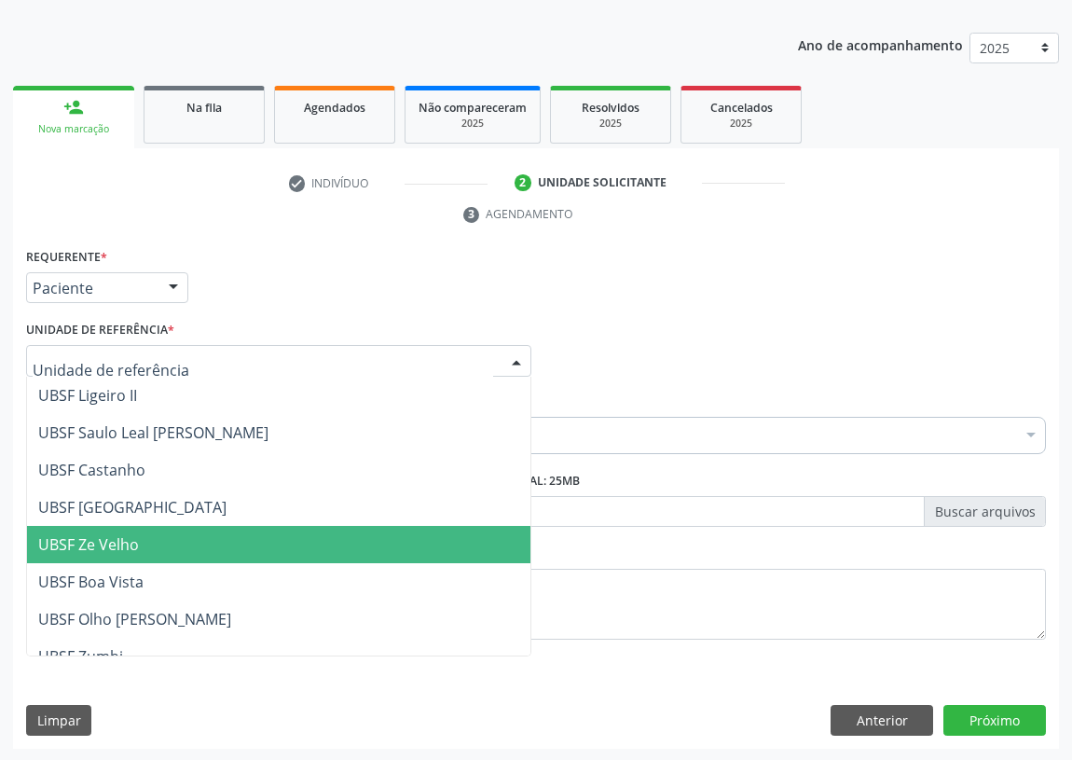
click at [105, 534] on span "UBSF Ze Velho" at bounding box center [88, 544] width 101 height 21
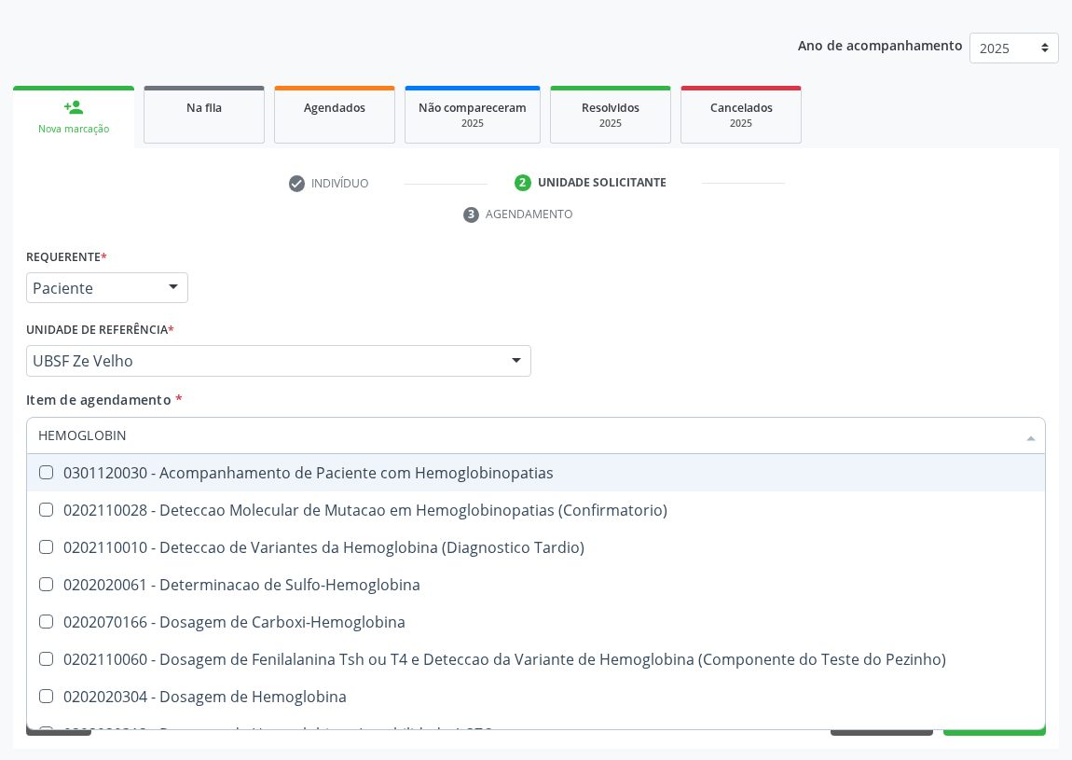
type input "HEMOGLOBINA"
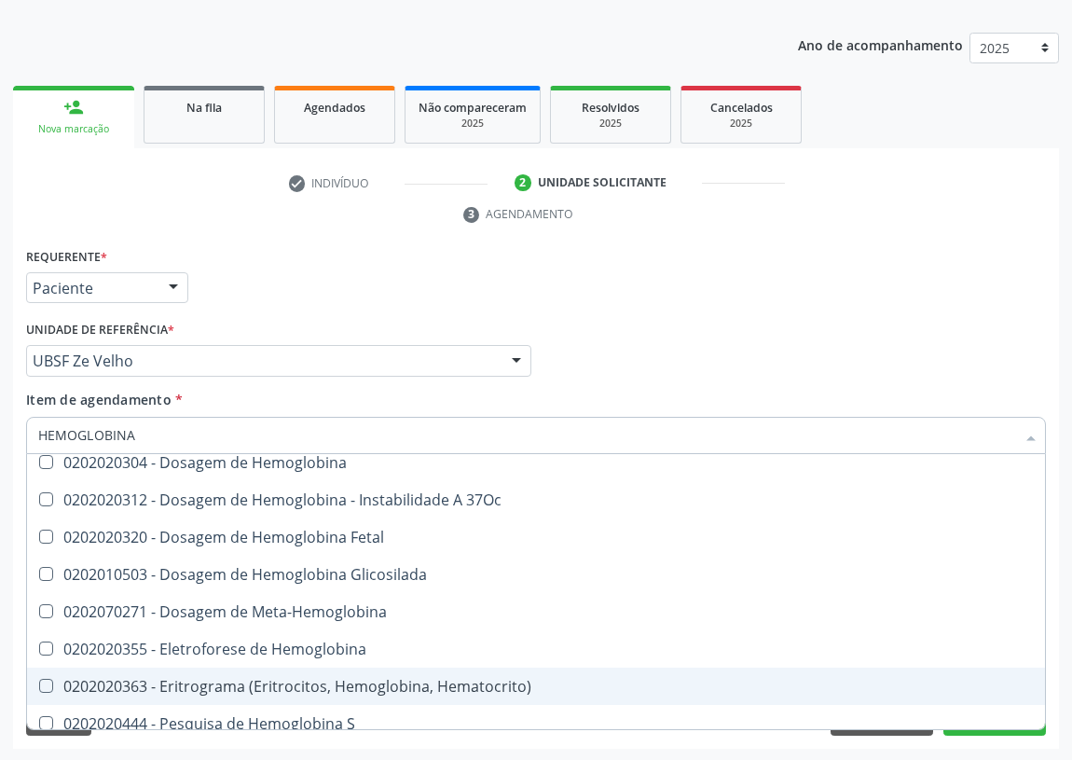
scroll to position [169, 0]
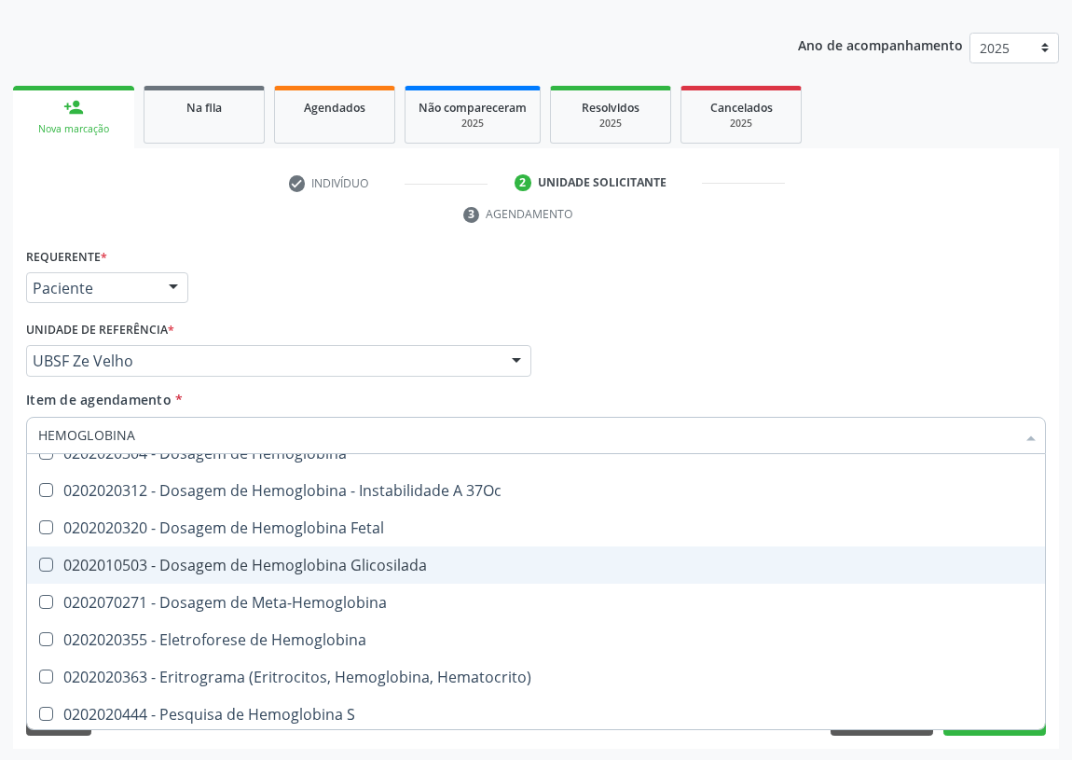
drag, startPoint x: 342, startPoint y: 563, endPoint x: 145, endPoint y: 548, distance: 197.3
click at [318, 563] on div "0202010503 - Dosagem de Hemoglobina Glicosilada" at bounding box center [536, 564] width 996 height 15
checkbox Glicosilada "true"
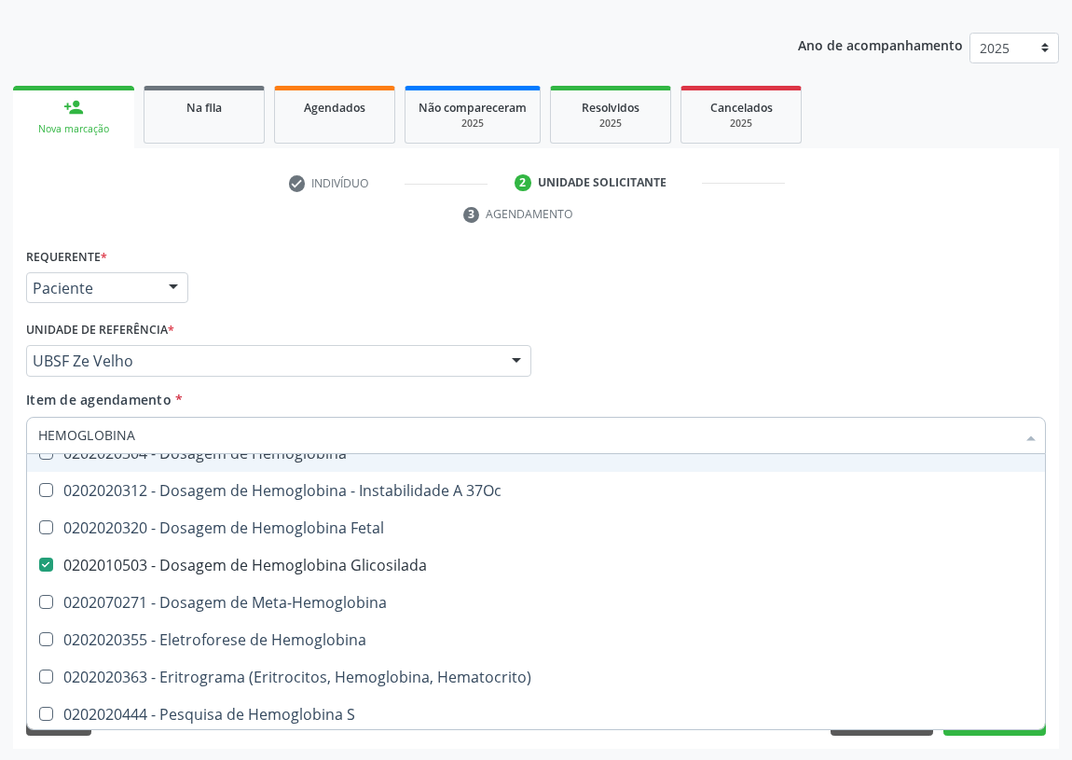
drag, startPoint x: 141, startPoint y: 433, endPoint x: 0, endPoint y: 419, distance: 141.5
click at [0, 422] on div "Acompanhamento Acompanhe a situação das marcações correntes e finalizadas Relat…" at bounding box center [536, 336] width 1072 height 852
type input "G"
checkbox Glicosilada "false"
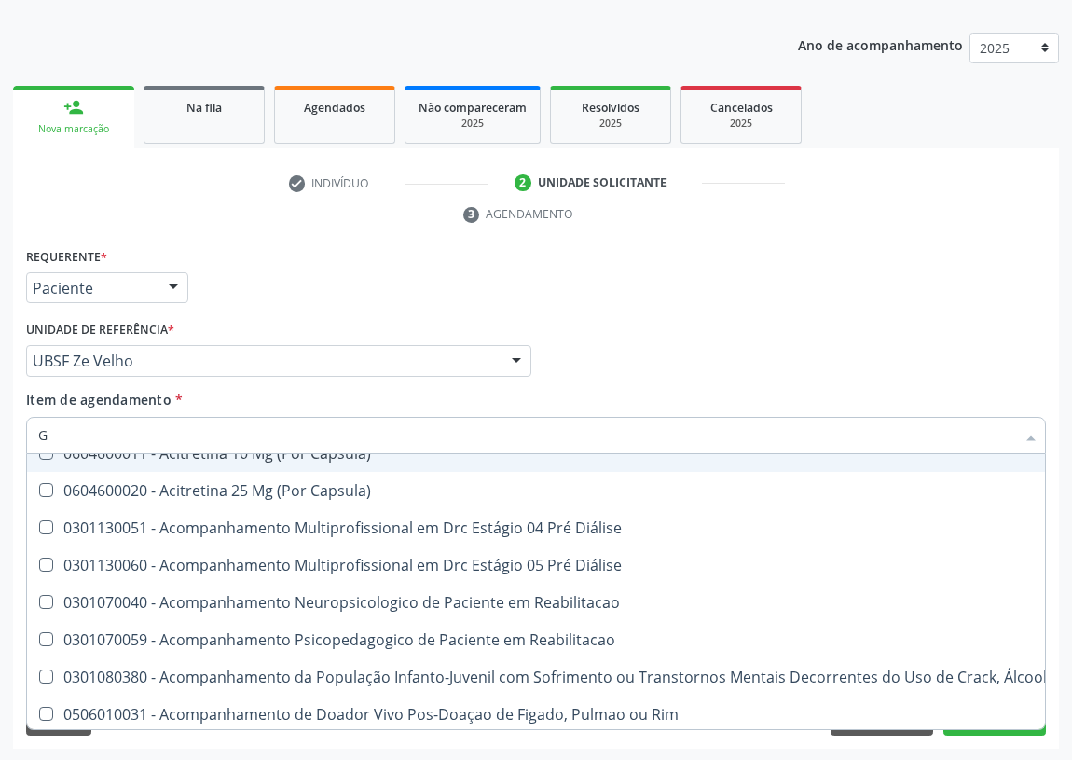
type input "GL"
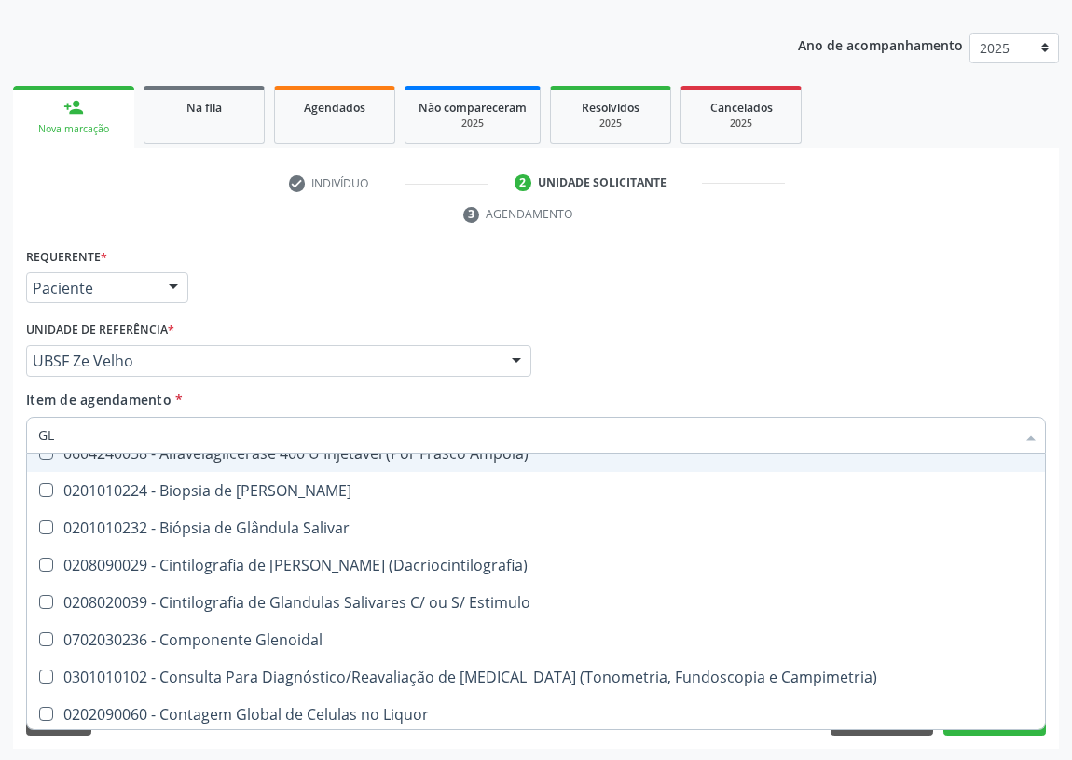
checkbox Glicosilada "true"
type input "GLI"
checkbox Tardio\) "true"
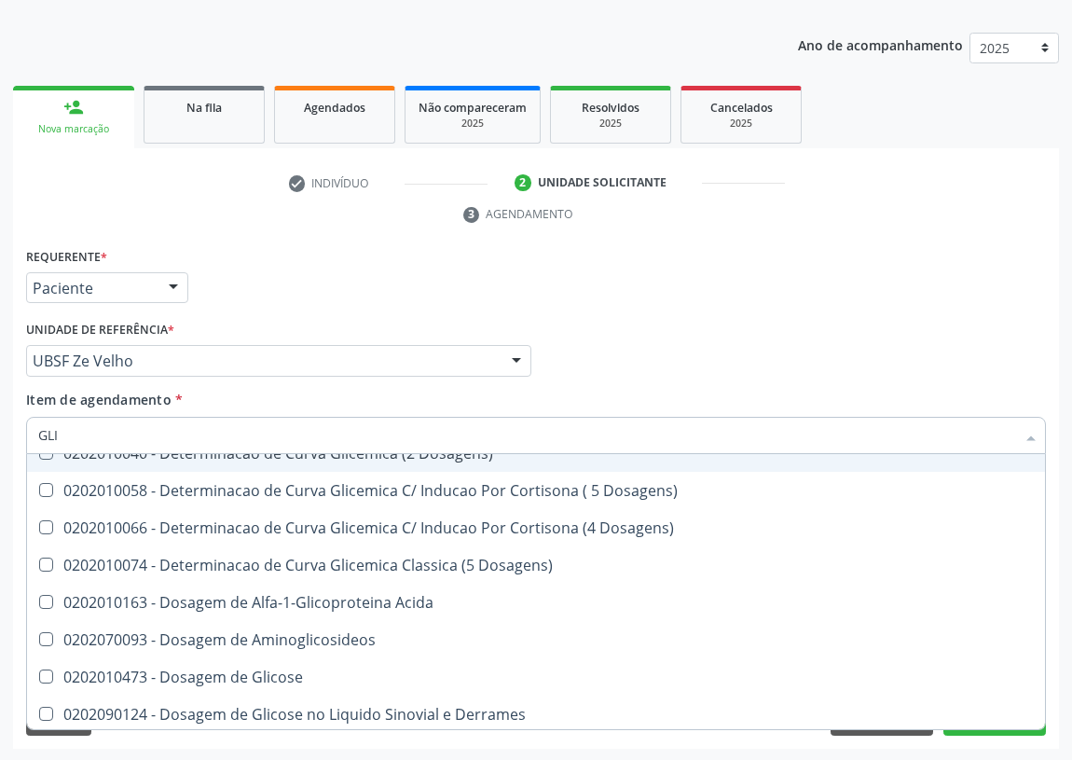
type input "GLIC"
checkbox Desidrogenase "true"
checkbox Glicosilada "false"
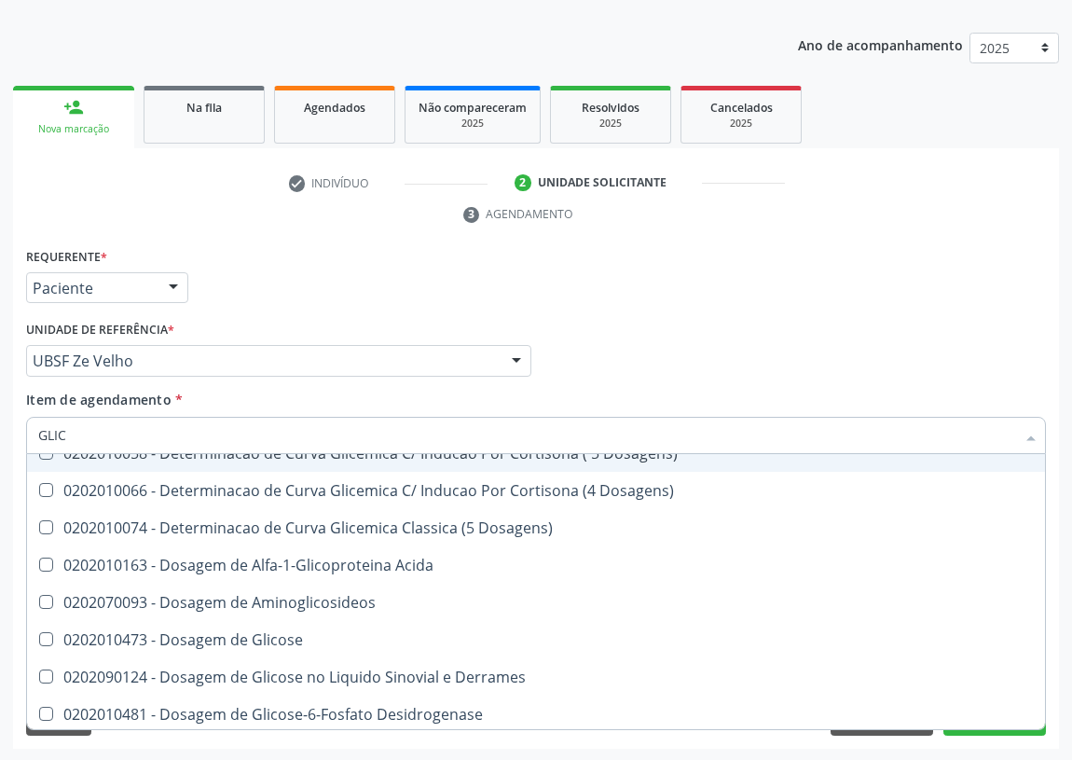
type input "GLICO"
checkbox Dosagens\) "true"
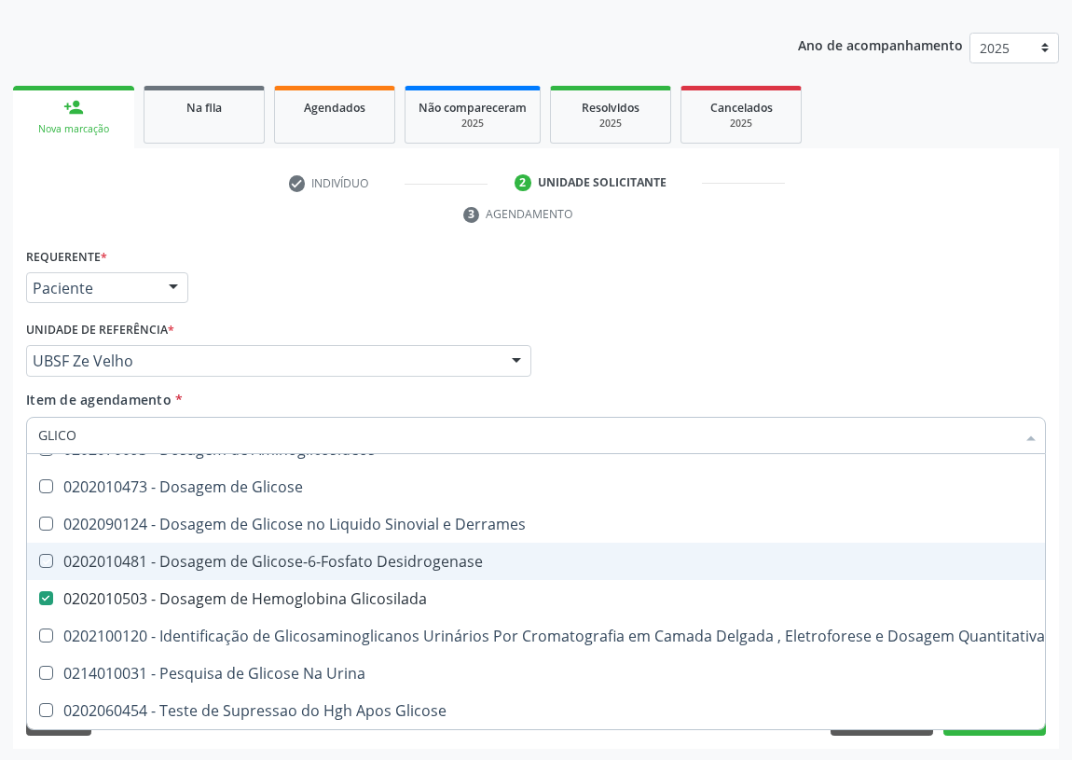
type input "GLICOS"
checkbox Desidrogenase "true"
checkbox Glicosilada "false"
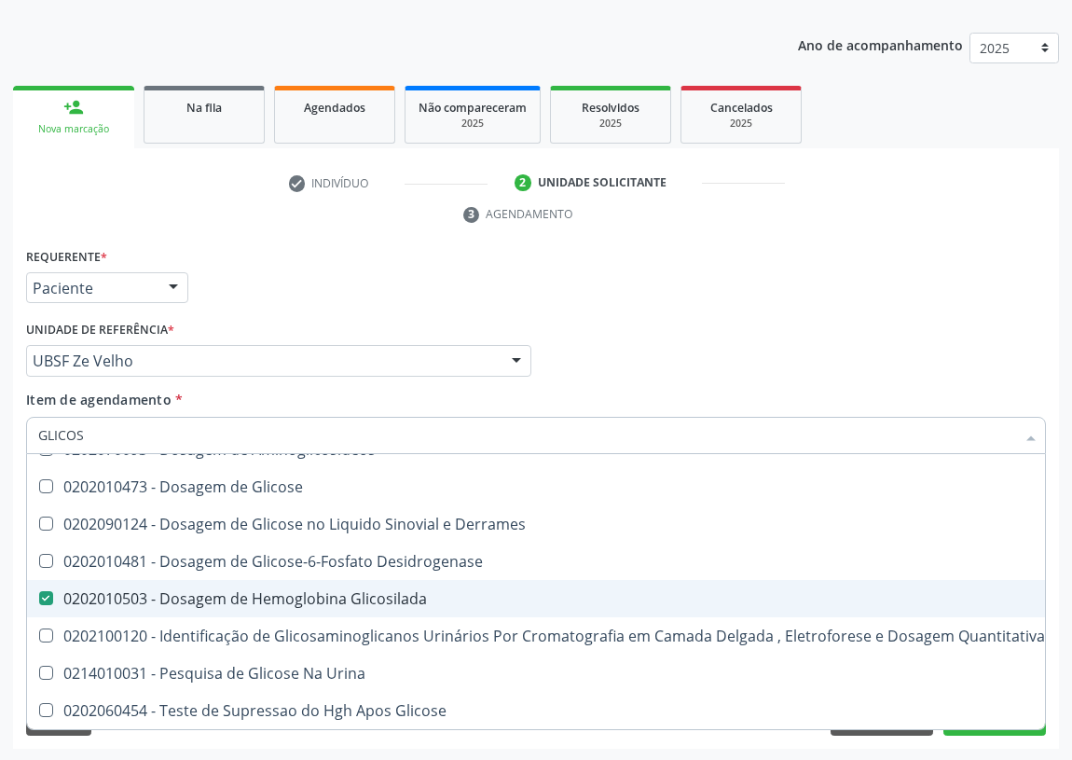
scroll to position [35, 0]
type input "GLICOSE"
checkbox Glicosilada "false"
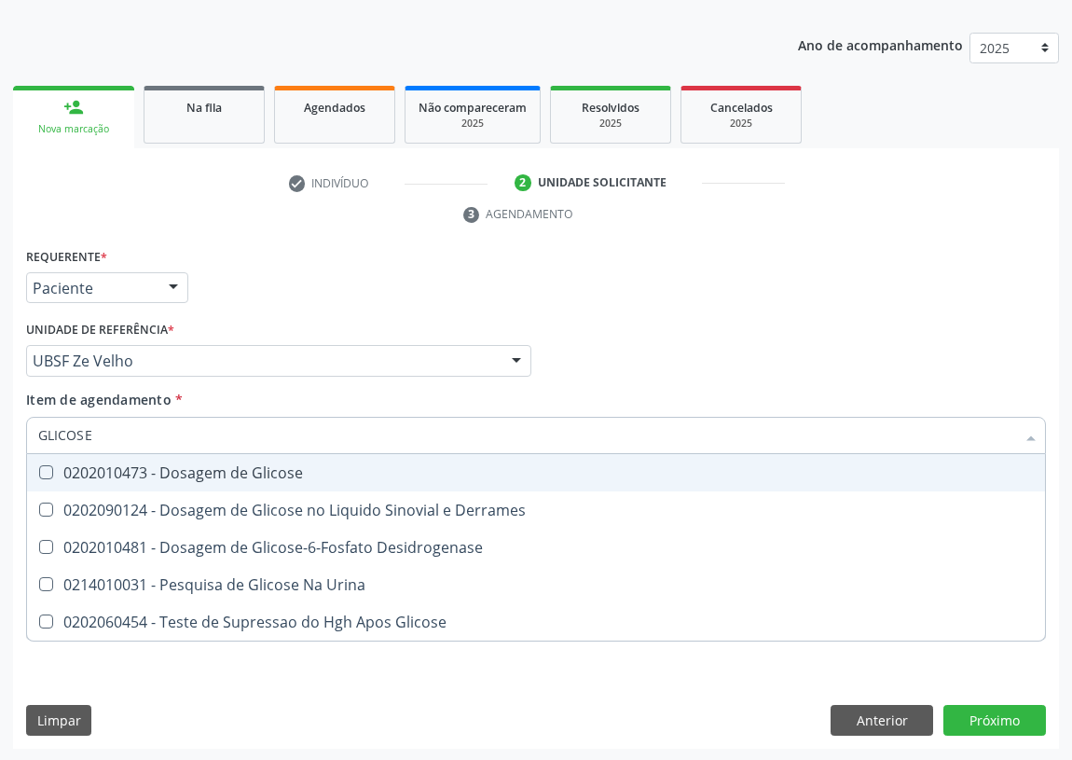
click at [48, 465] on Glicose at bounding box center [46, 472] width 14 height 14
click at [39, 466] on Glicose "checkbox" at bounding box center [33, 472] width 12 height 12
checkbox Glicose "true"
drag, startPoint x: 101, startPoint y: 438, endPoint x: 0, endPoint y: 425, distance: 101.5
click at [0, 425] on div "Acompanhamento Acompanhe a situação das marcações correntes e finalizadas Relat…" at bounding box center [536, 336] width 1072 height 852
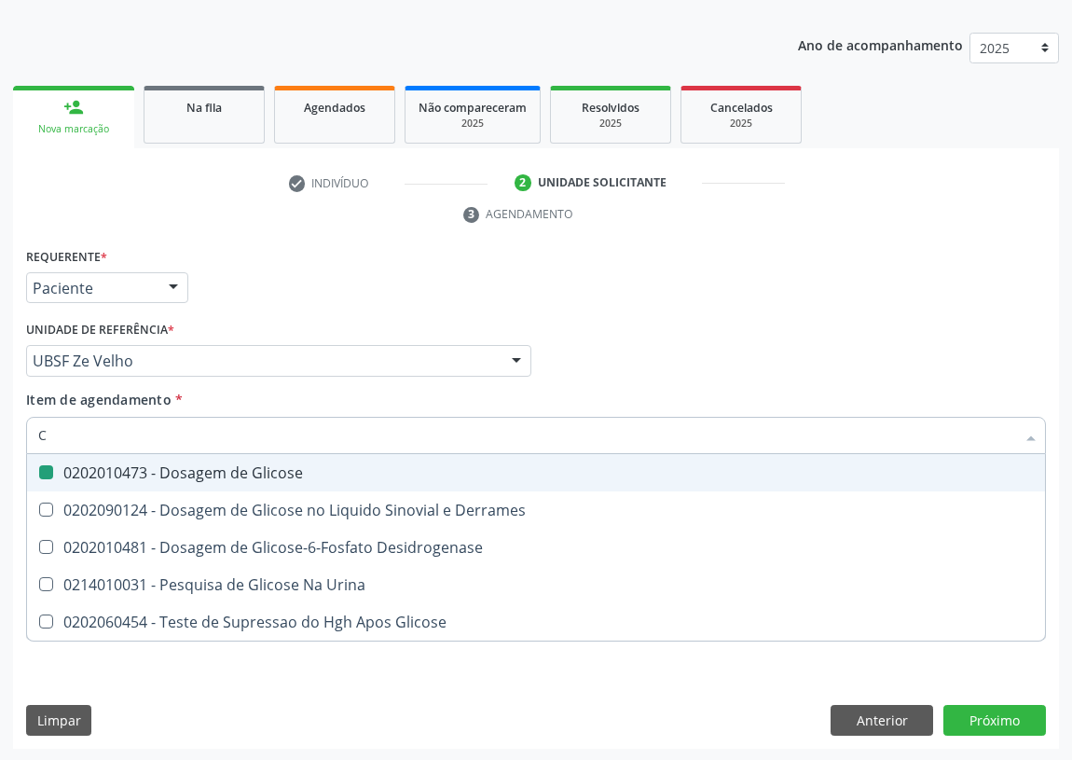
type input "CR"
checkbox Glicose "false"
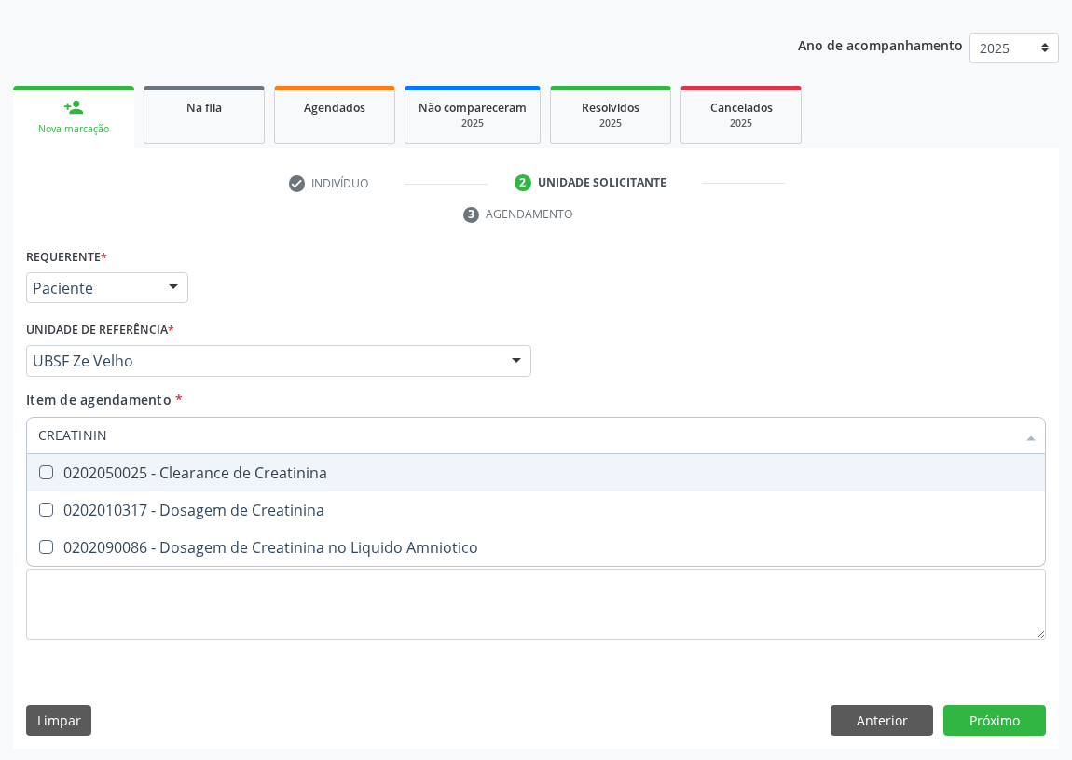
type input "CREATININA"
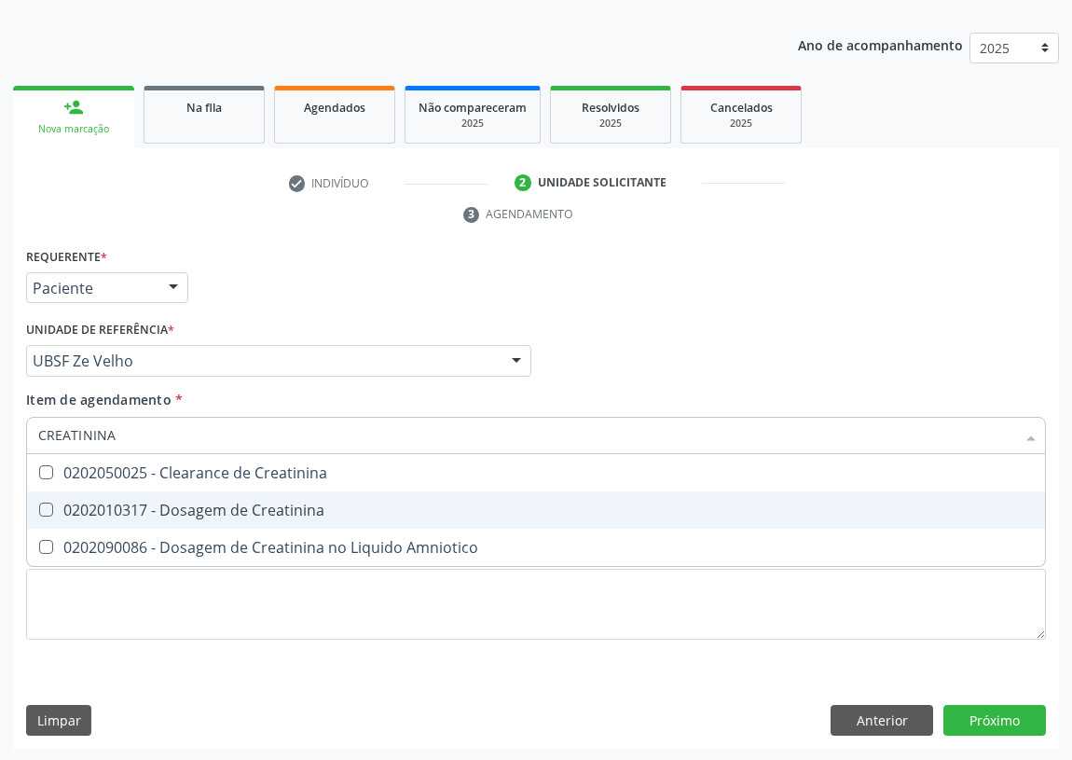
click at [46, 504] on Creatinina at bounding box center [46, 509] width 14 height 14
click at [39, 504] on Creatinina "checkbox" at bounding box center [33, 509] width 12 height 12
checkbox Creatinina "true"
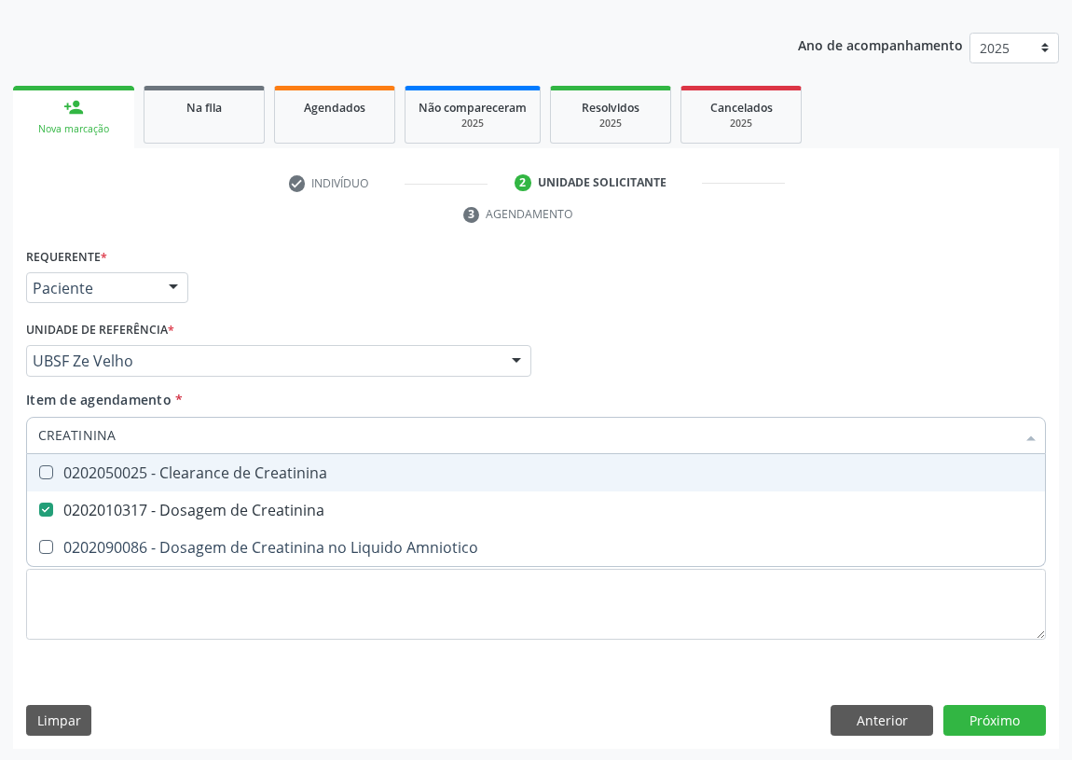
drag, startPoint x: 126, startPoint y: 443, endPoint x: 0, endPoint y: 421, distance: 127.7
click at [0, 421] on div "Acompanhamento Acompanhe a situação das marcações correntes e finalizadas Relat…" at bounding box center [536, 336] width 1072 height 852
type input "U"
checkbox Creatinina "false"
type input "UREIA"
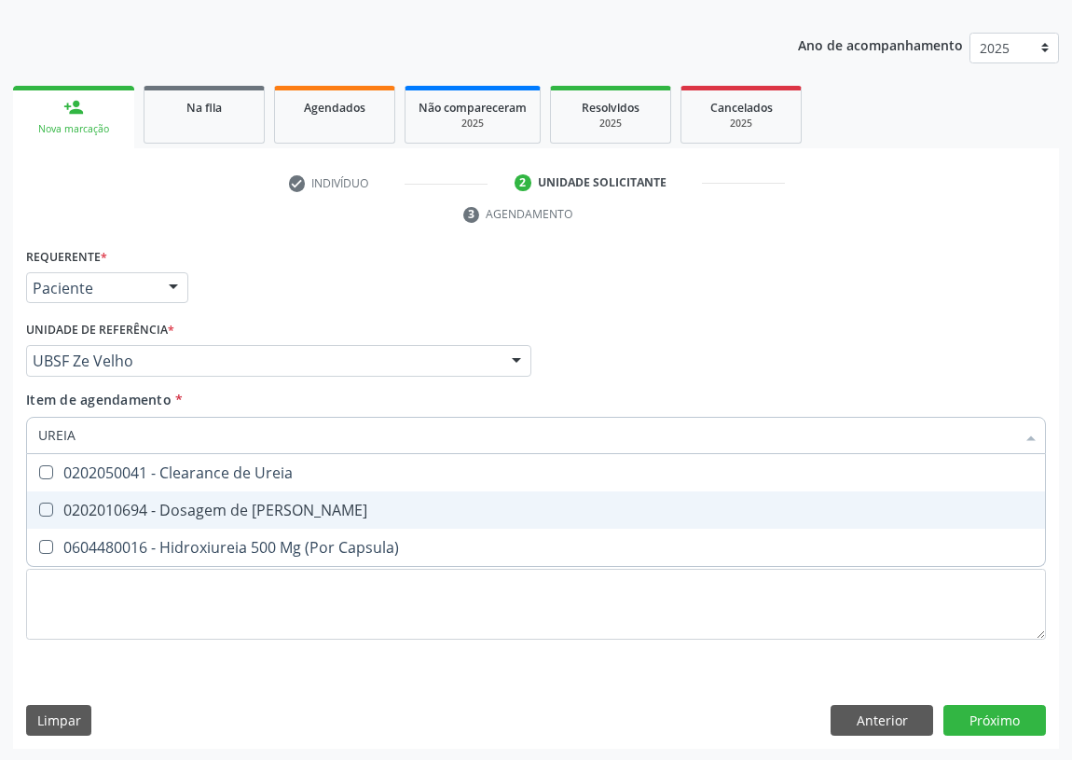
click at [44, 506] on Ureia at bounding box center [46, 509] width 14 height 14
click at [39, 506] on Ureia "checkbox" at bounding box center [33, 509] width 12 height 12
checkbox Ureia "true"
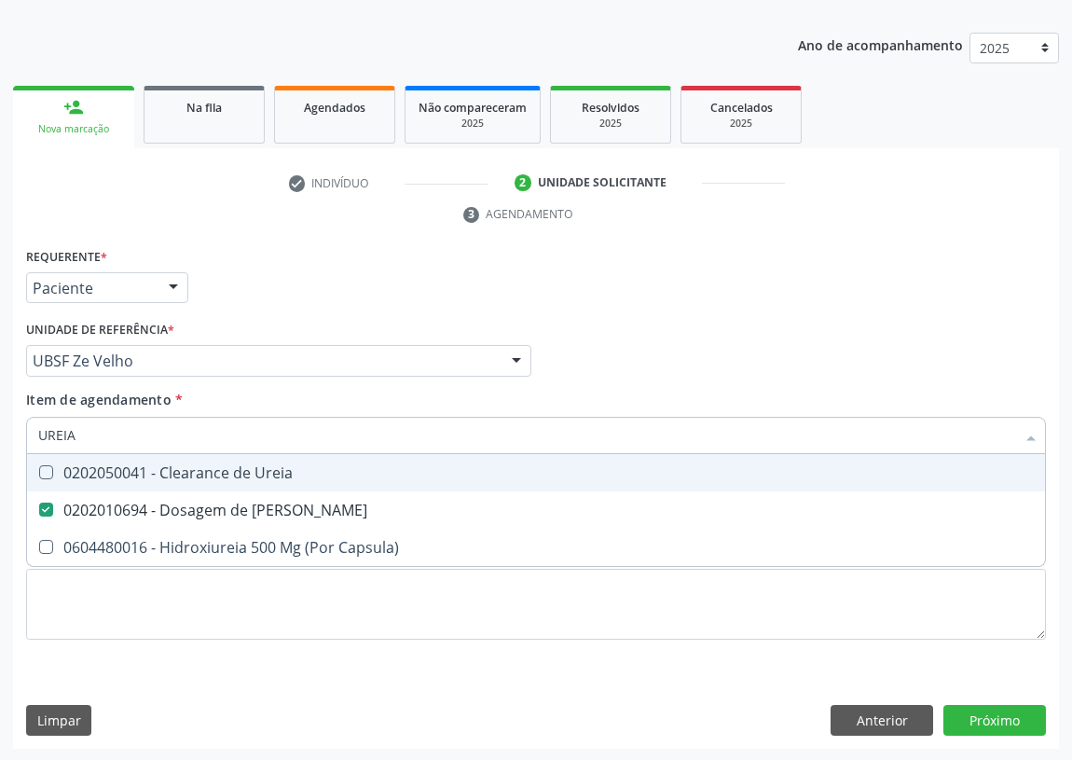
drag, startPoint x: 76, startPoint y: 434, endPoint x: 26, endPoint y: 439, distance: 49.6
click at [26, 439] on div "UREIA" at bounding box center [536, 435] width 1020 height 37
type input "V"
checkbox Ureia "false"
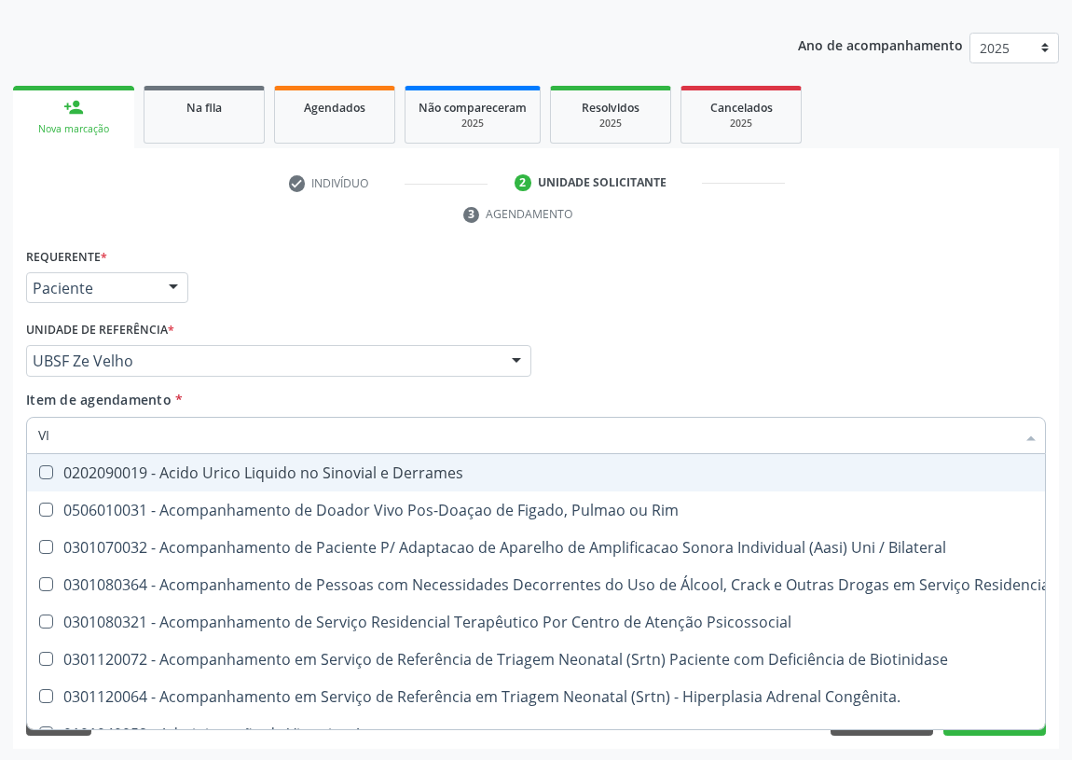
type input "VIT"
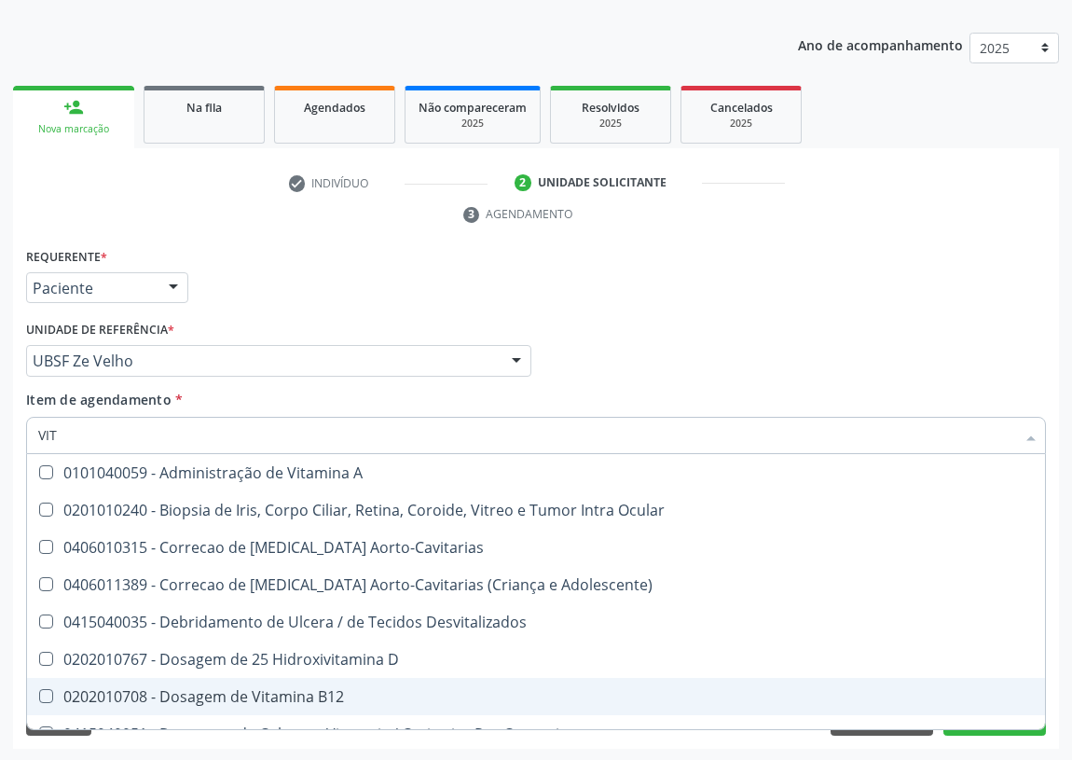
click at [235, 700] on div "0202010708 - Dosagem de Vitamina B12" at bounding box center [536, 696] width 996 height 15
checkbox B12 "true"
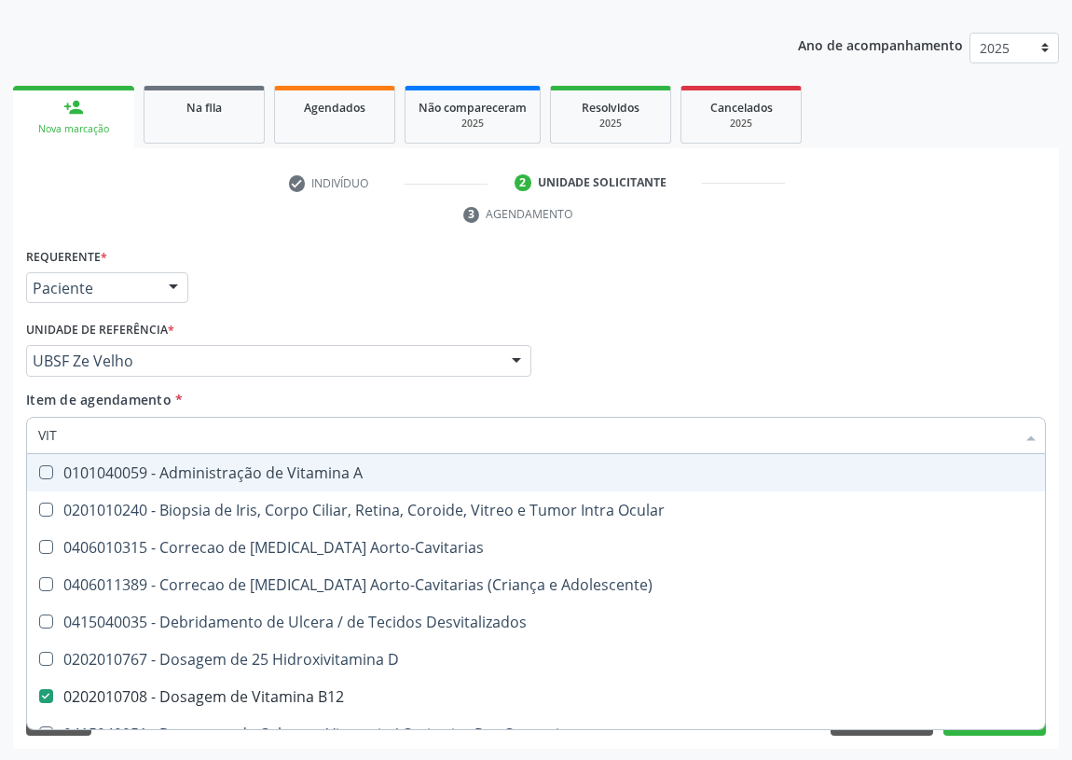
drag, startPoint x: 281, startPoint y: 476, endPoint x: 106, endPoint y: 456, distance: 175.5
click at [279, 474] on div "0101040059 - Administração de Vitamina A" at bounding box center [536, 472] width 996 height 15
checkbox A "true"
drag, startPoint x: 34, startPoint y: 434, endPoint x: 1, endPoint y: 434, distance: 33.6
click at [1, 434] on div "Acompanhamento Acompanhe a situação das marcações correntes e finalizadas Relat…" at bounding box center [536, 336] width 1072 height 852
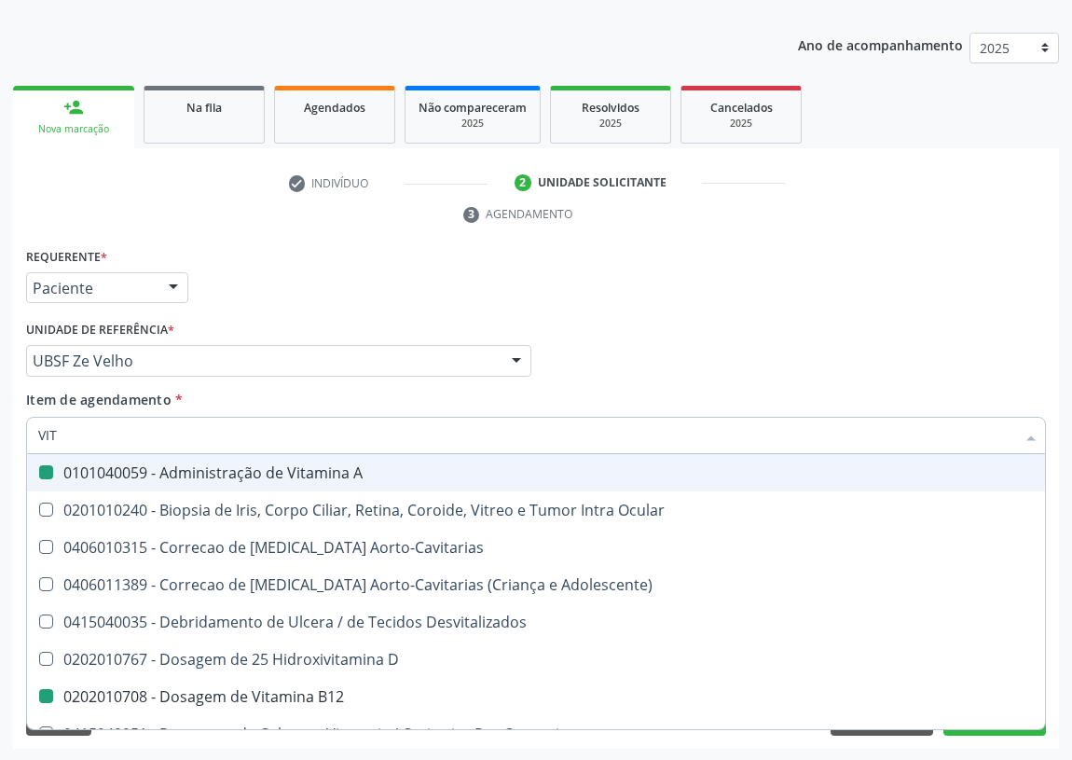
type input "U"
checkbox A "false"
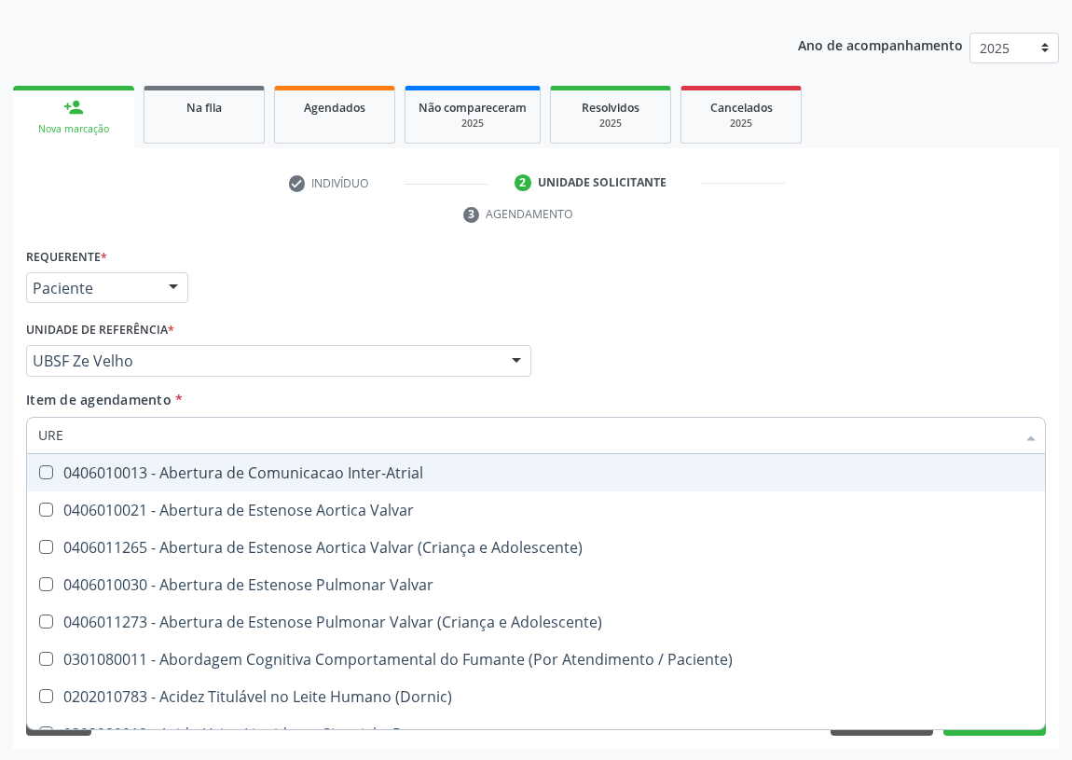
type input "UREI"
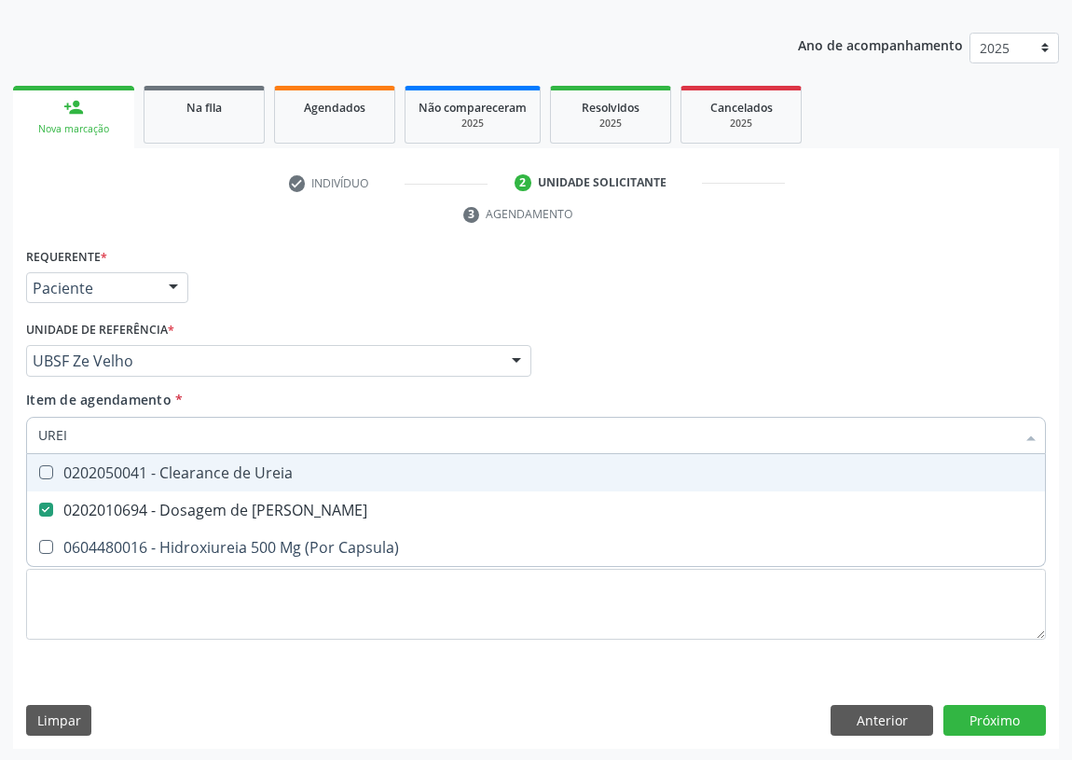
checkbox Ureia "true"
drag, startPoint x: 78, startPoint y: 433, endPoint x: 24, endPoint y: 435, distance: 54.1
click at [24, 435] on div "Item de agendamento * UREIA Desfazer seleção 0202050041 - Clearance de Ureia 02…" at bounding box center [535, 426] width 1029 height 72
type input "TR"
checkbox Ureia "false"
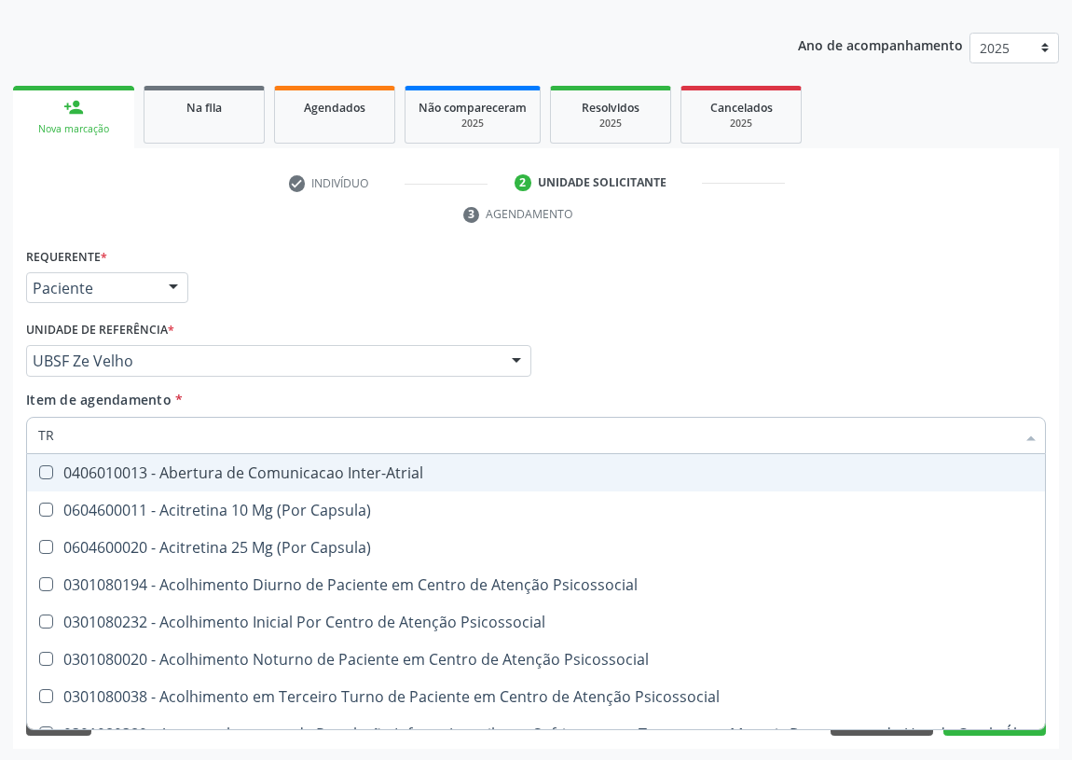
type input "TRI"
checkbox A "false"
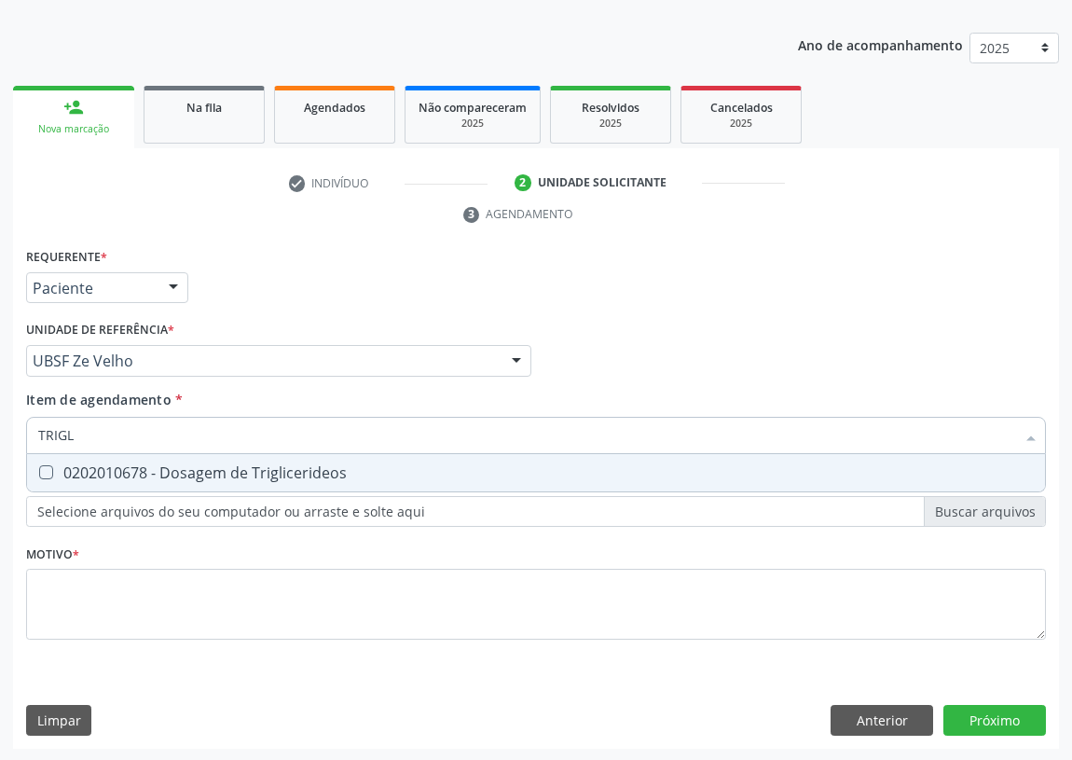
type input "TRIGLI"
drag, startPoint x: 40, startPoint y: 470, endPoint x: 91, endPoint y: 427, distance: 66.8
click at [47, 465] on Triglicerideos at bounding box center [46, 472] width 14 height 14
click at [39, 466] on Triglicerideos "checkbox" at bounding box center [33, 472] width 12 height 12
checkbox Triglicerideos "true"
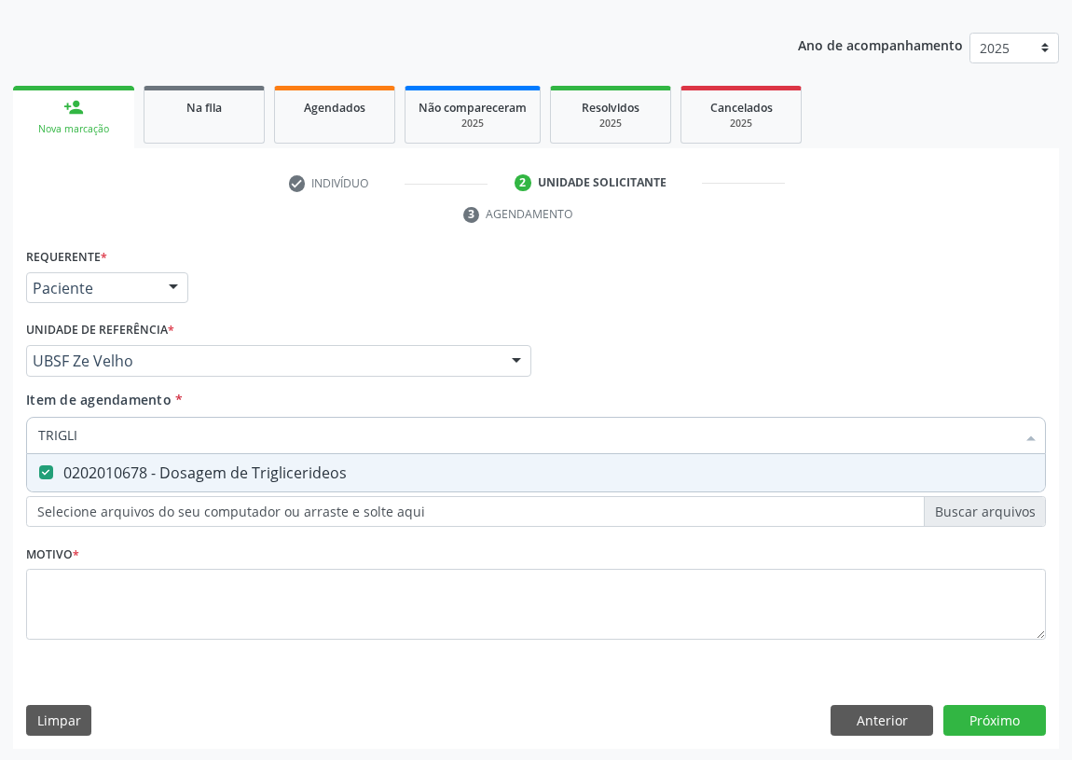
drag, startPoint x: 89, startPoint y: 433, endPoint x: 9, endPoint y: 433, distance: 80.2
click at [9, 433] on div "Acompanhamento Acompanhe a situação das marcações correntes e finalizadas Relat…" at bounding box center [536, 336] width 1072 height 852
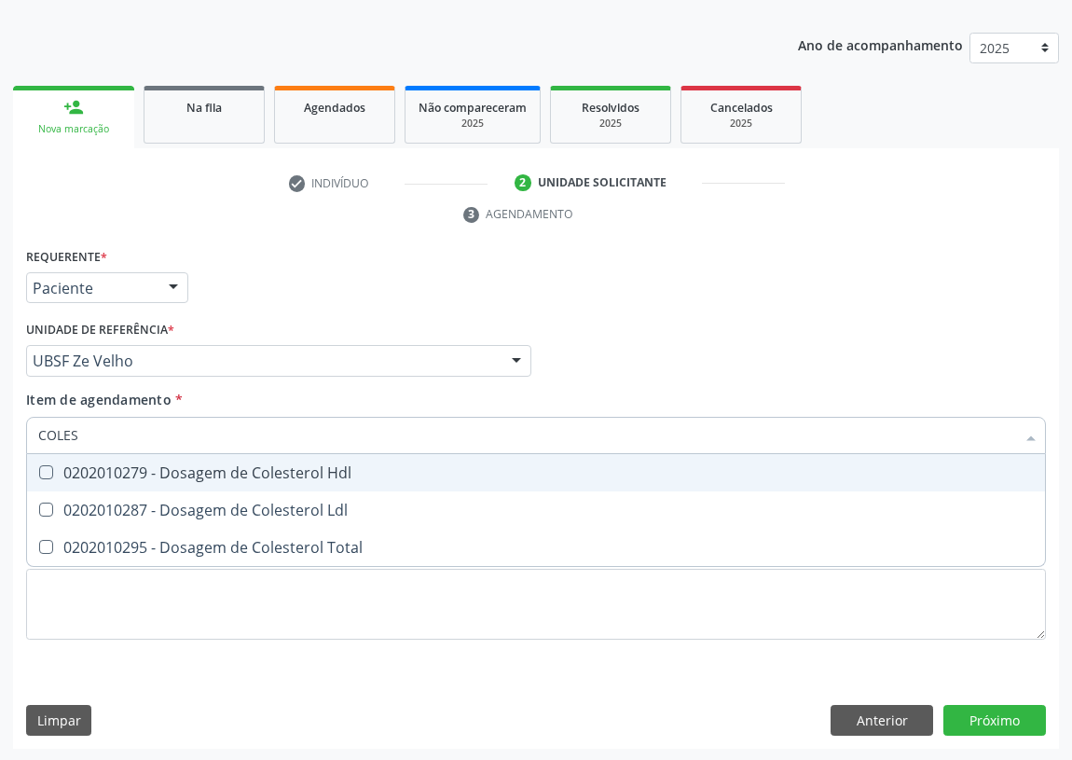
type input "COLEST"
drag, startPoint x: 51, startPoint y: 472, endPoint x: 35, endPoint y: 502, distance: 33.8
click at [44, 486] on span "0202010279 - Dosagem de Colesterol Hdl" at bounding box center [536, 472] width 1018 height 37
checkbox Hdl "true"
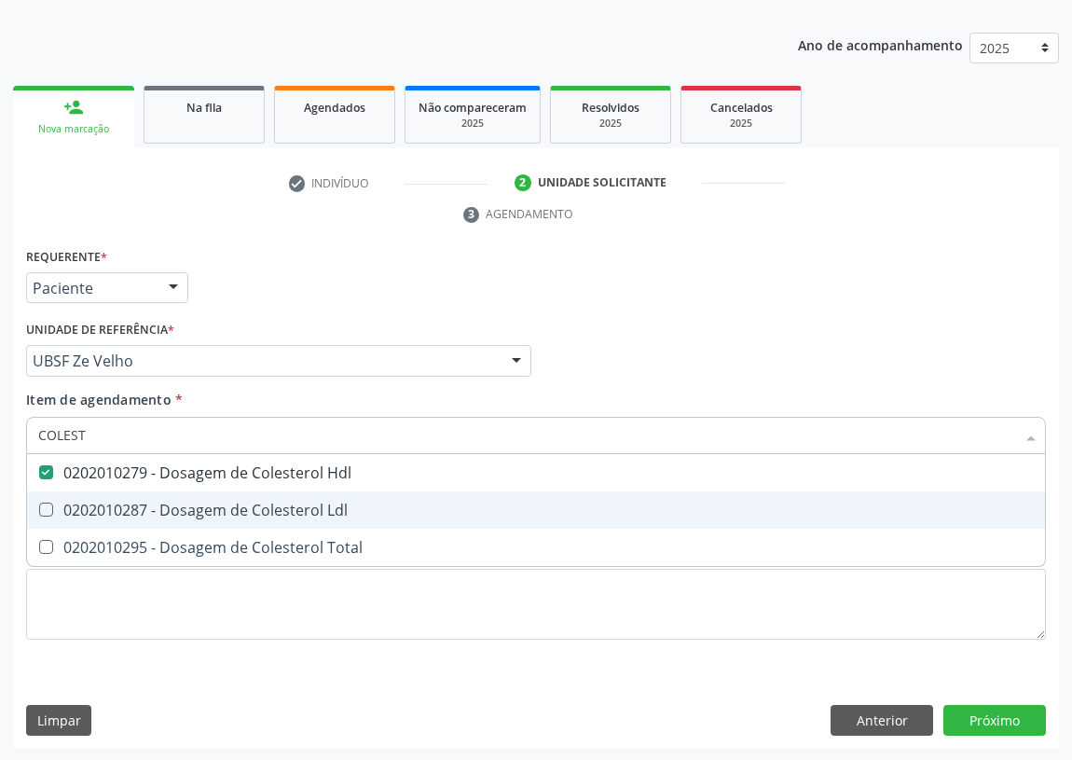
click at [50, 503] on Ldl at bounding box center [46, 509] width 14 height 14
click at [39, 503] on Ldl "checkbox" at bounding box center [33, 509] width 12 height 12
checkbox Ldl "true"
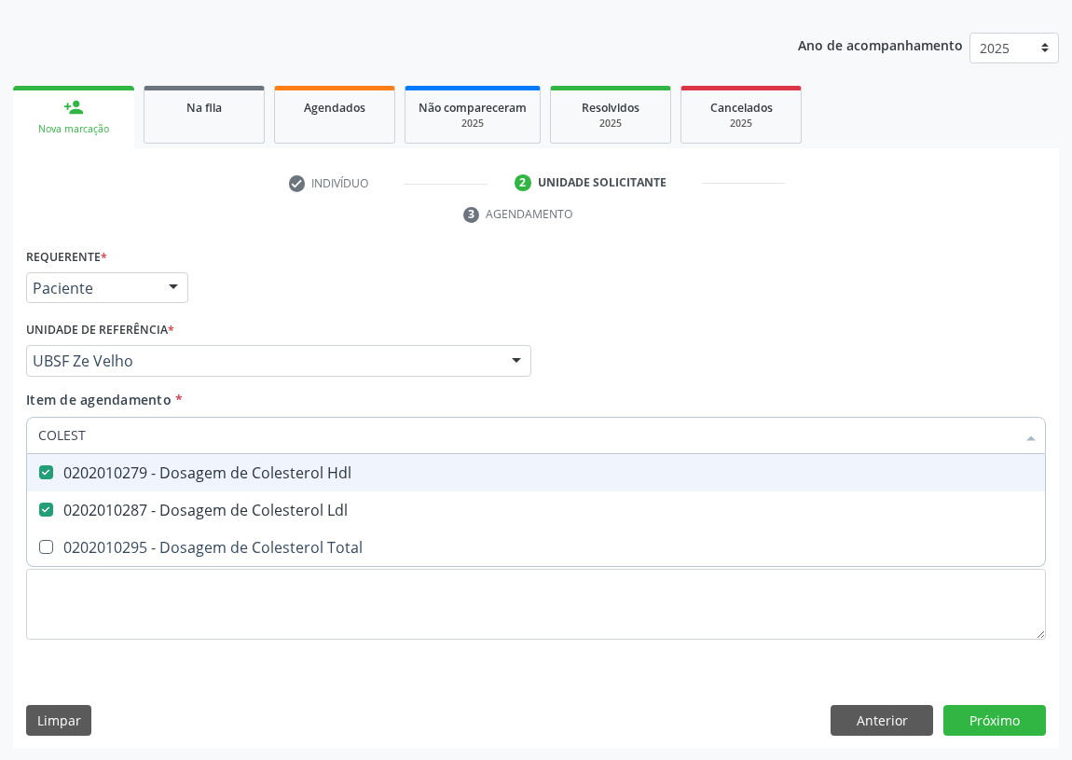
drag, startPoint x: 80, startPoint y: 429, endPoint x: 0, endPoint y: 433, distance: 80.3
click at [0, 433] on div "Acompanhamento Acompanhe a situação das marcações correntes e finalizadas Relat…" at bounding box center [536, 336] width 1072 height 852
type input "P"
checkbox Hdl "false"
checkbox Ldl "false"
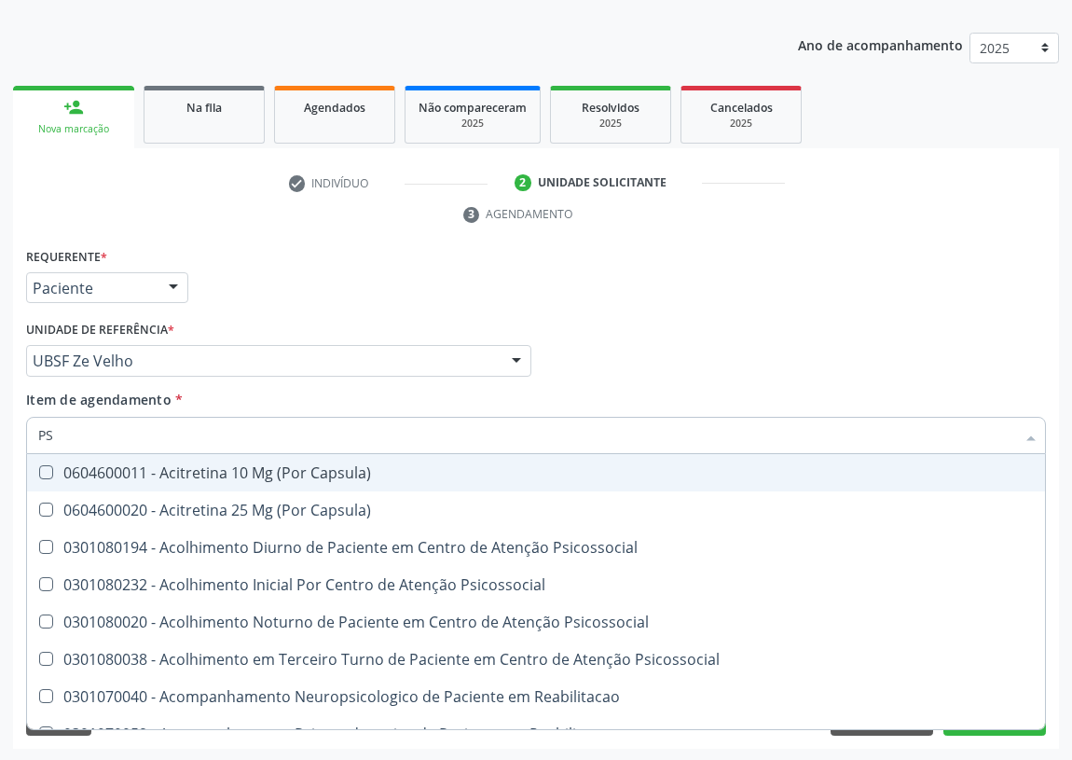
type input "PSA"
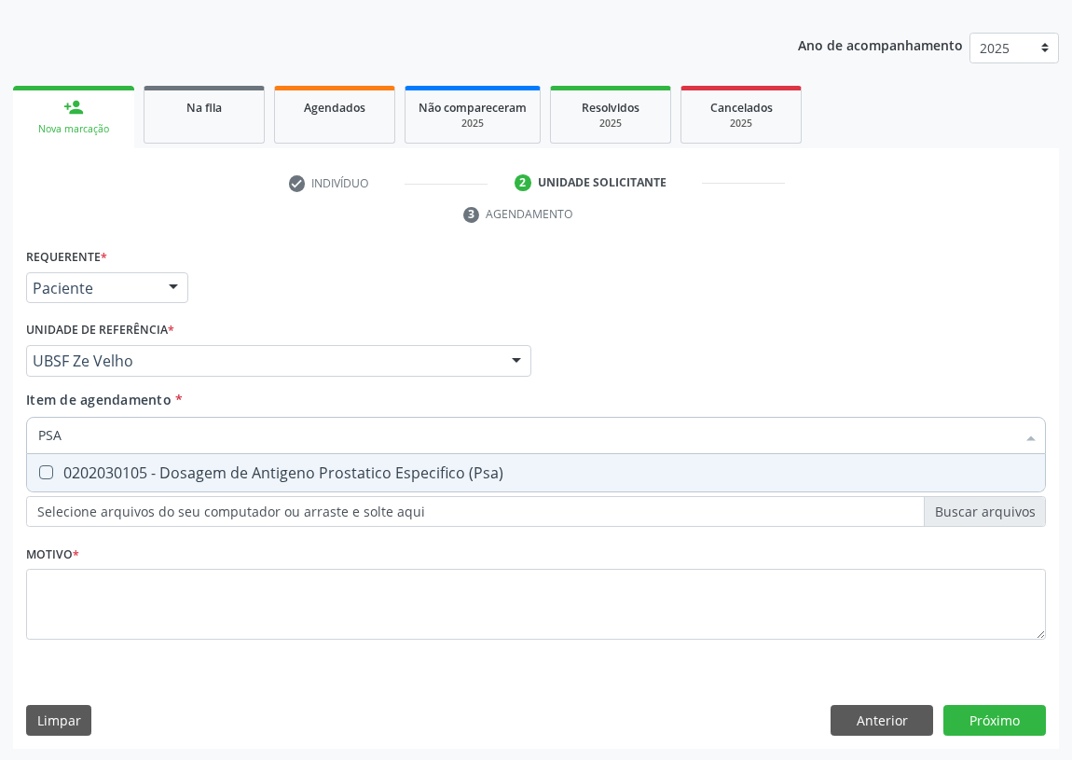
drag, startPoint x: 41, startPoint y: 468, endPoint x: 88, endPoint y: 419, distance: 67.2
click at [62, 455] on span "0202030105 - Dosagem de Antigeno Prostatico Especifico (Psa)" at bounding box center [536, 472] width 1018 height 37
checkbox \(Psa\) "true"
drag, startPoint x: 69, startPoint y: 428, endPoint x: 5, endPoint y: 430, distance: 64.3
click at [7, 430] on div "Acompanhamento Acompanhe a situação das marcações correntes e finalizadas Relat…" at bounding box center [536, 336] width 1072 height 852
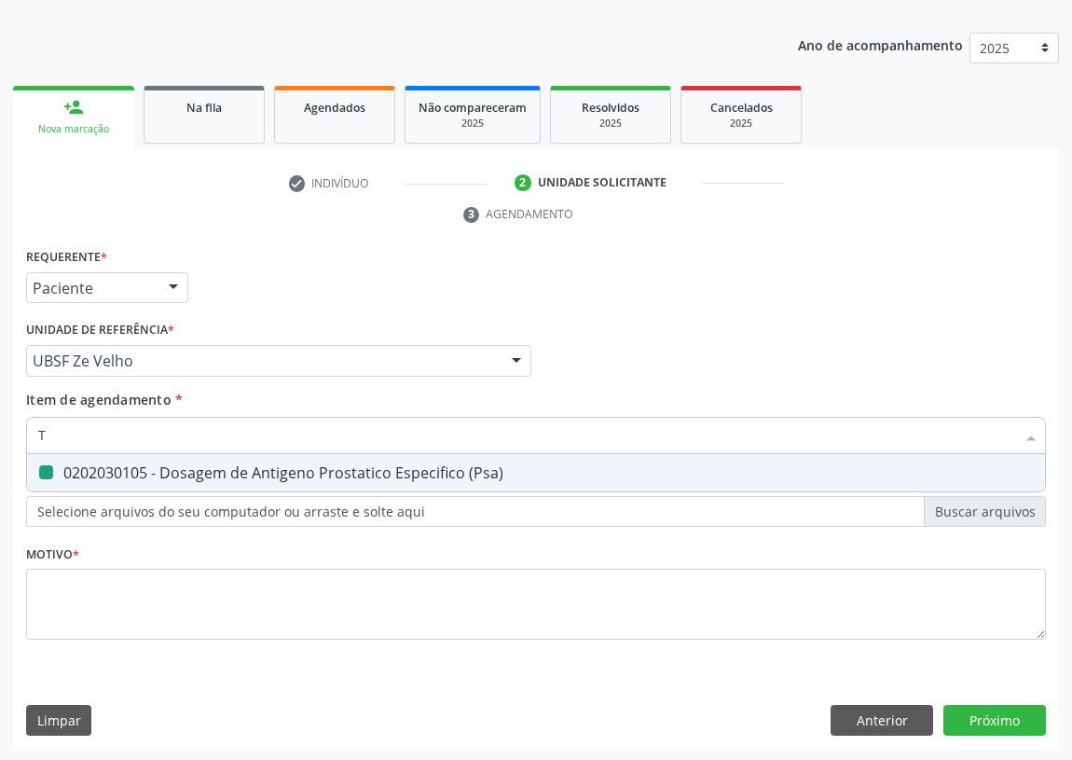
type input "TG"
checkbox \(Psa\) "false"
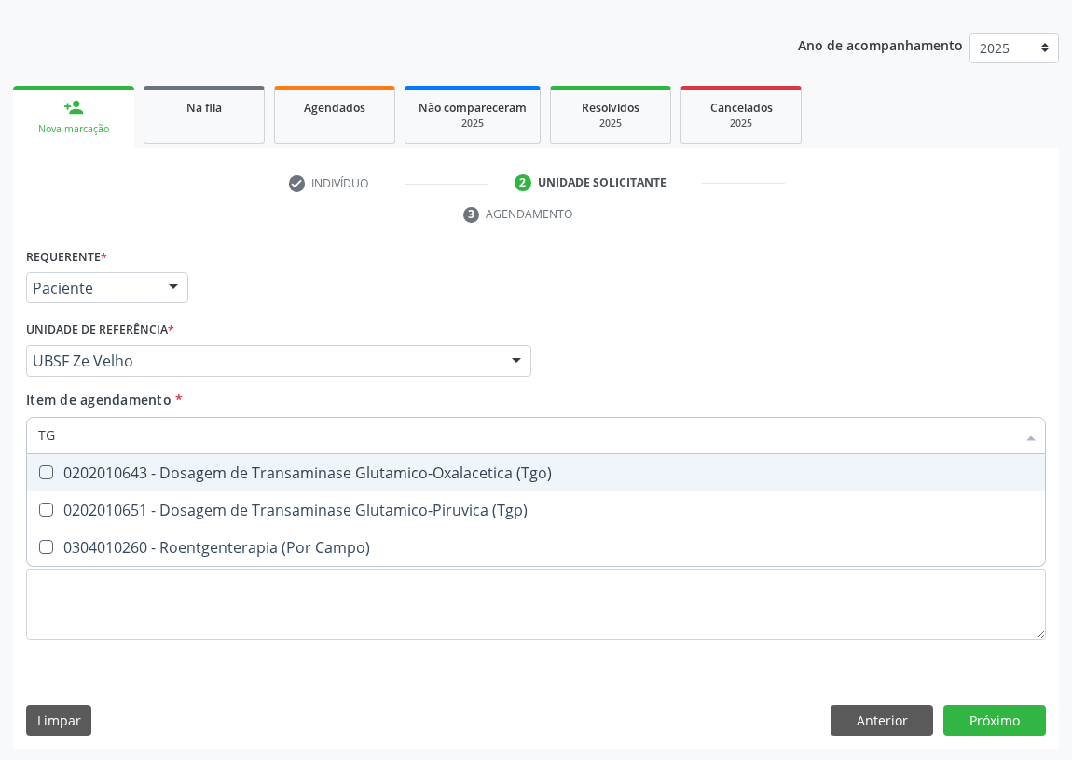
type input "TGO"
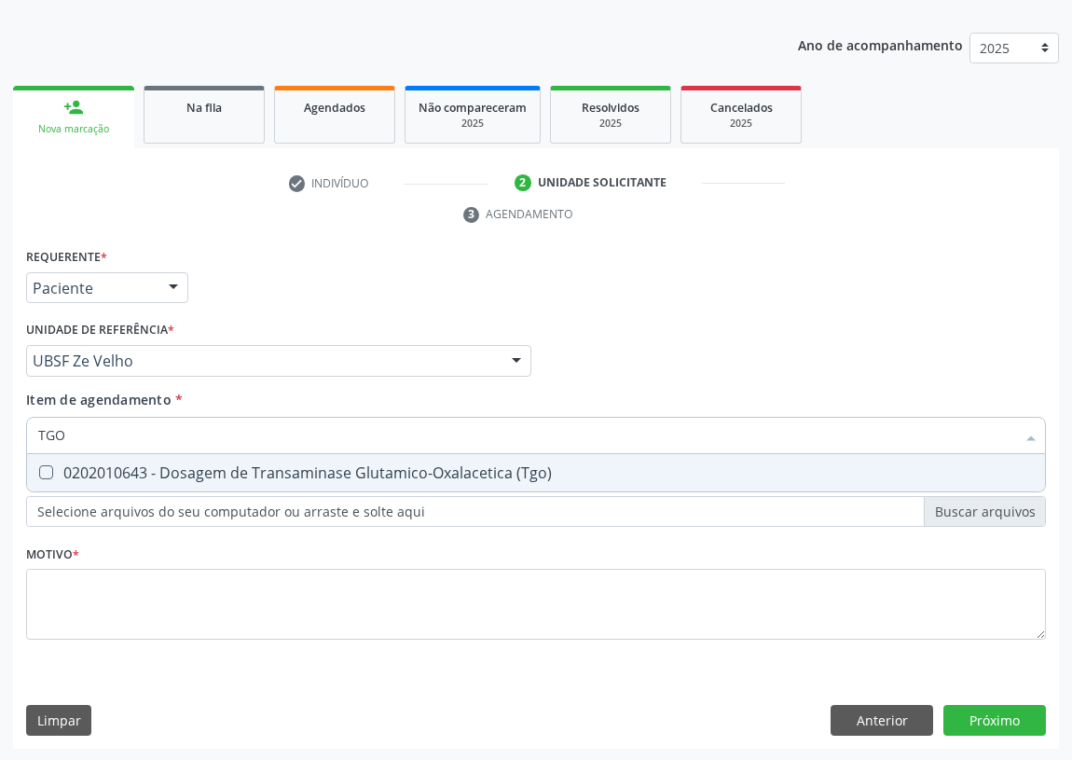
drag, startPoint x: 40, startPoint y: 472, endPoint x: 27, endPoint y: 465, distance: 14.6
click at [37, 471] on div at bounding box center [34, 472] width 14 height 15
checkbox \(Tgo\) "true"
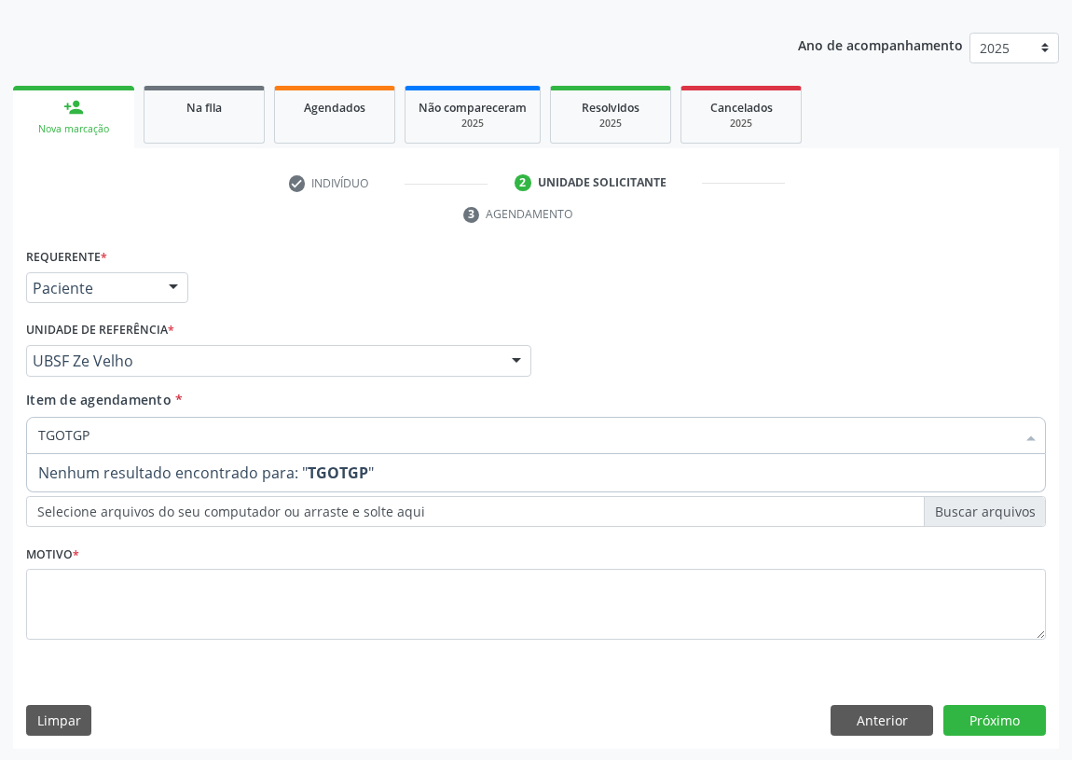
drag, startPoint x: 31, startPoint y: 420, endPoint x: 0, endPoint y: 412, distance: 31.9
click at [0, 412] on div "Acompanhamento Acompanhe a situação das marcações correntes e finalizadas Relat…" at bounding box center [536, 336] width 1072 height 852
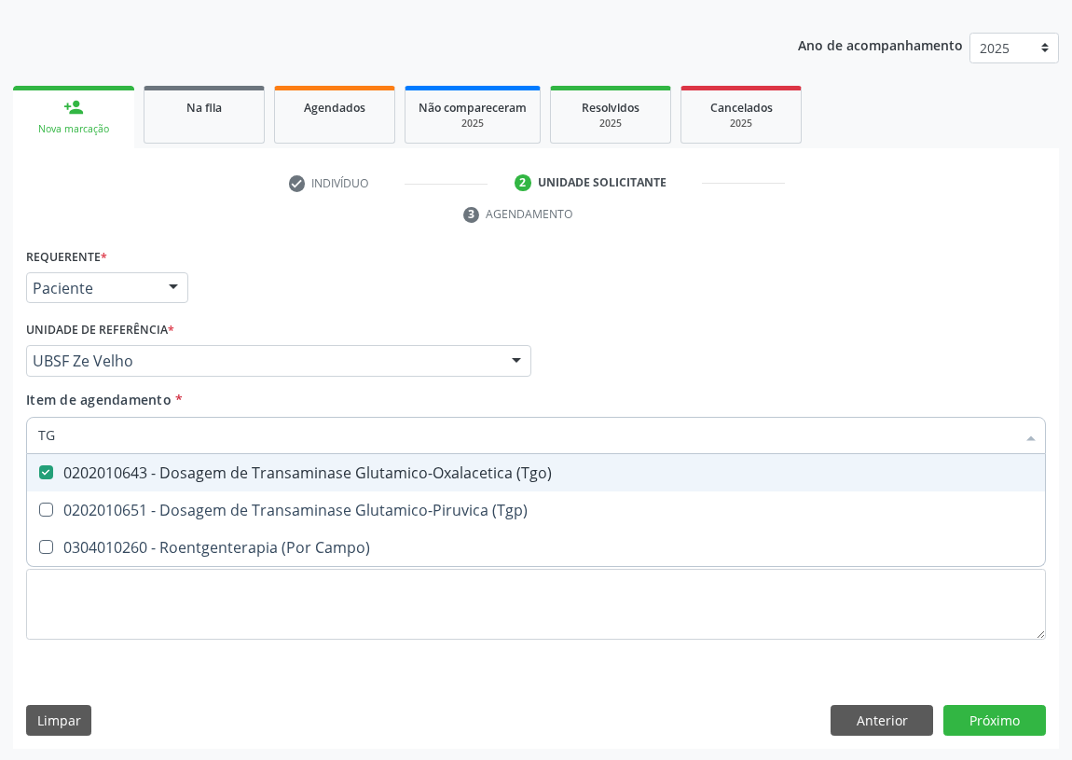
type input "TGP"
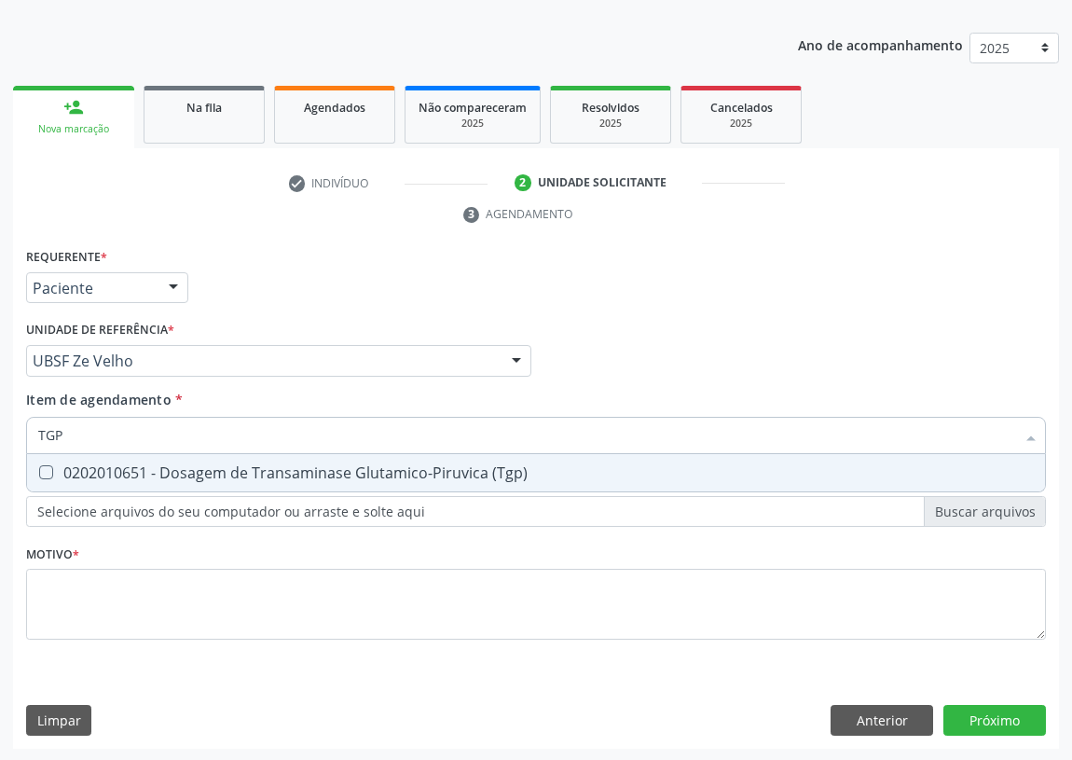
drag, startPoint x: 45, startPoint y: 469, endPoint x: 35, endPoint y: 598, distance: 129.0
click at [37, 479] on span "0202010651 - Dosagem de Transaminase Glutamico-Piruvica (Tgp)" at bounding box center [536, 472] width 1018 height 37
checkbox \(Tgp\) "true"
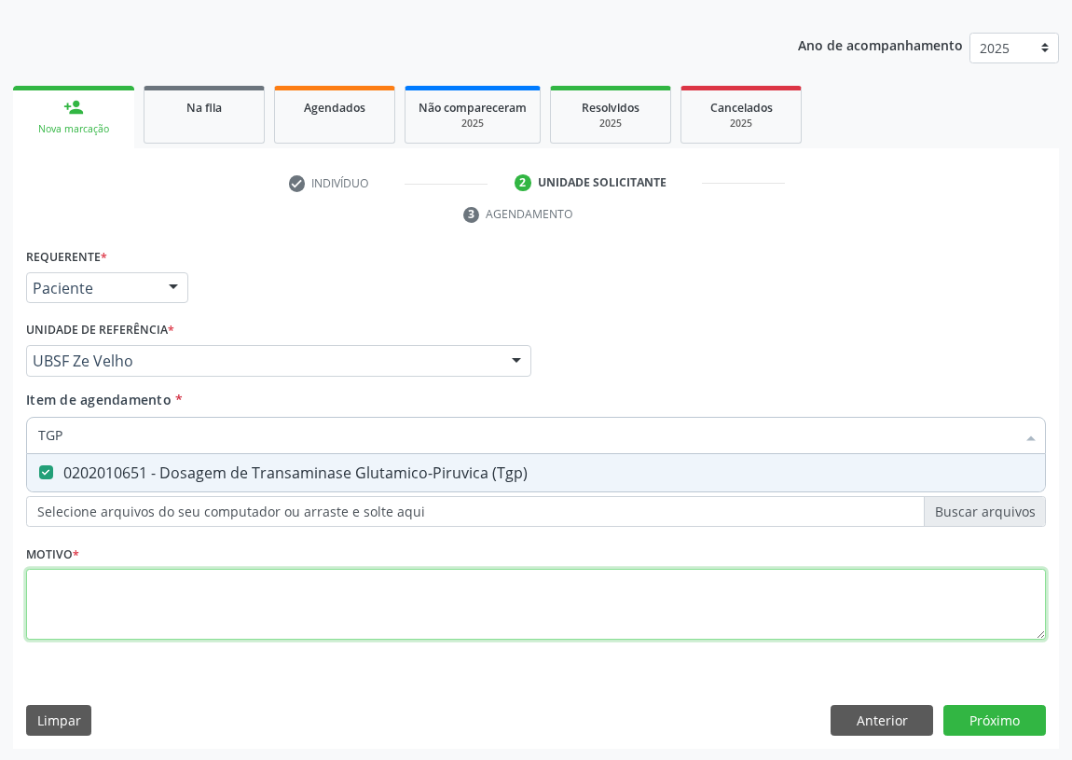
click at [92, 610] on div "Requerente * Paciente Médico(a) Enfermeiro(a) Paciente Nenhum resultado encontr…" at bounding box center [536, 454] width 1020 height 422
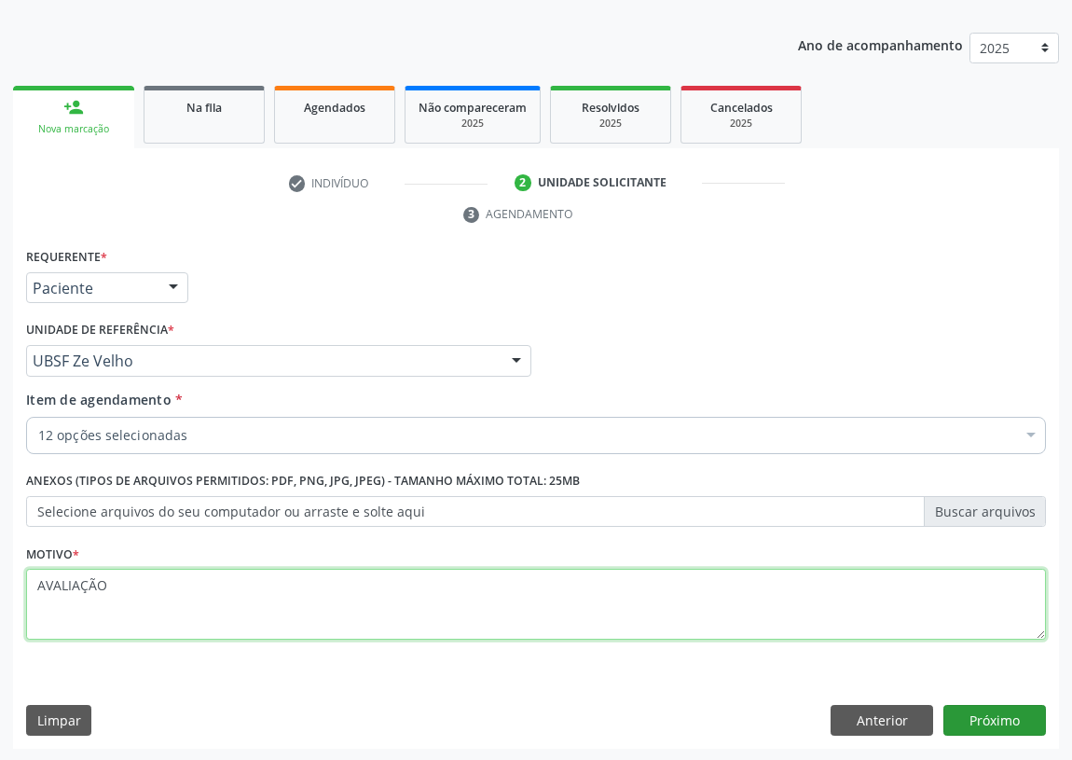
type textarea "AVALIAÇÃO"
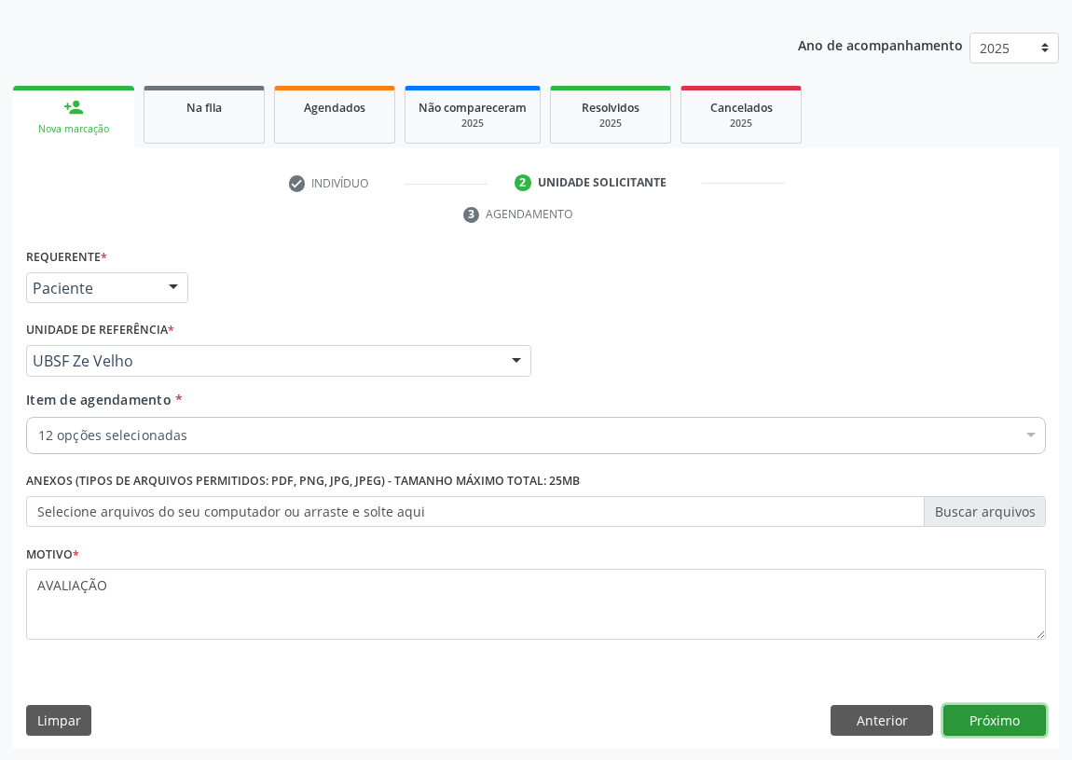
click at [1008, 723] on button "Próximo" at bounding box center [994, 721] width 103 height 32
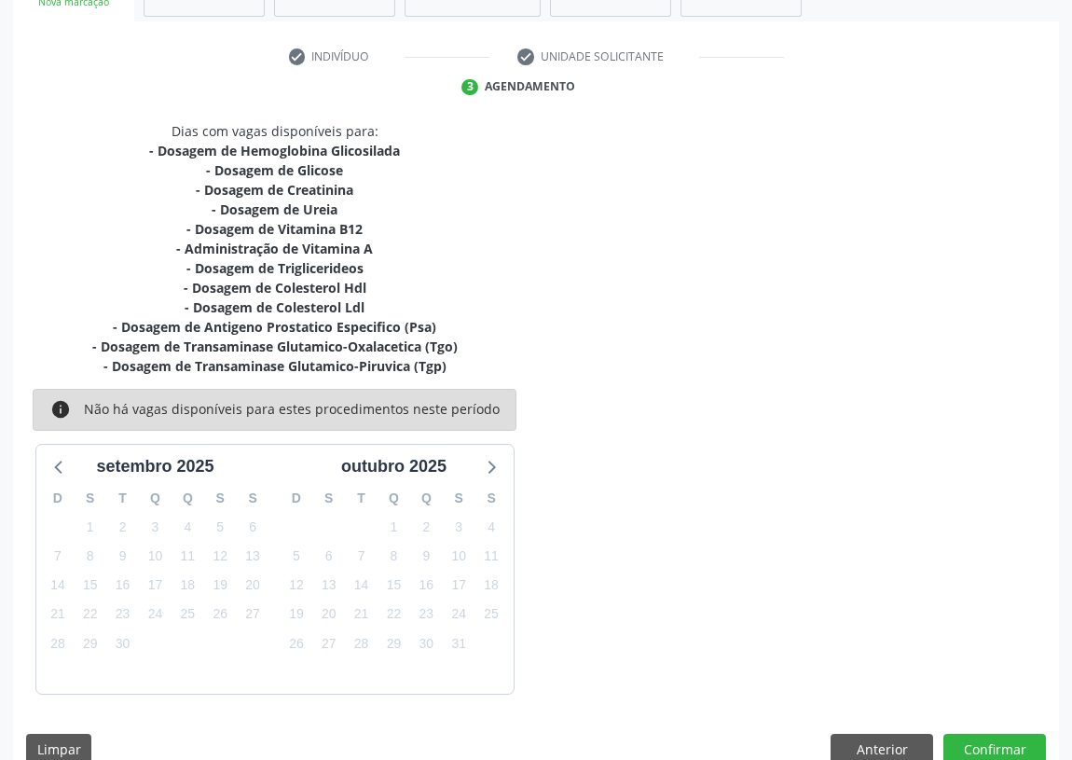
scroll to position [349, 0]
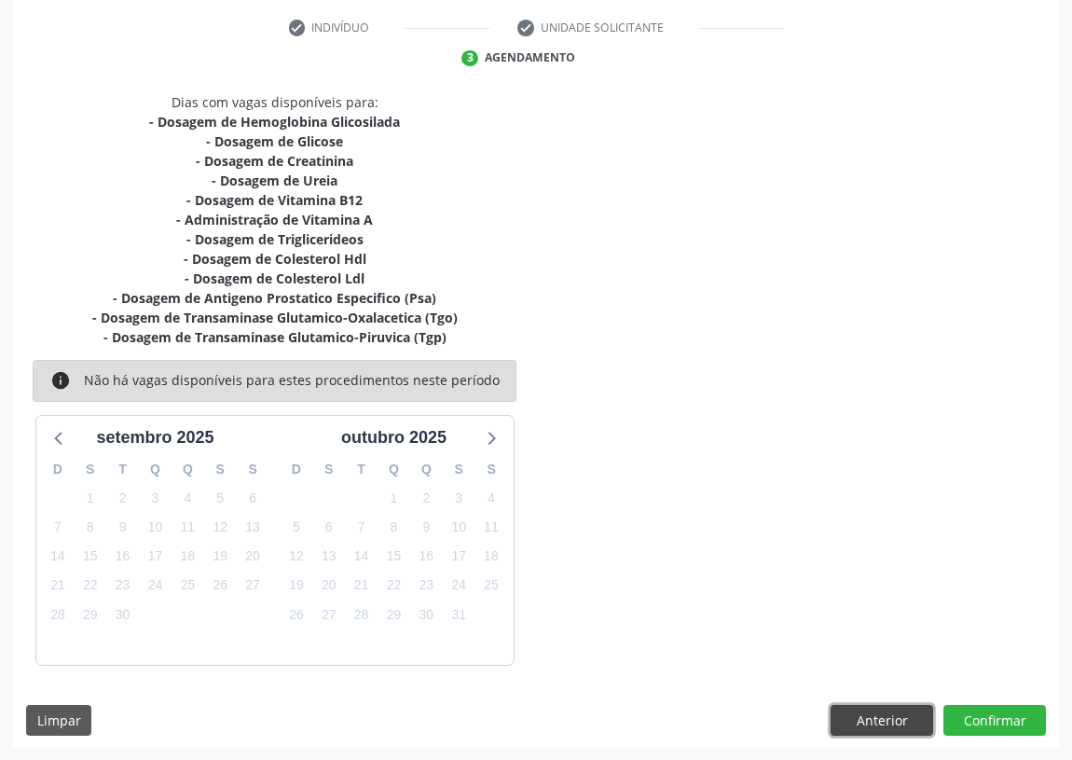
click at [889, 721] on button "Anterior" at bounding box center [882, 721] width 103 height 32
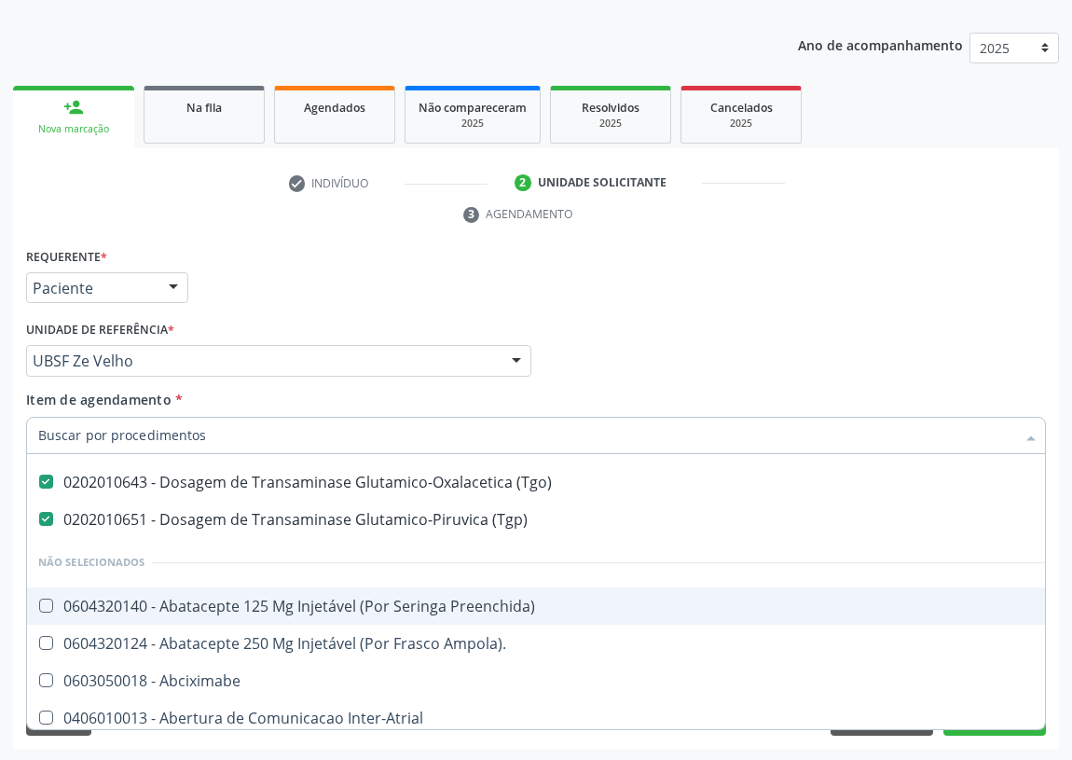
scroll to position [508, 0]
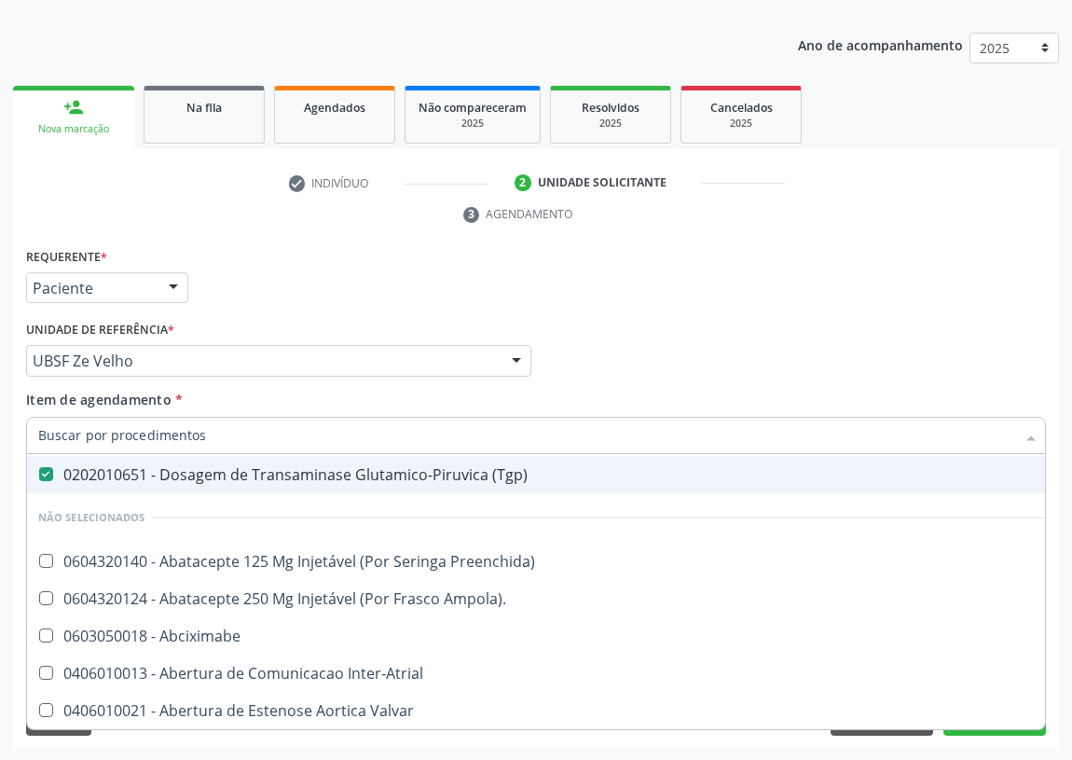
click at [810, 294] on div "Requerente * Paciente Médico(a) Enfermeiro(a) Paciente Nenhum resultado encontr…" at bounding box center [535, 279] width 1029 height 73
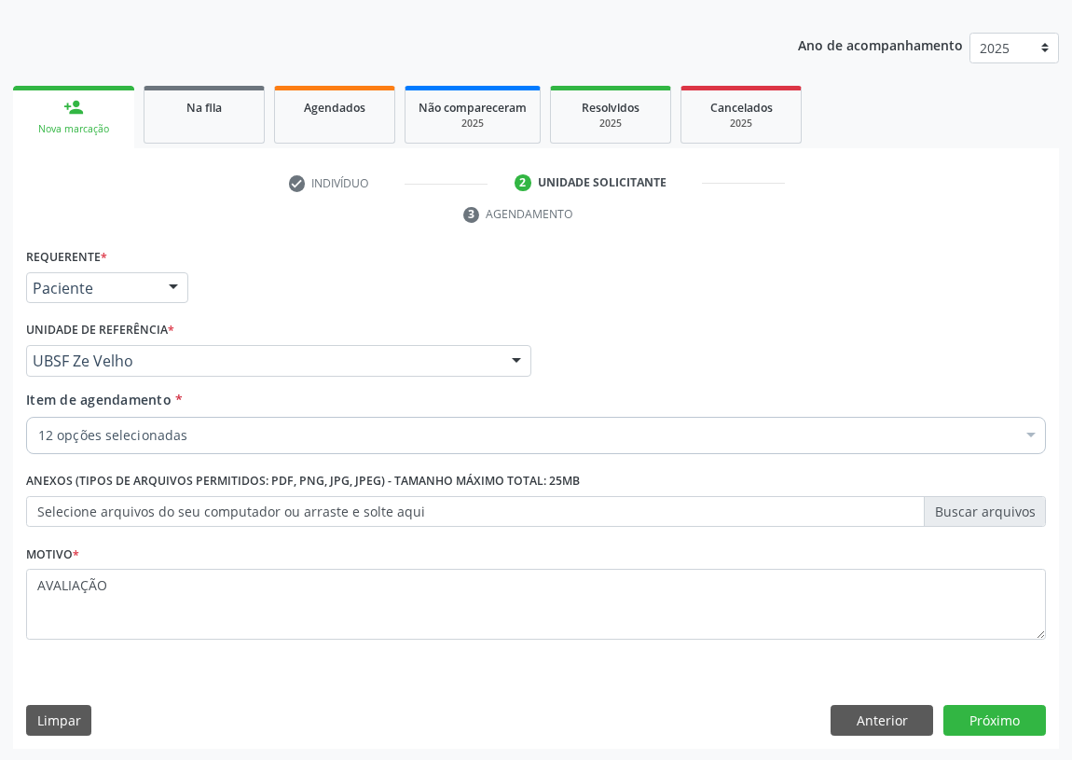
scroll to position [0, 0]
click at [1003, 709] on button "Próximo" at bounding box center [994, 721] width 103 height 32
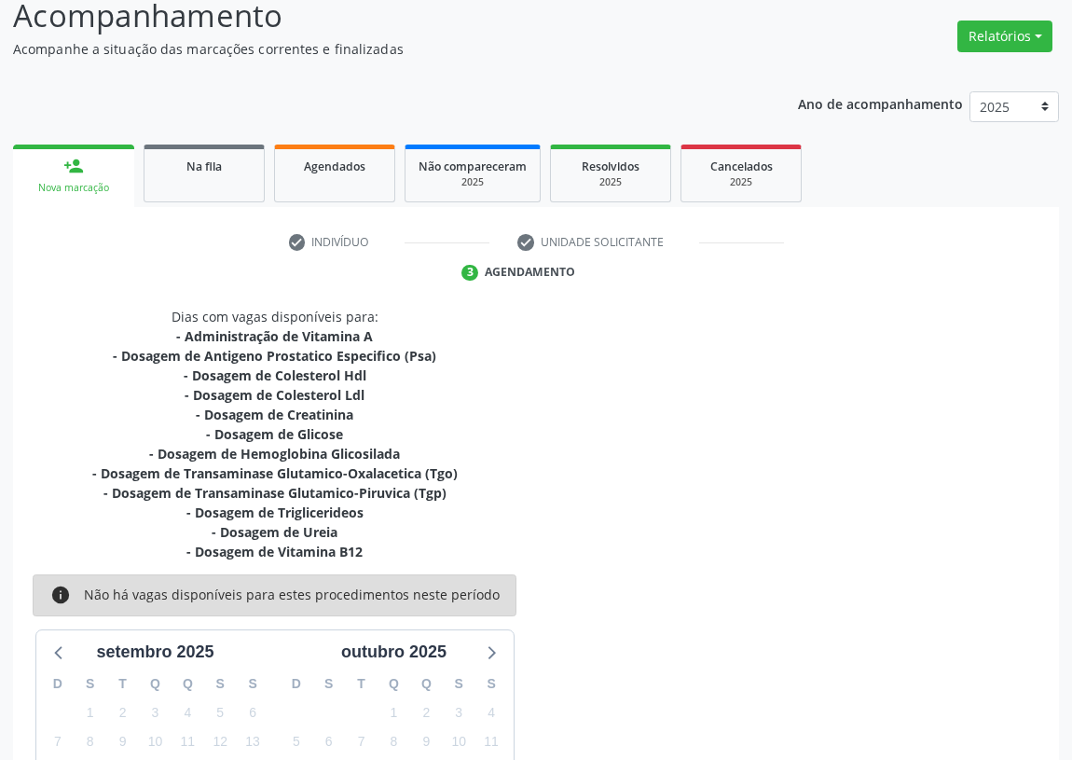
scroll to position [108, 0]
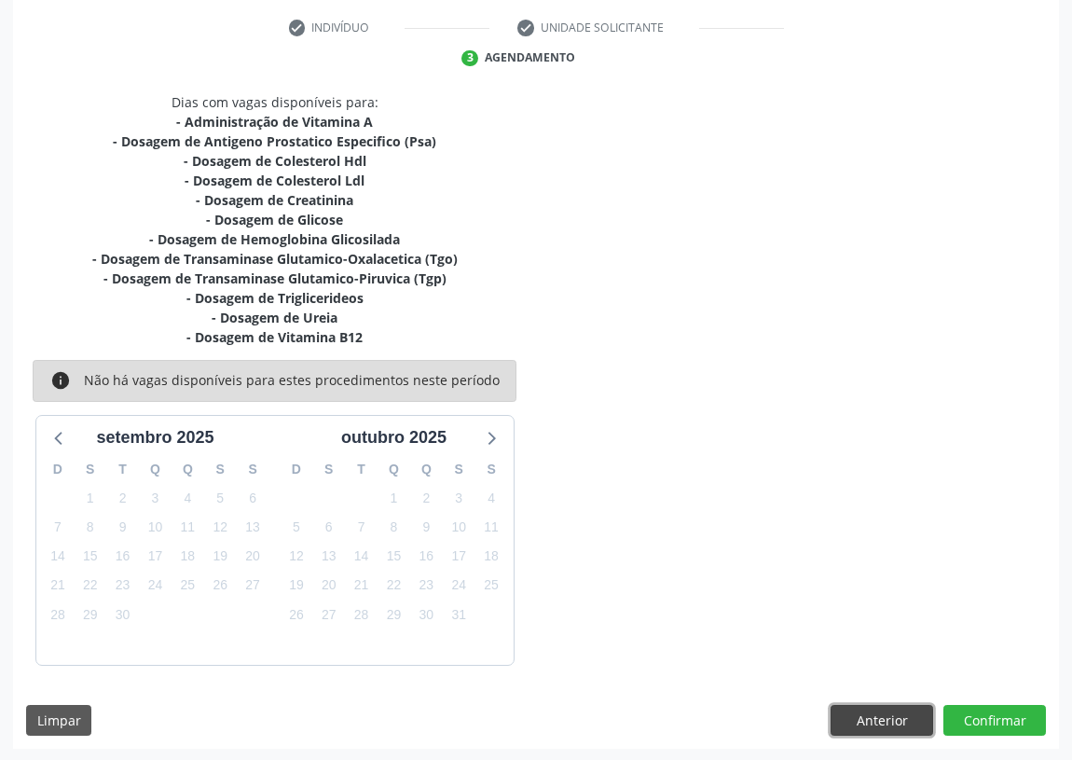
click at [883, 705] on button "Anterior" at bounding box center [882, 721] width 103 height 32
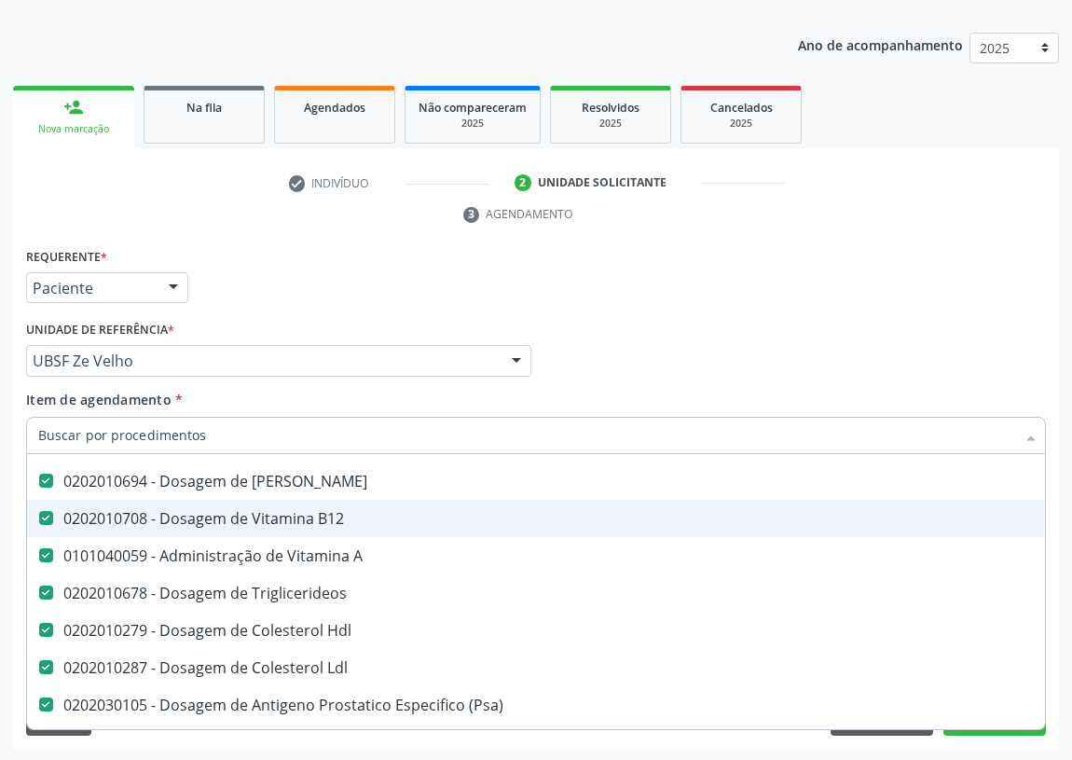
scroll to position [254, 0]
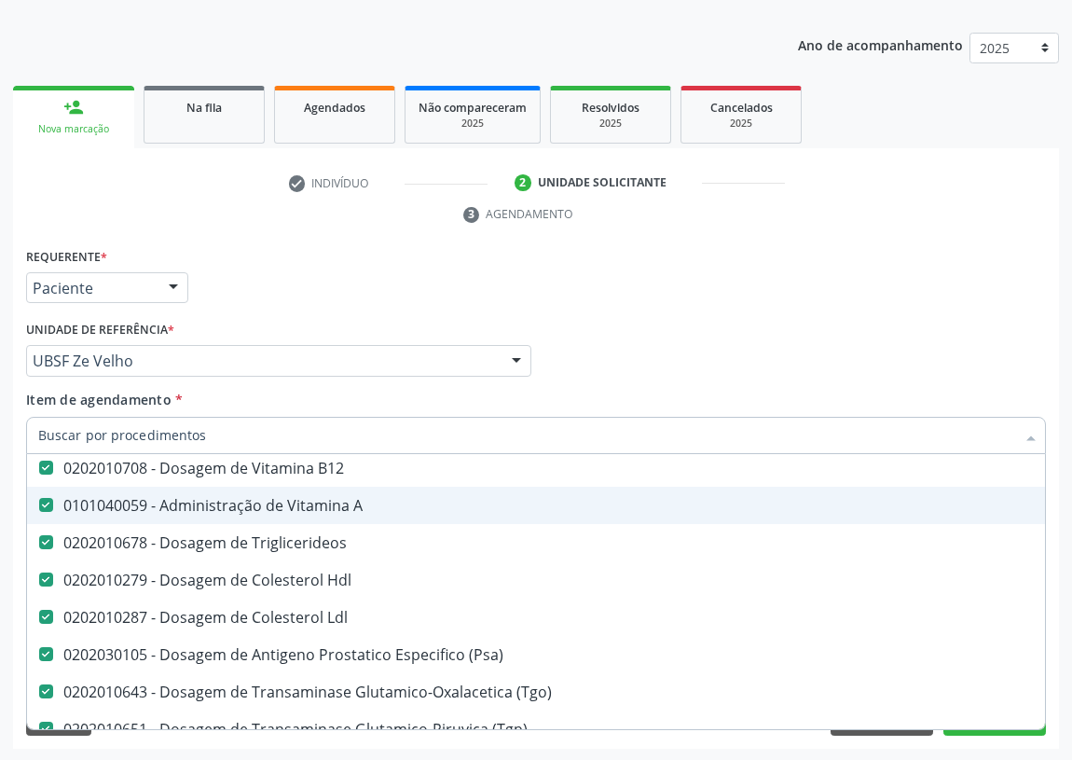
click at [43, 501] on A at bounding box center [46, 505] width 14 height 14
click at [39, 501] on A "checkbox" at bounding box center [33, 505] width 12 height 12
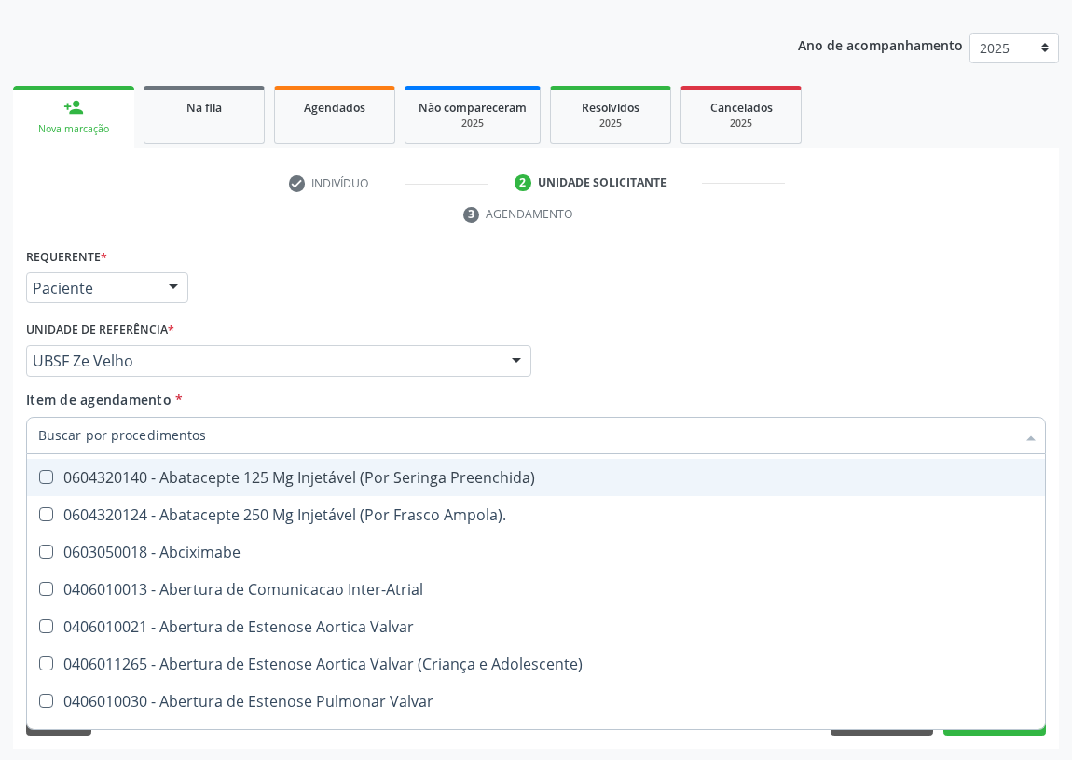
scroll to position [593, 0]
click at [862, 338] on div "Médico Solicitante Por favor, selecione a Unidade de Atendimento primeiro Nenhu…" at bounding box center [535, 352] width 1029 height 73
checkbox A "true"
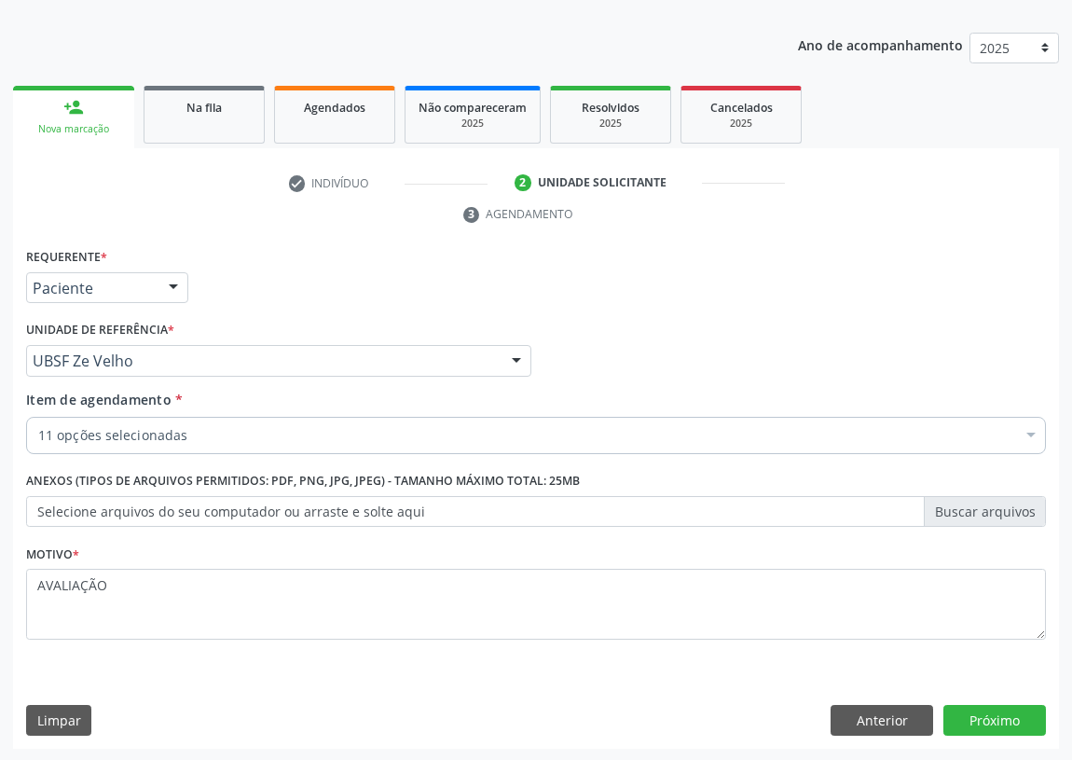
scroll to position [0, 0]
click at [997, 712] on button "Próximo" at bounding box center [994, 721] width 103 height 32
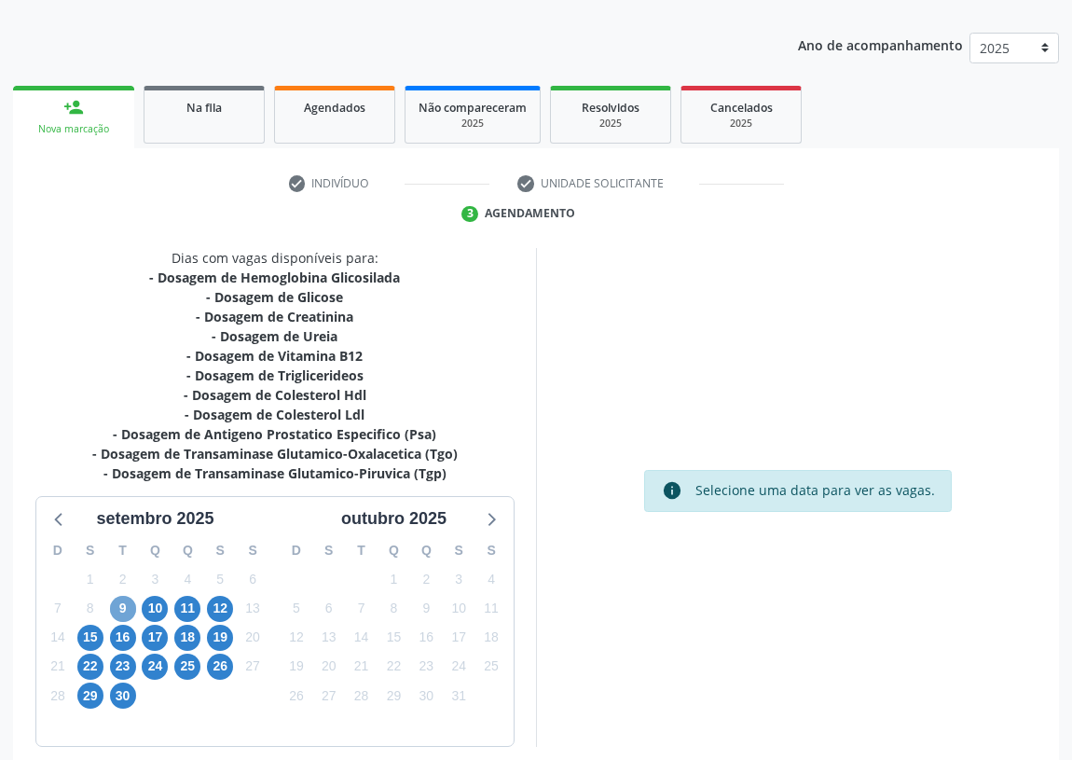
click at [118, 600] on span "9" at bounding box center [123, 609] width 26 height 26
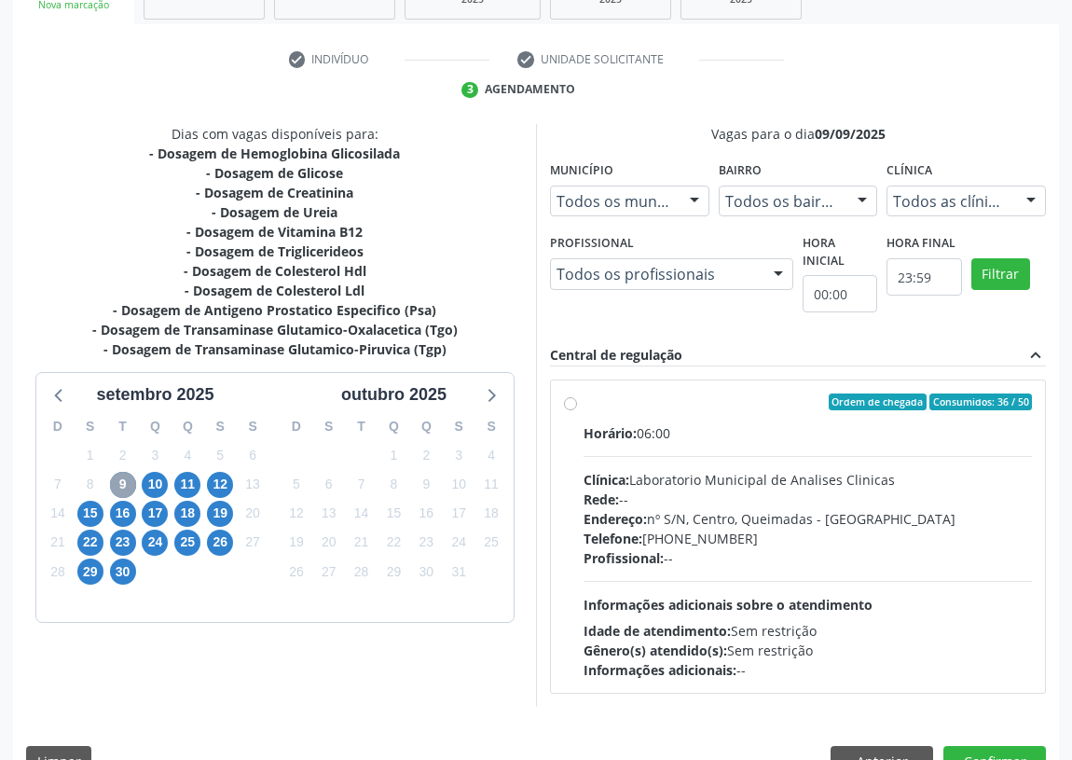
scroll to position [358, 0]
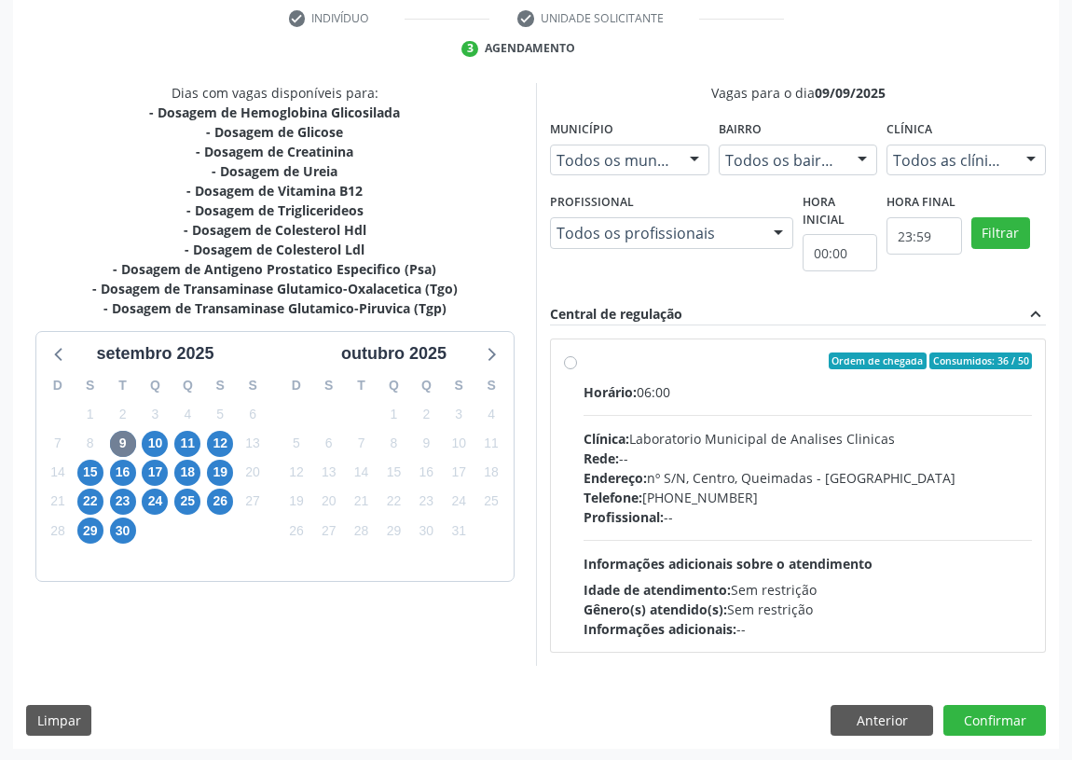
click at [584, 363] on label "Ordem de chegada Consumidos: 36 / 50 Horário: 06:00 Clínica: Laboratorio Munici…" at bounding box center [808, 495] width 448 height 286
click at [574, 363] on input "Ordem de chegada Consumidos: 36 / 50 Horário: 06:00 Clínica: Laboratorio Munici…" at bounding box center [570, 360] width 13 height 17
radio input "true"
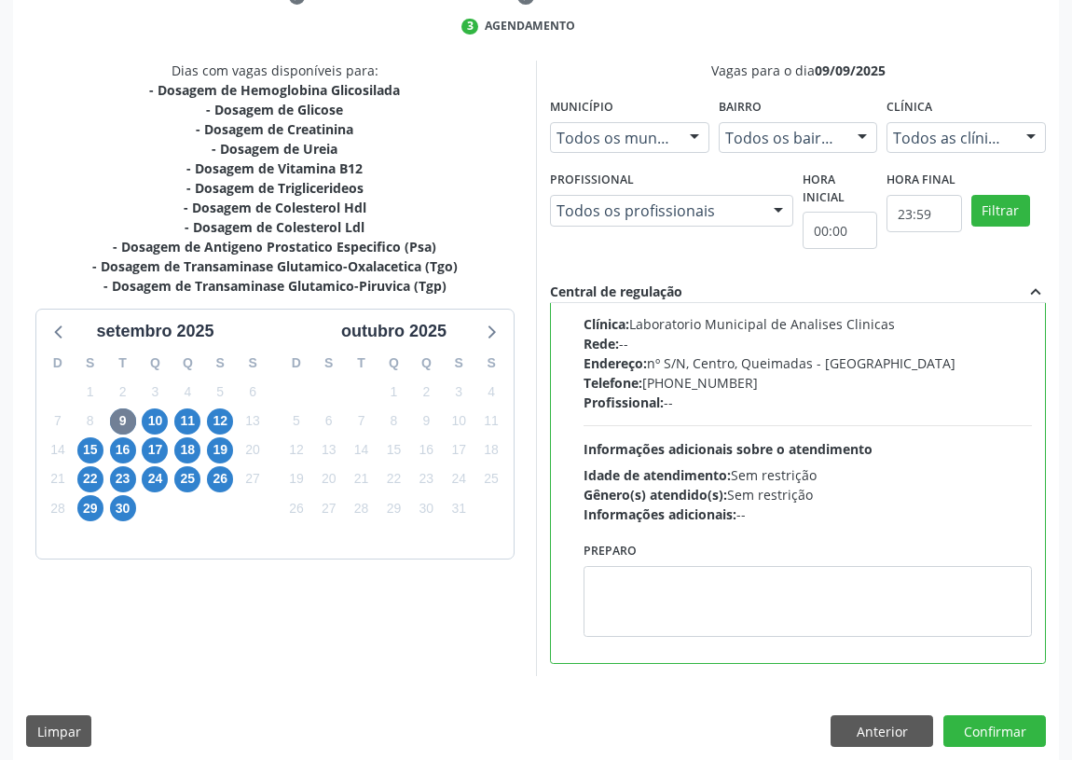
scroll to position [392, 0]
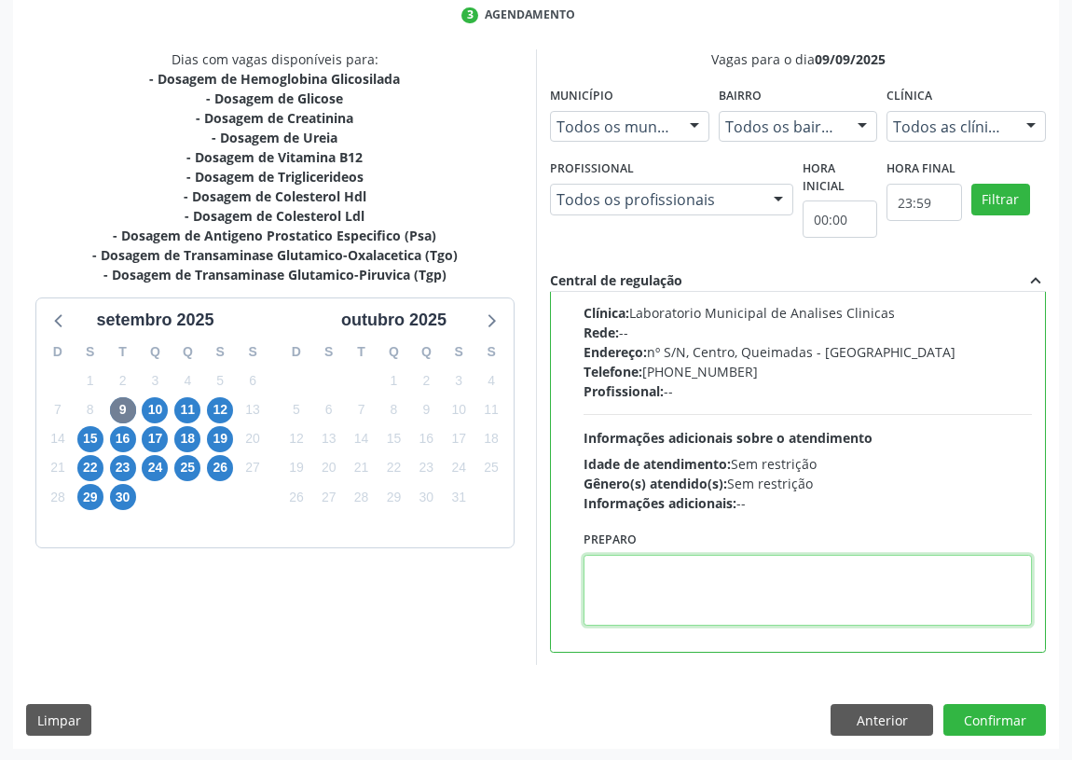
click at [597, 594] on textarea at bounding box center [808, 590] width 448 height 71
type textarea "IR EM [GEOGRAPHIC_DATA]"
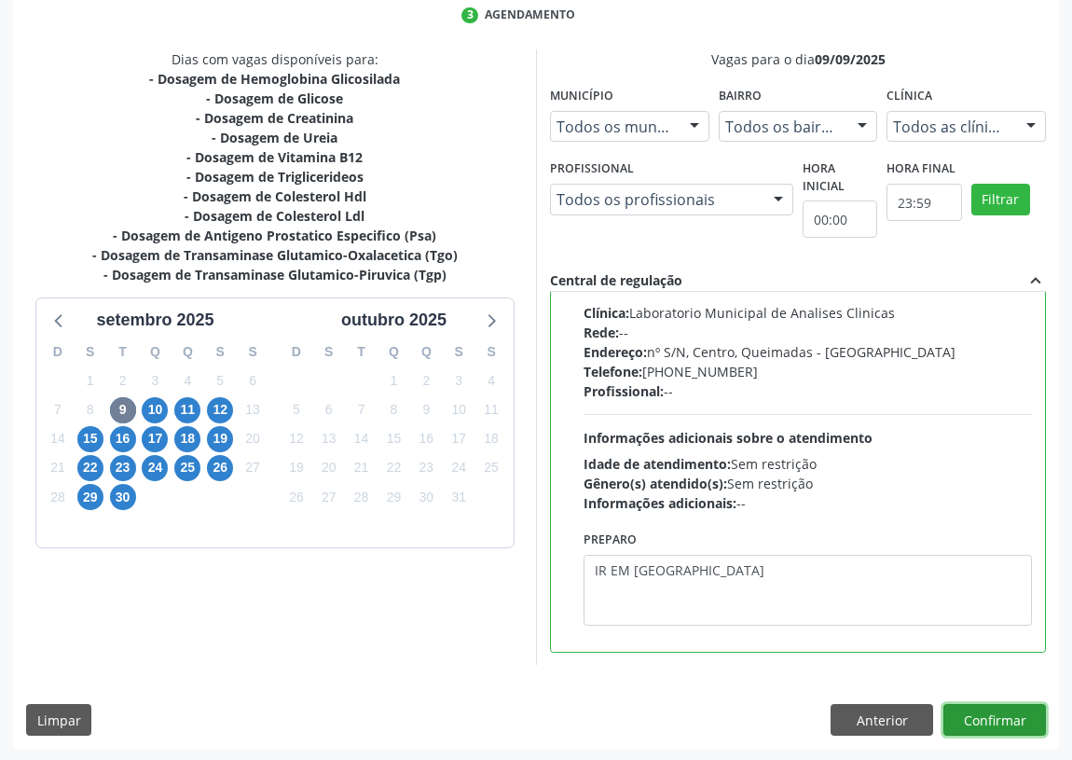
drag, startPoint x: 980, startPoint y: 719, endPoint x: 816, endPoint y: 702, distance: 164.9
click at [960, 710] on button "Confirmar" at bounding box center [994, 720] width 103 height 32
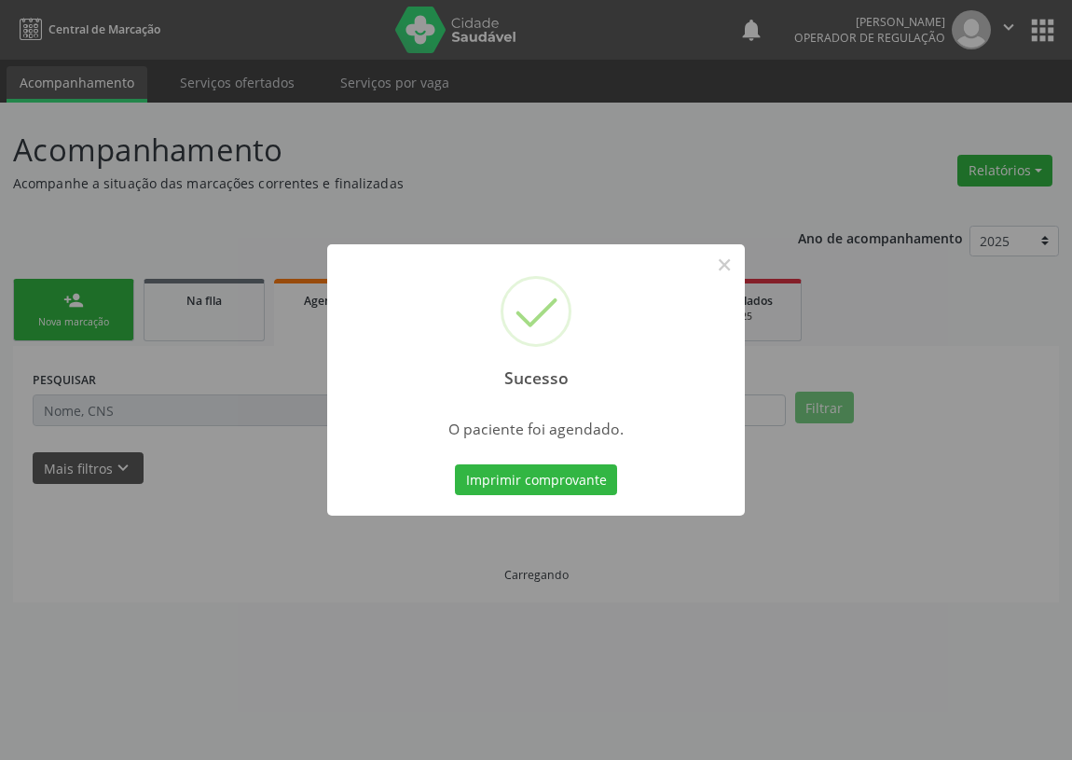
scroll to position [0, 0]
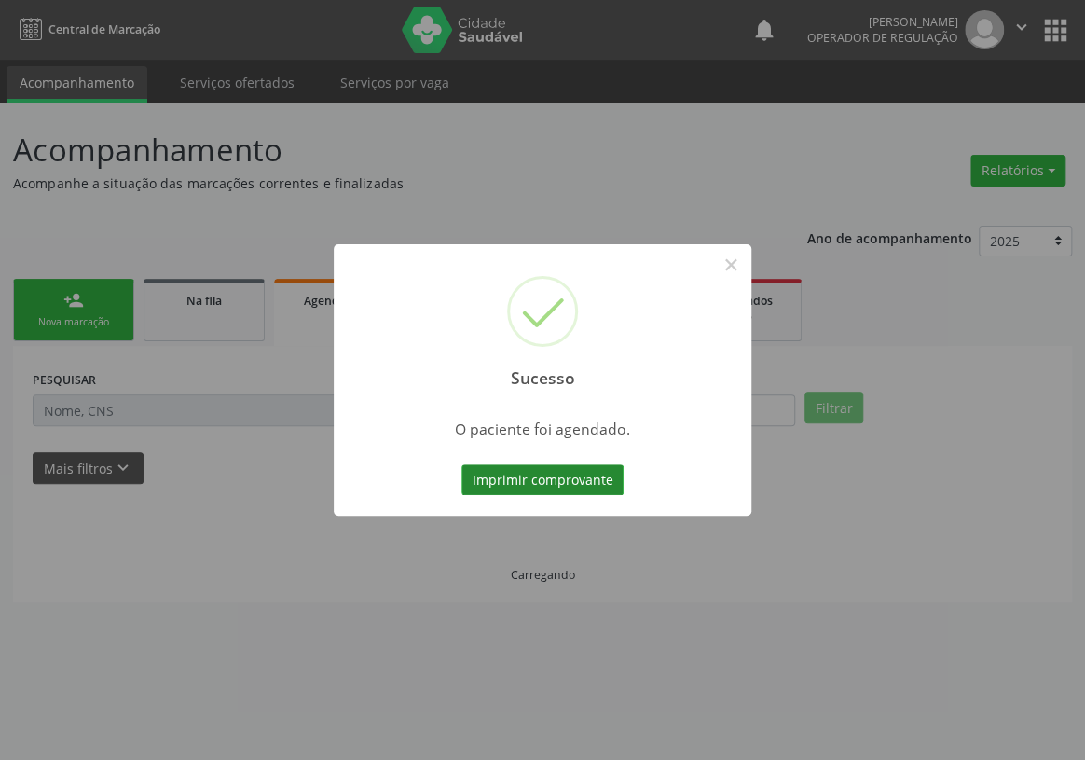
click at [547, 474] on button "Imprimir comprovante" at bounding box center [542, 480] width 162 height 32
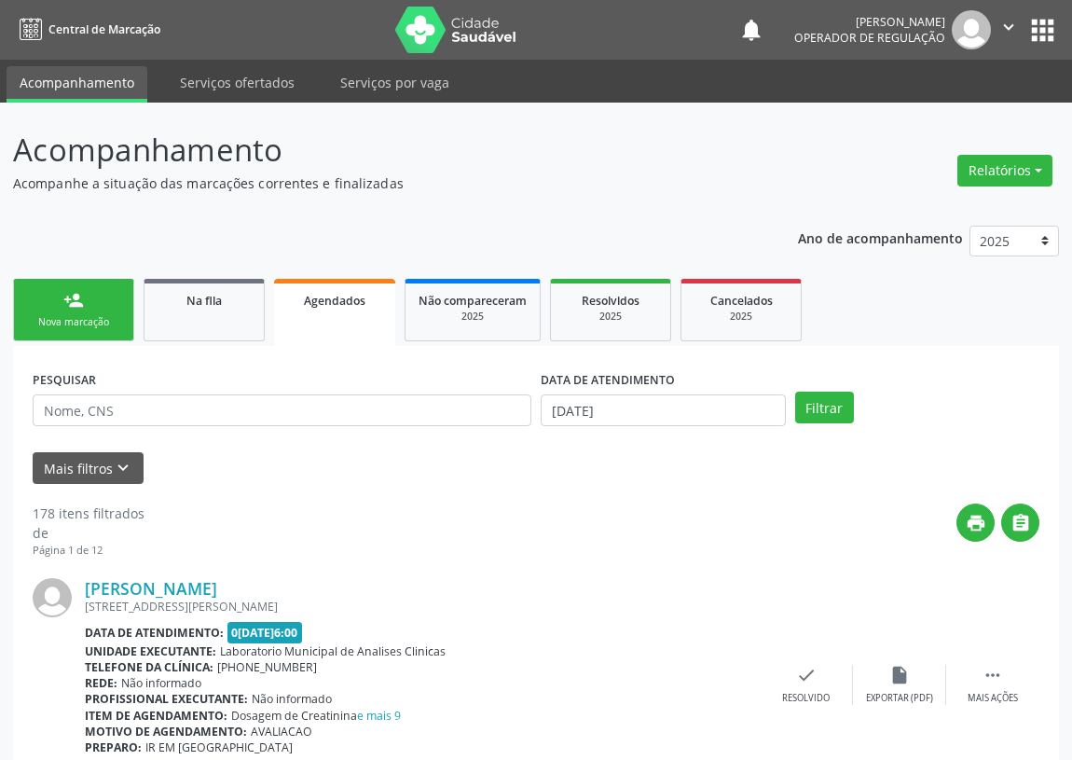
click at [77, 317] on div "Sucesso × O paciente foi agendado. Imprimir comprovante Cancel" at bounding box center [536, 380] width 1072 height 760
click at [74, 304] on div "Sucesso × O paciente foi agendado. Imprimir comprovante Cancel" at bounding box center [536, 380] width 1072 height 760
click at [65, 325] on div "Sucesso × O paciente foi agendado. Imprimir comprovante Cancel" at bounding box center [536, 380] width 1072 height 760
click at [79, 308] on div "Sucesso × O paciente foi agendado. Imprimir comprovante Cancel" at bounding box center [536, 380] width 1072 height 760
click at [76, 325] on div "Sucesso × O paciente foi agendado. Imprimir comprovante Cancel" at bounding box center [536, 380] width 1072 height 760
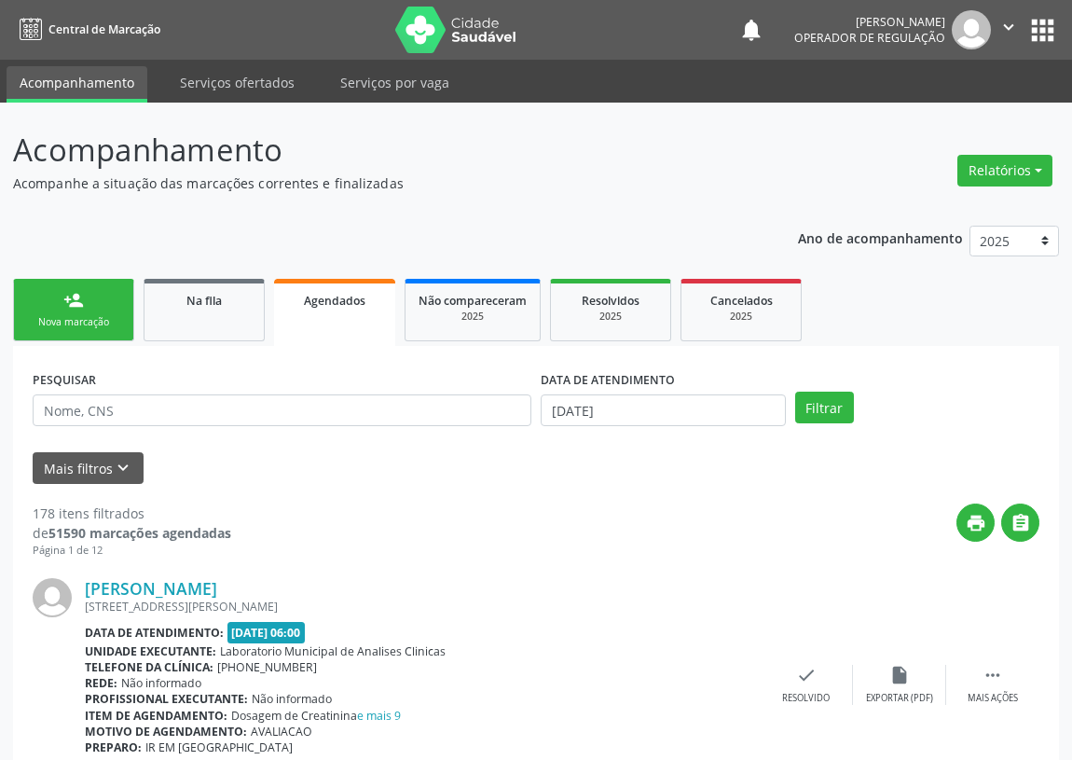
click at [76, 325] on div "Sucesso × O paciente foi agendado. Imprimir comprovante Cancel" at bounding box center [536, 380] width 1072 height 760
click at [77, 323] on div "Sucesso × O paciente foi agendado. Imprimir comprovante Cancel" at bounding box center [536, 380] width 1072 height 760
click at [1039, 22] on div "Sucesso × O paciente foi agendado. Imprimir comprovante Cancel" at bounding box center [536, 380] width 1072 height 760
click at [1042, 34] on div "Sucesso × O paciente foi agendado. Imprimir comprovante Cancel" at bounding box center [536, 380] width 1072 height 760
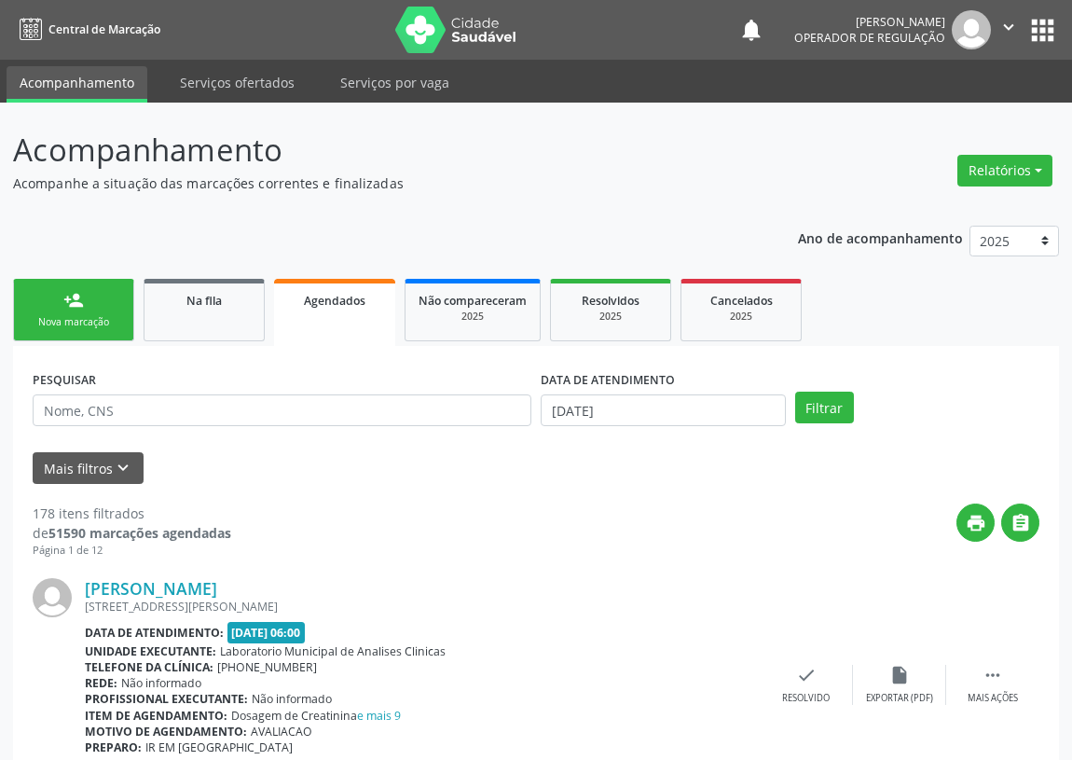
click at [1039, 29] on div "Sucesso × O paciente foi agendado. Imprimir comprovante Cancel" at bounding box center [536, 380] width 1072 height 760
click at [49, 316] on div "Sucesso × O paciente foi agendado. Imprimir comprovante Cancel" at bounding box center [536, 380] width 1072 height 760
click at [91, 317] on div "Sucesso × O paciente foi agendado. Imprimir comprovante Cancel" at bounding box center [536, 380] width 1072 height 760
drag, startPoint x: 82, startPoint y: 314, endPoint x: 68, endPoint y: 305, distance: 16.8
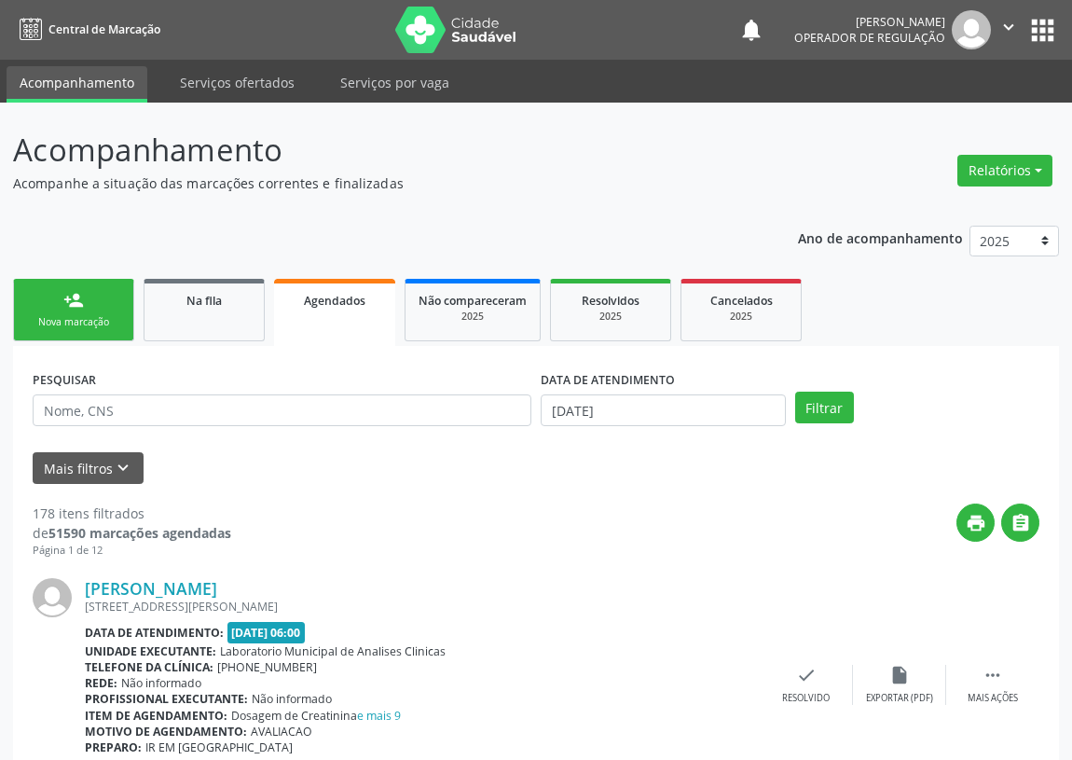
click at [82, 313] on div "Sucesso × O paciente foi agendado. Imprimir comprovante Cancel" at bounding box center [536, 380] width 1072 height 760
click at [68, 305] on div "Sucesso × O paciente foi agendado. Imprimir comprovante Cancel" at bounding box center [536, 380] width 1072 height 760
click at [95, 317] on div "Sucesso × O paciente foi agendado. Imprimir comprovante Cancel" at bounding box center [536, 380] width 1072 height 760
